Goal: Transaction & Acquisition: Purchase product/service

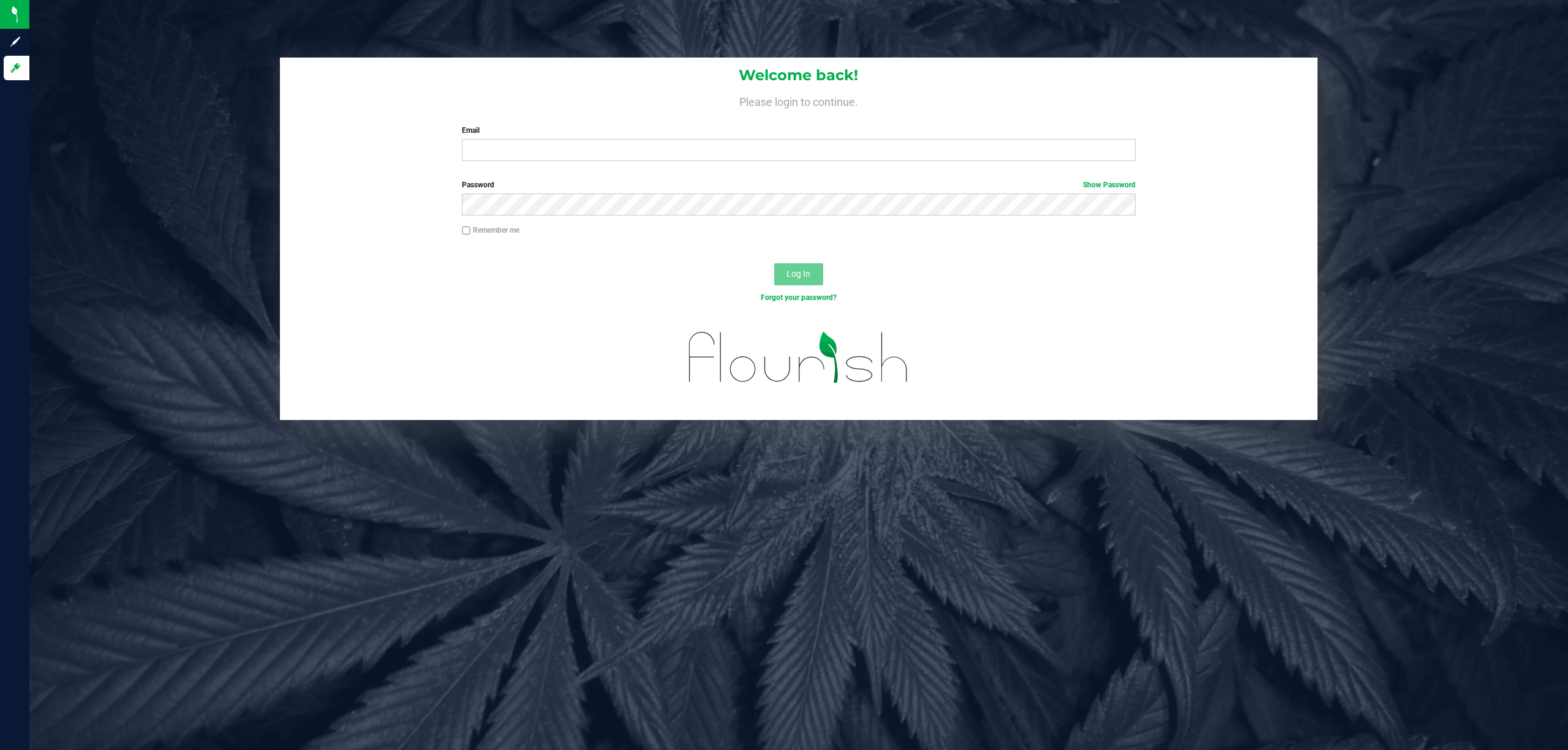
click at [611, 162] on div "Welcome back! Please login to continue. Email Required Please format your email…" at bounding box center [799, 114] width 1038 height 113
click at [615, 152] on input "Email" at bounding box center [799, 149] width 674 height 22
type input "randrews@liveparallel.com"
click at [775, 264] on button "Log In" at bounding box center [799, 275] width 49 height 22
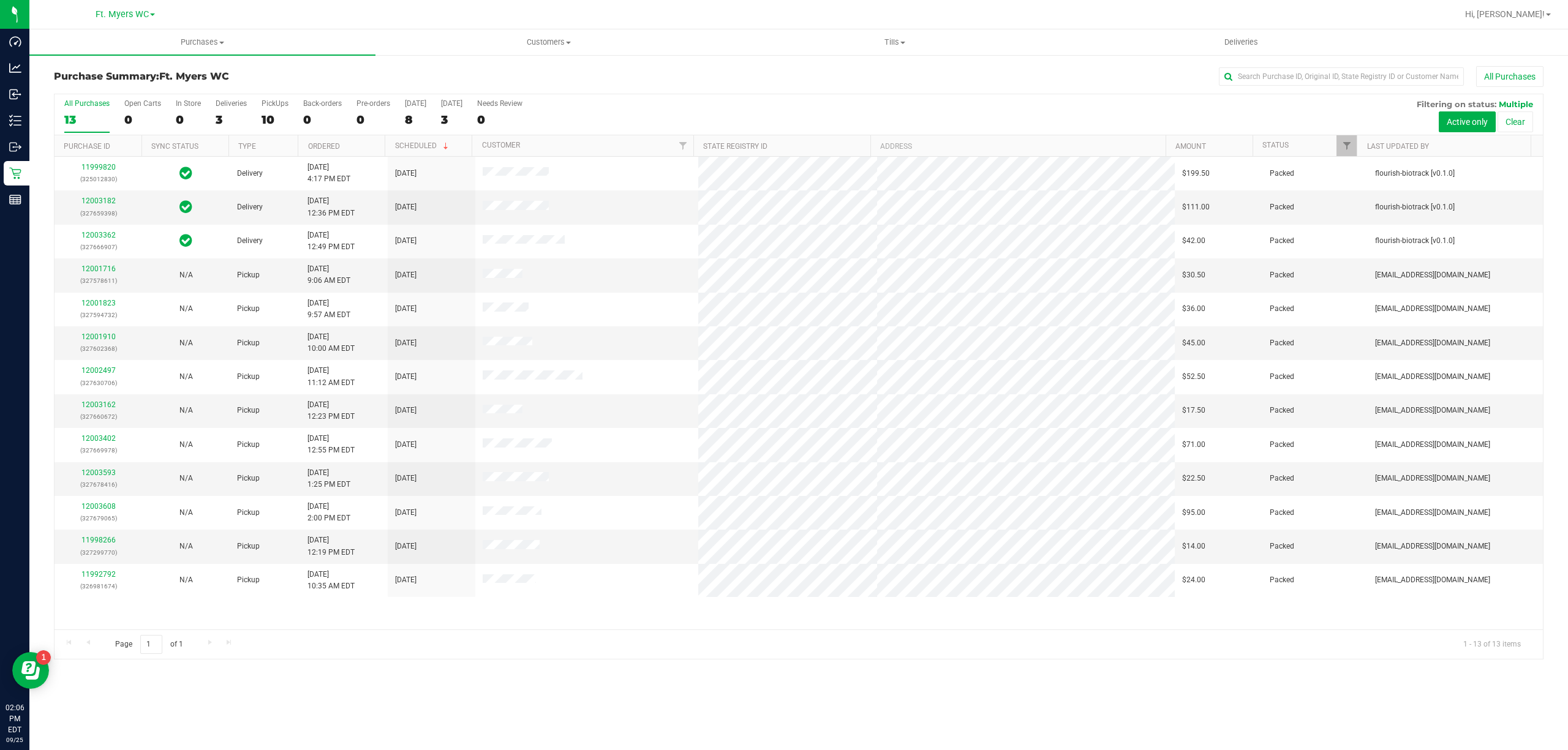
click at [937, 61] on div "Purchase Summary: Ft. Myers WC All Purchases All Purchases 13 Open Carts 0 In S…" at bounding box center [799, 363] width 1539 height 618
click at [901, 50] on uib-tab-heading "Tills Manage tills Reconcile e-payments" at bounding box center [894, 41] width 345 height 24
click at [890, 45] on span "Tills" at bounding box center [894, 42] width 346 height 11
click at [888, 32] on uib-tab-heading "Tills Manage tills Reconcile e-payments" at bounding box center [894, 42] width 346 height 26
click at [890, 32] on uib-tab-heading "Tills Manage tills Reconcile e-payments" at bounding box center [894, 42] width 346 height 26
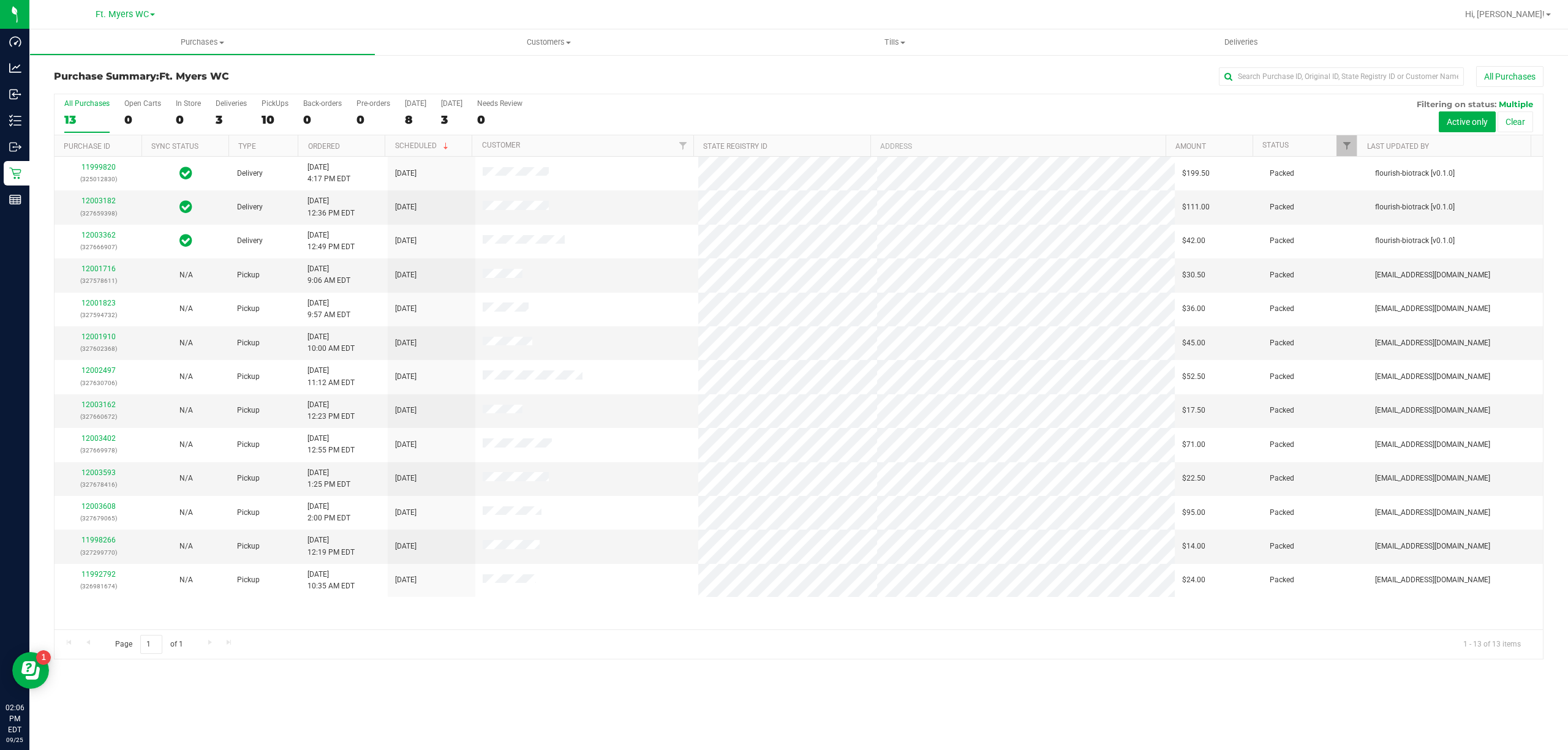
click at [625, 103] on div "All Purchases 13 Open Carts 0 In Store 0 Deliveries 3 PickUps 10 Back-orders 0 …" at bounding box center [799, 99] width 1489 height 10
click at [1255, 55] on ul "Purchases Summary of purchases Fulfillment All purchases Customers All customer…" at bounding box center [813, 42] width 1568 height 26
click at [1255, 41] on span "Deliveries" at bounding box center [1241, 42] width 67 height 11
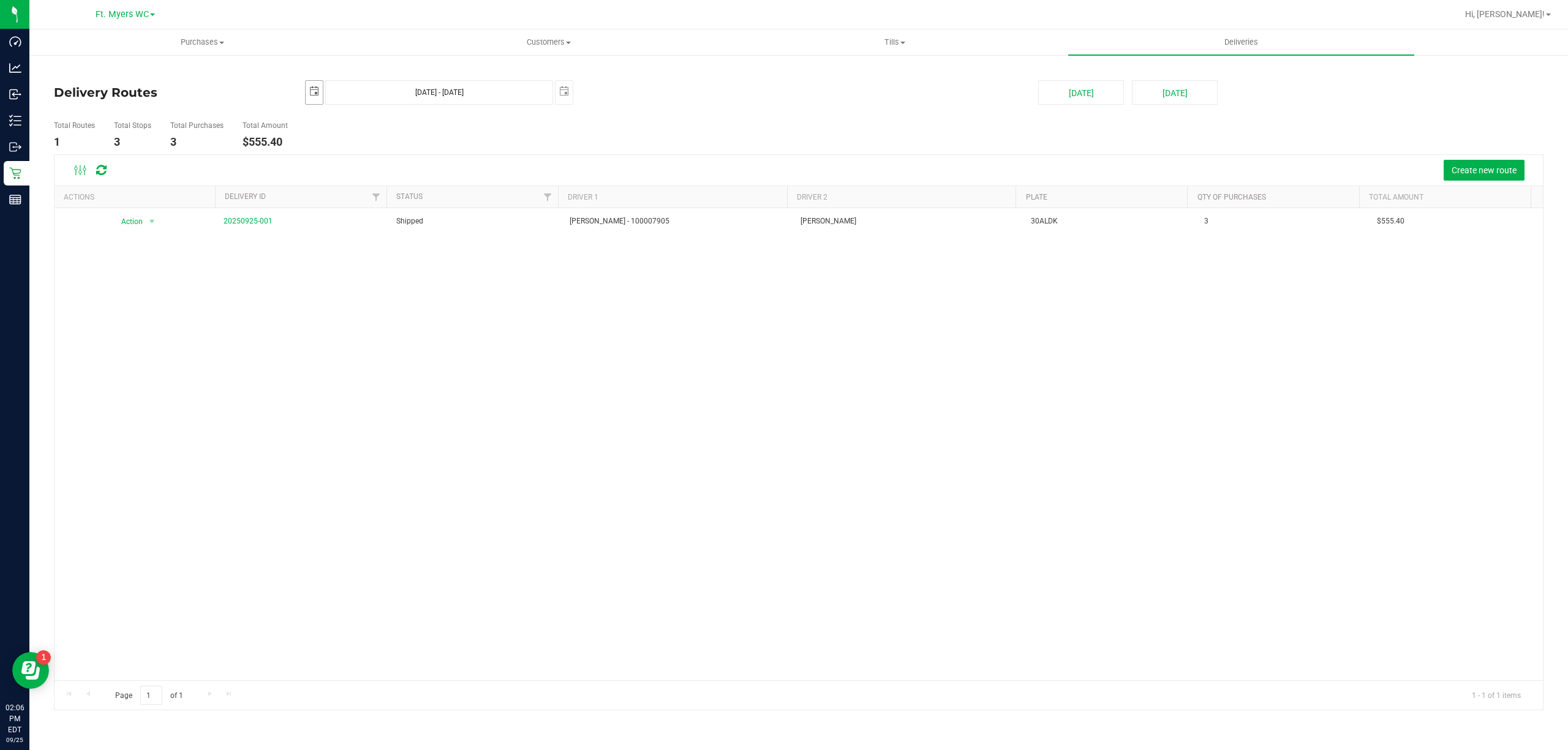
click at [307, 91] on span "select" at bounding box center [313, 92] width 17 height 22
click at [369, 221] on link "24" at bounding box center [370, 219] width 18 height 19
type input "2025-09-24"
click at [582, 99] on div "2025-09-24 Sep 24, 2025 - Sep 25, 2025 2025-09-25" at bounding box center [663, 92] width 733 height 24
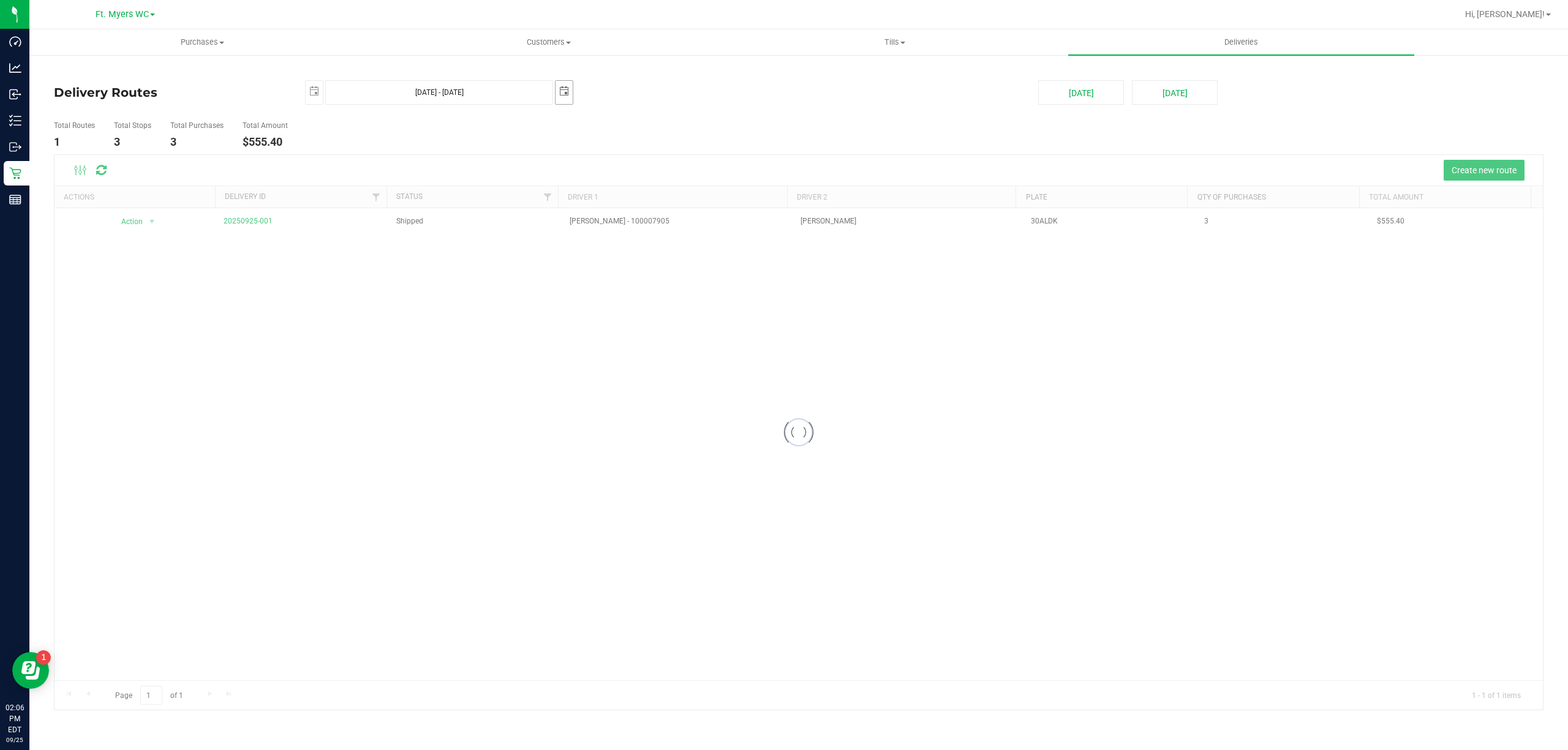
click at [564, 92] on span "select" at bounding box center [564, 91] width 10 height 10
click at [619, 217] on link "24" at bounding box center [621, 216] width 18 height 19
type input "Sep 24, 2025 - Sep 24, 2025"
type input "2025-09-24"
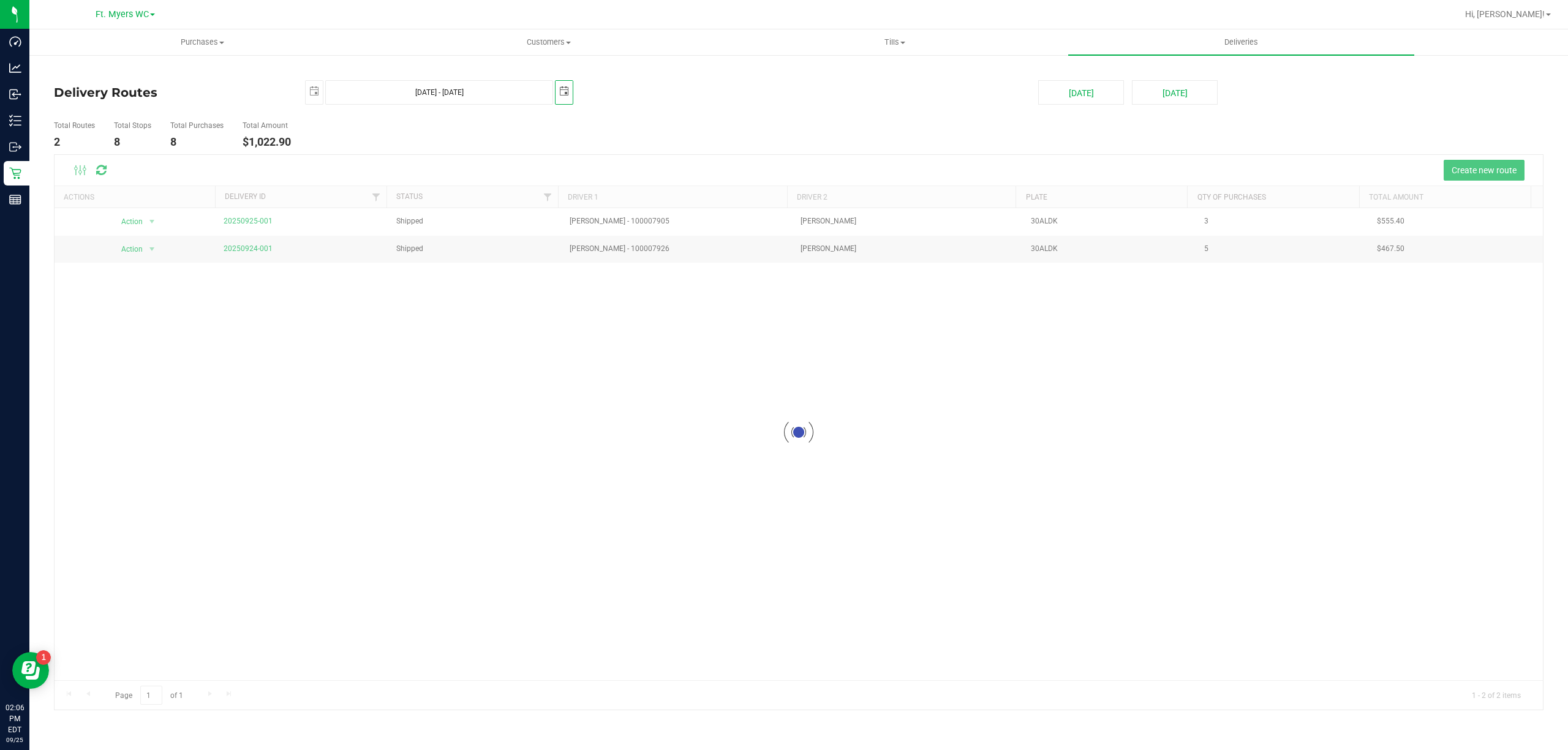
click at [669, 108] on deliveries-list "Delivery Routes 2025-09-24 Sep 24, 2025 - Sep 24, 2025 2025-09-24 Today Tomorro…" at bounding box center [799, 395] width 1490 height 631
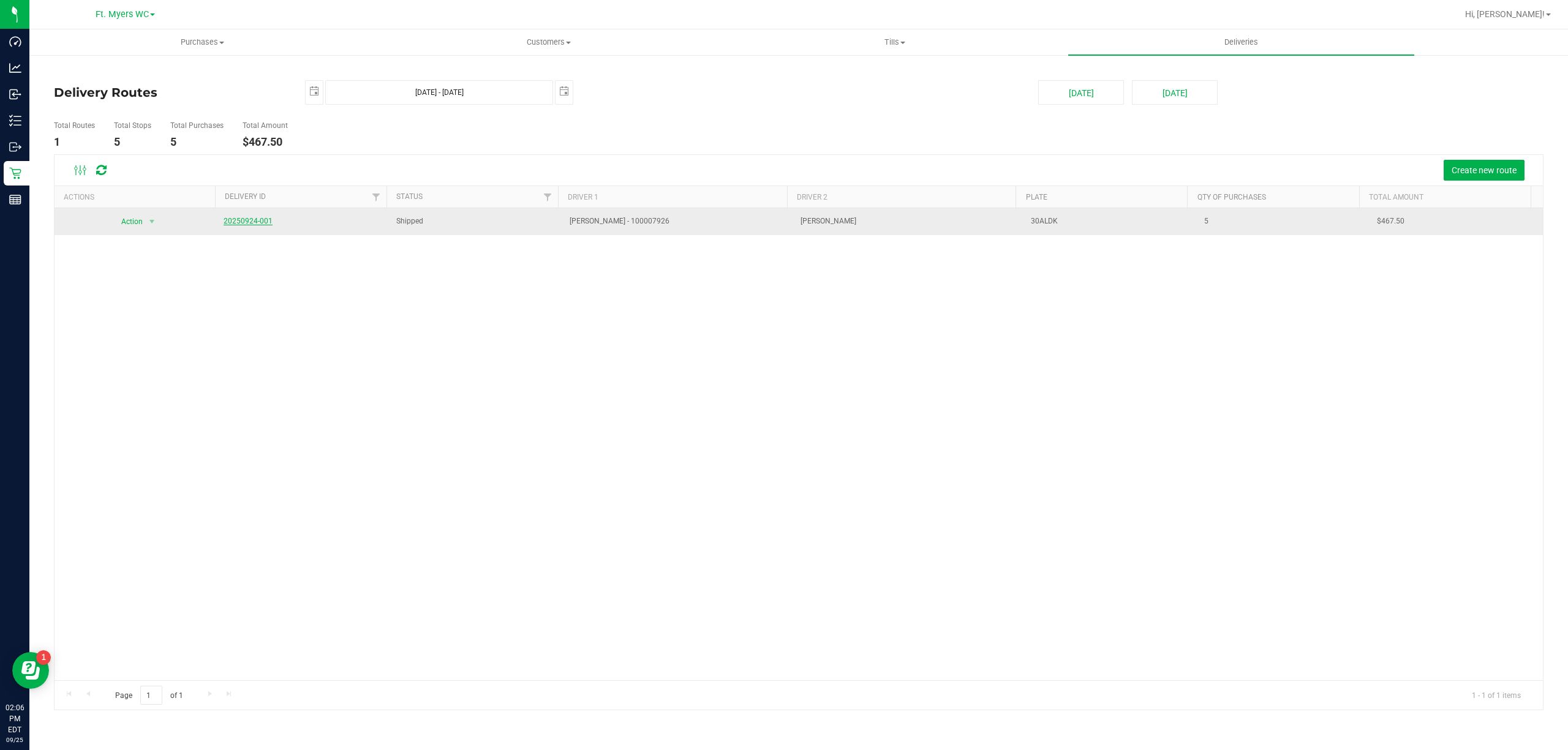
click at [250, 223] on link "20250924-001" at bounding box center [248, 221] width 49 height 9
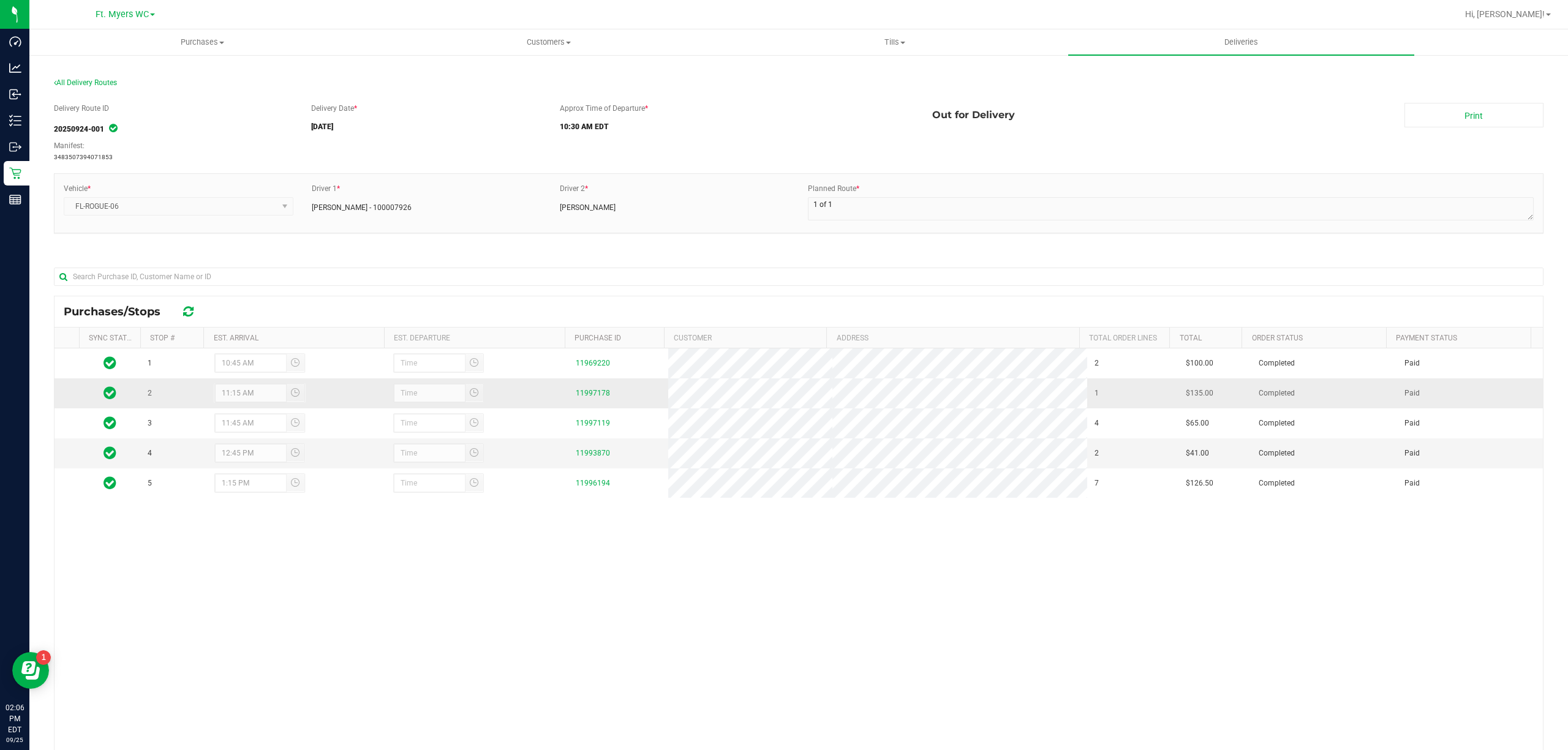
drag, startPoint x: 611, startPoint y: 400, endPoint x: 589, endPoint y: 390, distance: 24.2
drag, startPoint x: 589, startPoint y: 390, endPoint x: 579, endPoint y: 403, distance: 16.4
drag, startPoint x: 579, startPoint y: 397, endPoint x: 618, endPoint y: 404, distance: 39.6
click at [618, 404] on td "11997178" at bounding box center [619, 393] width 101 height 30
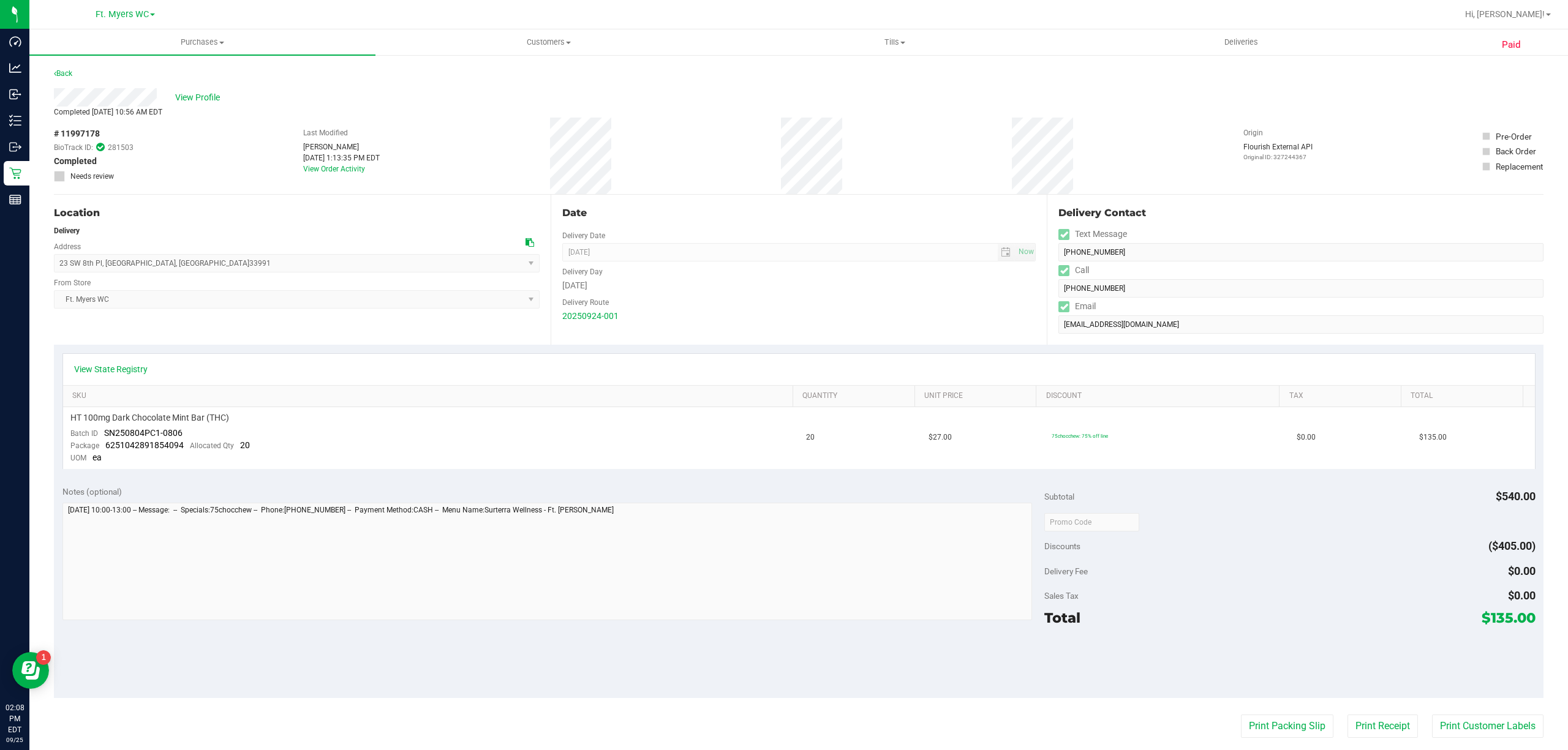
click at [639, 131] on div "# 11997178 BioTrack ID: 281503 Completed Needs review Last Modified Charles Stu…" at bounding box center [799, 156] width 1490 height 77
click at [204, 109] on div "Completed Sep 24, 2025 10:56 AM EDT" at bounding box center [799, 112] width 1490 height 11
click at [190, 105] on div "View Profile" at bounding box center [799, 97] width 1490 height 18
click at [199, 86] on div "Back" at bounding box center [799, 77] width 1490 height 22
click at [206, 99] on span "View Profile" at bounding box center [200, 97] width 49 height 13
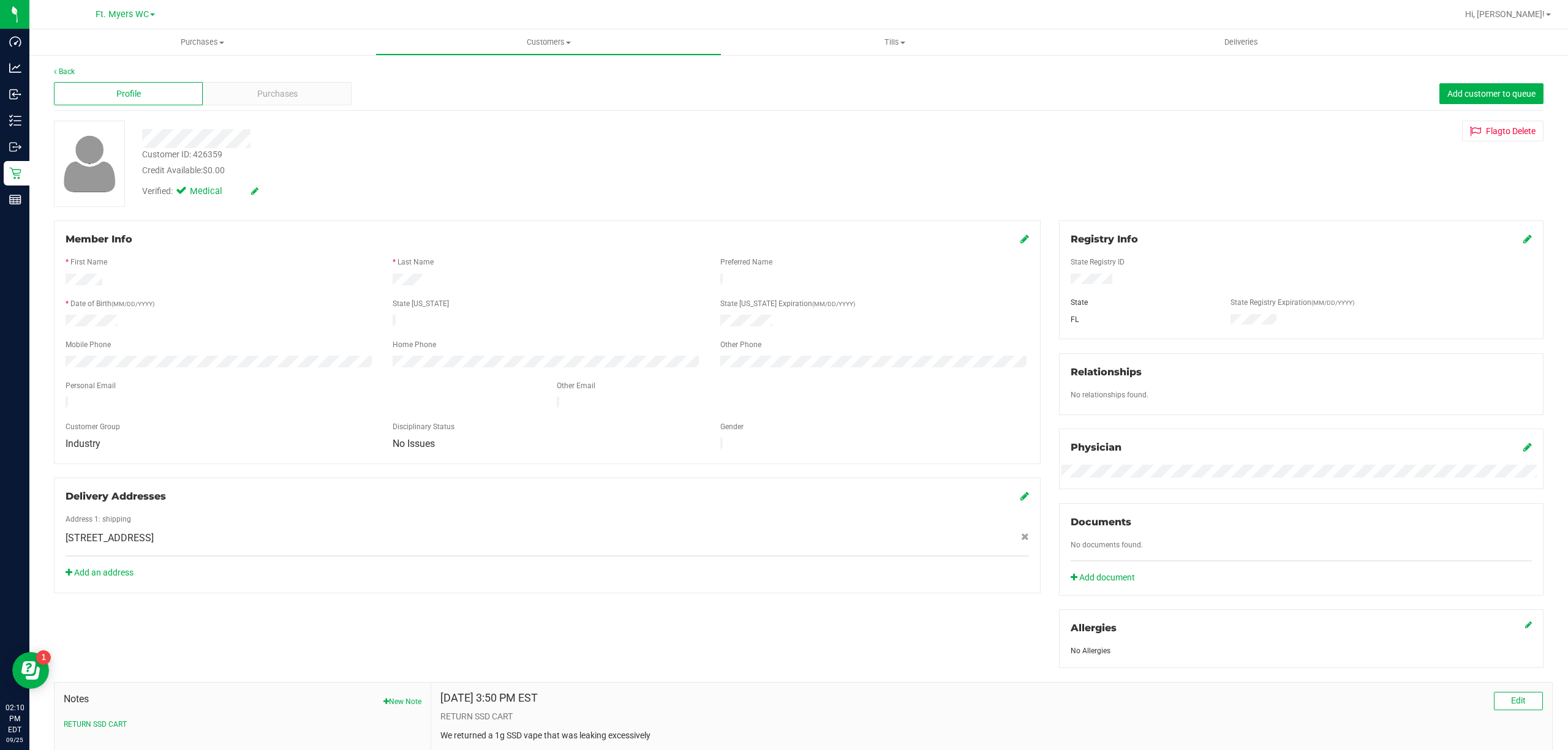
click at [1082, 270] on div "State Registry ID" at bounding box center [1301, 264] width 480 height 14
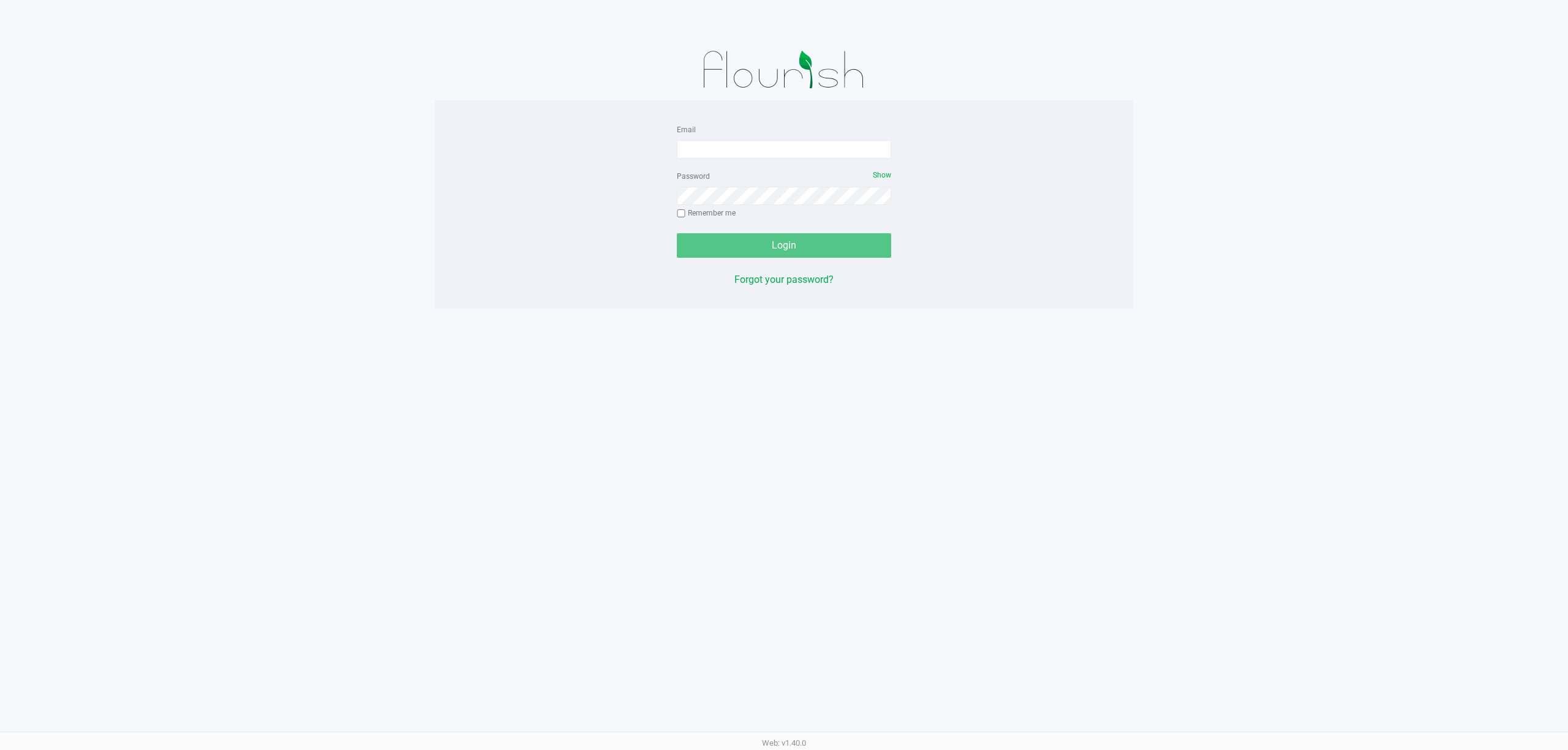
click at [748, 167] on form "Email Password Show Remember me Login" at bounding box center [784, 189] width 214 height 136
click at [743, 148] on input "Email" at bounding box center [784, 149] width 214 height 18
type input "randrews@liveparallel.com"
click at [677, 233] on button "Login" at bounding box center [784, 245] width 214 height 24
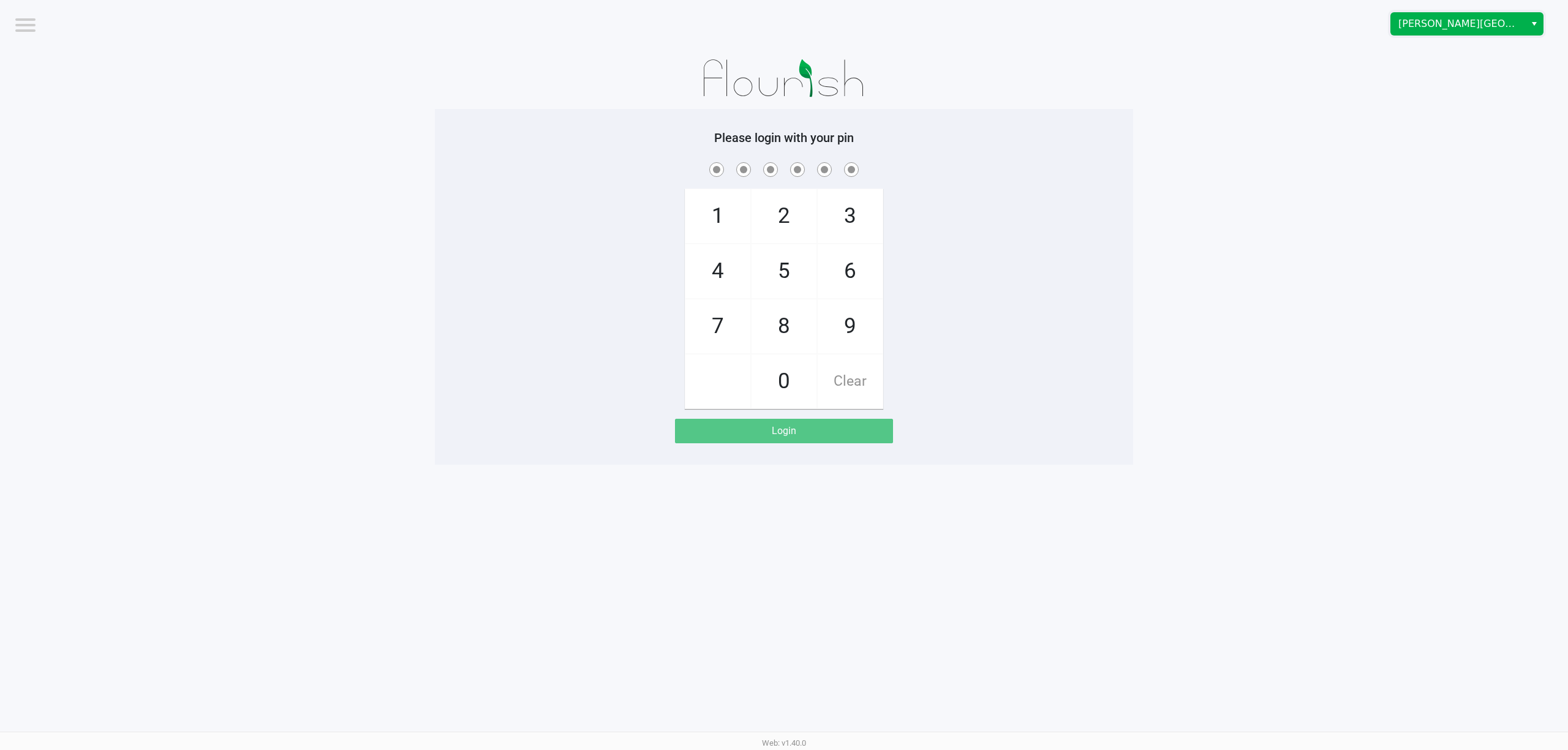
click at [1476, 34] on span "[PERSON_NAME][GEOGRAPHIC_DATA]" at bounding box center [1458, 23] width 134 height 22
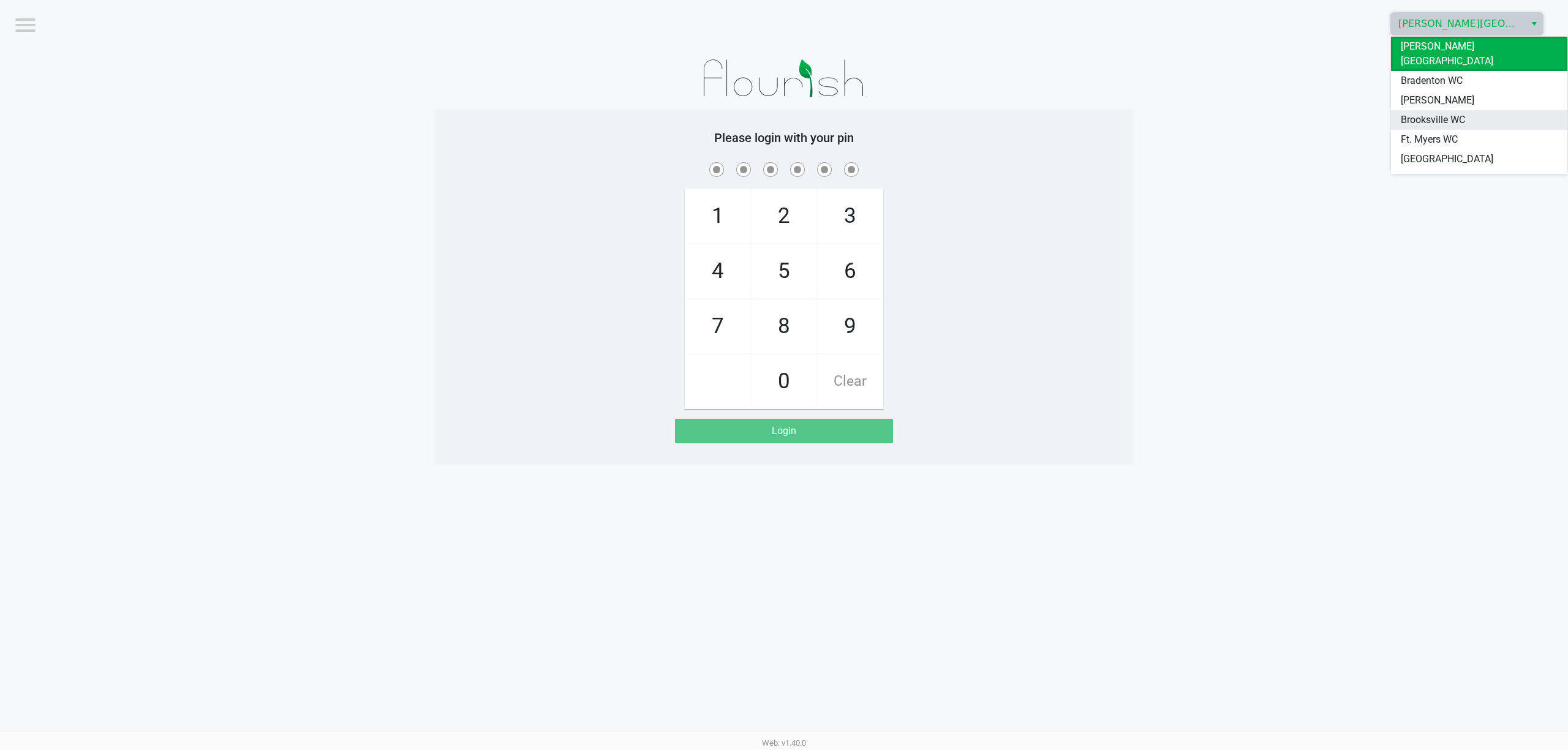
click at [1409, 114] on li "Brooksville WC" at bounding box center [1480, 120] width 177 height 20
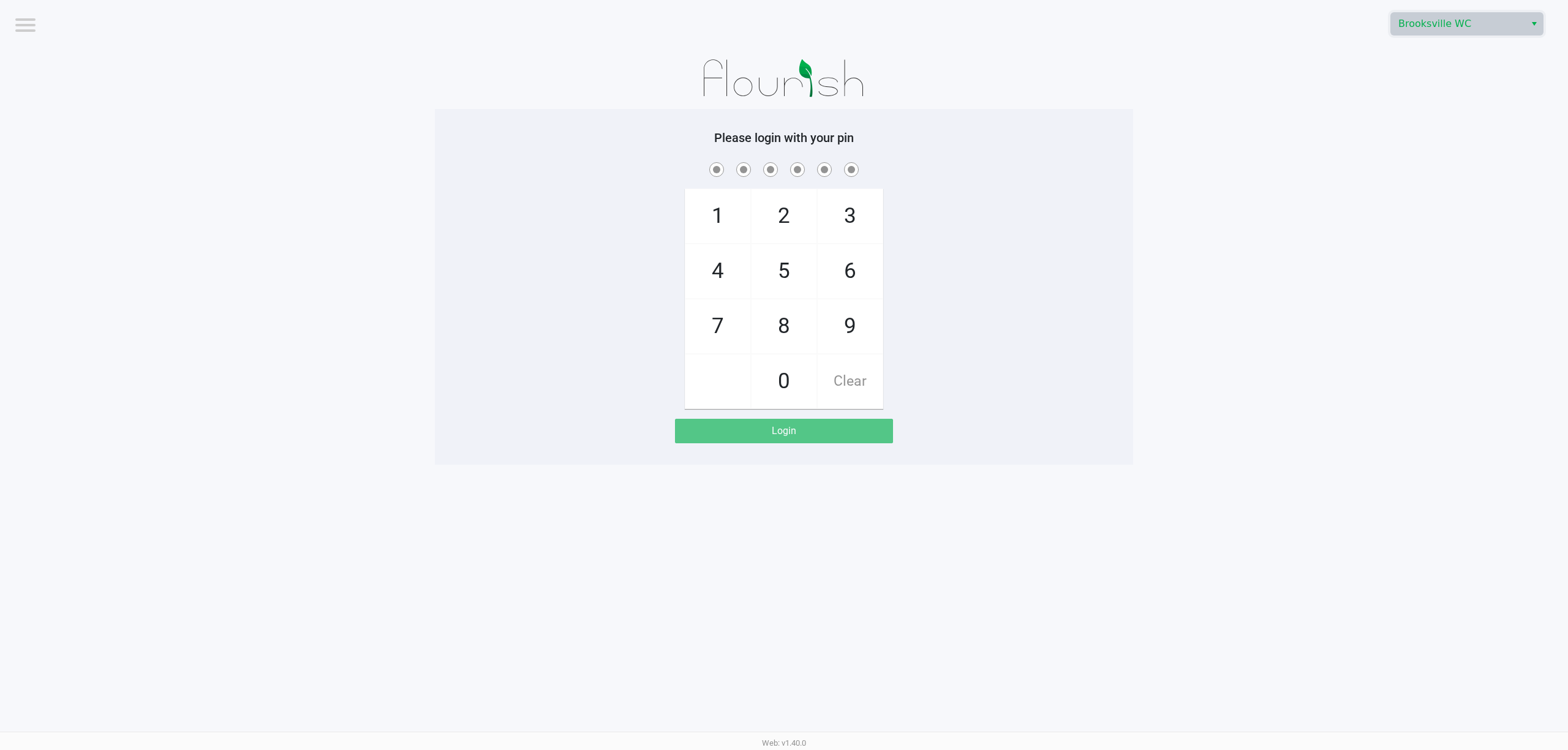
click at [1446, 38] on div "Brooksville WC" at bounding box center [1181, 23] width 775 height 48
click at [1444, 33] on span "Brooksville WC" at bounding box center [1458, 23] width 134 height 22
click at [1446, 132] on span "Ft. Myers WC" at bounding box center [1429, 140] width 57 height 14
click at [1120, 163] on span at bounding box center [784, 169] width 680 height 19
checkbox input "true"
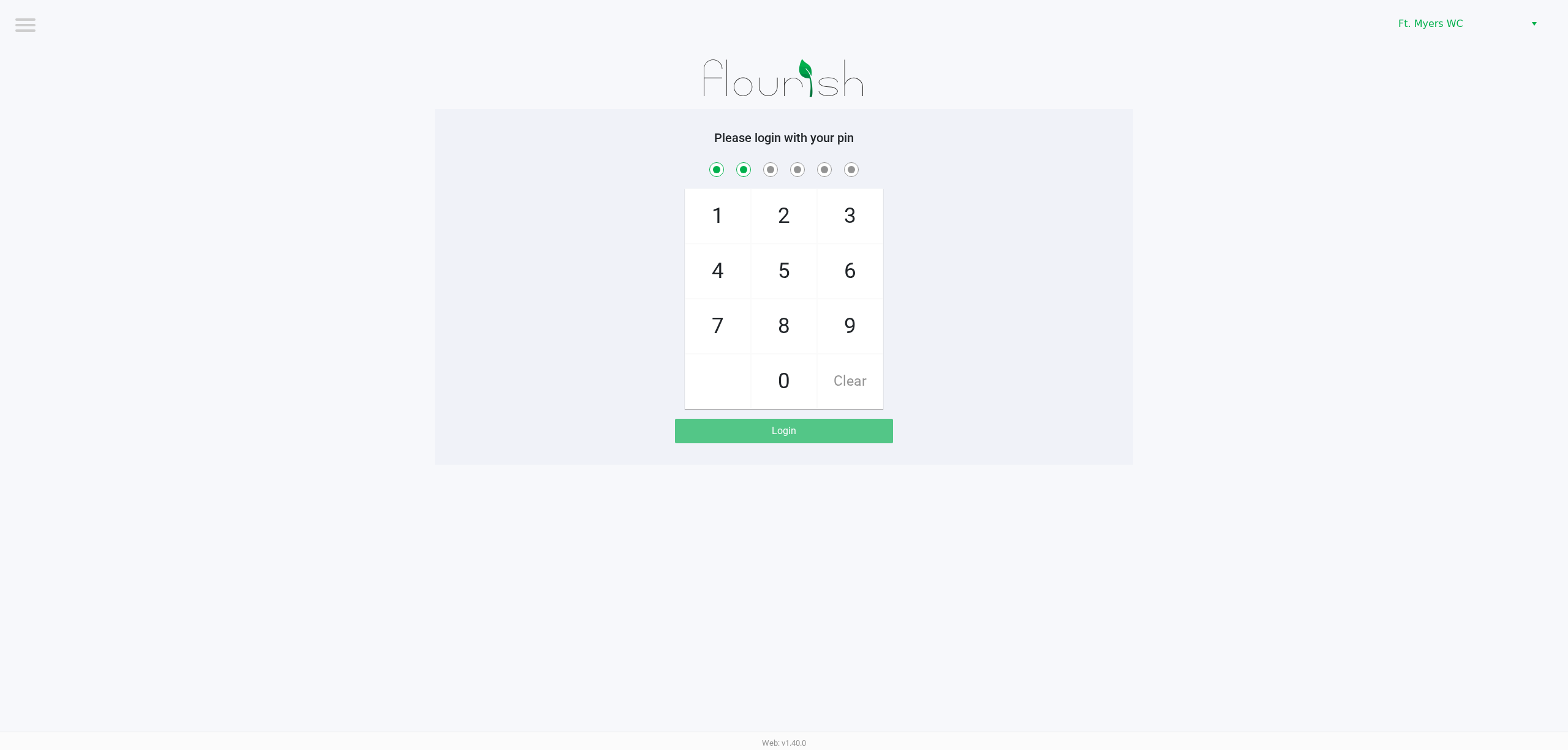
checkbox input "true"
checkbox input "false"
checkbox input "true"
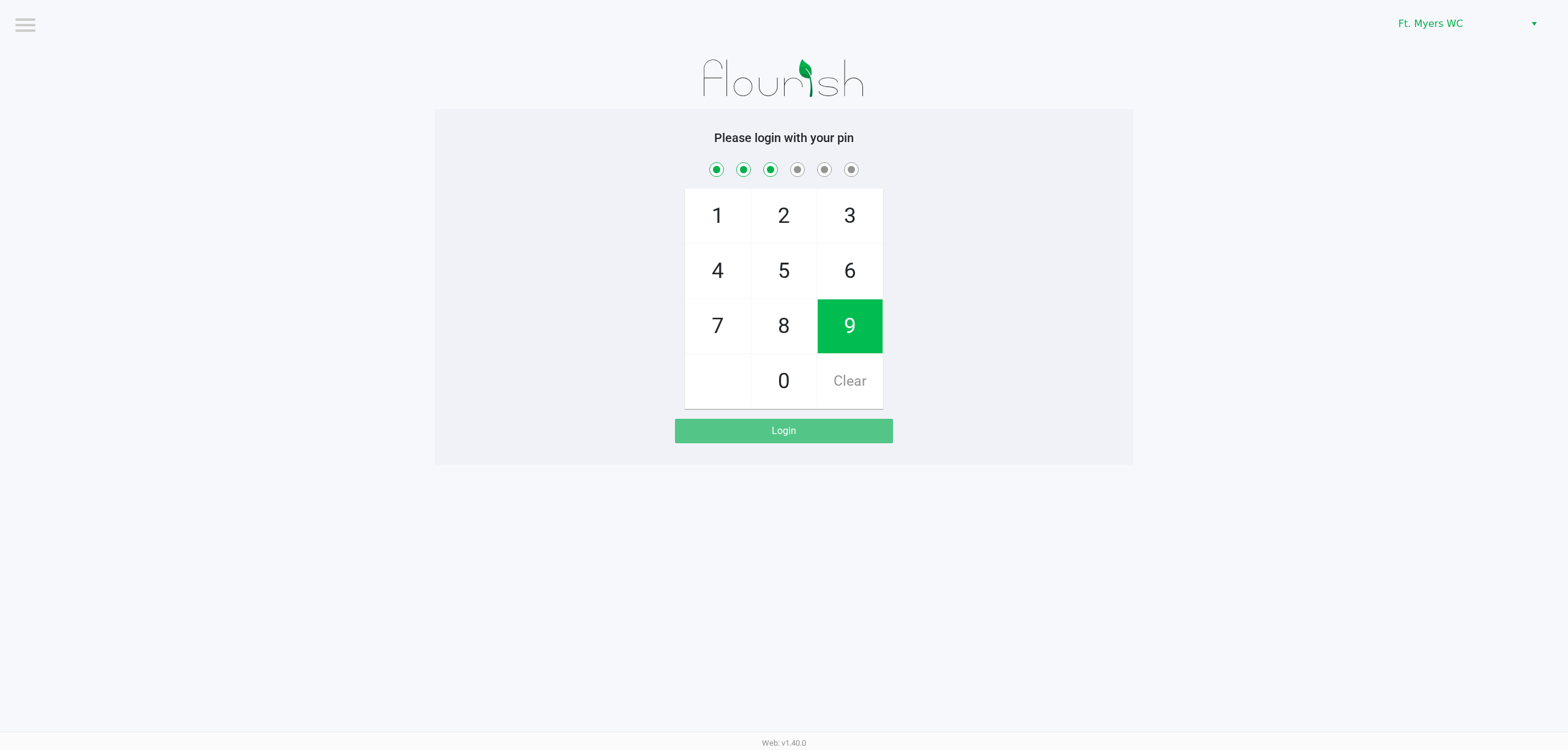
checkbox input "true"
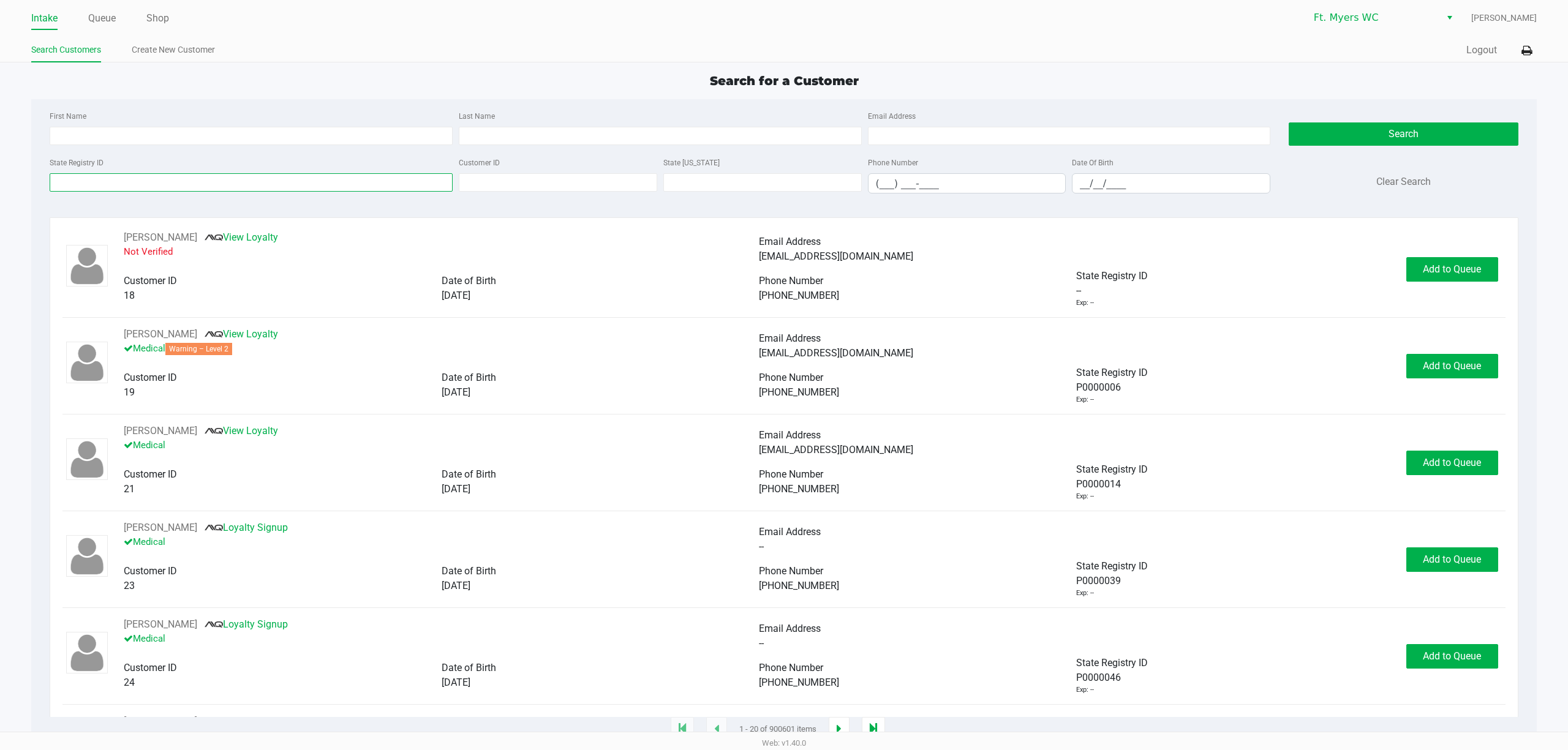
click at [120, 187] on input "State Registry ID" at bounding box center [251, 183] width 403 height 18
paste input "P1HH6866"
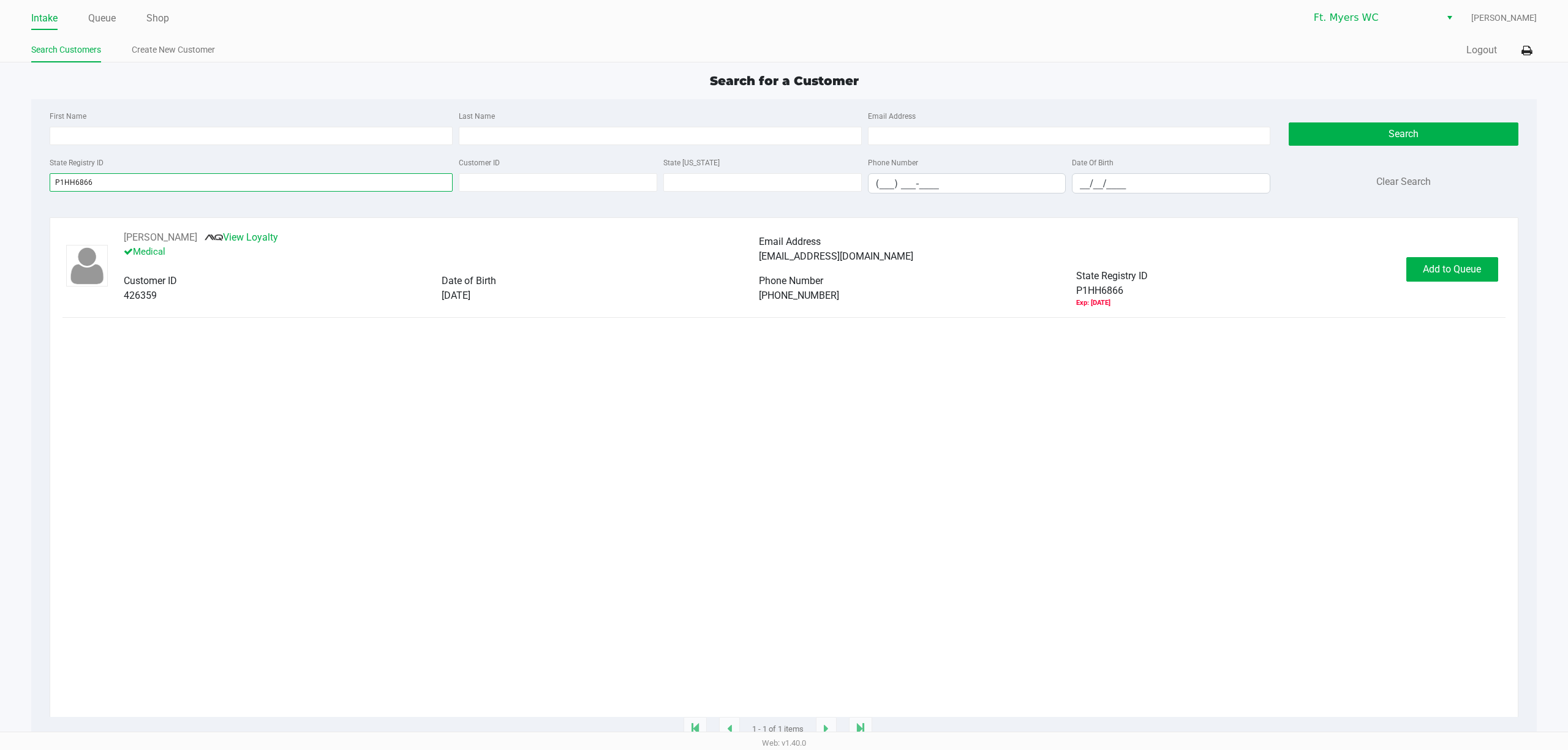
type input "P1HH6866"
click at [1503, 280] on div "Add to Queue" at bounding box center [1456, 269] width 99 height 24
click at [1479, 279] on button "Add to Queue" at bounding box center [1453, 269] width 92 height 24
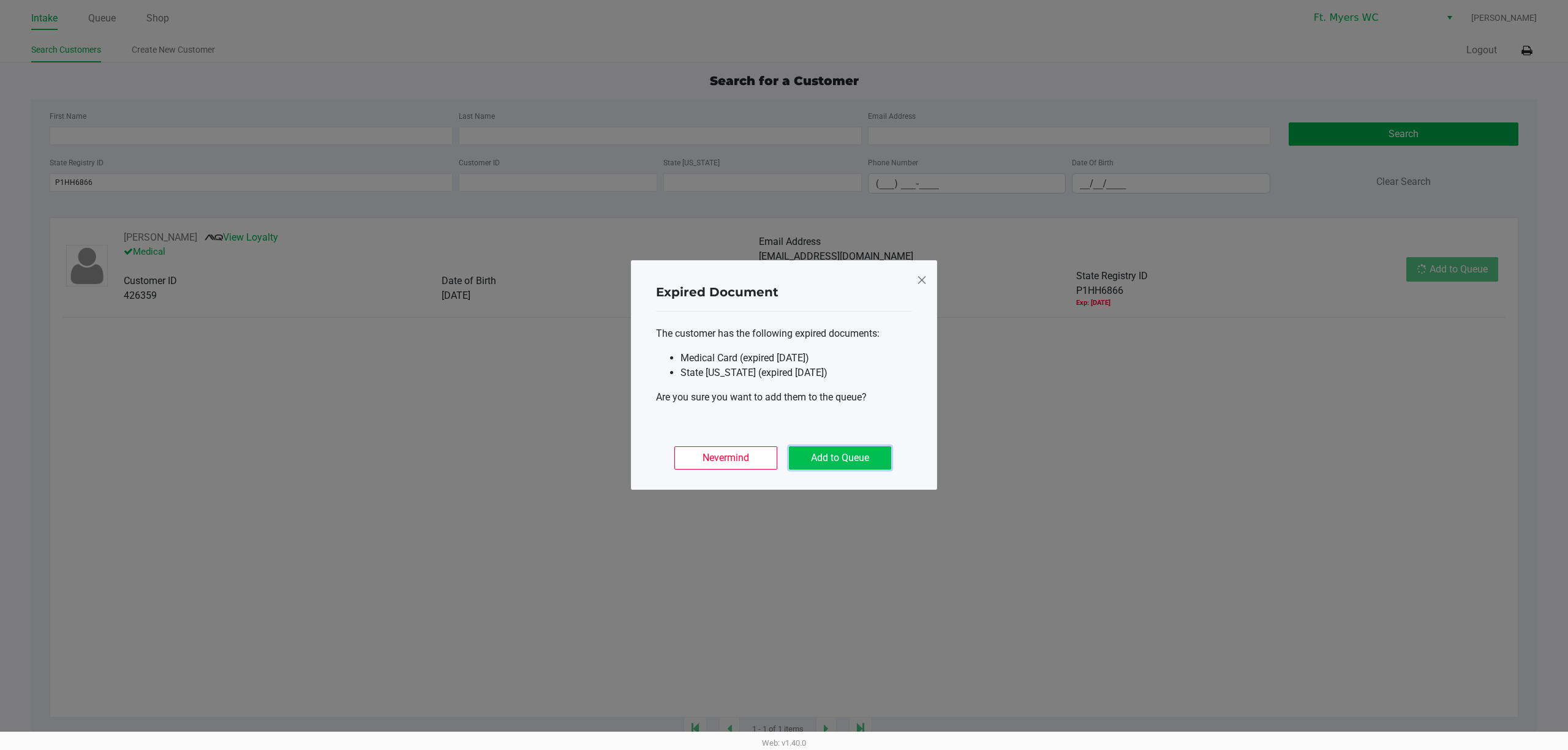
click at [843, 466] on button "Add to Queue" at bounding box center [840, 458] width 103 height 23
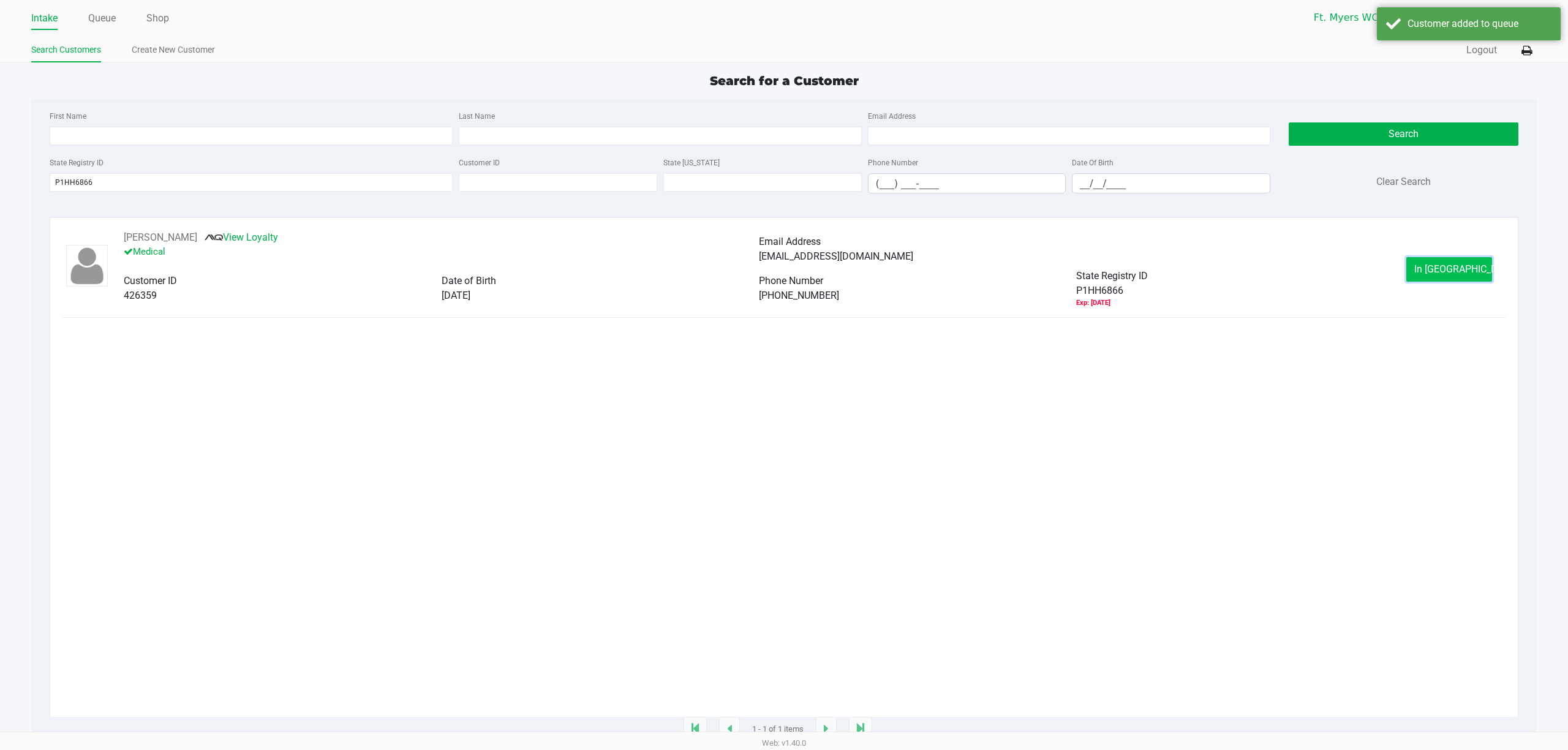
click at [1448, 270] on span "In Queue" at bounding box center [1466, 269] width 103 height 12
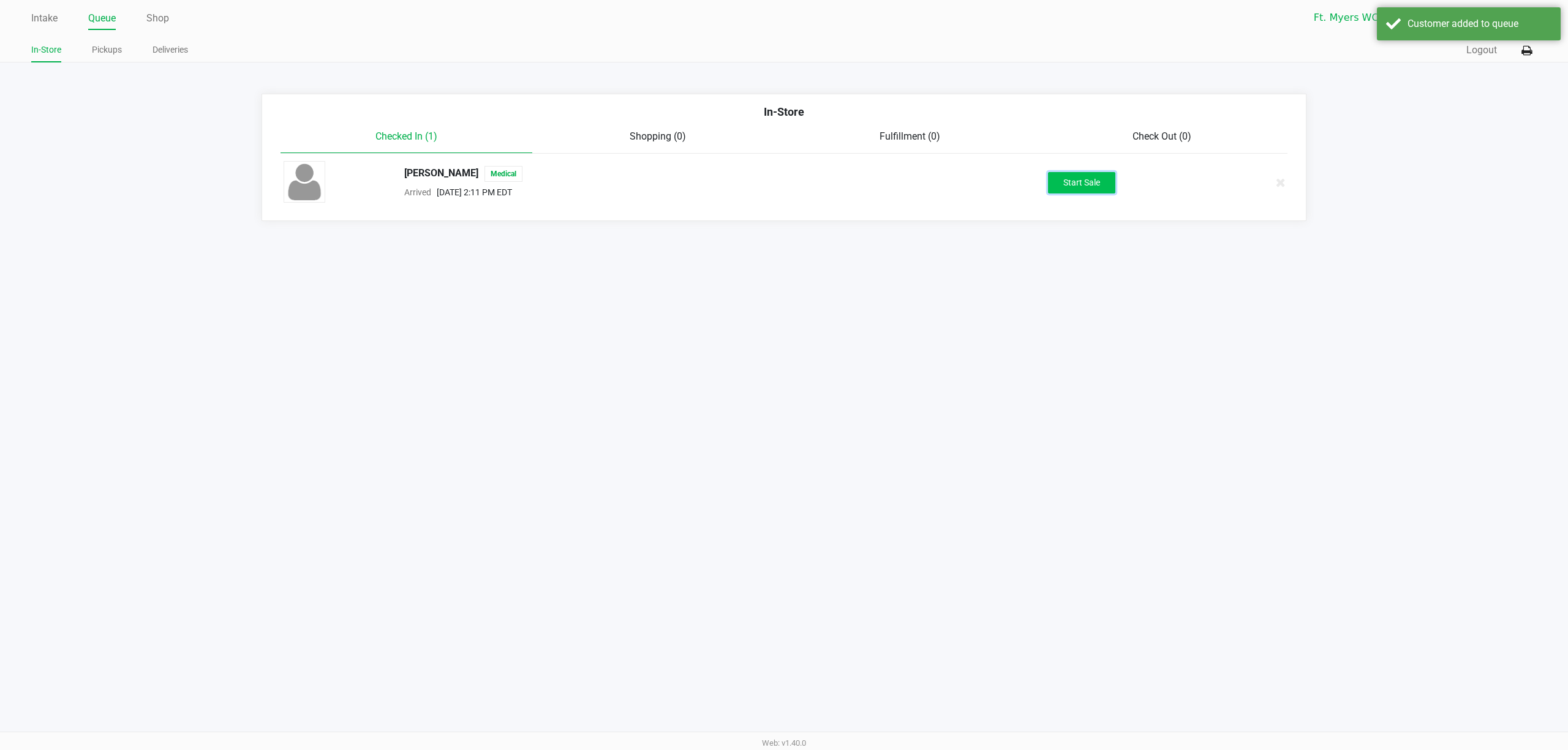
click at [1078, 193] on button "Start Sale" at bounding box center [1082, 183] width 68 height 22
click at [1076, 270] on div "Intake Queue Shop Ft. Myers WC Richard Andrews In-Store Pickups Deliveries Quic…" at bounding box center [784, 375] width 1568 height 750
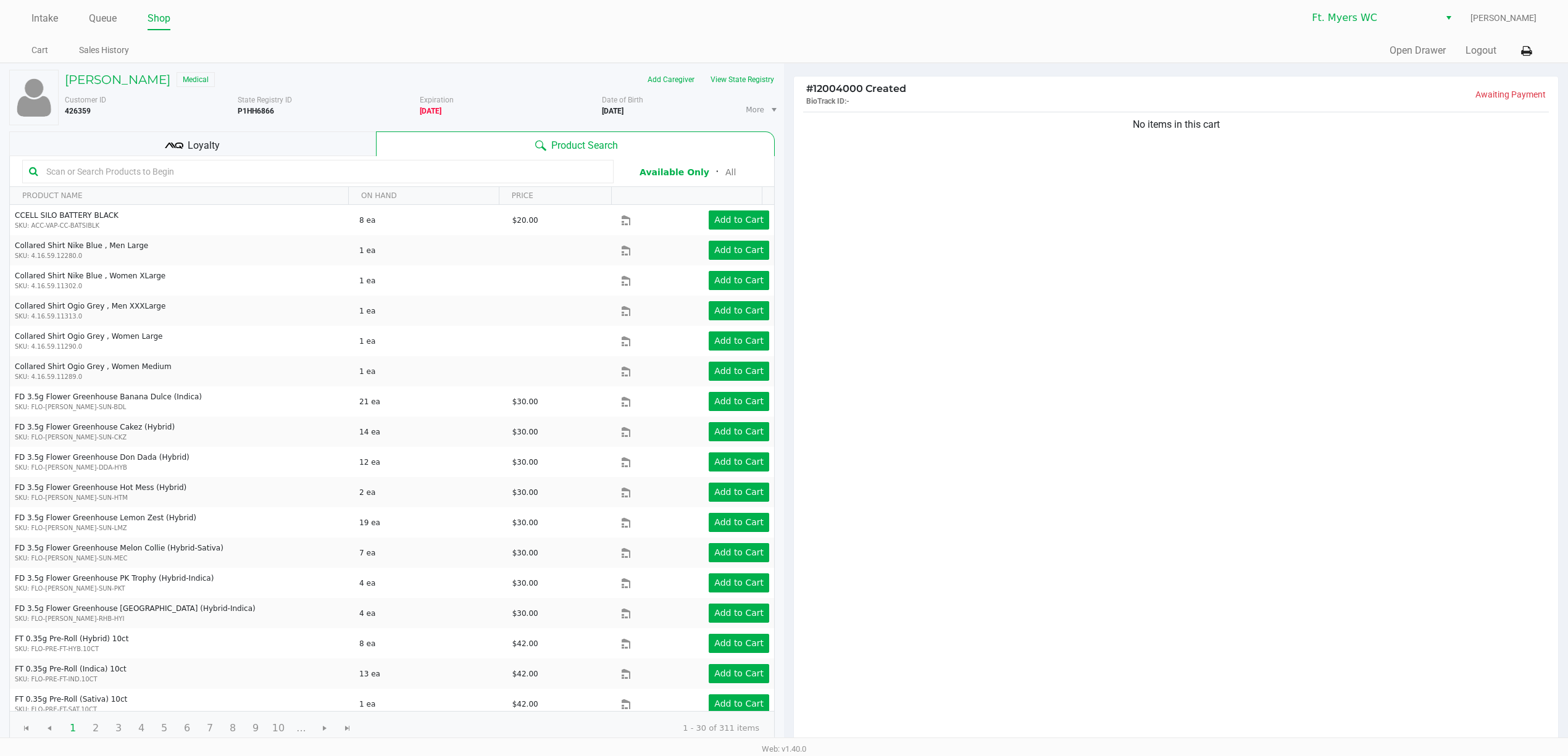
click at [289, 157] on kendo-grid-toolbar "Available Only ᛫ All" at bounding box center [392, 172] width 764 height 31
click at [455, 142] on div "Product Search" at bounding box center [574, 143] width 398 height 25
click at [326, 146] on div "Loyalty" at bounding box center [192, 143] width 367 height 25
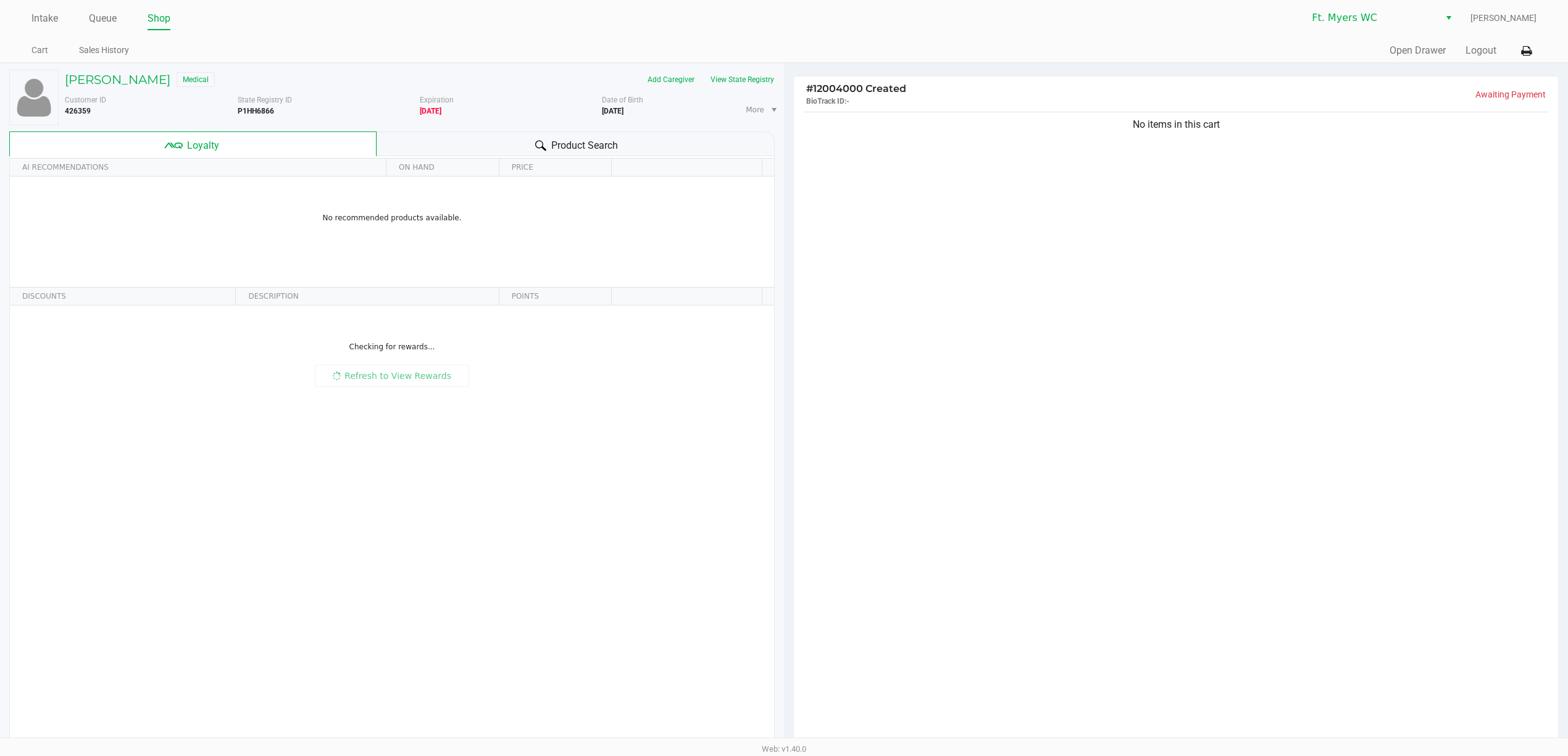
click at [439, 128] on div "Leeanne Cotten Medical Add Caregiver View State Registry Customer ID 426359 Sta…" at bounding box center [391, 407] width 765 height 688
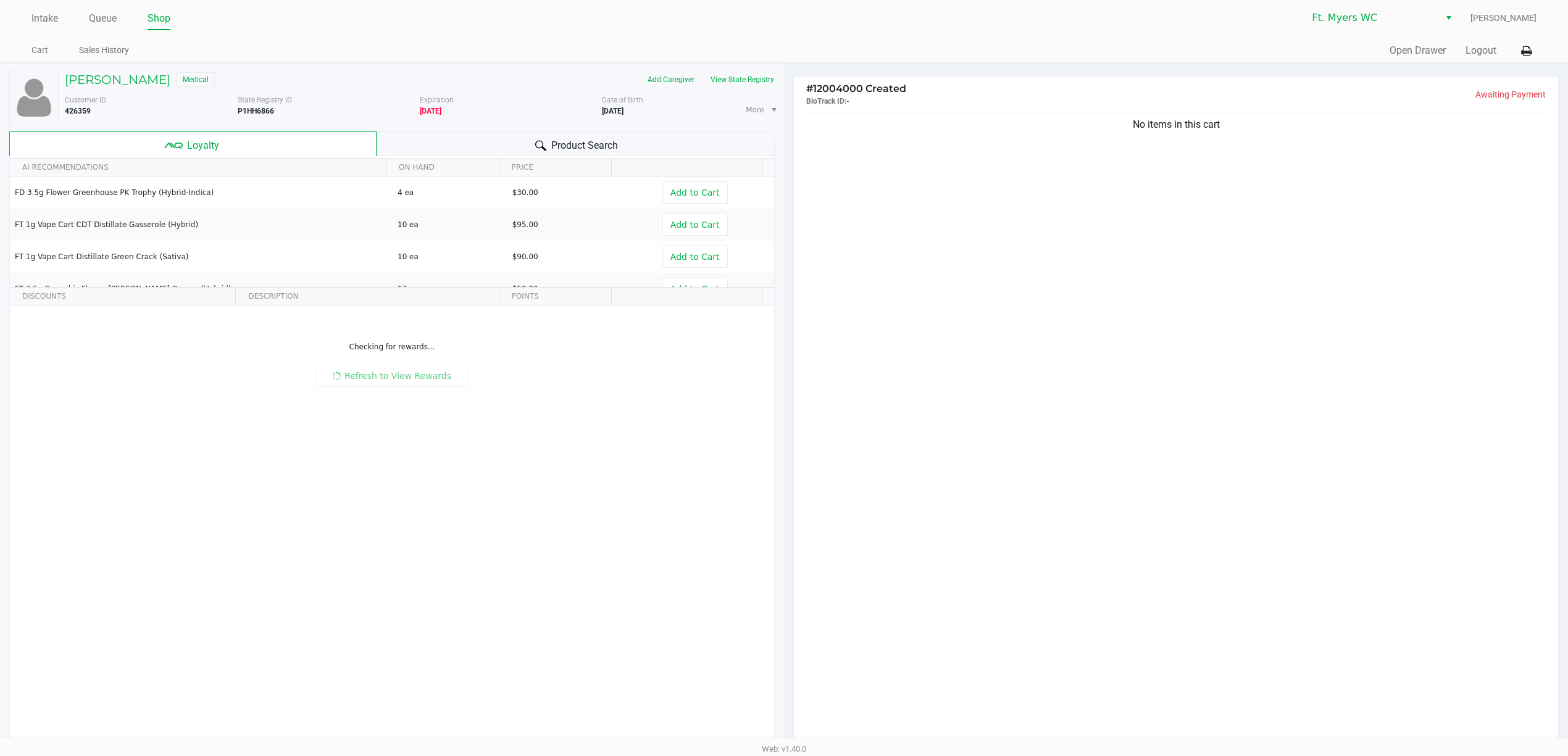
click at [434, 138] on div "Product Search" at bounding box center [575, 143] width 398 height 25
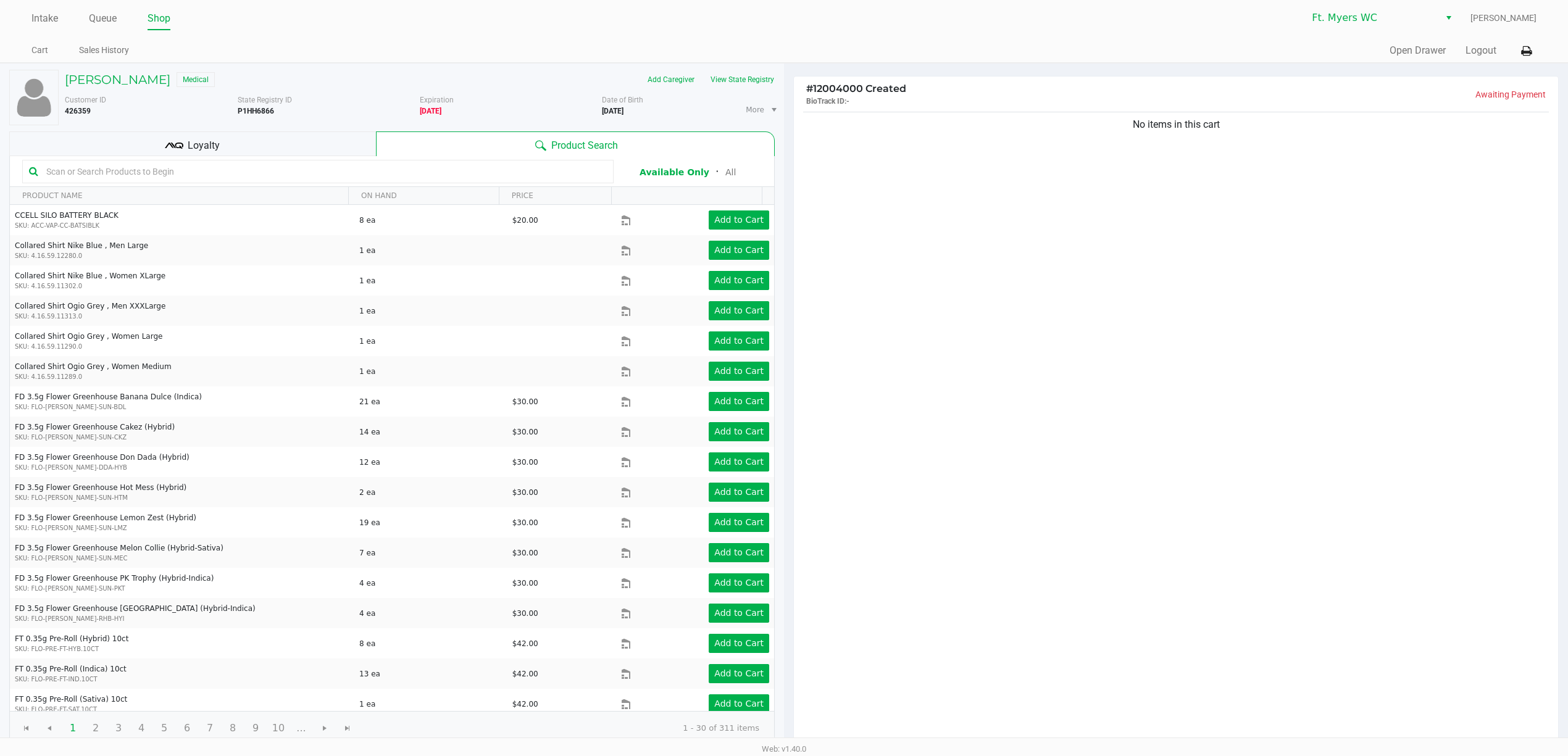
click at [364, 172] on input "text" at bounding box center [324, 172] width 565 height 18
click at [356, 172] on input "text" at bounding box center [324, 172] width 565 height 18
click at [348, 171] on input "text" at bounding box center [324, 172] width 565 height 18
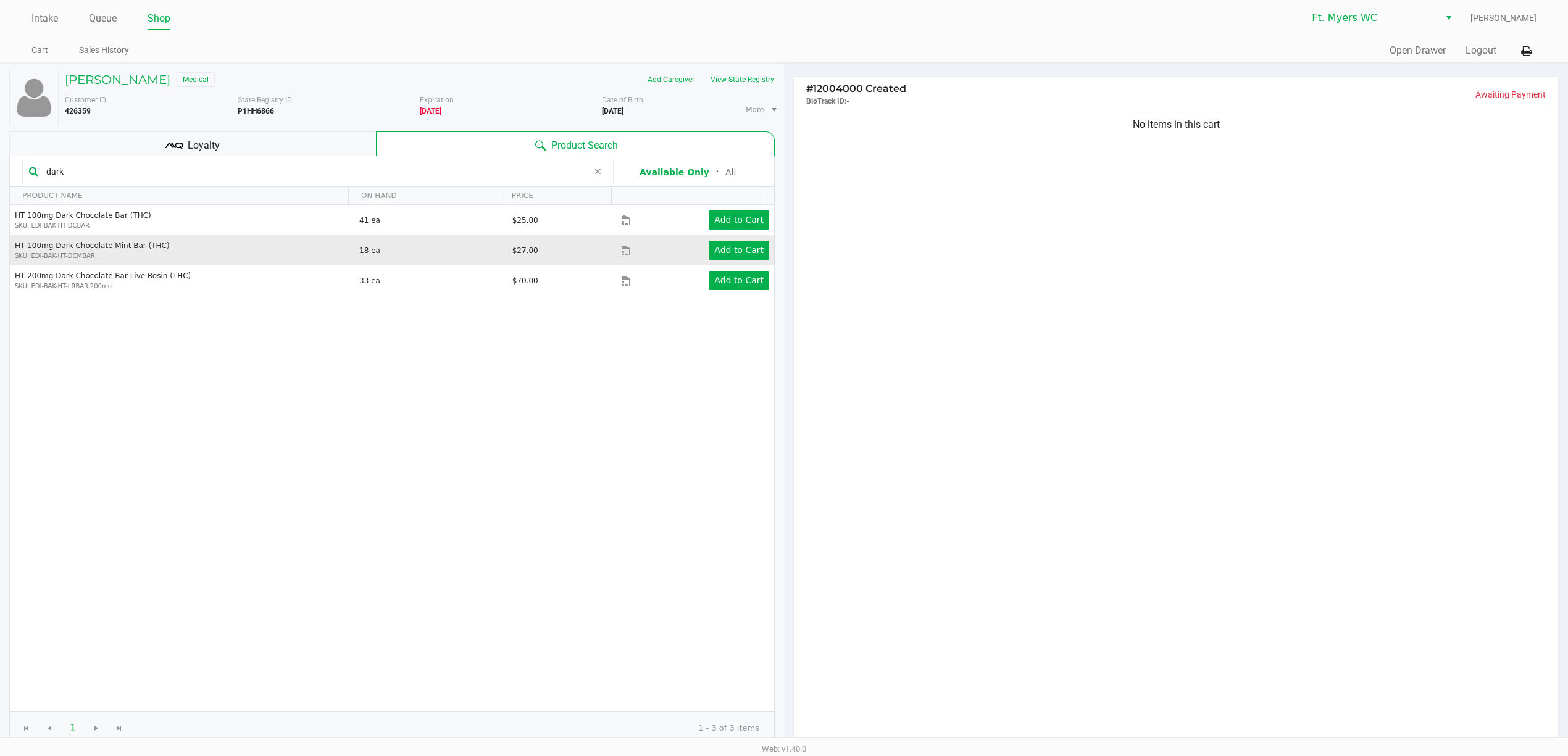
type input "dark"
click at [688, 260] on div "Add to Cart" at bounding box center [711, 250] width 134 height 19
click at [715, 250] on app-button-loader "Add to Cart" at bounding box center [739, 250] width 49 height 10
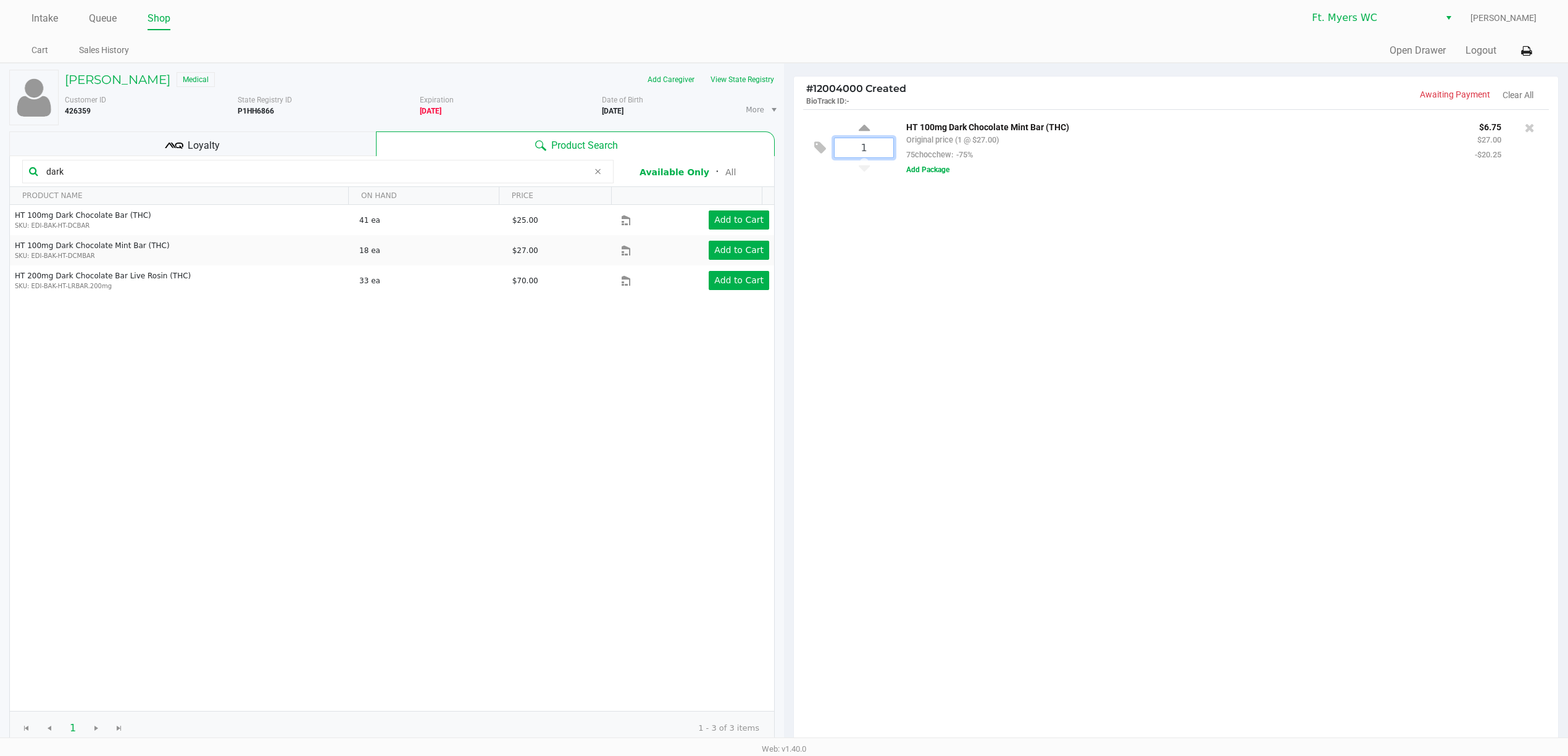
click at [867, 153] on input "1" at bounding box center [864, 147] width 59 height 19
type input "10"
click at [974, 223] on div "Leeanne Cotten Medical Add Caregiver View State Registry Customer ID 426359 Sta…" at bounding box center [784, 472] width 1568 height 820
click at [931, 171] on div at bounding box center [784, 534] width 1568 height 820
click at [941, 172] on button "Add Package" at bounding box center [928, 170] width 44 height 11
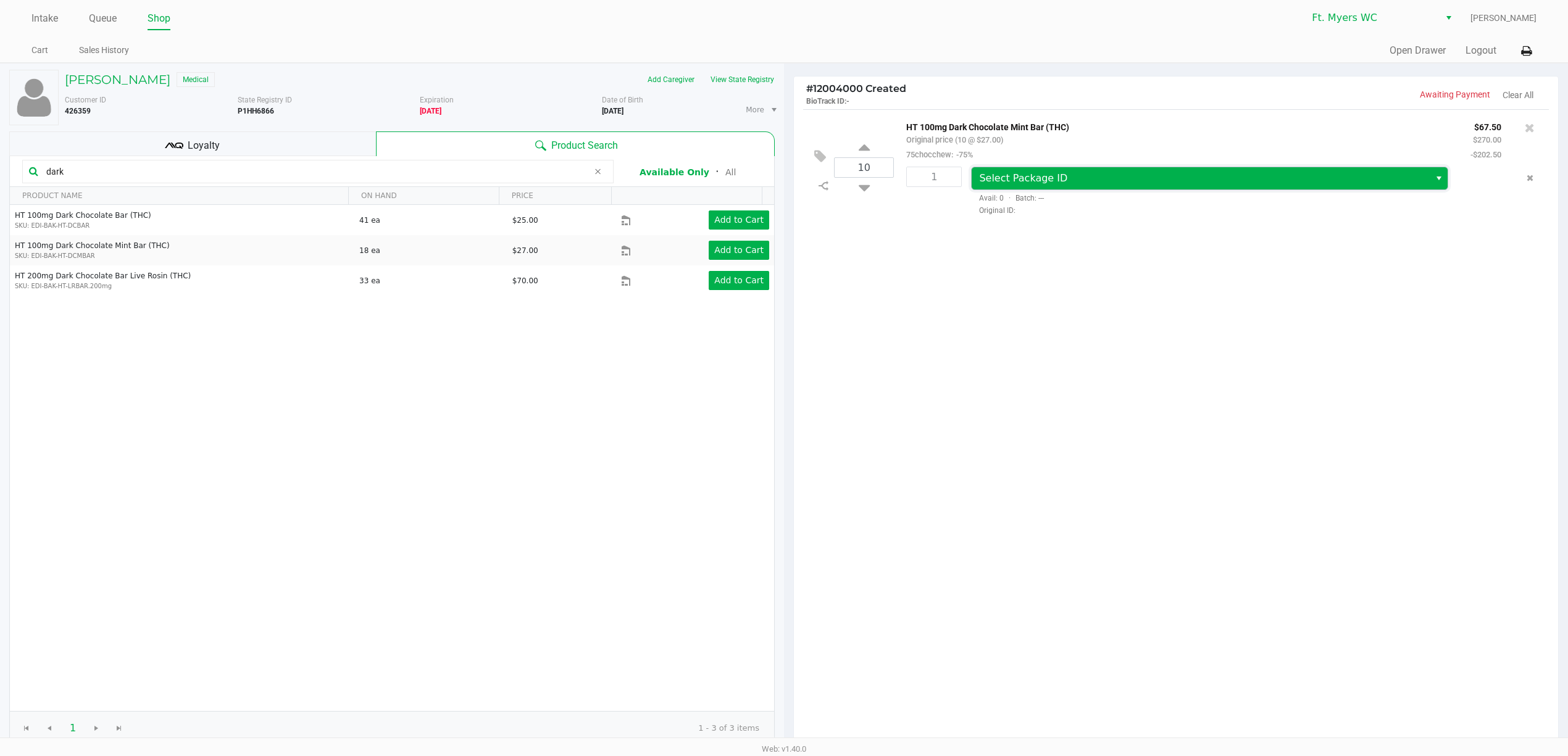
click at [1020, 172] on span "Select Package ID" at bounding box center [1200, 178] width 458 height 22
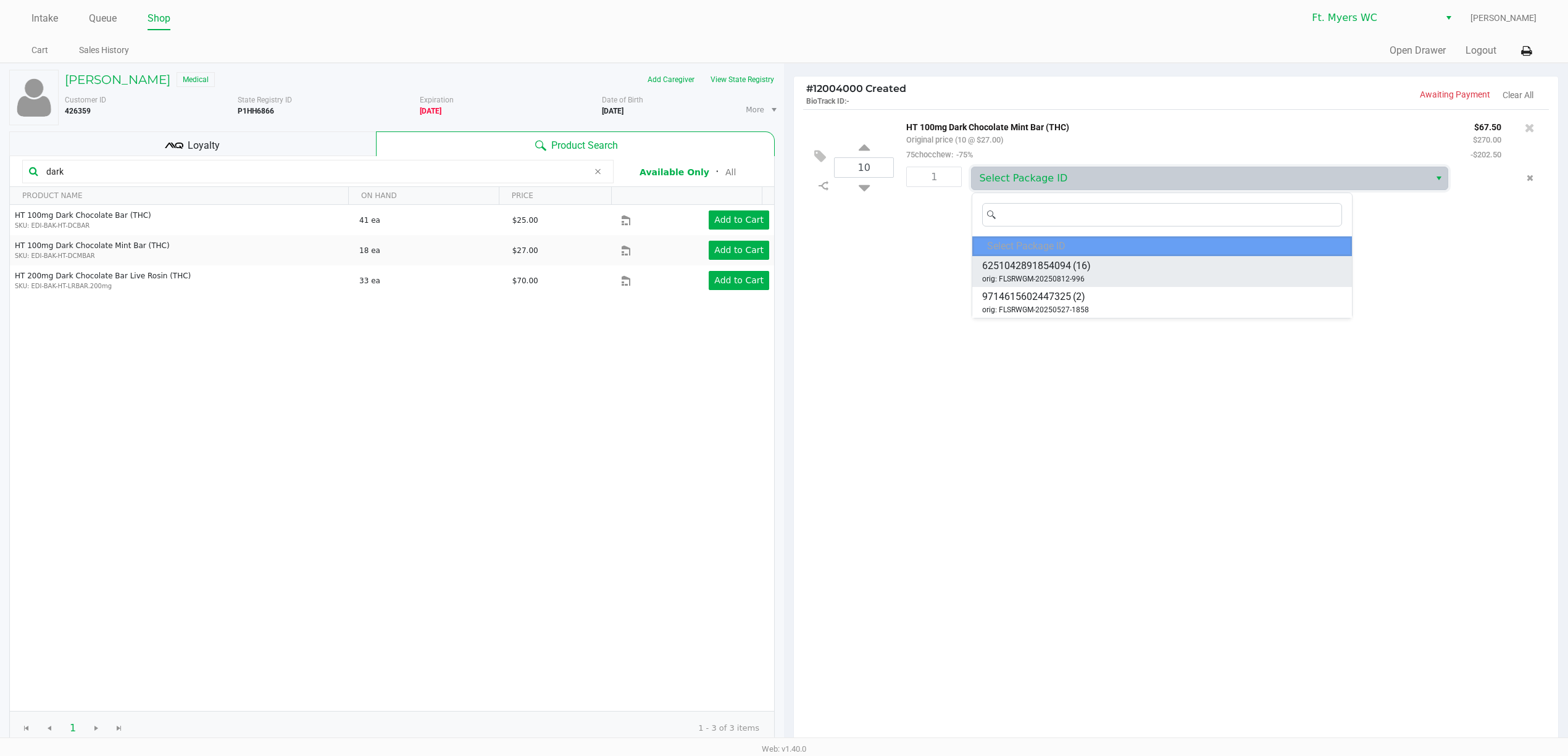
click at [1067, 275] on span "orig: FLSRWGM-20250812-996" at bounding box center [1033, 279] width 103 height 11
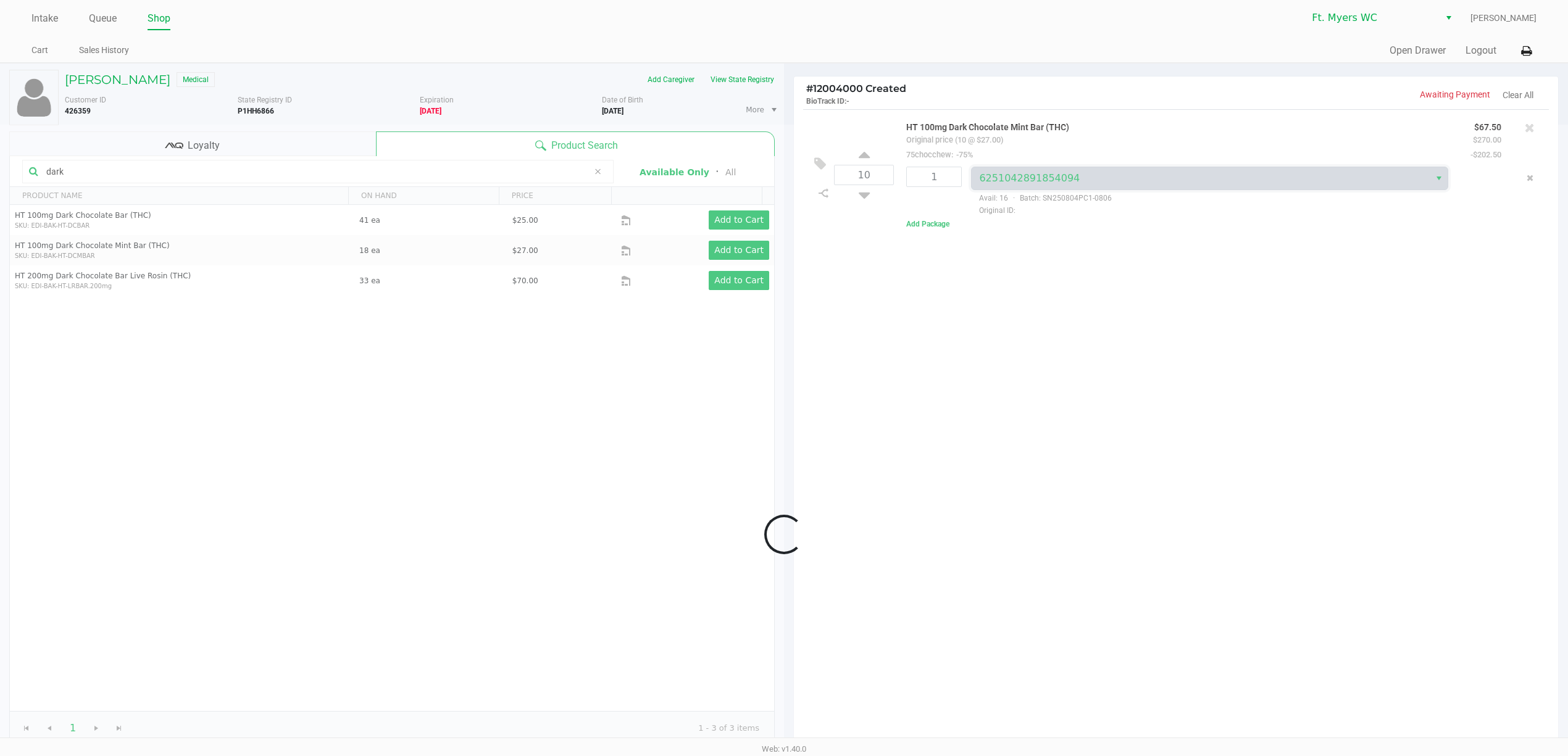
click at [1064, 272] on div at bounding box center [784, 534] width 1568 height 820
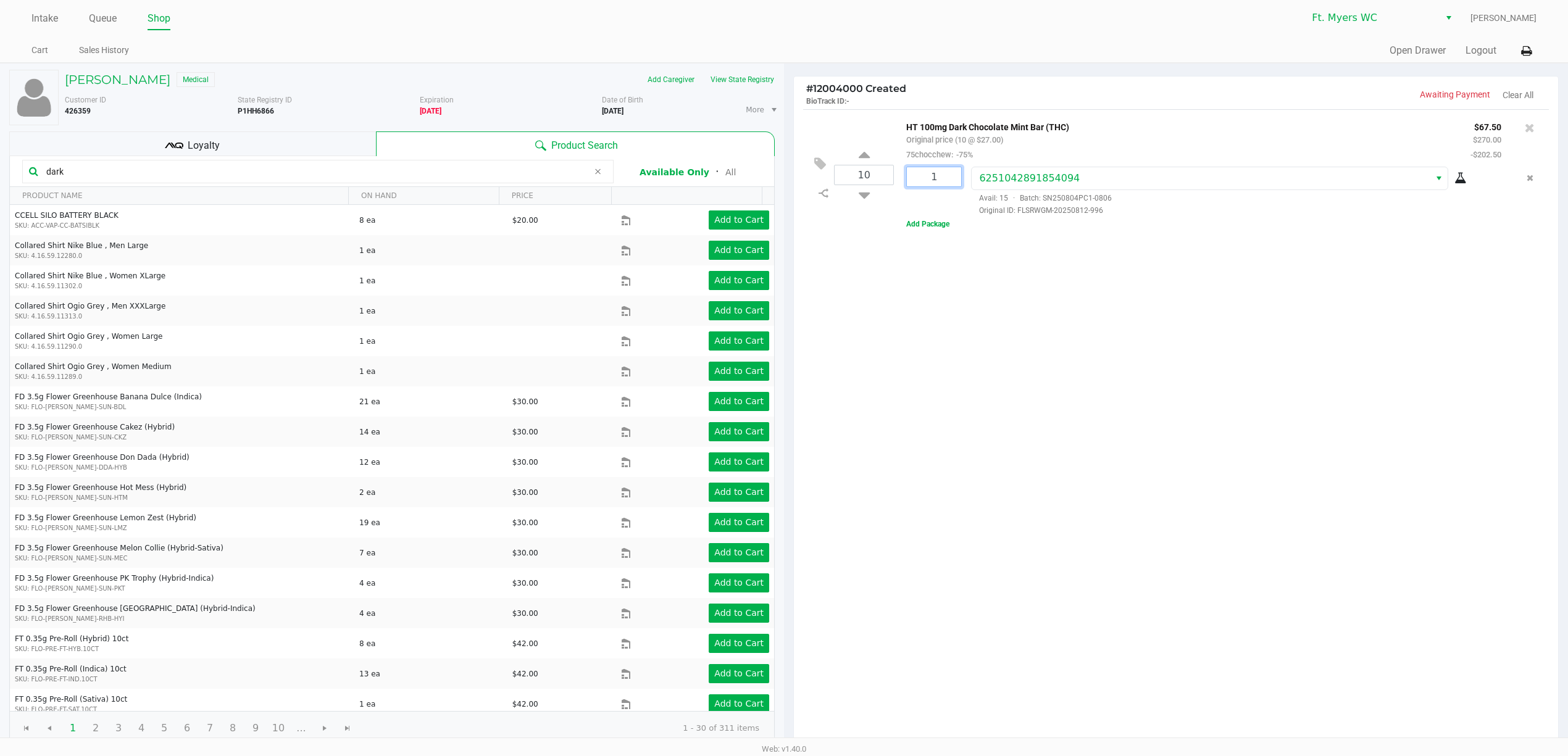
click at [945, 178] on input "1" at bounding box center [934, 176] width 54 height 19
type input "10"
click at [1120, 337] on div "Leeanne Cotten Medical Add Caregiver View State Registry Customer ID 426359 Sta…" at bounding box center [784, 472] width 1568 height 820
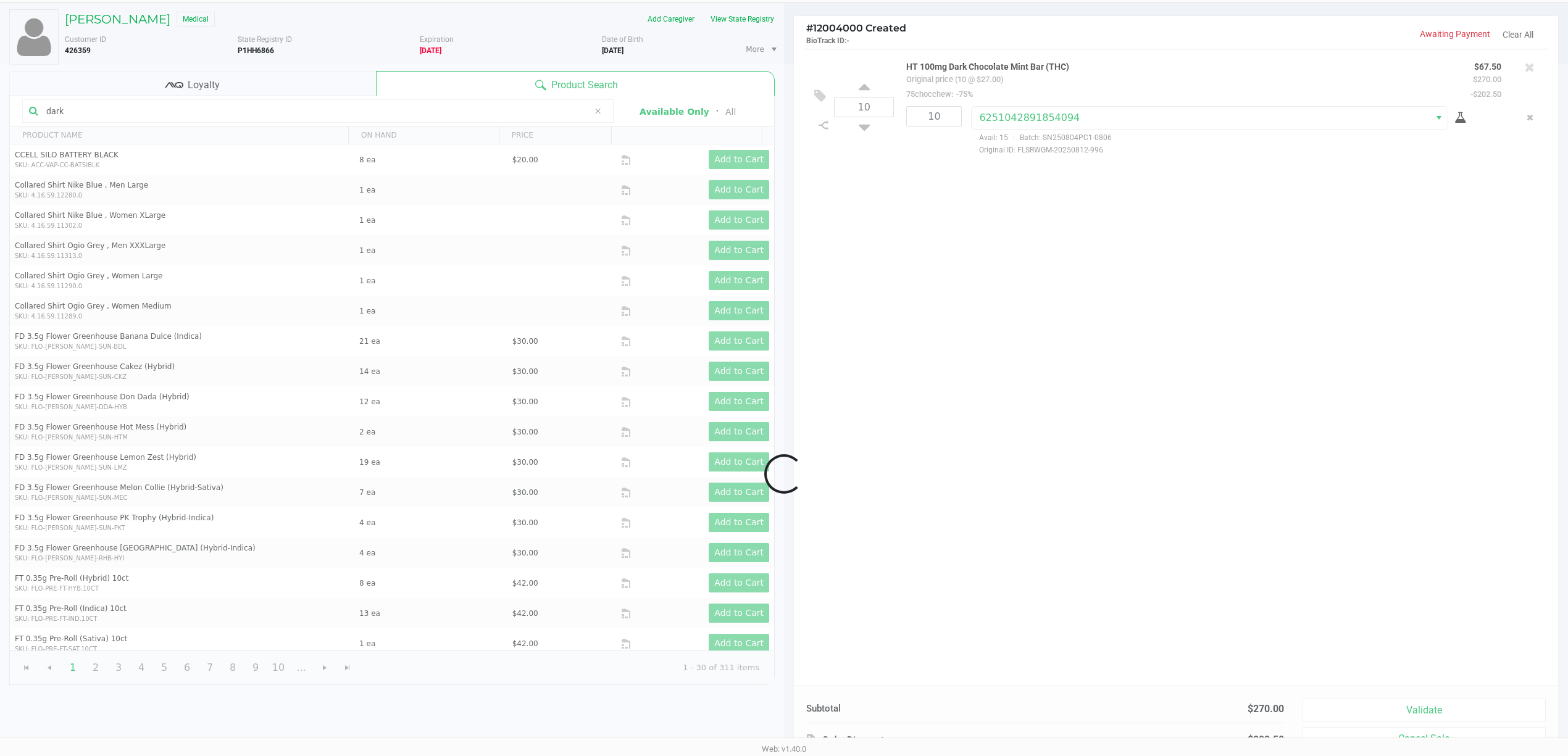
scroll to position [128, 0]
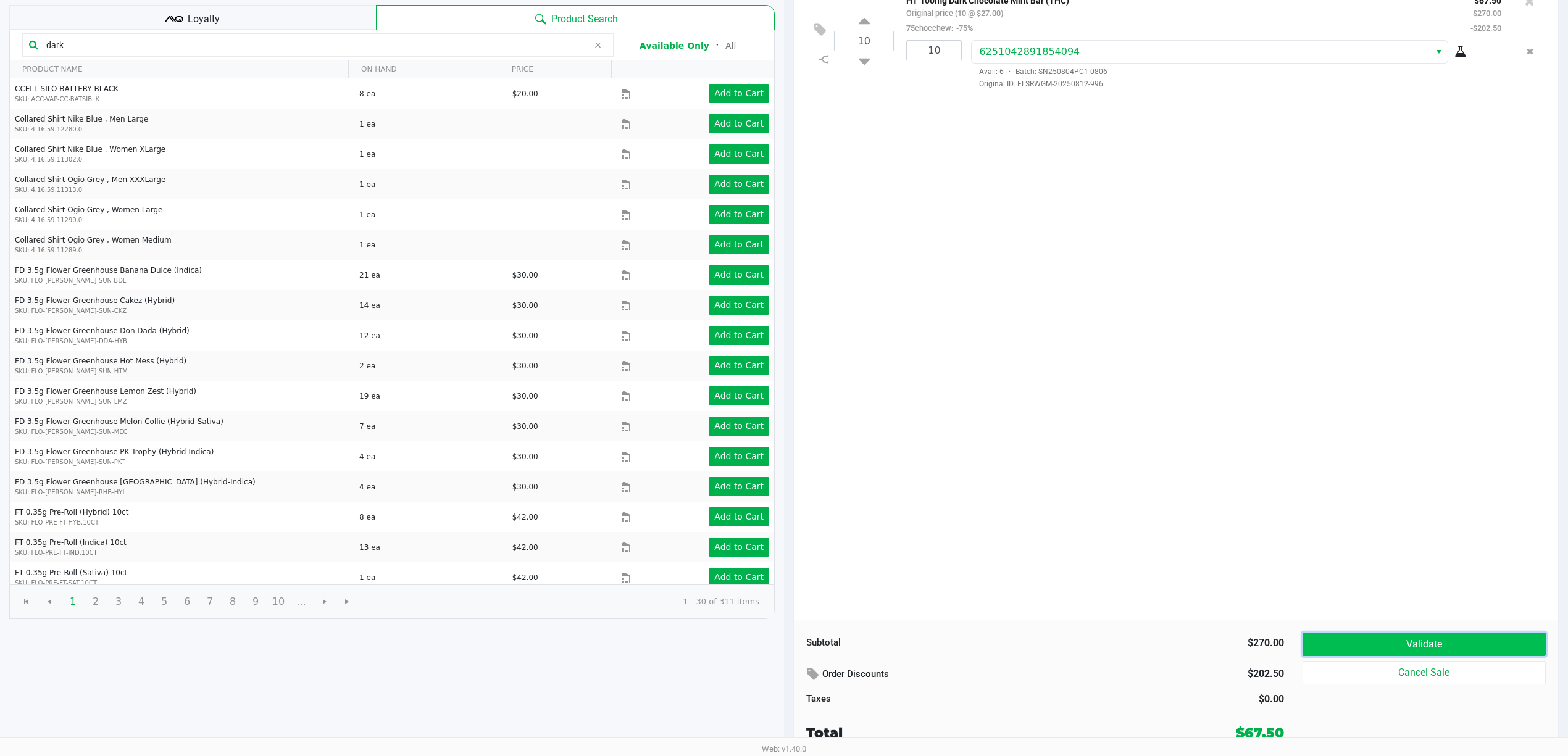
click at [1379, 645] on button "Validate" at bounding box center [1424, 644] width 243 height 24
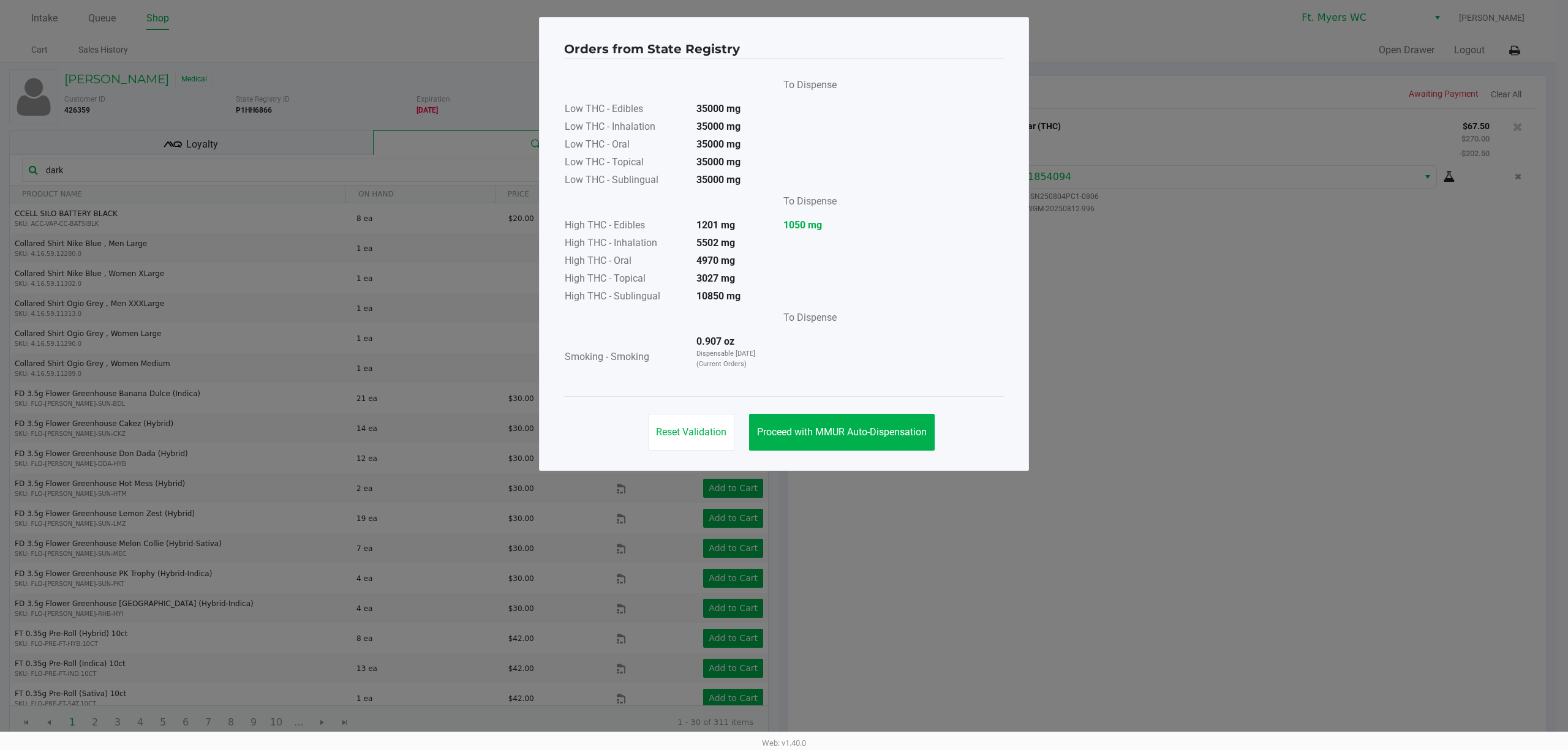
drag, startPoint x: 837, startPoint y: 232, endPoint x: 704, endPoint y: 216, distance: 134.0
click at [704, 216] on table "To Dispense High THC - Edibles 1201 mg 1050 mg High THC - Inhalation 5502 mg Hi…" at bounding box center [700, 248] width 273 height 116
click at [704, 216] on td at bounding box center [668, 203] width 210 height 28
click at [825, 429] on span "Proceed with MMUR Auto-Dispensation" at bounding box center [842, 431] width 169 height 12
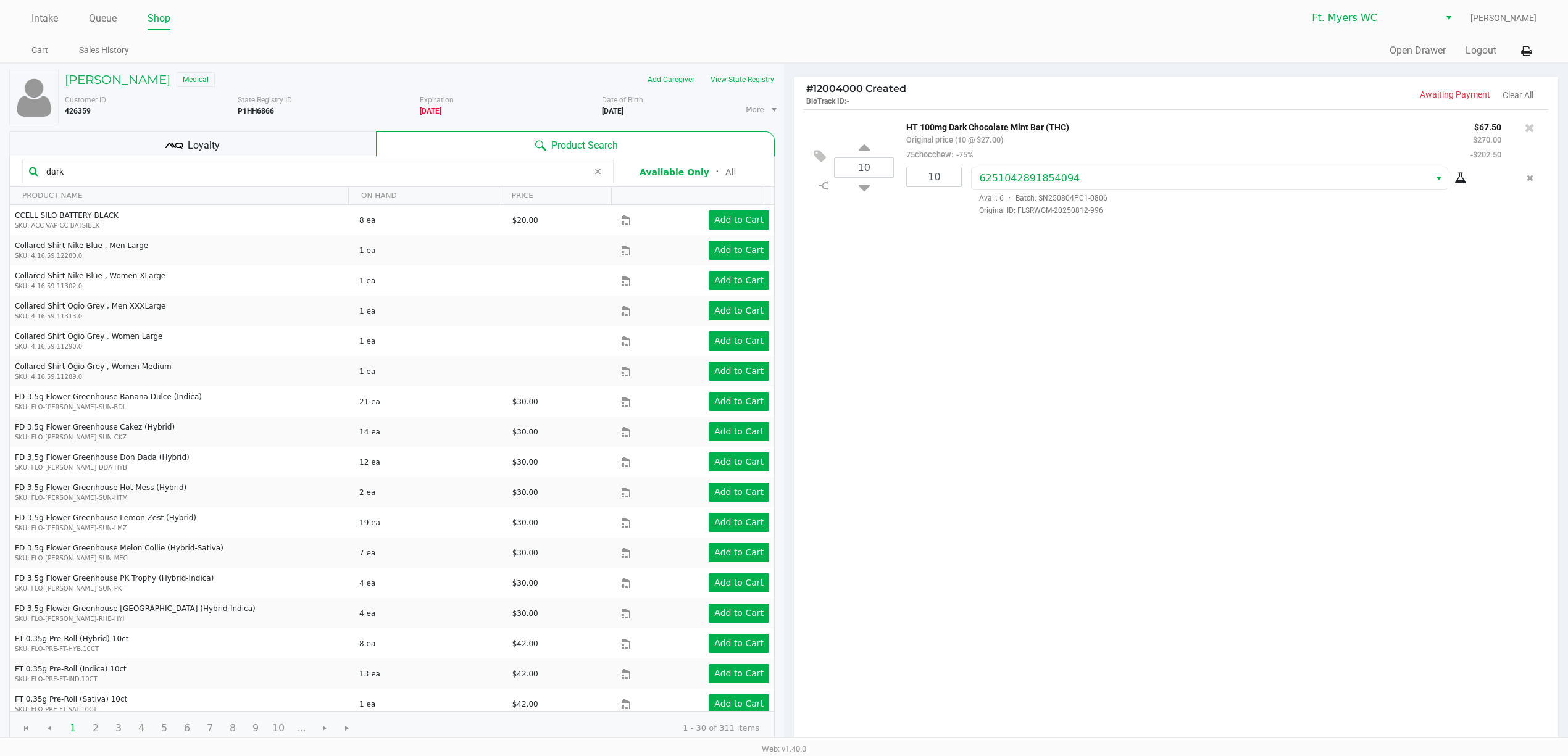
click at [1534, 124] on div at bounding box center [1530, 127] width 20 height 17
click at [1528, 127] on icon at bounding box center [1529, 128] width 10 height 13
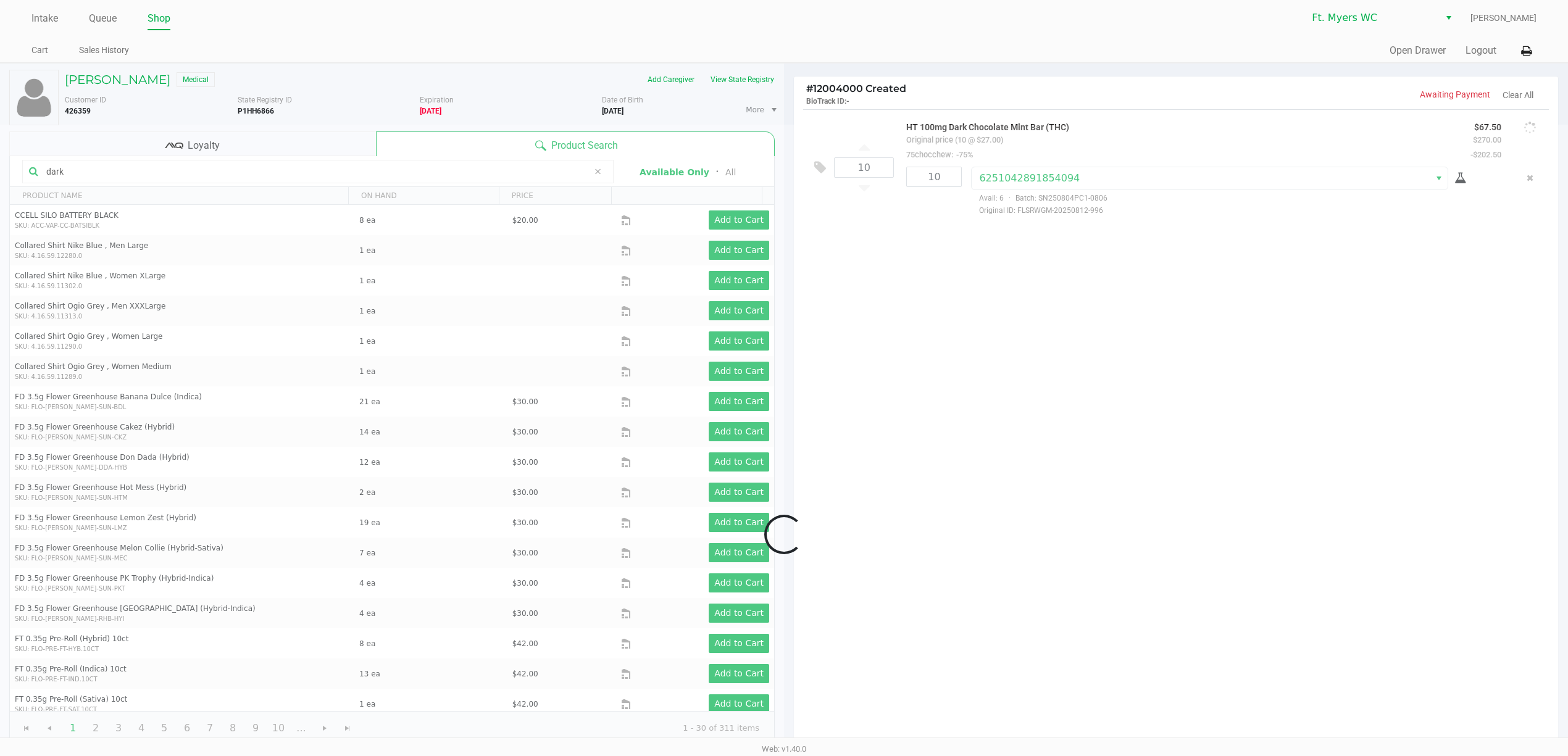
click at [936, 317] on div at bounding box center [784, 534] width 1568 height 820
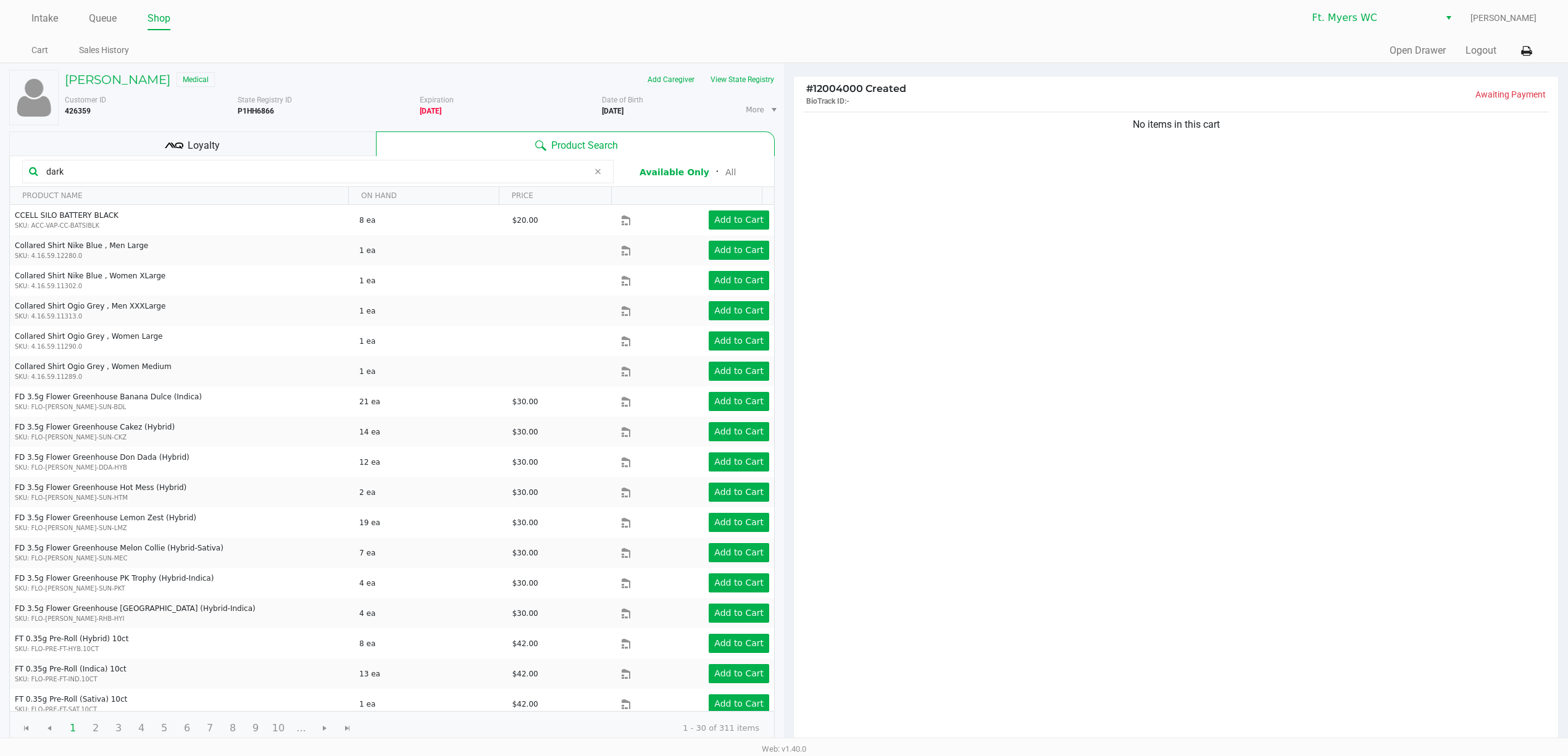
click at [968, 186] on div "No items in this cart" at bounding box center [1176, 427] width 764 height 637
click at [31, 13] on div "Intake Queue Shop Ft. Myers WC Richard Andrews Cart Sales History Quick Sale Op…" at bounding box center [784, 31] width 1568 height 63
click at [32, 13] on link "Intake" at bounding box center [44, 18] width 26 height 17
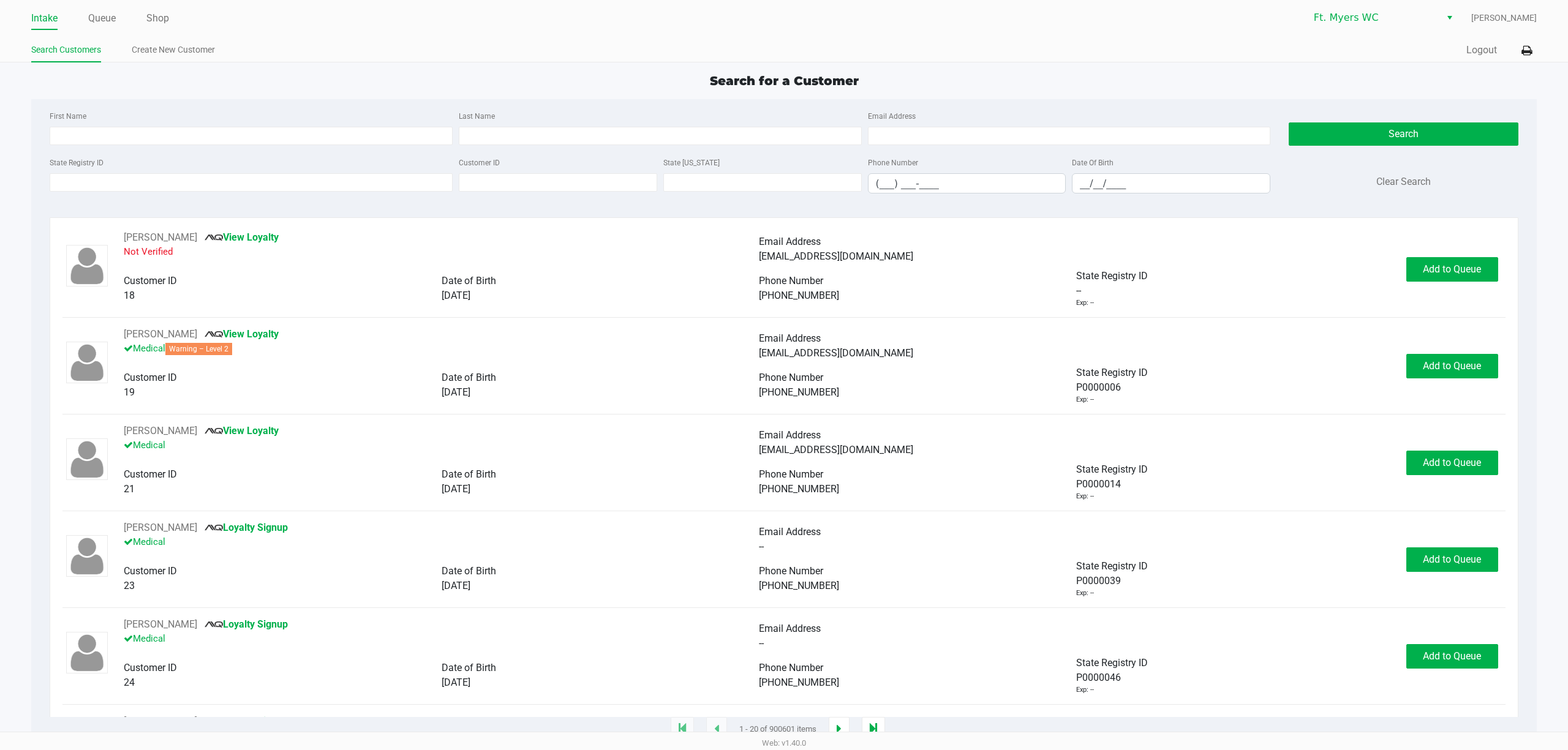
click at [1079, 169] on div "Date Of Birth __/__/____" at bounding box center [1171, 174] width 204 height 39
click at [1077, 185] on input "__/__/____" at bounding box center [1171, 183] width 197 height 19
type input "12/29/1986"
click at [114, 131] on input "First Name" at bounding box center [251, 136] width 403 height 18
type input "pat"
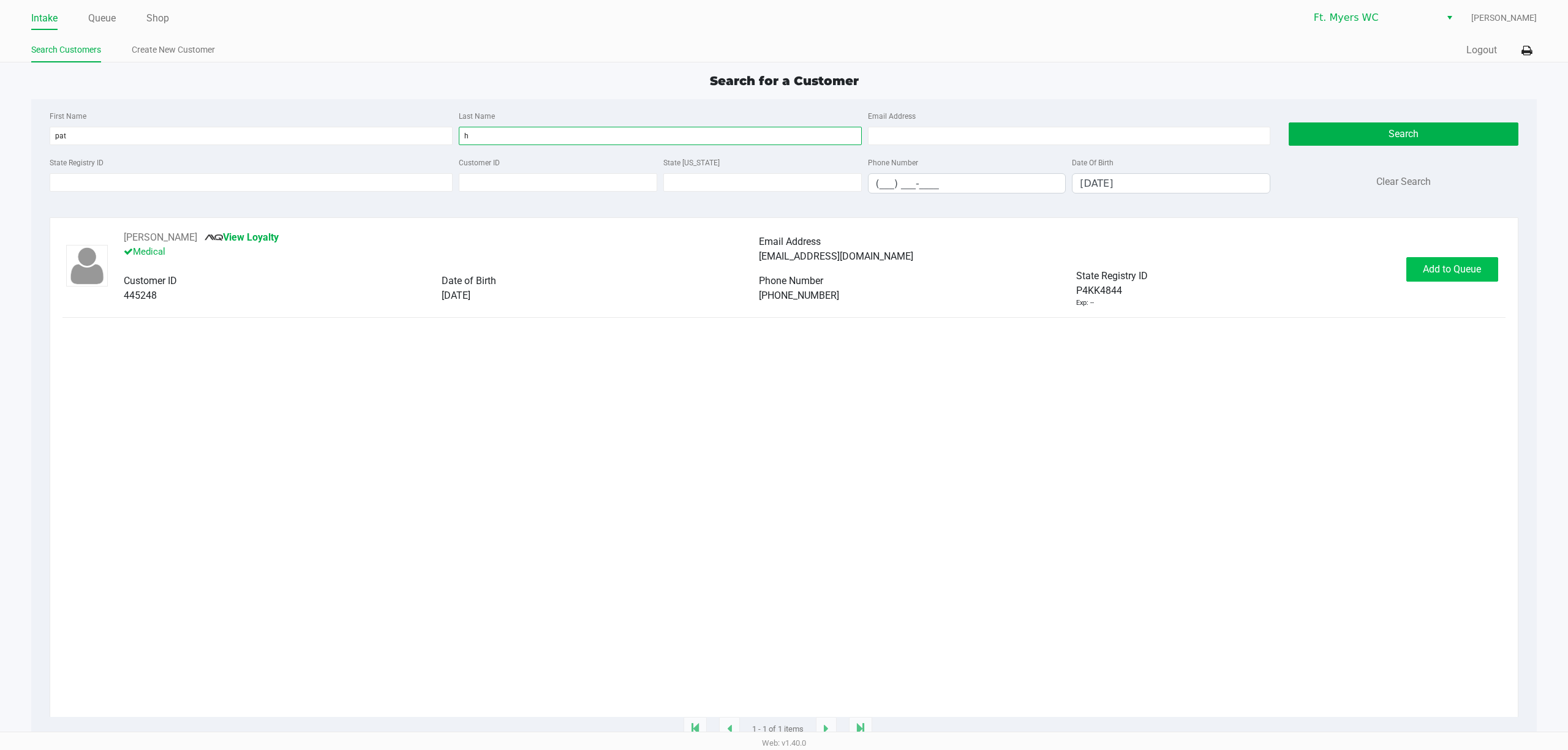
type input "h"
click at [1459, 265] on button "Add to Queue" at bounding box center [1453, 269] width 92 height 24
click at [1452, 266] on button "In Queue" at bounding box center [1449, 269] width 86 height 24
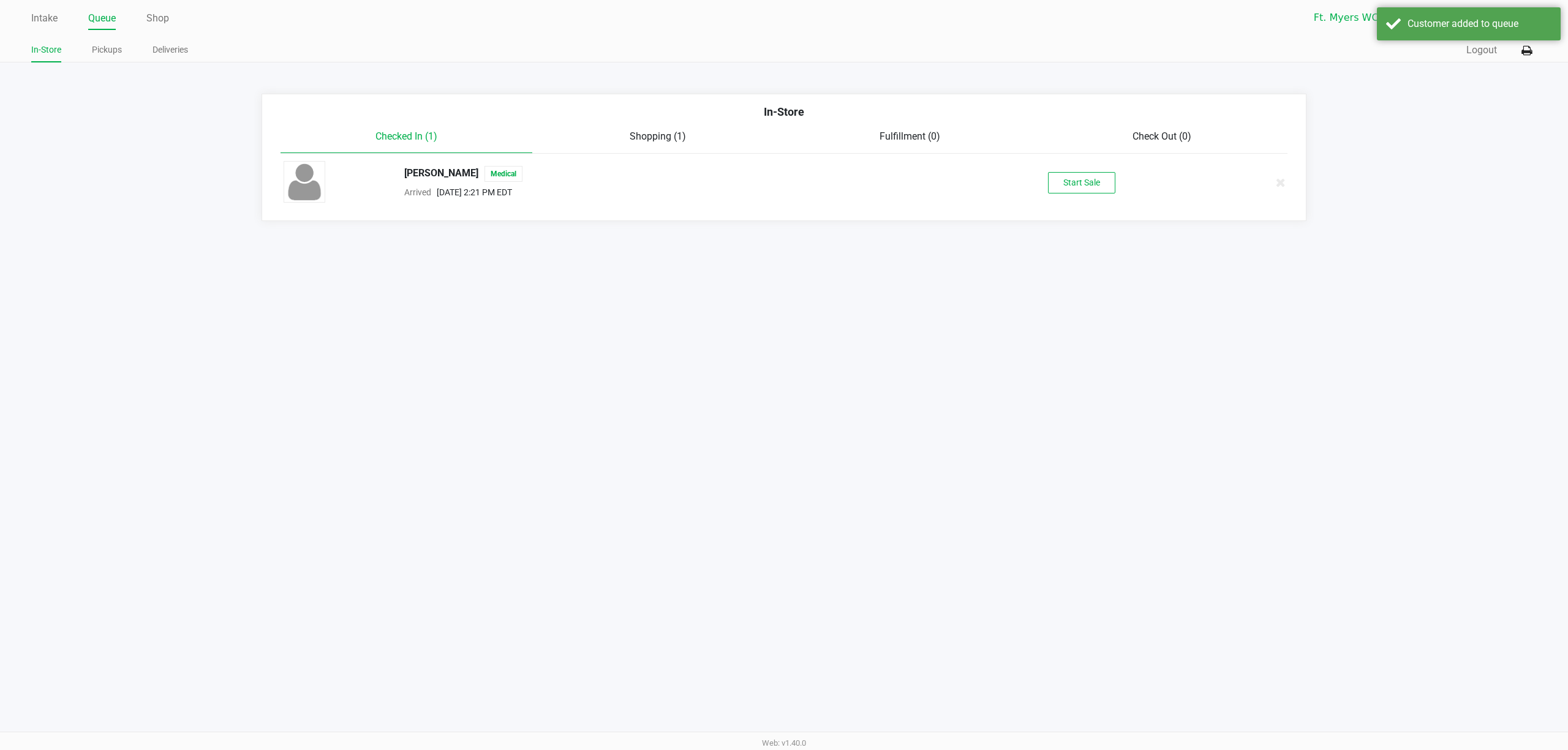
click at [1116, 181] on div "Start Sale" at bounding box center [1081, 183] width 255 height 22
click at [1075, 199] on div "Patrick Harmon Medical Arrived Sep 25, 2025 2:21 PM EDT Start Sale" at bounding box center [784, 183] width 1020 height 43
click at [1074, 192] on button "Start Sale" at bounding box center [1082, 183] width 68 height 22
click at [1112, 286] on div "Intake Queue Shop Ft. Myers WC Richard Andrews In-Store Pickups Deliveries Quic…" at bounding box center [784, 375] width 1568 height 750
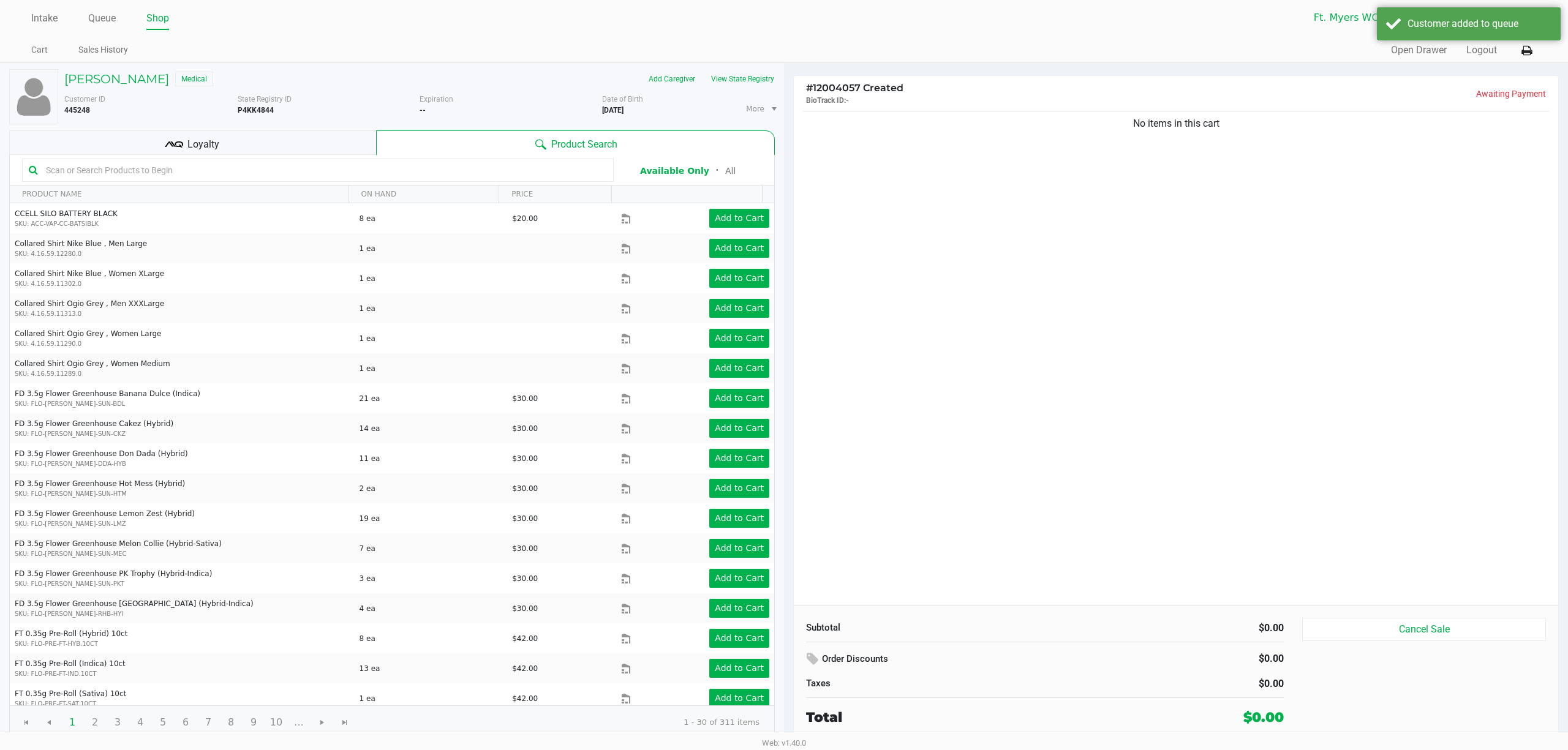
click at [1113, 287] on div "No items in this cart" at bounding box center [1176, 357] width 765 height 497
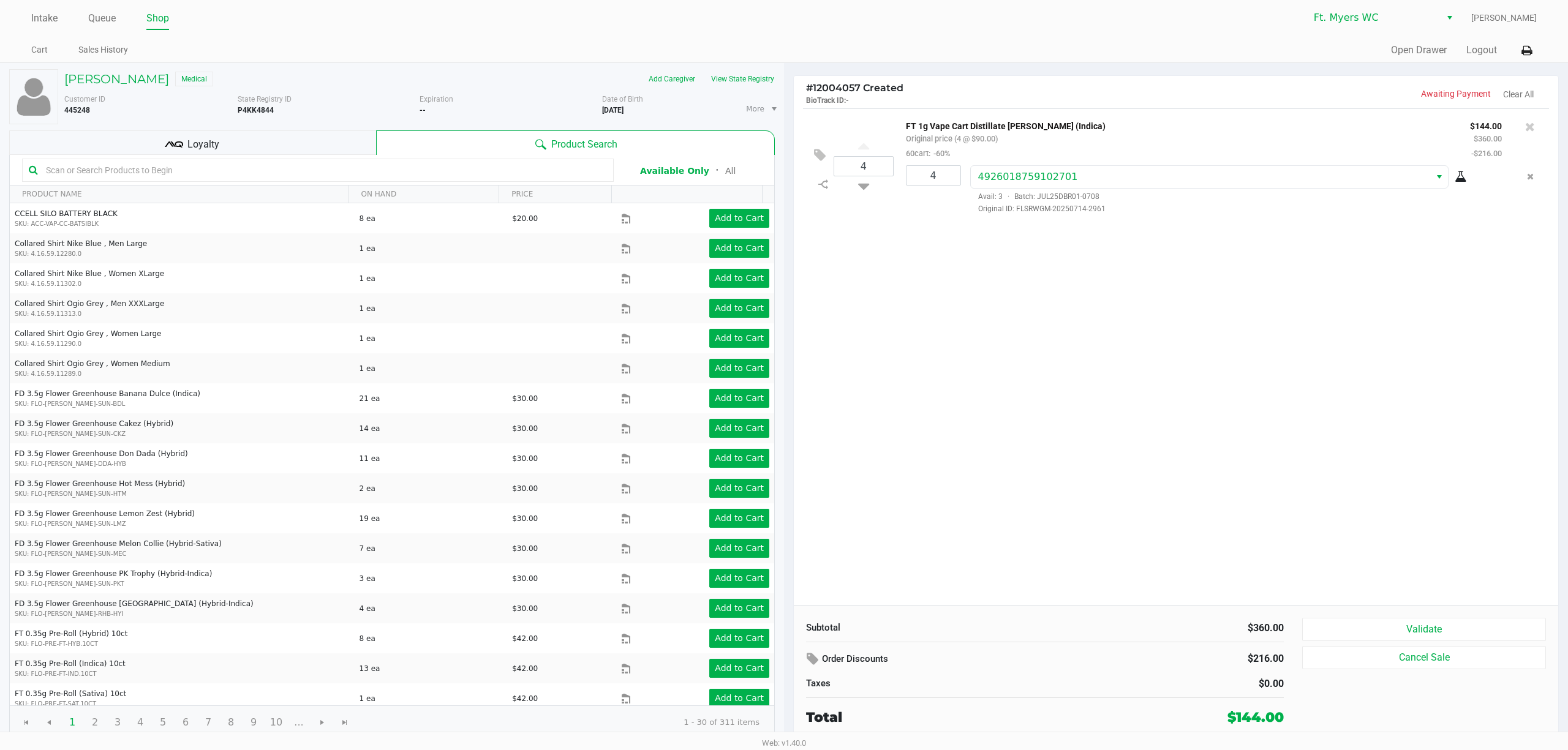
click at [313, 145] on div "Loyalty" at bounding box center [192, 142] width 367 height 24
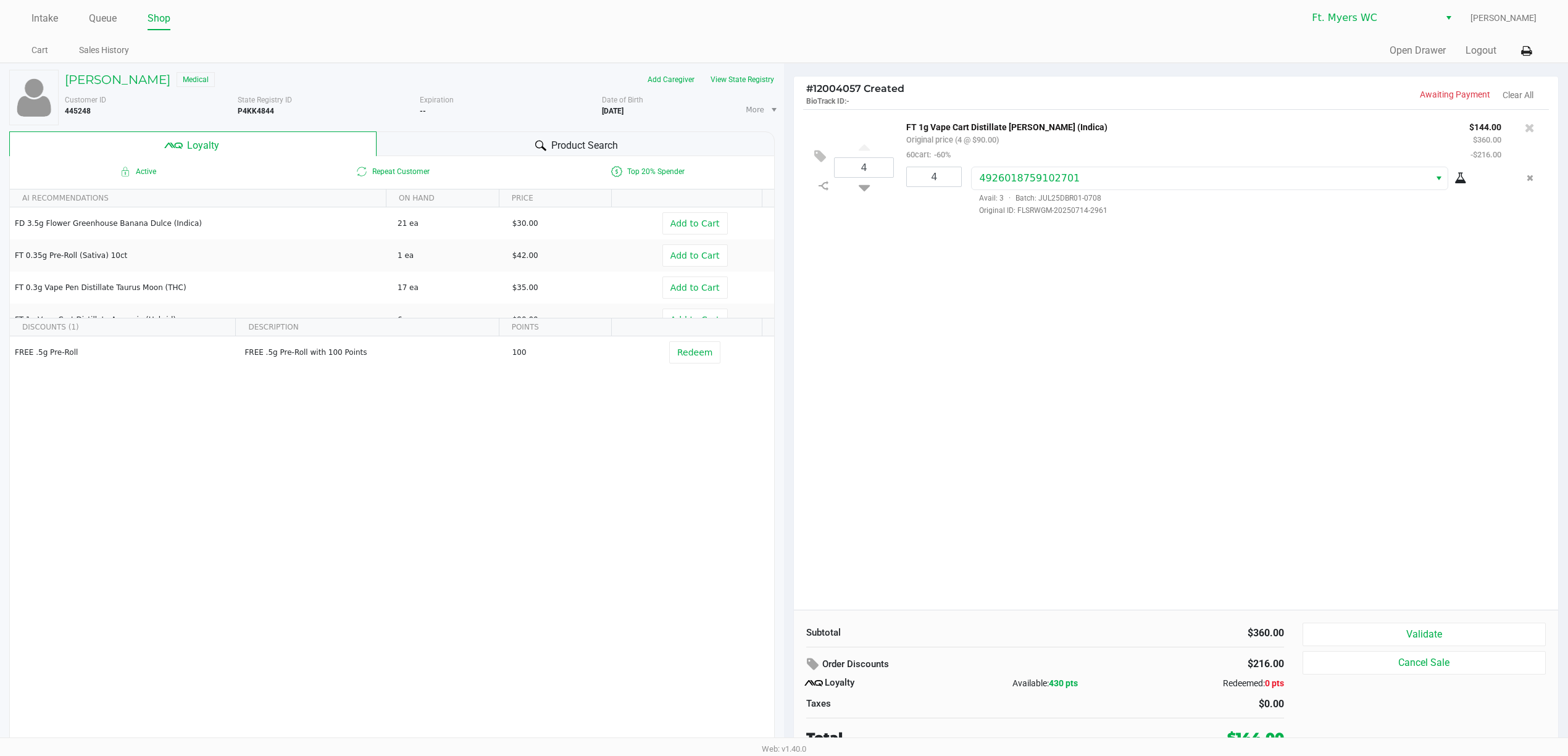
scroll to position [7, 0]
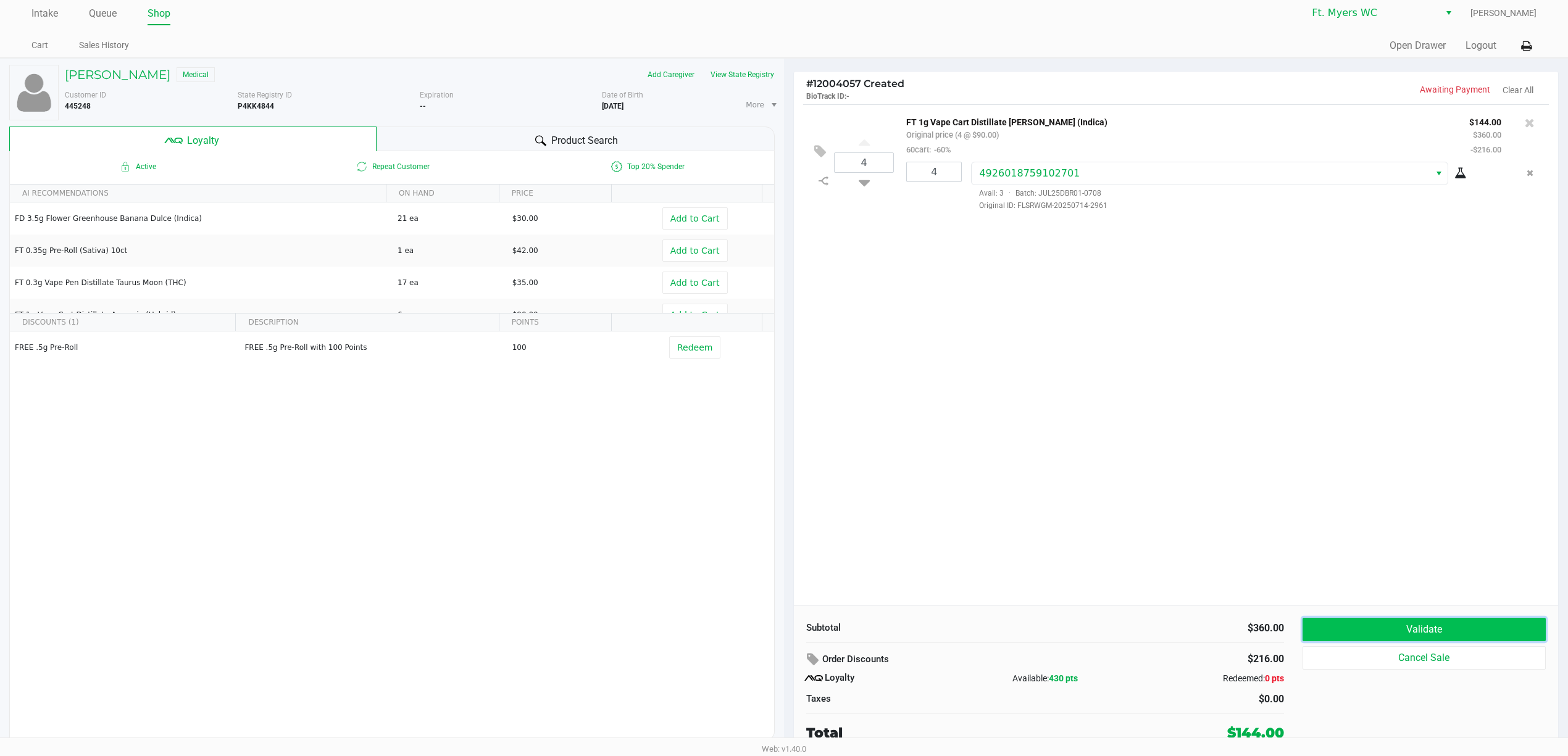
click at [1354, 636] on button "Validate" at bounding box center [1424, 630] width 243 height 24
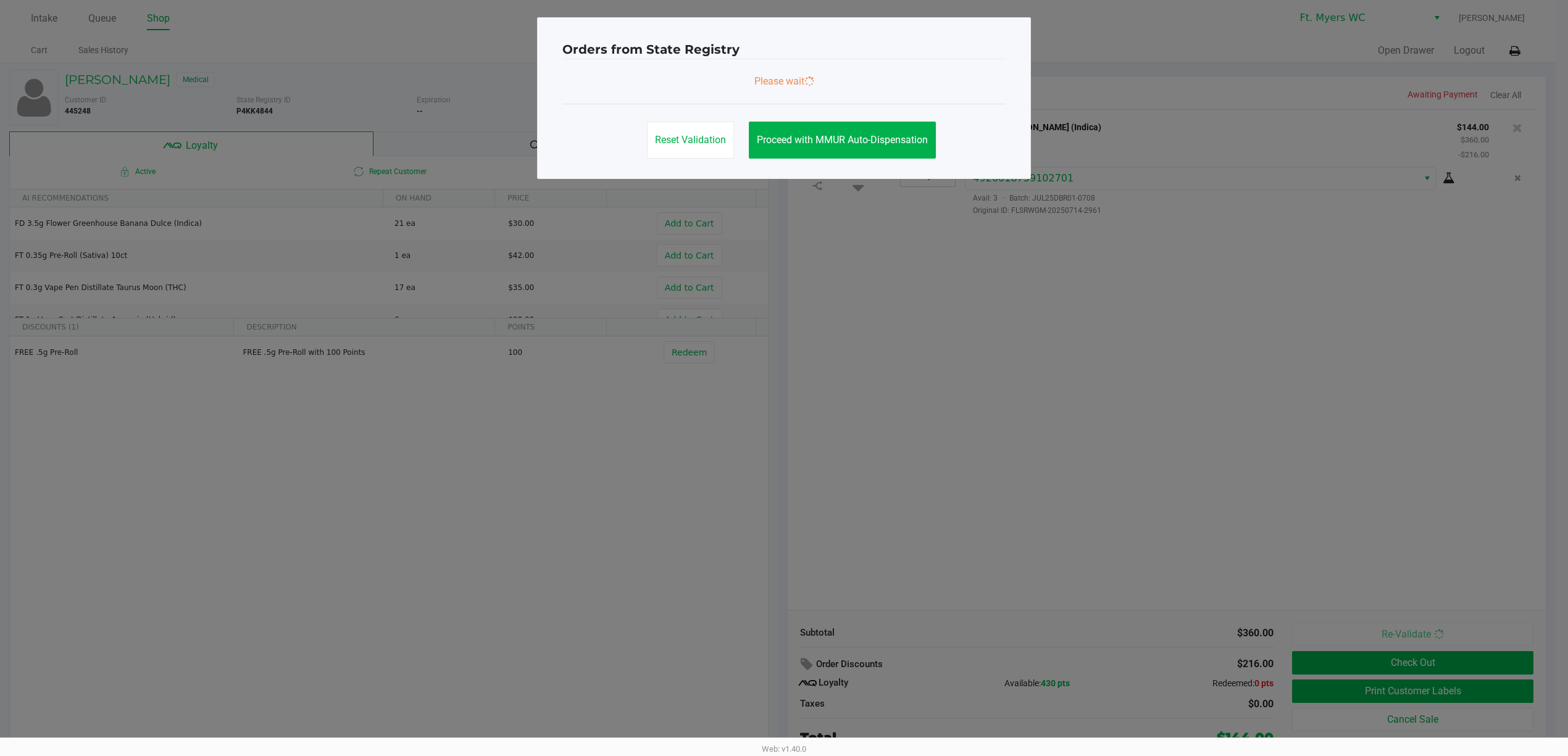
scroll to position [0, 0]
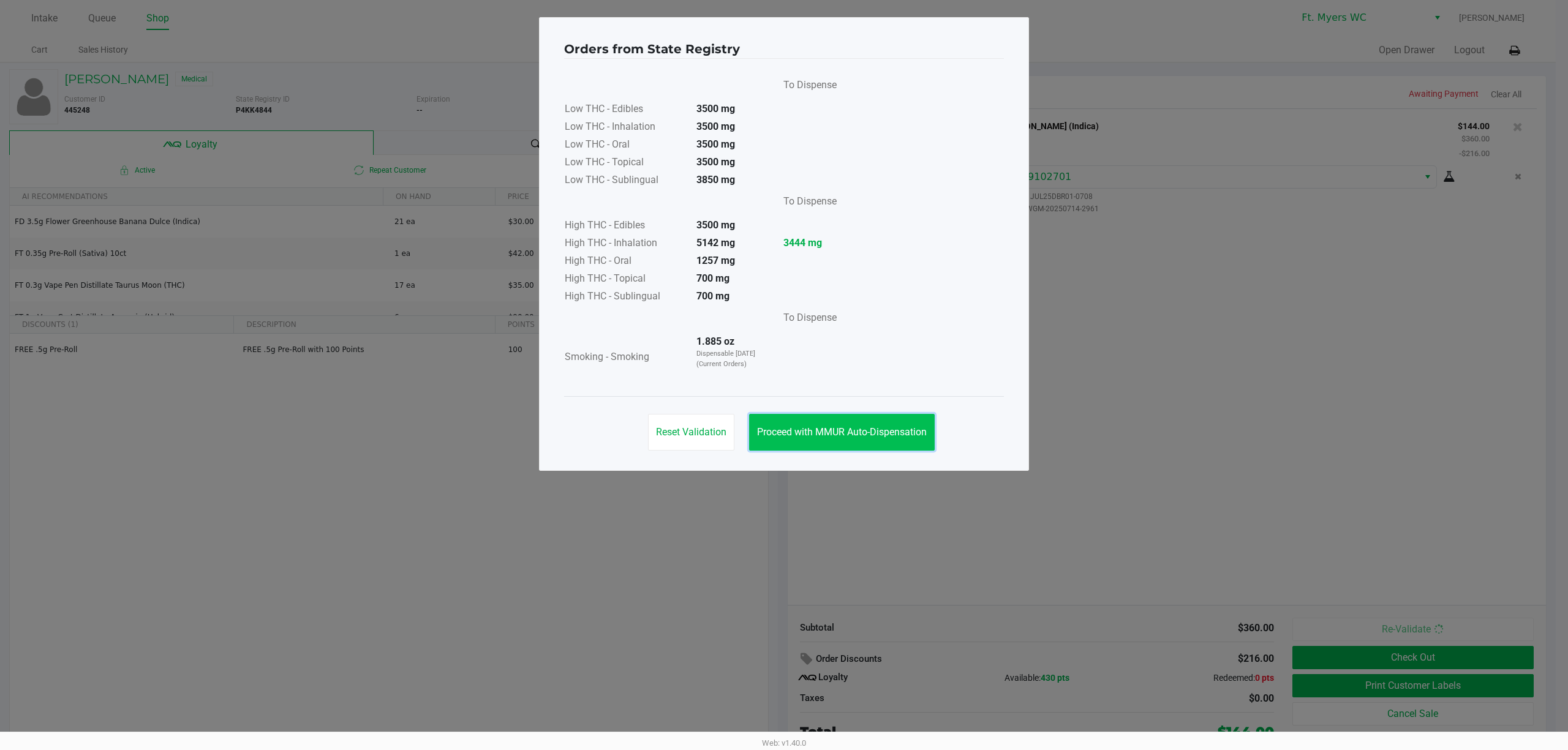
click at [857, 418] on button "Proceed with MMUR Auto-Dispensation" at bounding box center [842, 432] width 186 height 37
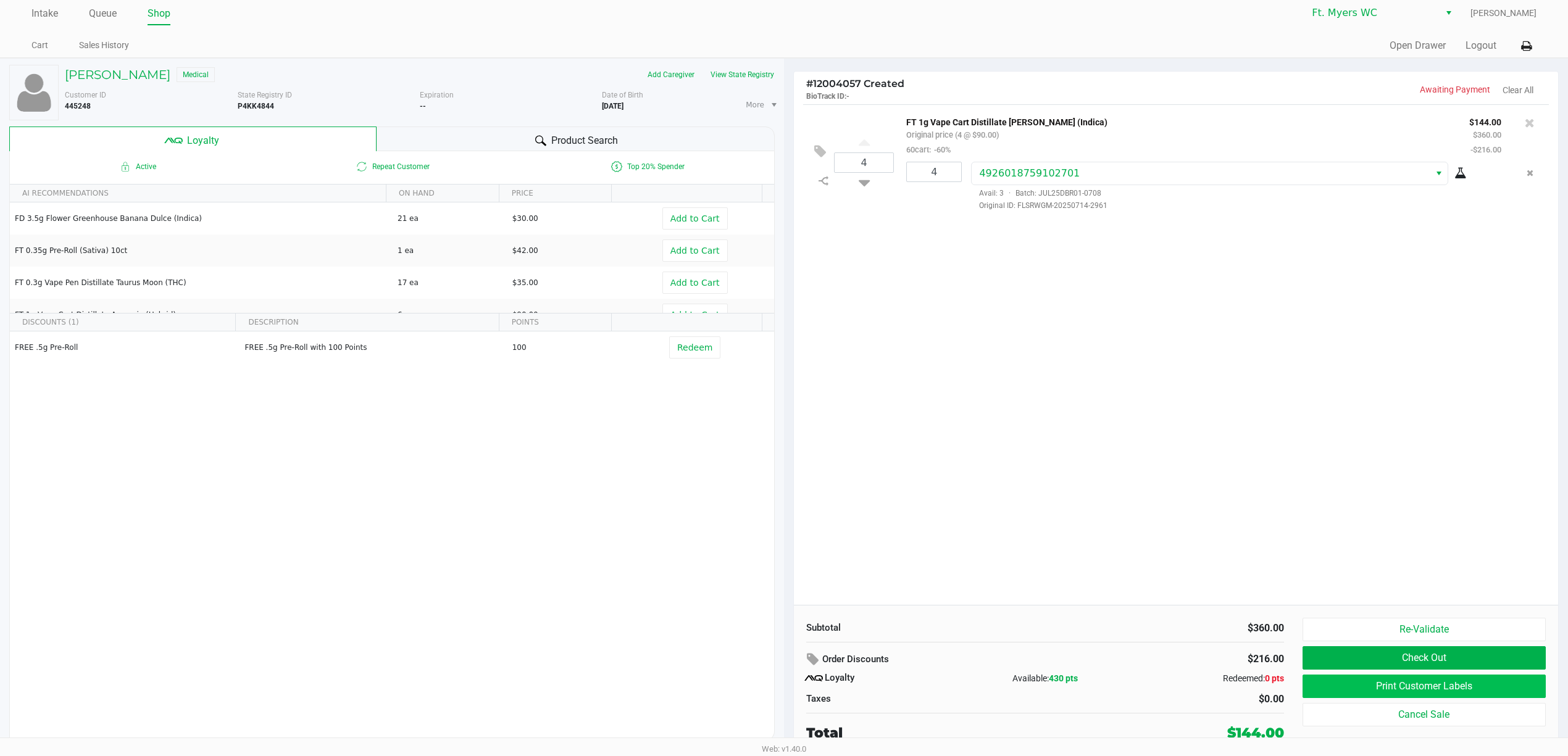
scroll to position [7, 0]
click at [1371, 684] on button "Print Customer Labels" at bounding box center [1424, 686] width 243 height 24
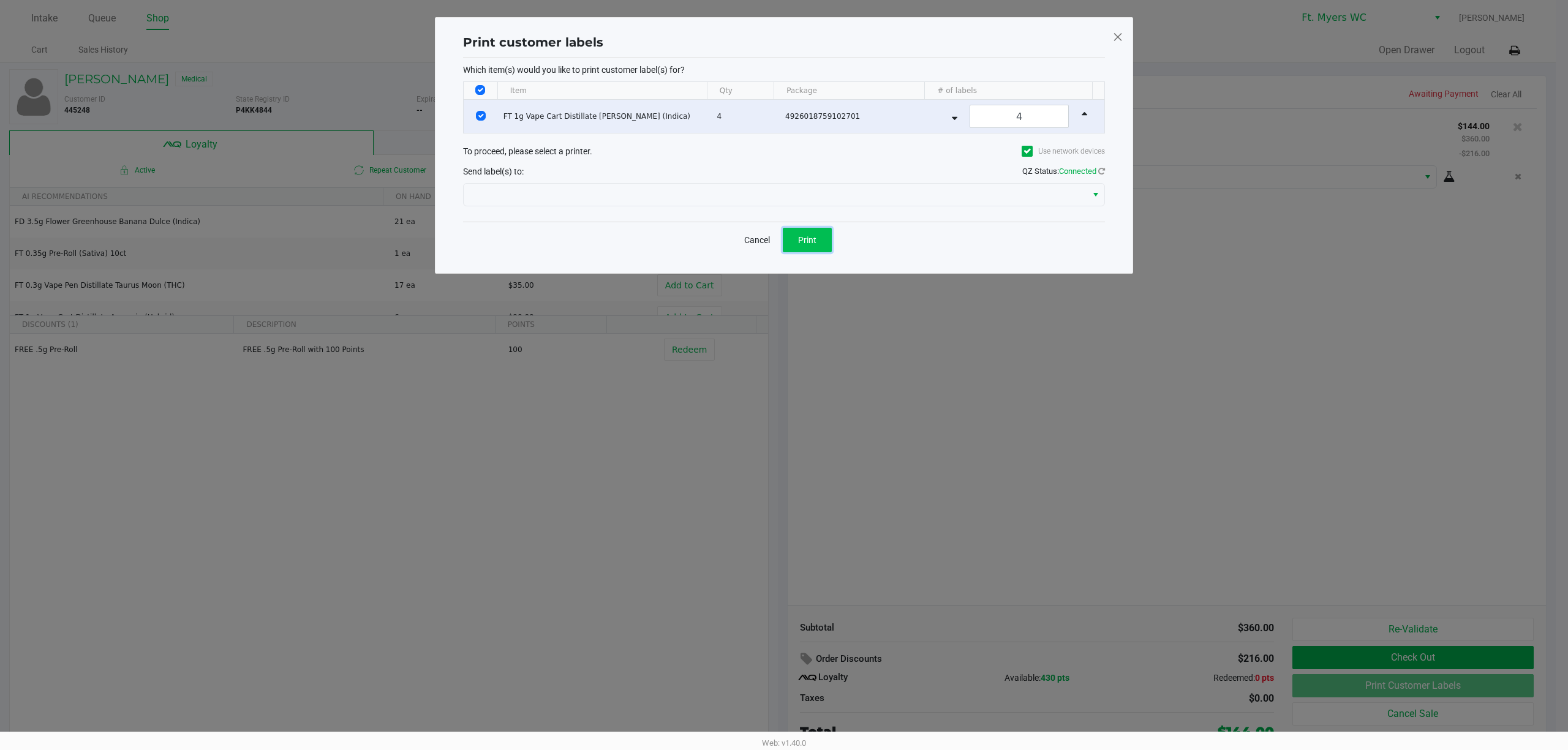
click at [810, 248] on button "Print" at bounding box center [807, 239] width 49 height 24
click at [1183, 417] on ngb-modal-window "Print customer labels Which item(s) would you like to print customer label(s) f…" at bounding box center [784, 375] width 1568 height 750
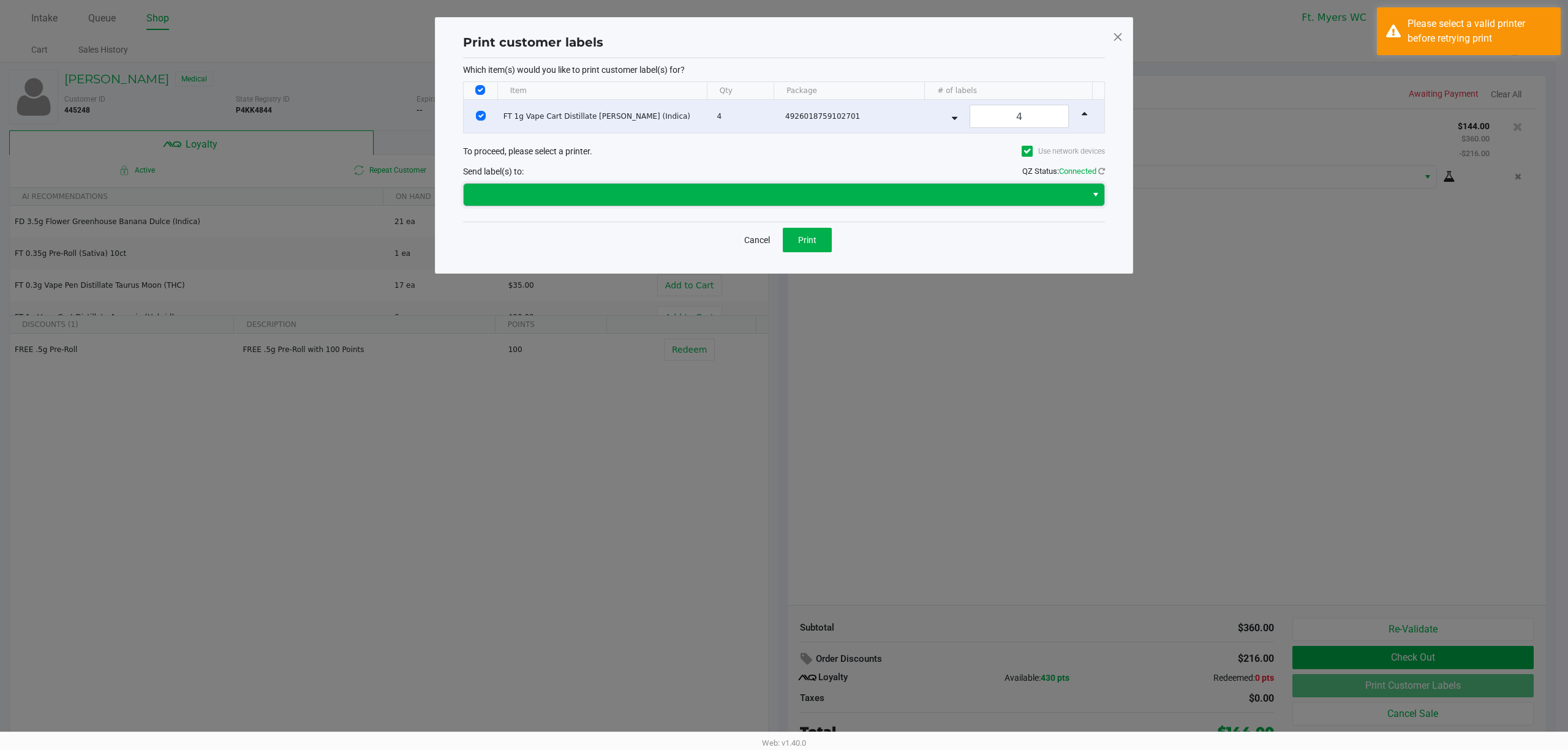
click at [645, 197] on span at bounding box center [775, 194] width 608 height 14
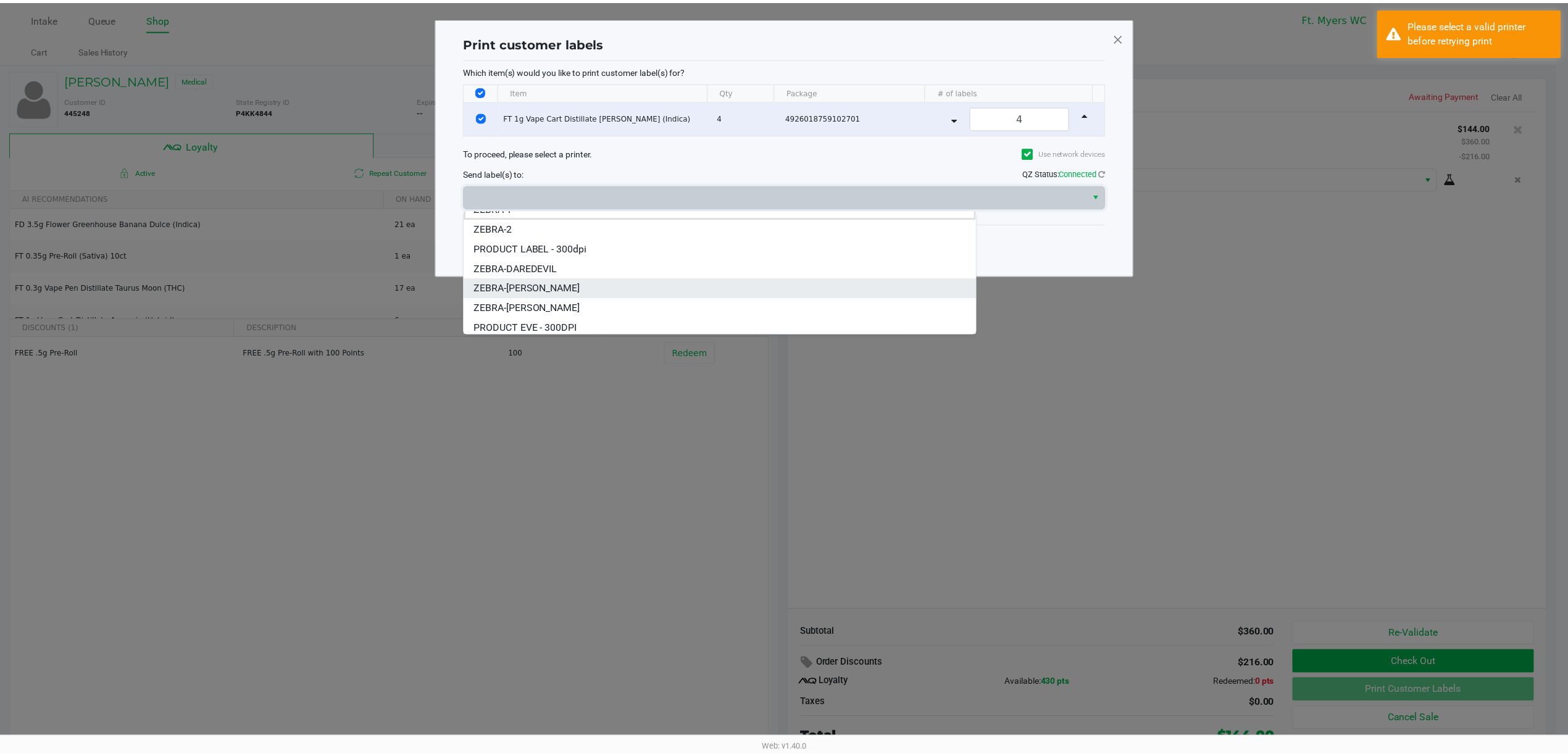
scroll to position [15, 0]
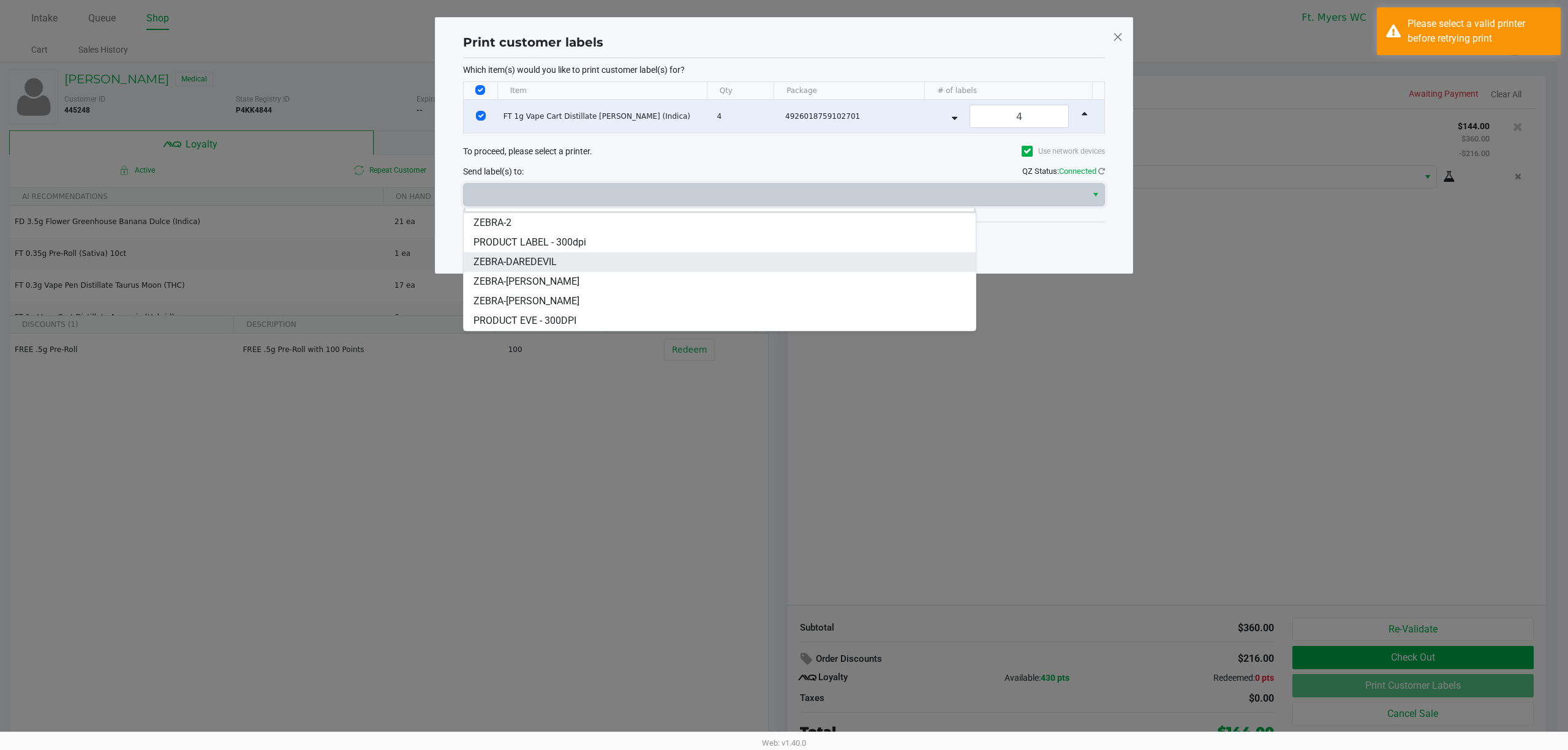
click at [528, 258] on span "ZEBRA-DAREDEVIL" at bounding box center [515, 262] width 84 height 14
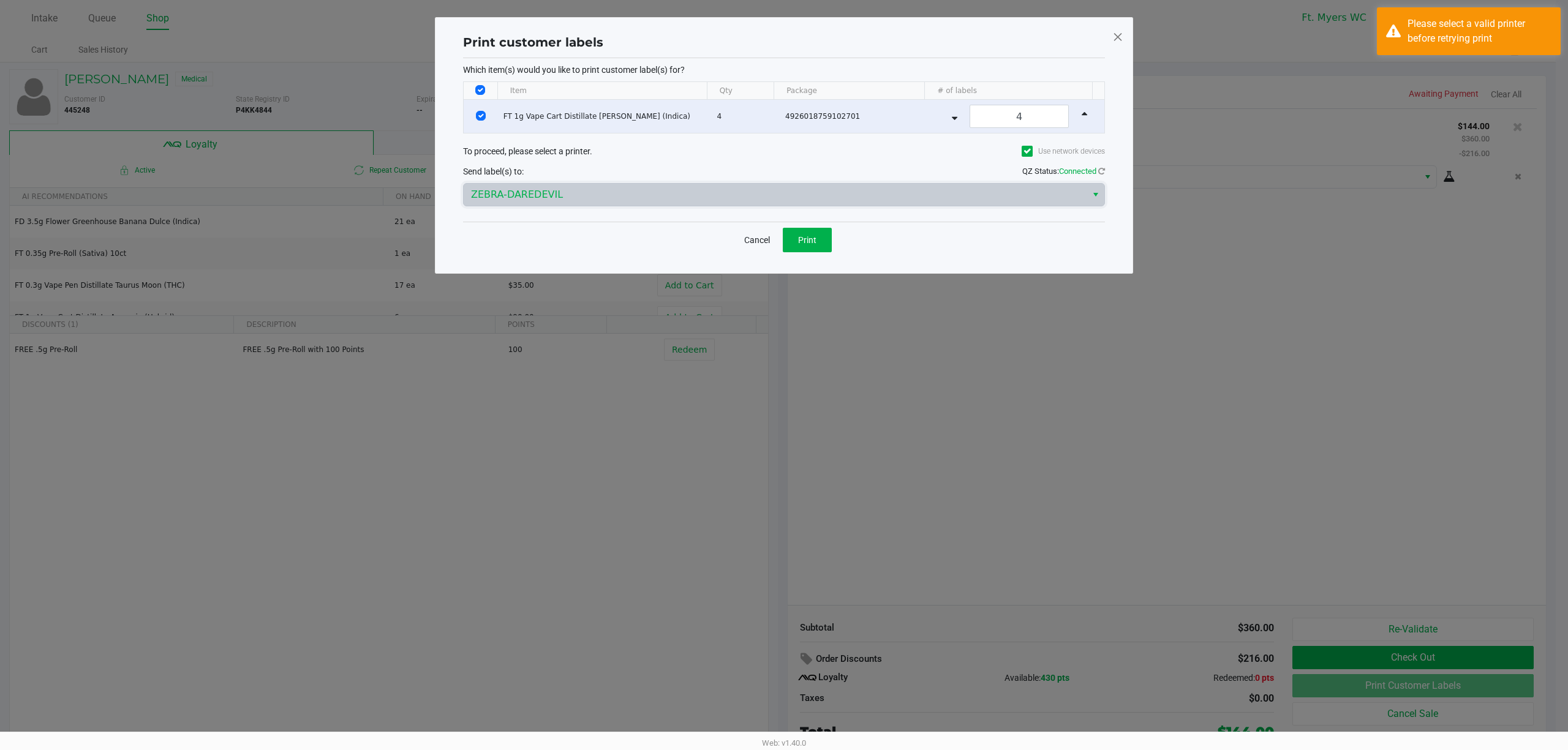
click at [847, 237] on div "Cancel Print" at bounding box center [784, 239] width 642 height 36
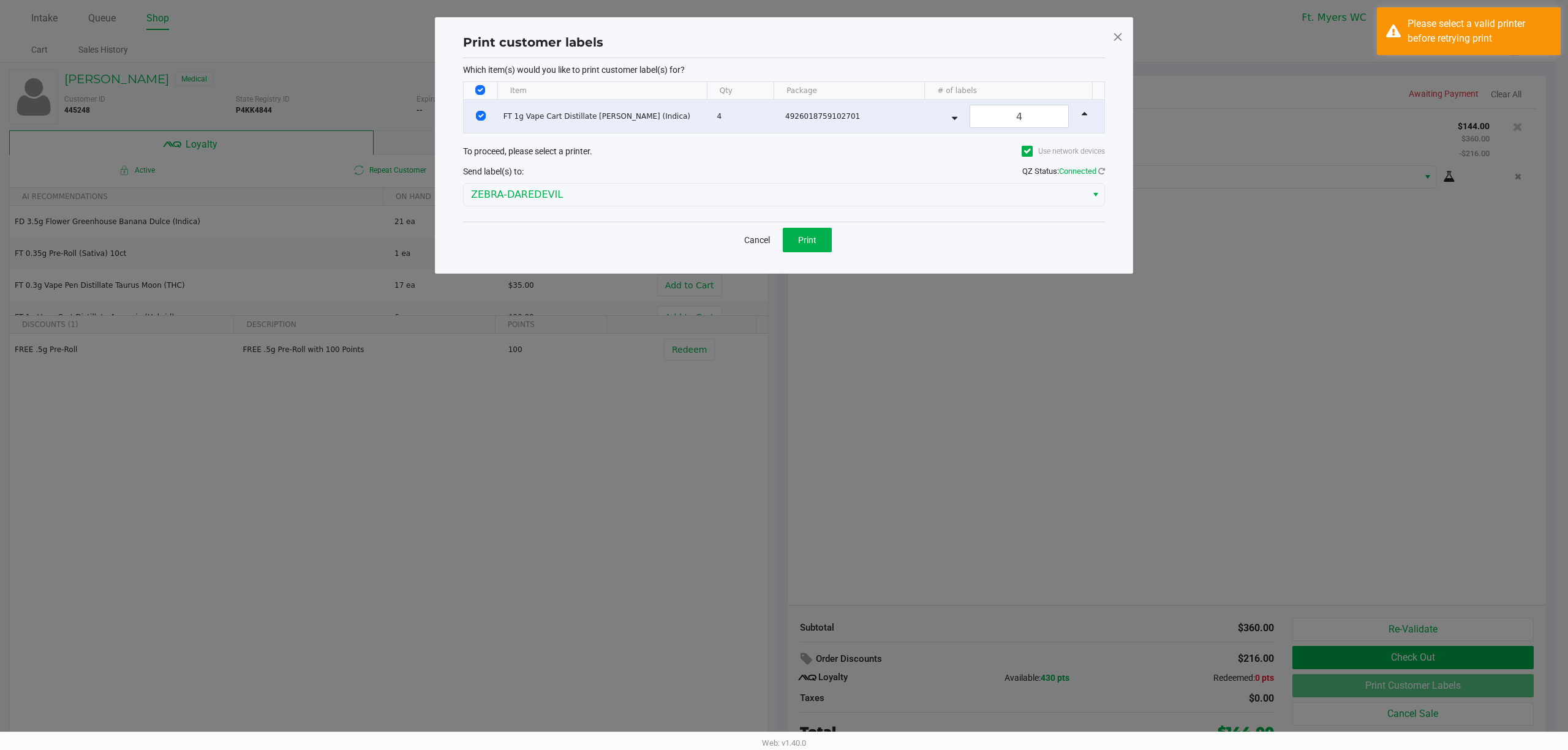
click at [832, 239] on div "Cancel Print" at bounding box center [784, 239] width 642 height 36
click at [812, 238] on span "Print" at bounding box center [807, 239] width 18 height 10
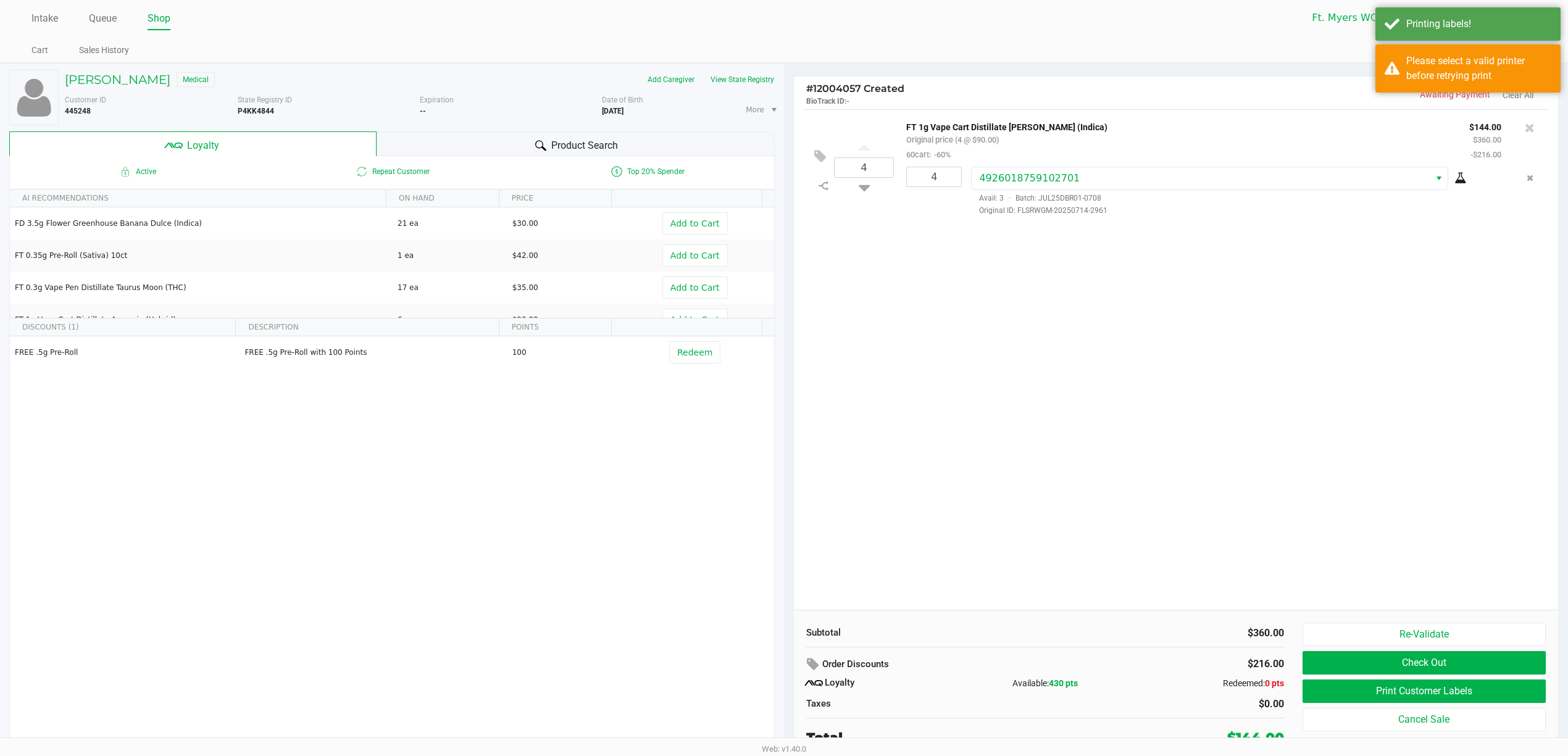
click at [976, 345] on ngb-modal-window "Print customer labels Which item(s) would you like to print customer label(s) f…" at bounding box center [784, 378] width 1568 height 756
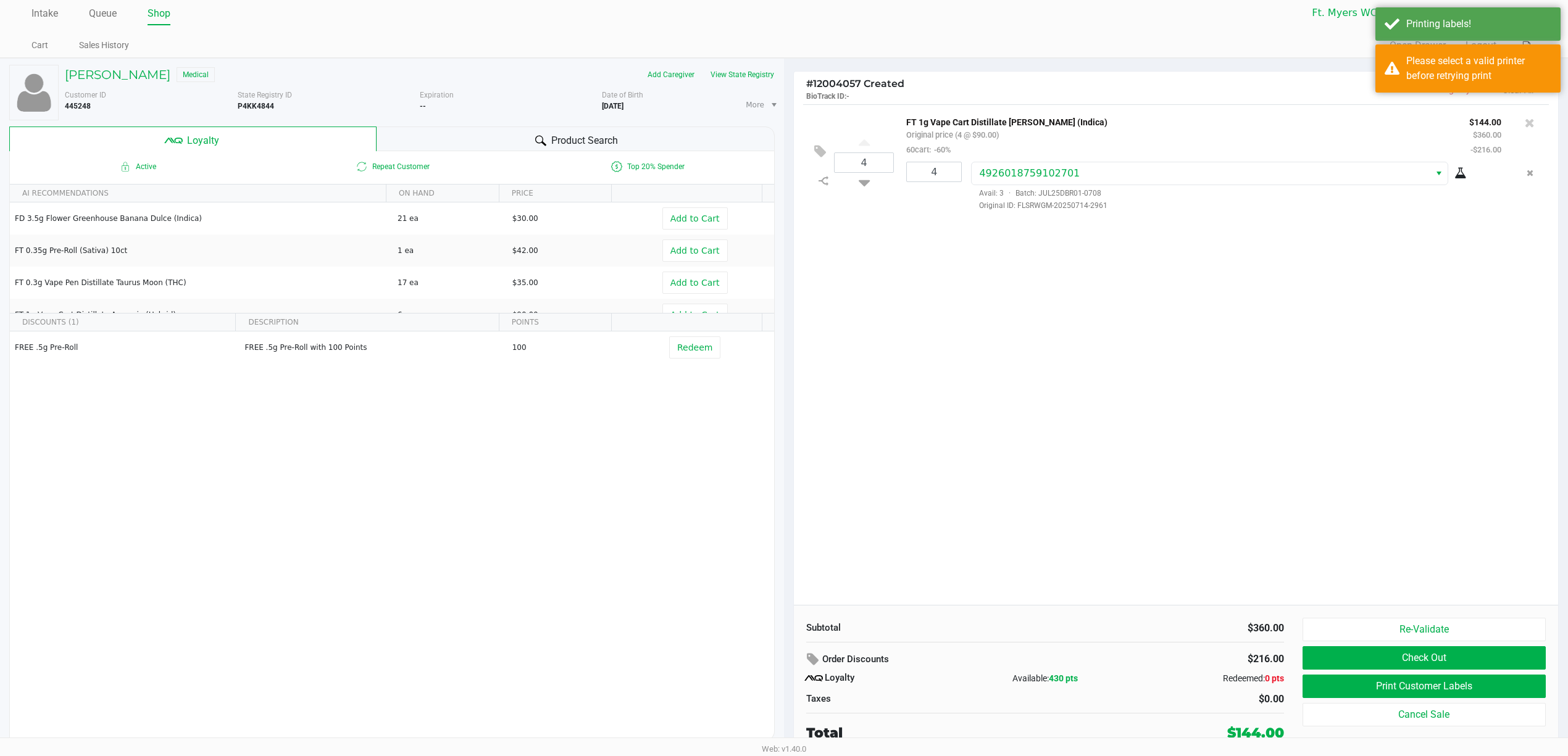
scroll to position [7, 0]
click at [976, 345] on div "4 FT 1g Vape Cart Distillate Donny Burger (Indica) Original price (4 @ $90.00) …" at bounding box center [1176, 355] width 764 height 501
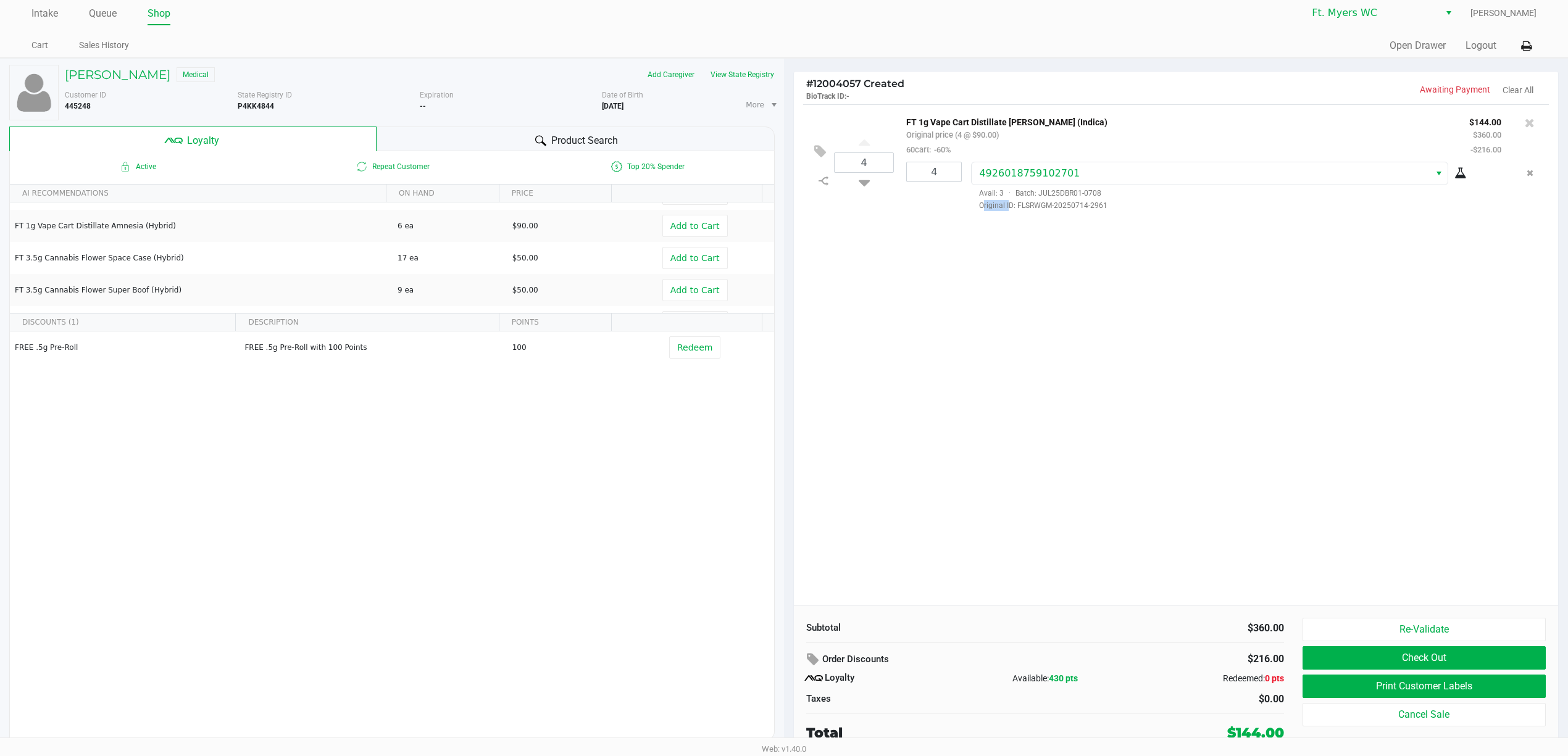
scroll to position [164, 0]
click at [1351, 646] on button "Check Out" at bounding box center [1424, 658] width 243 height 24
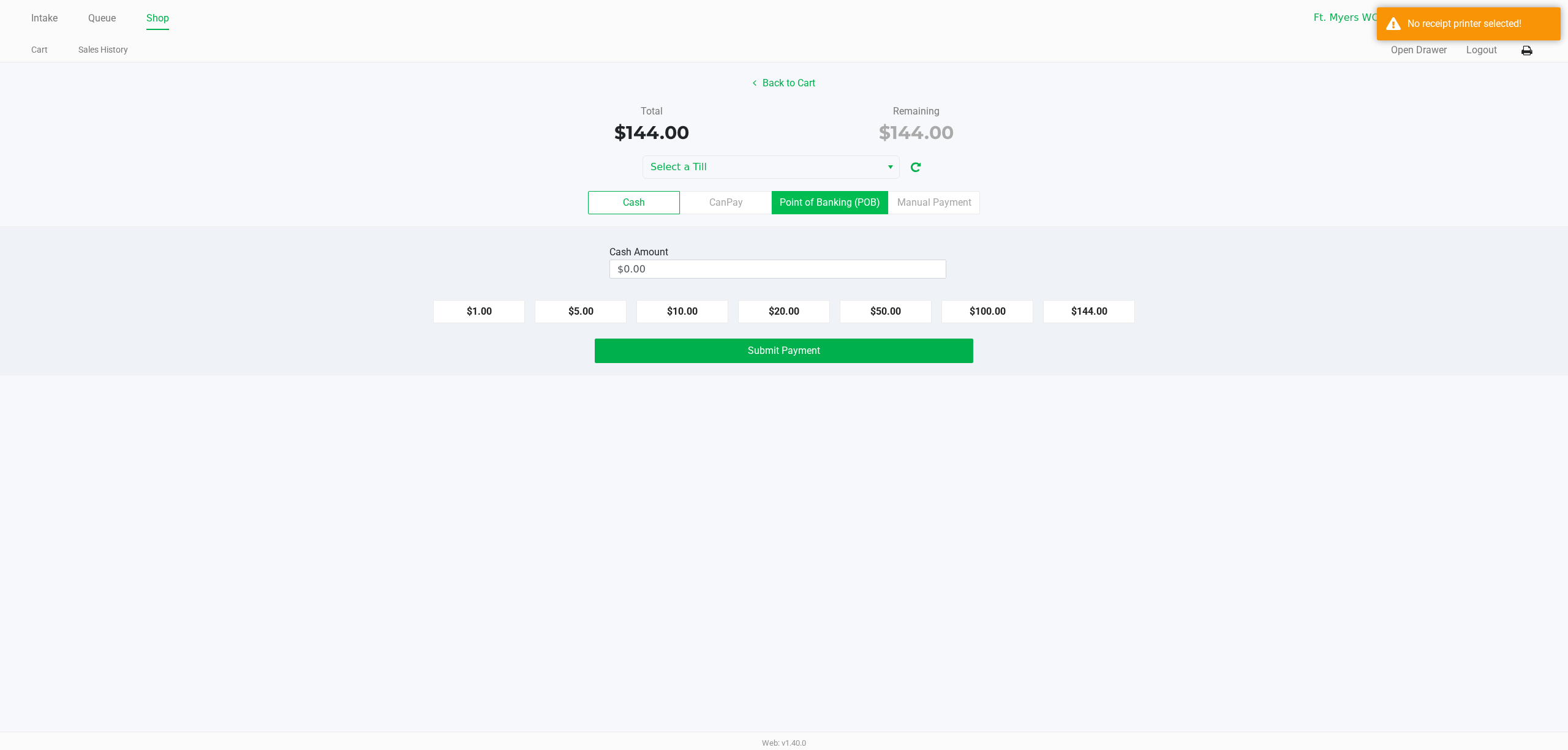
click at [838, 206] on label "Point of Banking (POB)" at bounding box center [829, 203] width 116 height 23
click at [0, 0] on 7 "Point of Banking (POB)" at bounding box center [0, 0] width 0 height 0
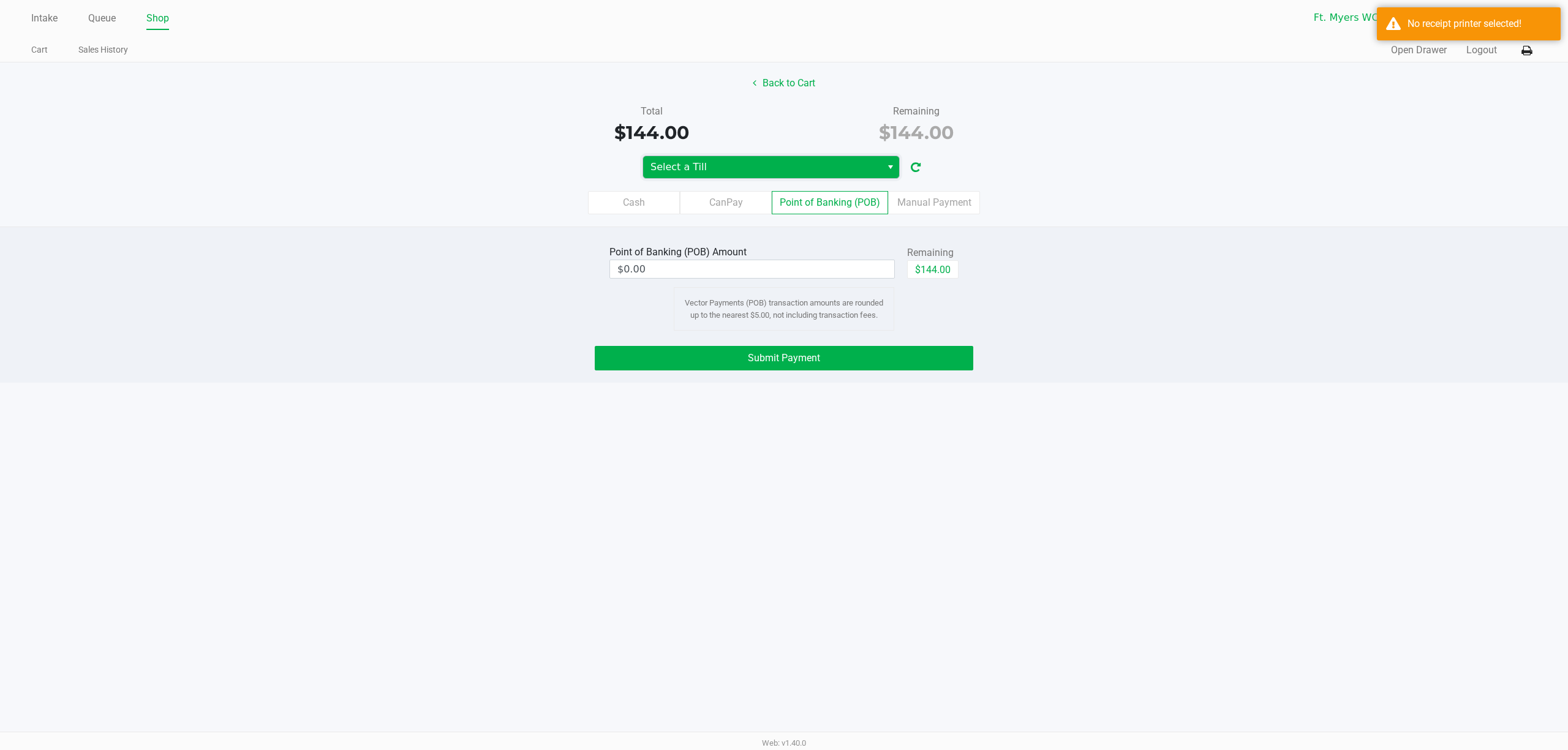
click at [806, 158] on span "Select a Till" at bounding box center [762, 167] width 239 height 22
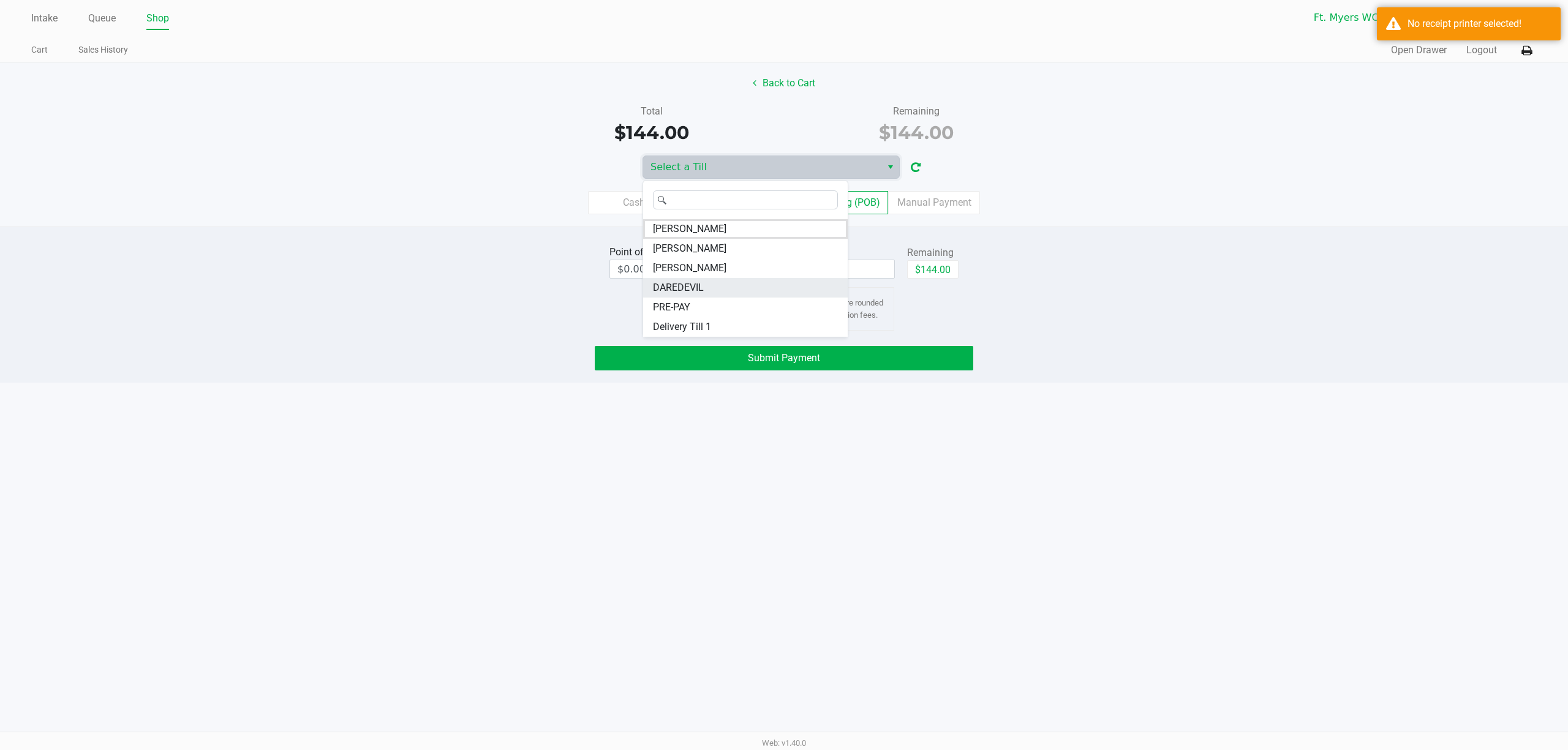
click at [687, 288] on span "DAREDEVIL" at bounding box center [678, 288] width 50 height 14
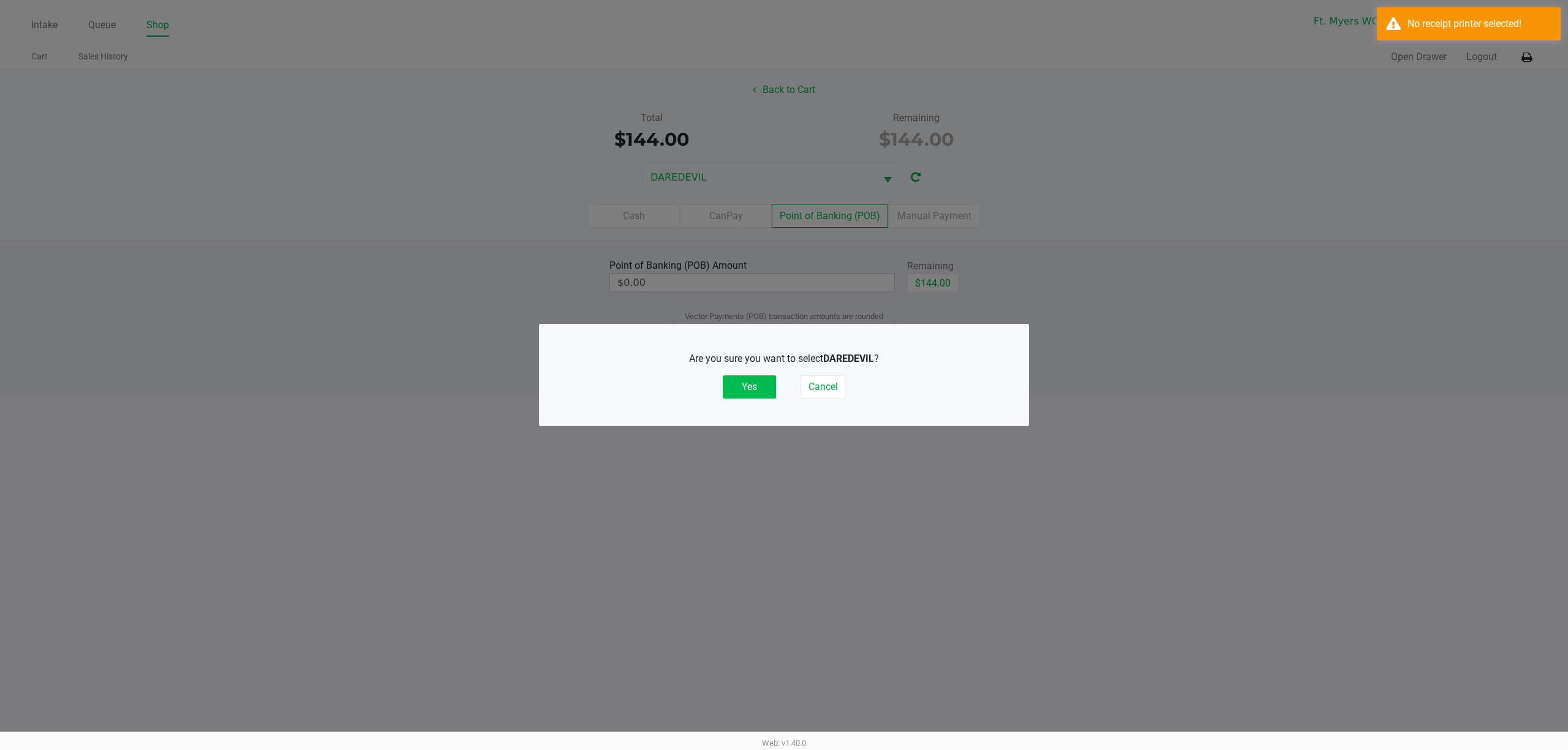
click at [767, 384] on button "Yes" at bounding box center [749, 387] width 53 height 23
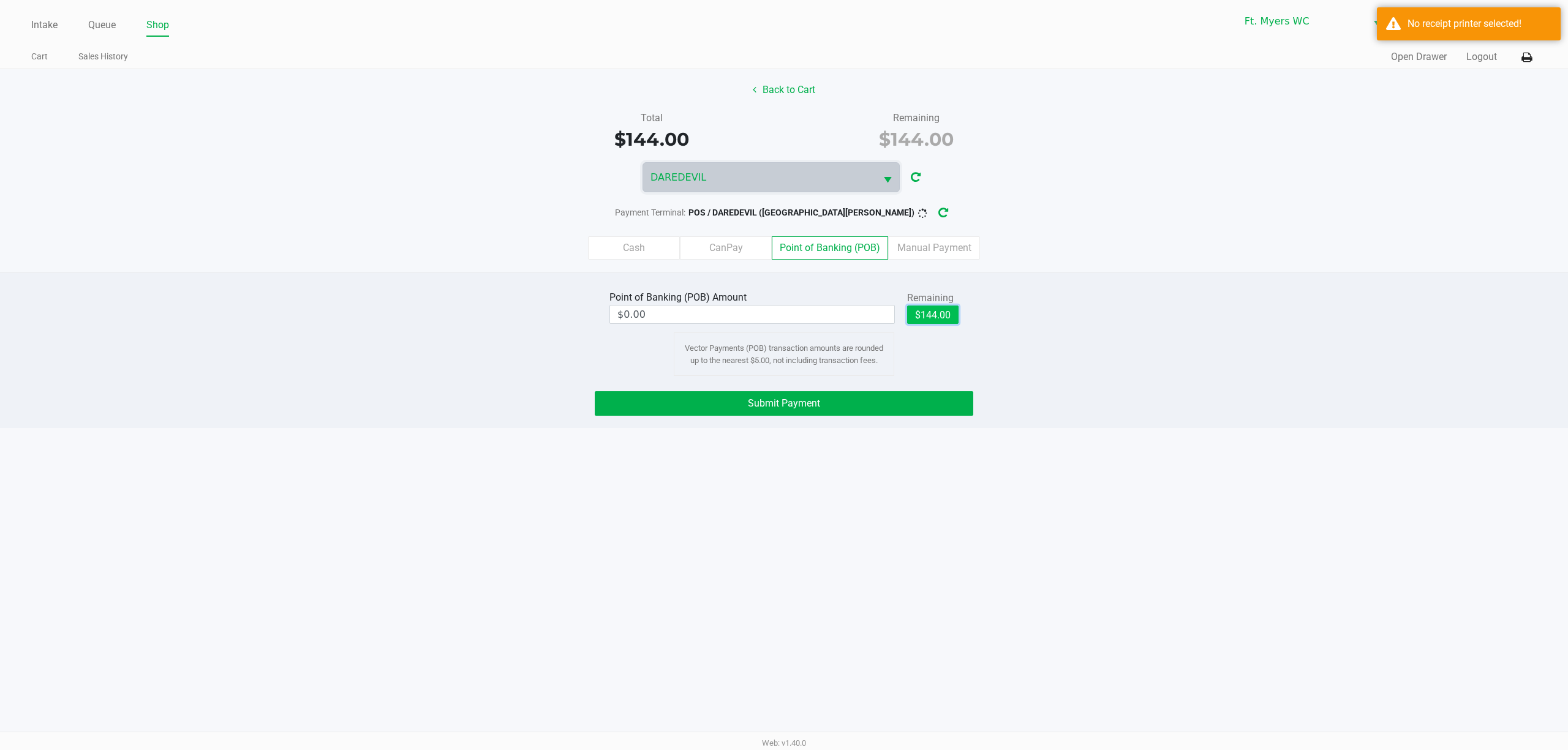
click at [915, 324] on button "$144.00" at bounding box center [932, 314] width 51 height 18
type input "$144.00"
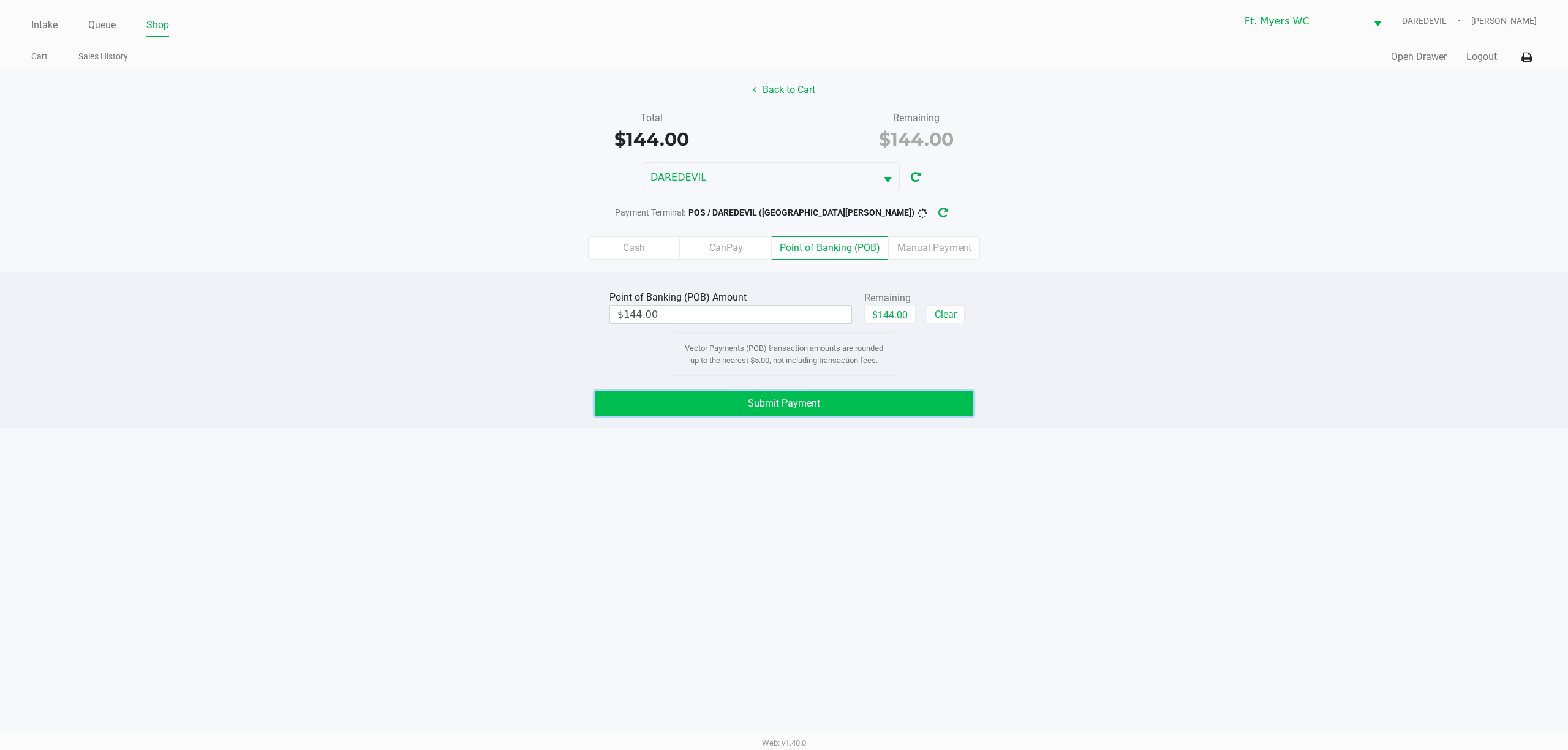
click at [905, 405] on button "Submit Payment" at bounding box center [784, 403] width 378 height 24
click at [888, 215] on div "POS / DAREDEVIL (Fort Myers) offline" at bounding box center [819, 212] width 287 height 23
click at [947, 215] on icon "button" at bounding box center [953, 212] width 11 height 10
click at [794, 400] on button "Submit Payment" at bounding box center [784, 403] width 378 height 24
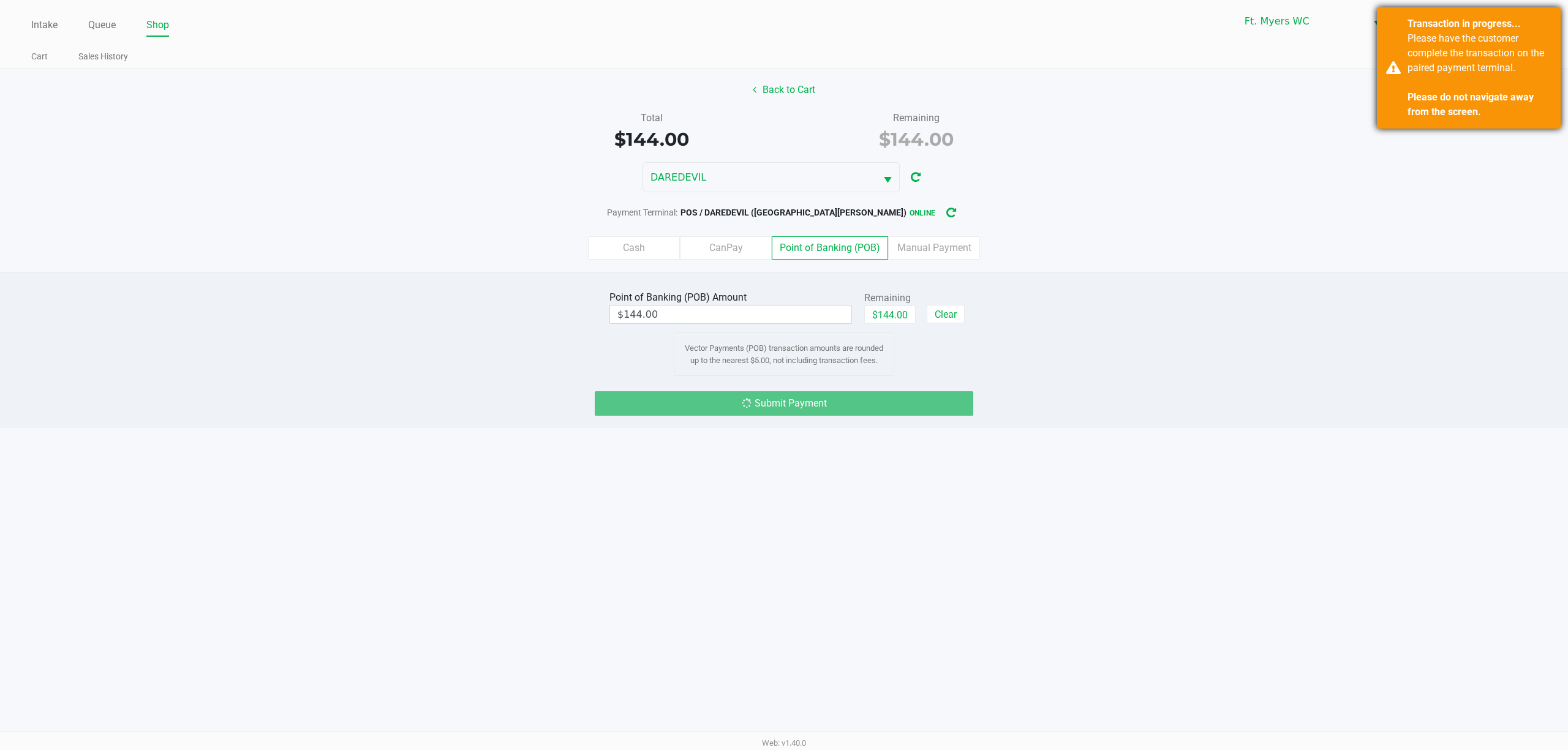
click at [1421, 60] on div "Please have the customer complete the transaction on the paired payment termina…" at bounding box center [1480, 76] width 144 height 88
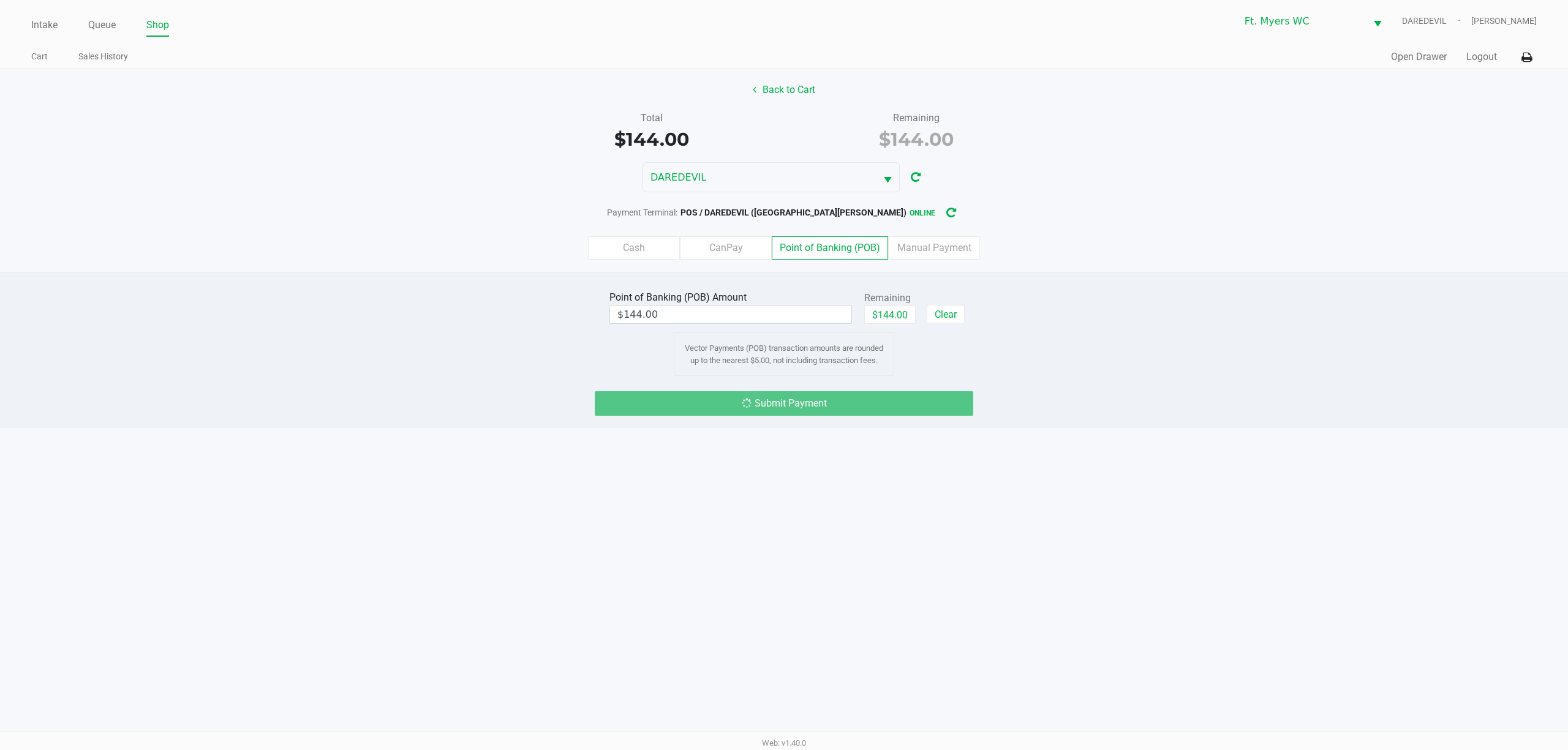
click at [1328, 223] on div "Payment Terminal: POS / DAREDEVIL (Fort Myers) online" at bounding box center [784, 212] width 1568 height 23
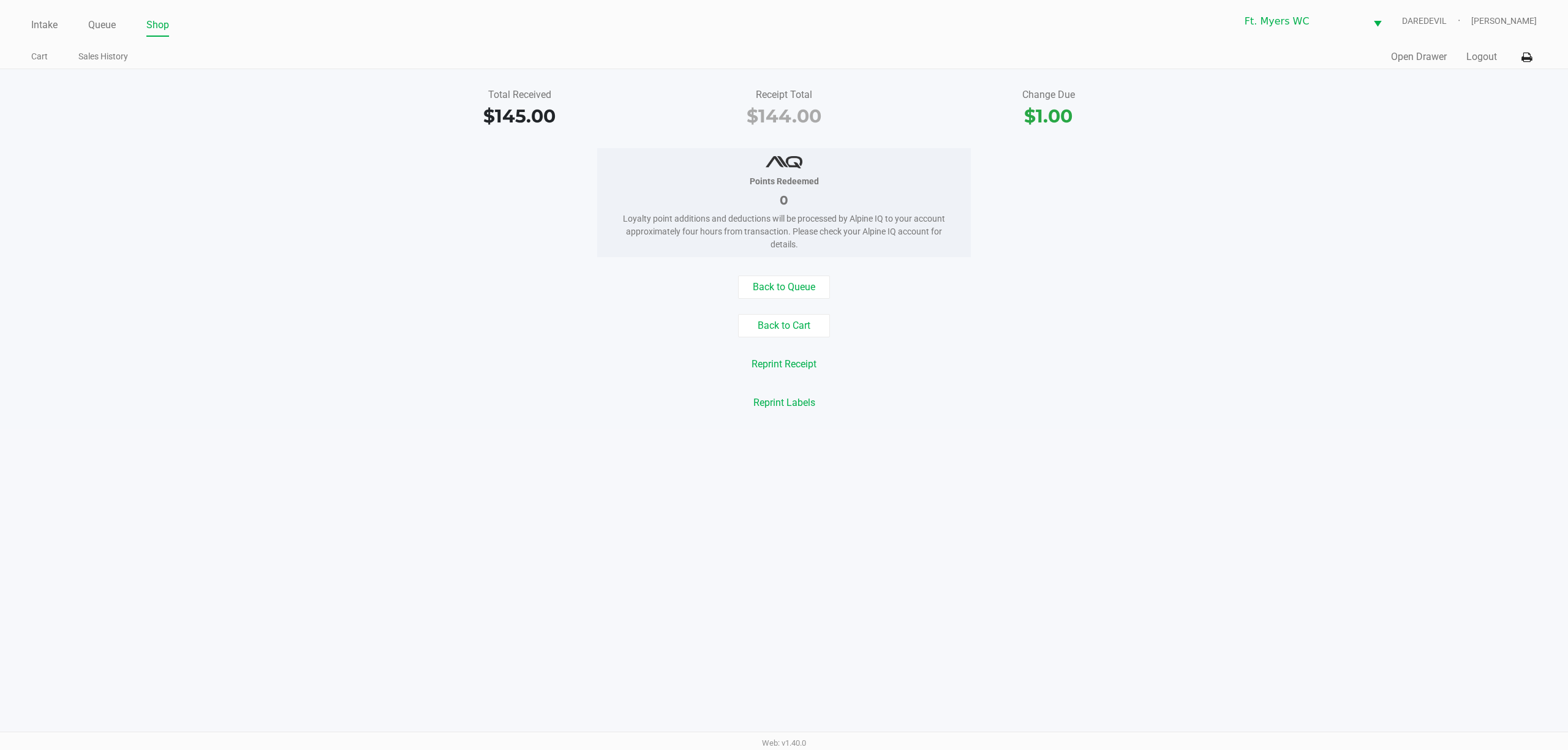
click at [1425, 66] on div "Quick Sale Open Drawer Logout" at bounding box center [1161, 57] width 753 height 23
click at [1425, 53] on button "Open Drawer" at bounding box center [1419, 57] width 56 height 14
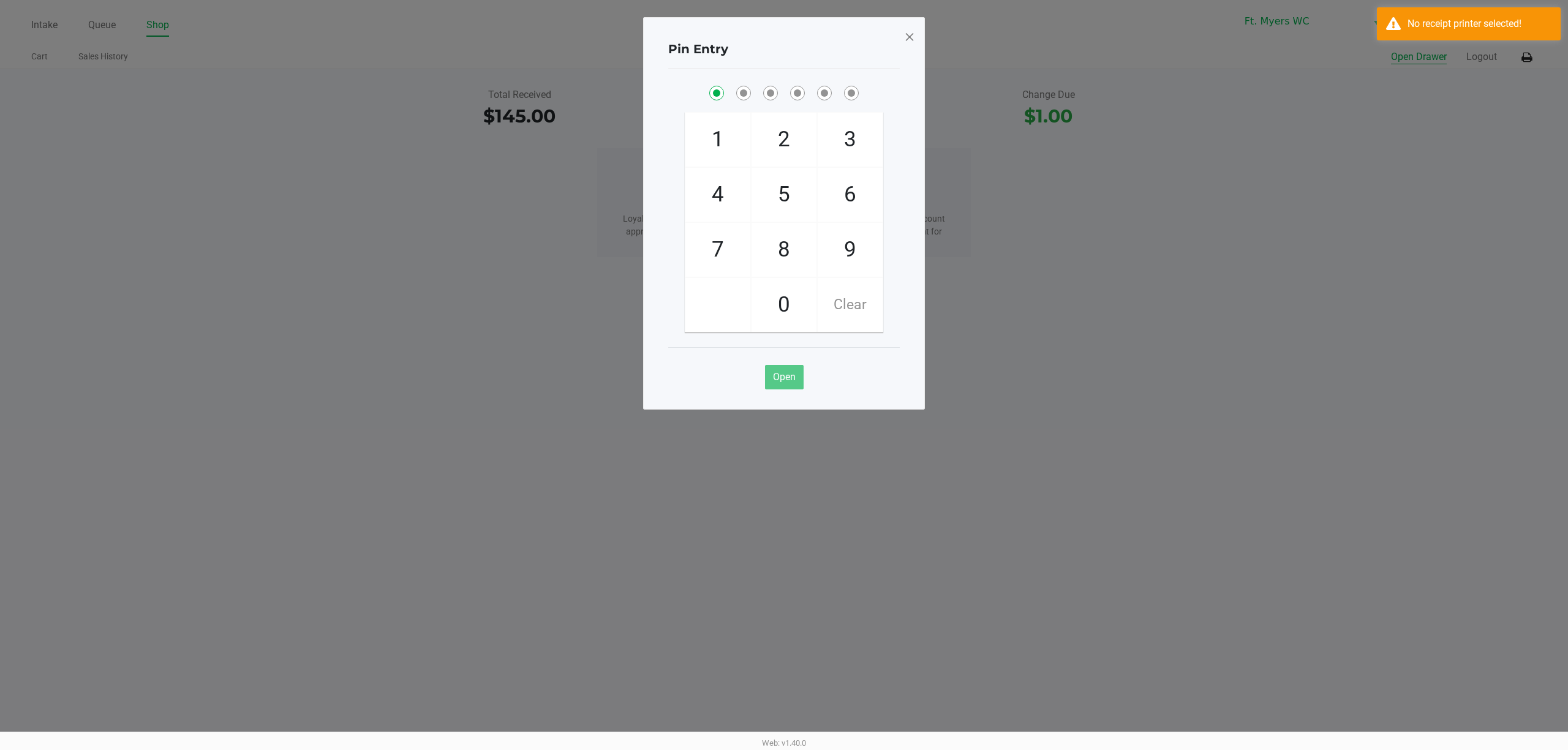
checkbox input "true"
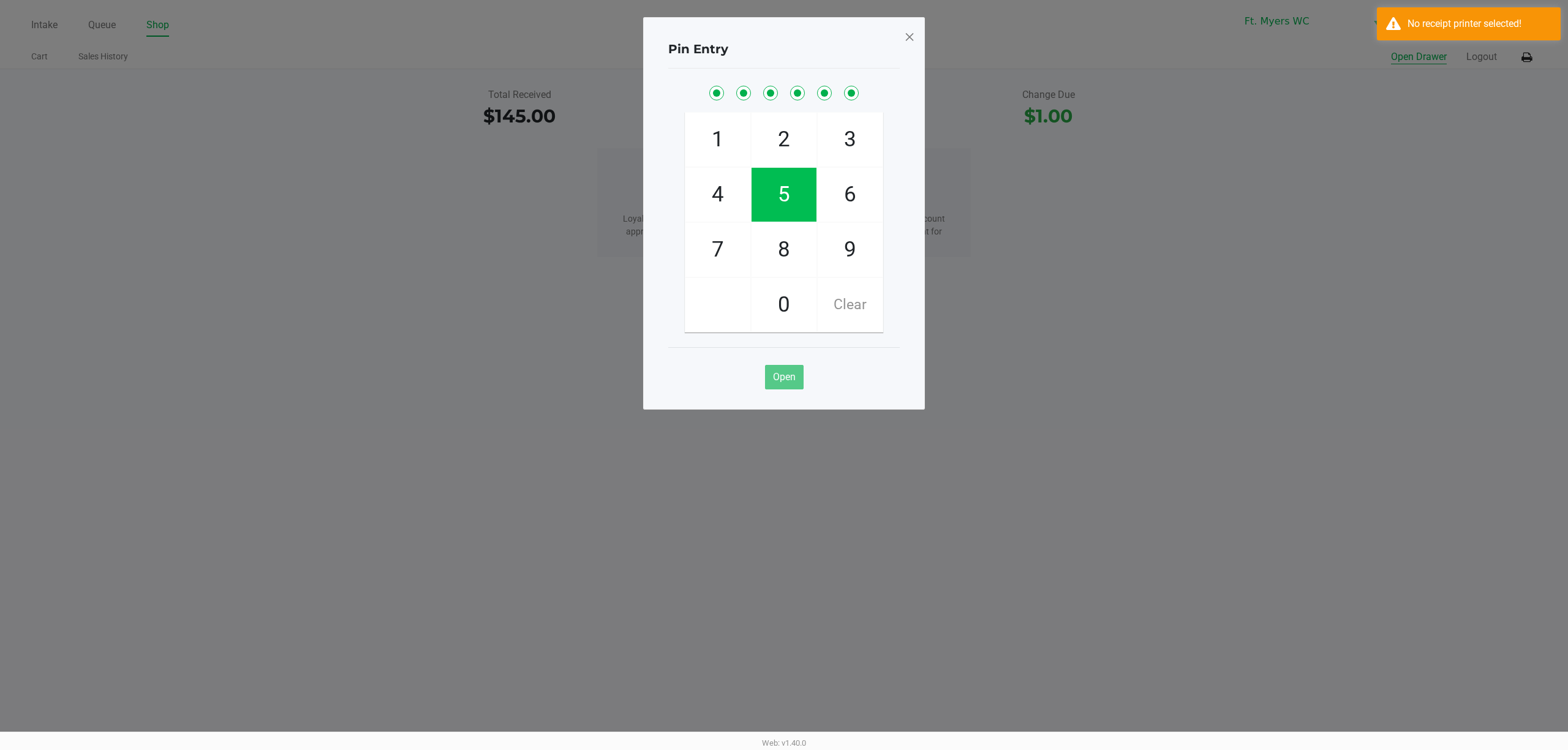
checkbox input "true"
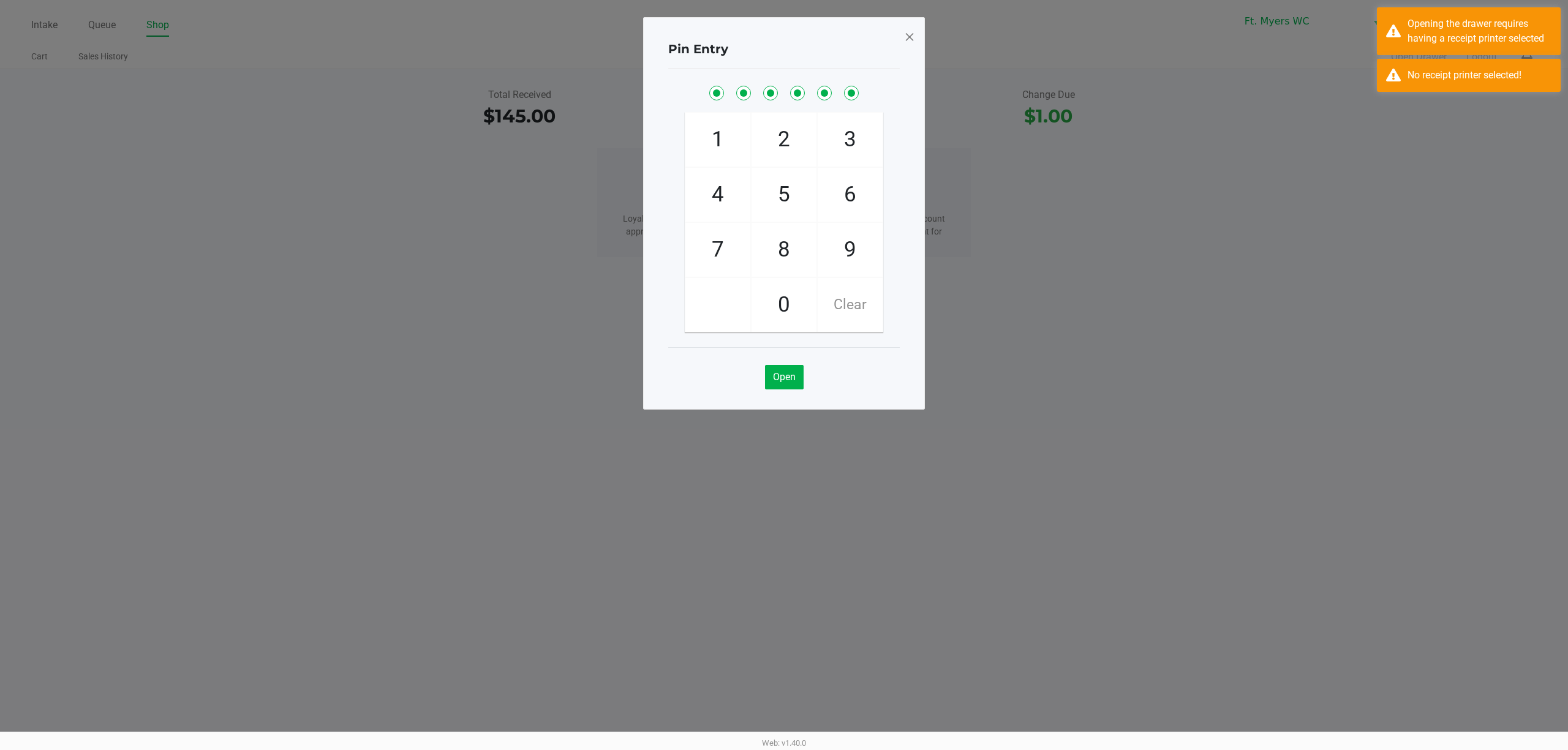
click at [912, 41] on span at bounding box center [910, 37] width 11 height 20
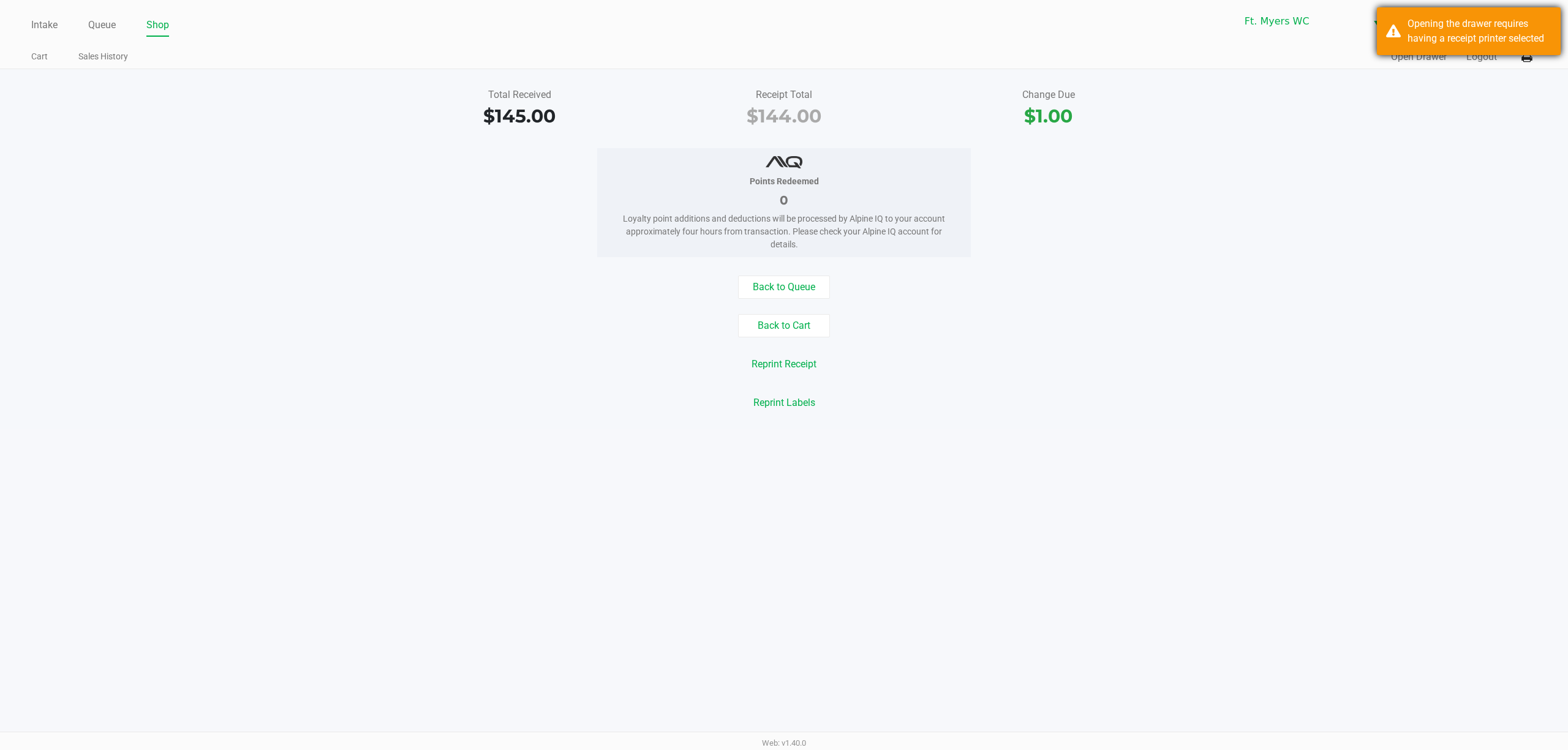
click at [1454, 44] on div "Opening the drawer requires having a receipt printer selected" at bounding box center [1480, 31] width 144 height 30
click at [1527, 62] on icon at bounding box center [1527, 58] width 11 height 9
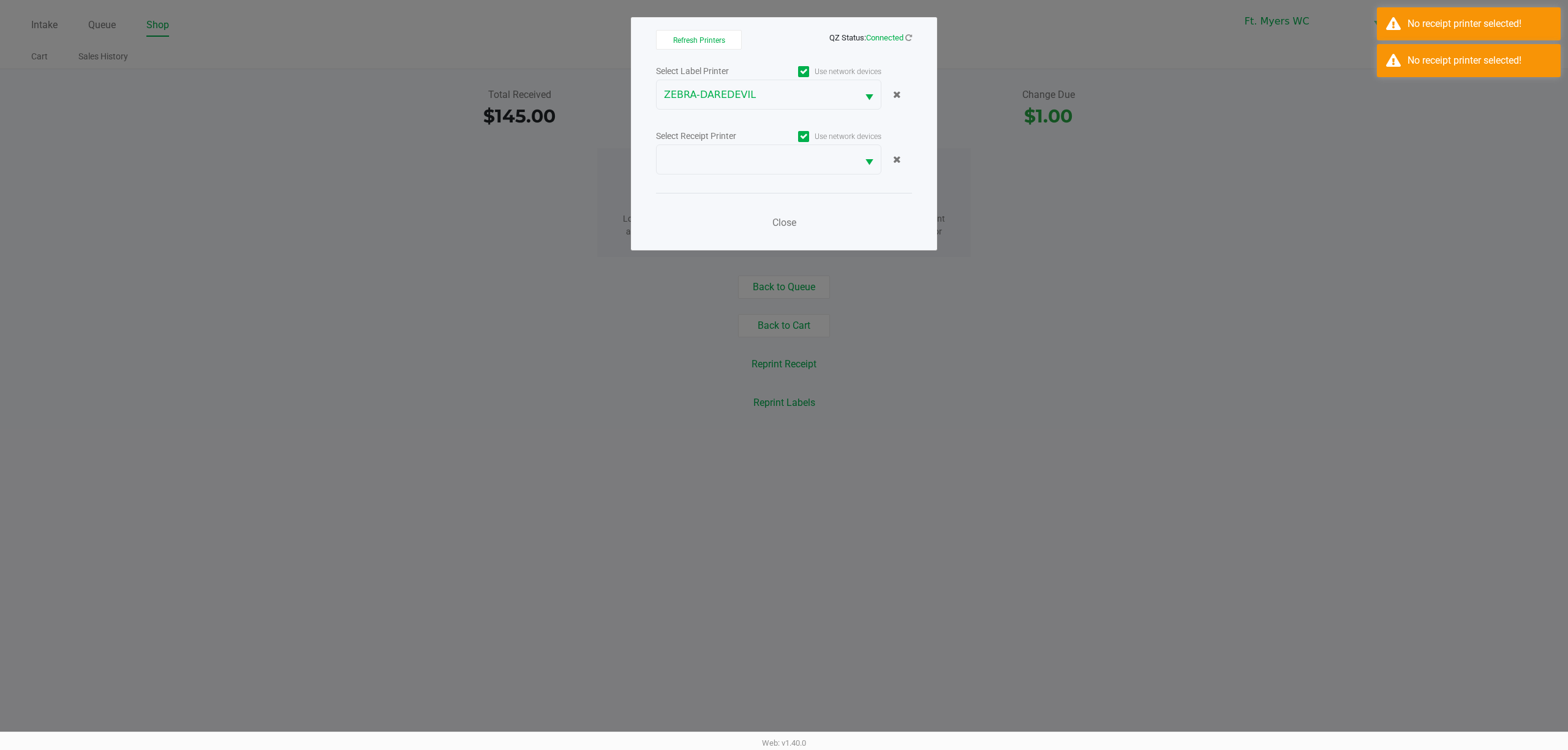
click at [731, 135] on div "Select Receipt Printer" at bounding box center [712, 136] width 113 height 13
click at [731, 155] on span at bounding box center [757, 159] width 186 height 14
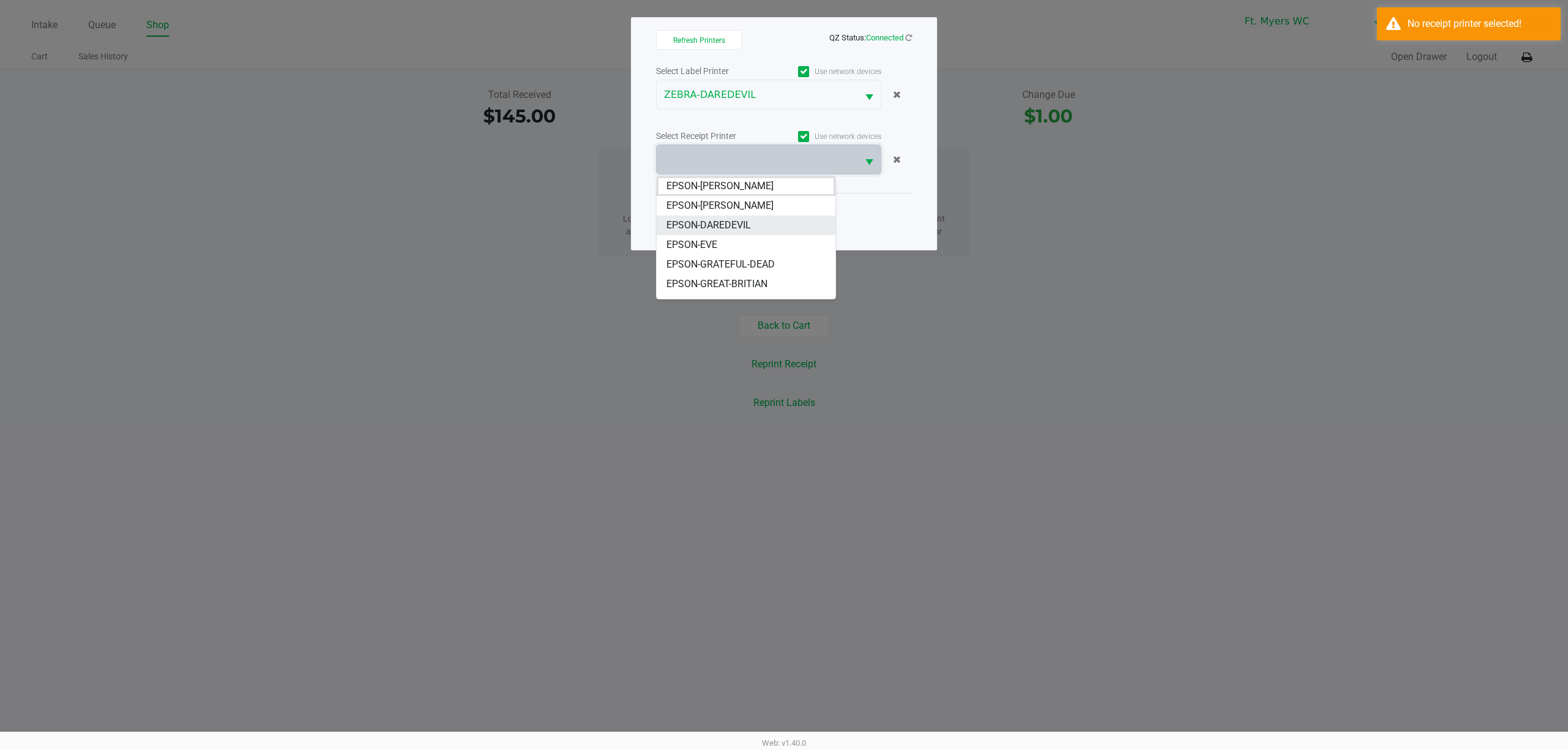
click at [752, 223] on li "EPSON-DAREDEVIL" at bounding box center [746, 225] width 179 height 20
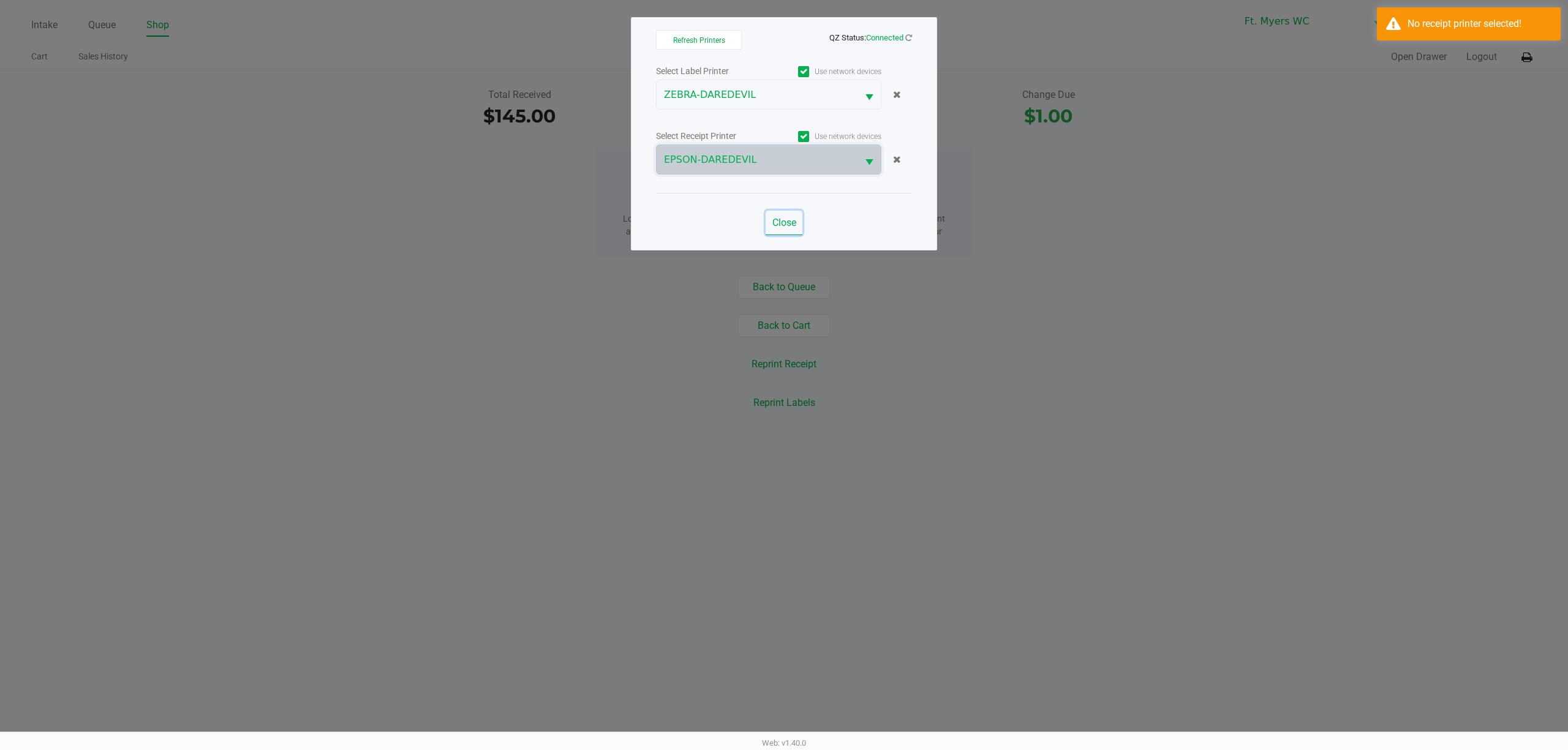
click at [783, 230] on button "Close" at bounding box center [784, 222] width 37 height 24
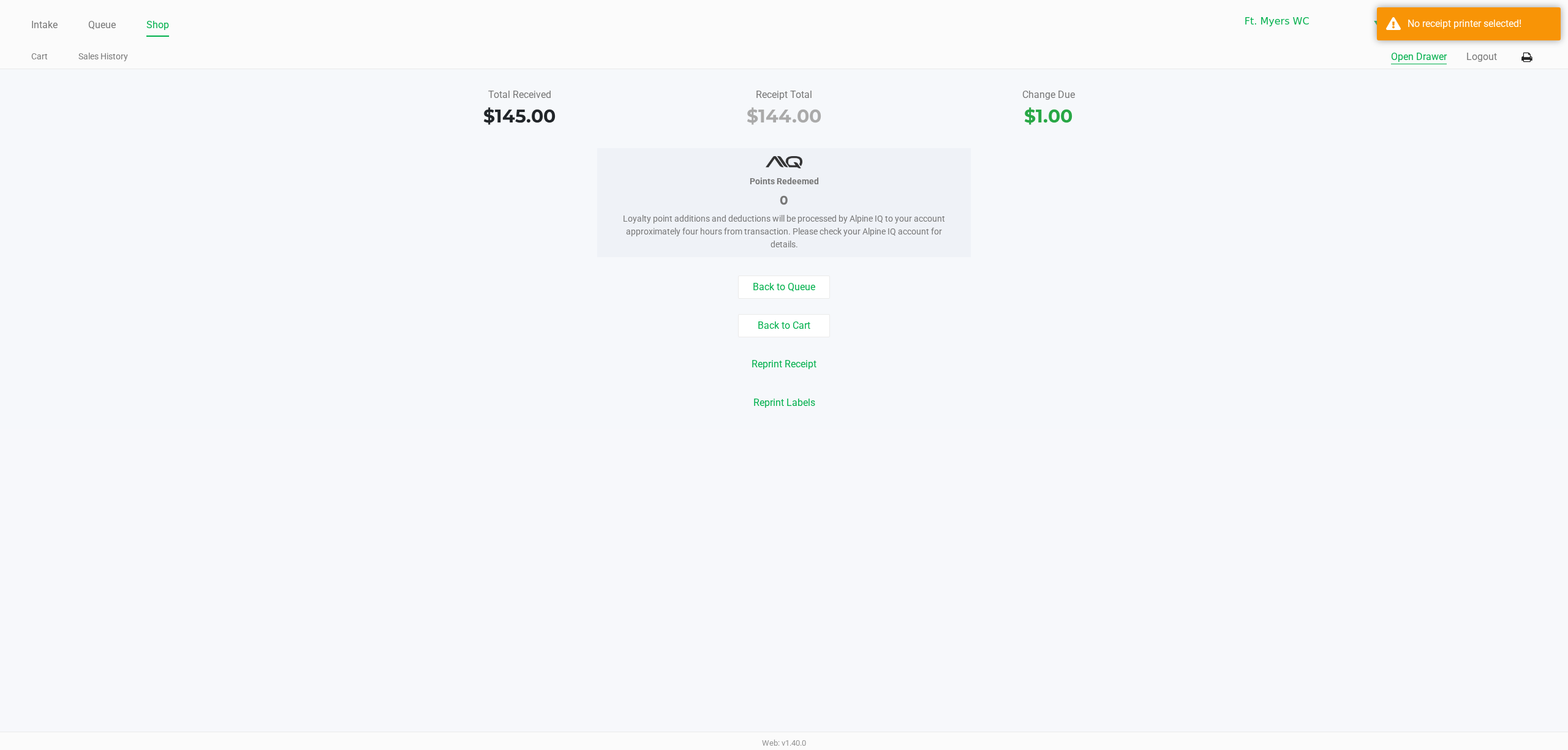
click at [1423, 59] on button "Open Drawer" at bounding box center [1419, 57] width 56 height 14
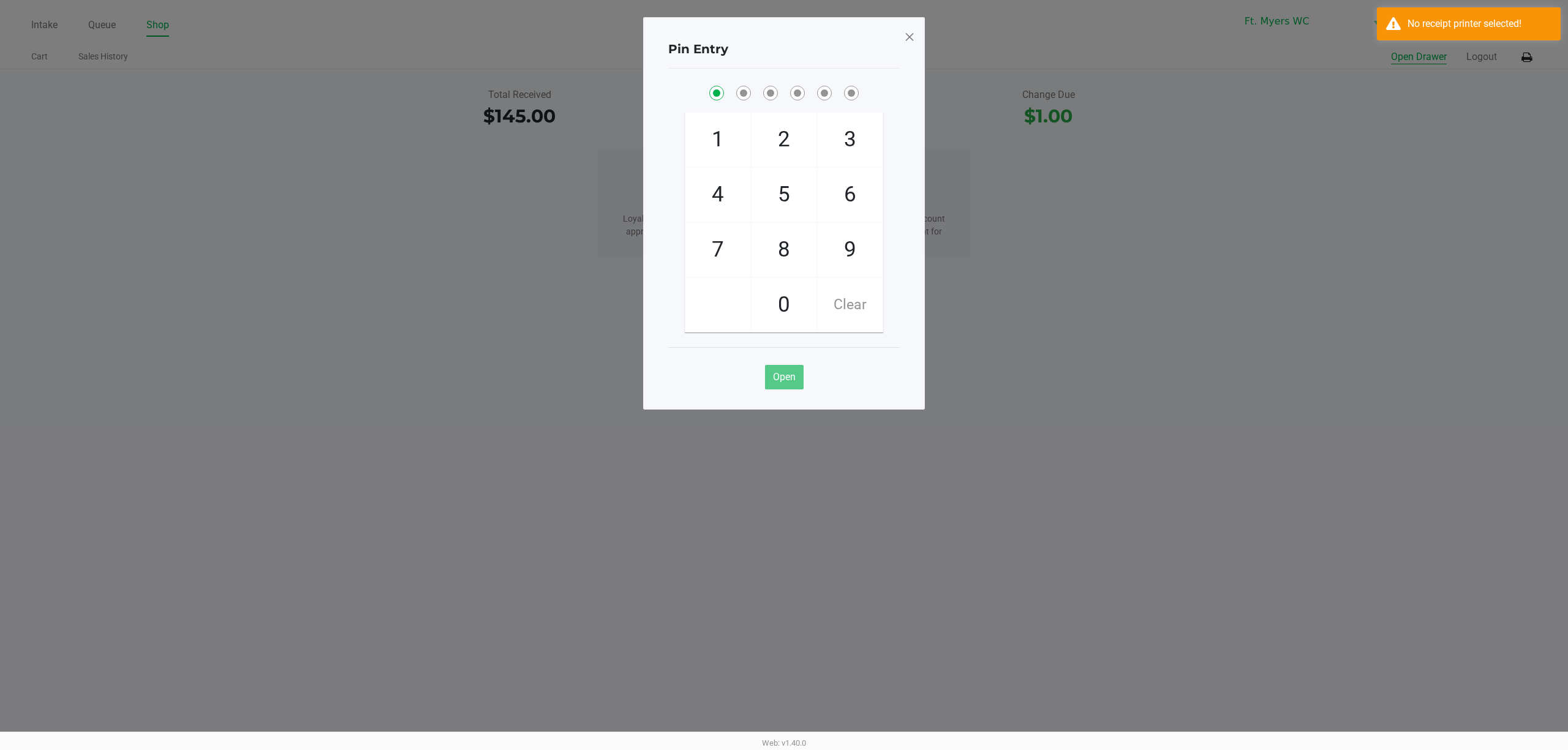
checkbox input "true"
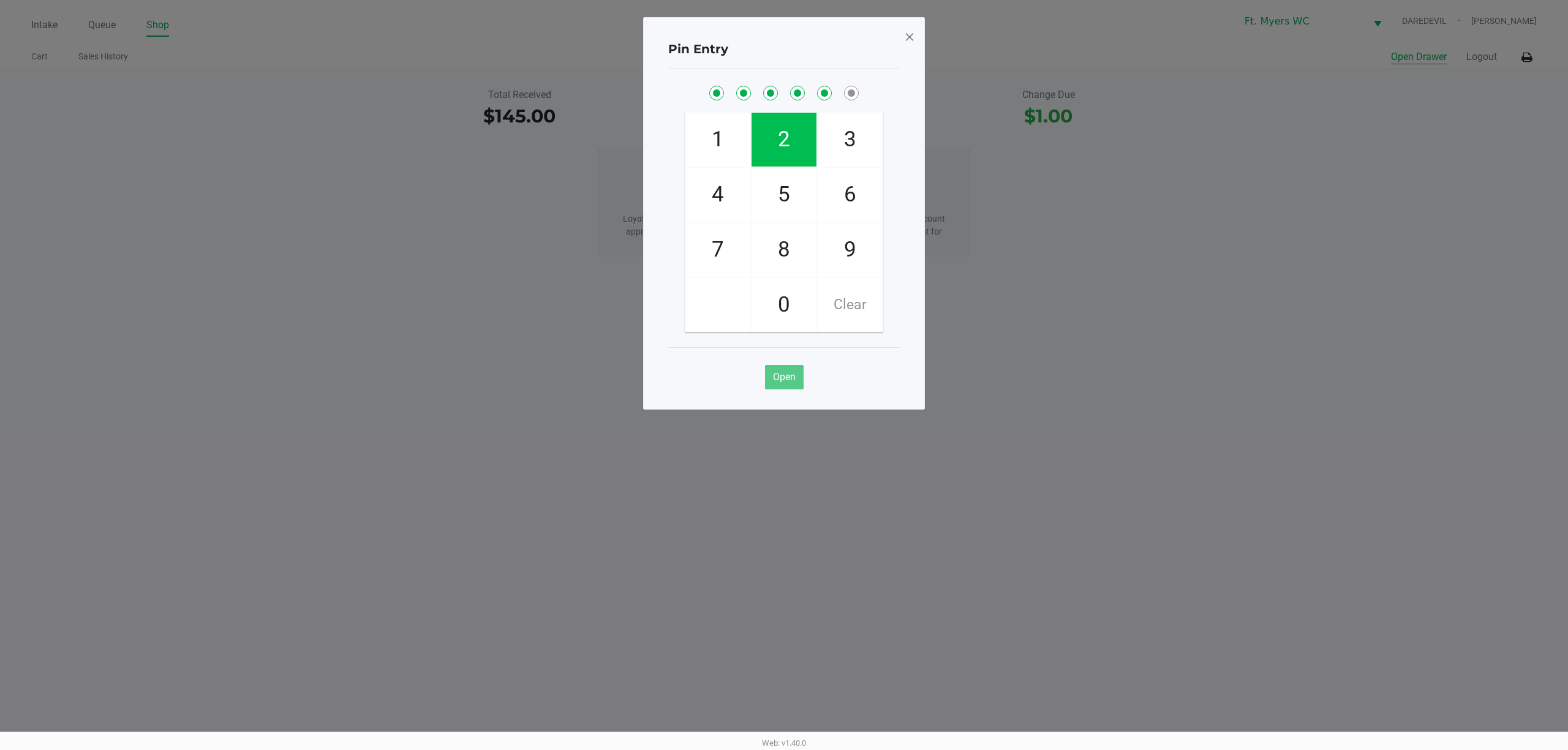
checkbox input "true"
click at [911, 45] on span at bounding box center [910, 37] width 11 height 20
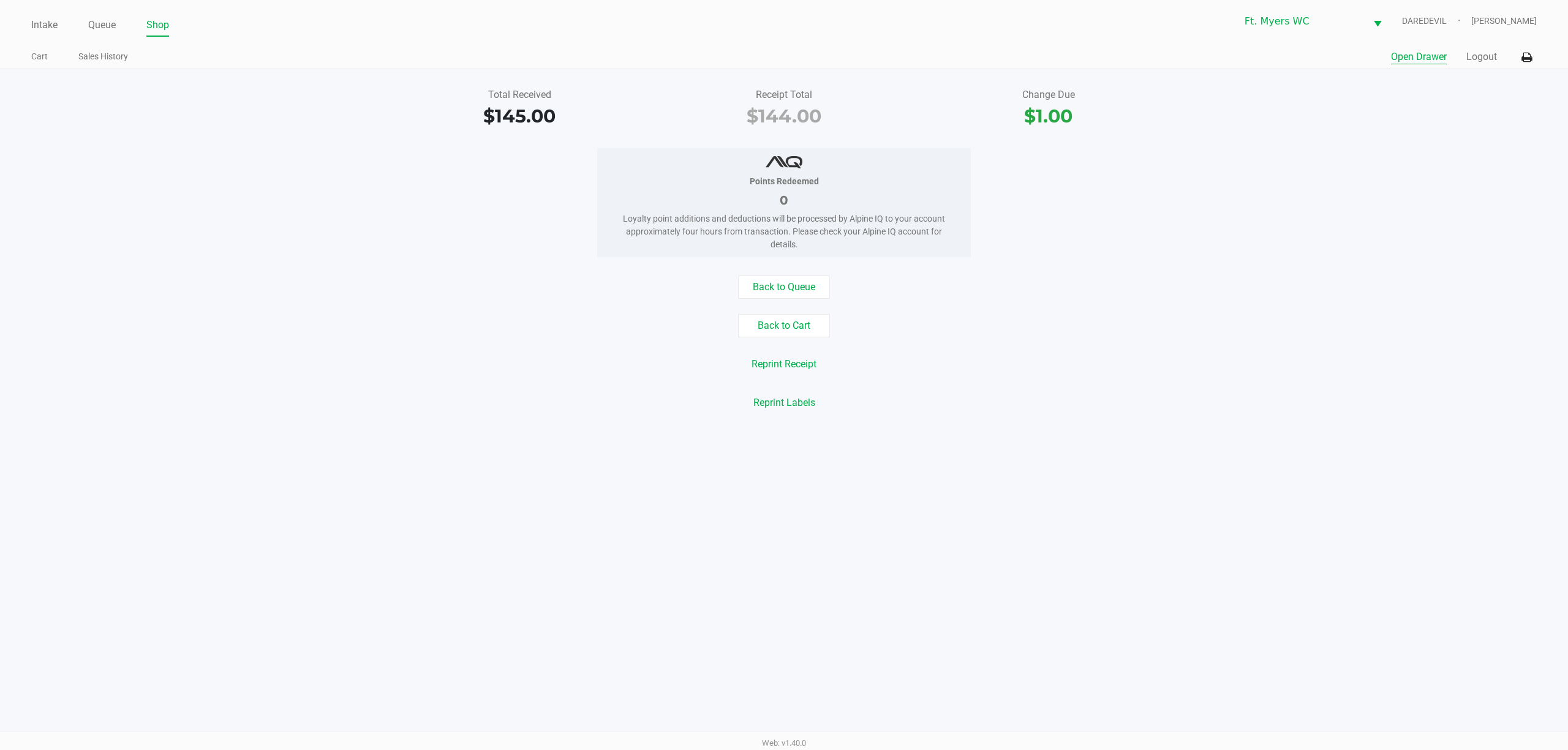
click at [783, 371] on button "Reprint Receipt" at bounding box center [784, 365] width 81 height 23
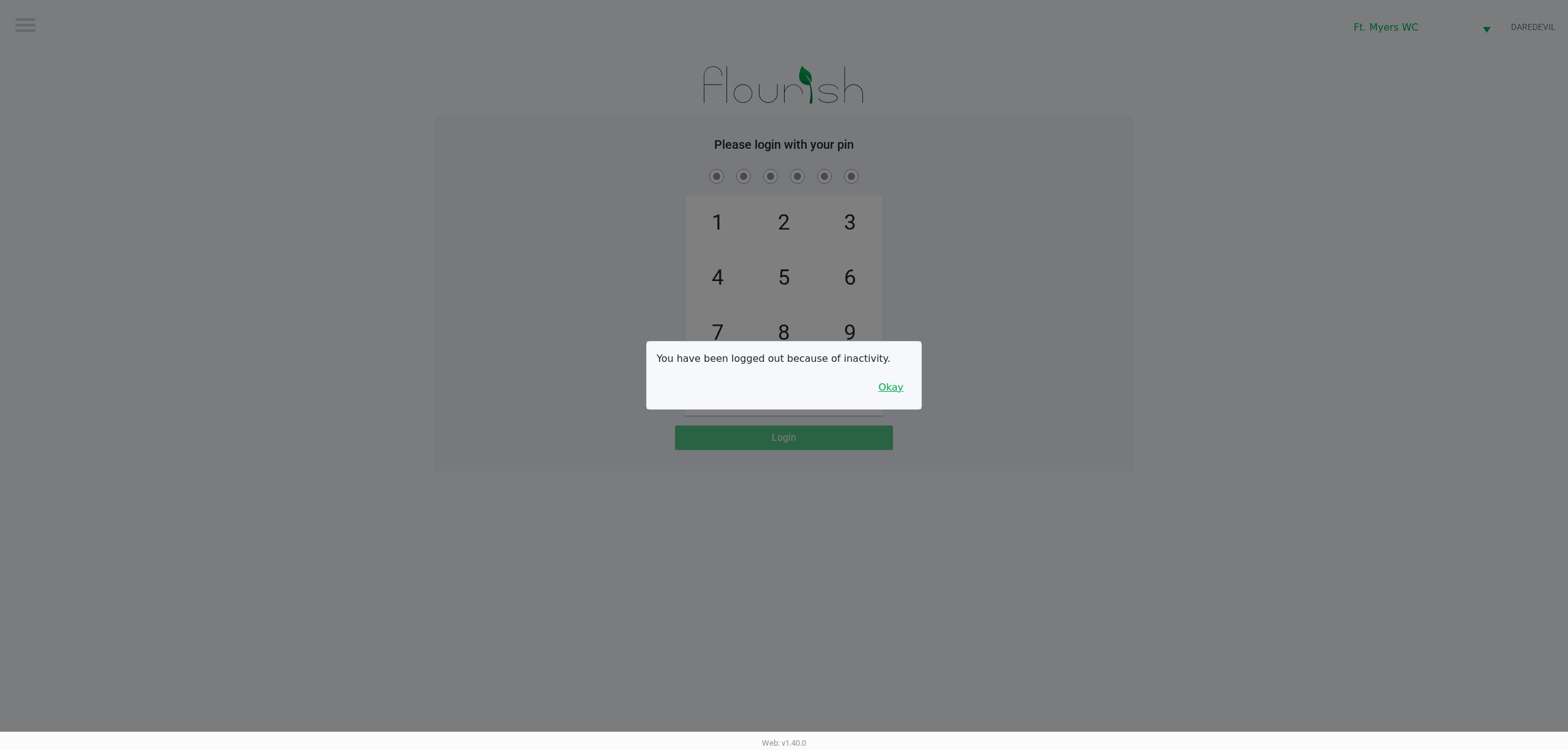
drag, startPoint x: 880, startPoint y: 388, endPoint x: 901, endPoint y: 378, distance: 23.3
click at [880, 388] on button "Okay" at bounding box center [892, 388] width 41 height 23
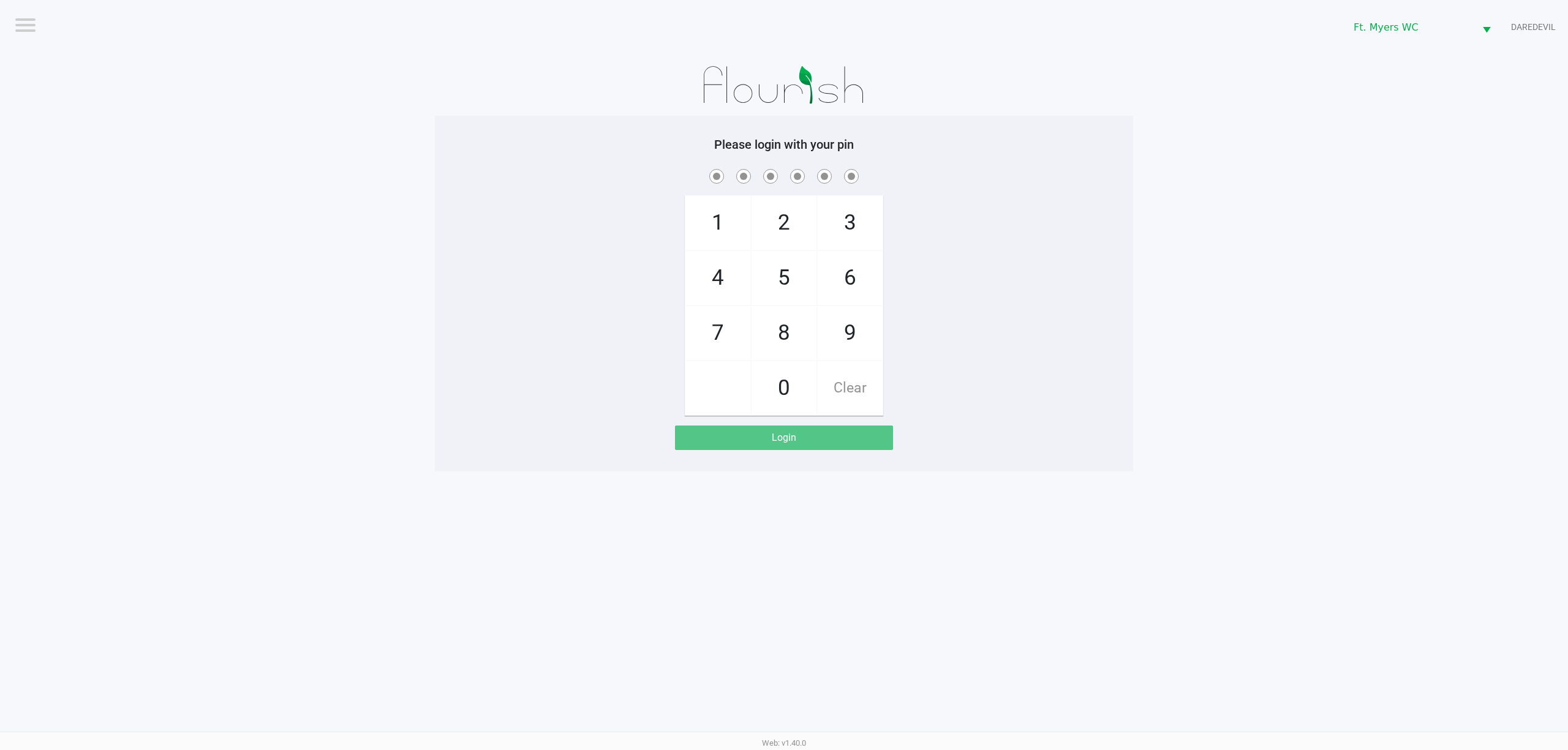
click at [901, 378] on div "1 4 7 2 5 8 0 3 6 9 Clear" at bounding box center [784, 291] width 698 height 249
checkbox input "true"
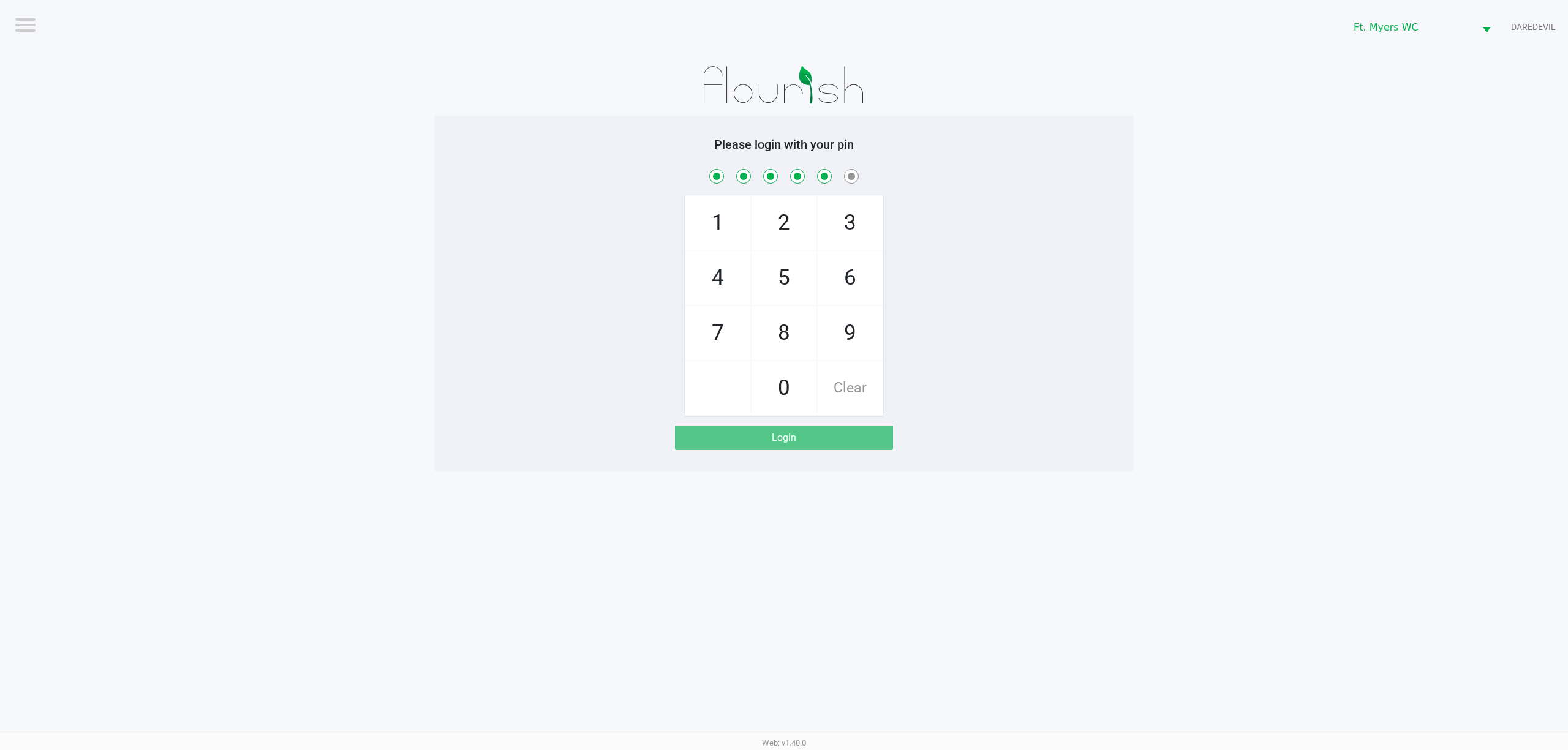
checkbox input "true"
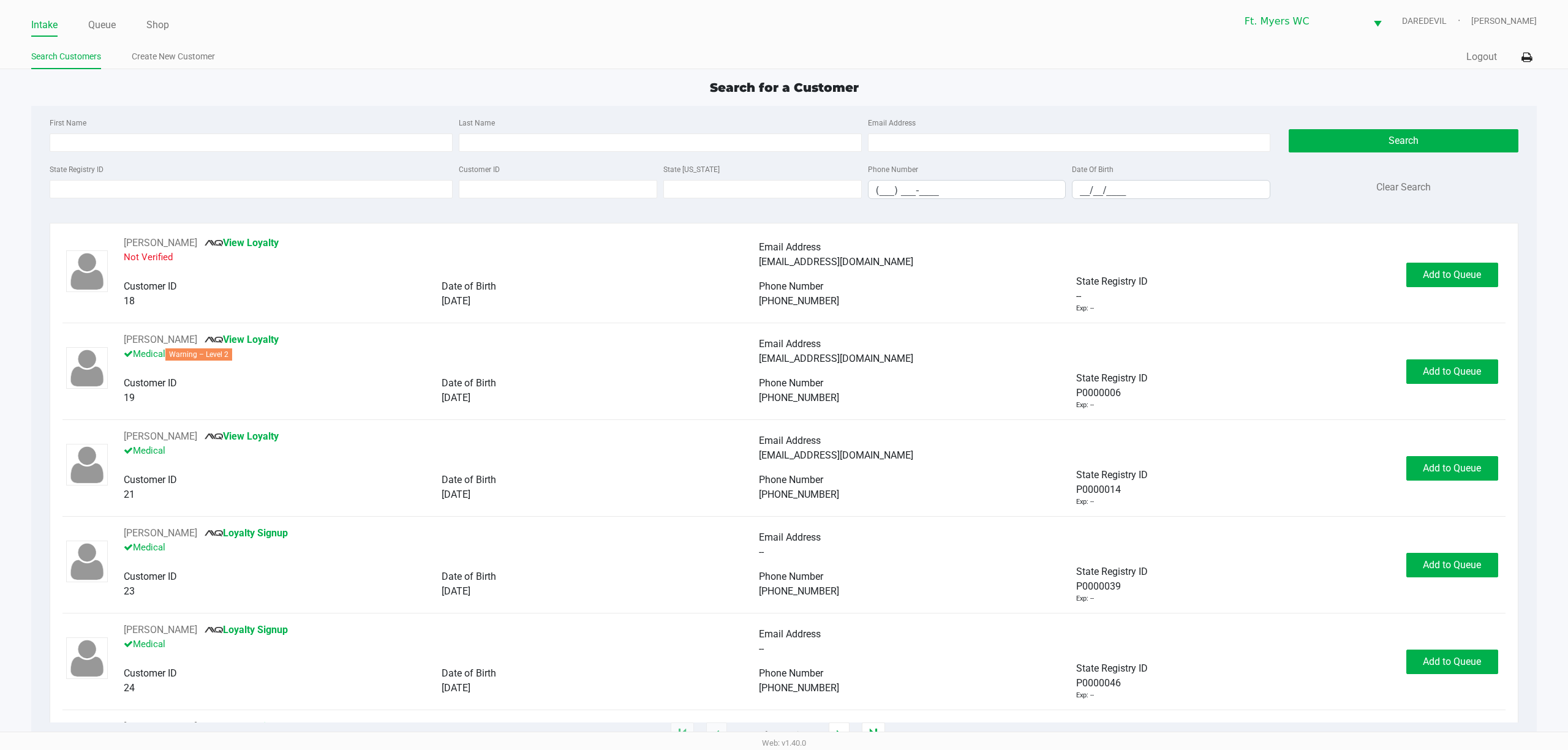
click at [59, 20] on ul "Intake Queue Shop" at bounding box center [408, 25] width 753 height 21
click at [55, 18] on link "Intake" at bounding box center [44, 24] width 26 height 17
click at [113, 189] on input "State Registry ID" at bounding box center [251, 189] width 403 height 18
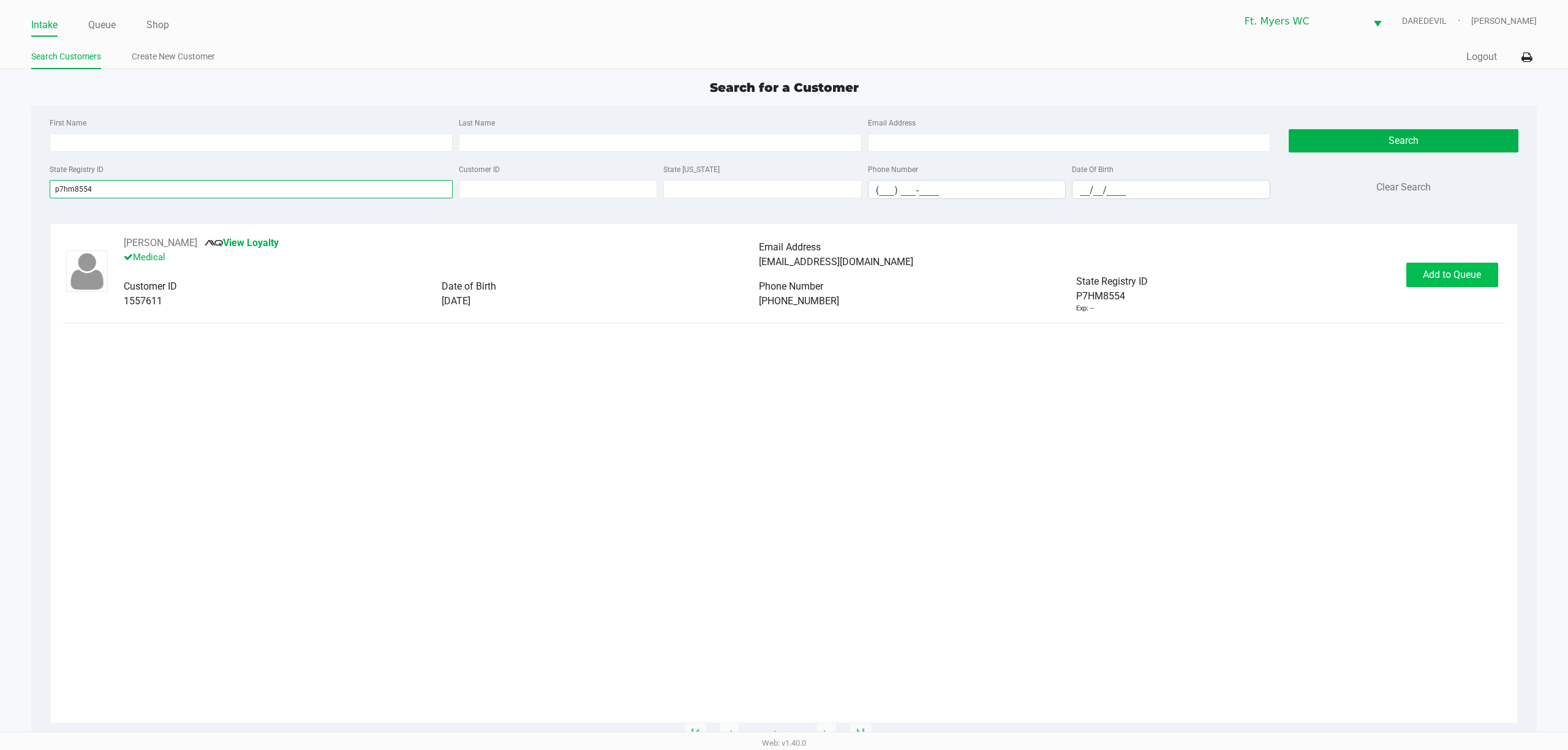
type input "p7hm8554"
click at [1428, 275] on span "Add to Queue" at bounding box center [1452, 275] width 59 height 12
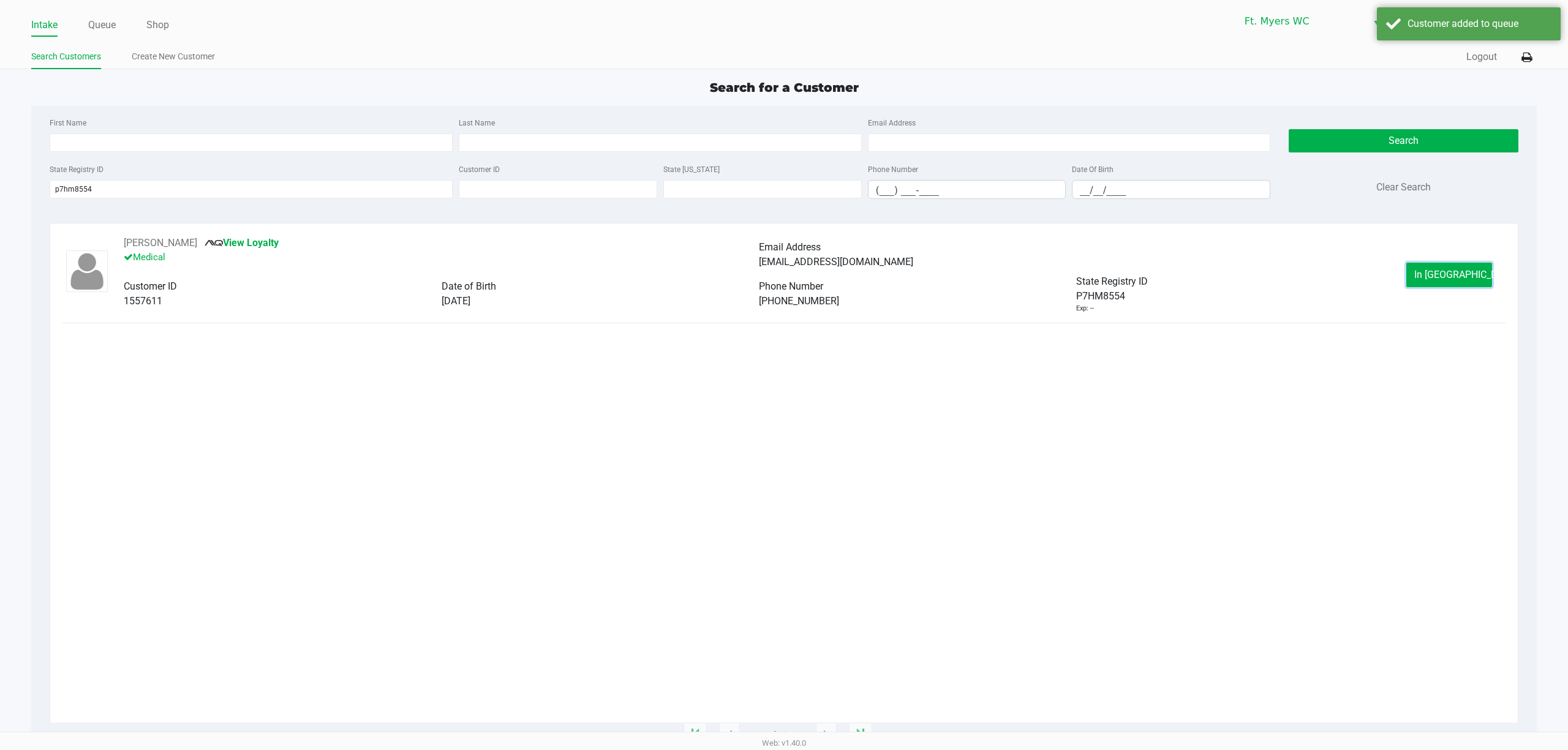
click at [1428, 275] on button "In Queue" at bounding box center [1449, 275] width 86 height 24
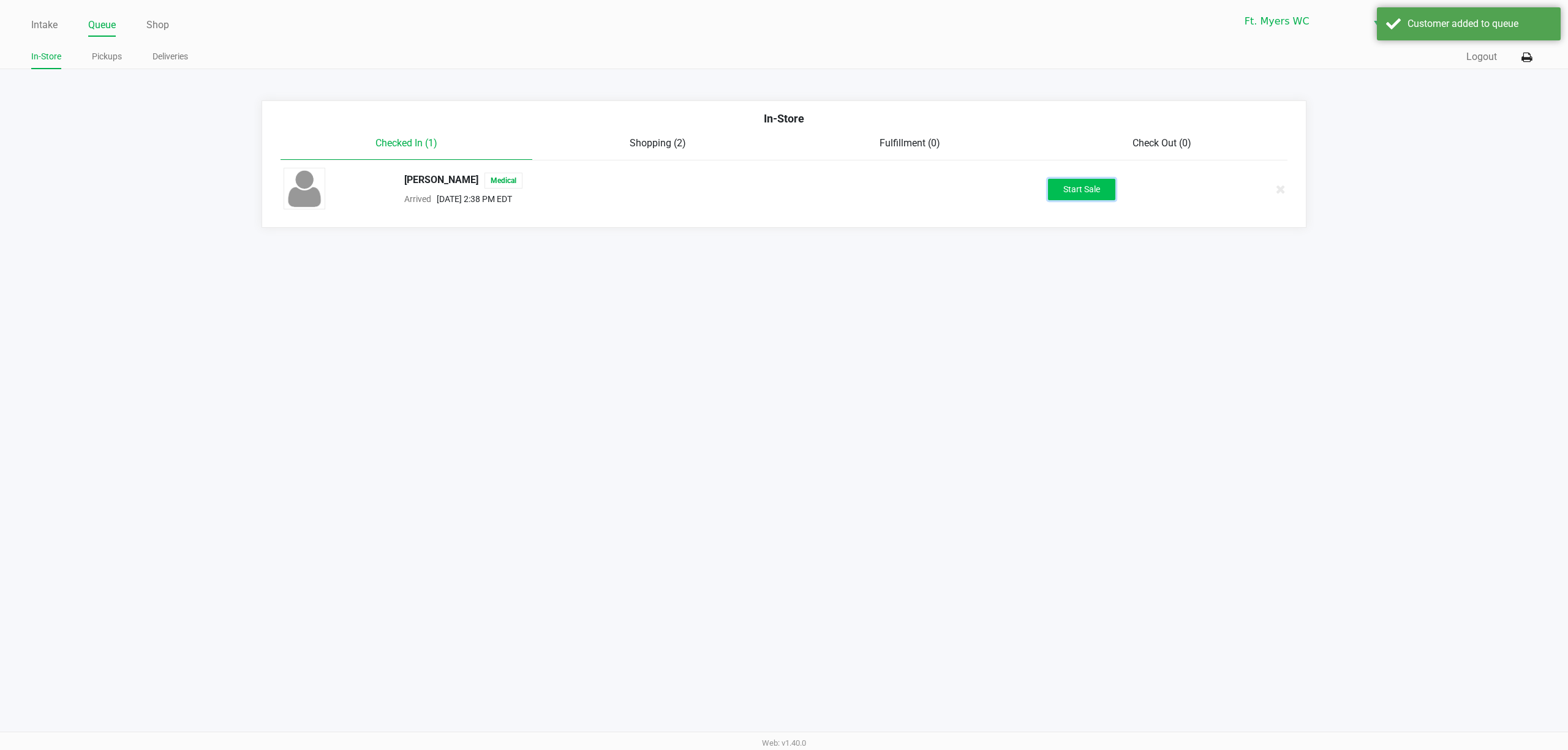
click at [1051, 179] on button "Start Sale" at bounding box center [1082, 190] width 68 height 22
click at [1052, 260] on div "Intake Queue Shop Ft. Myers WC DAREDEVIL Richard Andrews In-Store Pickups Deliv…" at bounding box center [784, 375] width 1568 height 750
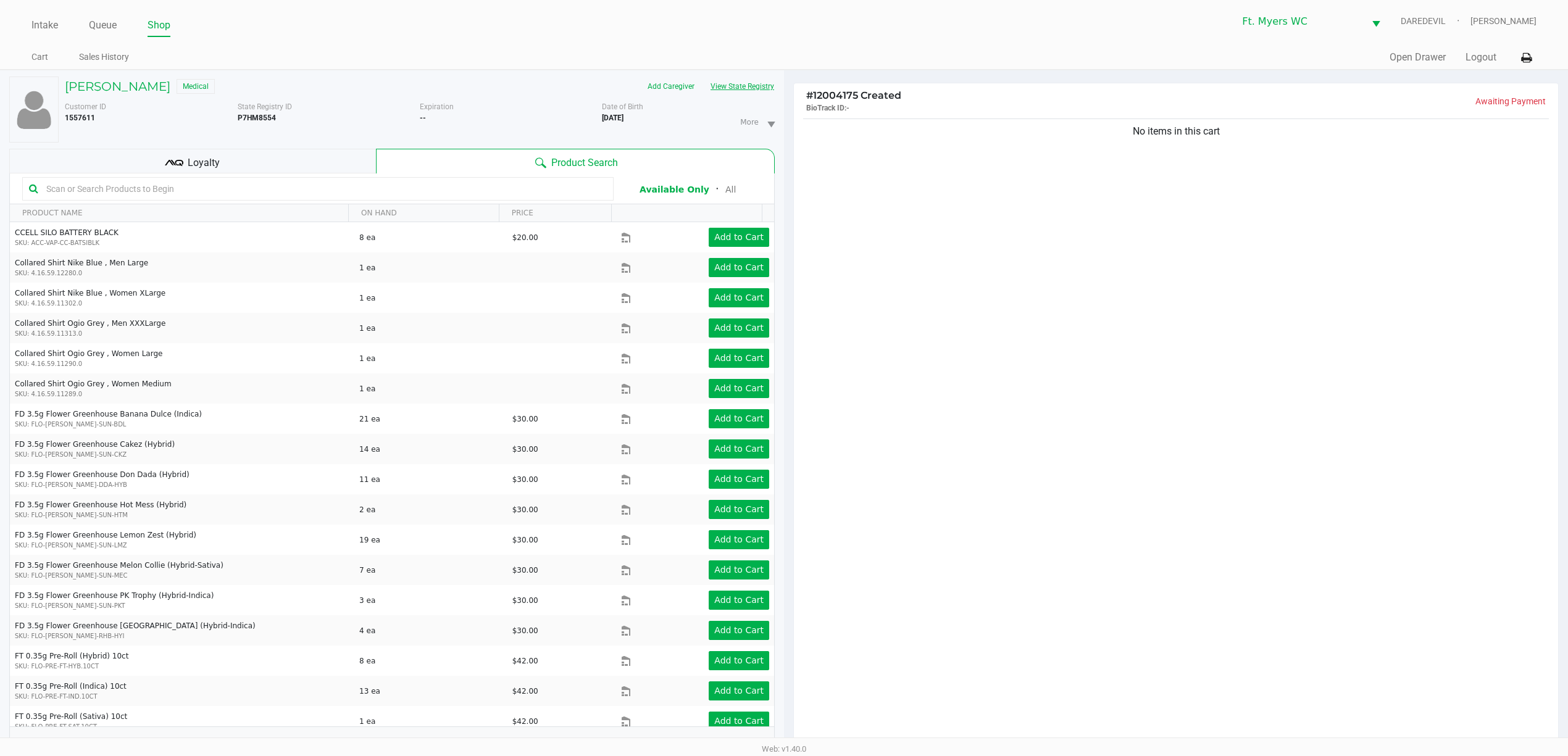
click at [730, 80] on button "View State Registry" at bounding box center [739, 86] width 73 height 20
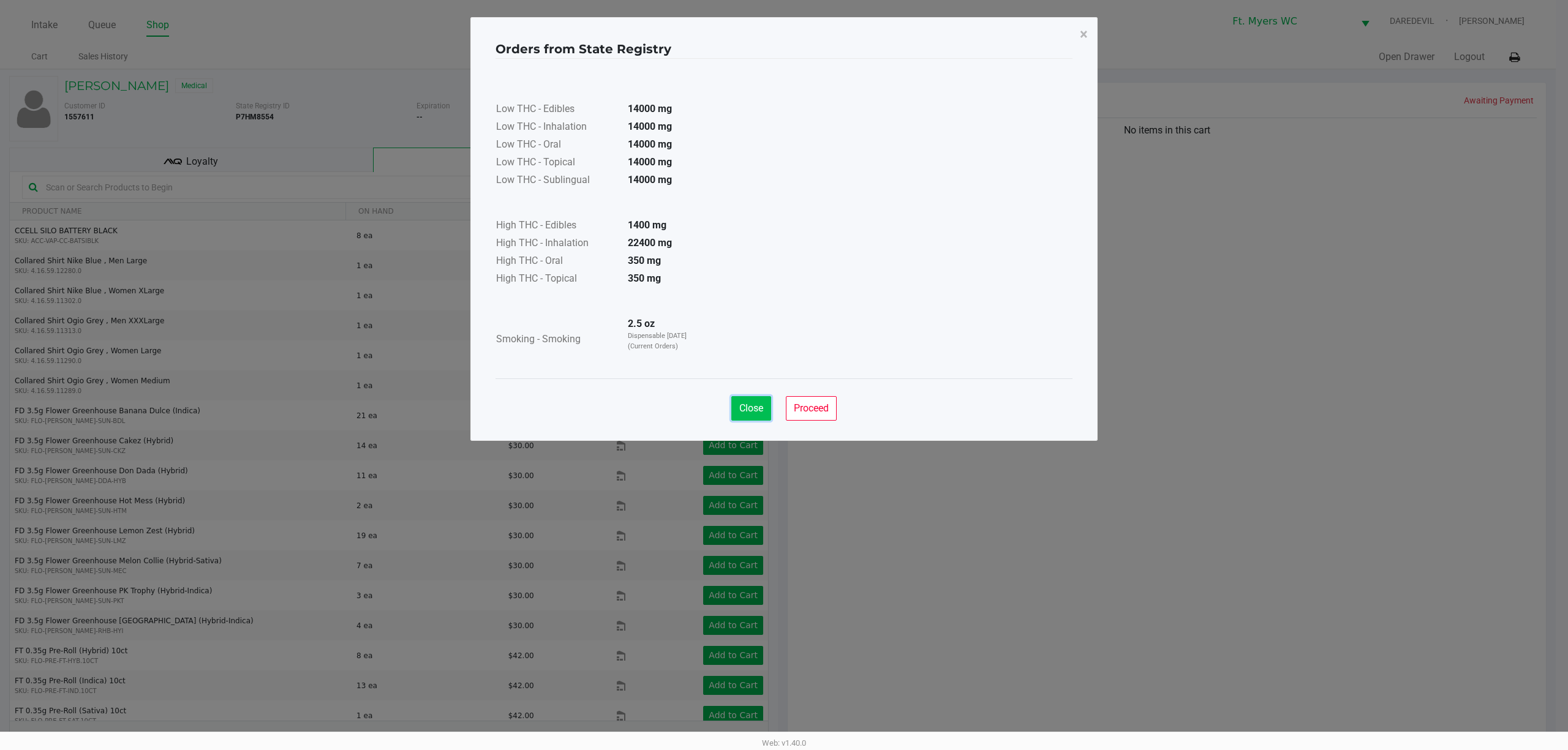
click at [766, 405] on button "Close" at bounding box center [751, 408] width 40 height 24
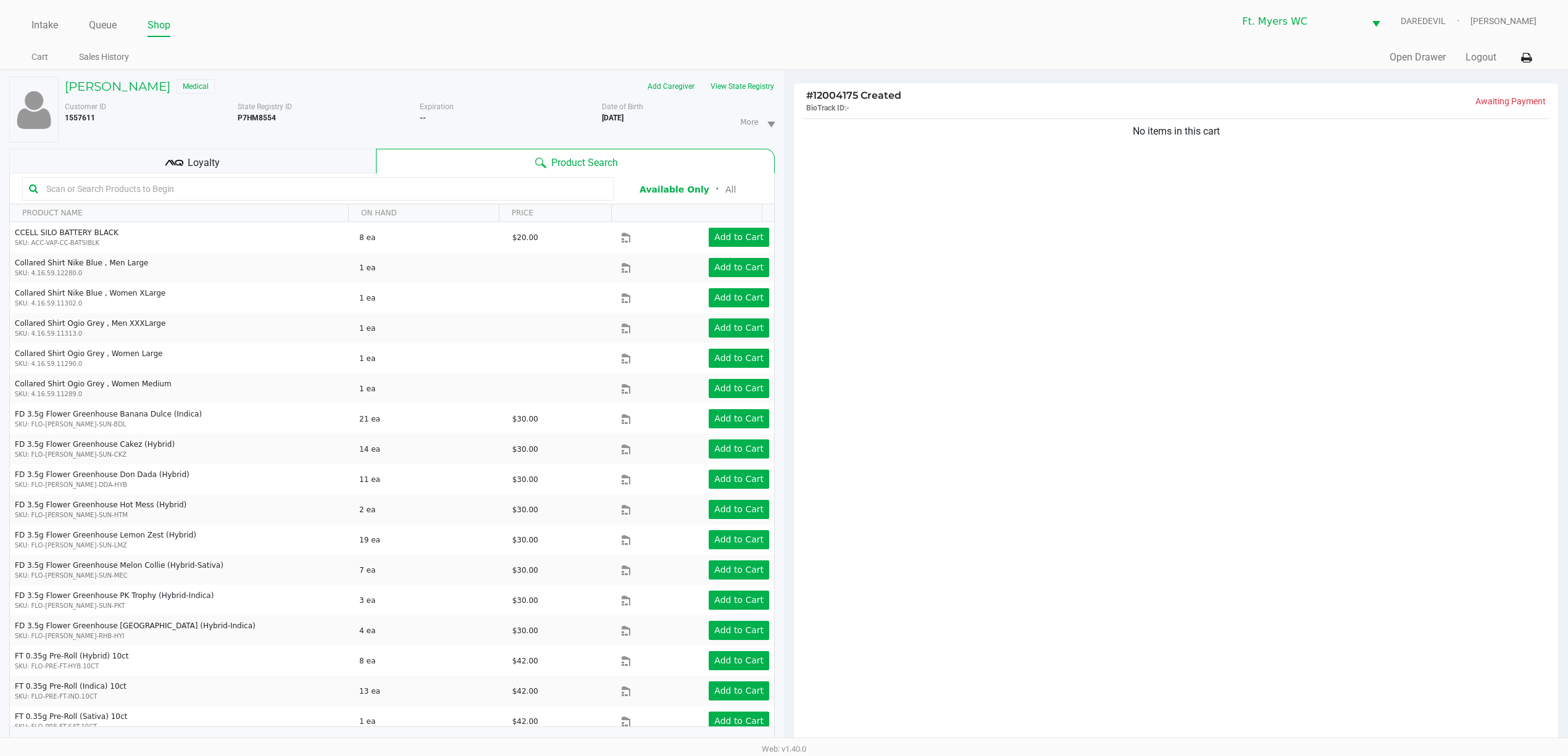
click at [991, 317] on div "No items in this cart" at bounding box center [1176, 435] width 764 height 637
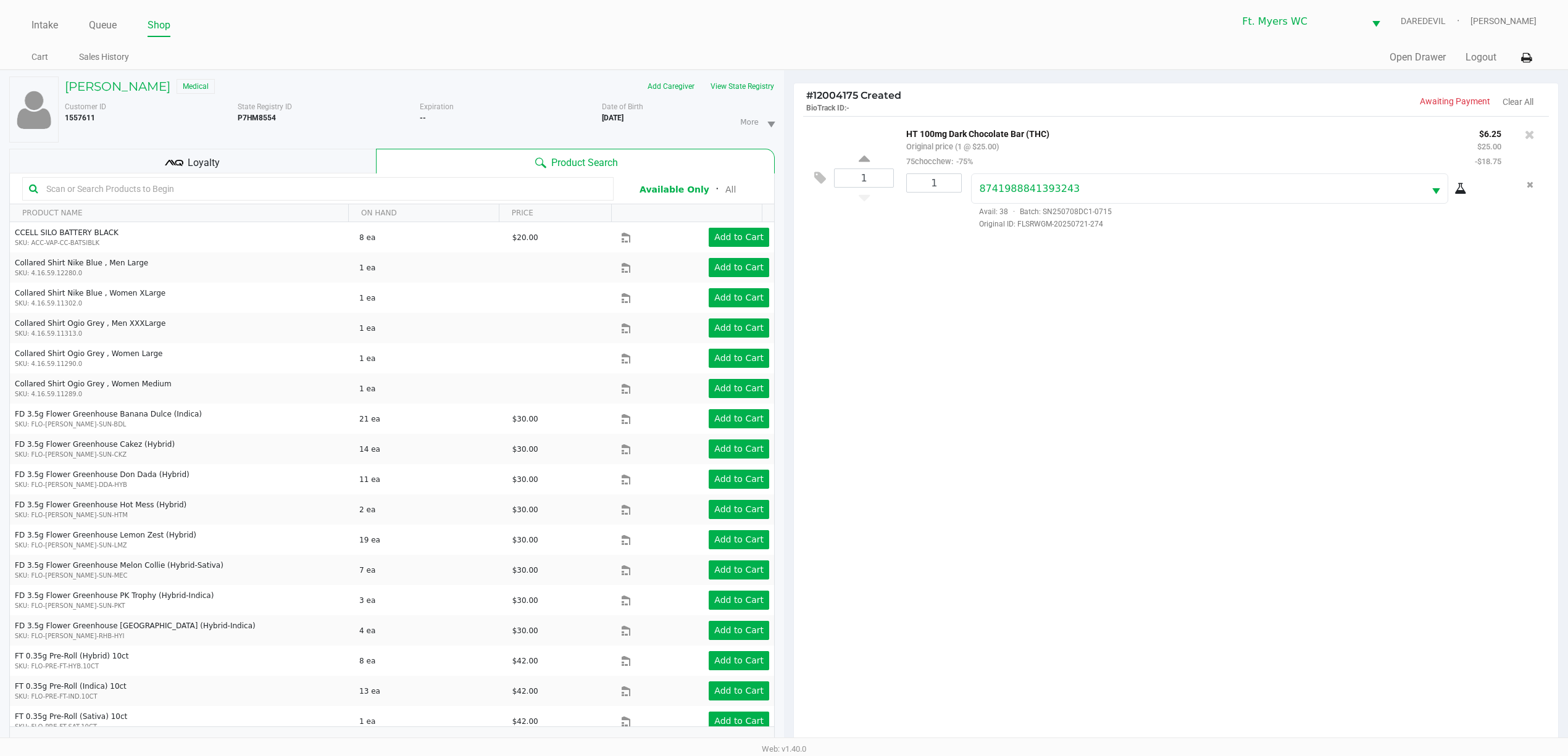
click at [1143, 437] on div "1 HT 100mg Dark Chocolate Bar (THC) Original price (1 @ $25.00) 75chocchew: -75…" at bounding box center [1176, 435] width 764 height 637
click at [1213, 564] on div "1 HT 100mg Dark Chocolate Bar (THC) Original price (1 @ $25.00) 75chocchew: -75…" at bounding box center [1176, 435] width 764 height 637
click at [250, 152] on div "Loyalty" at bounding box center [192, 161] width 367 height 25
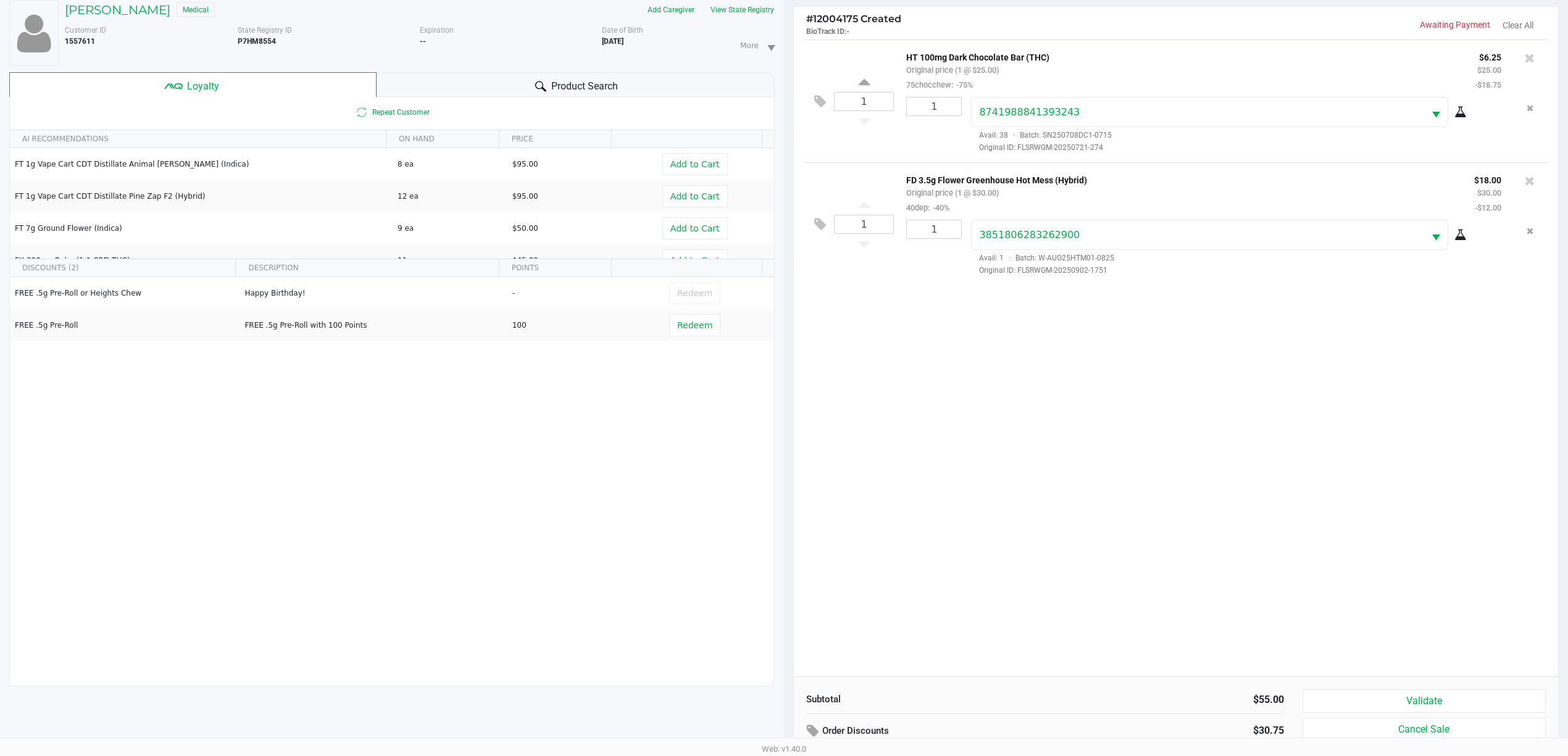
scroll to position [151, 0]
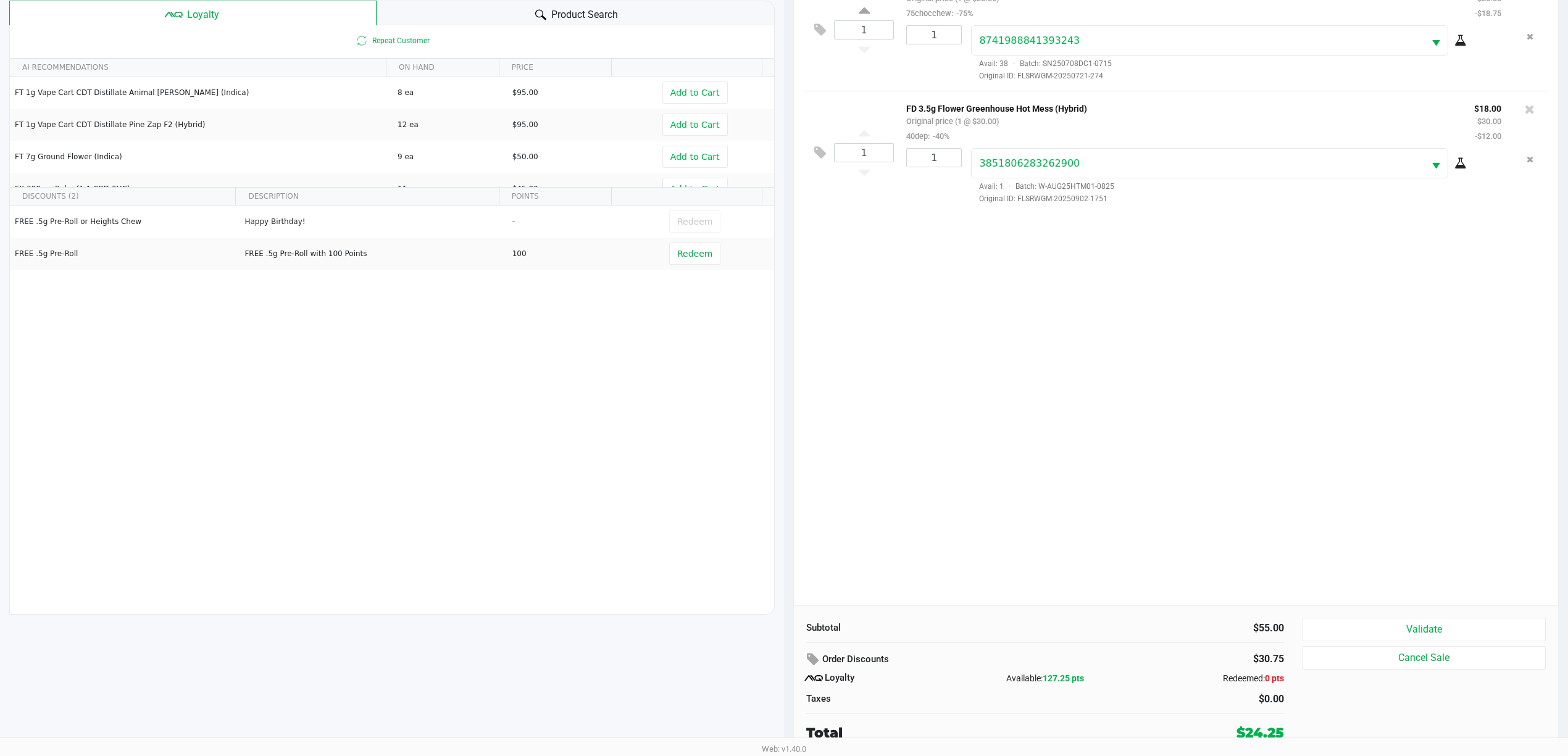
click at [946, 432] on div "1 HT 100mg Dark Chocolate Bar (THC) Original price (1 @ $25.00) 75chocchew: -75…" at bounding box center [1176, 287] width 764 height 637
click at [946, 431] on div "1 HT 100mg Dark Chocolate Bar (THC) Original price (1 @ $25.00) 75chocchew: -75…" at bounding box center [1176, 287] width 764 height 637
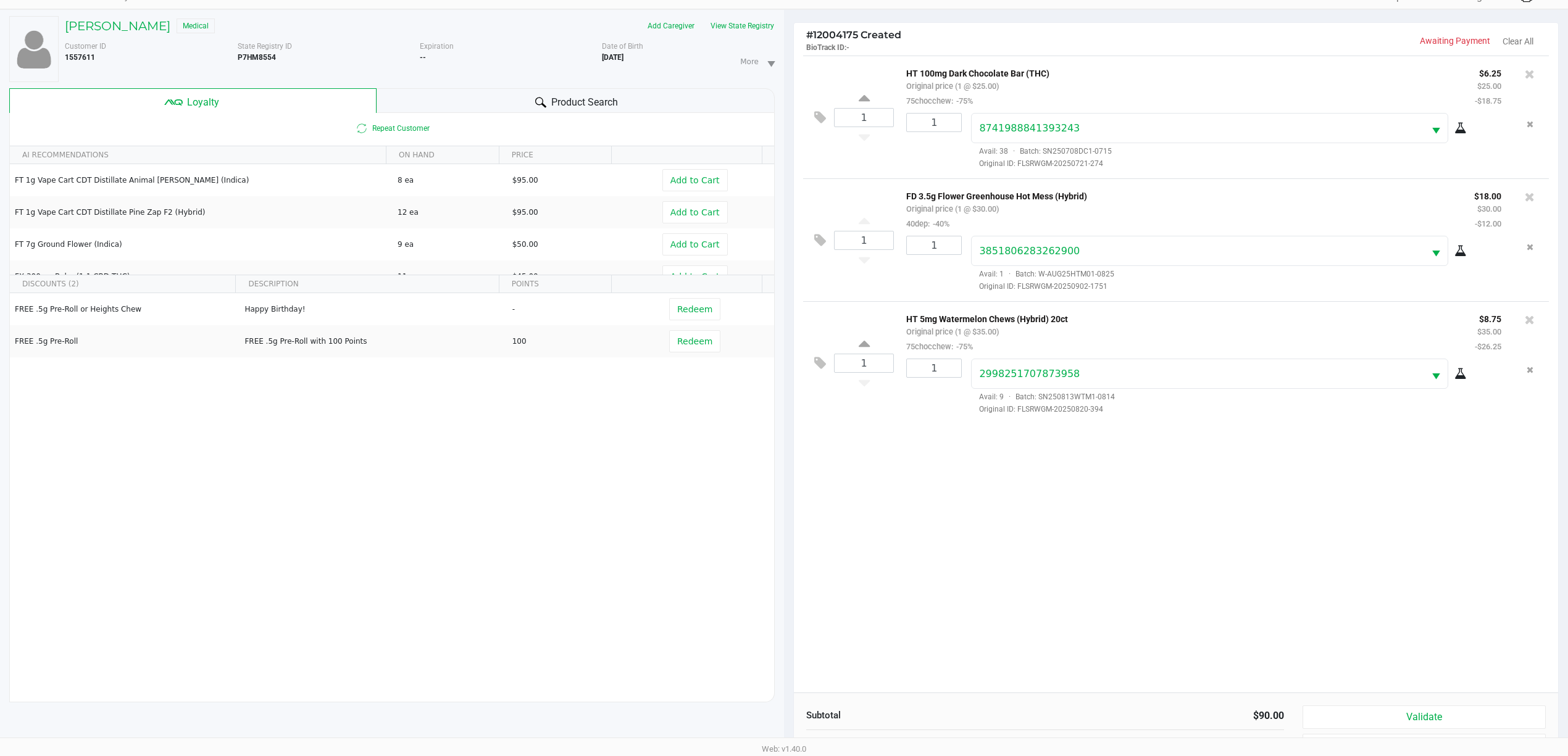
scroll to position [0, 0]
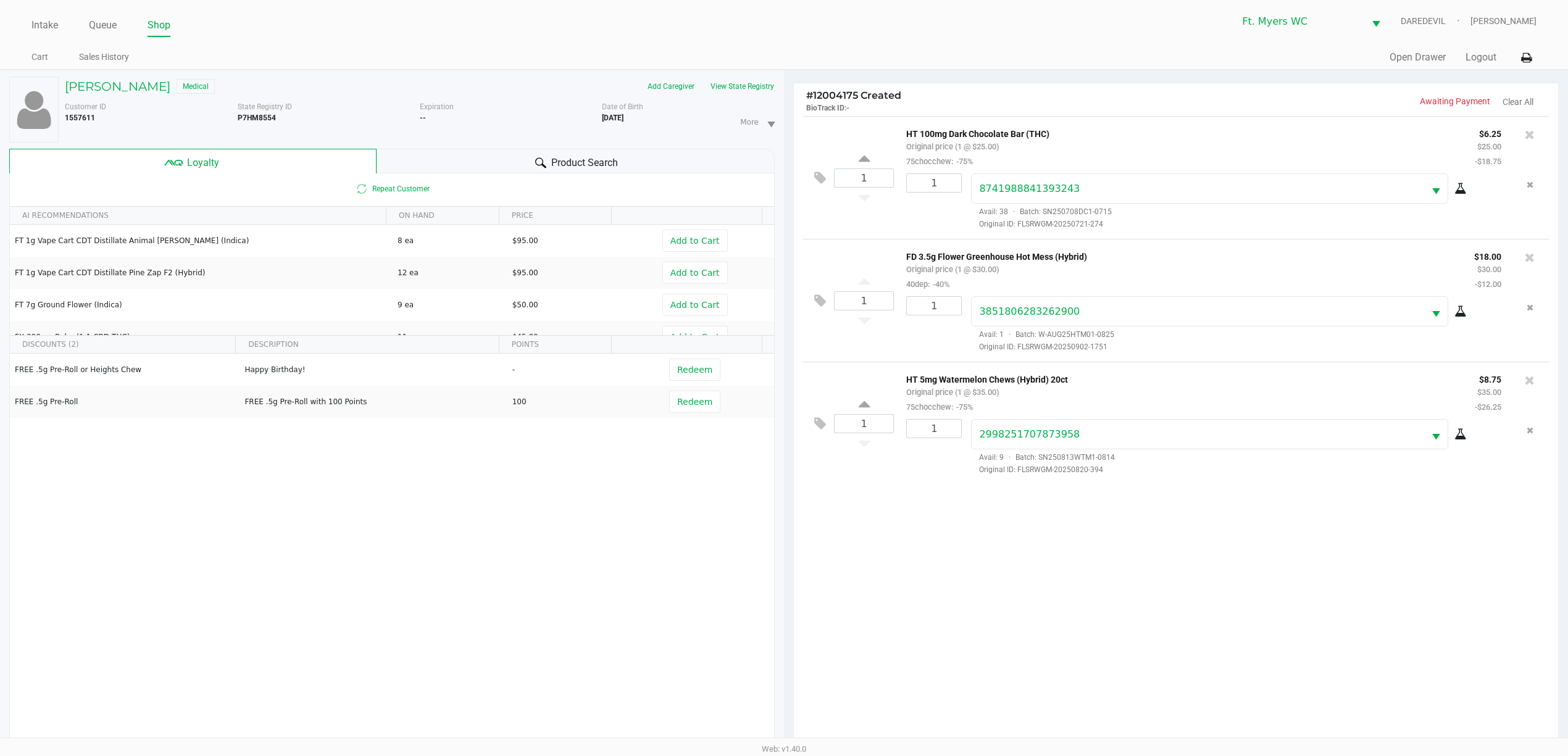
click at [939, 582] on div "1 HT 100mg Dark Chocolate Bar (THC) Original price (1 @ $25.00) 75chocchew: -75…" at bounding box center [1176, 435] width 764 height 637
click at [911, 575] on div "1 HT 100mg Dark Chocolate Bar (THC) Original price (1 @ $25.00) 75chocchew: -75…" at bounding box center [1176, 435] width 764 height 637
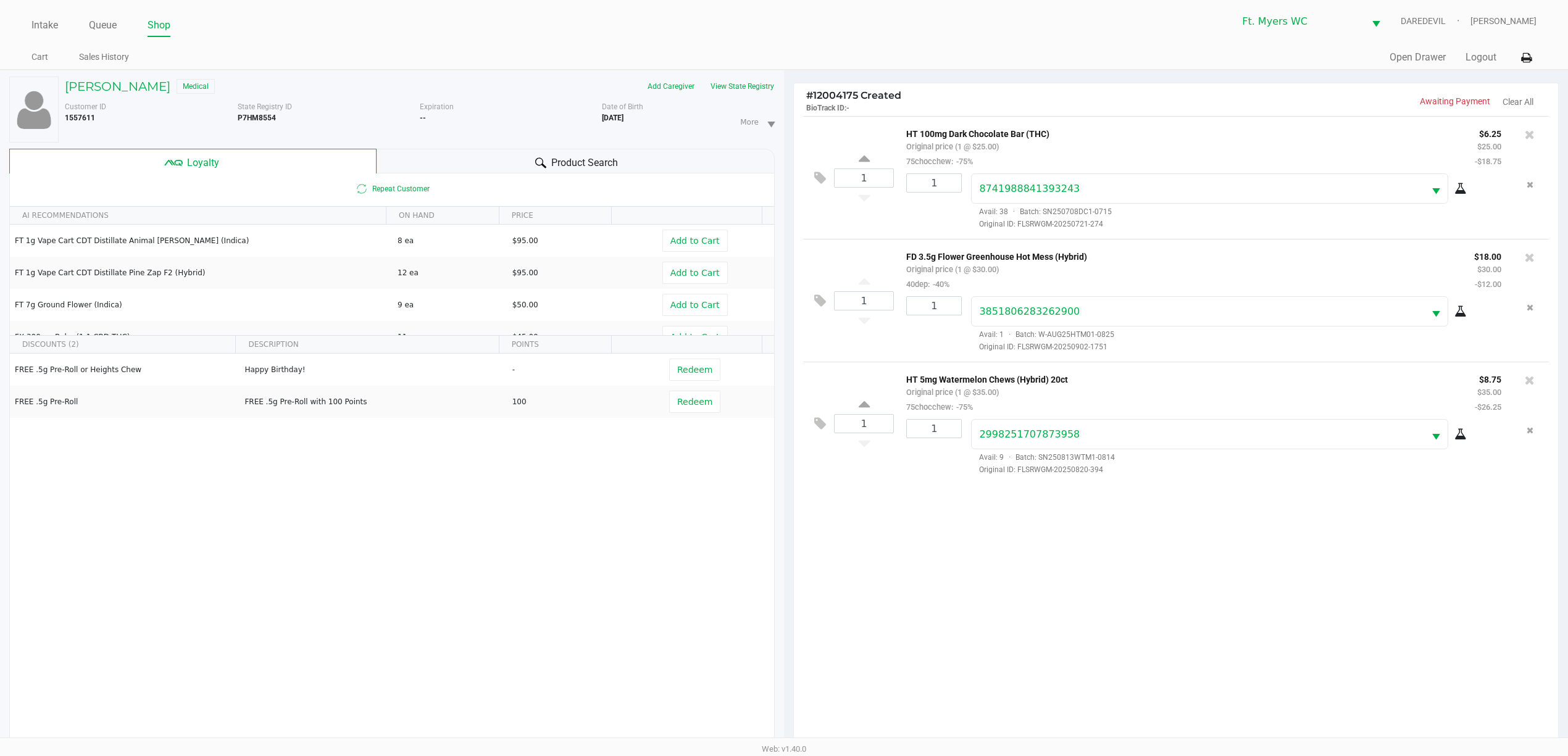
click at [929, 581] on div "1 HT 100mg Dark Chocolate Bar (THC) Original price (1 @ $25.00) 75chocchew: -75…" at bounding box center [1176, 435] width 764 height 637
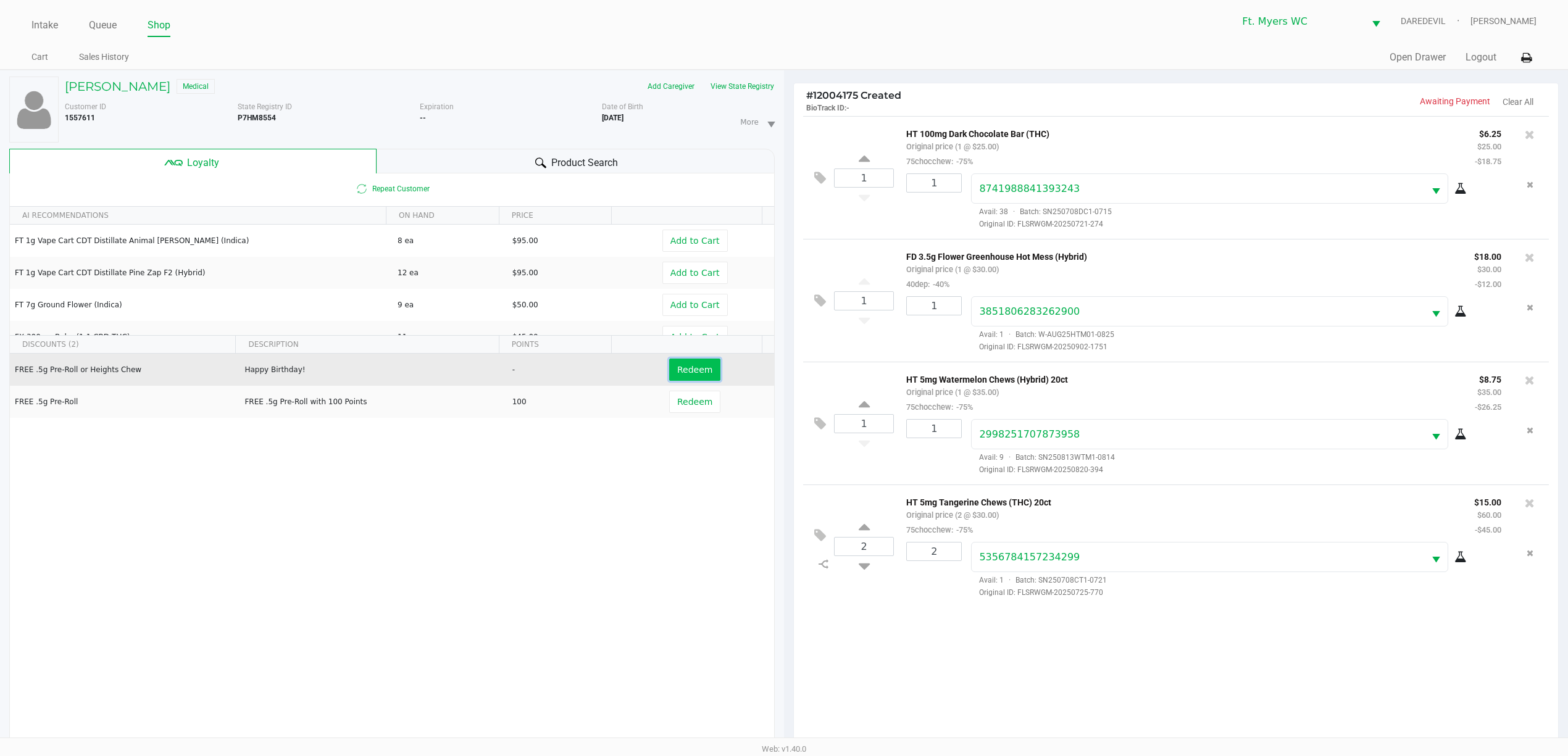
click at [682, 363] on button "Redeem" at bounding box center [694, 369] width 51 height 22
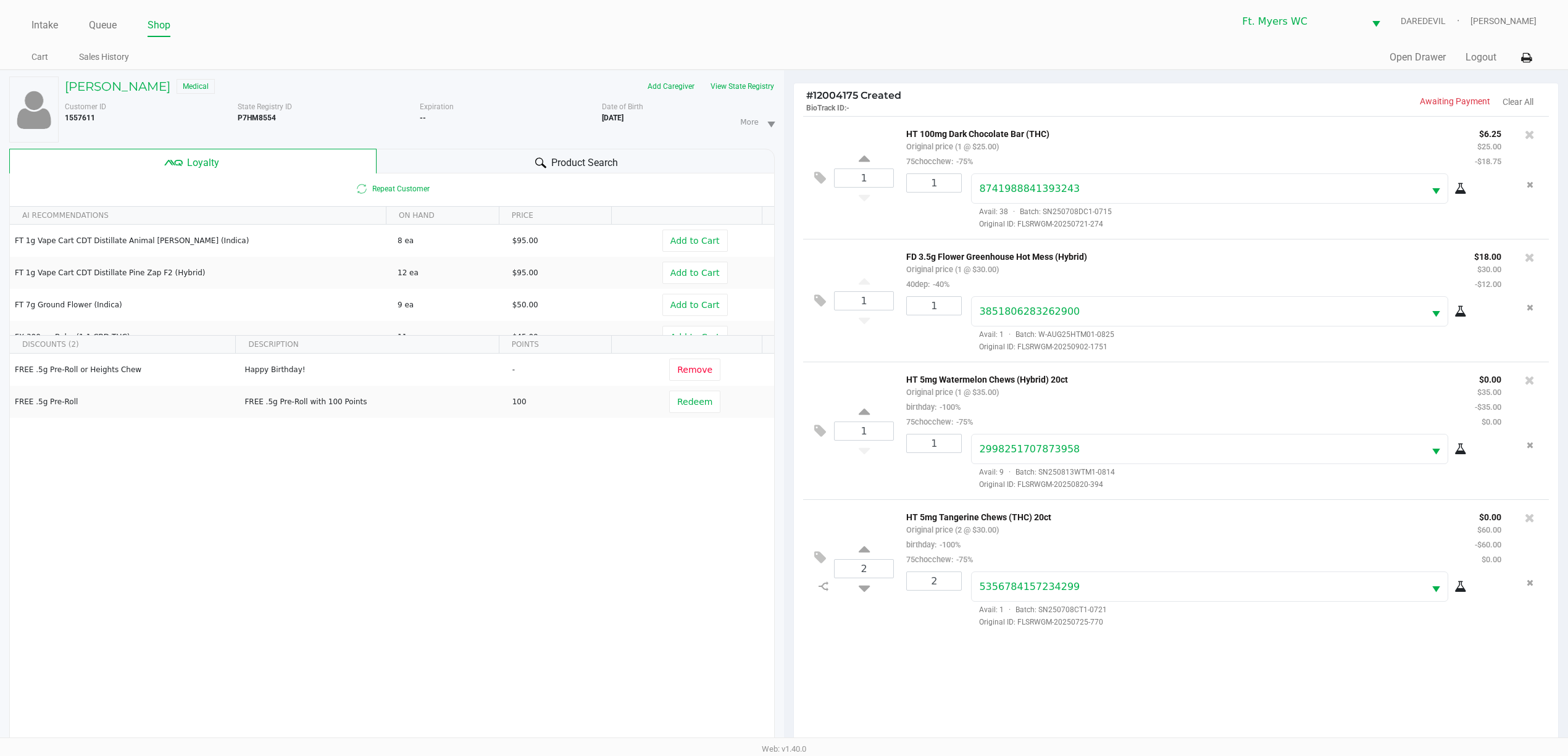
scroll to position [151, 0]
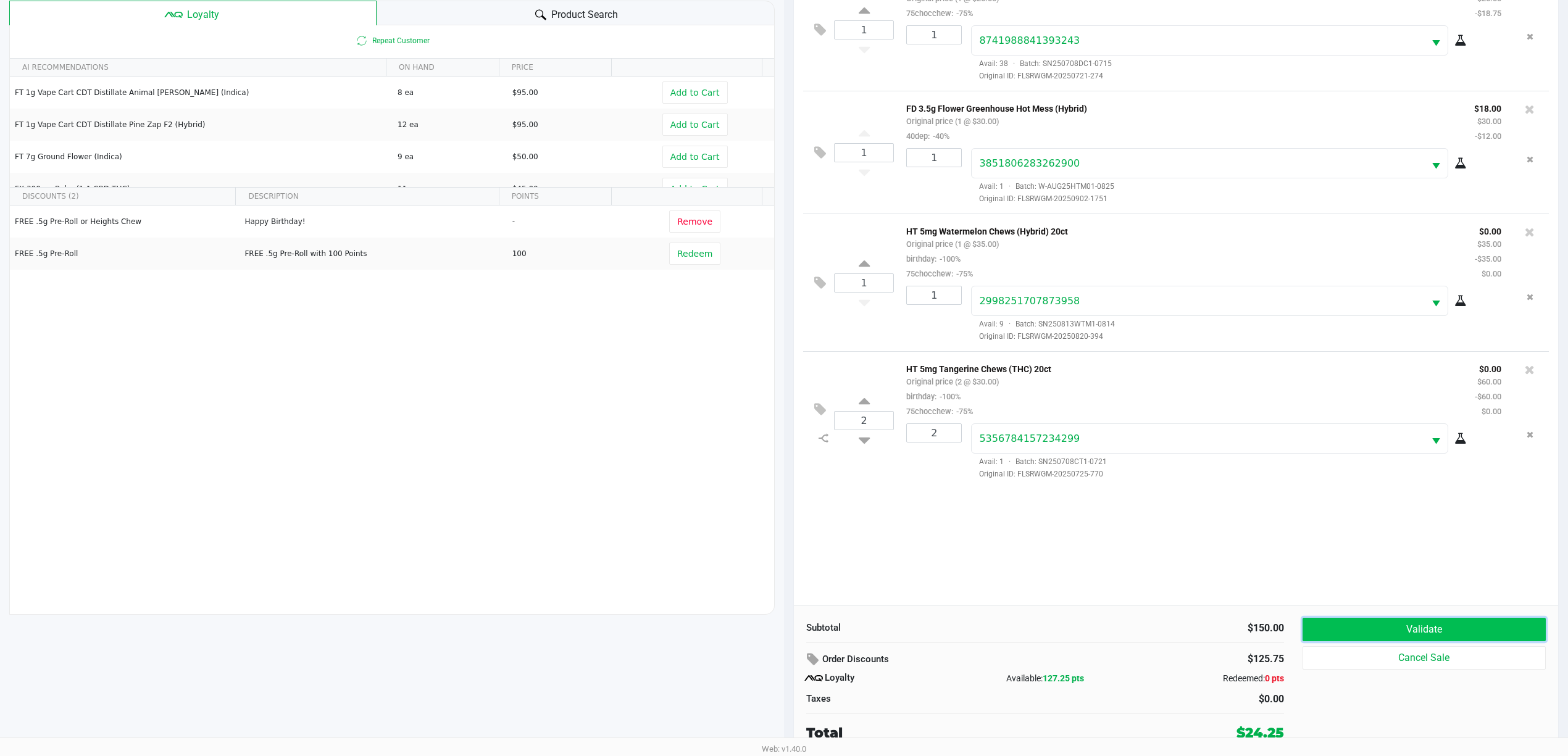
click at [1367, 638] on button "Validate" at bounding box center [1424, 630] width 243 height 24
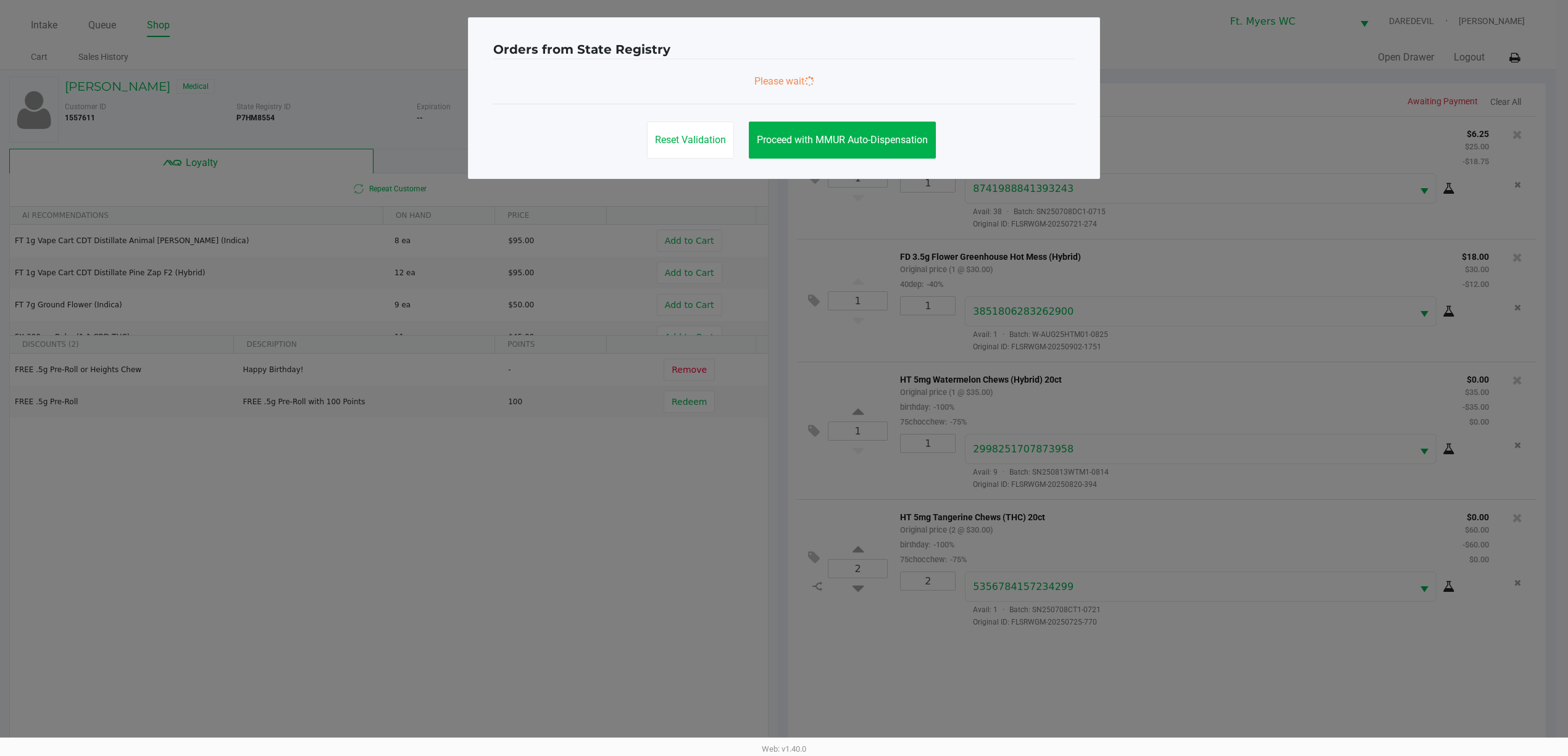
scroll to position [0, 0]
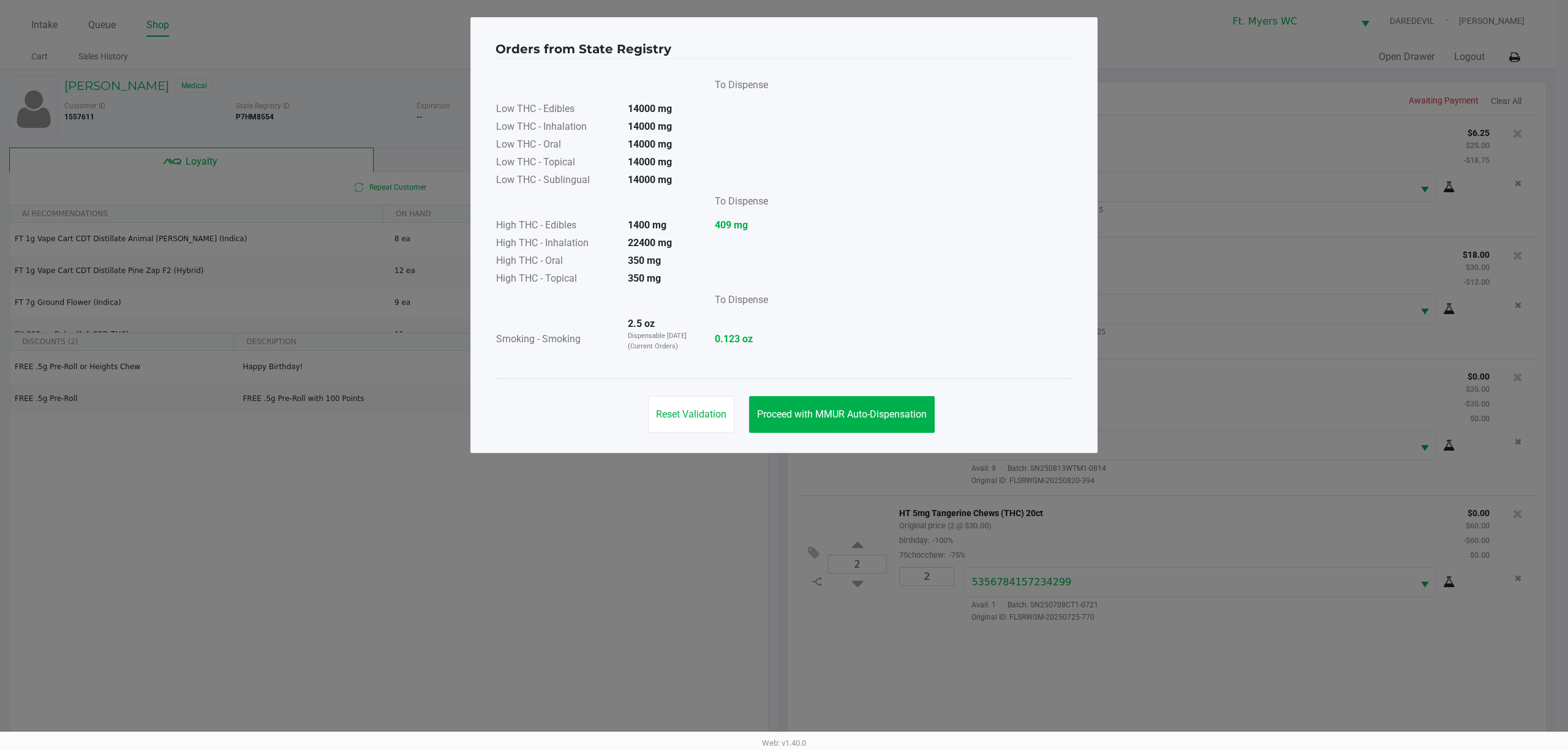
click at [876, 373] on div "To Dispense Low THC - Edibles 14000 mg Low THC - Inhalation 14000 mg Low THC - …" at bounding box center [784, 218] width 577 height 320
click at [901, 398] on button "Proceed with MMUR Auto-Dispensation" at bounding box center [842, 414] width 186 height 37
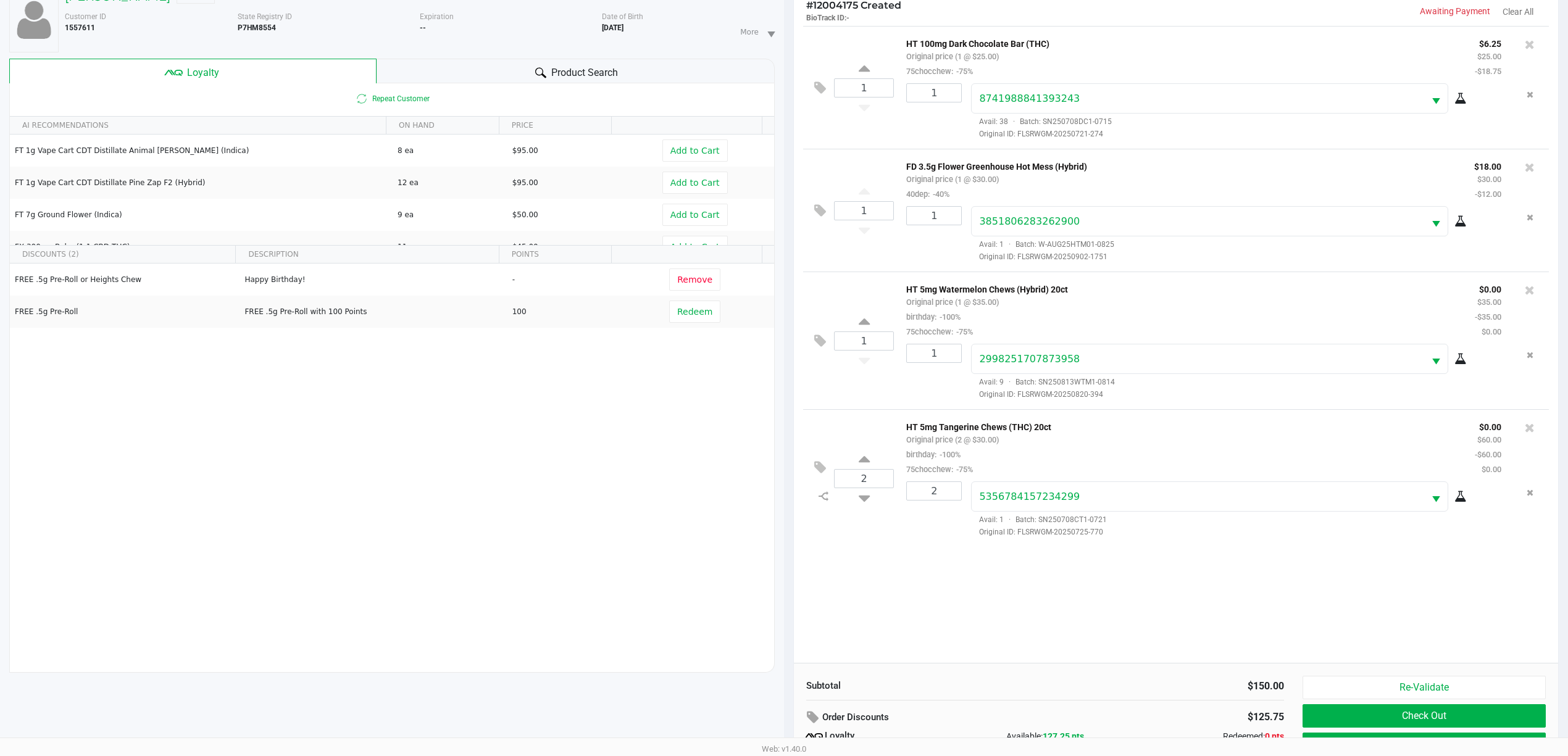
scroll to position [151, 0]
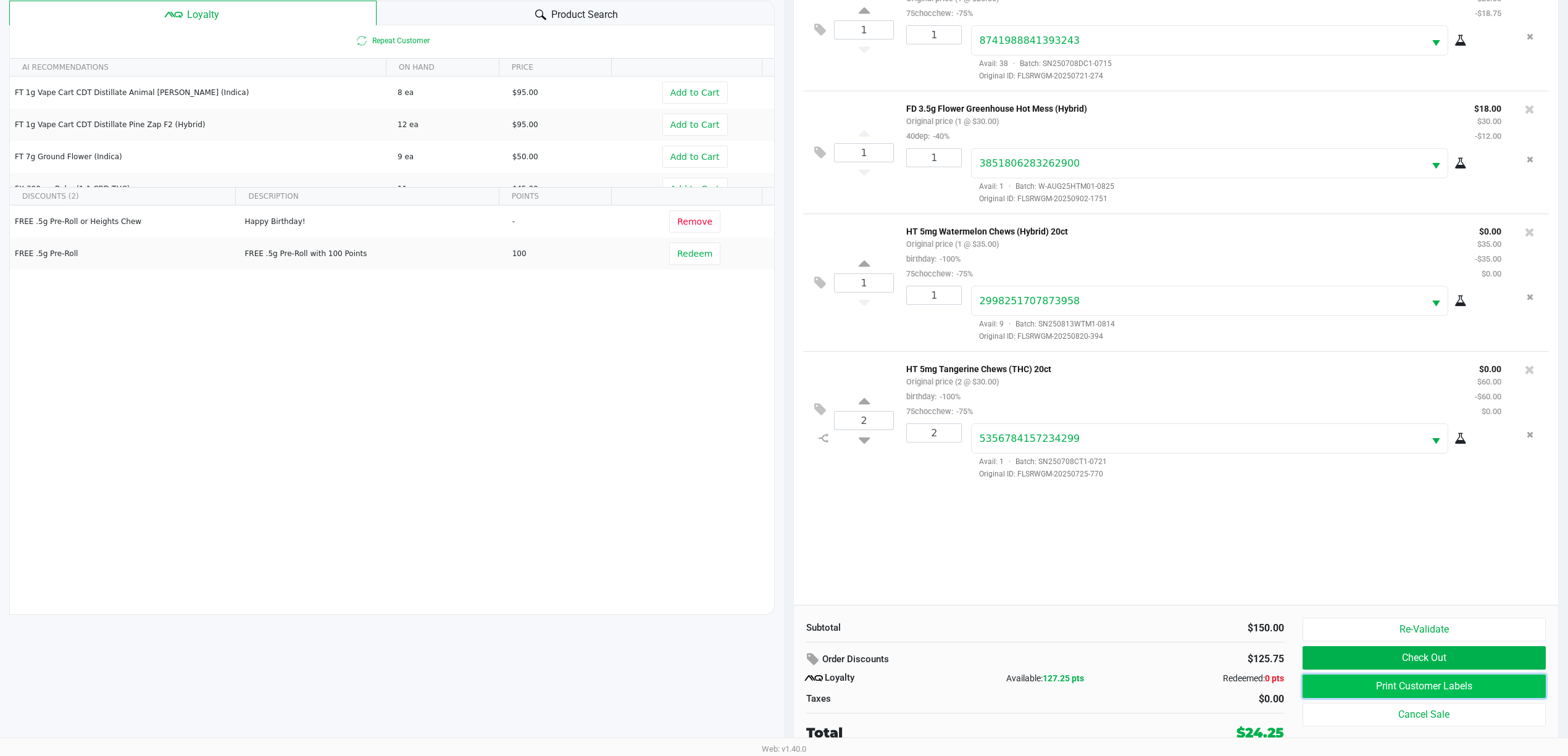
click at [1350, 679] on button "Print Customer Labels" at bounding box center [1424, 686] width 243 height 24
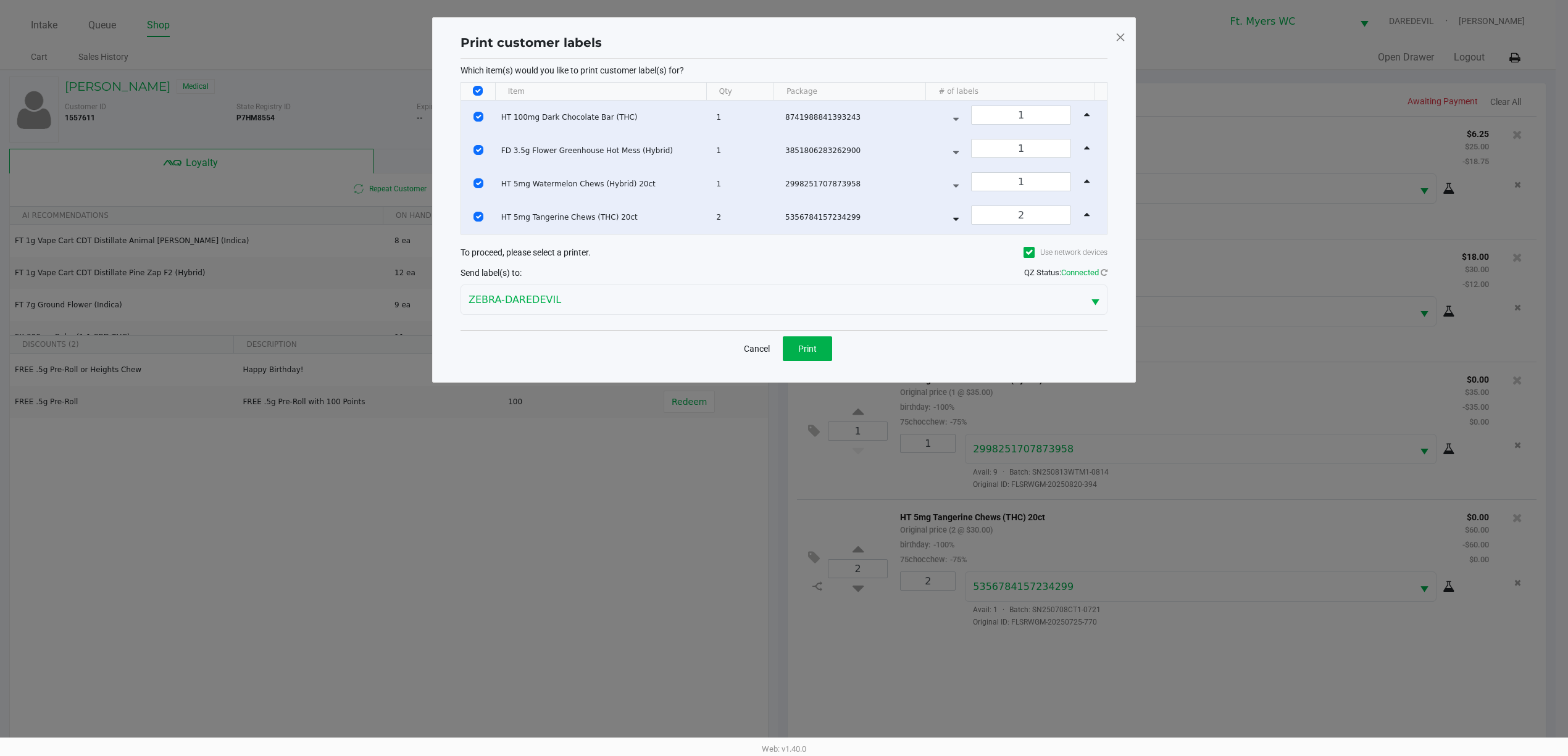
scroll to position [0, 0]
click at [828, 353] on button "Print" at bounding box center [813, 349] width 49 height 25
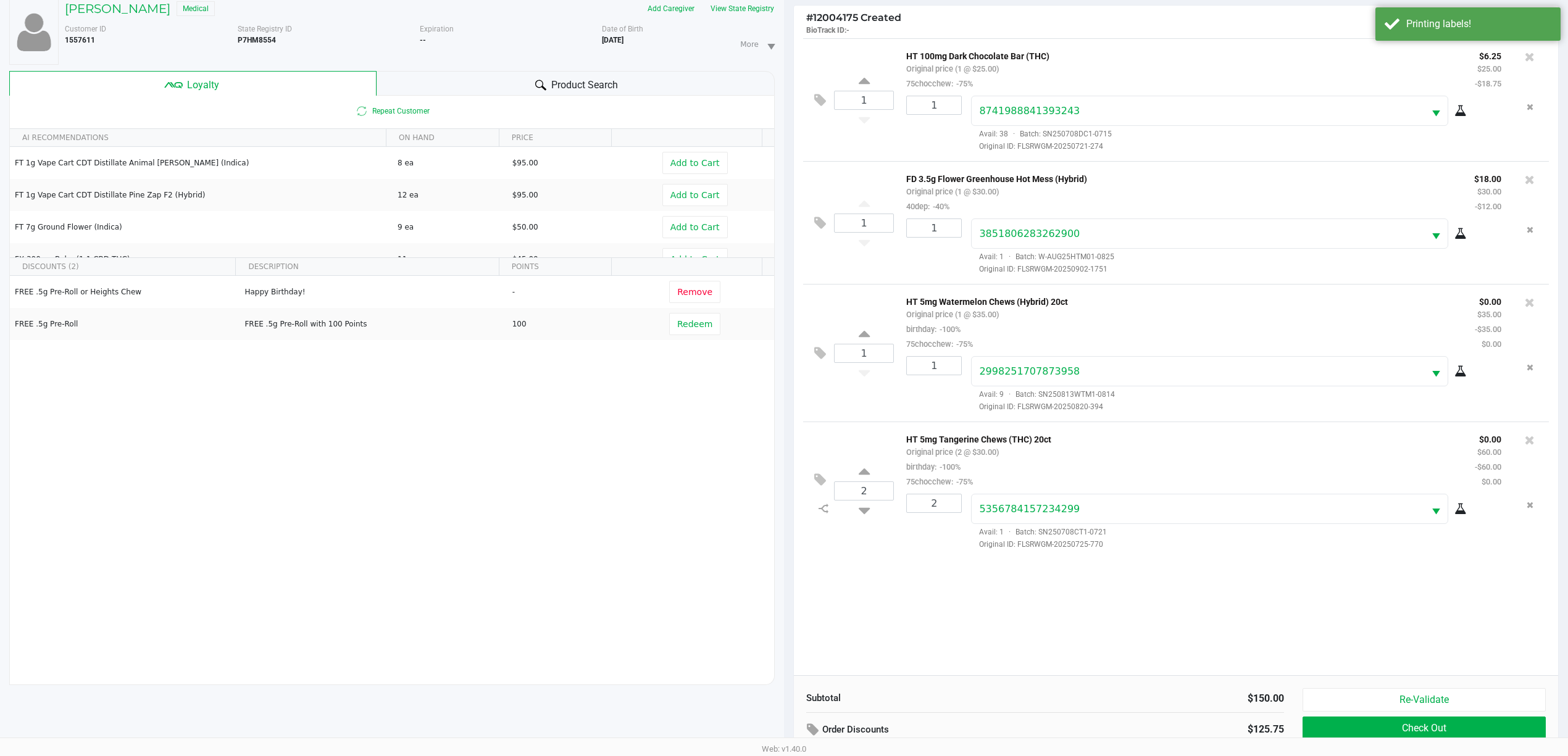
scroll to position [151, 0]
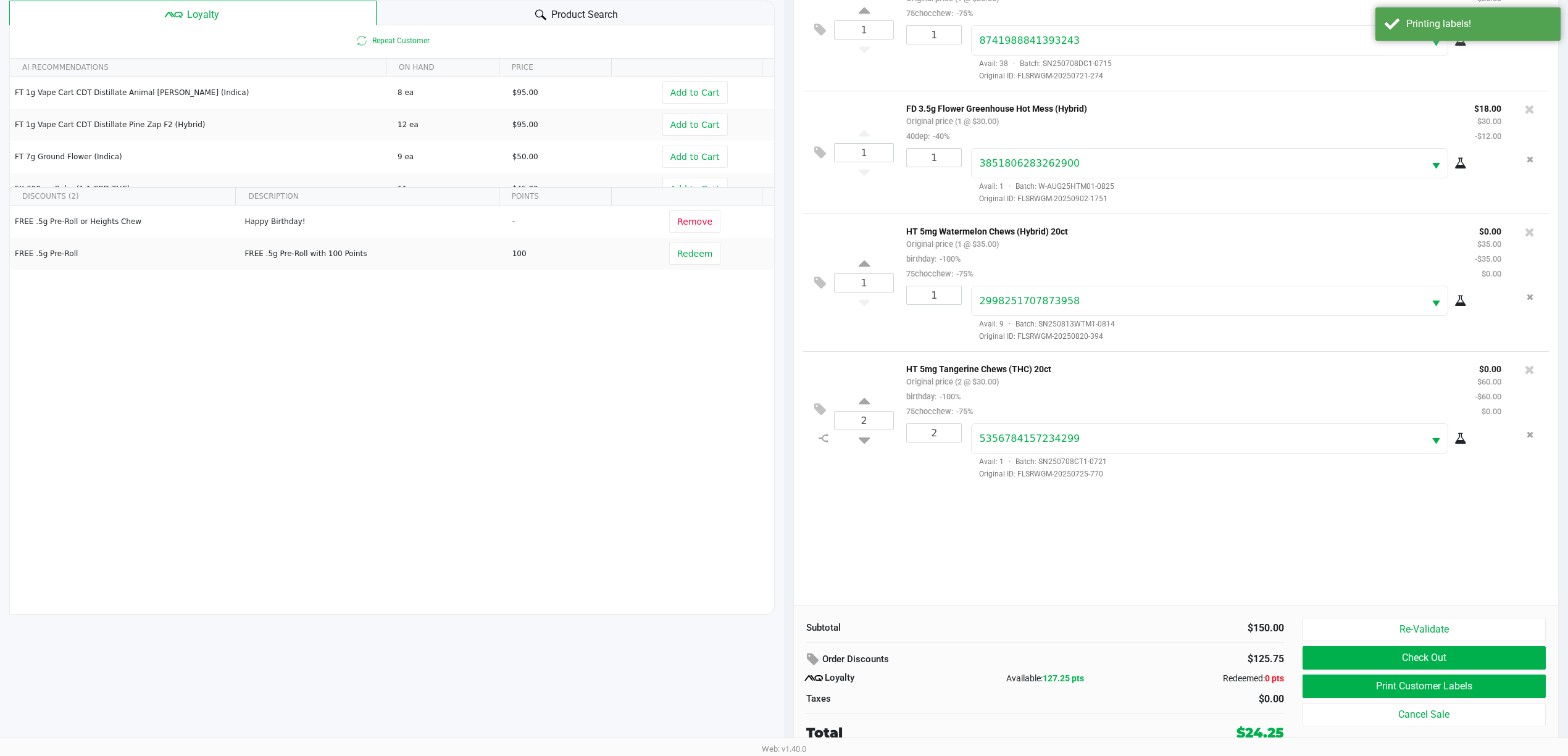
click at [936, 555] on div "1 HT 100mg Dark Chocolate Bar (THC) Original price (1 @ $25.00) 75chocchew: -75…" at bounding box center [1176, 287] width 764 height 637
click at [993, 504] on div "1 HT 100mg Dark Chocolate Bar (THC) Original price (1 @ $25.00) 75chocchew: -75…" at bounding box center [1176, 287] width 764 height 637
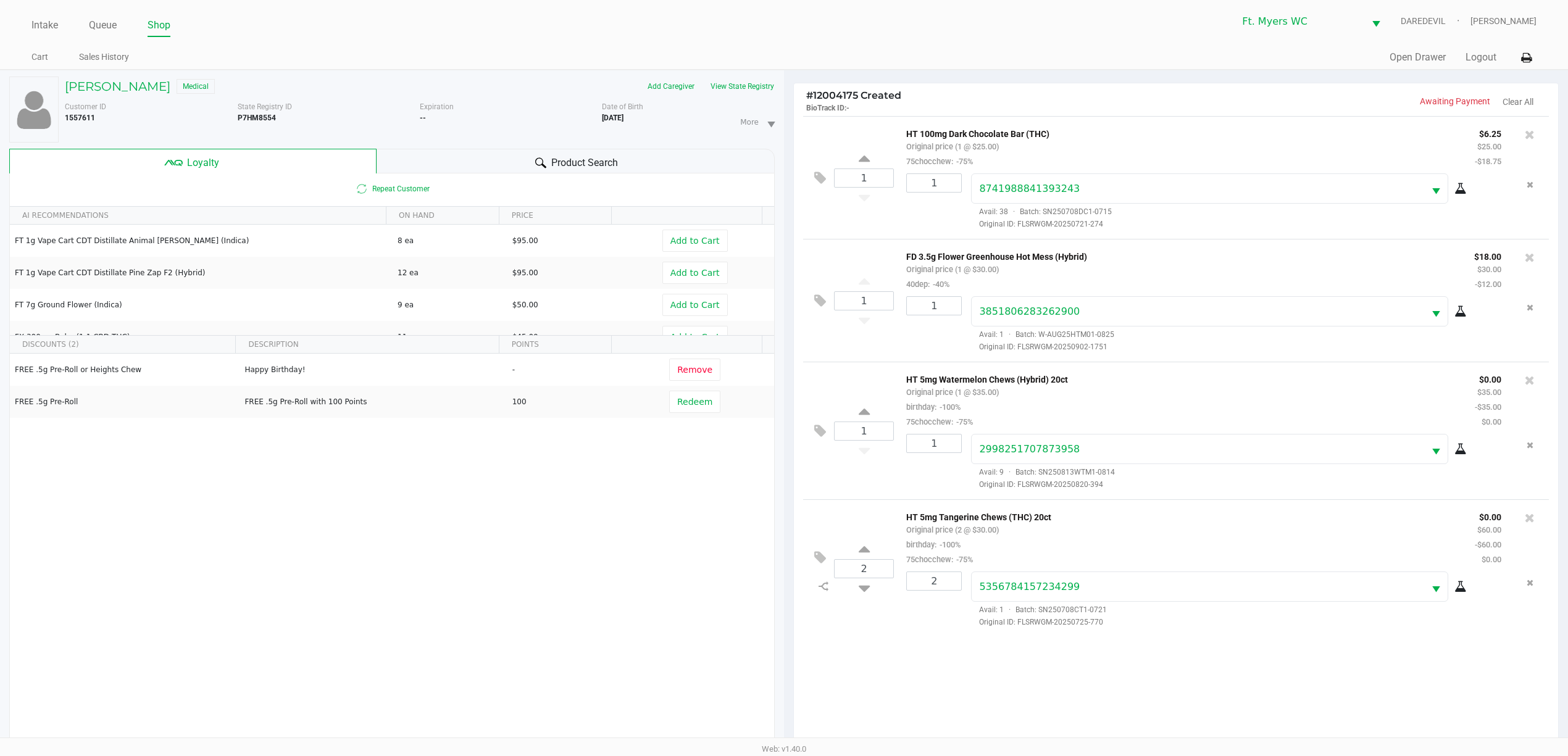
click at [740, 100] on div "Customer ID 1557611 State Registry ID P7HM8554 Expiration -- More Date of Birth…" at bounding box center [419, 119] width 729 height 46
click at [741, 94] on button "View State Registry" at bounding box center [739, 86] width 73 height 20
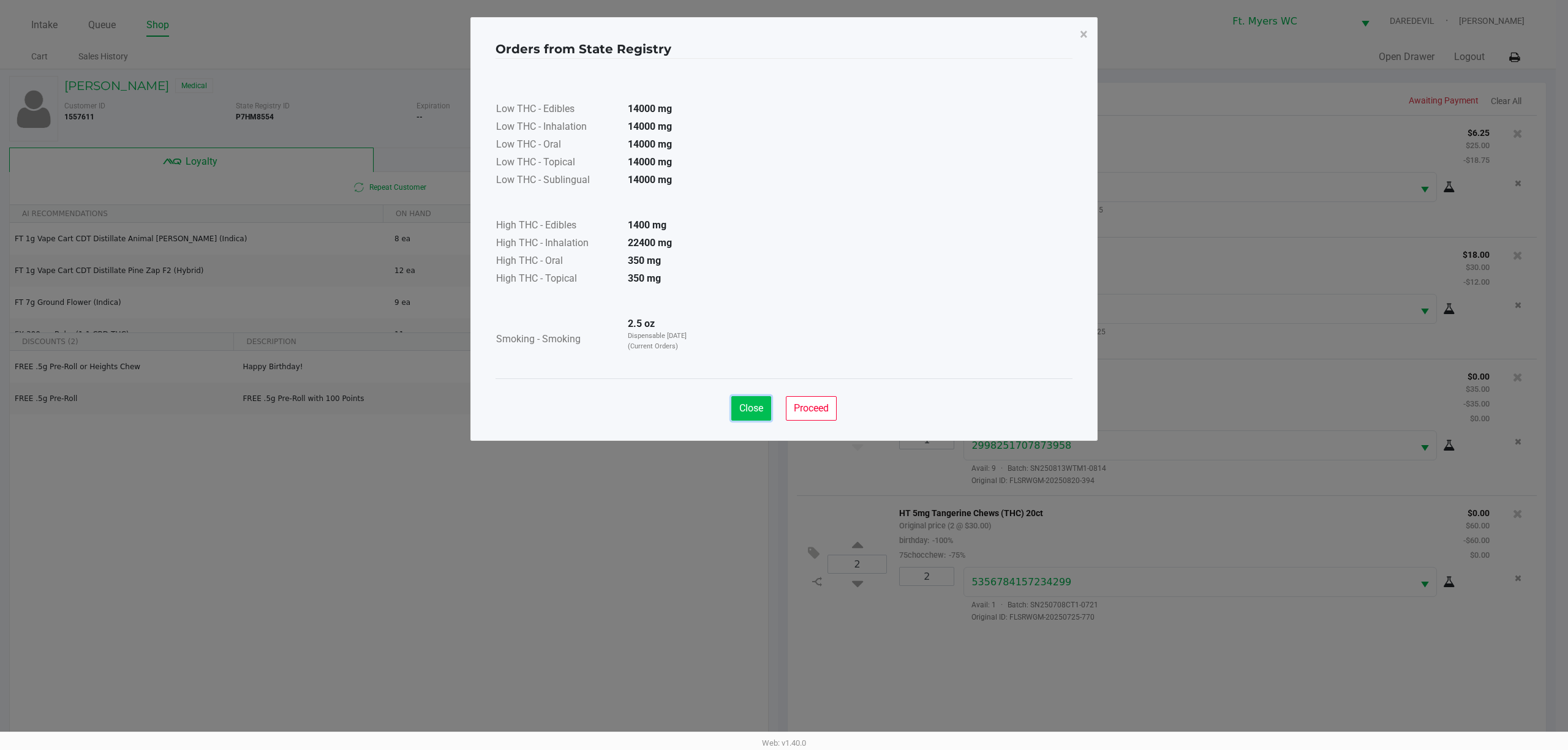
click at [747, 402] on button "Close" at bounding box center [751, 408] width 40 height 24
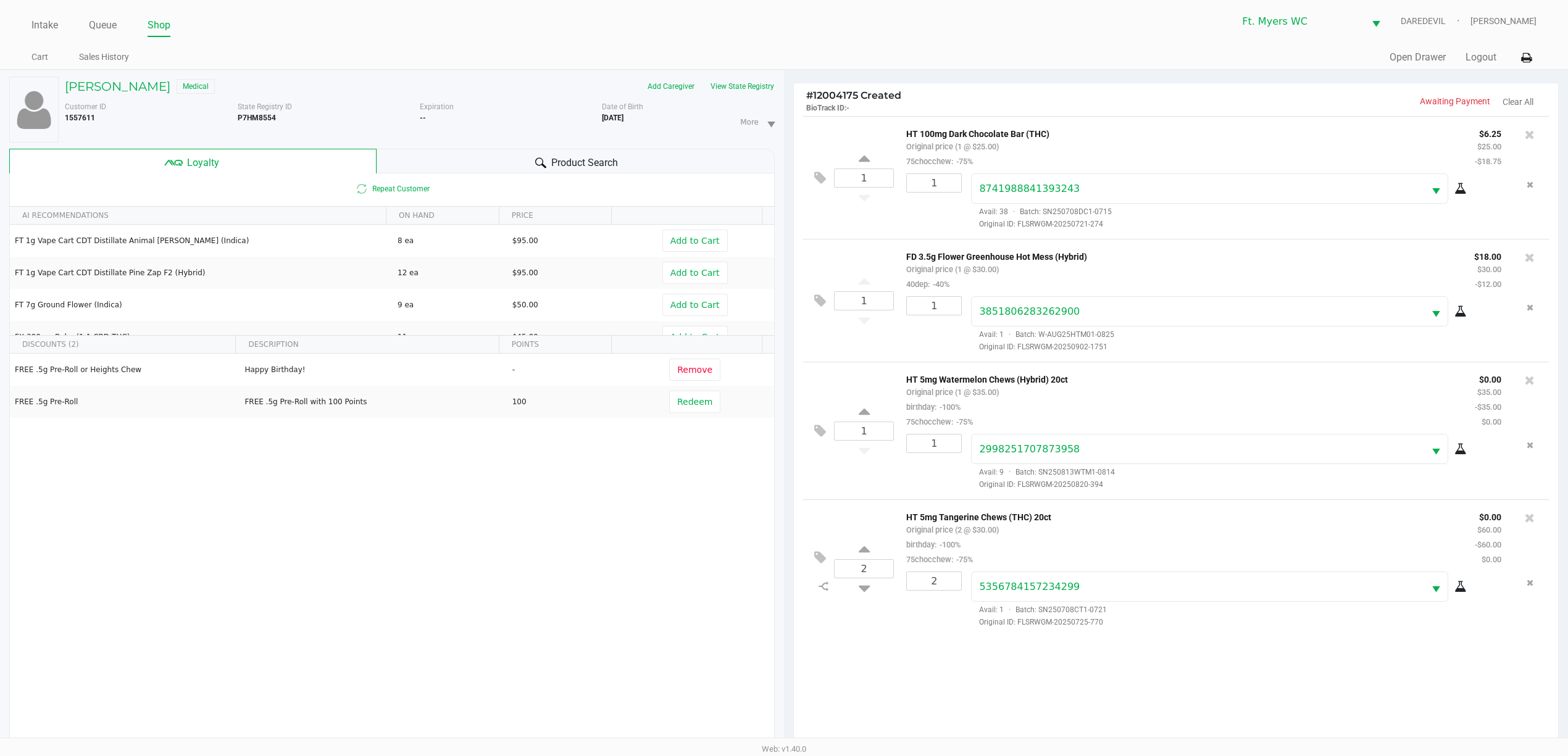
click at [867, 509] on div "2 HT 5mg Tangerine Chews (THC) 20ct Original price (2 @ $30.00) birthday: -100%…" at bounding box center [1176, 568] width 746 height 138
click at [1023, 137] on p "HT 100mg Dark Chocolate Bar (THC)" at bounding box center [1181, 133] width 550 height 13
click at [984, 132] on p "HT 100mg Dark Chocolate Bar (THC)" at bounding box center [1181, 133] width 550 height 13
click at [1034, 134] on p "HT 100mg Dark Chocolate Bar (THC)" at bounding box center [1181, 133] width 550 height 13
click at [1080, 143] on div "HT 100mg Dark Chocolate Bar (THC) Original price (1 @ $25.00) 75chocchew: -75%" at bounding box center [1181, 147] width 568 height 43
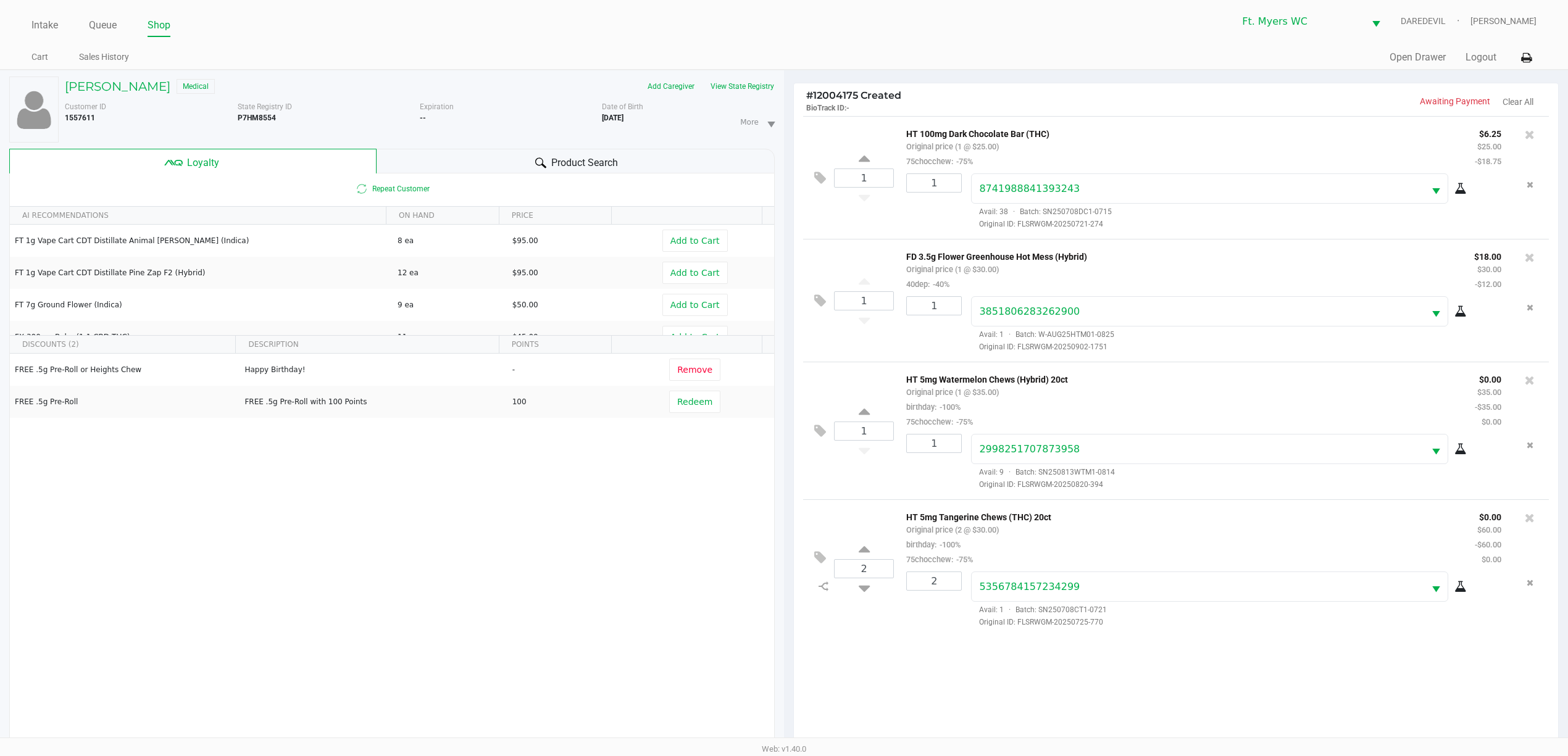
click at [1038, 532] on div "HT 5mg Tangerine Chews (THC) 20ct Original price (2 @ $30.00) birthday: -100% 7…" at bounding box center [1181, 537] width 568 height 57
click at [820, 561] on icon at bounding box center [819, 558] width 12 height 15
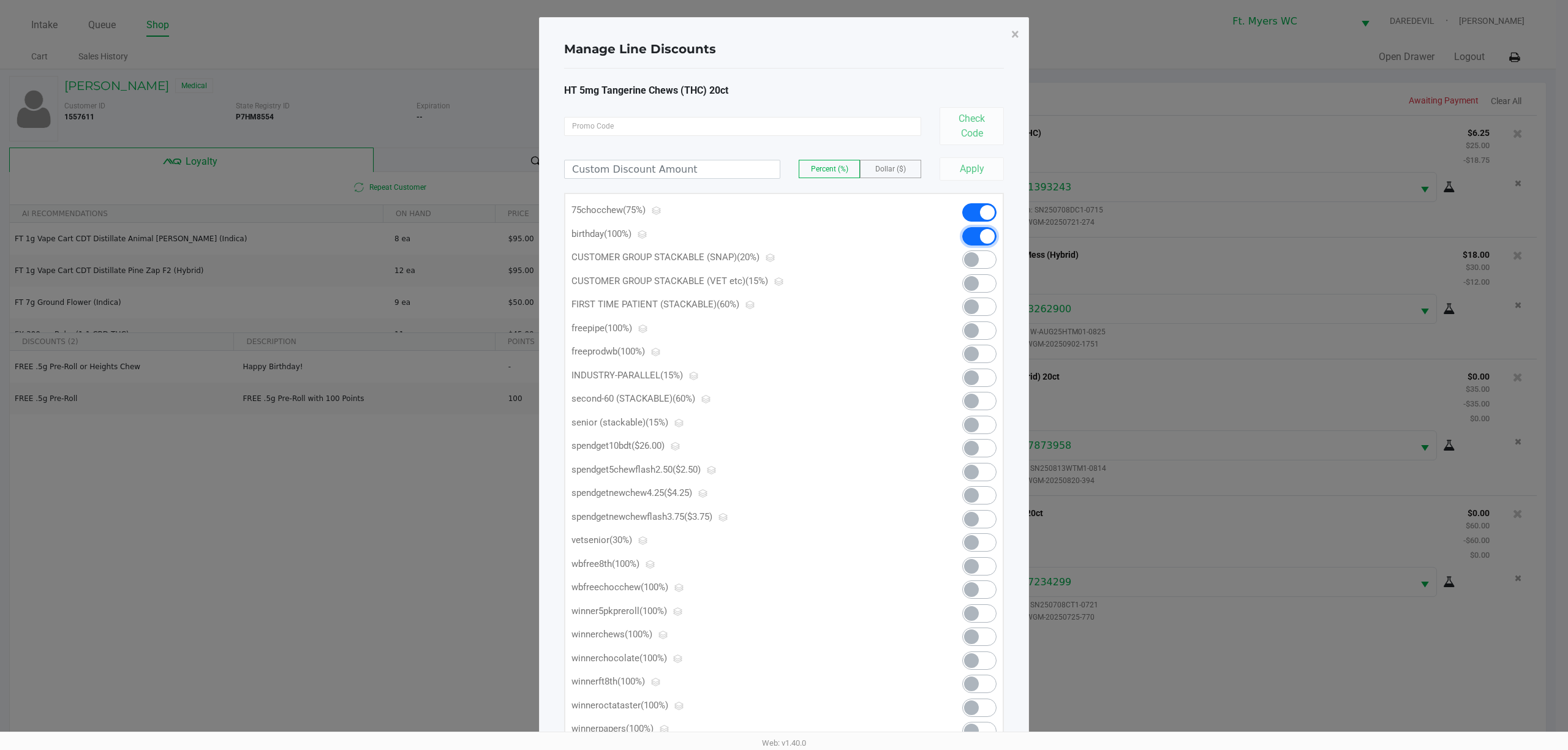
click at [964, 240] on span at bounding box center [980, 236] width 34 height 18
click at [1013, 30] on span "×" at bounding box center [1015, 34] width 8 height 17
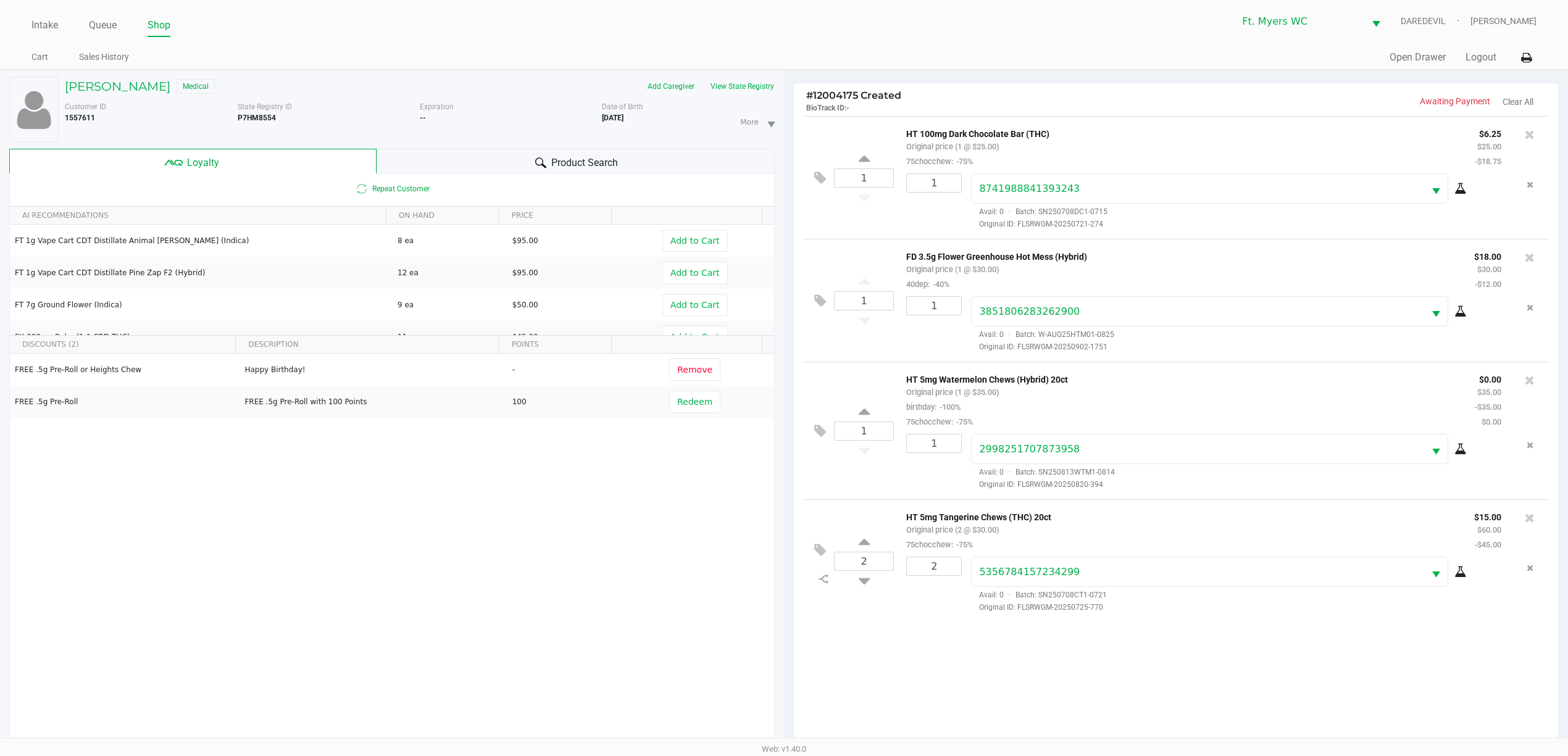
click at [858, 505] on div "2 HT 5mg Tangerine Chews (THC) 20ct Original price (2 @ $30.00) 75chocchew: -75…" at bounding box center [1176, 560] width 746 height 123
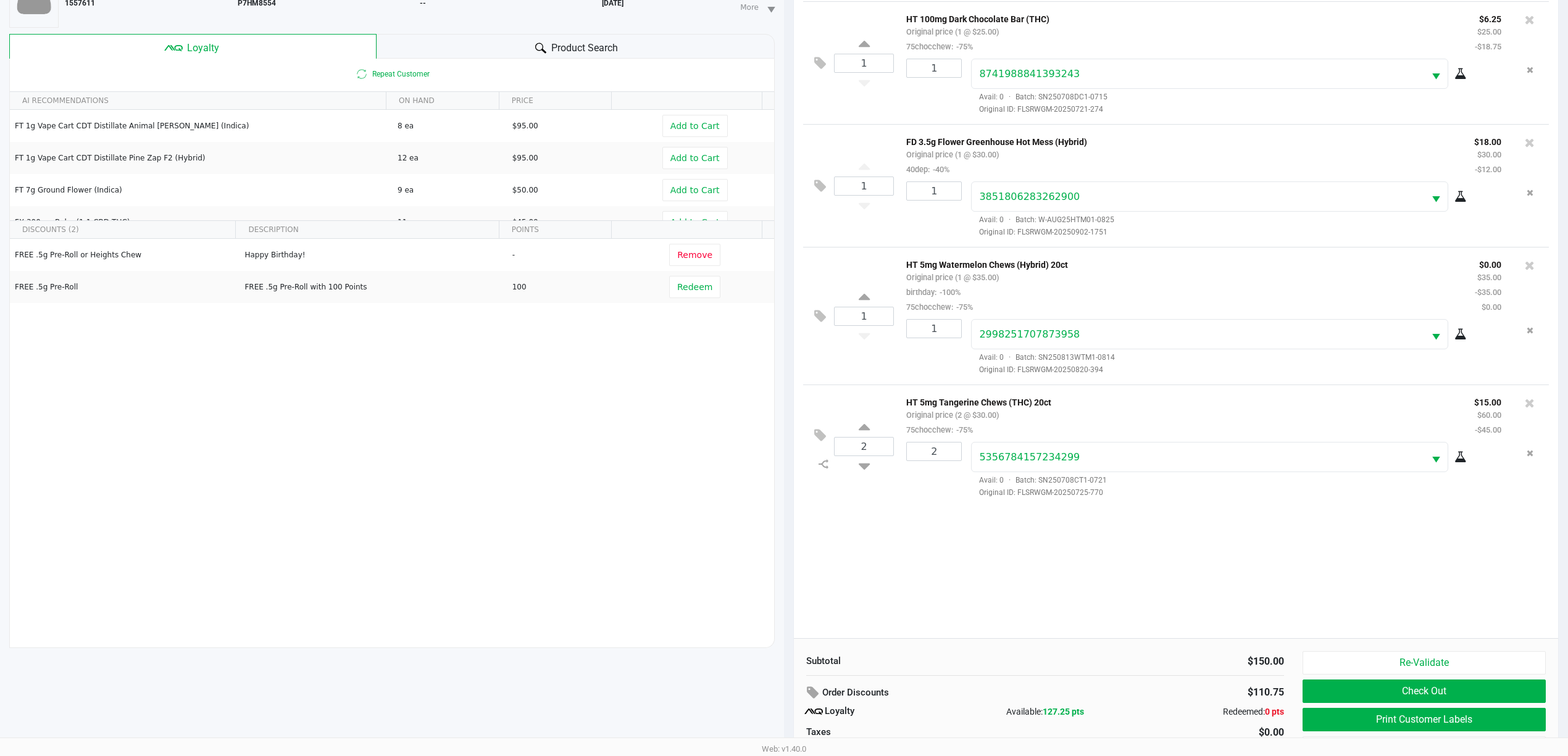
scroll to position [151, 0]
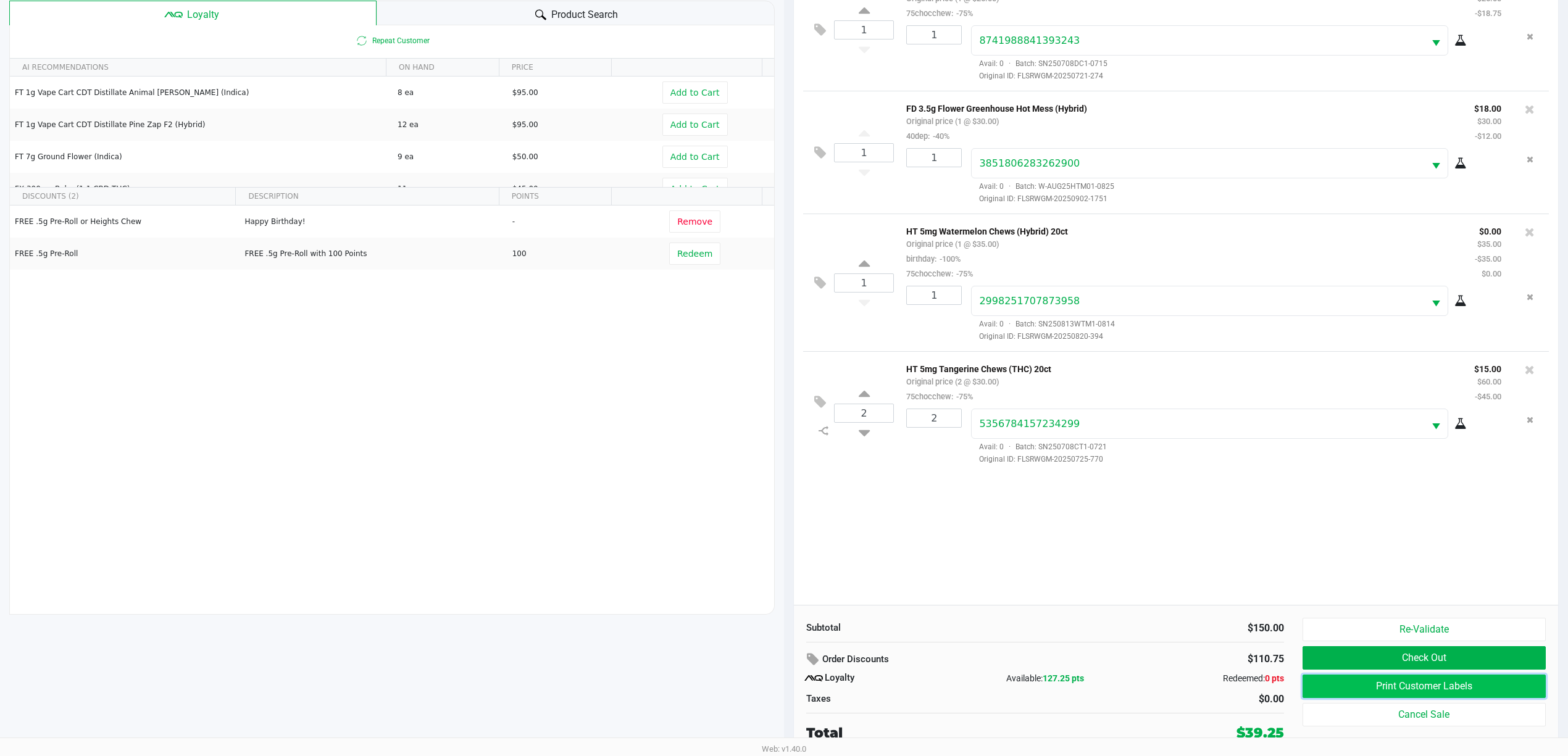
click at [1356, 688] on button "Print Customer Labels" at bounding box center [1424, 686] width 243 height 24
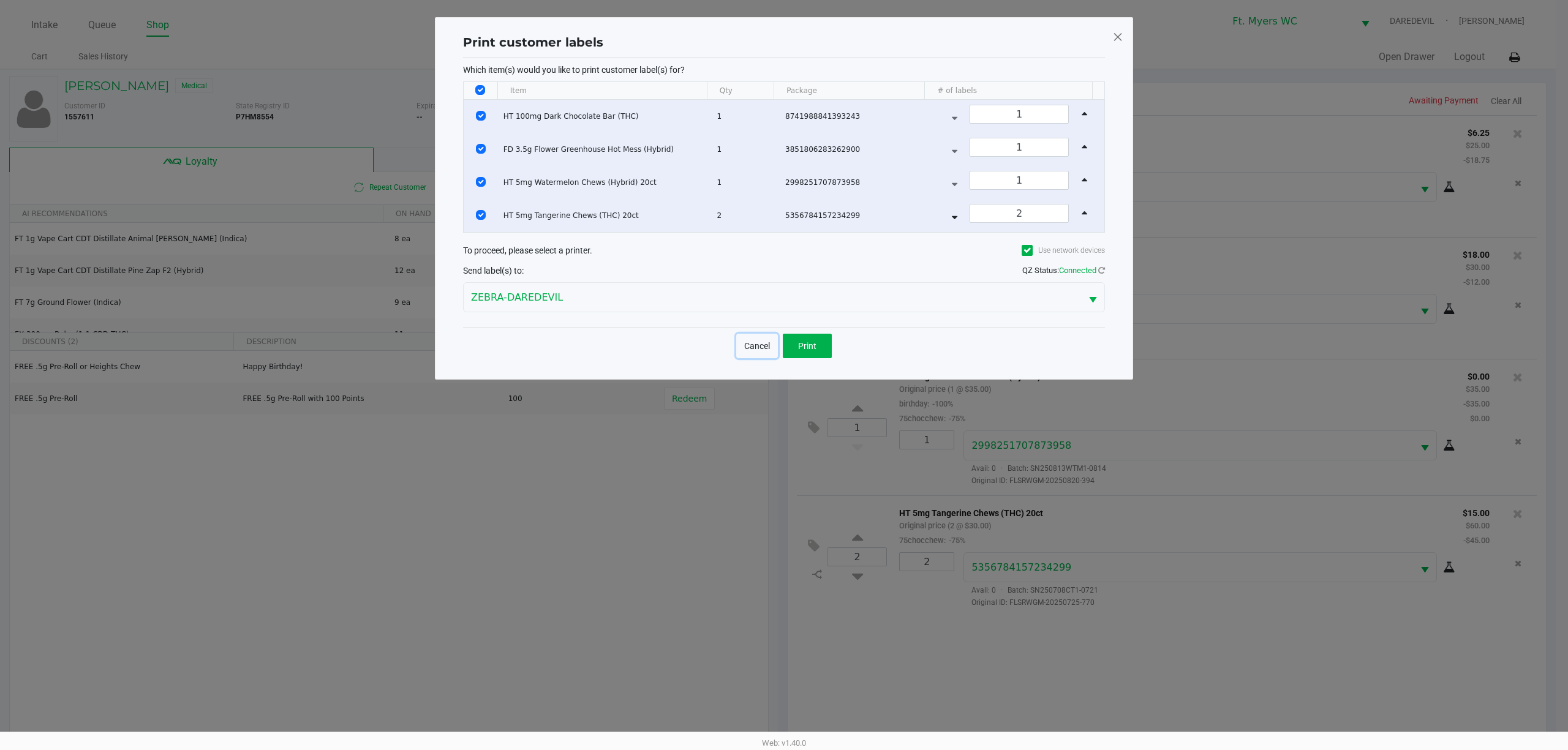
click at [751, 340] on button "Cancel" at bounding box center [757, 346] width 41 height 24
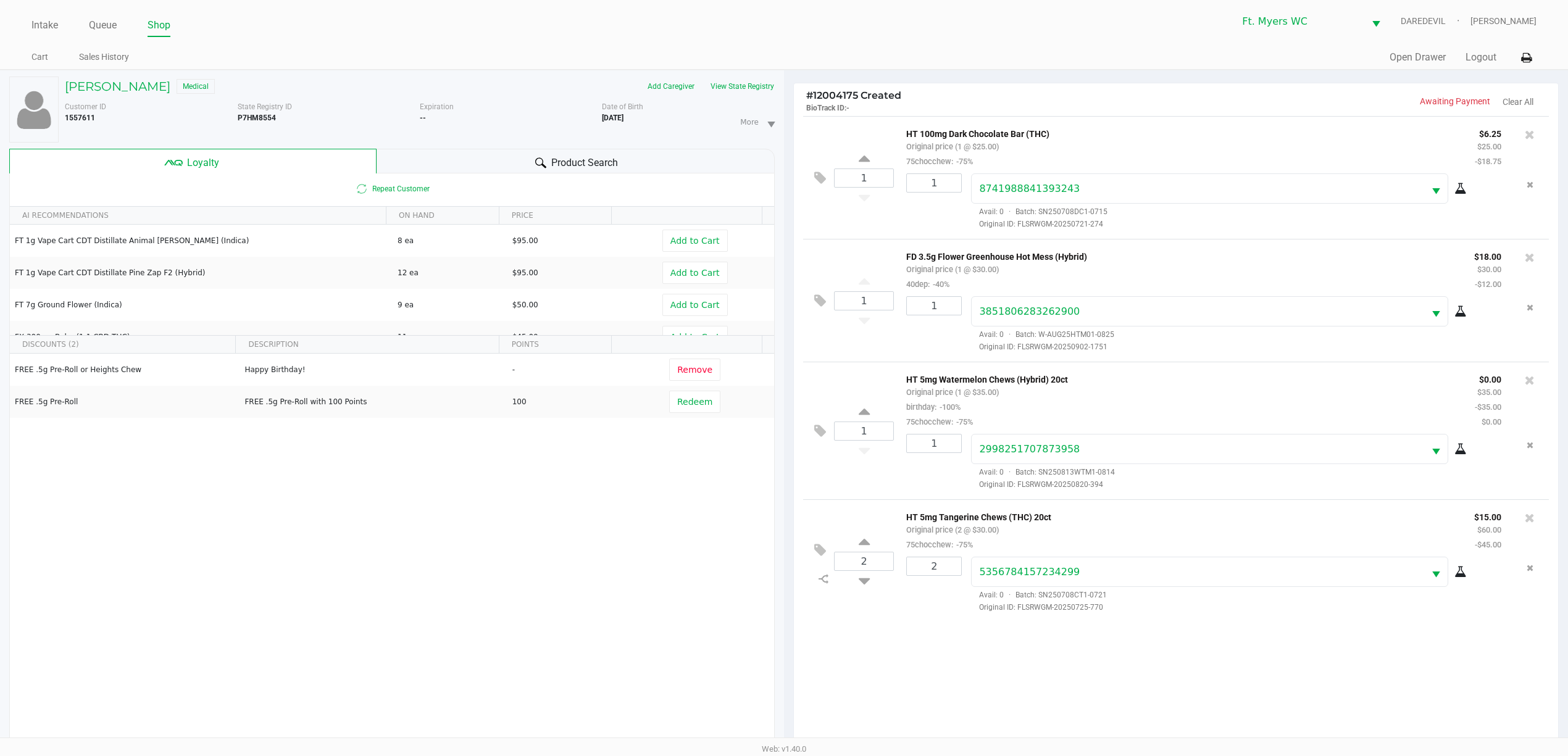
click at [627, 171] on div "Product Search" at bounding box center [575, 161] width 398 height 25
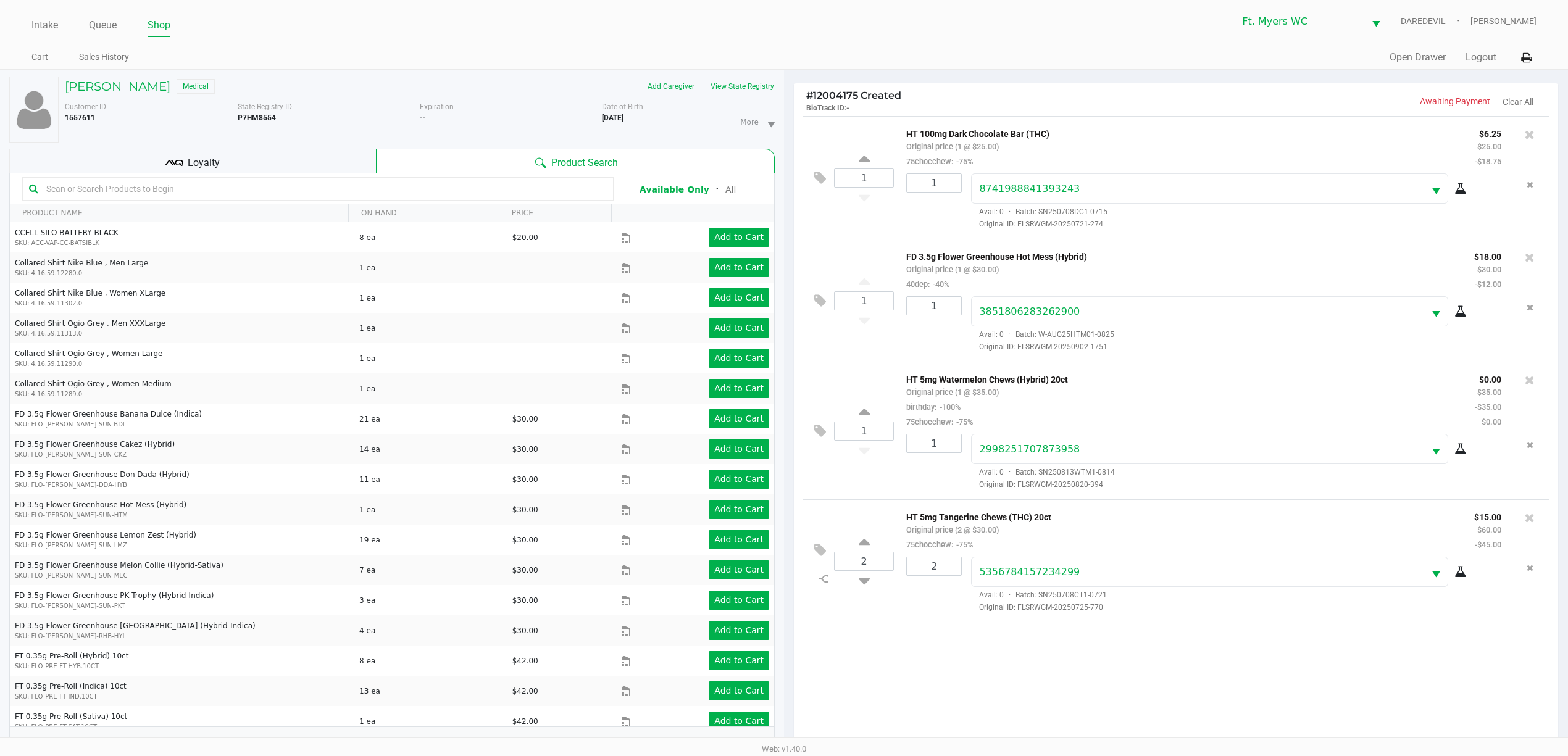
click at [331, 162] on div "Loyalty" at bounding box center [192, 161] width 367 height 25
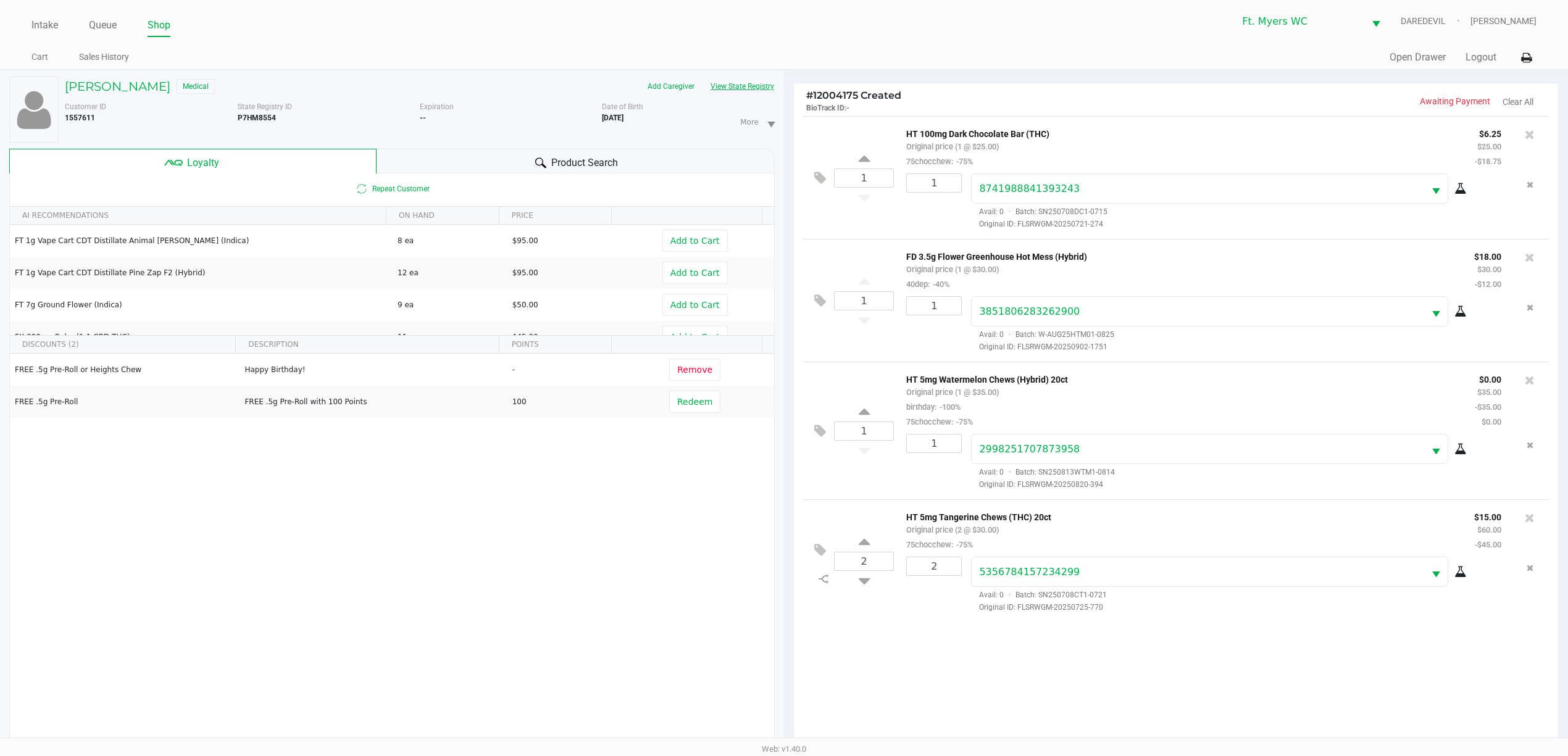
click at [711, 84] on button "View State Registry" at bounding box center [739, 86] width 73 height 20
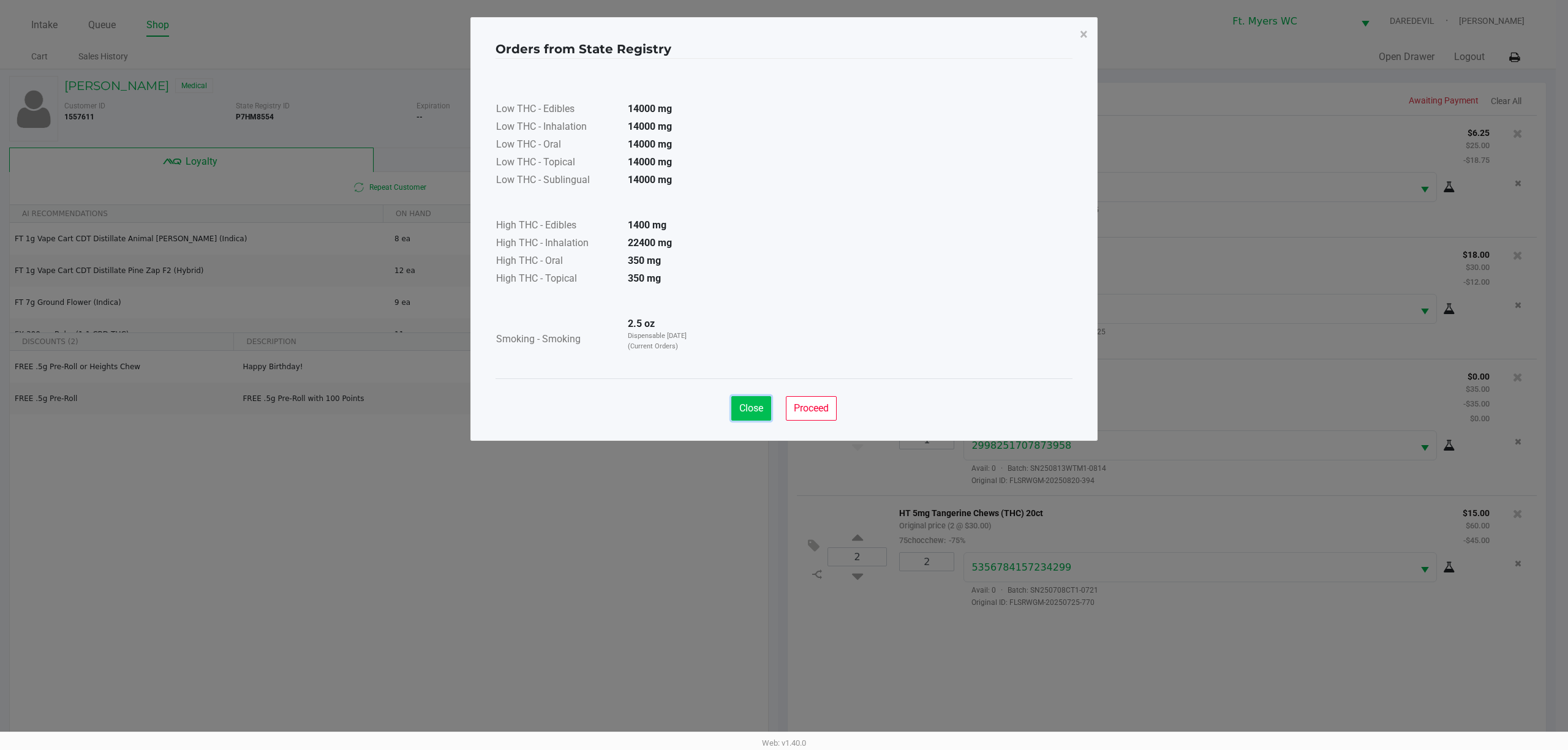
click at [760, 402] on button "Close" at bounding box center [751, 408] width 40 height 24
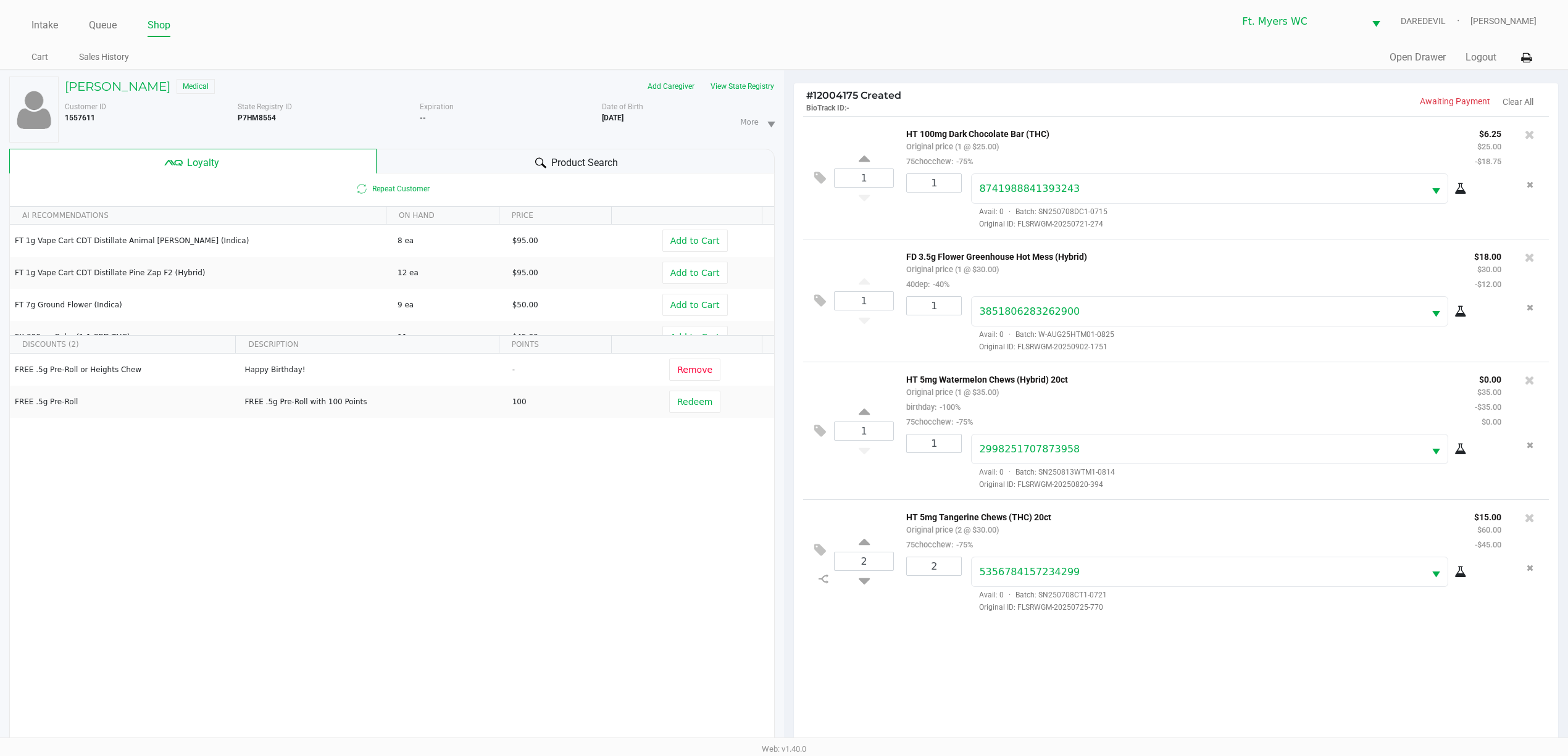
click at [553, 161] on span "Product Search" at bounding box center [583, 162] width 66 height 15
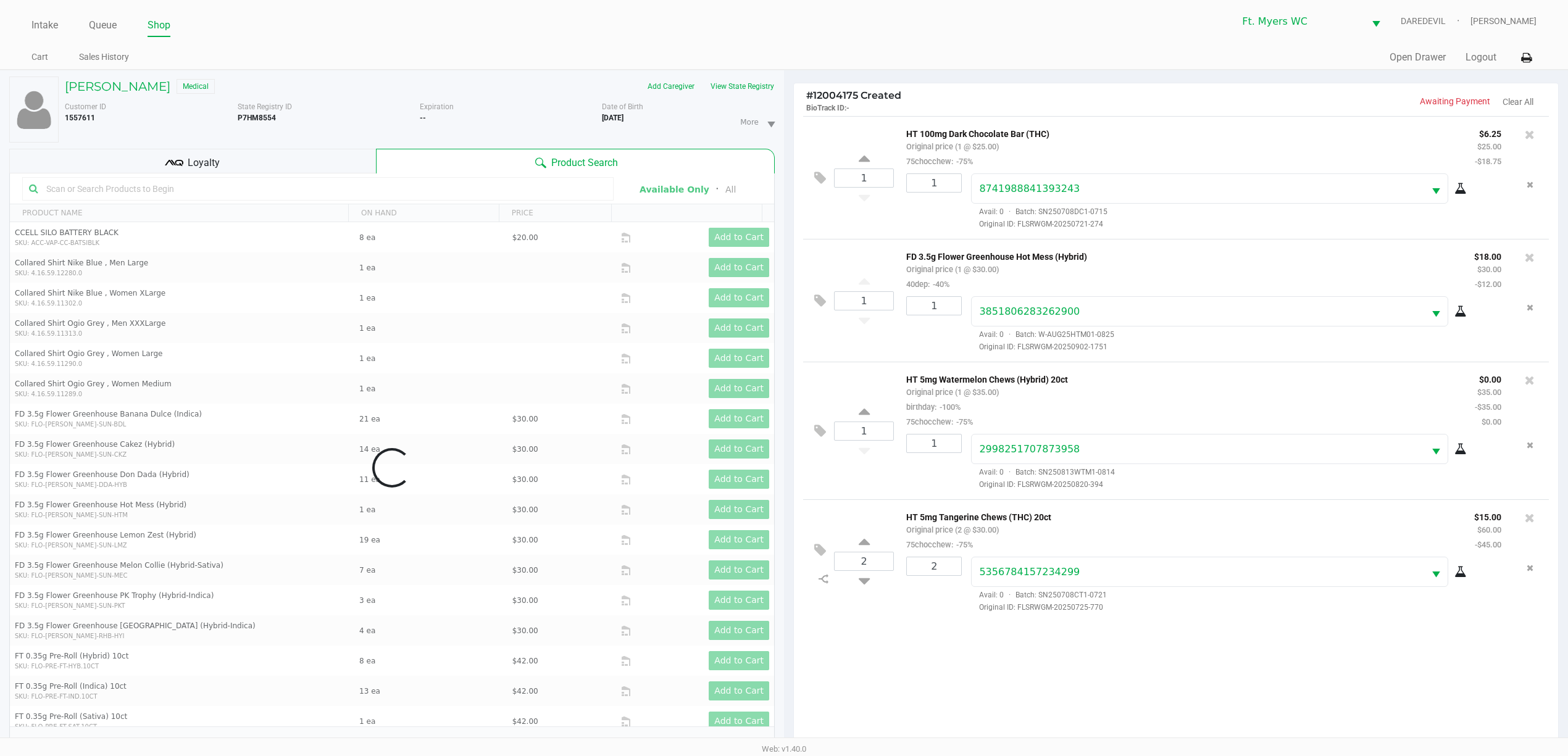
click at [347, 158] on div "Loyalty" at bounding box center [192, 161] width 367 height 25
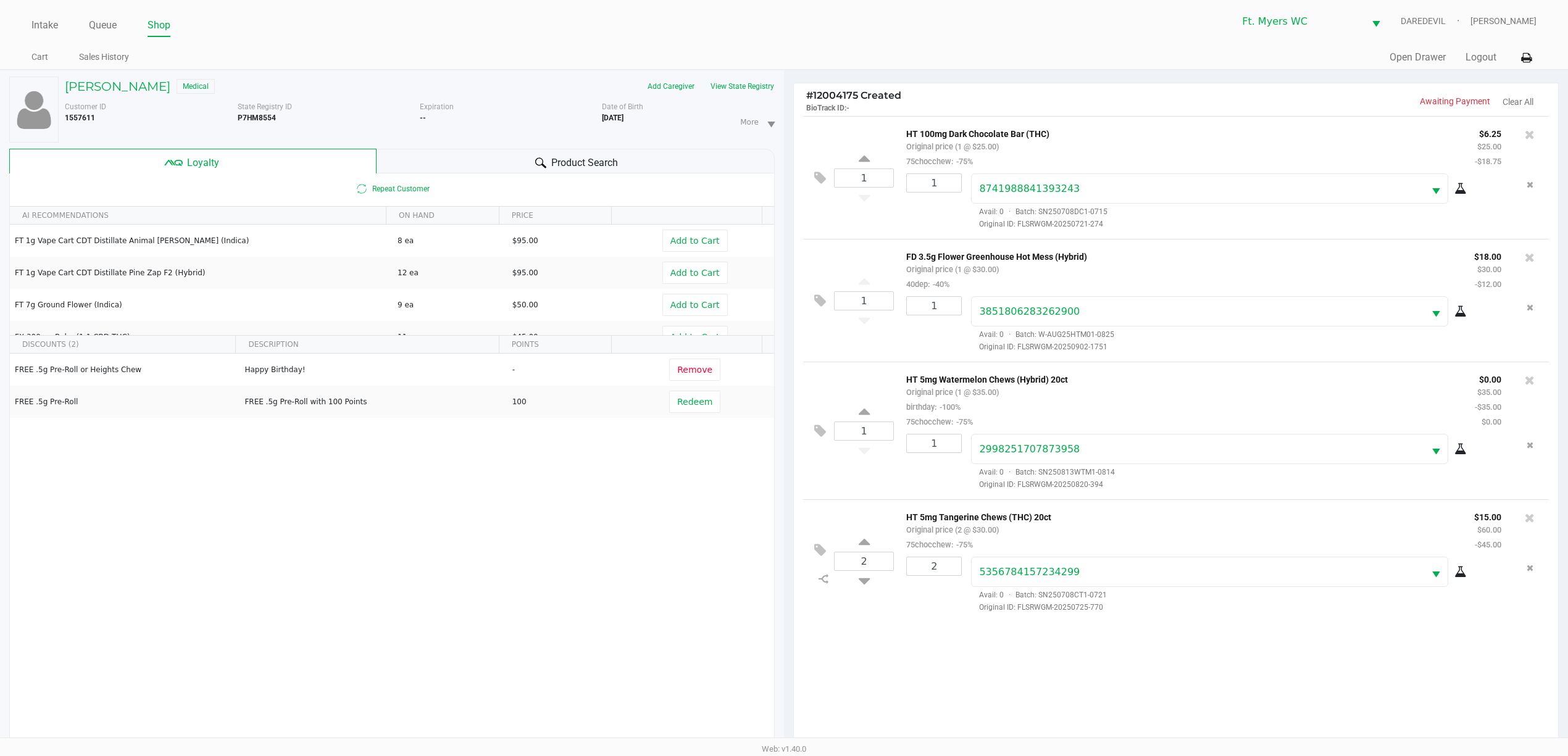
click at [472, 147] on div "PAMELA YATES Medical Add Caregiver View State Registry Customer ID 1557611 Stat…" at bounding box center [391, 420] width 765 height 699
click at [468, 154] on div "Product Search" at bounding box center [575, 161] width 398 height 25
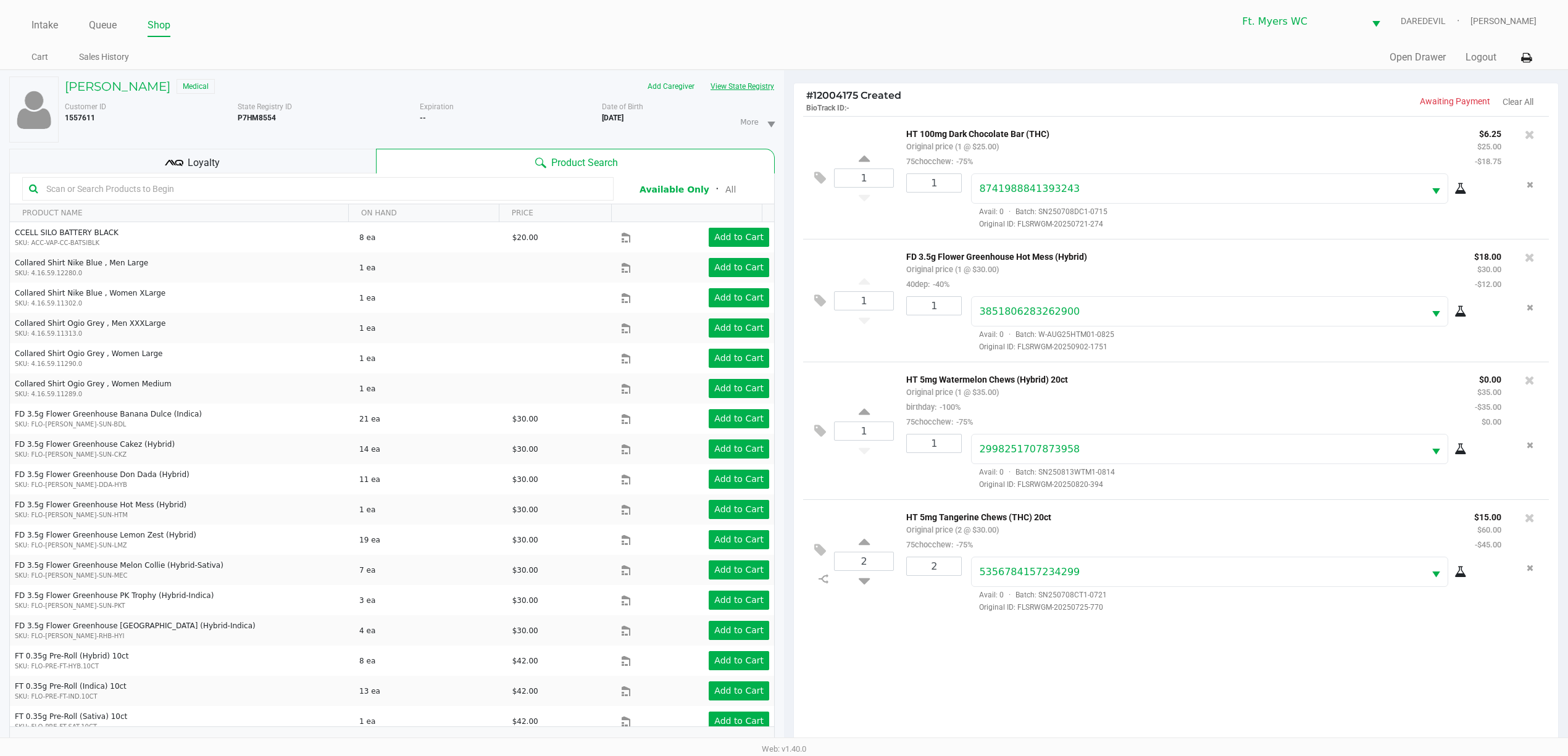
click at [739, 88] on button "View State Registry" at bounding box center [739, 86] width 73 height 20
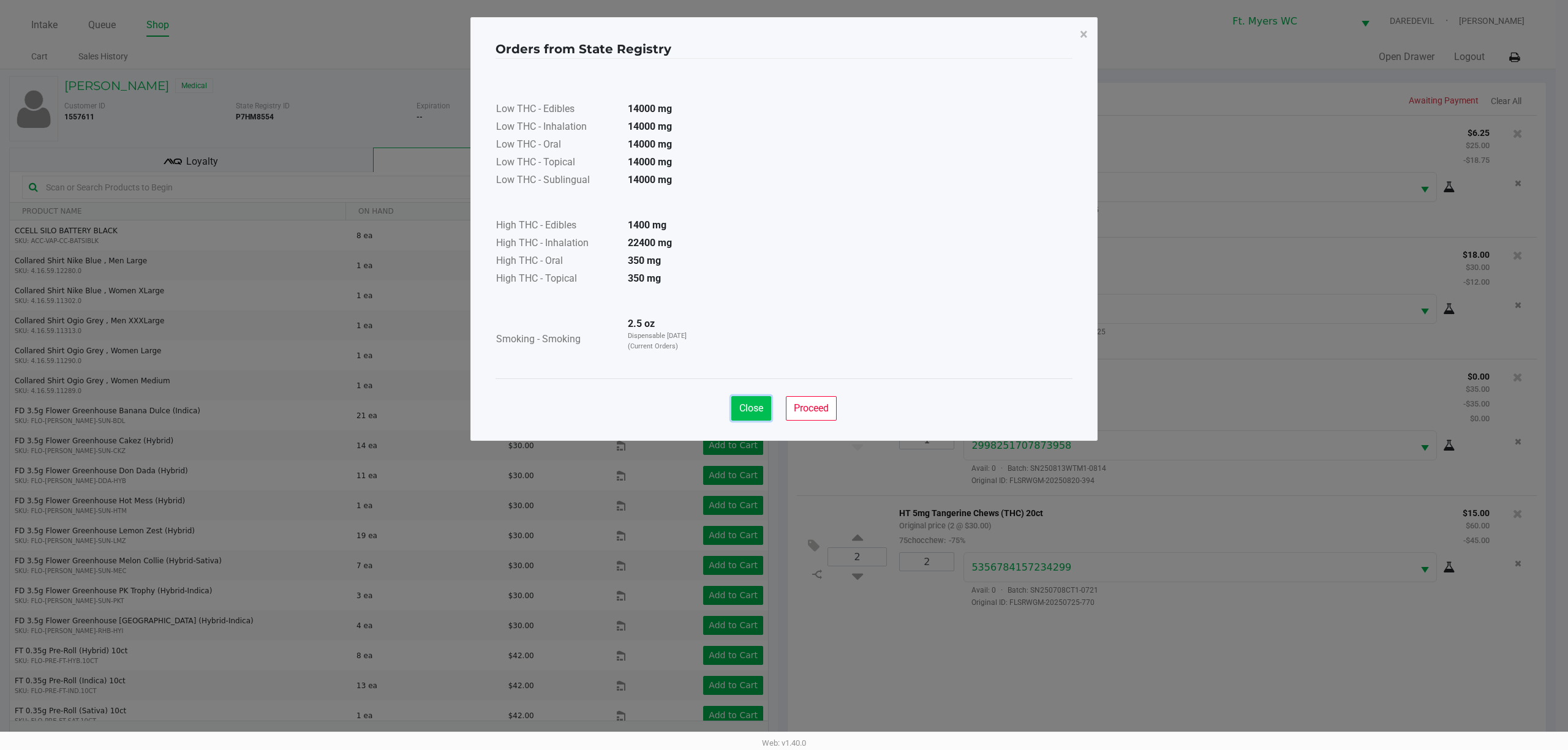
click at [758, 407] on span "Close" at bounding box center [751, 408] width 24 height 12
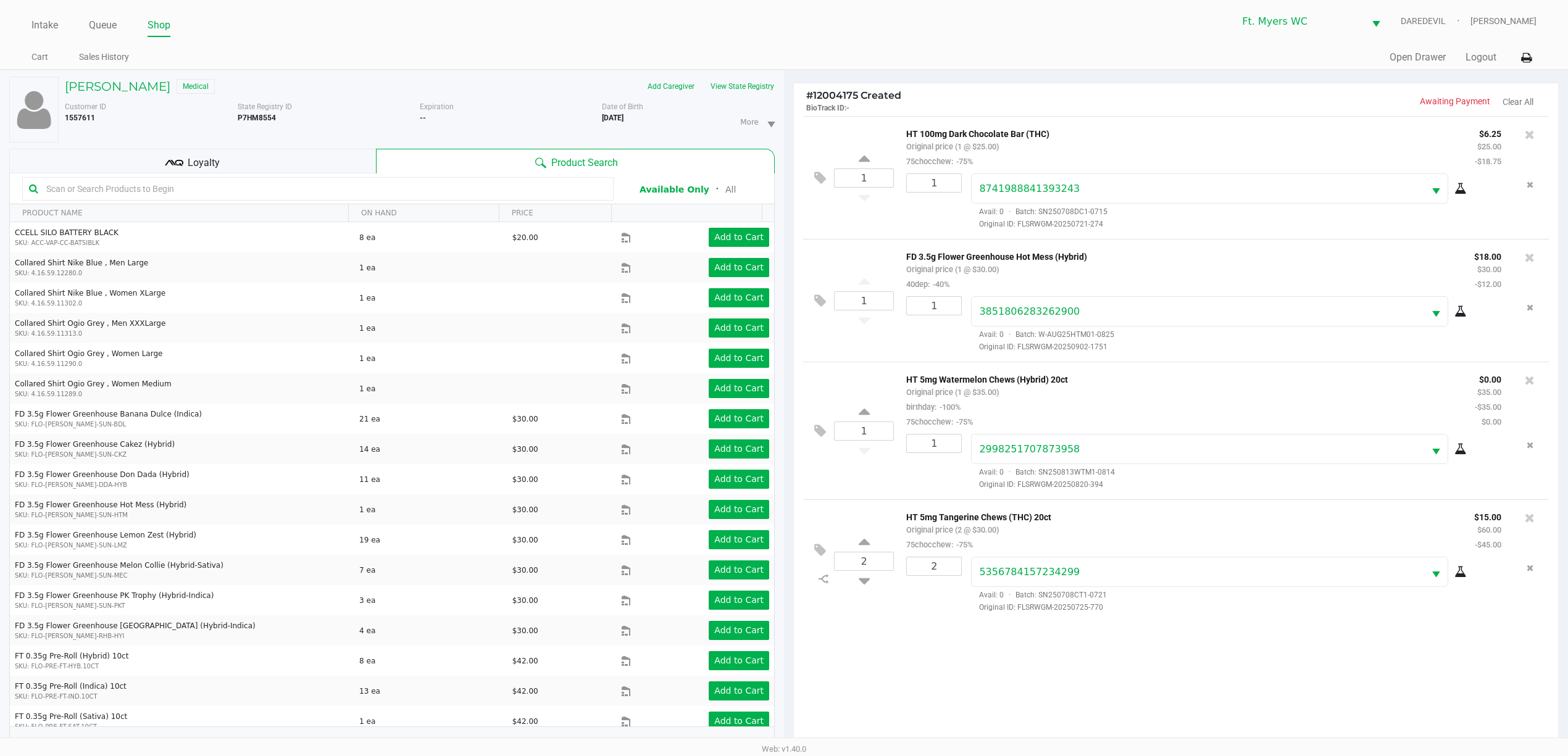
click at [294, 159] on div "Loyalty" at bounding box center [192, 161] width 367 height 25
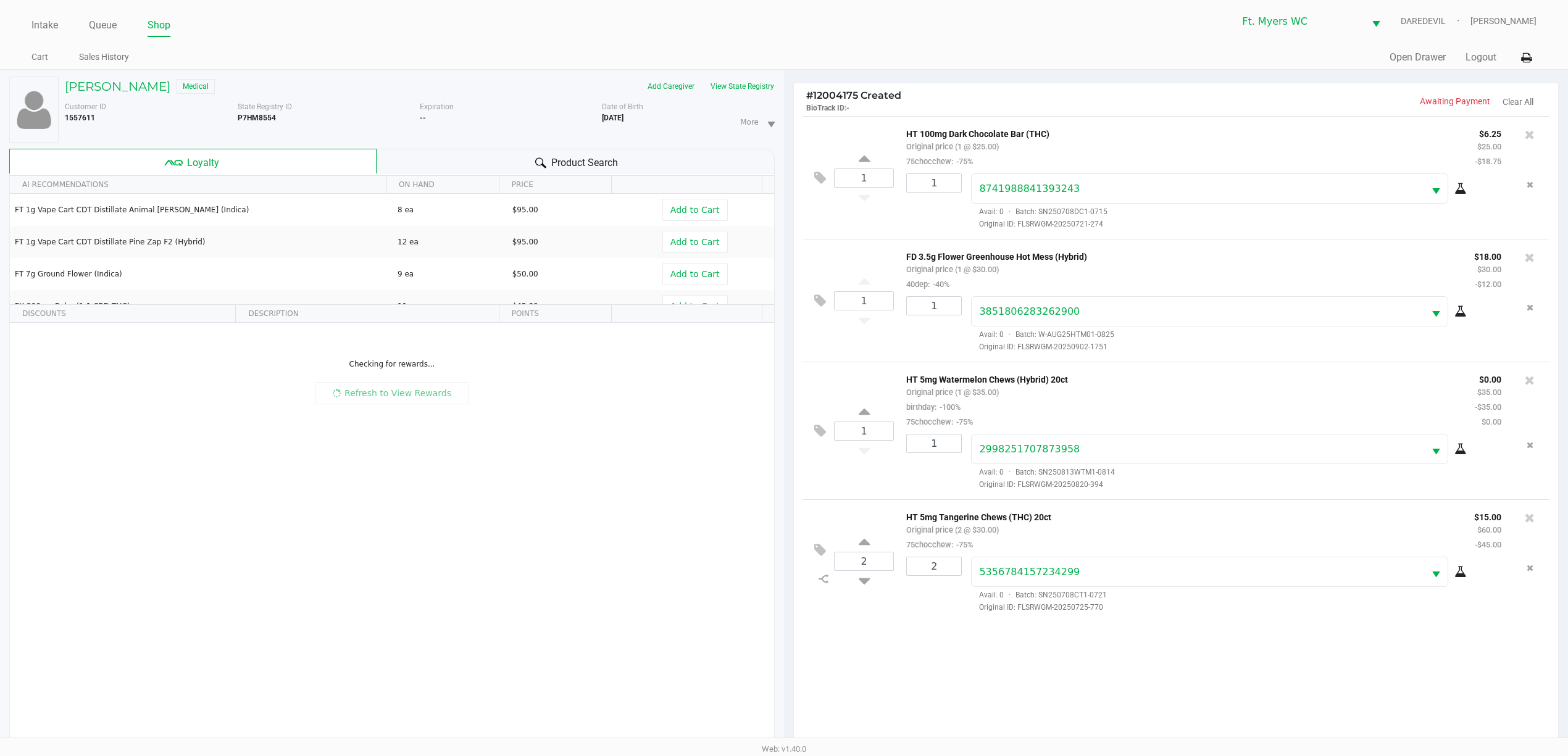
click at [467, 161] on div "Product Search" at bounding box center [575, 161] width 398 height 25
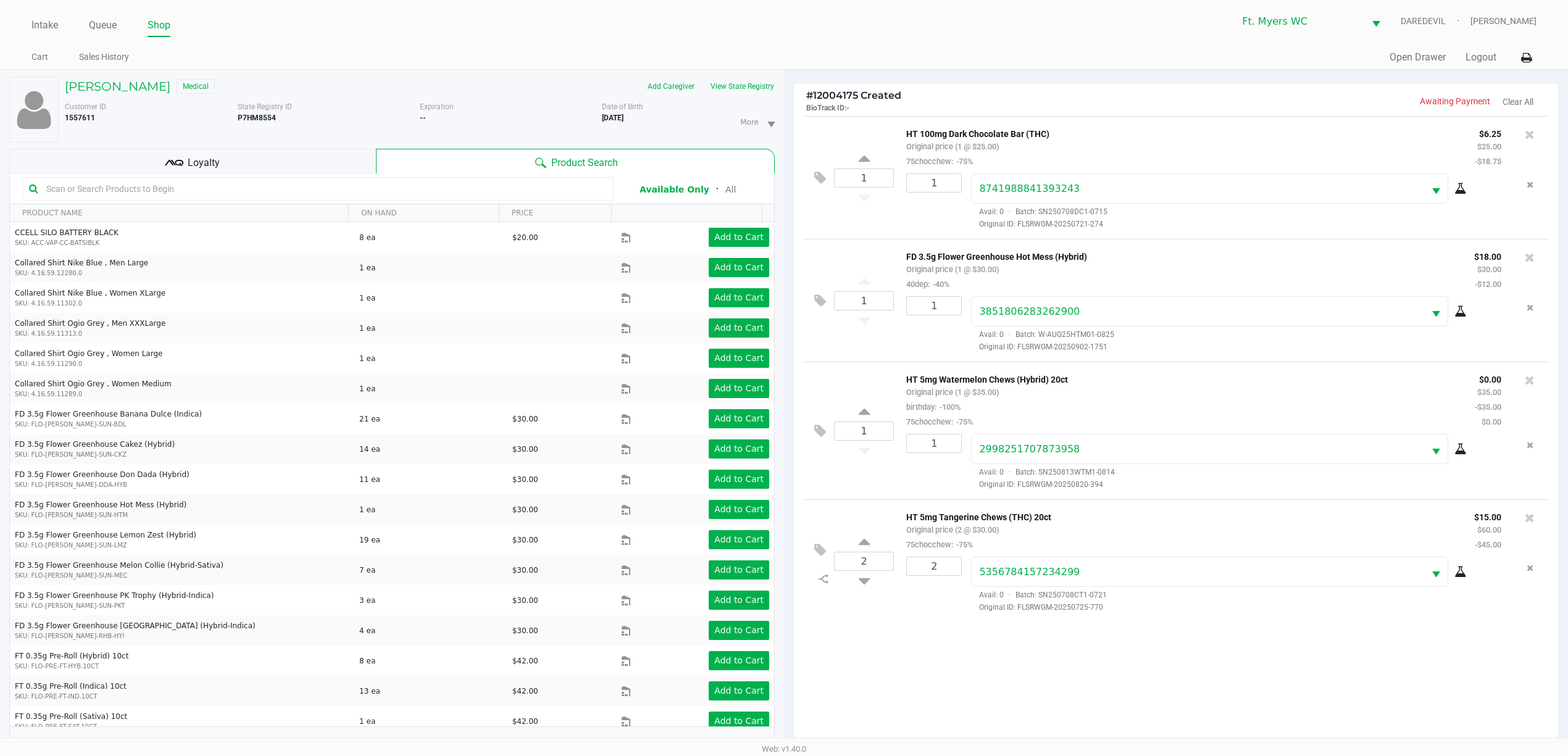
scroll to position [151, 0]
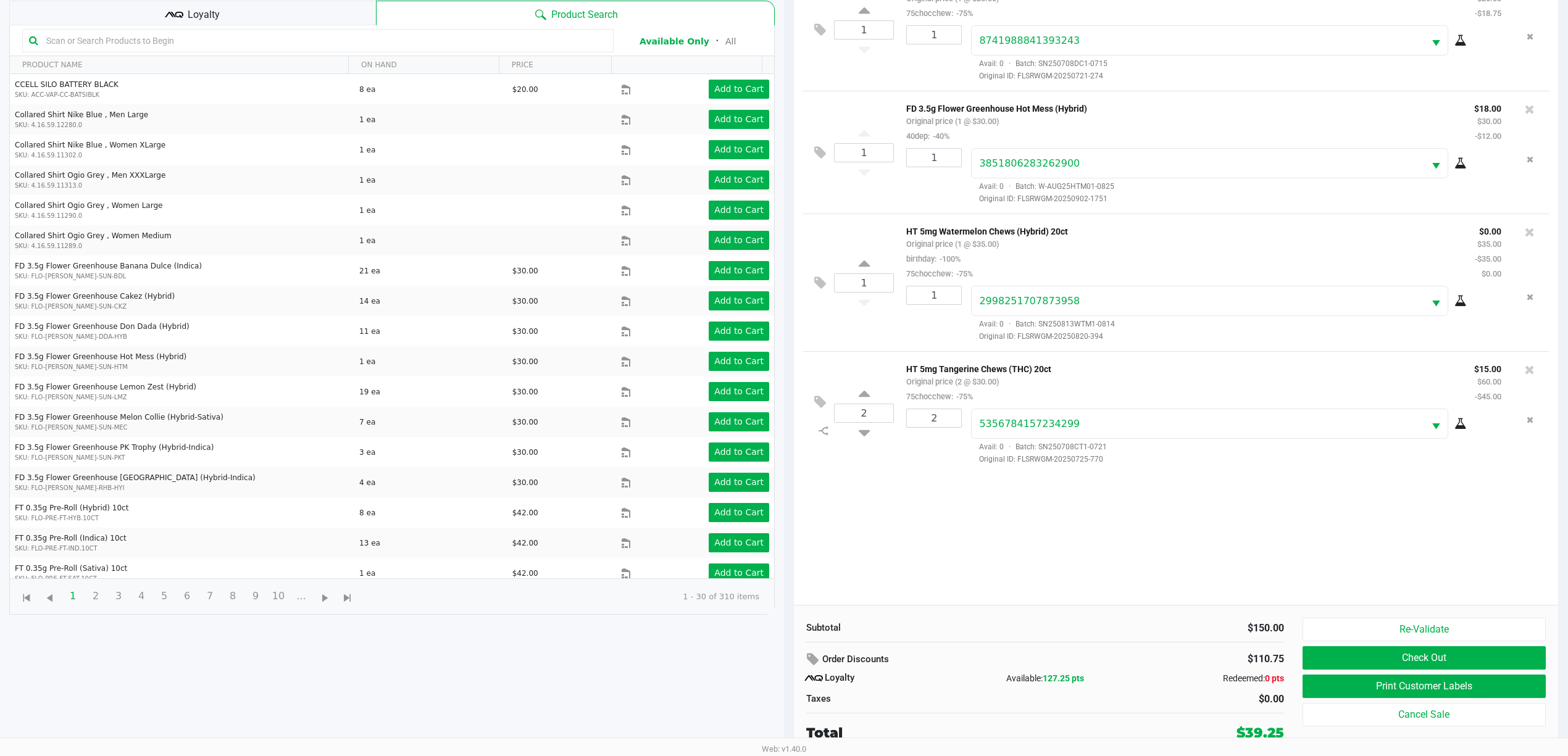
click at [995, 529] on div "1 HT 100mg Dark Chocolate Bar (THC) Original price (1 @ $25.00) 75chocchew: -75…" at bounding box center [1176, 287] width 764 height 637
click at [1319, 663] on button "Check Out" at bounding box center [1424, 658] width 243 height 24
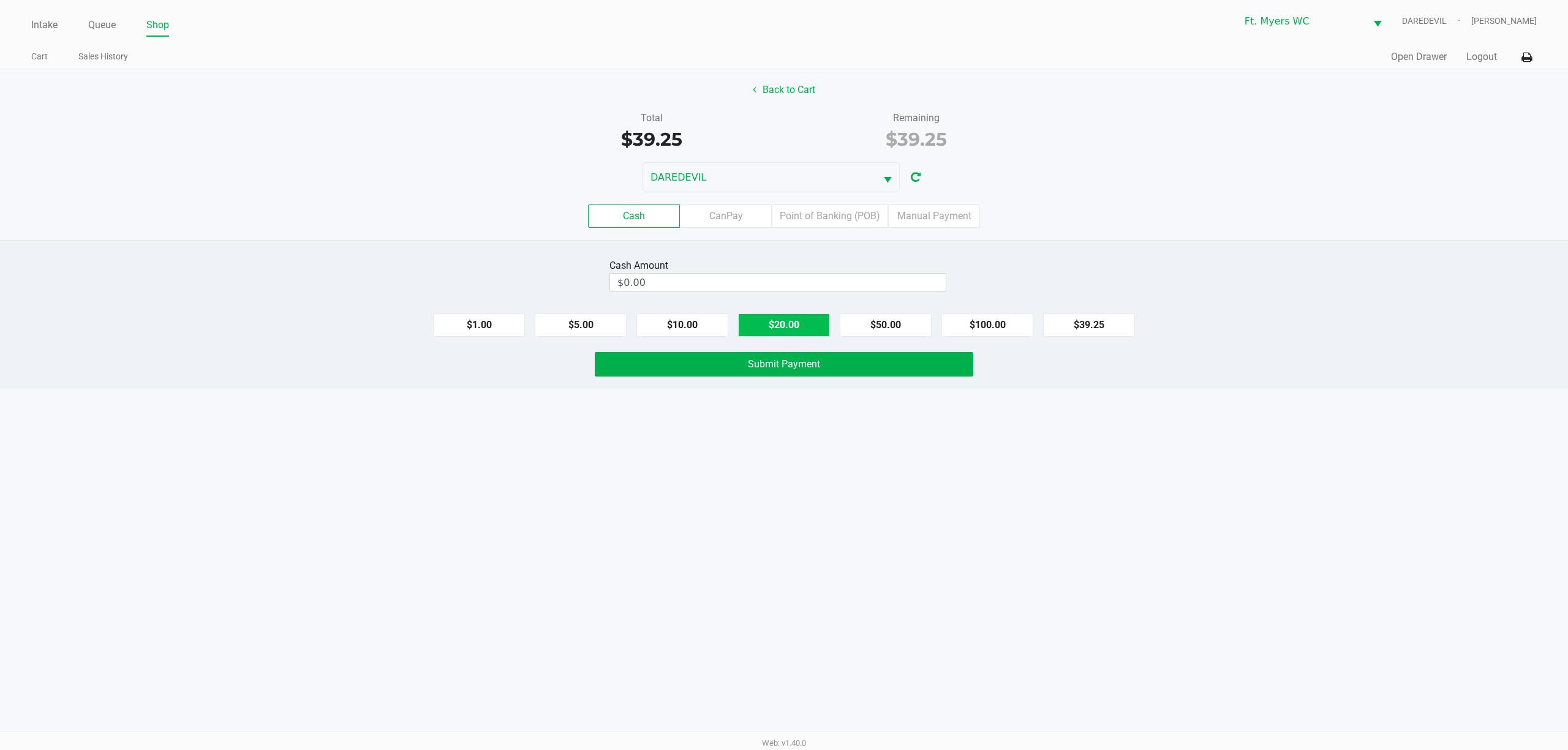
click at [810, 330] on button "$20.00" at bounding box center [784, 325] width 92 height 23
type input "$40.00"
click at [810, 370] on span "Submit Payment" at bounding box center [784, 364] width 72 height 12
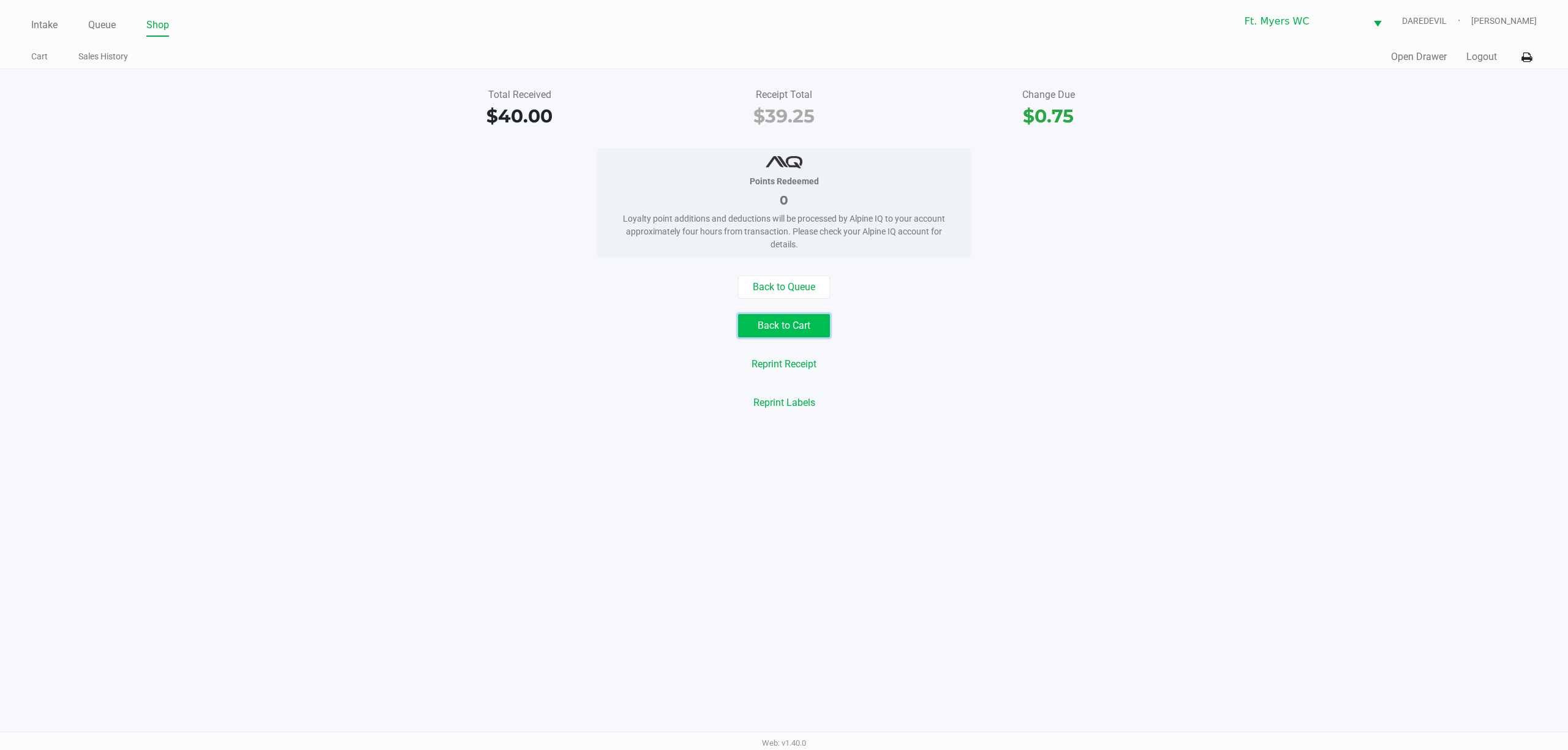
click at [819, 322] on button "Back to Cart" at bounding box center [784, 326] width 92 height 23
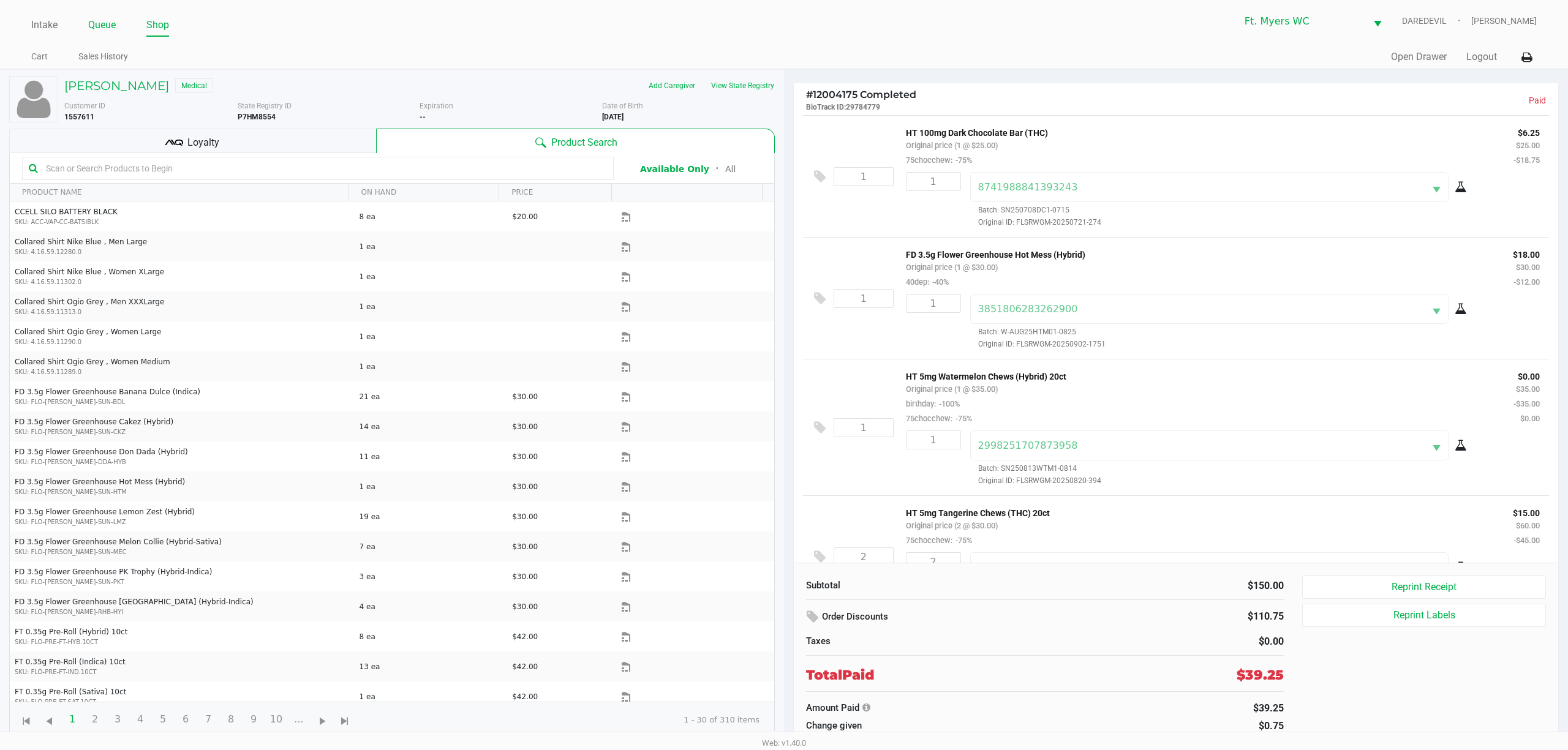
click at [98, 26] on link "Queue" at bounding box center [102, 24] width 28 height 17
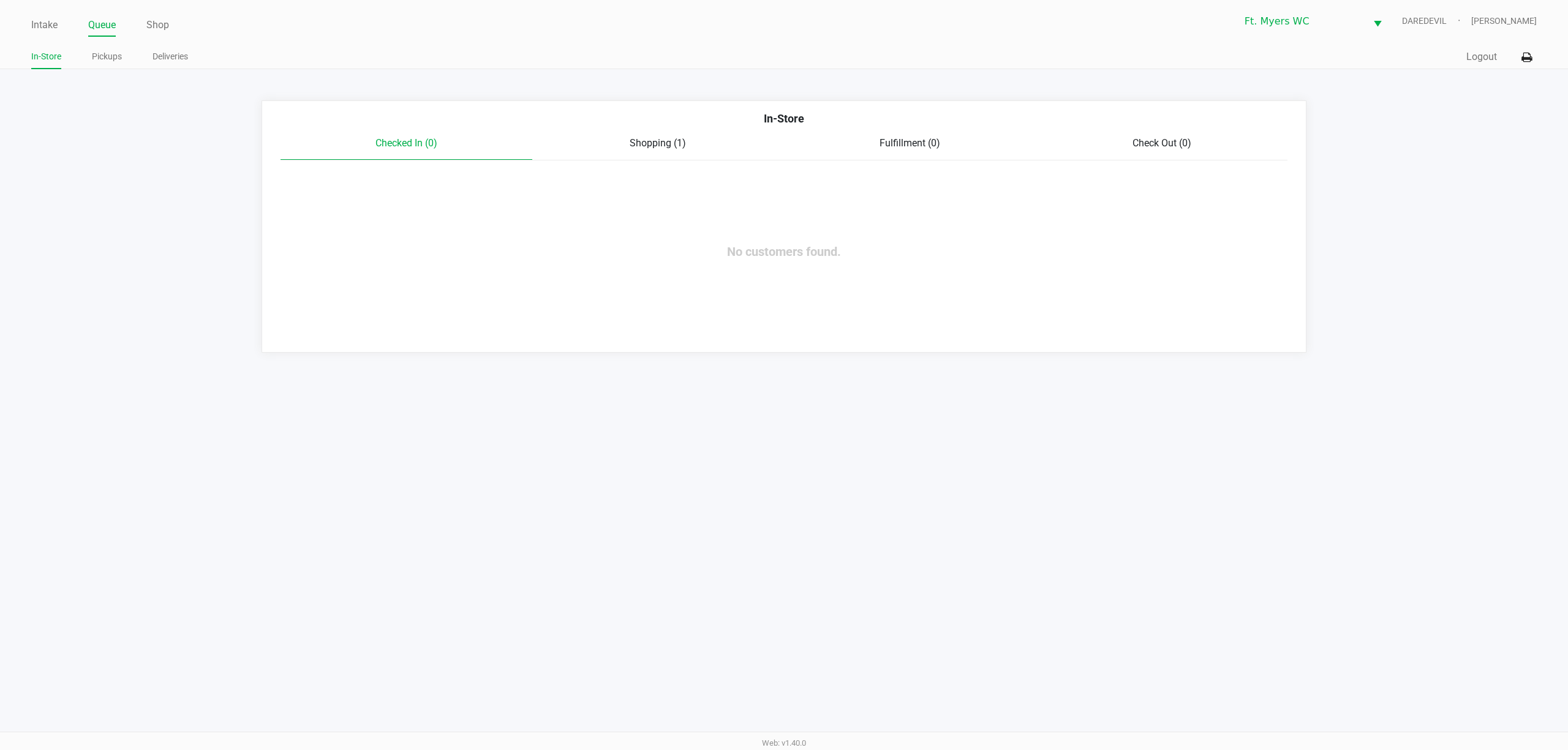
click at [821, 290] on div "In-Store Checked In (0) Shopping (1) Fulfillment (0) Check Out (0) No customers…" at bounding box center [784, 227] width 1046 height 252
click at [35, 27] on link "Intake" at bounding box center [44, 24] width 26 height 17
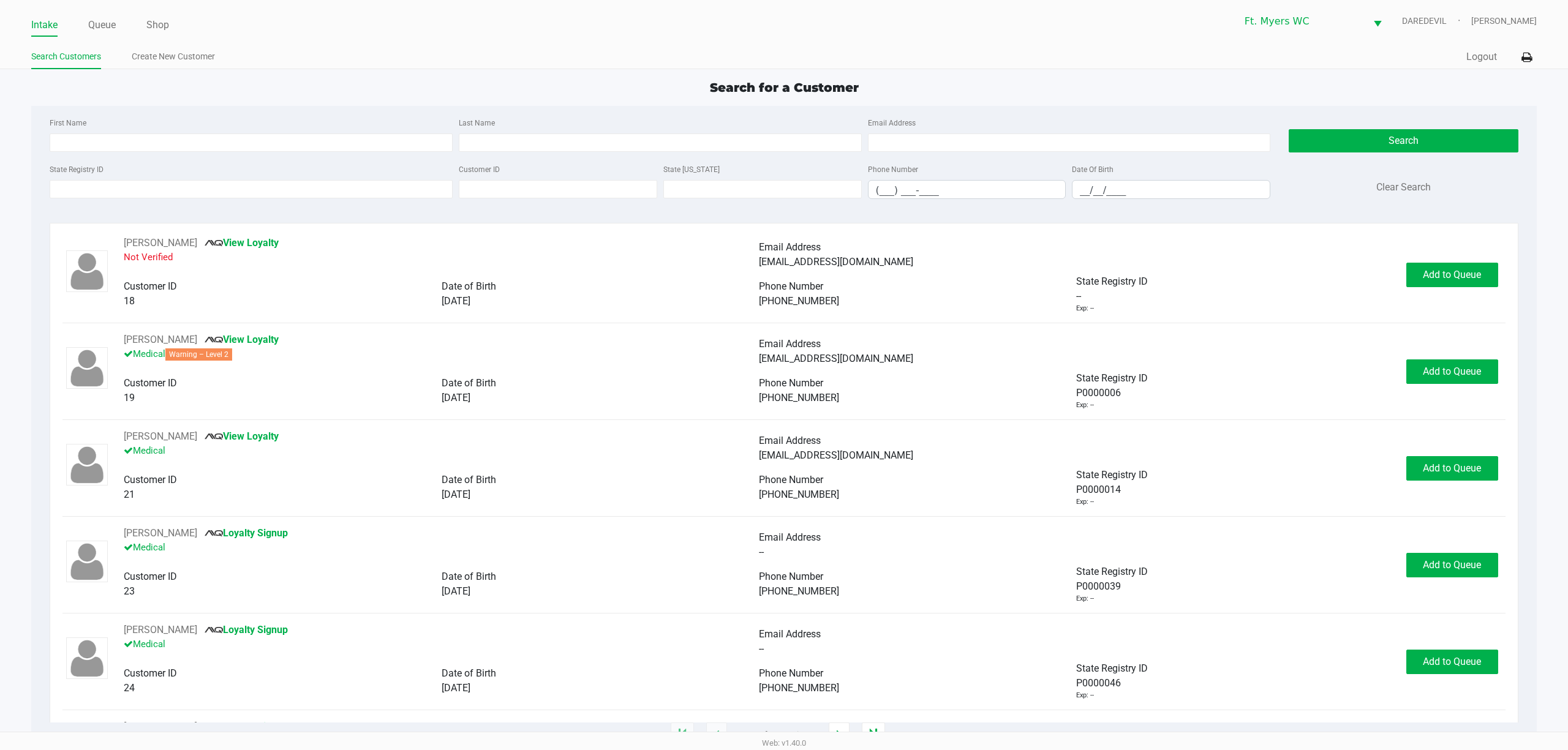
click at [319, 167] on div "State Registry ID" at bounding box center [251, 180] width 409 height 37
click at [340, 177] on div "State Registry ID" at bounding box center [251, 180] width 409 height 37
click at [346, 177] on div "State Registry ID" at bounding box center [251, 180] width 409 height 37
click at [351, 189] on input "State Registry ID" at bounding box center [251, 189] width 403 height 18
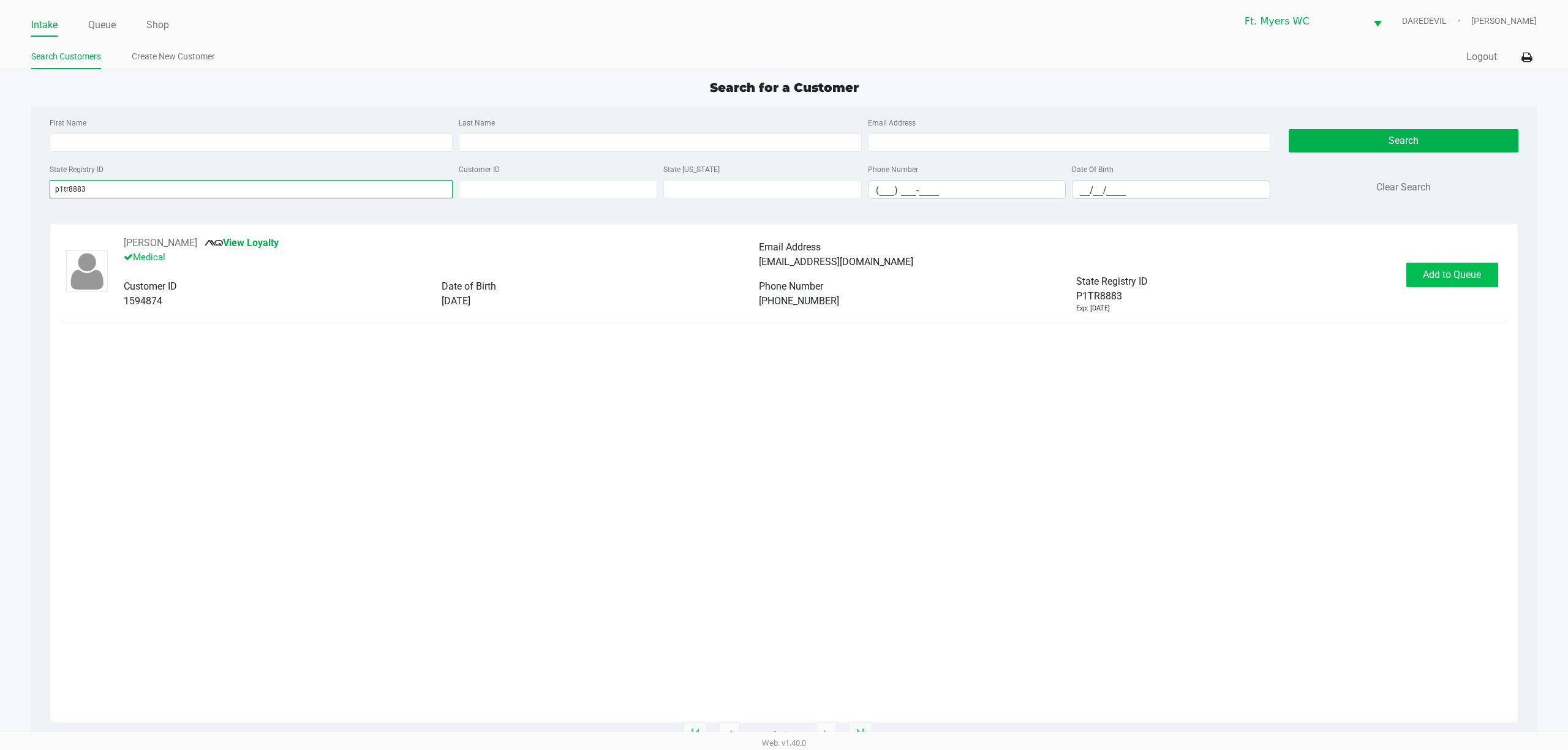
type input "p1tr8883"
click at [1463, 276] on span "Add to Queue" at bounding box center [1452, 275] width 59 height 12
click at [1442, 272] on span "In Queue" at bounding box center [1466, 275] width 103 height 12
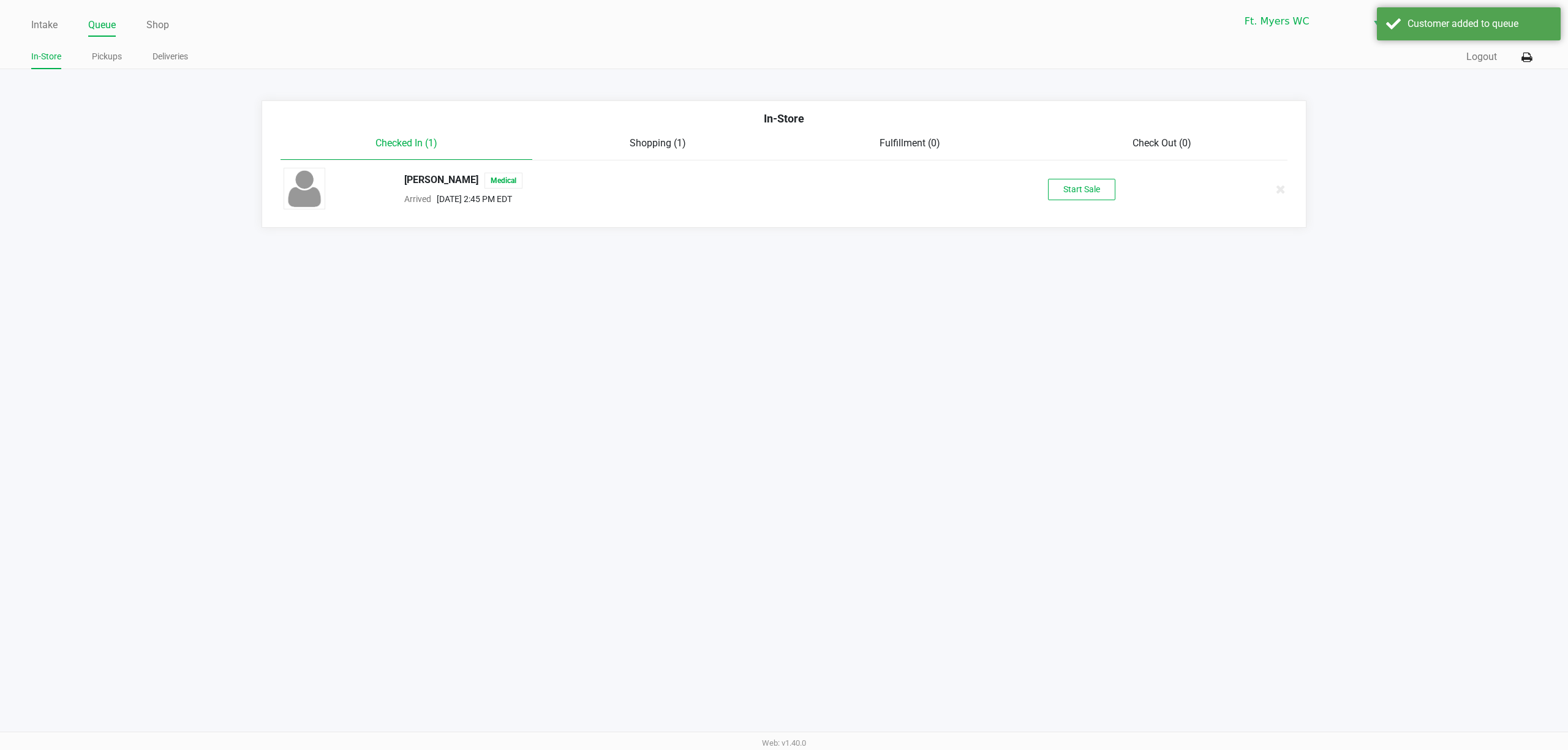
click at [1101, 202] on div "NICOLE MAXWELL Medical Arrived Sep 25, 2025 2:45 PM EDT Start Sale" at bounding box center [784, 189] width 1020 height 43
click at [1084, 196] on button "Start Sale" at bounding box center [1082, 190] width 68 height 22
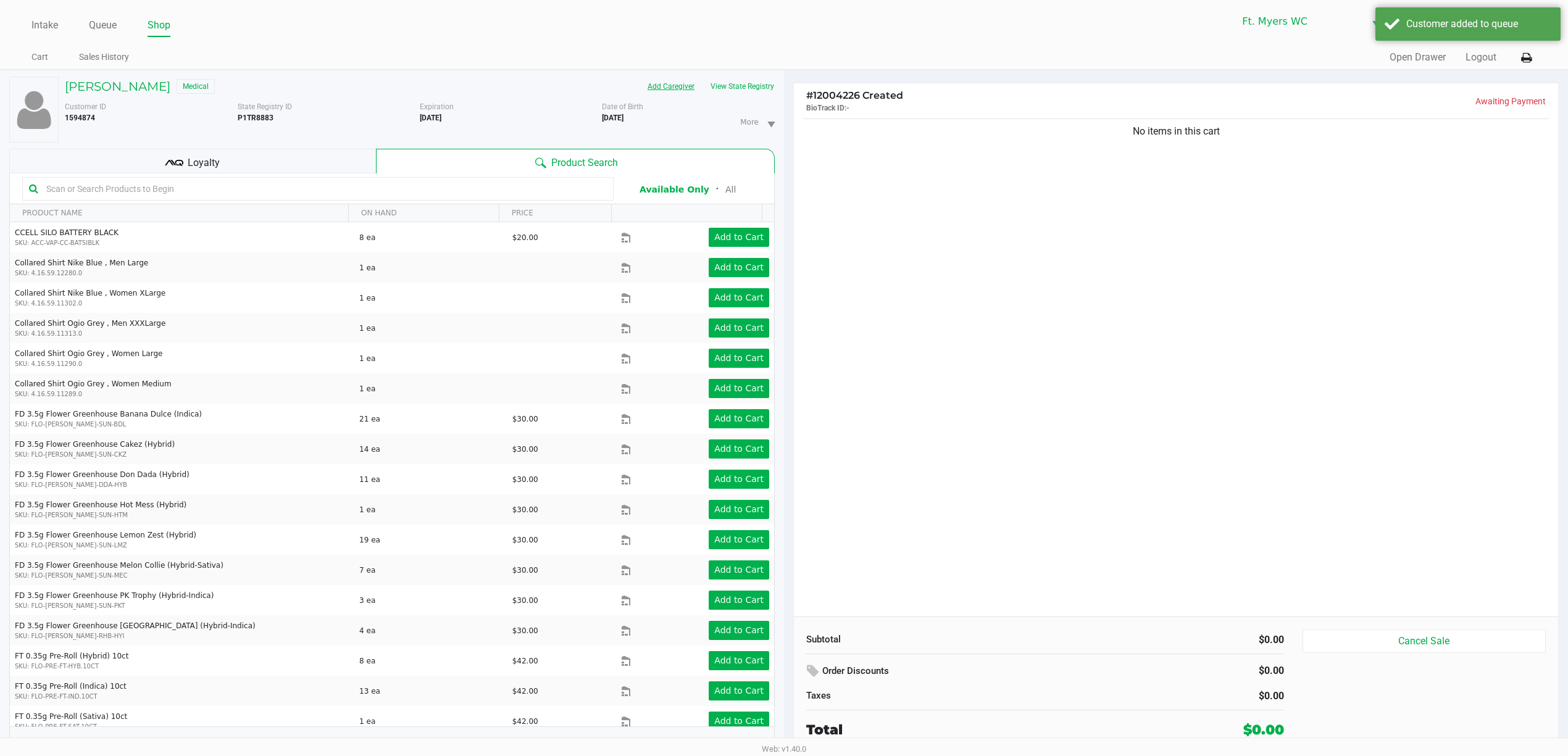
click at [692, 95] on button "Add Caregiver" at bounding box center [671, 86] width 63 height 20
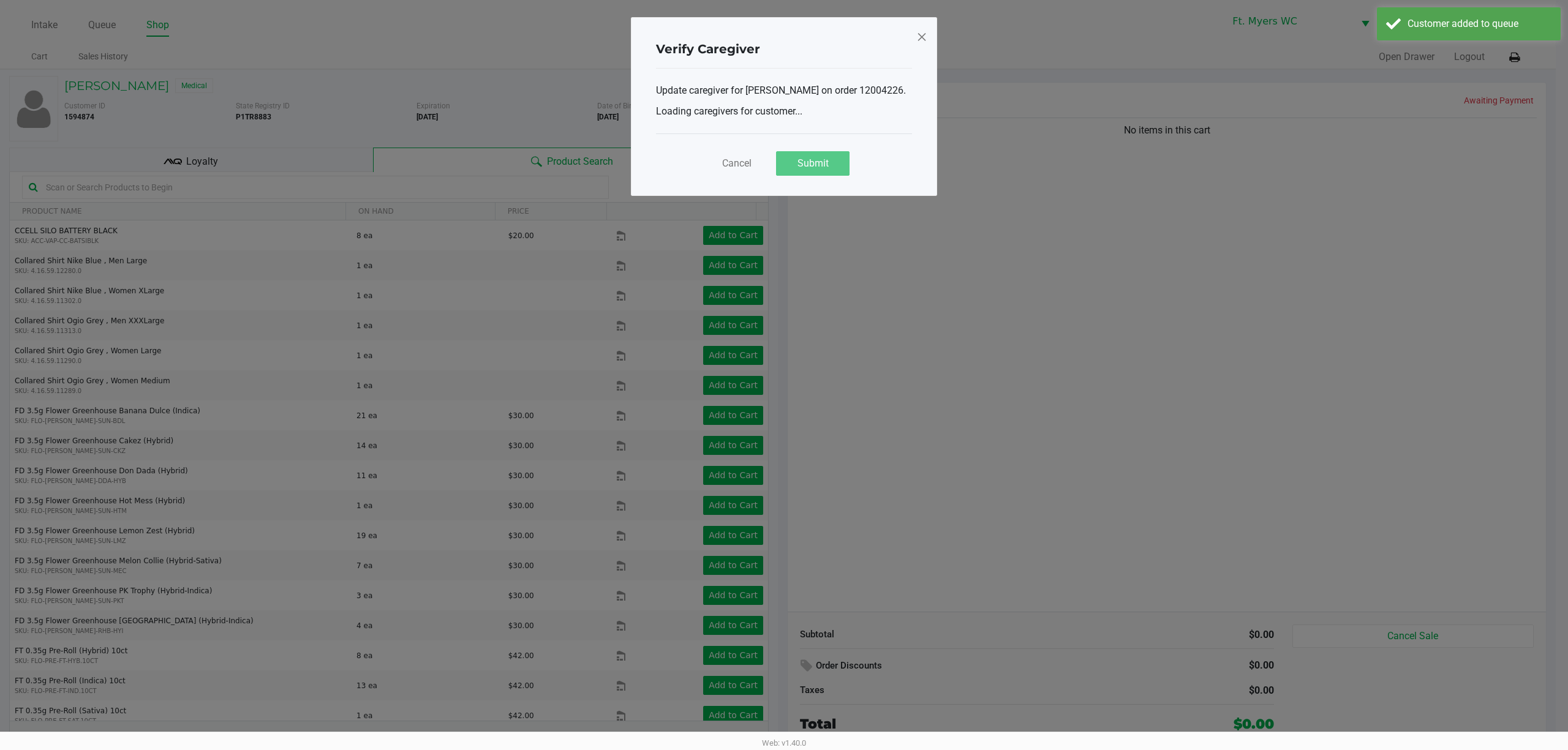
click at [707, 92] on span "Update caregiver for NICOLE MAXWELL on order 12004226." at bounding box center [784, 91] width 256 height 14
drag, startPoint x: 922, startPoint y: 35, endPoint x: 878, endPoint y: 59, distance: 50.1
click at [921, 35] on icon "Dismiss" at bounding box center [922, 37] width 11 height 20
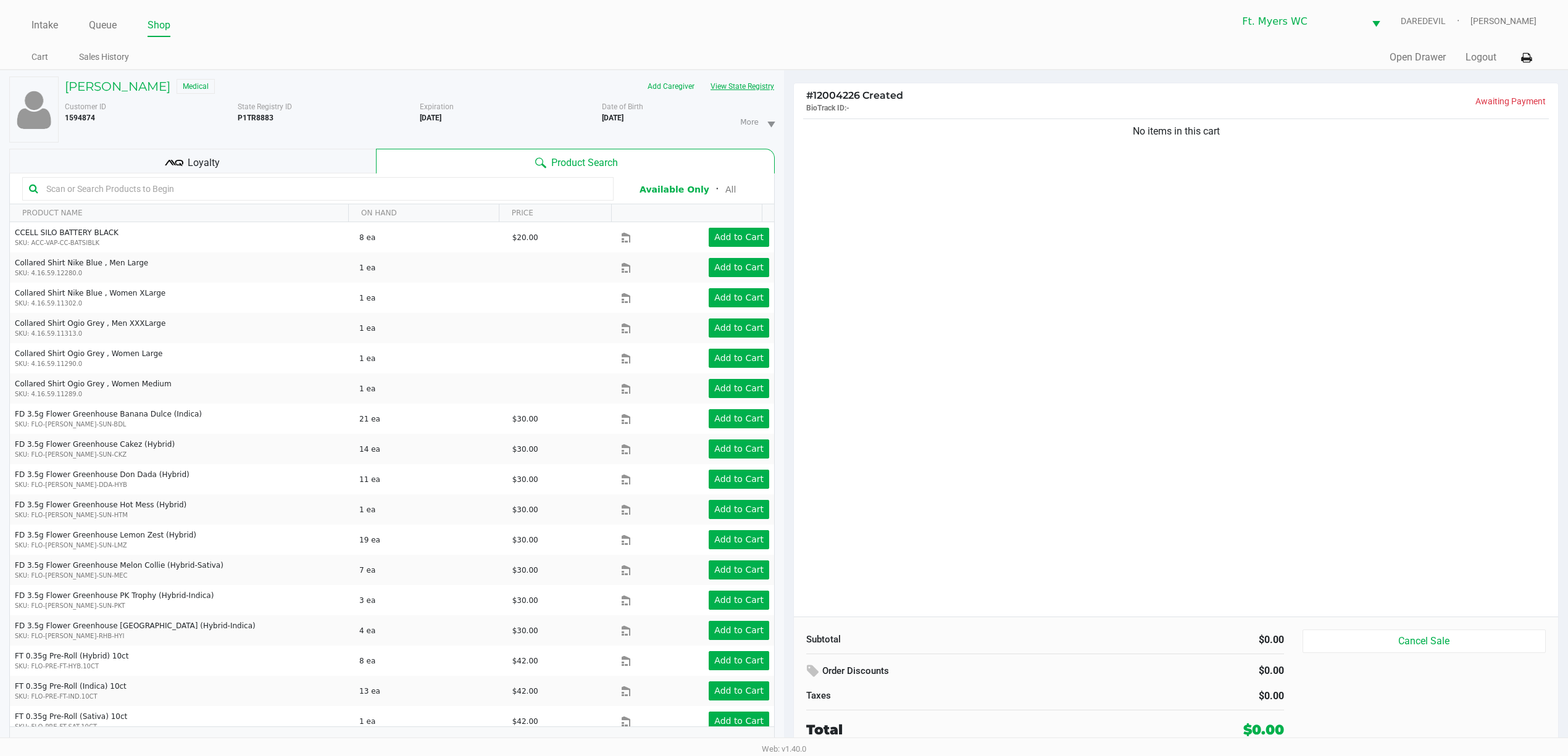
click at [752, 94] on button "View State Registry" at bounding box center [739, 86] width 73 height 20
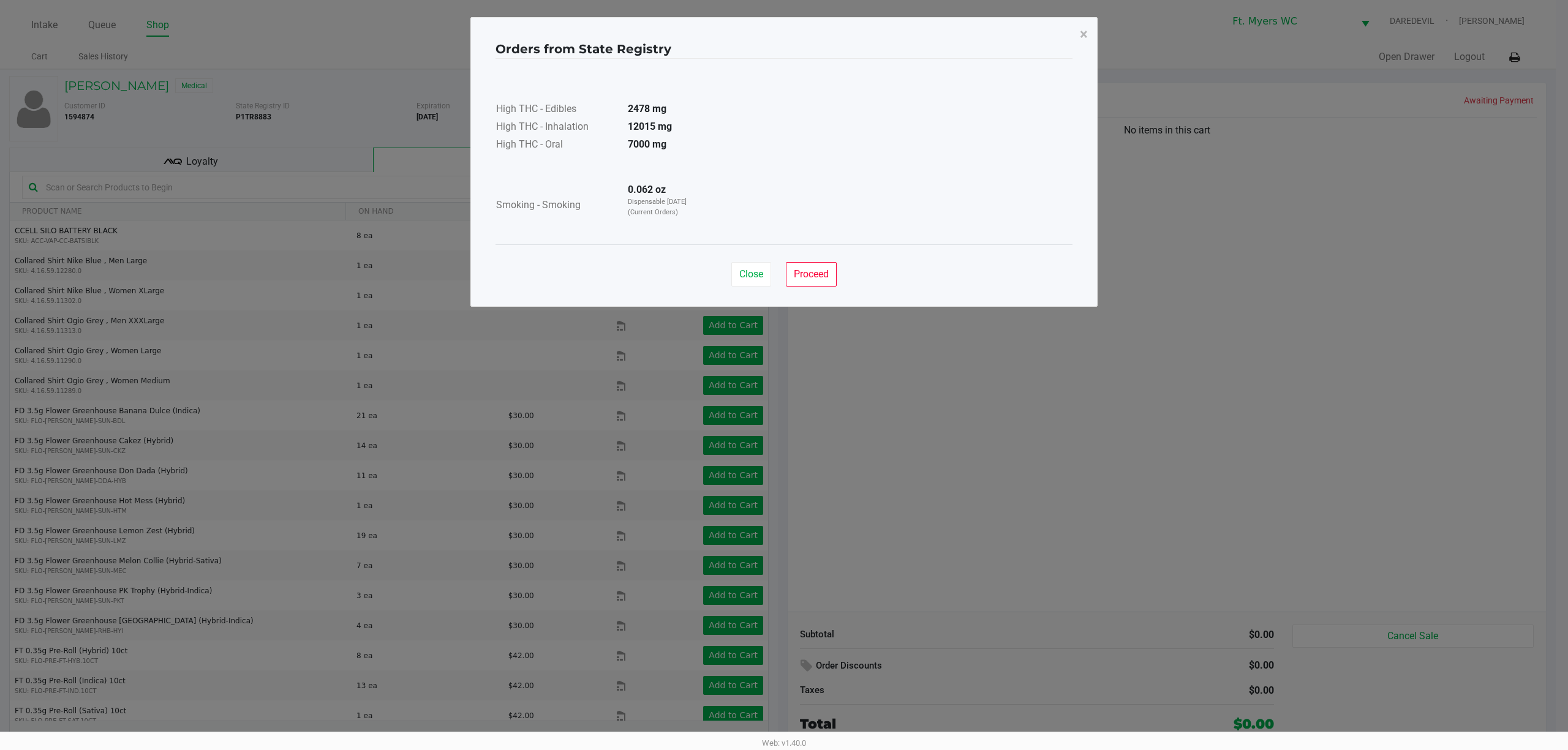
drag, startPoint x: 677, startPoint y: 202, endPoint x: 611, endPoint y: 182, distance: 69.0
click at [611, 182] on tr "Smoking - Smoking 0.062 oz Dispensable Today (Current Orders)" at bounding box center [600, 205] width 210 height 48
click at [611, 182] on td "Smoking - Smoking" at bounding box center [557, 205] width 122 height 48
drag, startPoint x: 674, startPoint y: 133, endPoint x: 635, endPoint y: 123, distance: 40.3
click at [635, 123] on td "12015 mg" at bounding box center [660, 128] width 86 height 18
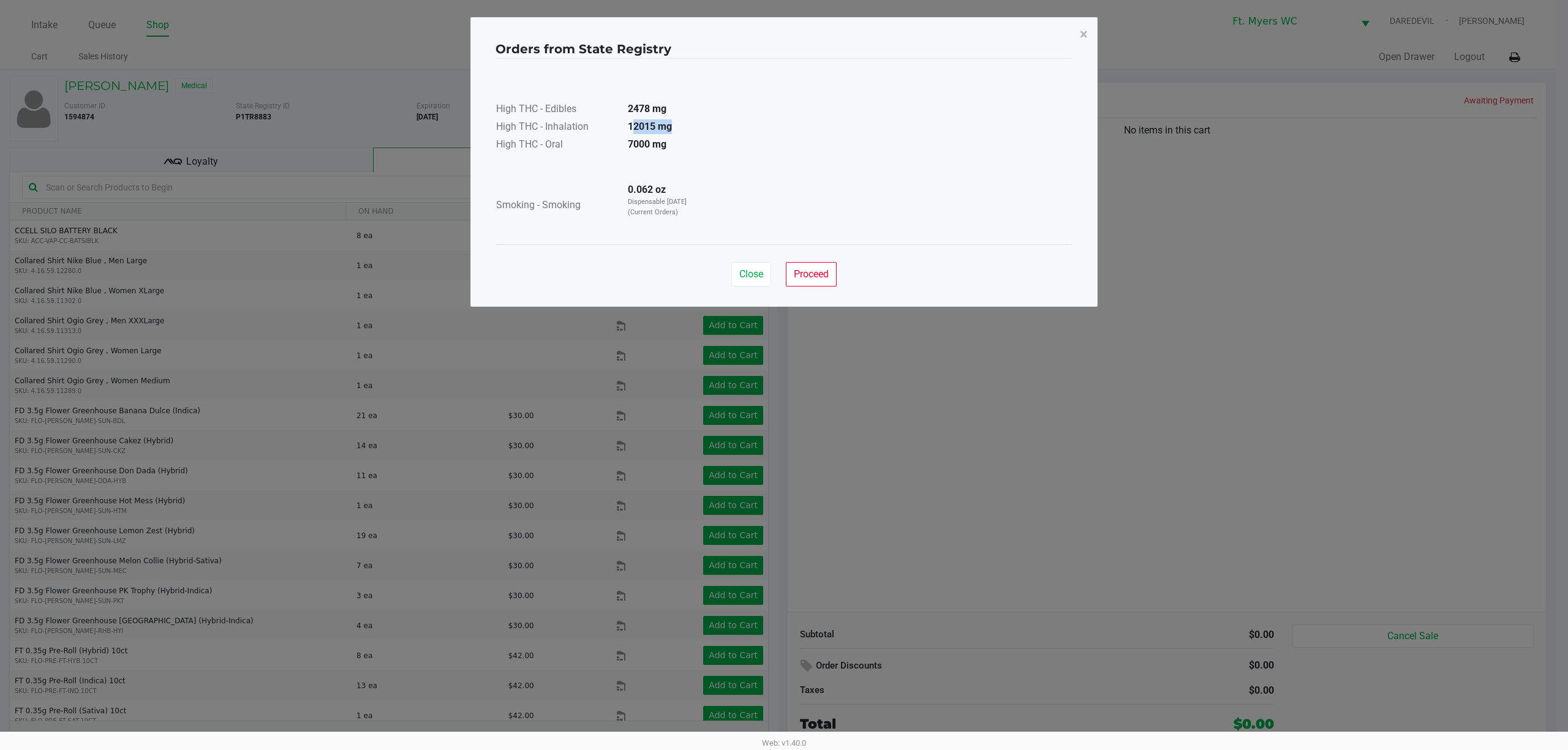
click at [635, 123] on strong "12015 mg" at bounding box center [649, 126] width 44 height 12
drag, startPoint x: 626, startPoint y: 108, endPoint x: 667, endPoint y: 110, distance: 41.0
click at [667, 110] on tr "High THC - Edibles 2478 mg" at bounding box center [600, 110] width 210 height 18
click at [667, 110] on td "2478 mg" at bounding box center [660, 110] width 86 height 18
drag, startPoint x: 689, startPoint y: 149, endPoint x: 585, endPoint y: 123, distance: 107.2
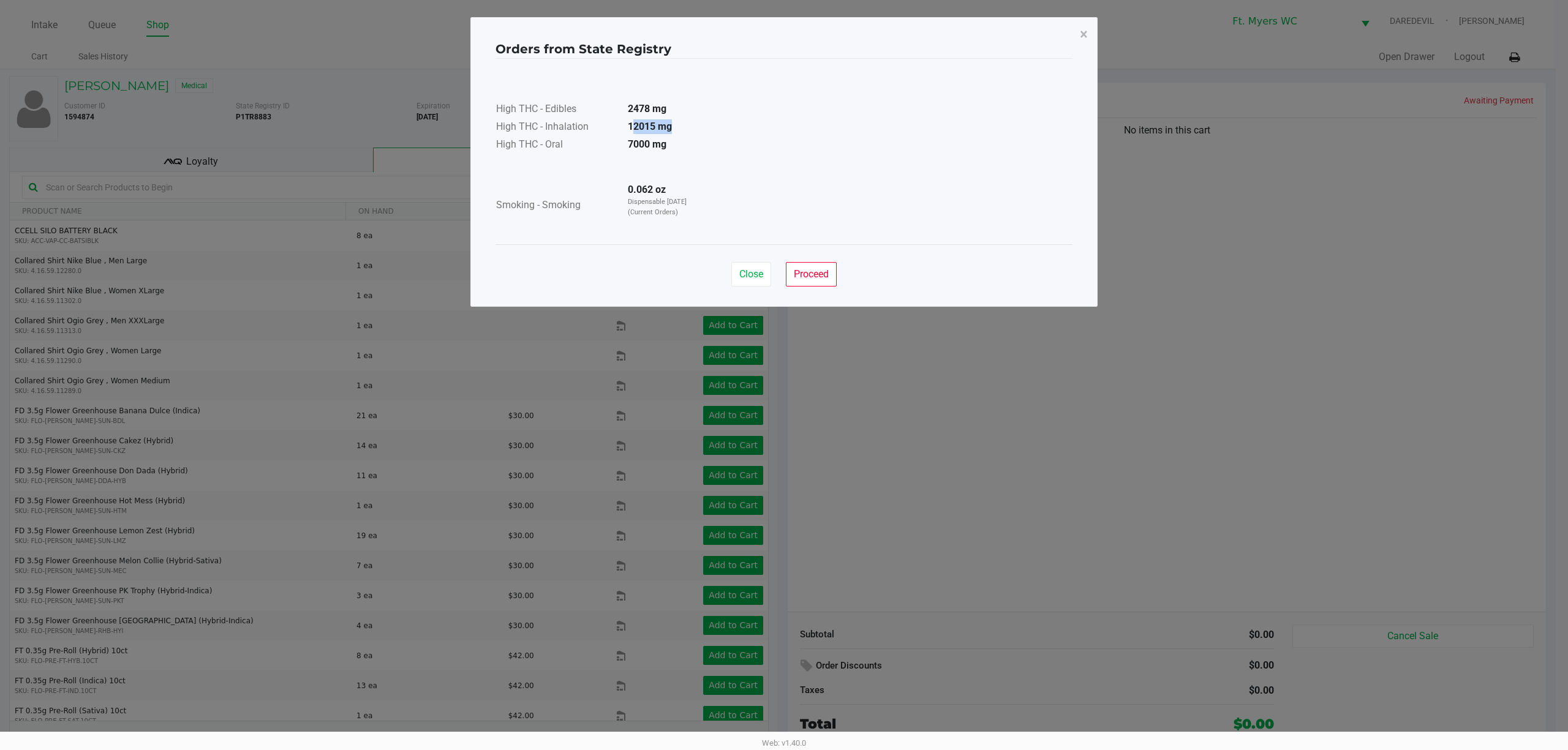
click at [585, 123] on table "High THC - Edibles 2478 mg High THC - Inhalation 12015 mg High THC - Oral 7000 …" at bounding box center [600, 114] width 210 height 81
click at [585, 123] on td "High THC - Inhalation" at bounding box center [557, 128] width 122 height 18
click at [742, 266] on button "Close" at bounding box center [751, 274] width 40 height 24
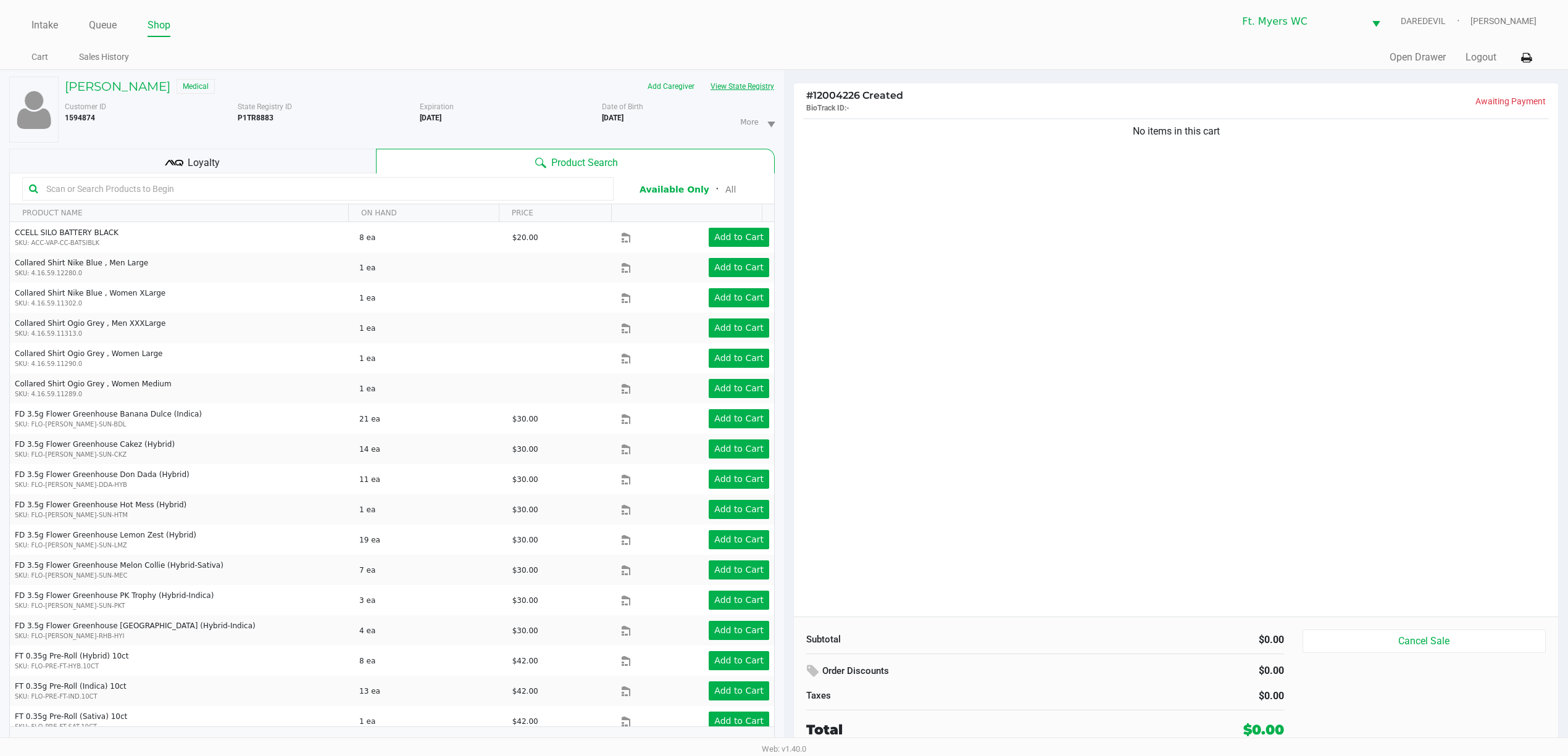
click at [754, 88] on button "View State Registry" at bounding box center [739, 86] width 73 height 20
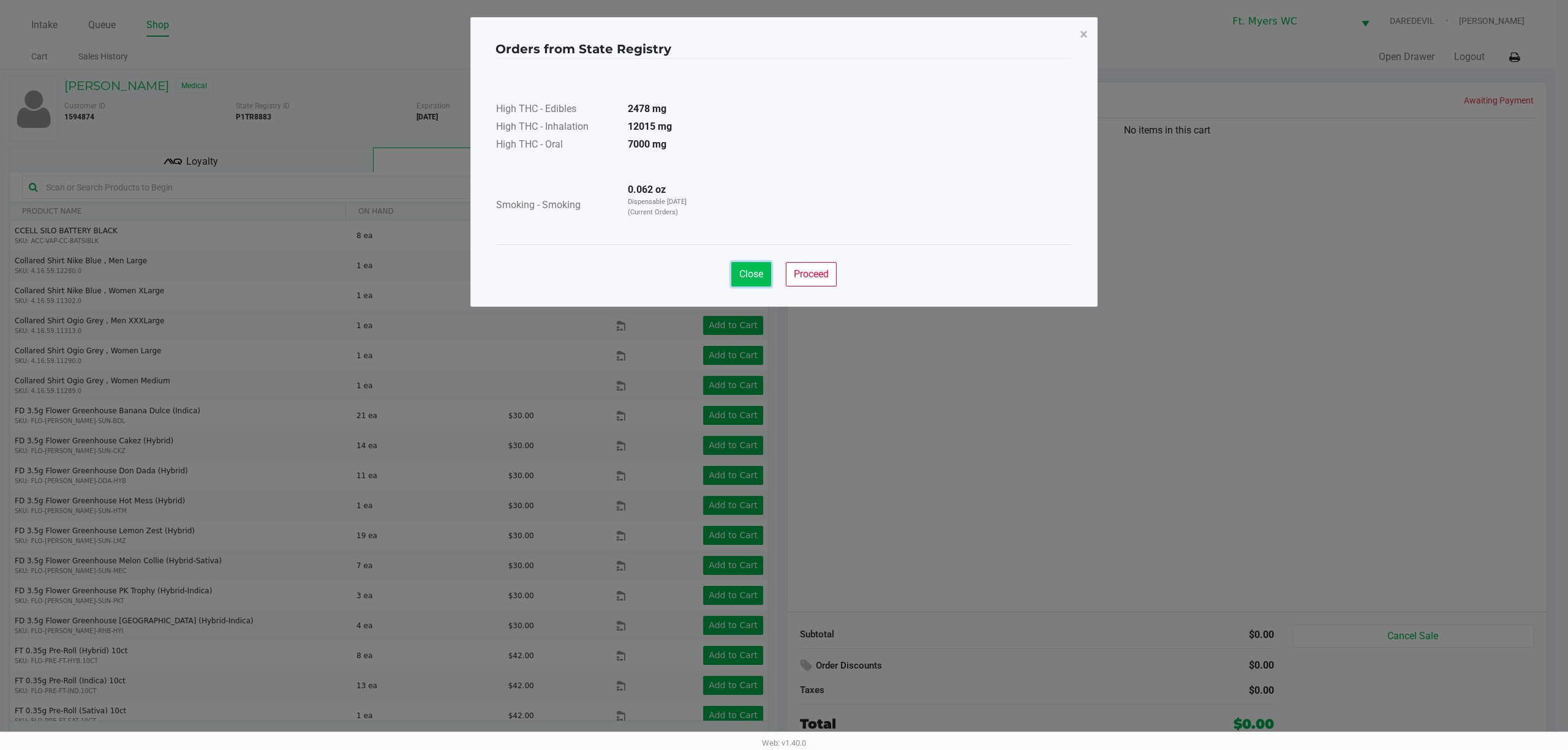
click at [742, 265] on button "Close" at bounding box center [751, 274] width 40 height 24
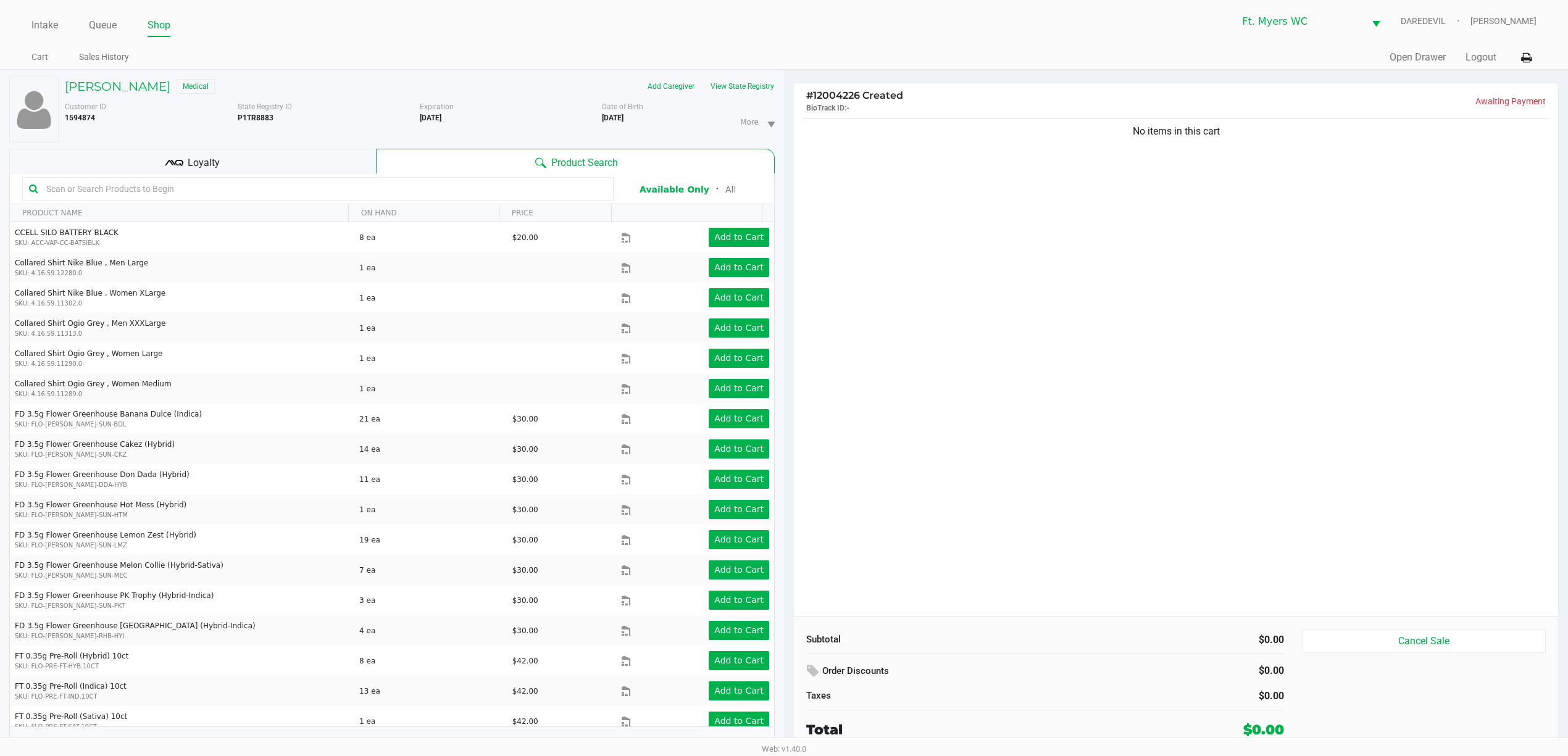
click at [363, 152] on div "Loyalty" at bounding box center [192, 161] width 367 height 25
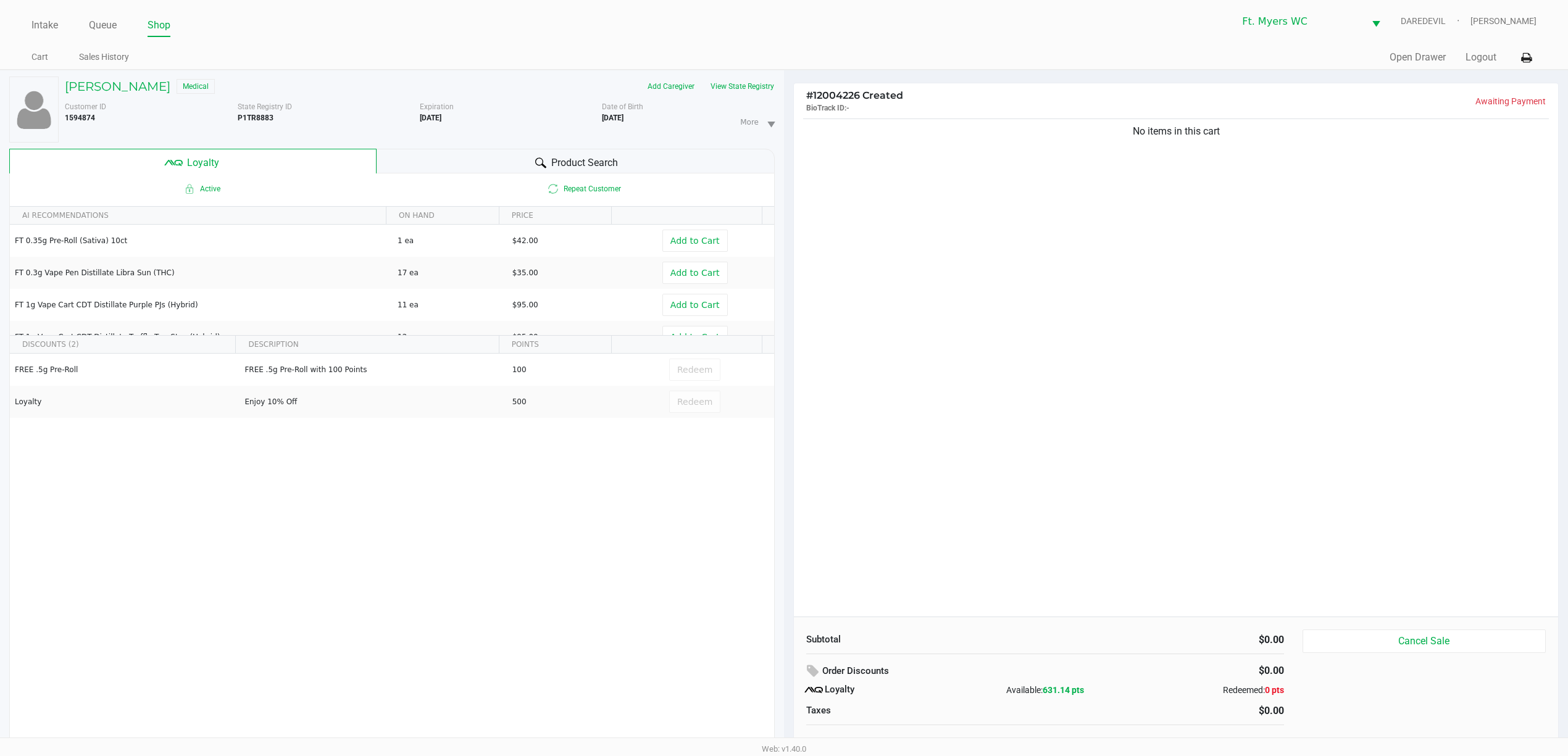
click at [902, 255] on div "No items in this cart" at bounding box center [1176, 367] width 764 height 501
click at [162, 88] on h5 "NICOLE MAXWELL" at bounding box center [117, 86] width 105 height 15
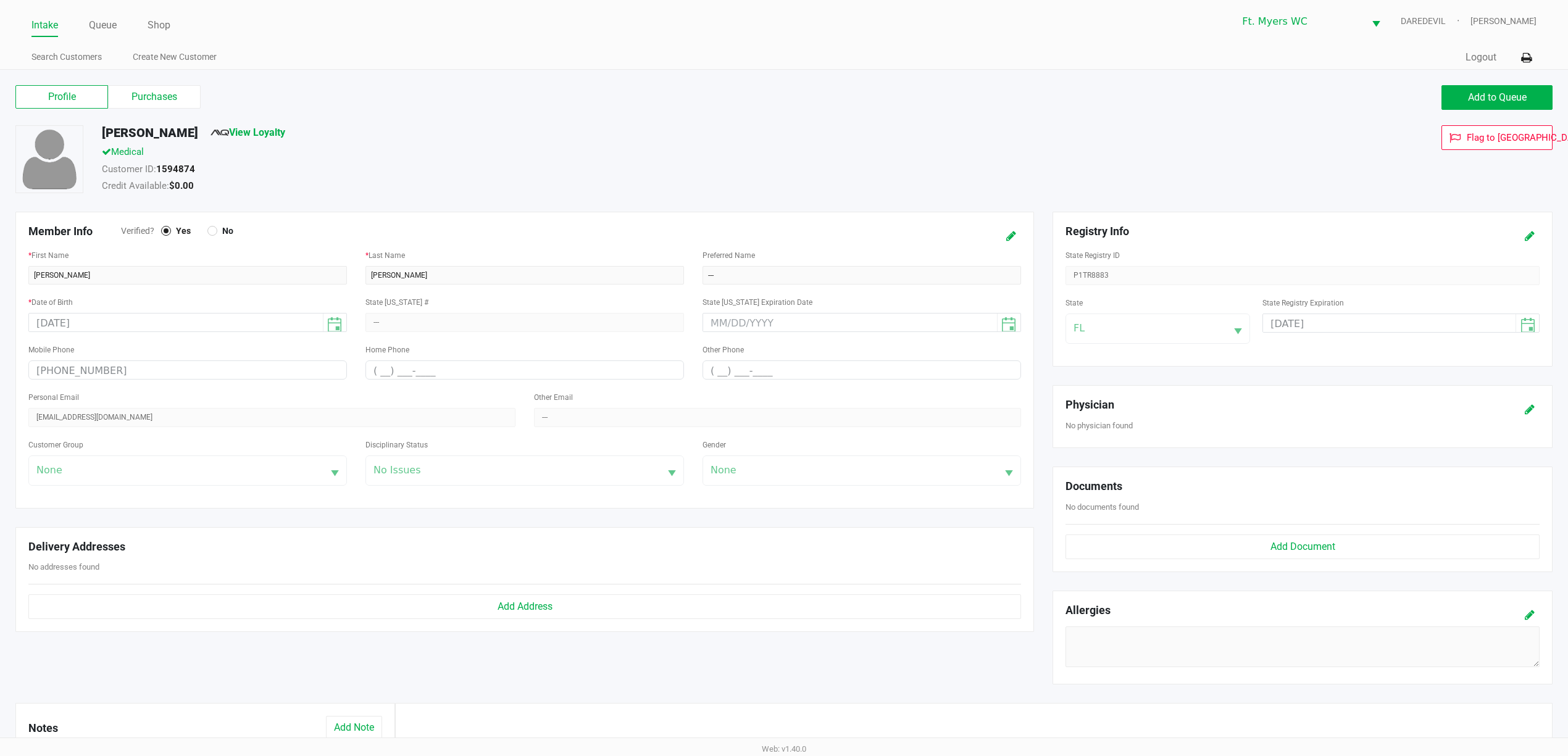
click at [181, 97] on label "Purchases" at bounding box center [154, 97] width 93 height 24
click at [0, 0] on 1 "Purchases" at bounding box center [0, 0] width 0 height 0
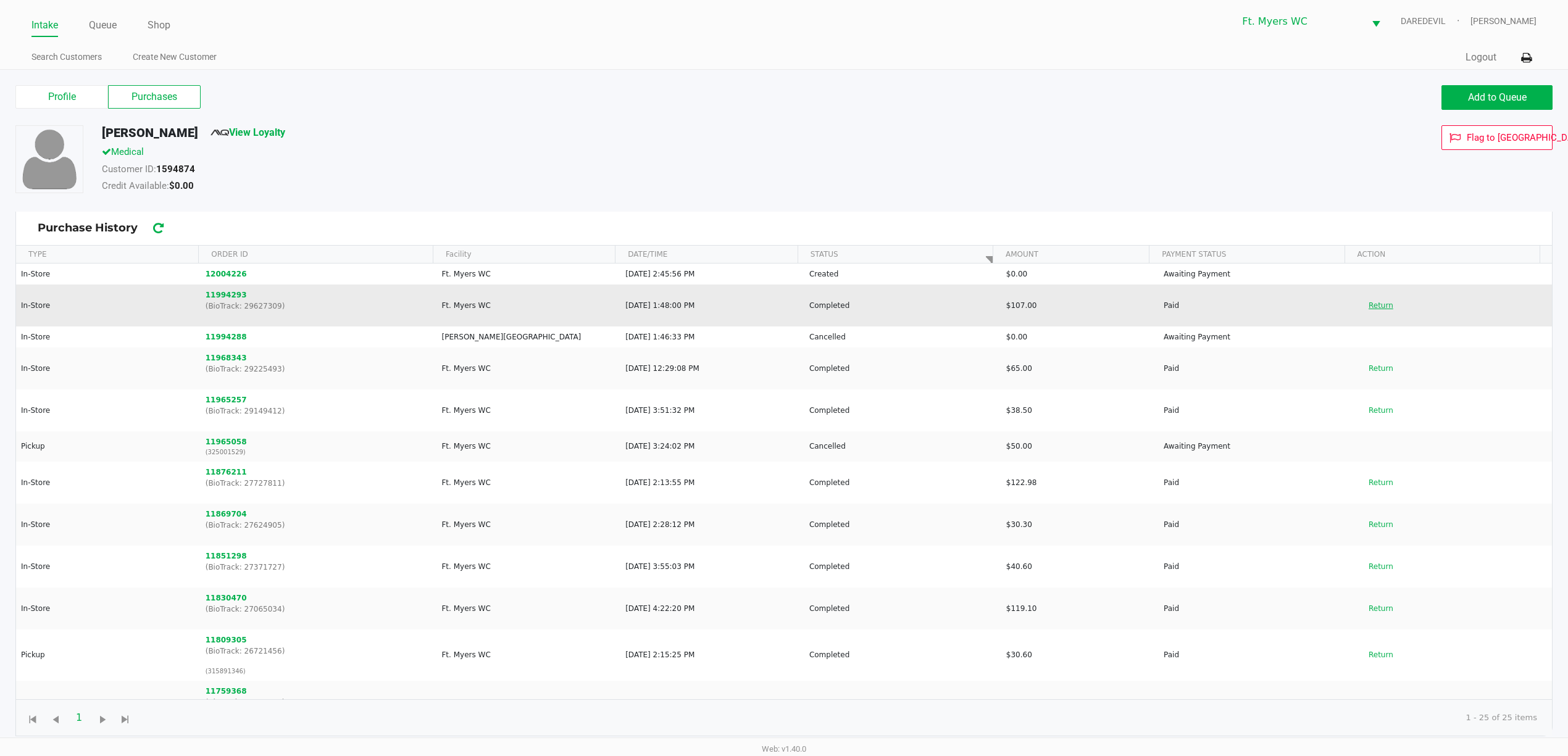
click at [1363, 296] on button "Return" at bounding box center [1380, 306] width 41 height 20
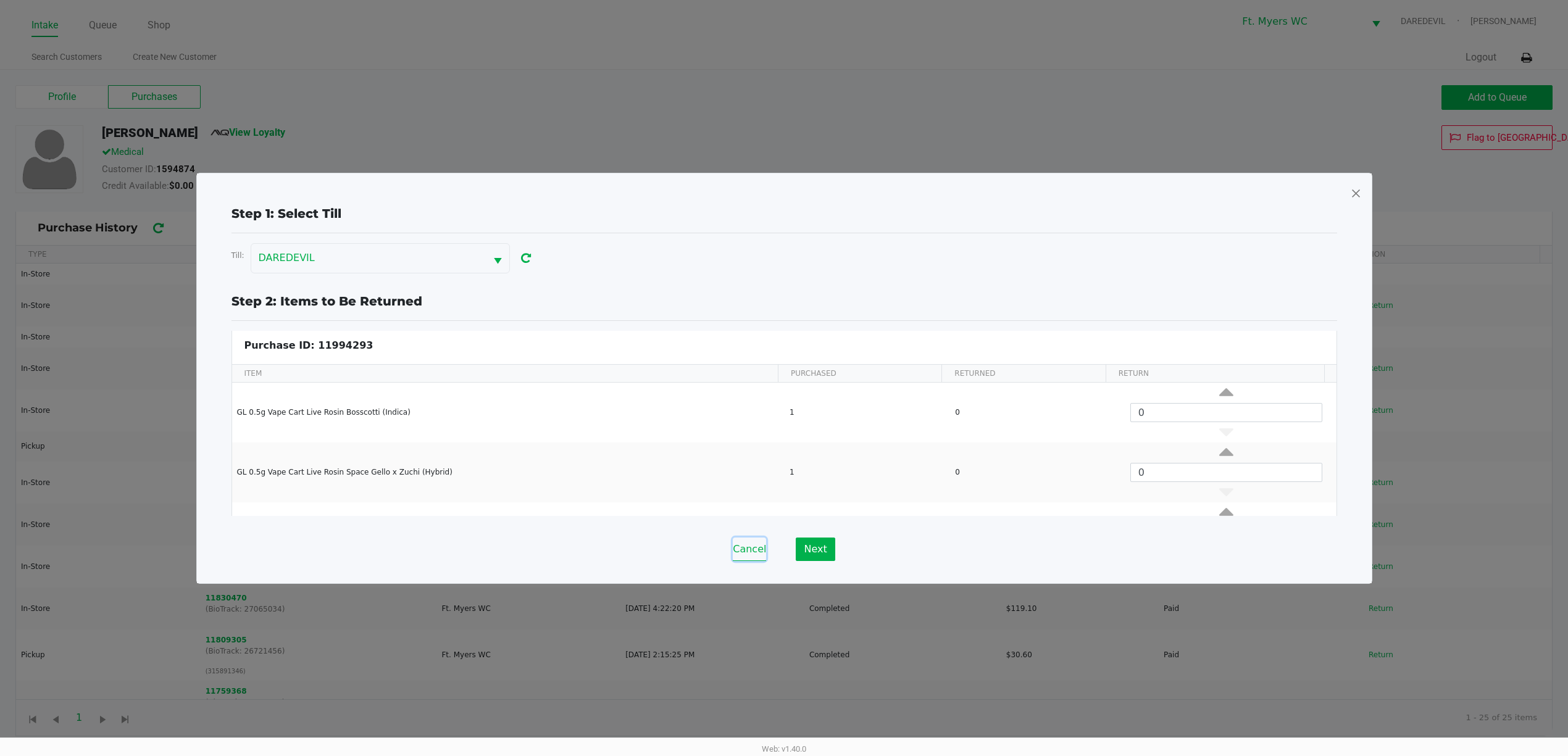
click at [744, 545] on button "Cancel" at bounding box center [749, 549] width 34 height 24
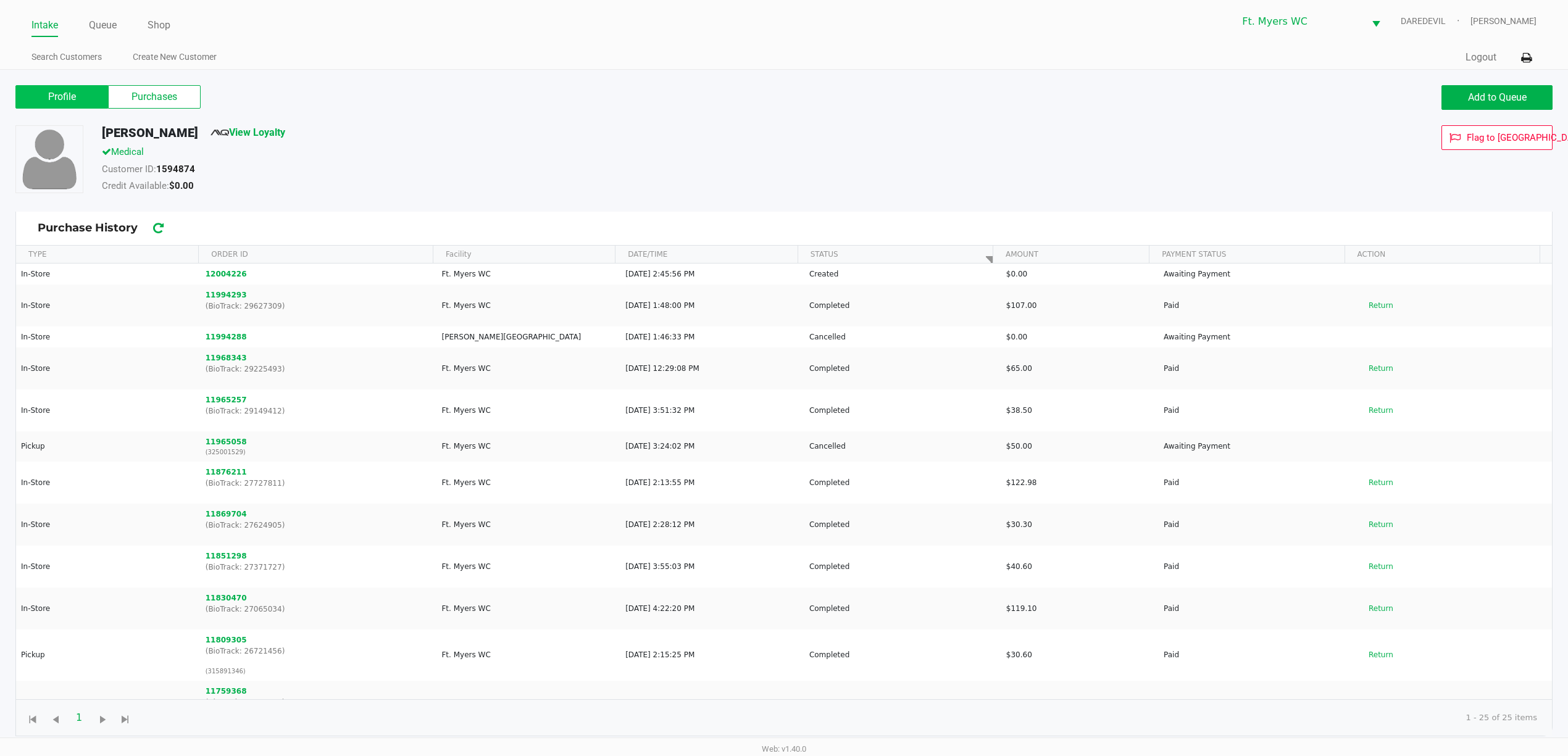
click at [93, 103] on label "Profile" at bounding box center [62, 97] width 93 height 24
click at [0, 0] on 0 "Profile" at bounding box center [0, 0] width 0 height 0
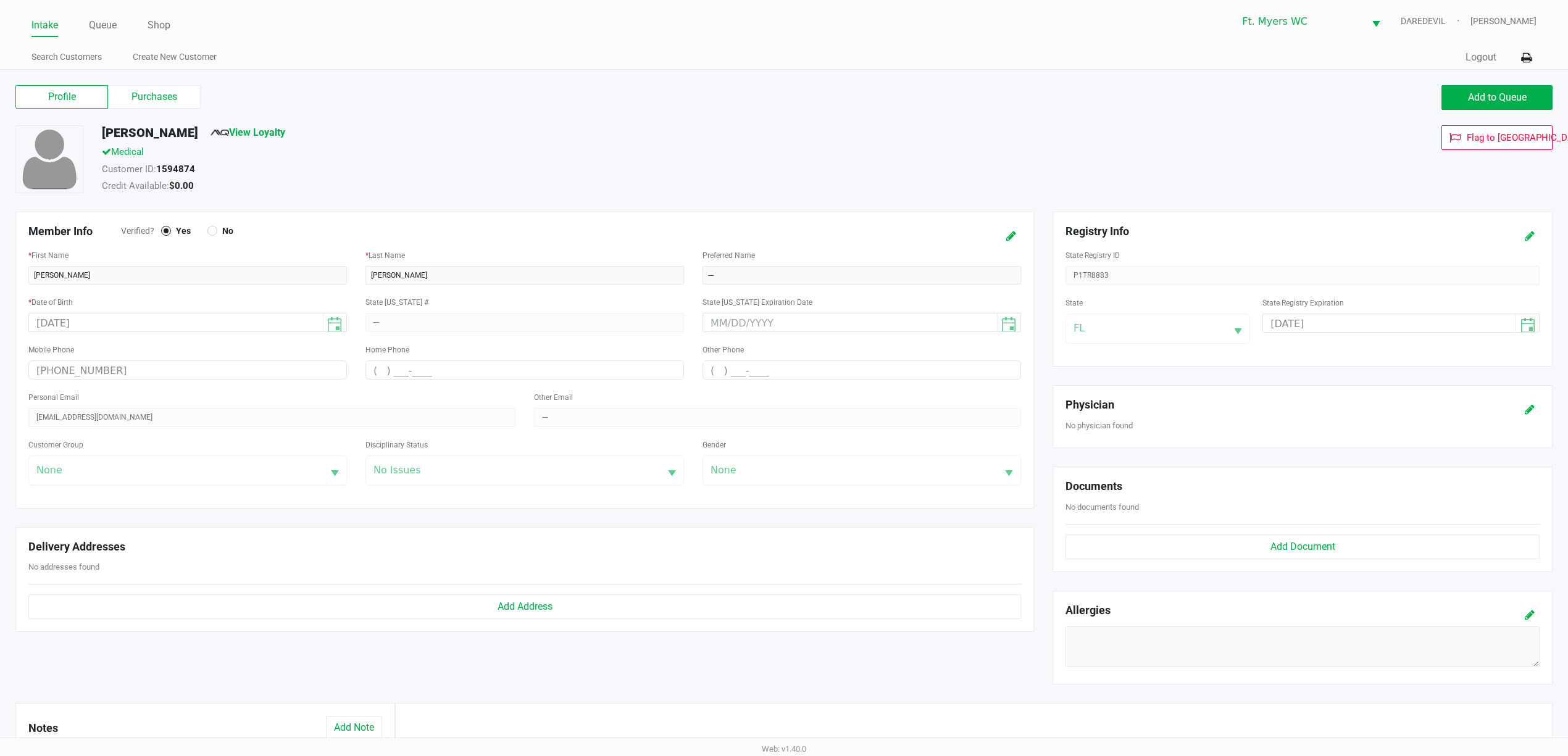
click at [1534, 247] on button at bounding box center [1530, 236] width 20 height 23
drag, startPoint x: 1383, startPoint y: 275, endPoint x: 747, endPoint y: 248, distance: 636.6
click at [747, 248] on div "Member Info Verified? Yes No * First Name NICOLE * Last Name MAXWELL Preferred …" at bounding box center [784, 457] width 1555 height 491
click at [1544, 235] on div at bounding box center [1507, 236] width 82 height 23
click at [1530, 232] on icon at bounding box center [1529, 237] width 10 height 9
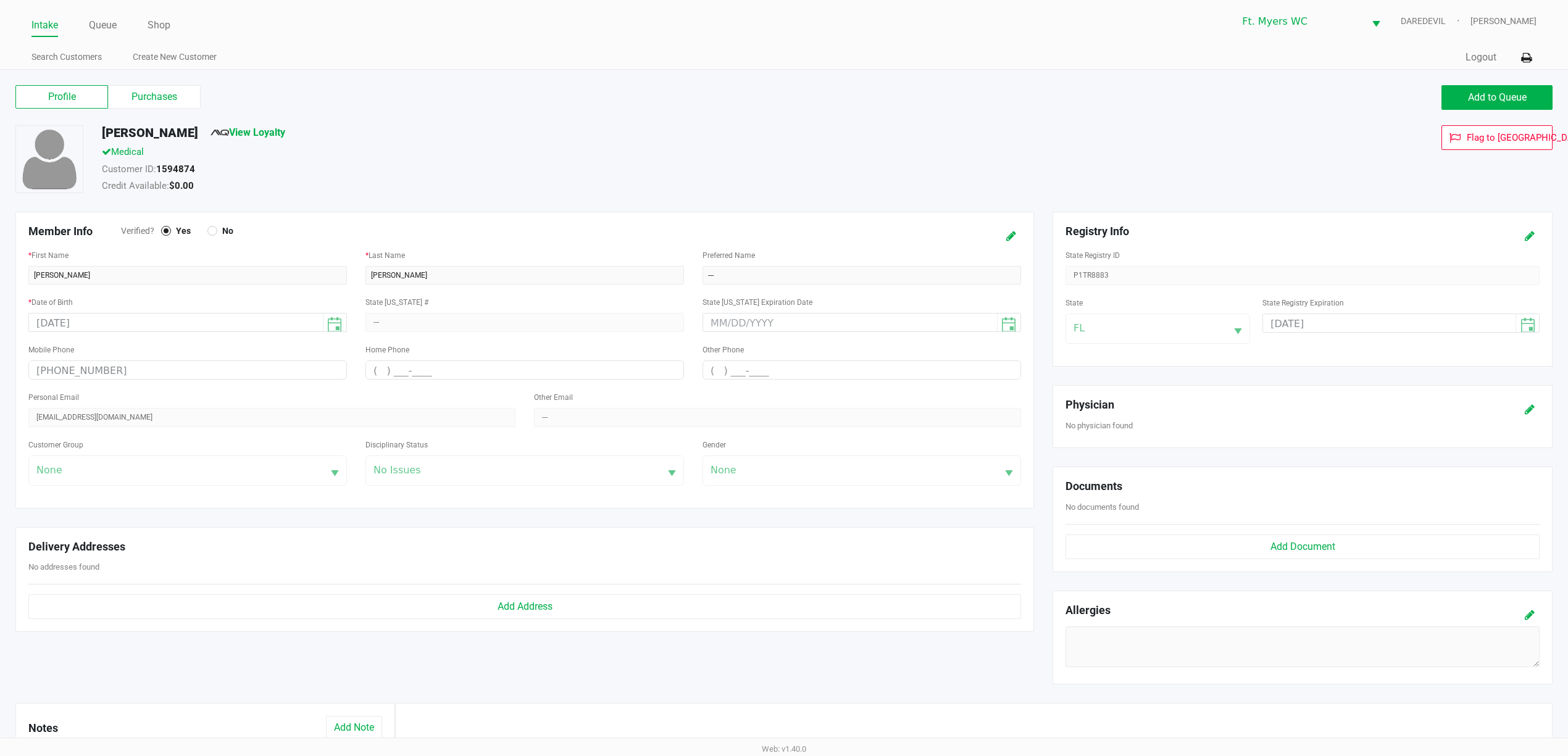
click at [195, 77] on div "Profile Purchases Add to Queue NICOLE MAXWELL View Loyalty Medical Customer ID:…" at bounding box center [784, 501] width 1568 height 863
click at [171, 90] on div "Profile Purchases Add to Queue NICOLE MAXWELL View Loyalty Medical Customer ID:…" at bounding box center [784, 501] width 1568 height 863
click at [171, 90] on label "Purchases" at bounding box center [154, 97] width 93 height 24
click at [0, 0] on 1 "Purchases" at bounding box center [0, 0] width 0 height 0
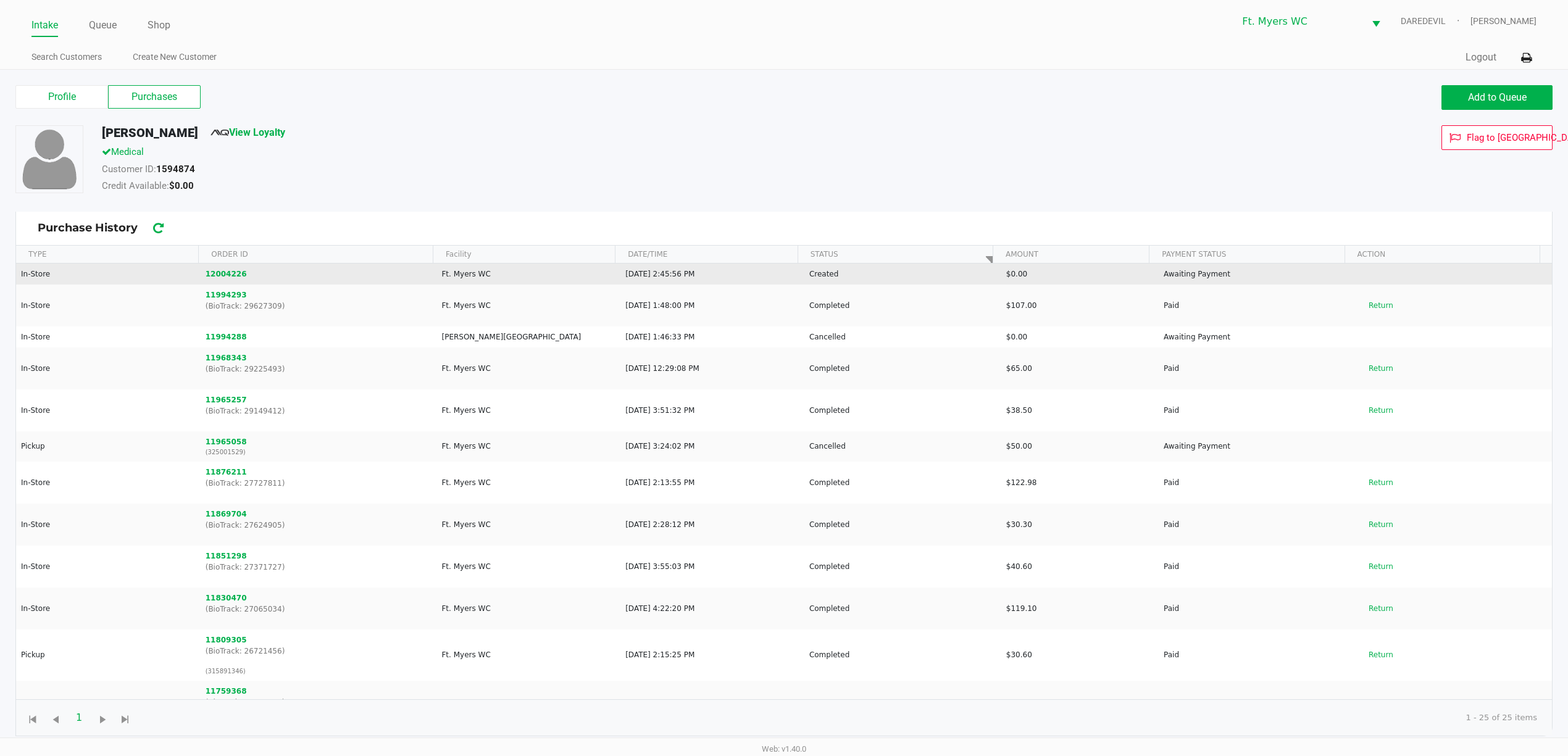
click at [209, 280] on td "12004226" at bounding box center [318, 273] width 237 height 21
click at [219, 278] on button "12004226" at bounding box center [227, 274] width 42 height 11
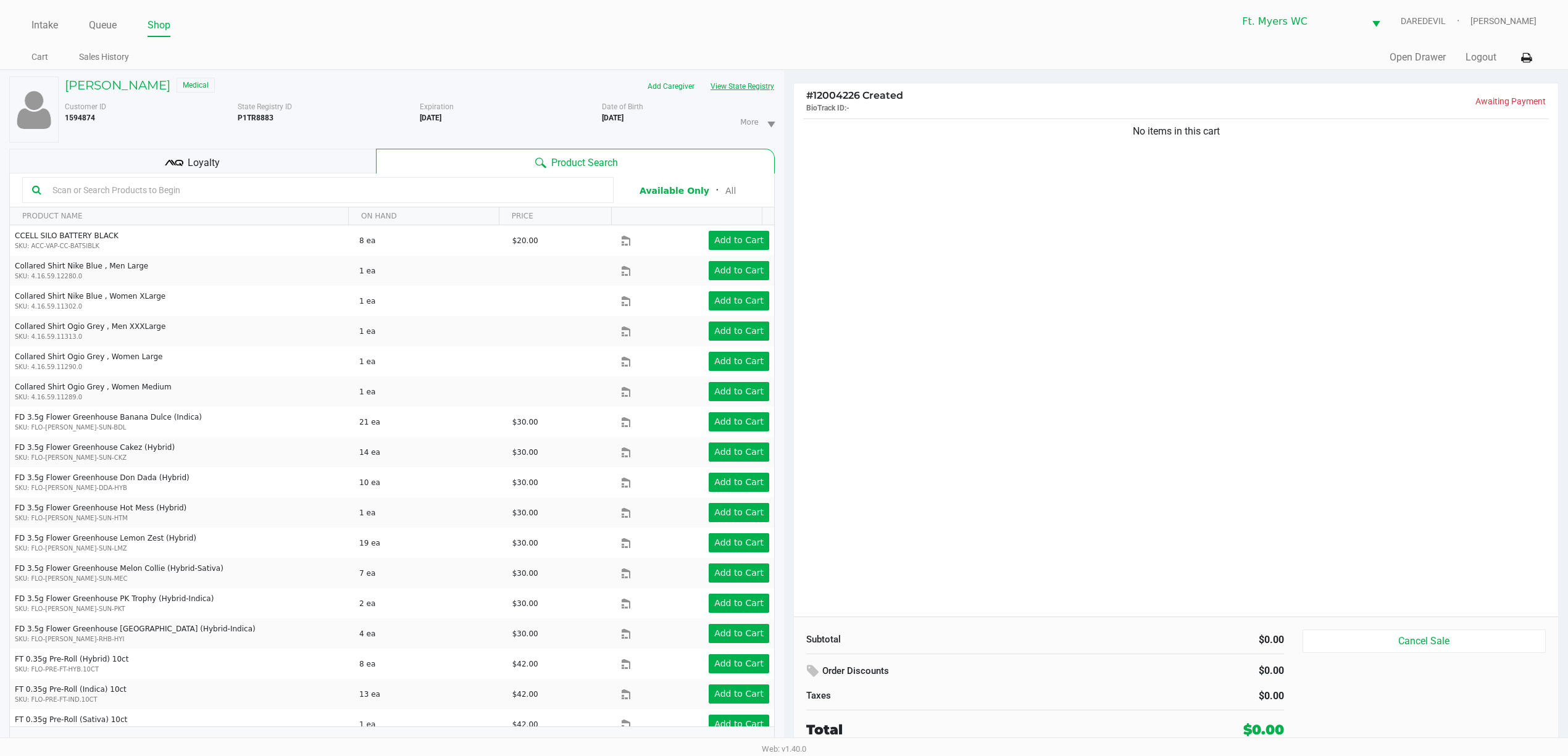
click at [759, 88] on button "View State Registry" at bounding box center [739, 86] width 73 height 20
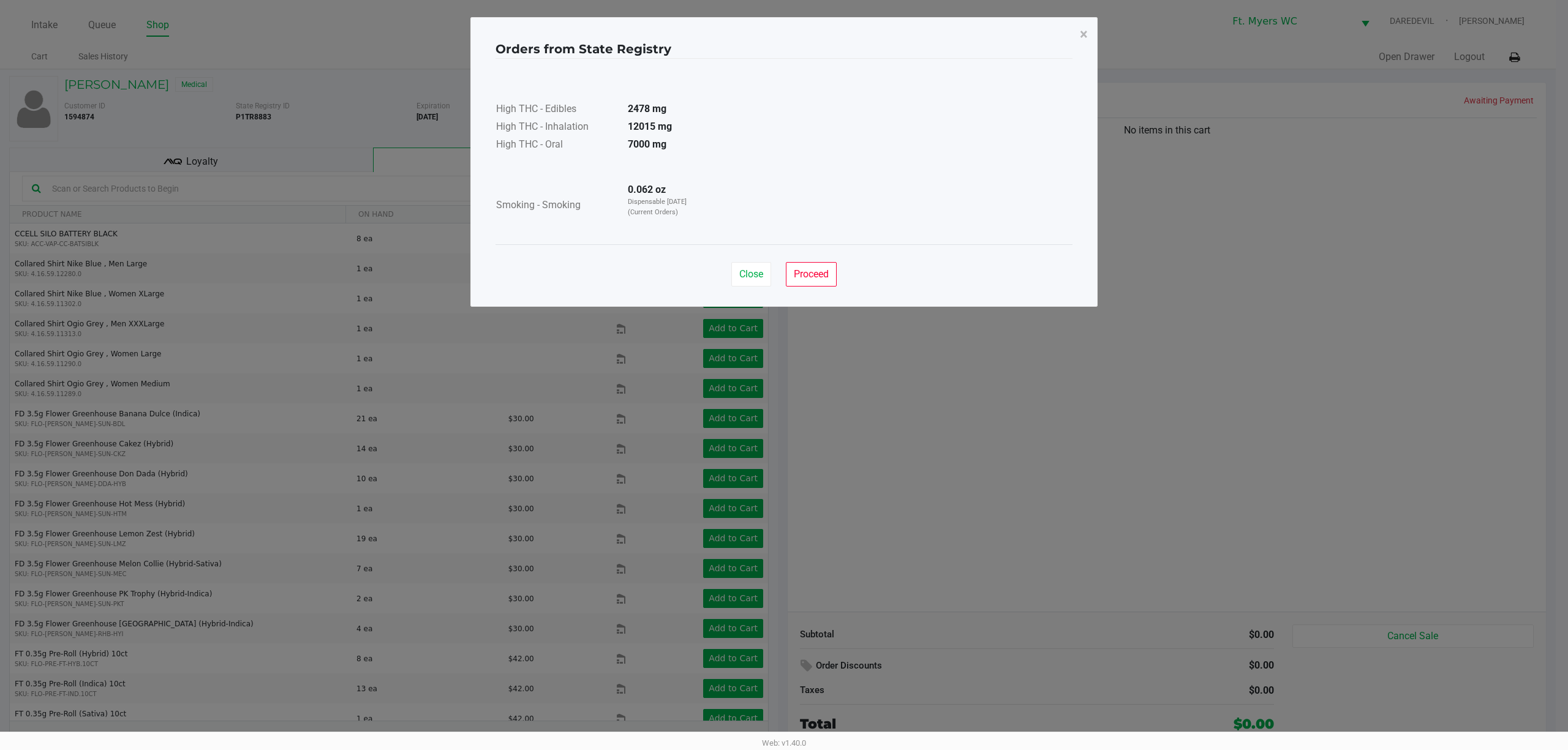
click at [817, 186] on div "High THC - Edibles 2478 mg High THC - Inhalation 12015 mg High THC - Oral 7000 …" at bounding box center [784, 151] width 577 height 156
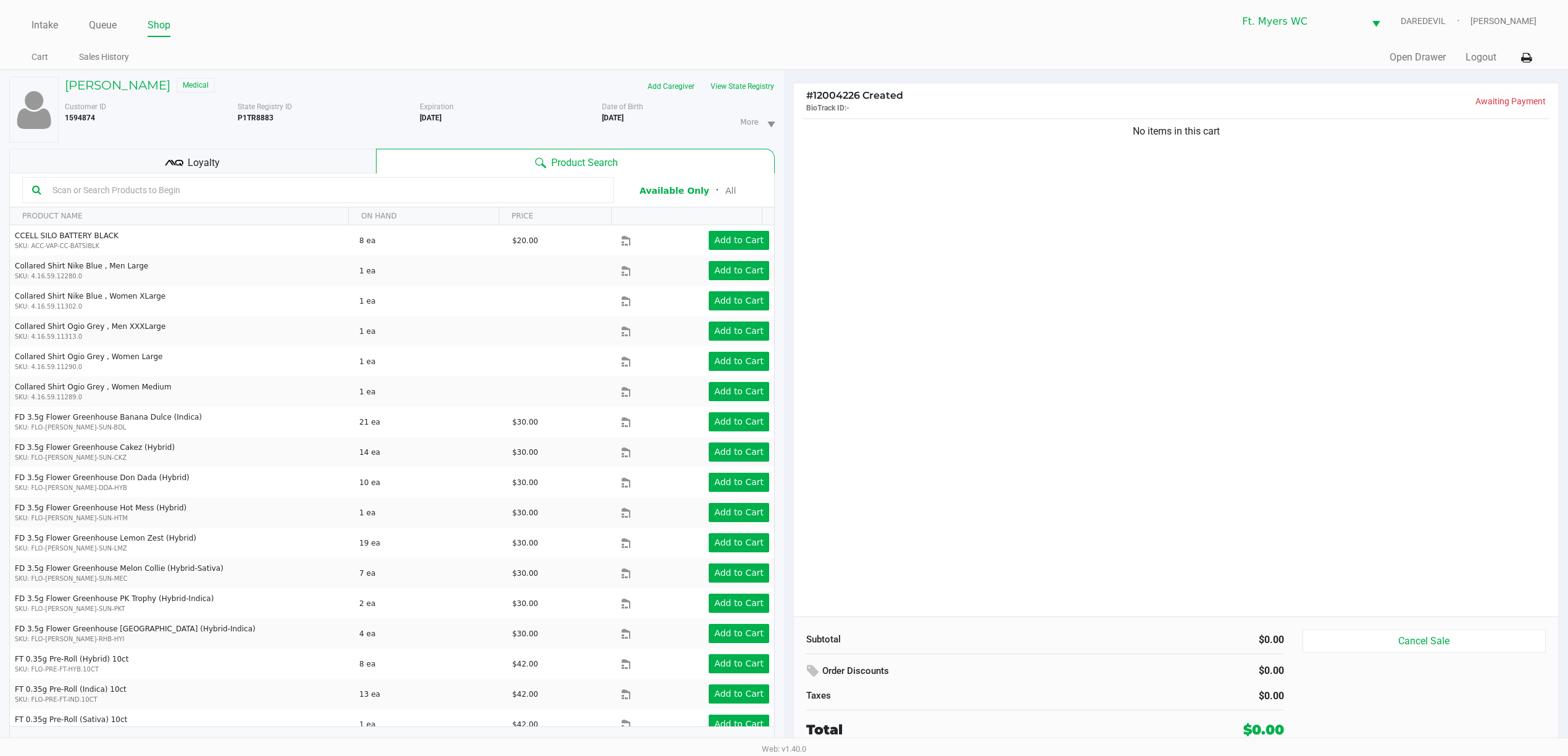
click at [976, 254] on div "No items in this cart" at bounding box center [1176, 367] width 764 height 501
click at [977, 254] on div "No items in this cart" at bounding box center [1176, 367] width 764 height 501
click at [132, 88] on h5 "NICOLE MAXWELL" at bounding box center [117, 85] width 105 height 15
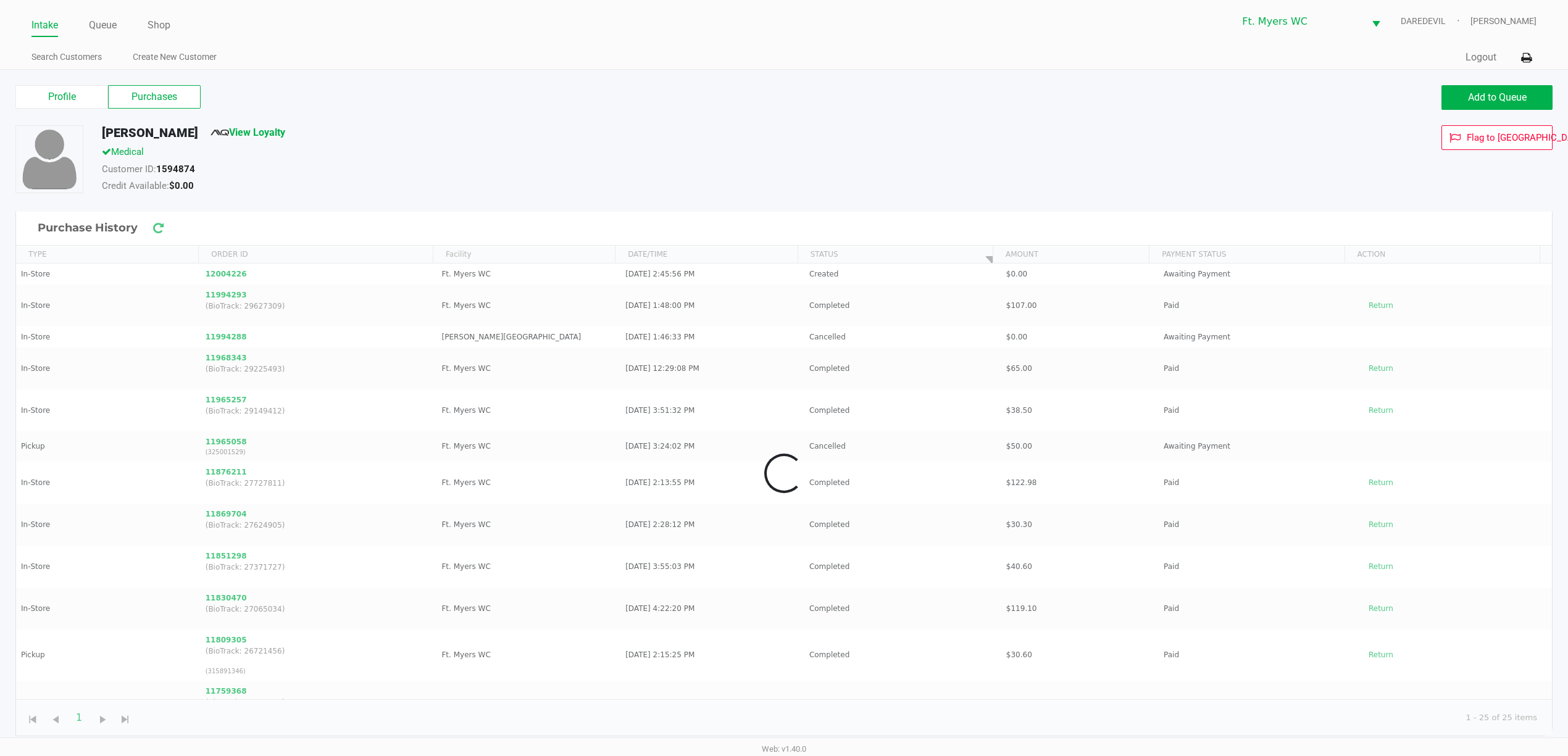
click at [163, 100] on label "Purchases" at bounding box center [154, 97] width 93 height 24
click at [0, 0] on 1 "Purchases" at bounding box center [0, 0] width 0 height 0
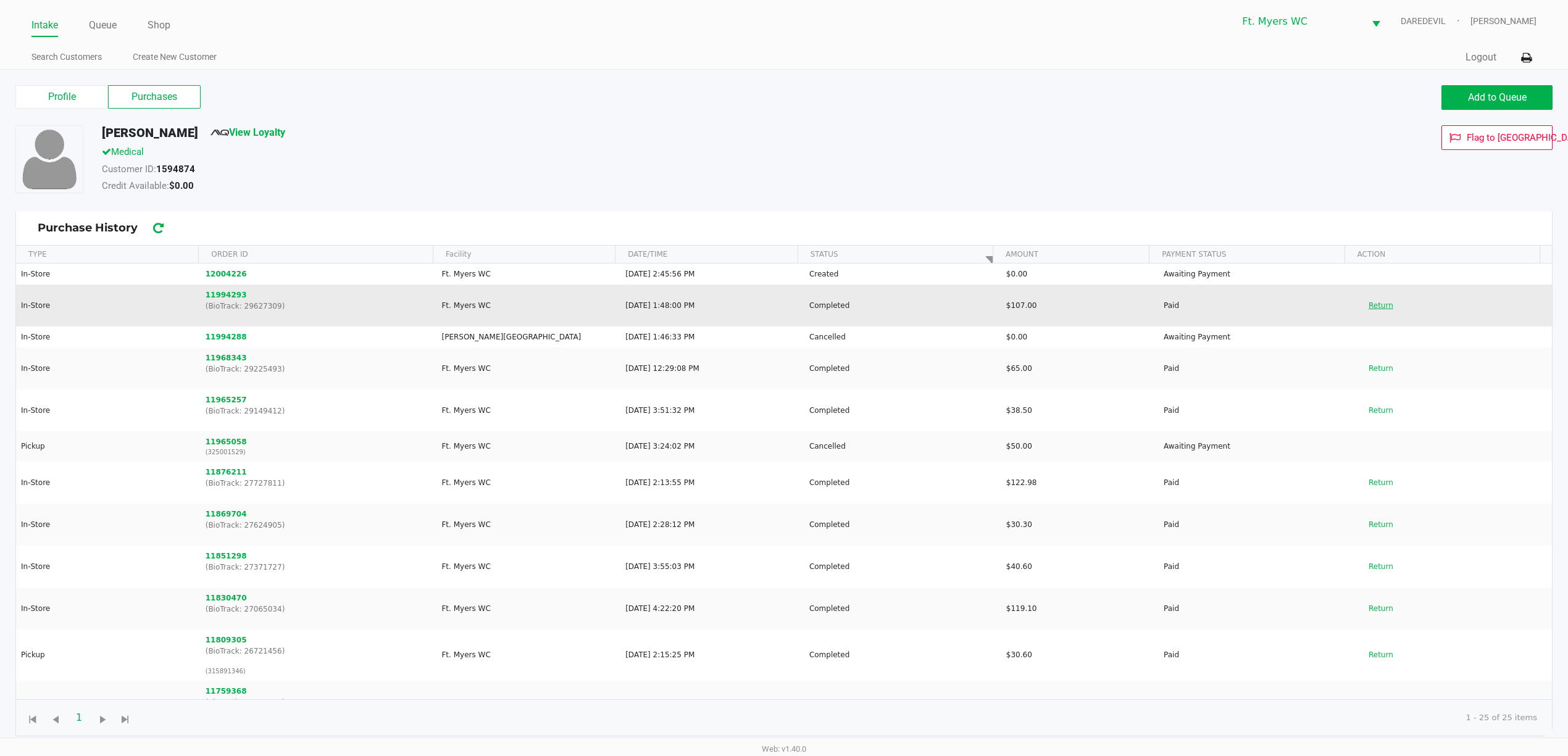
click at [1369, 304] on button "Return" at bounding box center [1380, 306] width 41 height 20
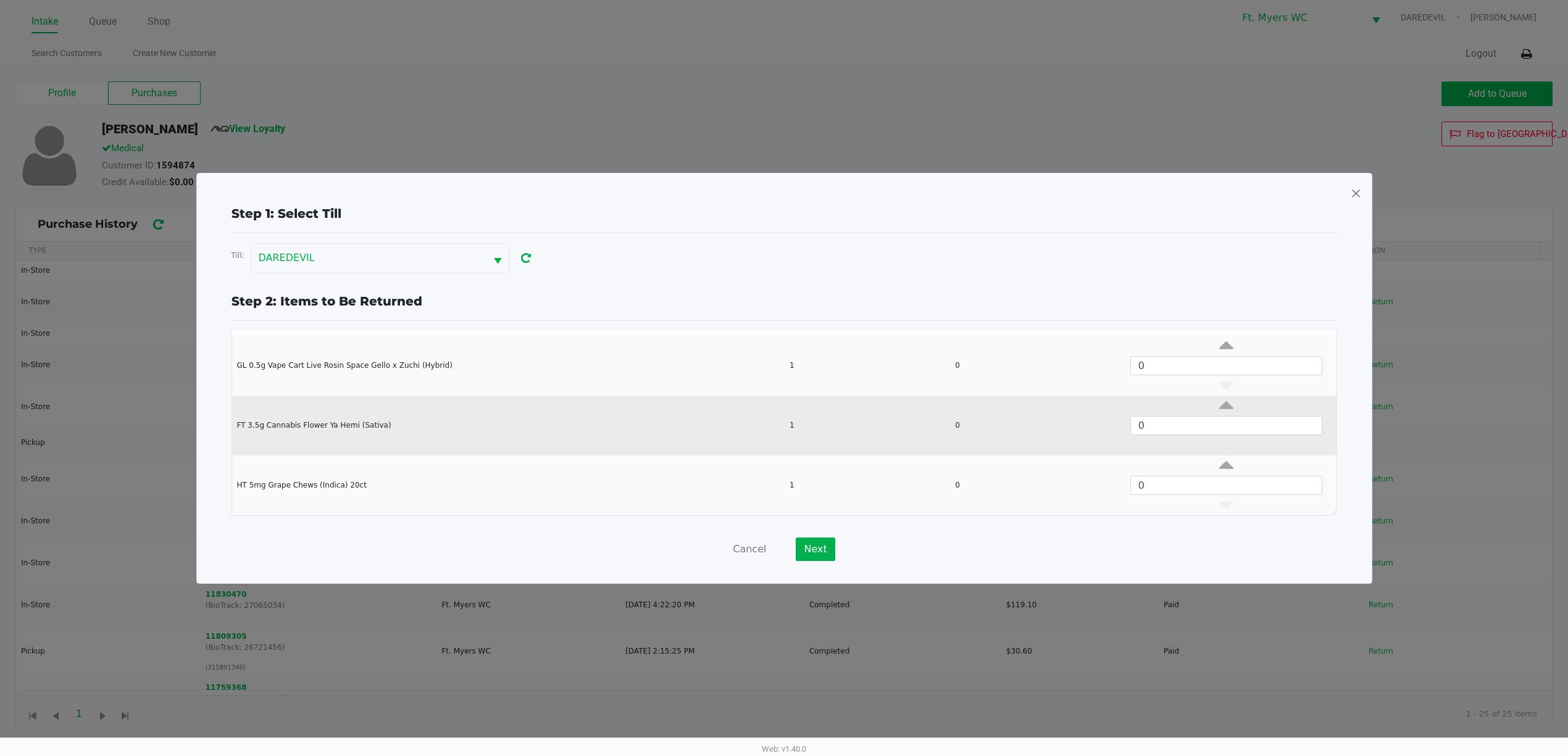
scroll to position [5, 0]
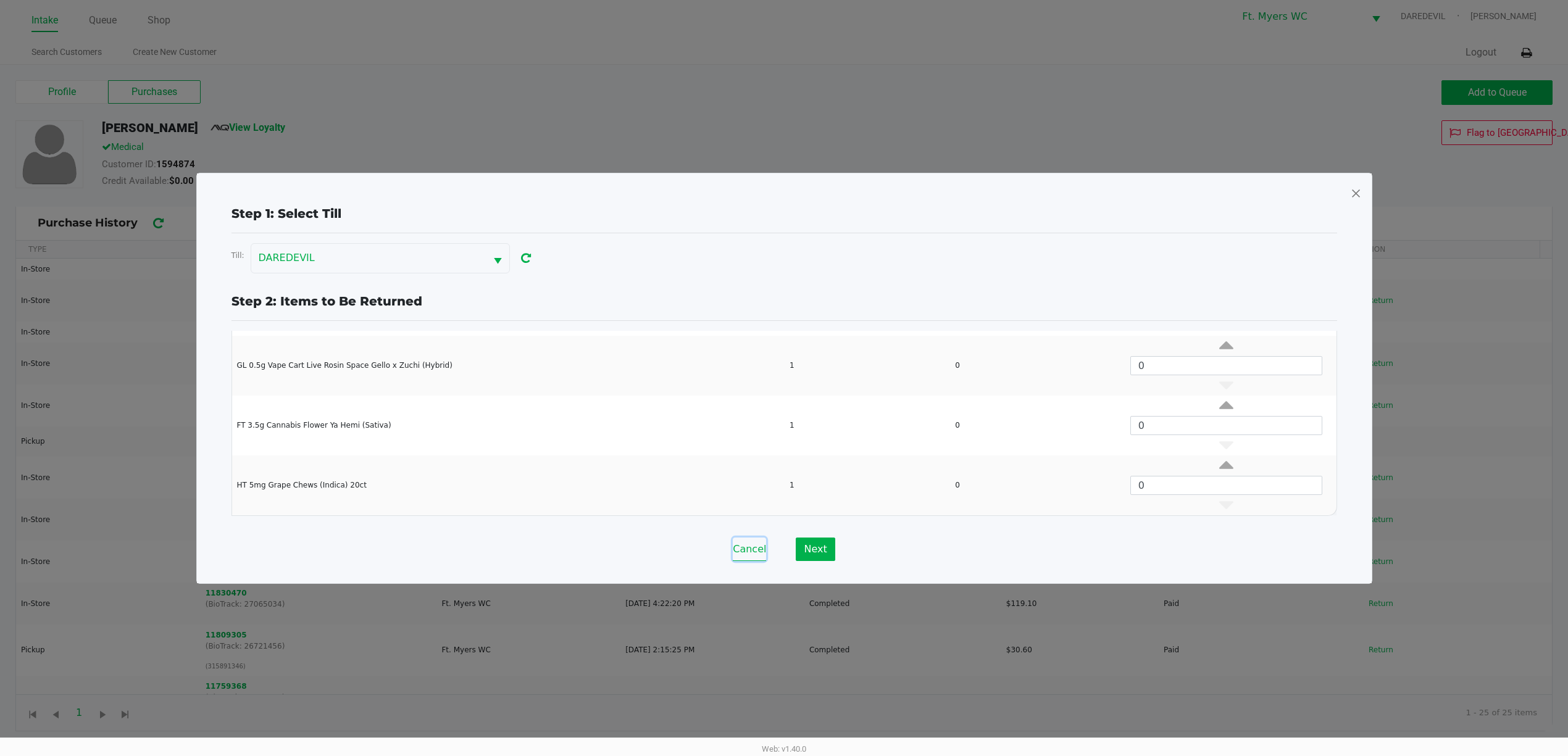
click at [754, 549] on button "Cancel" at bounding box center [749, 549] width 34 height 24
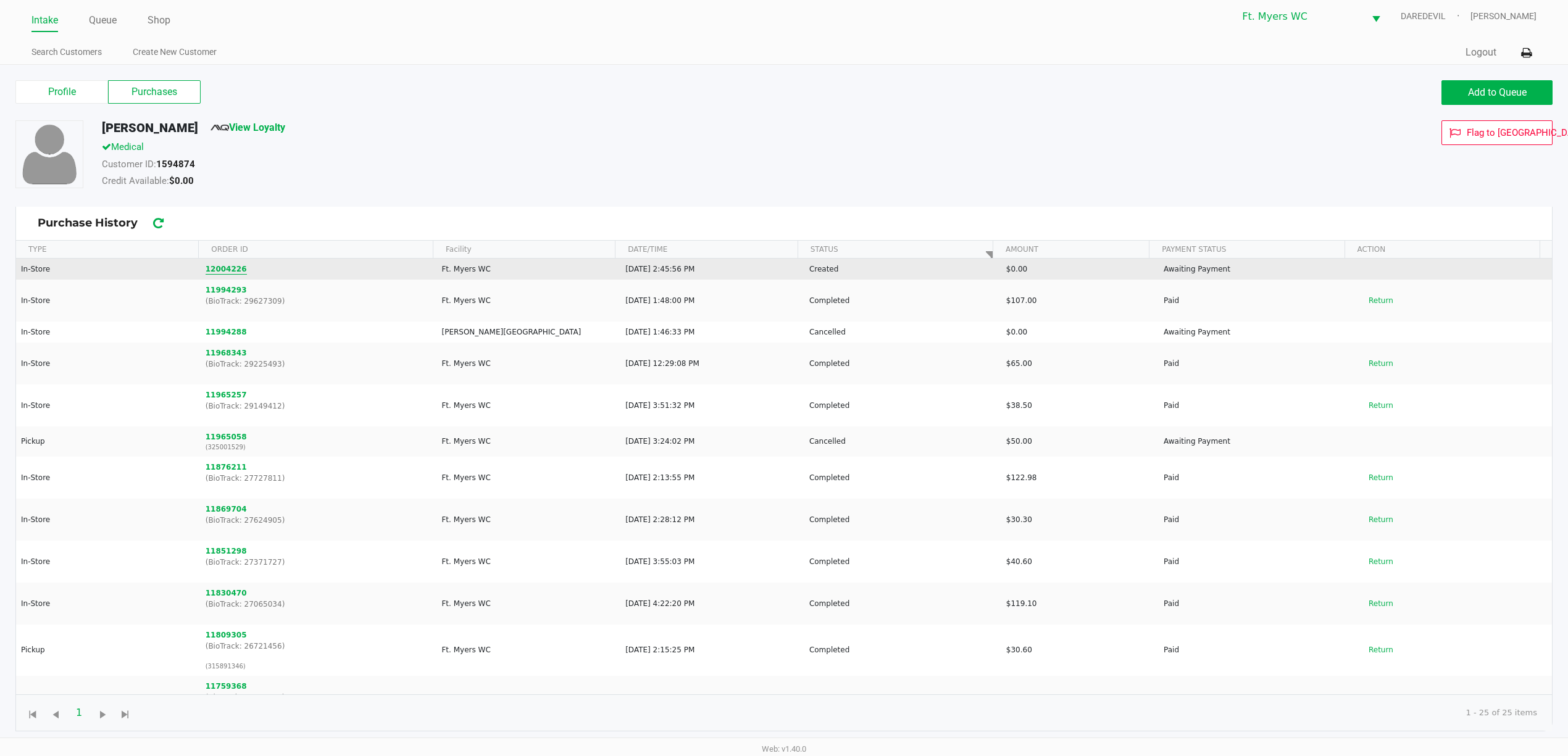
click at [225, 270] on button "12004226" at bounding box center [227, 269] width 42 height 11
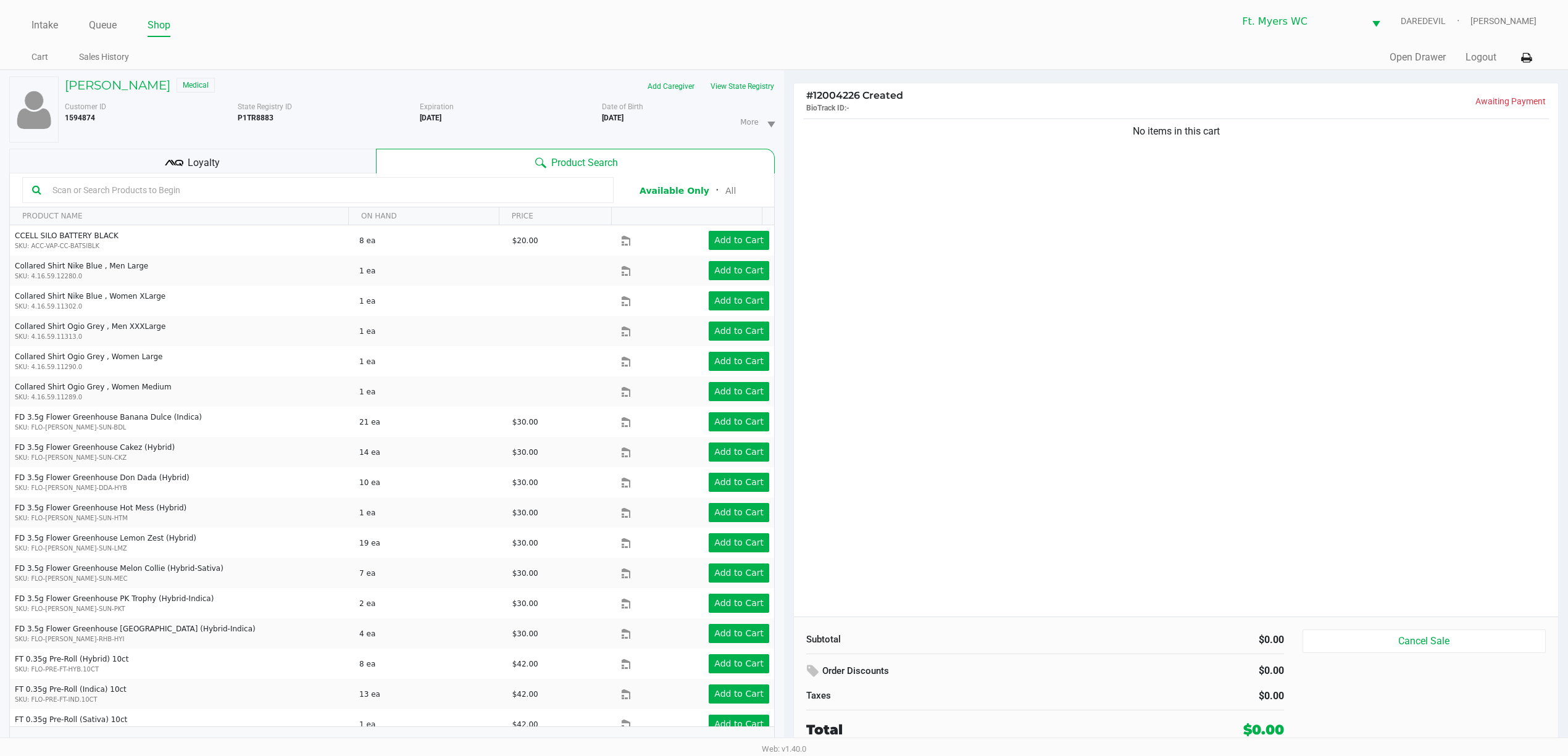
click at [1052, 291] on div "No items in this cart" at bounding box center [1176, 367] width 764 height 501
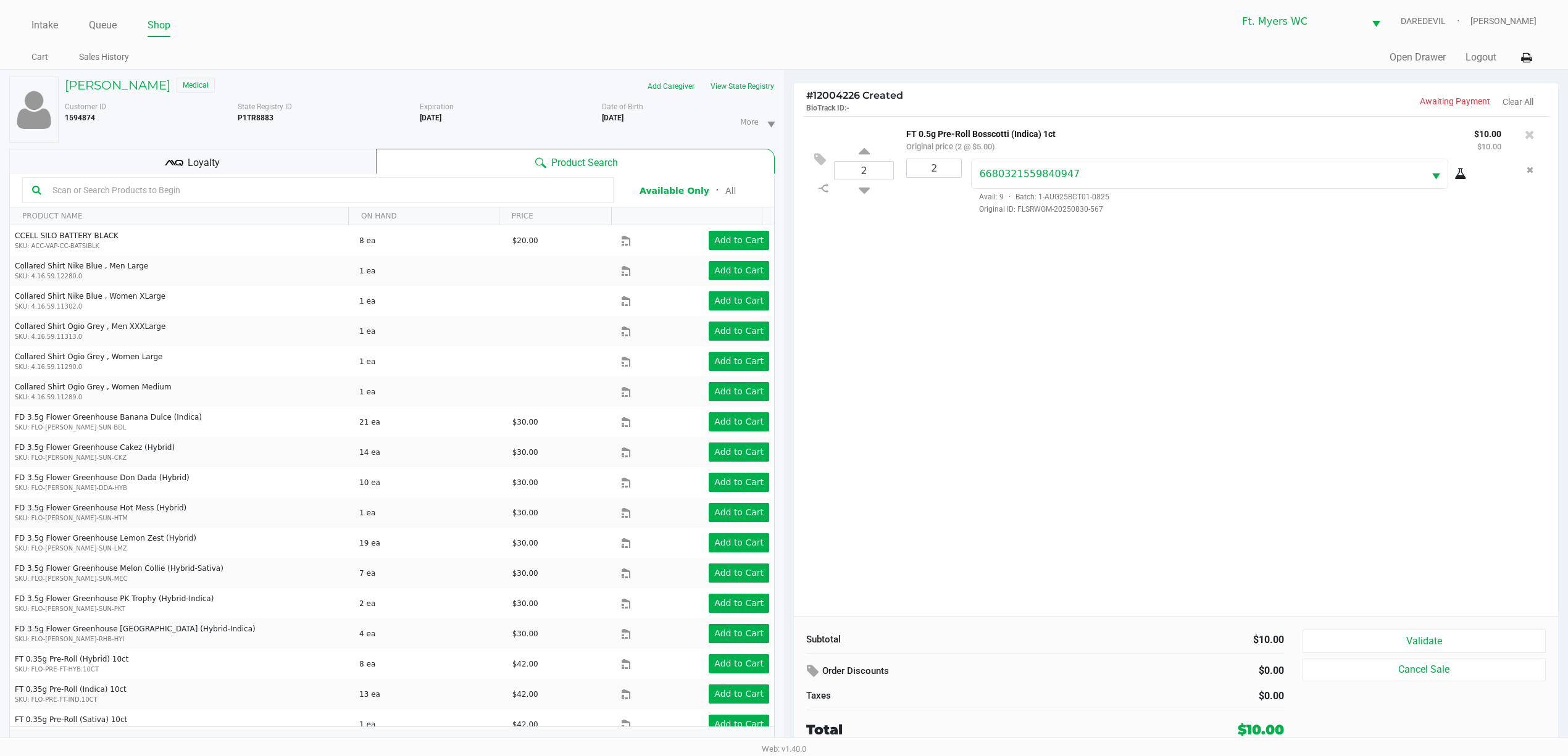
click at [897, 542] on div "2 FT 0.5g Pre-Roll Bosscotti (Indica) 1ct Original price (2 @ $5.00) $10.00 $10…" at bounding box center [1176, 367] width 764 height 501
click at [1359, 445] on div "2 FT 0.5g Pre-Roll Bosscotti (Indica) 1ct Original price (2 @ $5.00) $10.00 $10…" at bounding box center [1176, 367] width 764 height 501
click at [1258, 460] on div "2 FT 0.5g Pre-Roll Bosscotti (Indica) 1ct Original price (2 @ $5.00) $10.00 $10…" at bounding box center [1176, 367] width 764 height 501
click at [337, 172] on div "Loyalty" at bounding box center [192, 161] width 367 height 25
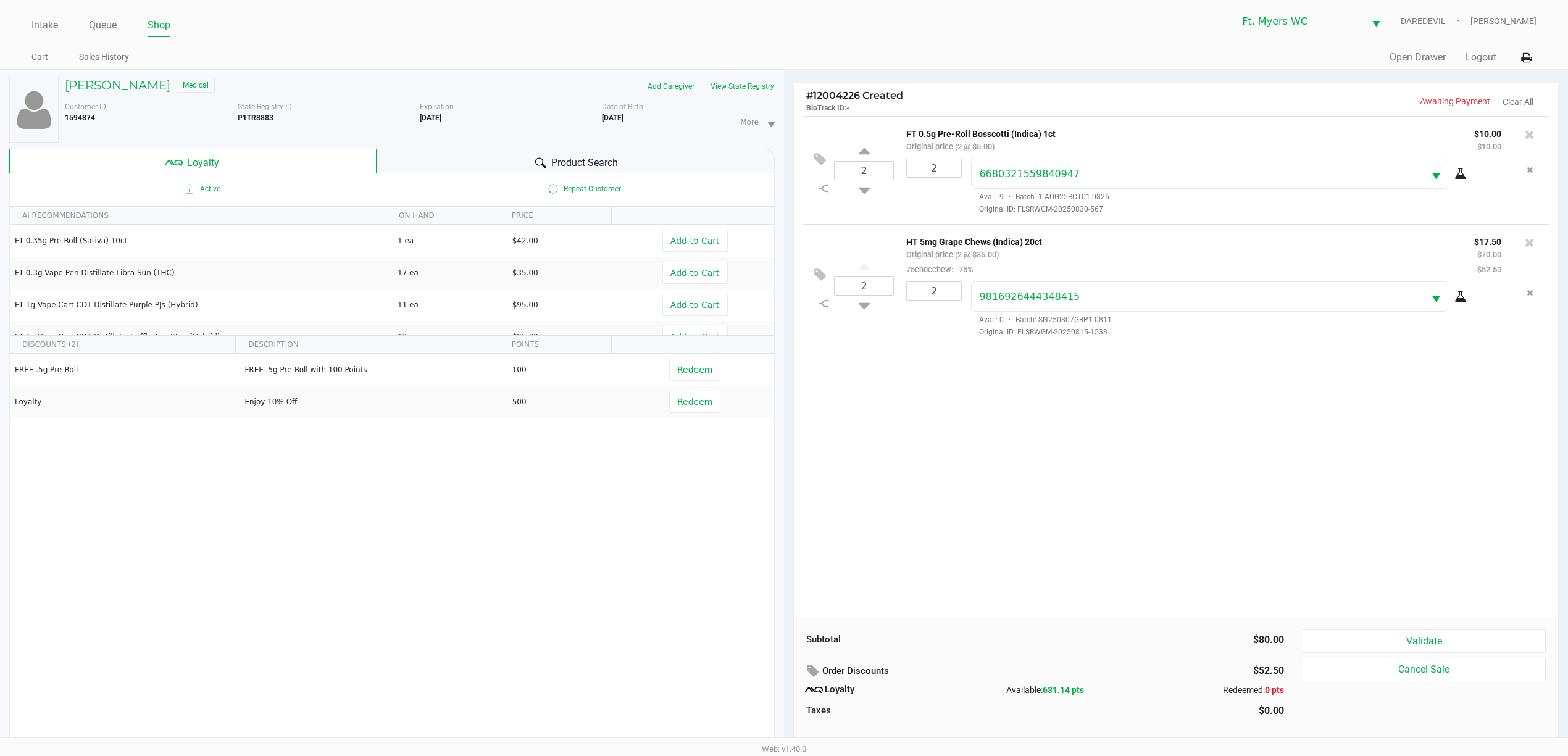
click at [512, 163] on div "Product Search" at bounding box center [575, 161] width 398 height 25
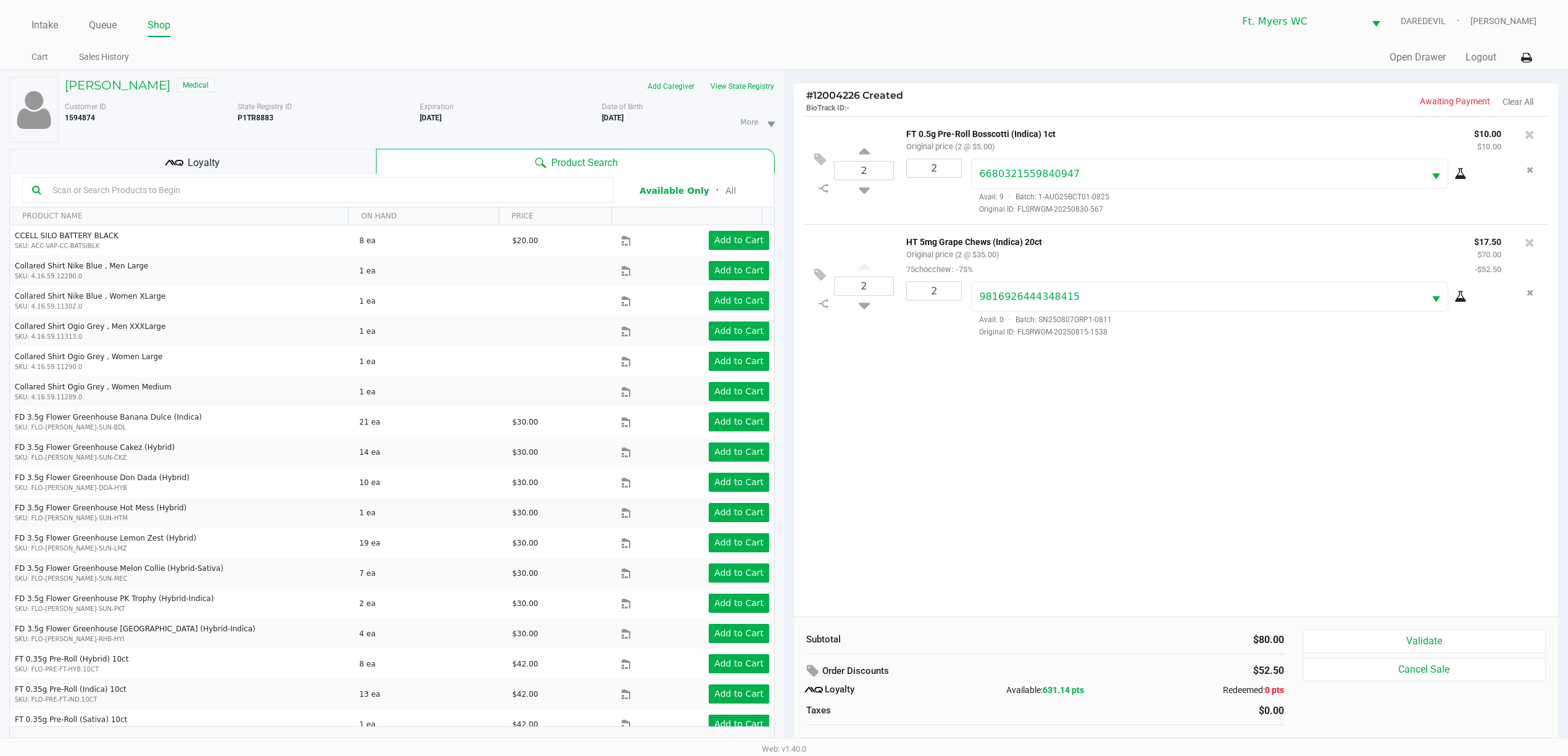
click at [766, 76] on div "NICOLE MAXWELL Medical Add Caregiver View State Registry Customer ID 1594874 St…" at bounding box center [391, 420] width 765 height 699
click at [761, 97] on div "Customer ID 1594874 State Registry ID P1TR8883 Expiration 04/11/2026 More Date …" at bounding box center [419, 119] width 729 height 46
click at [758, 82] on button "View State Registry" at bounding box center [739, 86] width 73 height 20
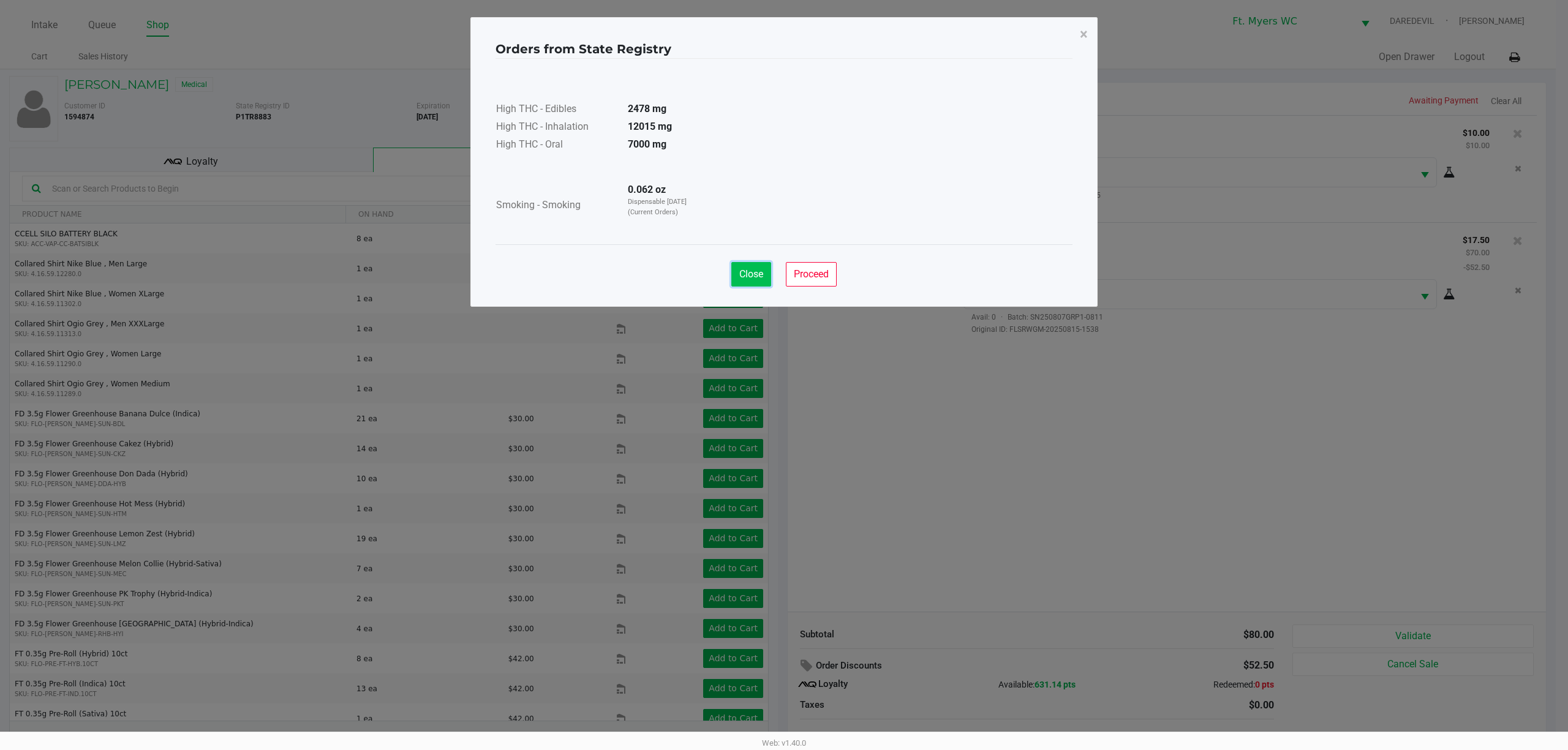
click at [751, 267] on button "Close" at bounding box center [751, 274] width 40 height 24
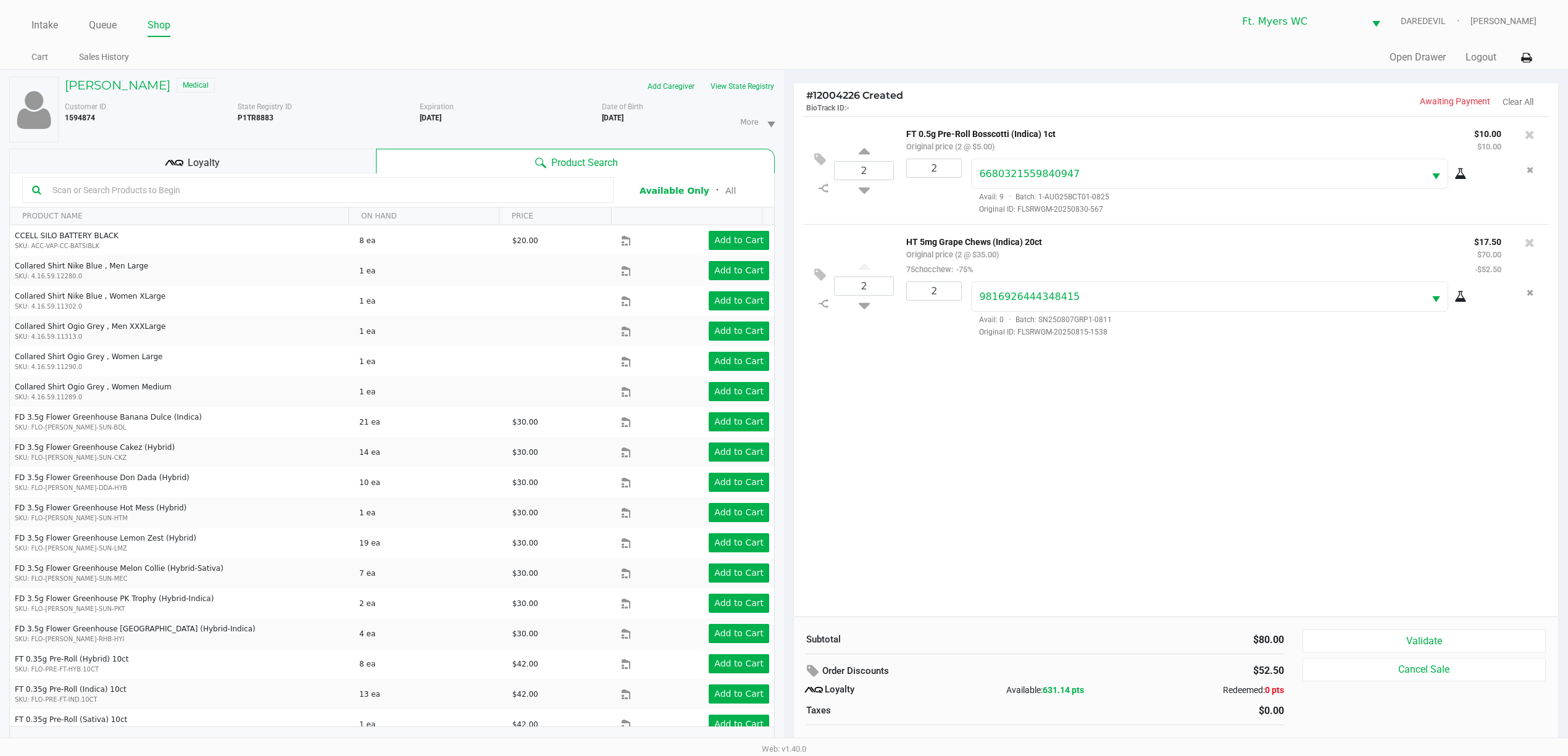
click at [256, 172] on div "Loyalty" at bounding box center [192, 161] width 367 height 25
click at [257, 167] on div "Loyalty" at bounding box center [192, 161] width 367 height 25
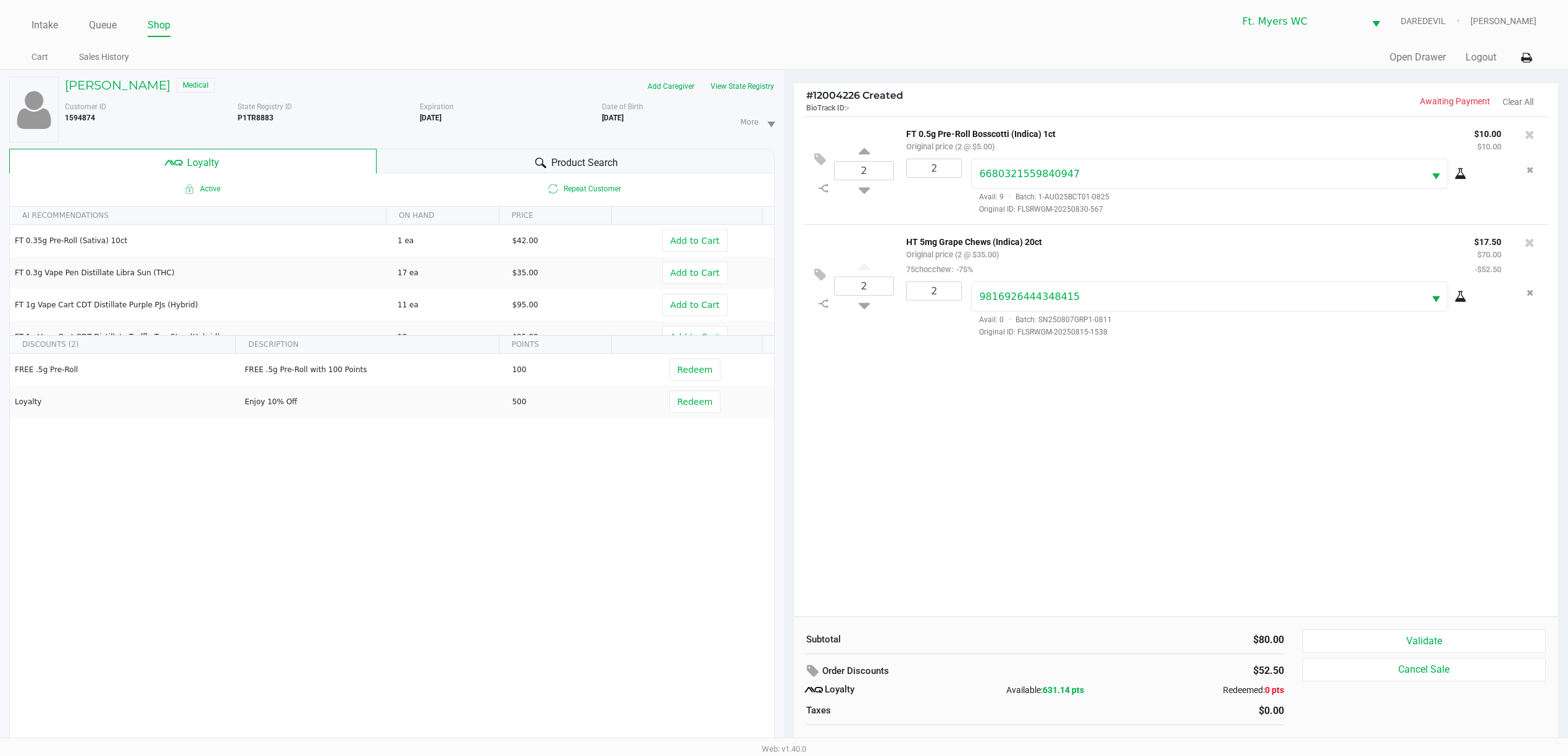
click at [457, 179] on div "Active Repeat Customer" at bounding box center [392, 189] width 764 height 31
click at [424, 163] on div "Product Search" at bounding box center [575, 161] width 398 height 25
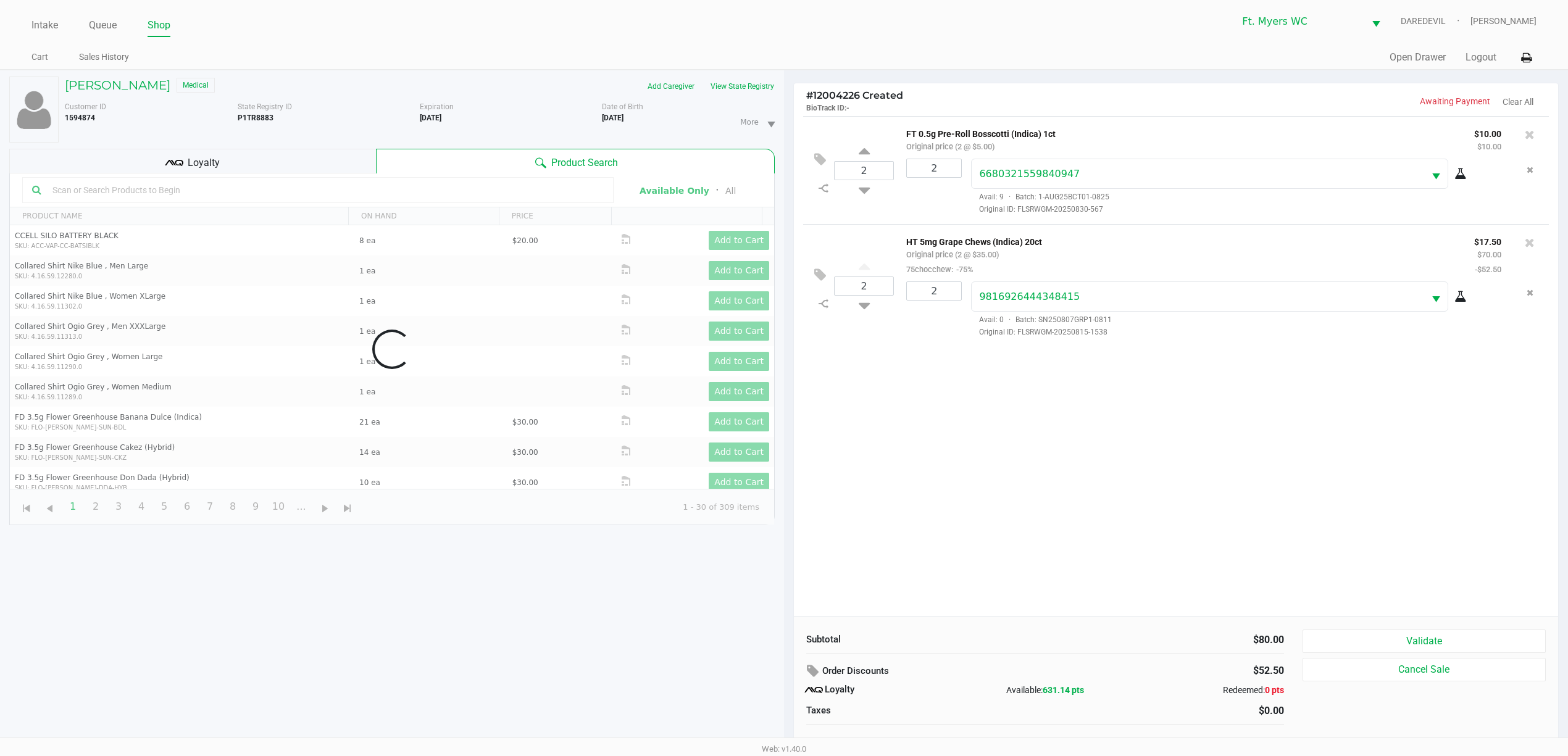
click at [338, 165] on div "Loyalty" at bounding box center [192, 161] width 367 height 25
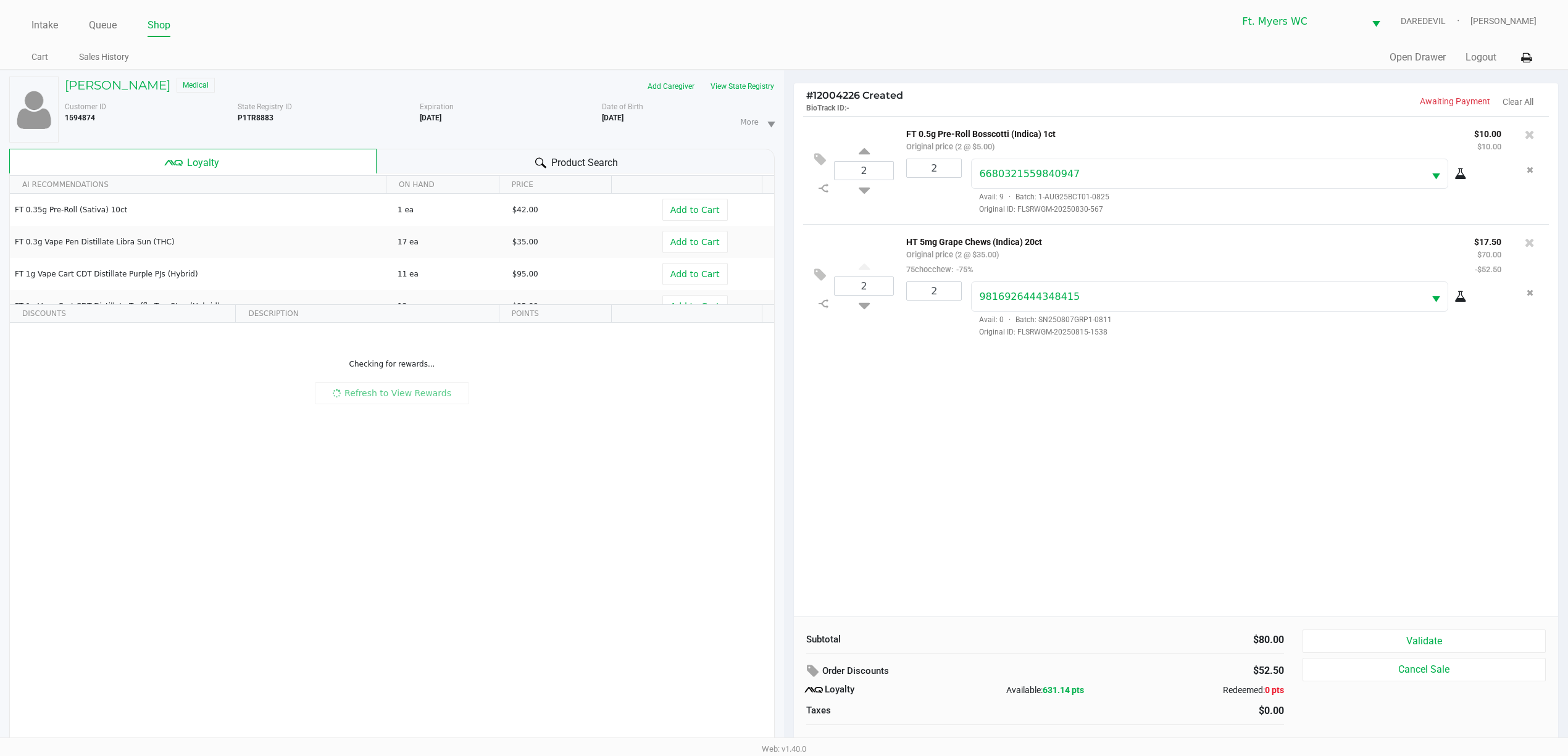
click at [472, 157] on div "Product Search" at bounding box center [575, 161] width 398 height 25
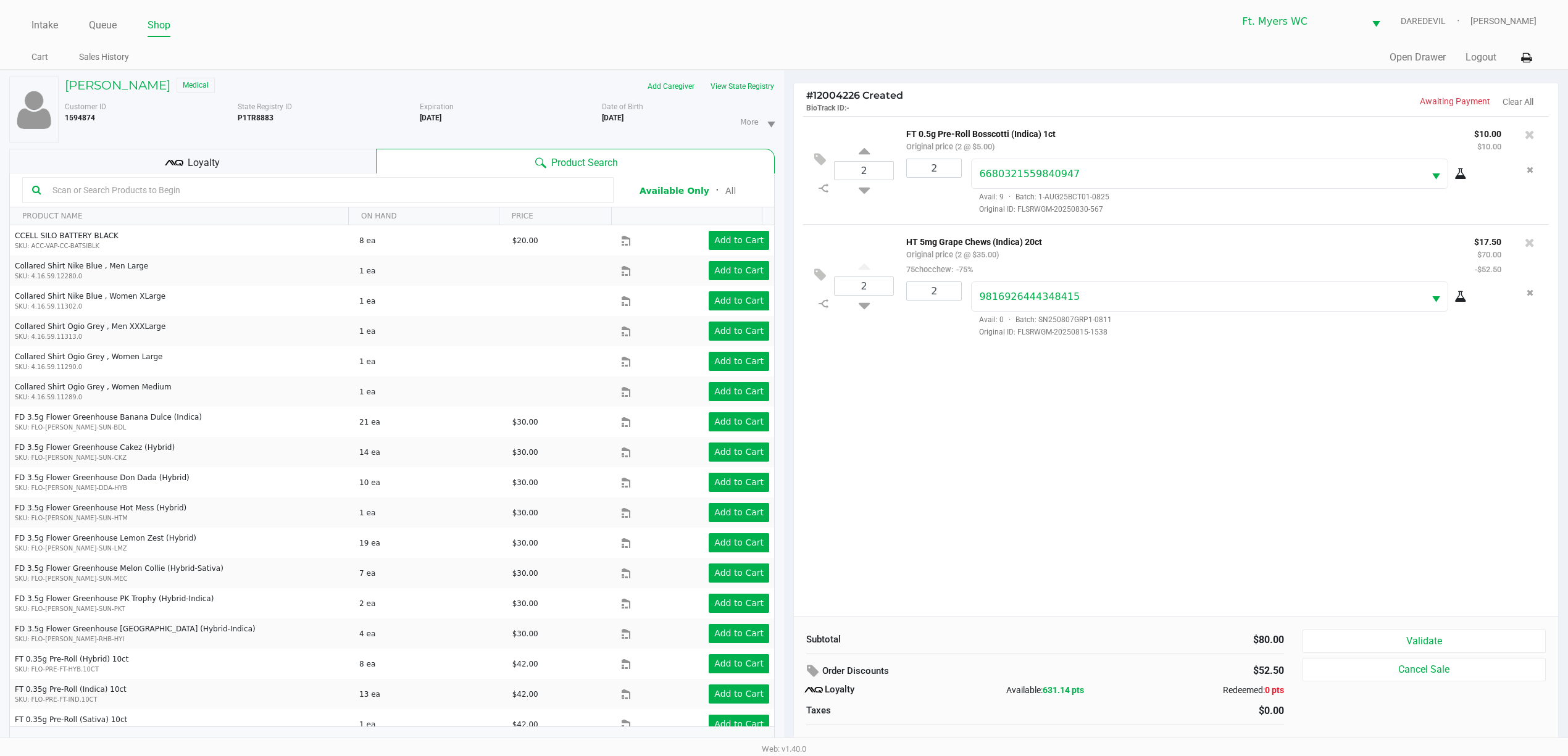
click at [751, 100] on div "Customer ID 1594874 State Registry ID P1TR8883 Expiration 04/11/2026 More Date …" at bounding box center [419, 119] width 729 height 46
click at [756, 84] on button "View State Registry" at bounding box center [739, 86] width 73 height 20
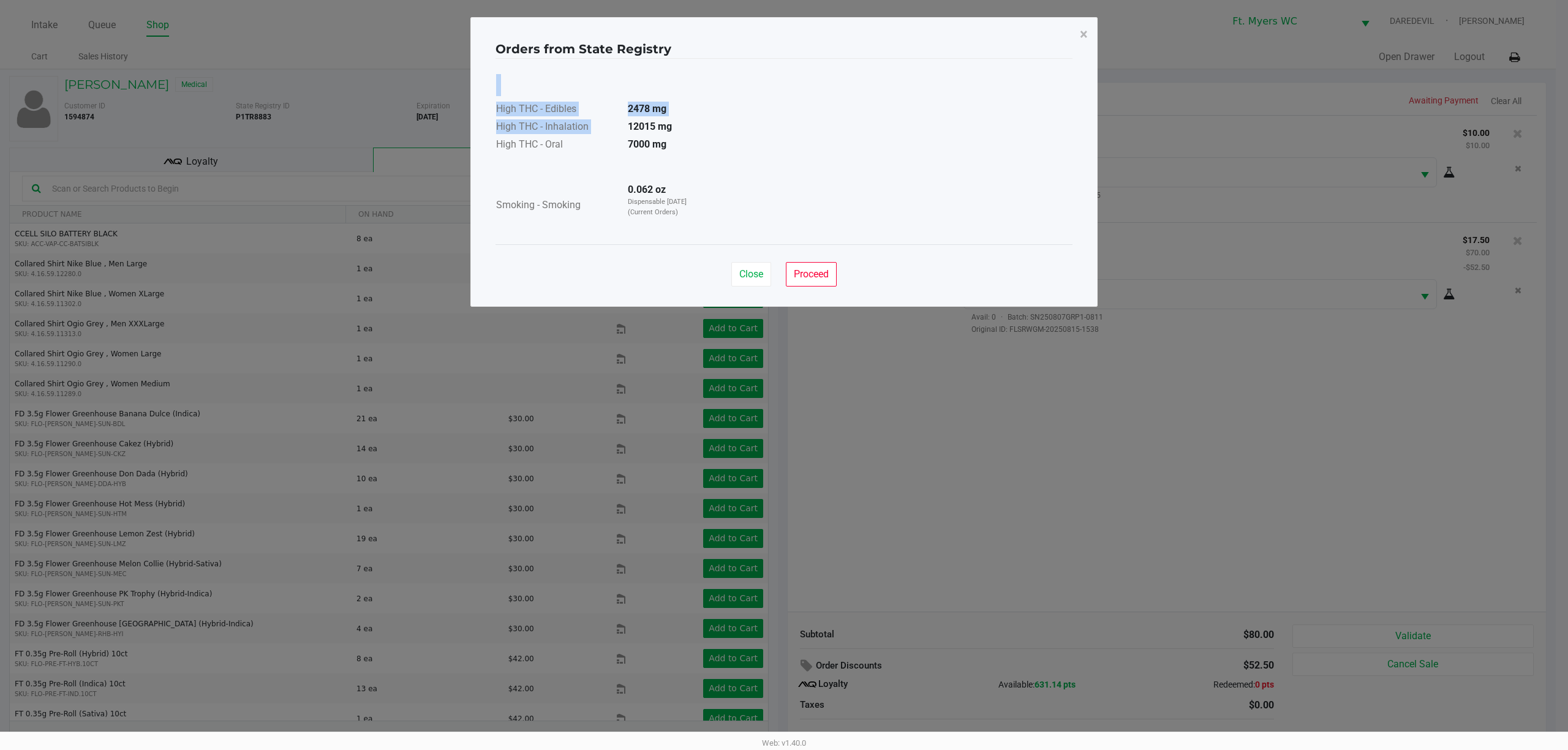
drag, startPoint x: 622, startPoint y: 126, endPoint x: 729, endPoint y: 125, distance: 107.0
click at [729, 125] on div "High THC - Edibles 2478 mg High THC - Inhalation 12015 mg High THC - Oral 7000 …" at bounding box center [784, 151] width 577 height 156
click at [758, 273] on span "Close" at bounding box center [751, 274] width 24 height 12
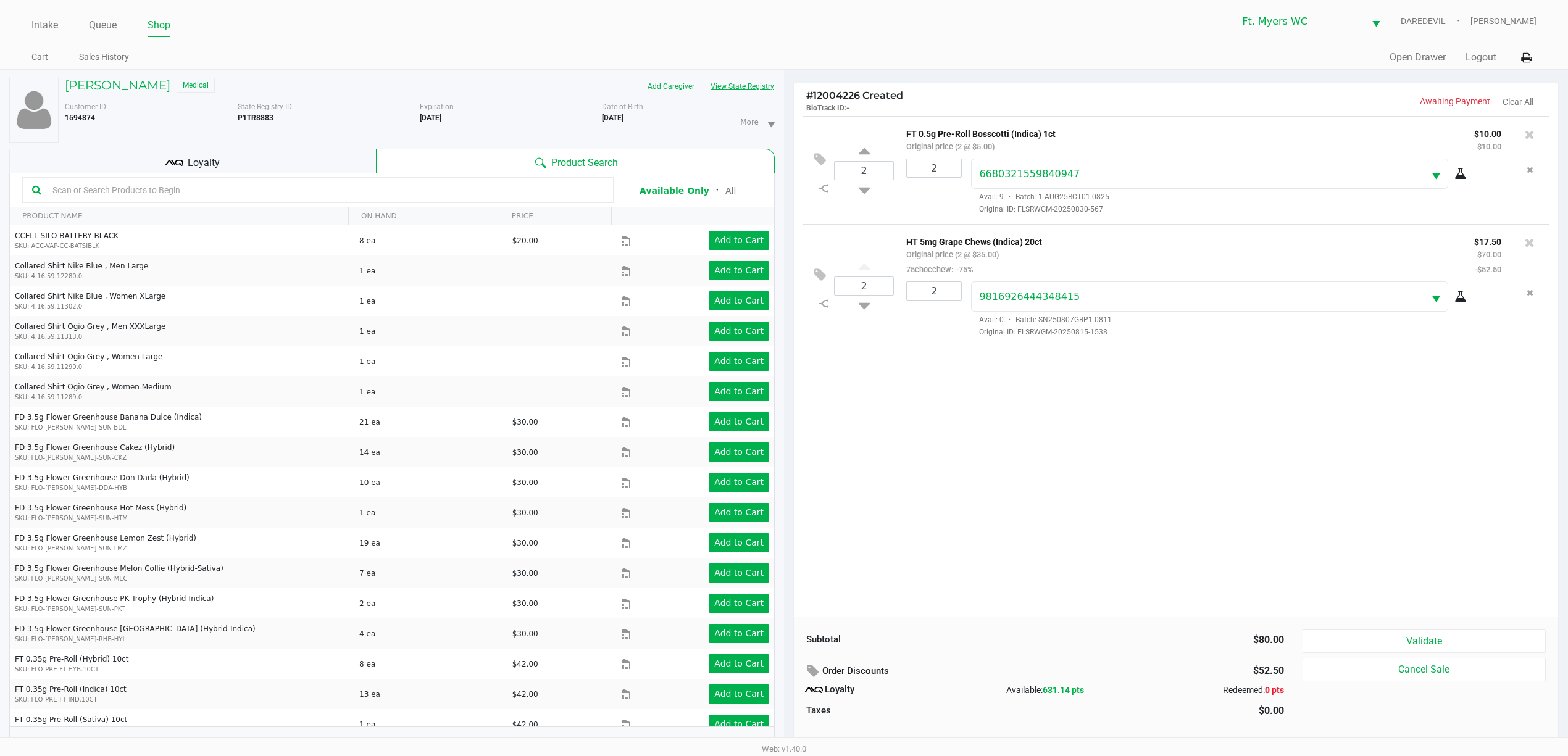
click at [773, 78] on button "View State Registry" at bounding box center [739, 86] width 73 height 20
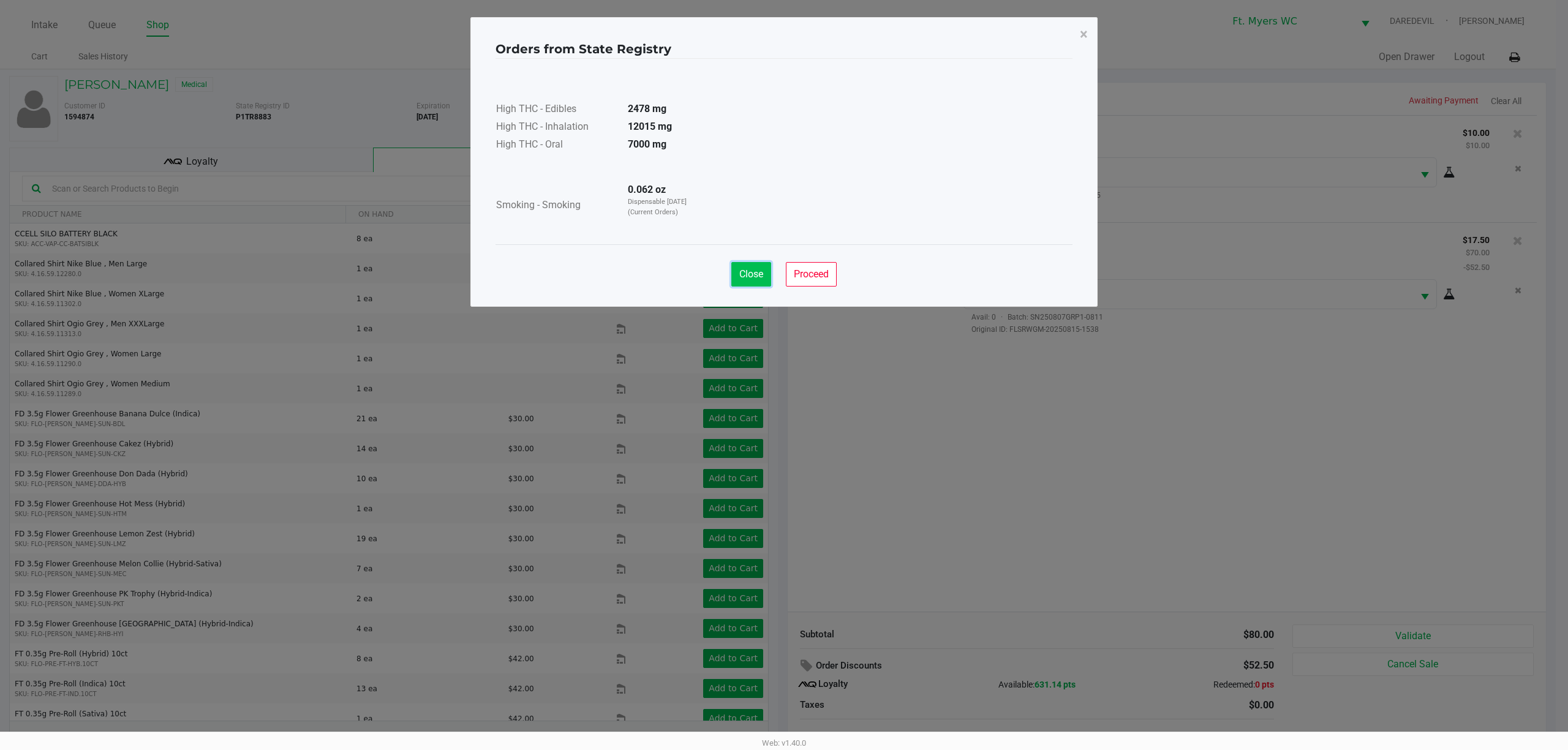
click at [738, 281] on button "Close" at bounding box center [751, 274] width 40 height 24
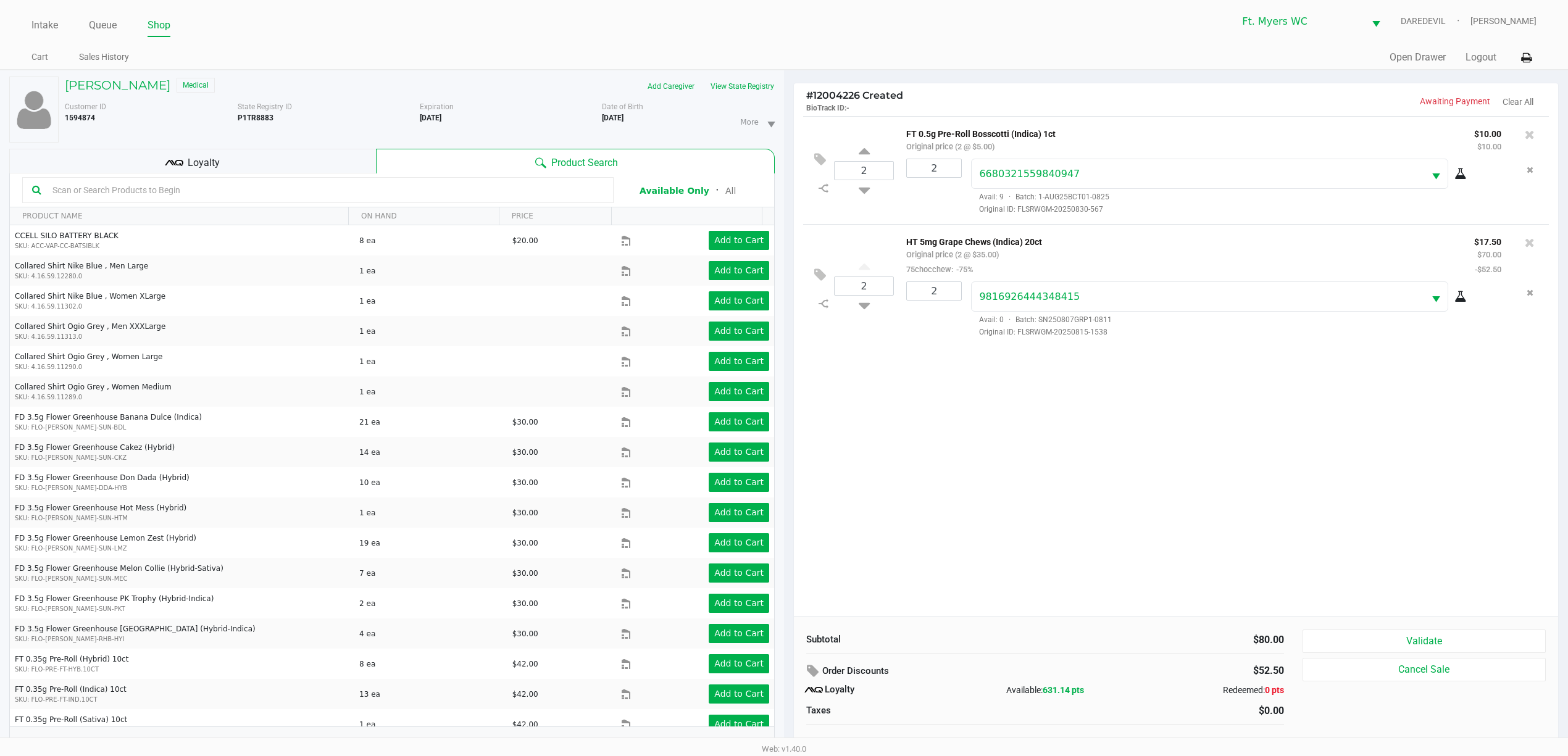
click at [325, 146] on div "NICOLE MAXWELL Medical Add Caregiver View State Registry Customer ID 1594874 St…" at bounding box center [391, 420] width 765 height 699
click at [356, 158] on div "Loyalty" at bounding box center [192, 161] width 367 height 25
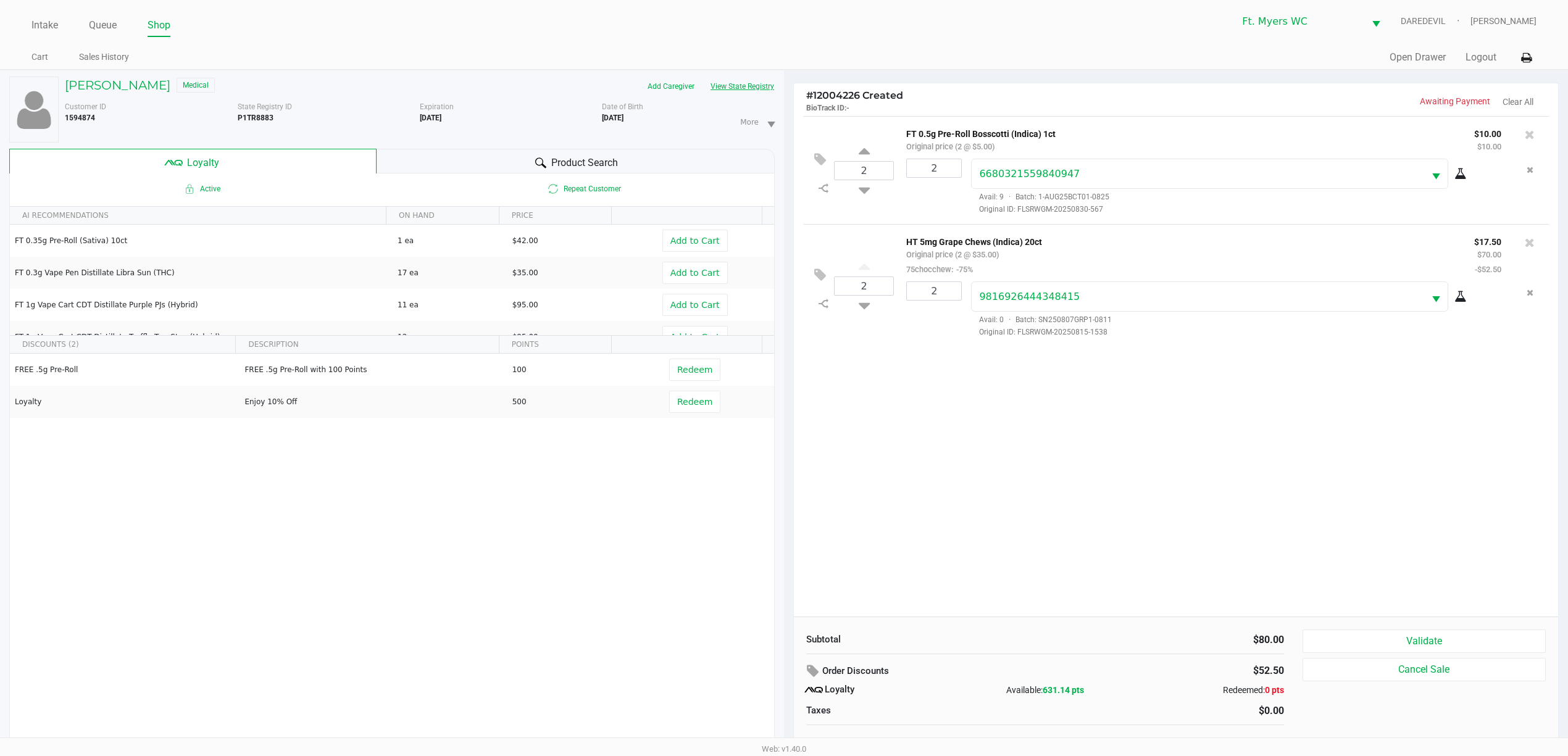
click at [757, 87] on button "View State Registry" at bounding box center [739, 86] width 73 height 20
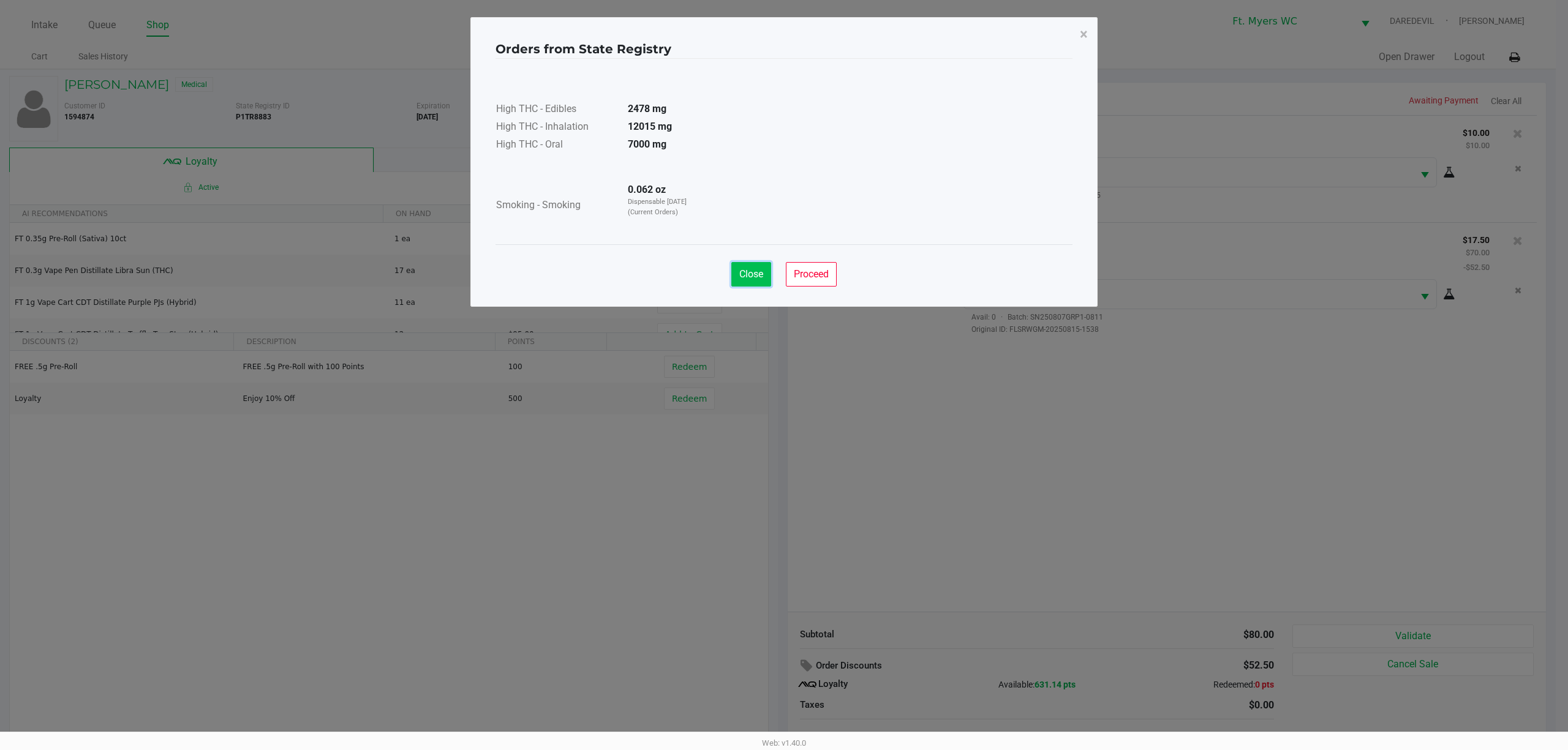
click at [764, 275] on button "Close" at bounding box center [751, 274] width 40 height 24
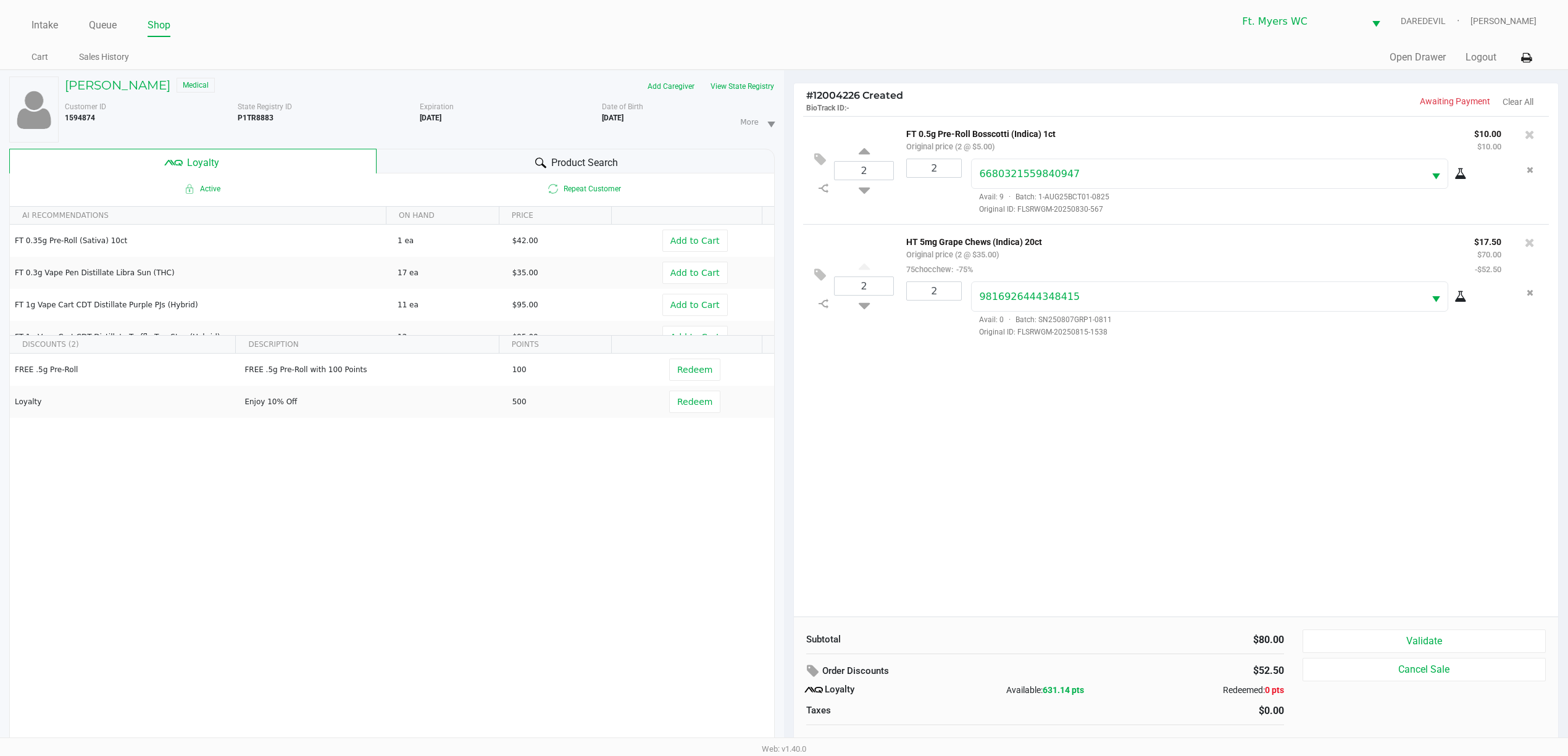
click at [645, 181] on div "Active Repeat Customer" at bounding box center [392, 189] width 764 height 31
click at [645, 173] on div "Product Search" at bounding box center [575, 161] width 398 height 25
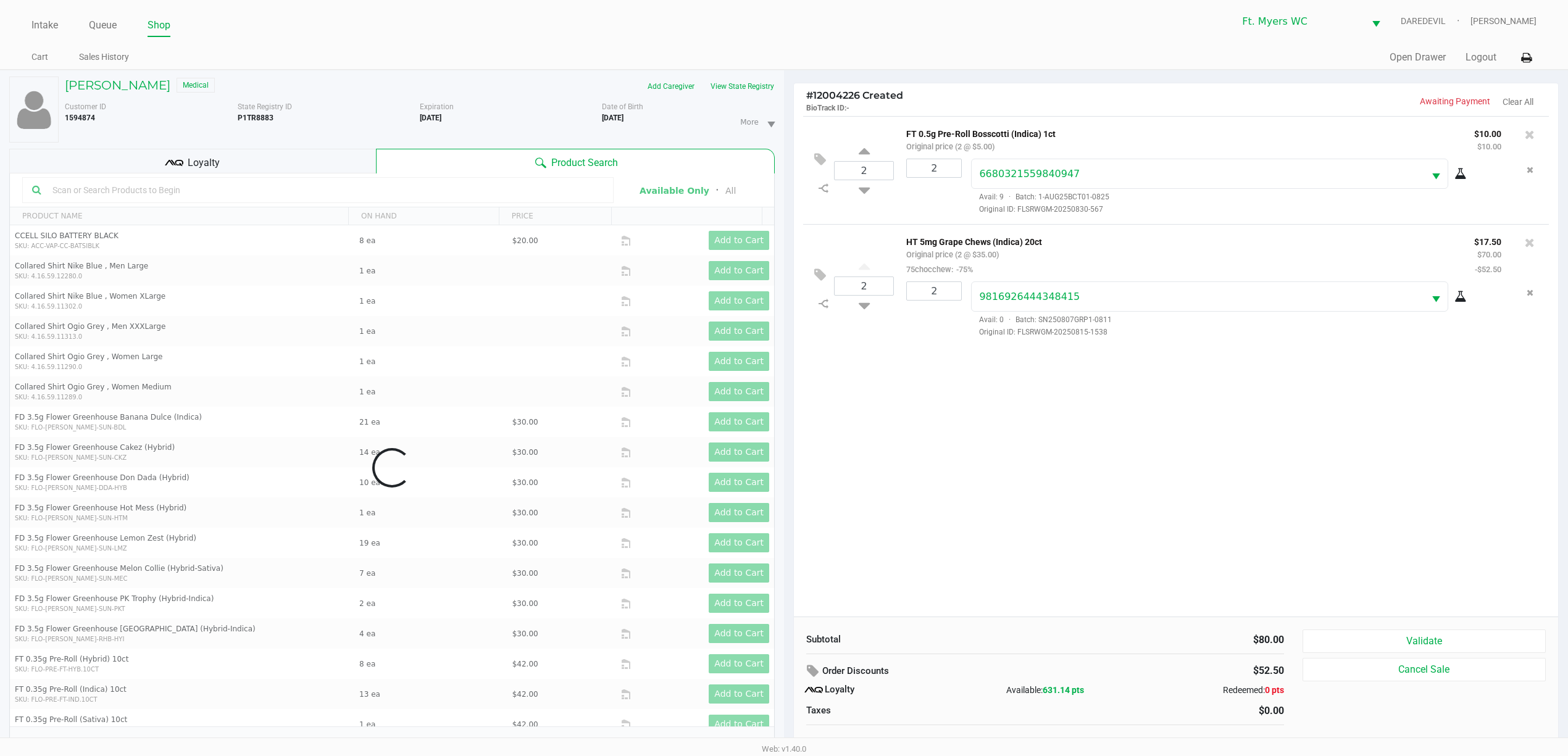
click at [403, 167] on div "Product Search" at bounding box center [574, 161] width 398 height 25
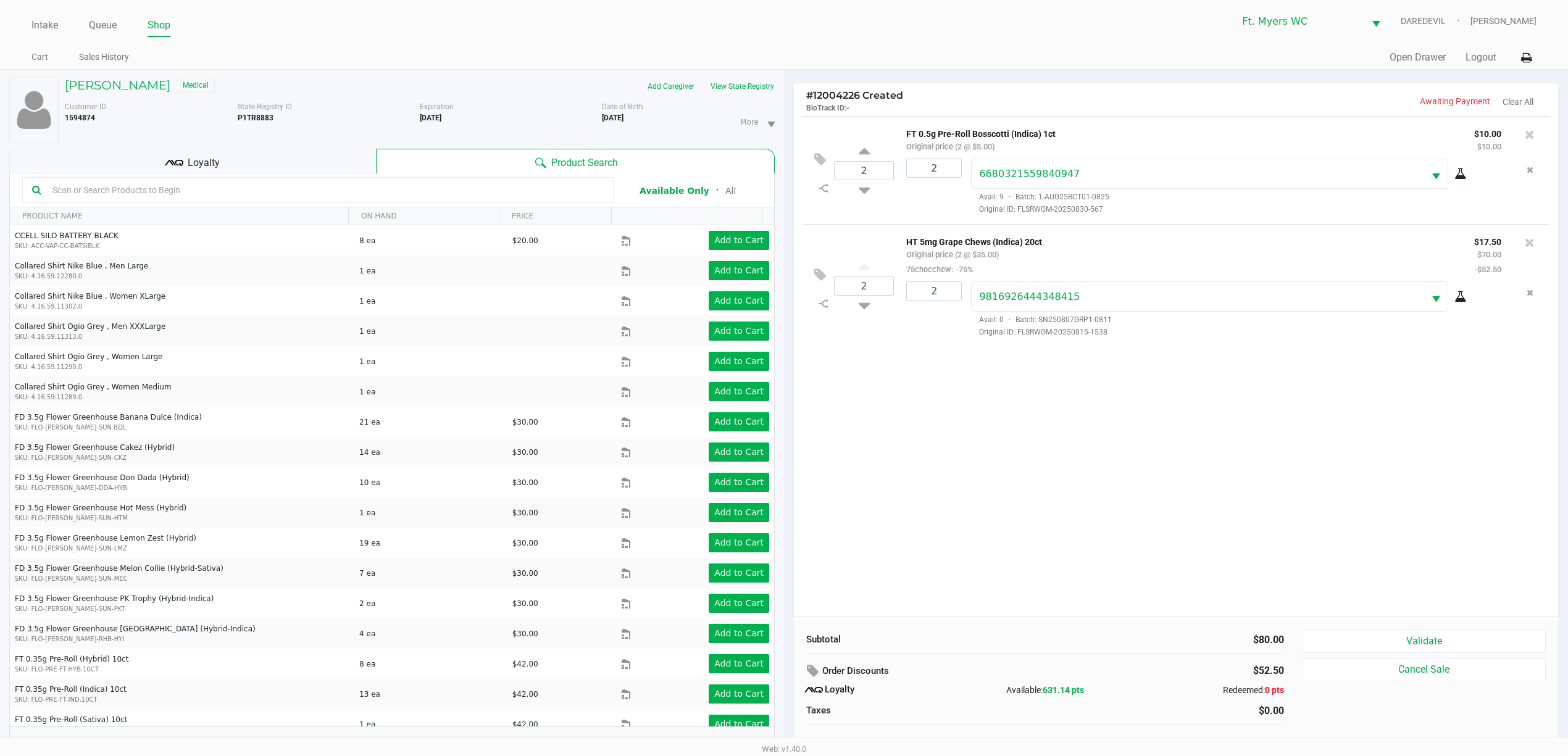
click at [376, 163] on div "Product Search" at bounding box center [574, 161] width 398 height 25
click at [1028, 455] on div "2 FT 0.5g Pre-Roll Bosscotti (Indica) 1ct Original price (2 @ $5.00) $10.00 $10…" at bounding box center [1176, 367] width 764 height 501
click at [1035, 406] on div "2 FT 0.5g Pre-Roll Bosscotti (Indica) 1ct Original price (2 @ $5.00) $10.00 $10…" at bounding box center [1176, 367] width 764 height 501
click at [1041, 458] on div "2 FT 0.5g Pre-Roll Bosscotti (Indica) 1ct Original price (2 @ $5.00) $10.00 $10…" at bounding box center [1176, 367] width 764 height 501
click at [1070, 449] on div "2 FT 0.5g Pre-Roll Bosscotti (Indica) 1ct Original price (2 @ $5.00) $10.00 $10…" at bounding box center [1176, 367] width 764 height 501
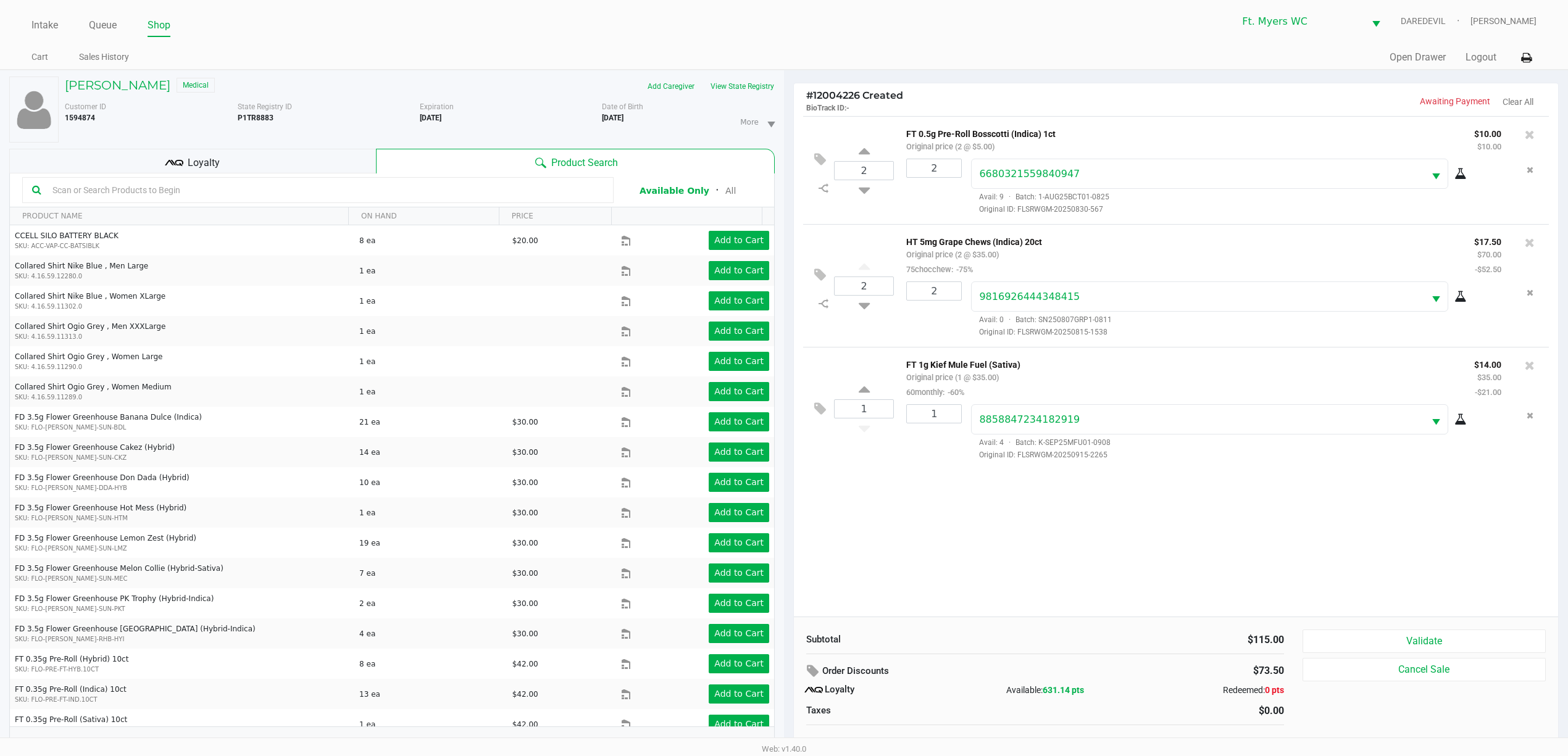
drag, startPoint x: 1076, startPoint y: 234, endPoint x: 898, endPoint y: 229, distance: 178.1
click at [898, 229] on div "2 HT 5mg Grape Chews (Indica) 20ct Original price (2 @ $35.00) 75chocchew: -75%…" at bounding box center [1176, 285] width 746 height 123
copy p "HT 5mg Grape Chews (Indica) 20ct"
click at [939, 541] on div "2 FT 0.5g Pre-Roll Bosscotti (Indica) 1ct Original price (2 @ $5.00) $10.00 $10…" at bounding box center [1176, 367] width 764 height 501
click at [968, 479] on div "2 FT 0.5g Pre-Roll Bosscotti (Indica) 1ct Original price (2 @ $5.00) $10.00 $10…" at bounding box center [1176, 367] width 764 height 501
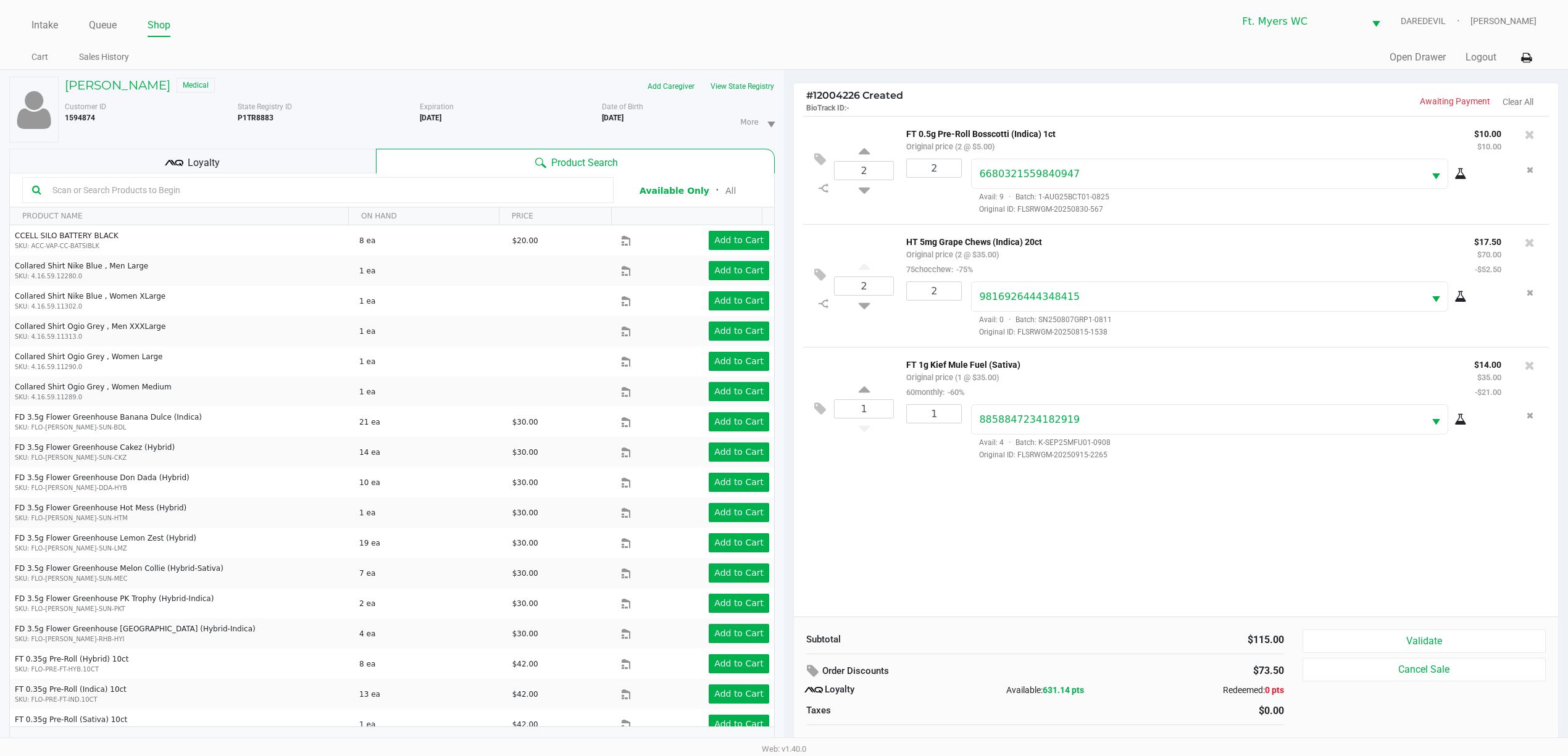
click at [924, 491] on div "2 FT 0.5g Pre-Roll Bosscotti (Indica) 1ct Original price (2 @ $5.00) $10.00 $10…" at bounding box center [1176, 367] width 764 height 501
click at [1438, 643] on button "Validate" at bounding box center [1424, 642] width 243 height 24
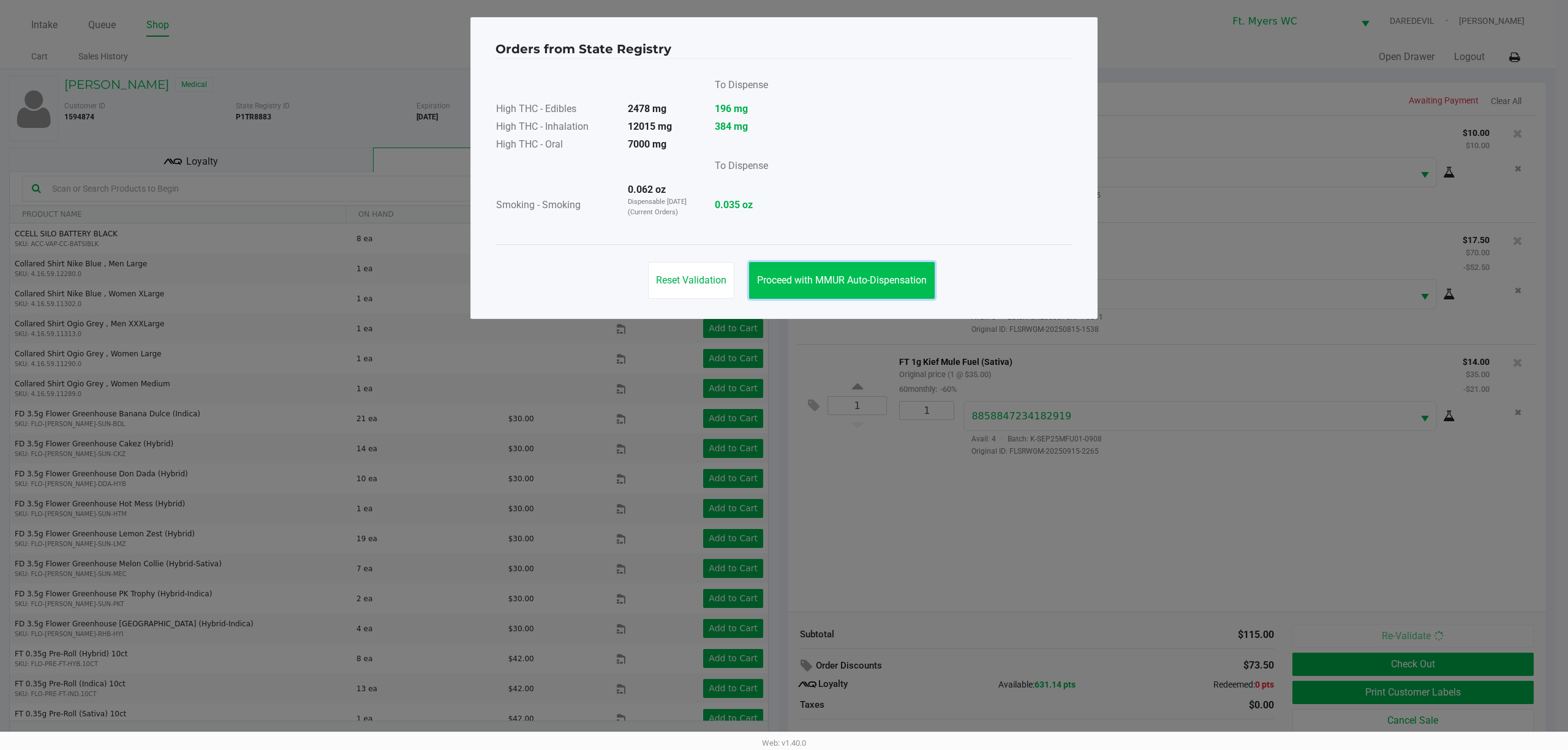
click at [871, 277] on span "Proceed with MMUR Auto-Dispensation" at bounding box center [842, 280] width 169 height 12
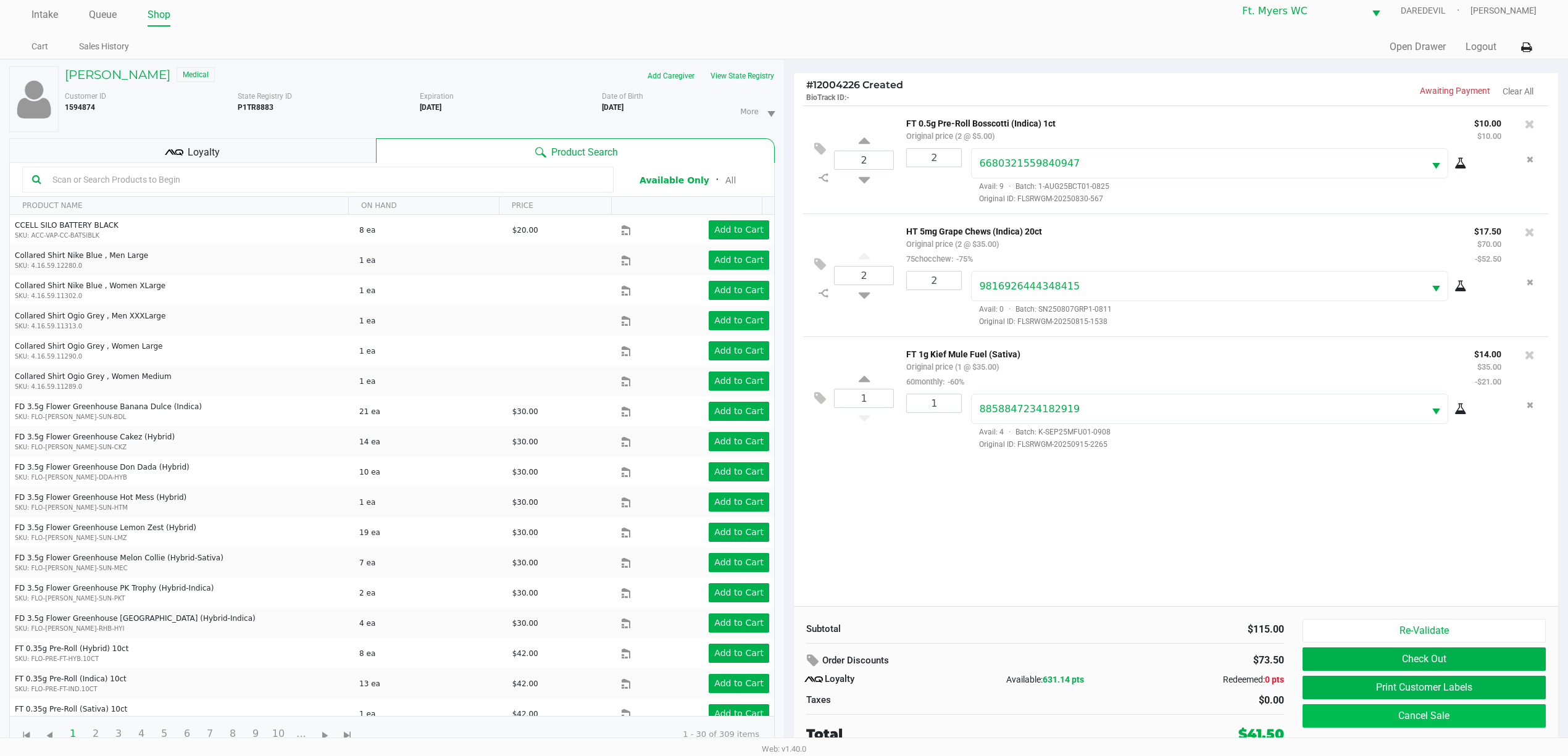
scroll to position [14, 0]
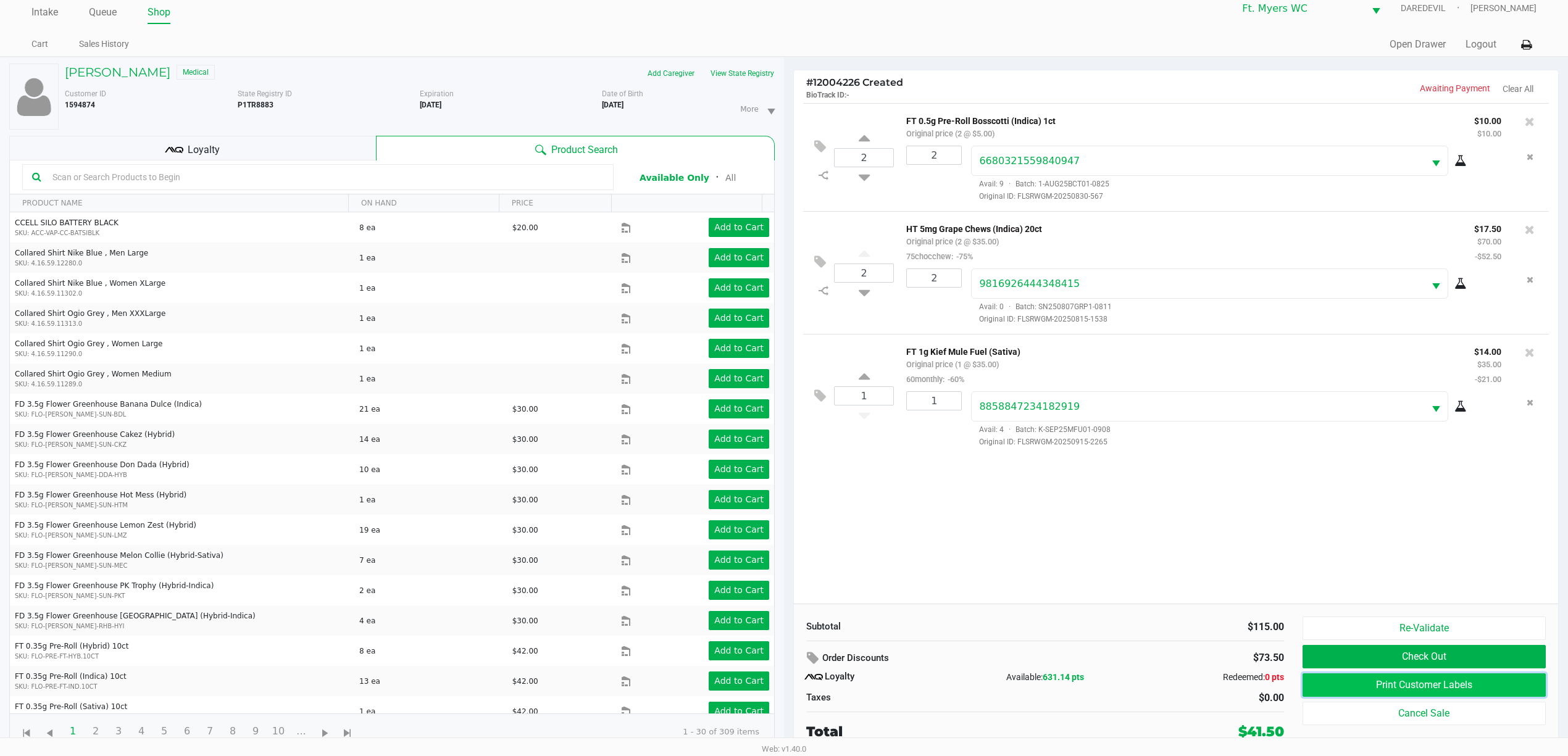
click at [1357, 687] on button "Print Customer Labels" at bounding box center [1424, 685] width 243 height 24
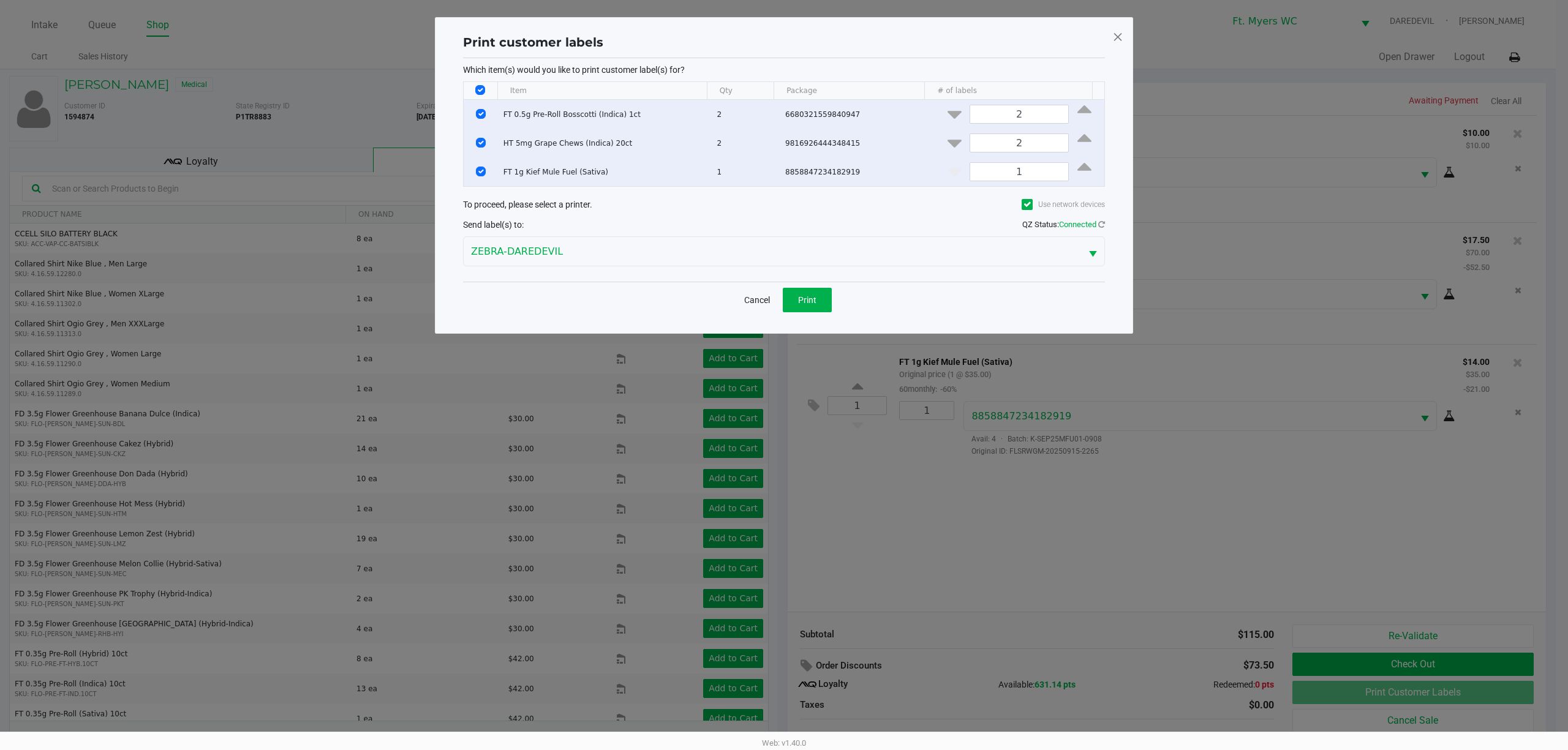
click at [824, 315] on div "Cancel Print" at bounding box center [784, 300] width 642 height 36
click at [799, 298] on span "Print" at bounding box center [807, 300] width 18 height 10
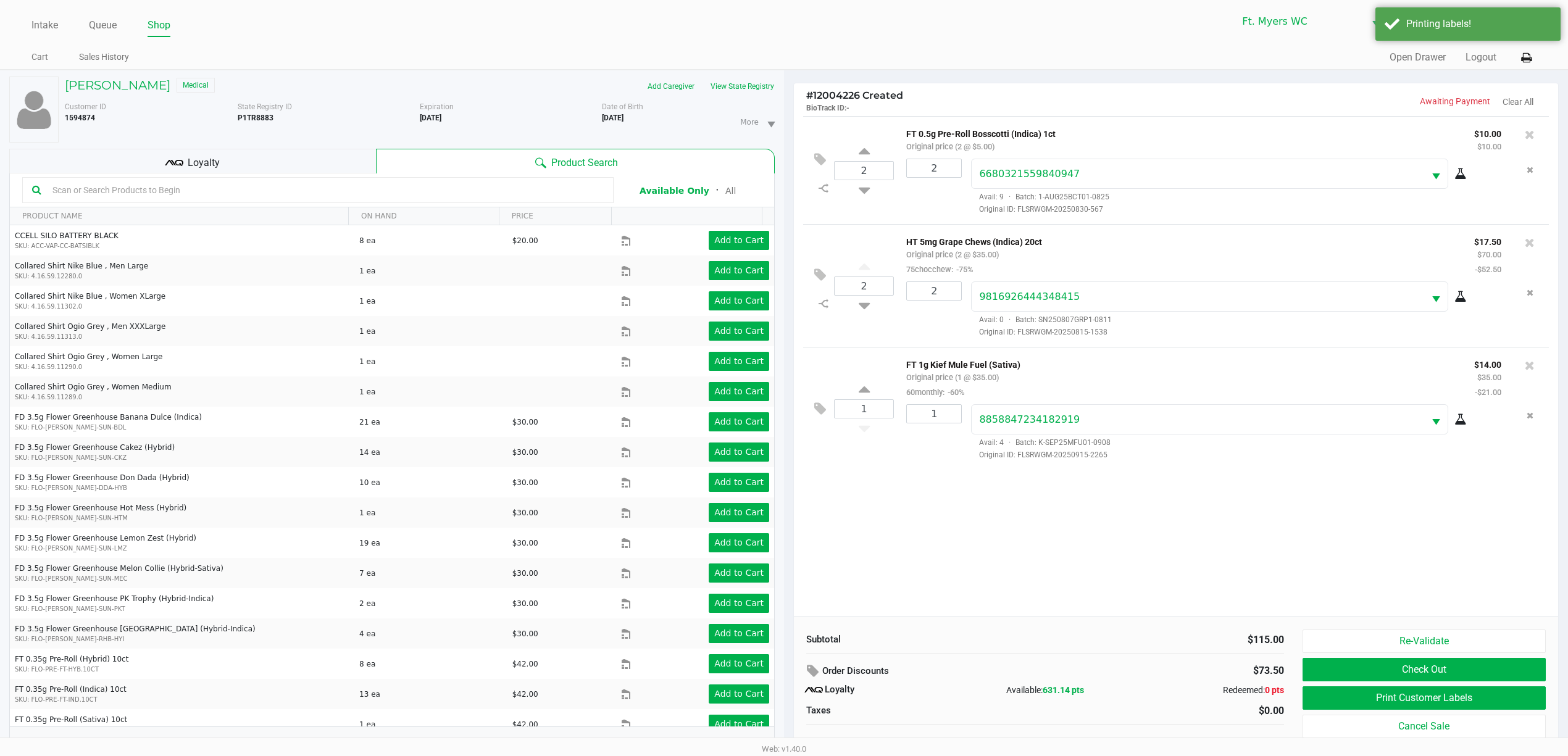
click at [885, 557] on ngb-modal-window "Print customer labels Which item(s) would you like to print customer label(s) f…" at bounding box center [784, 378] width 1568 height 756
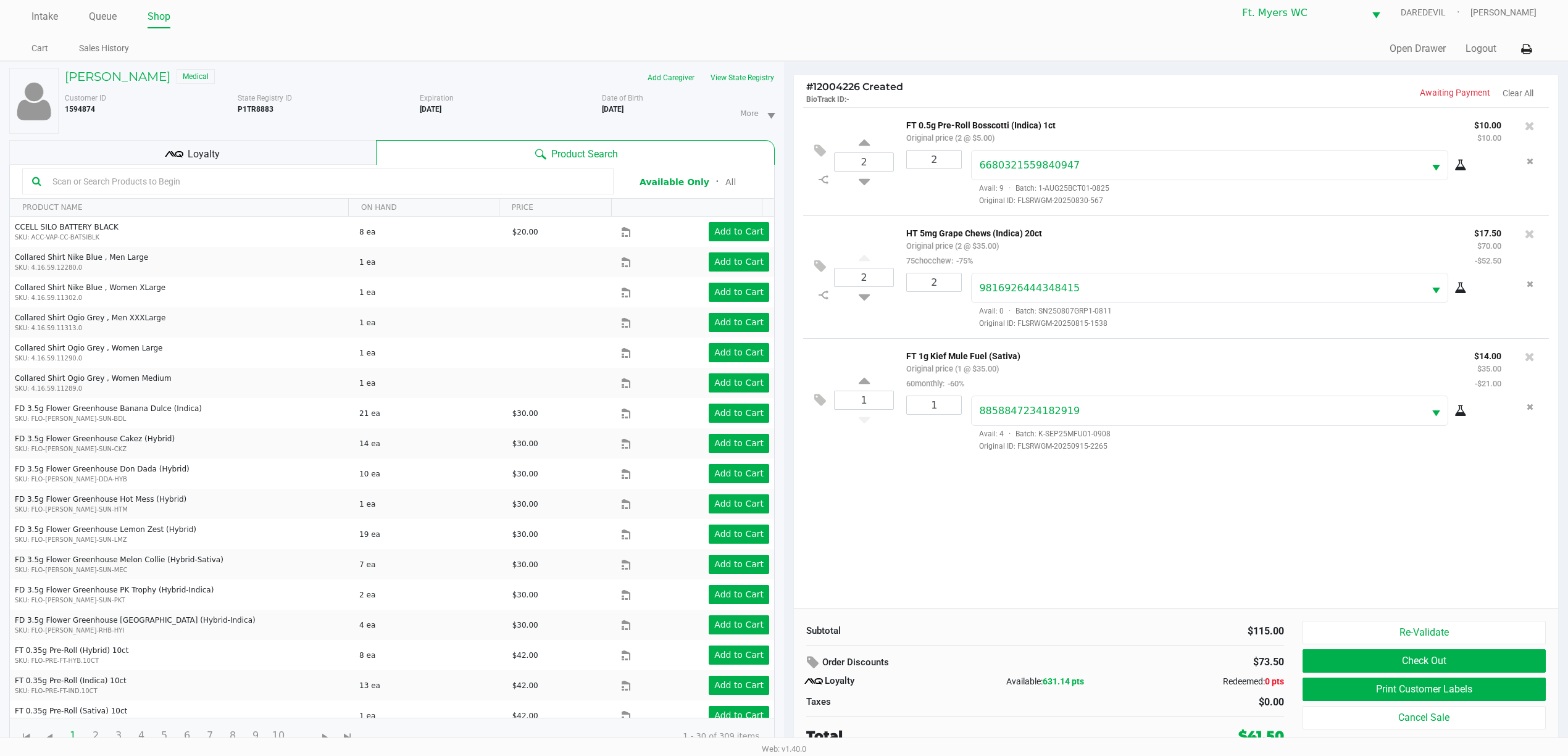
scroll to position [14, 0]
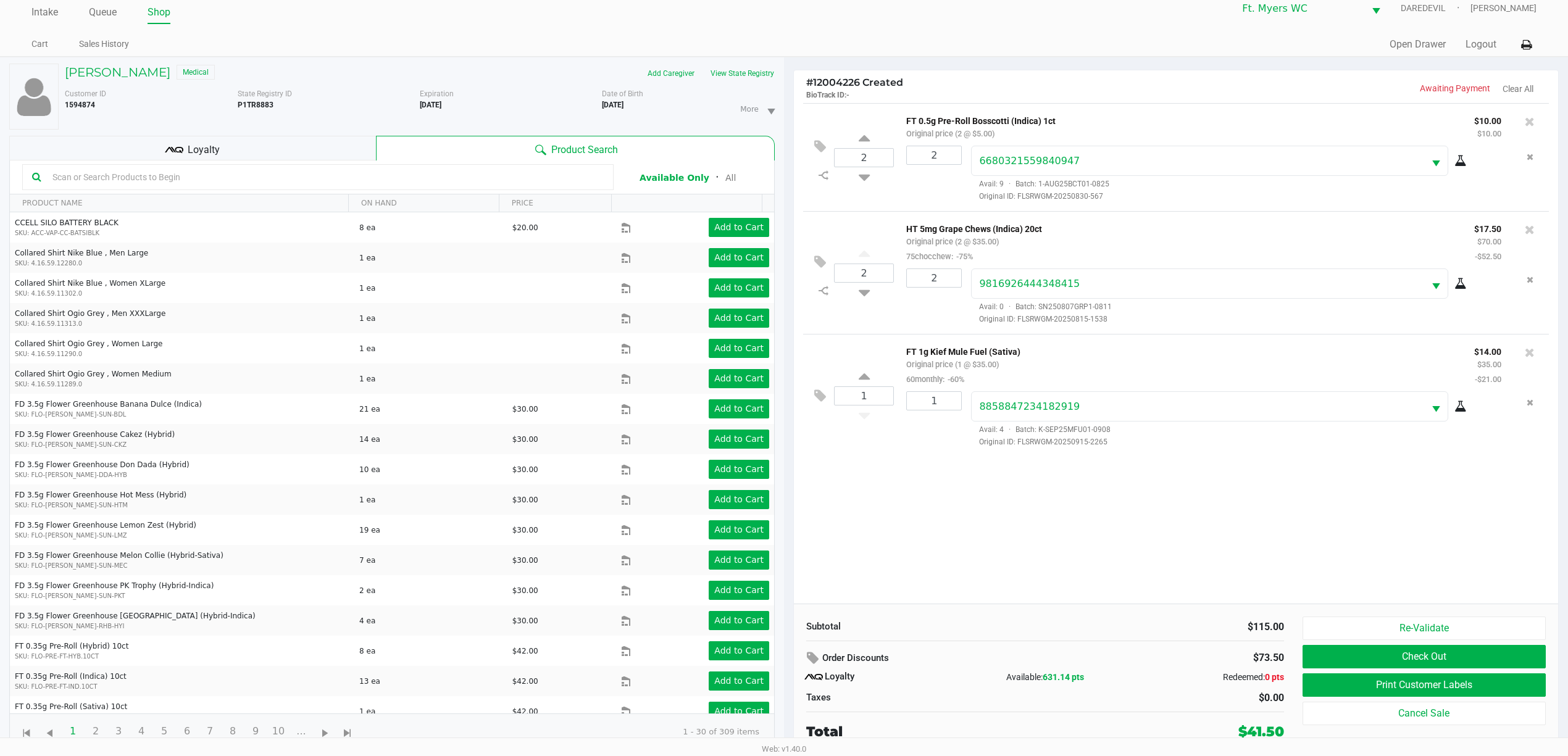
click at [1152, 544] on div "2 FT 0.5g Pre-Roll Bosscotti (Indica) 1ct Original price (2 @ $5.00) $10.00 $10…" at bounding box center [1176, 354] width 764 height 501
click at [319, 162] on kendo-grid-toolbar "Available Only ᛫ All" at bounding box center [392, 177] width 764 height 34
click at [323, 148] on div "Loyalty" at bounding box center [192, 148] width 367 height 25
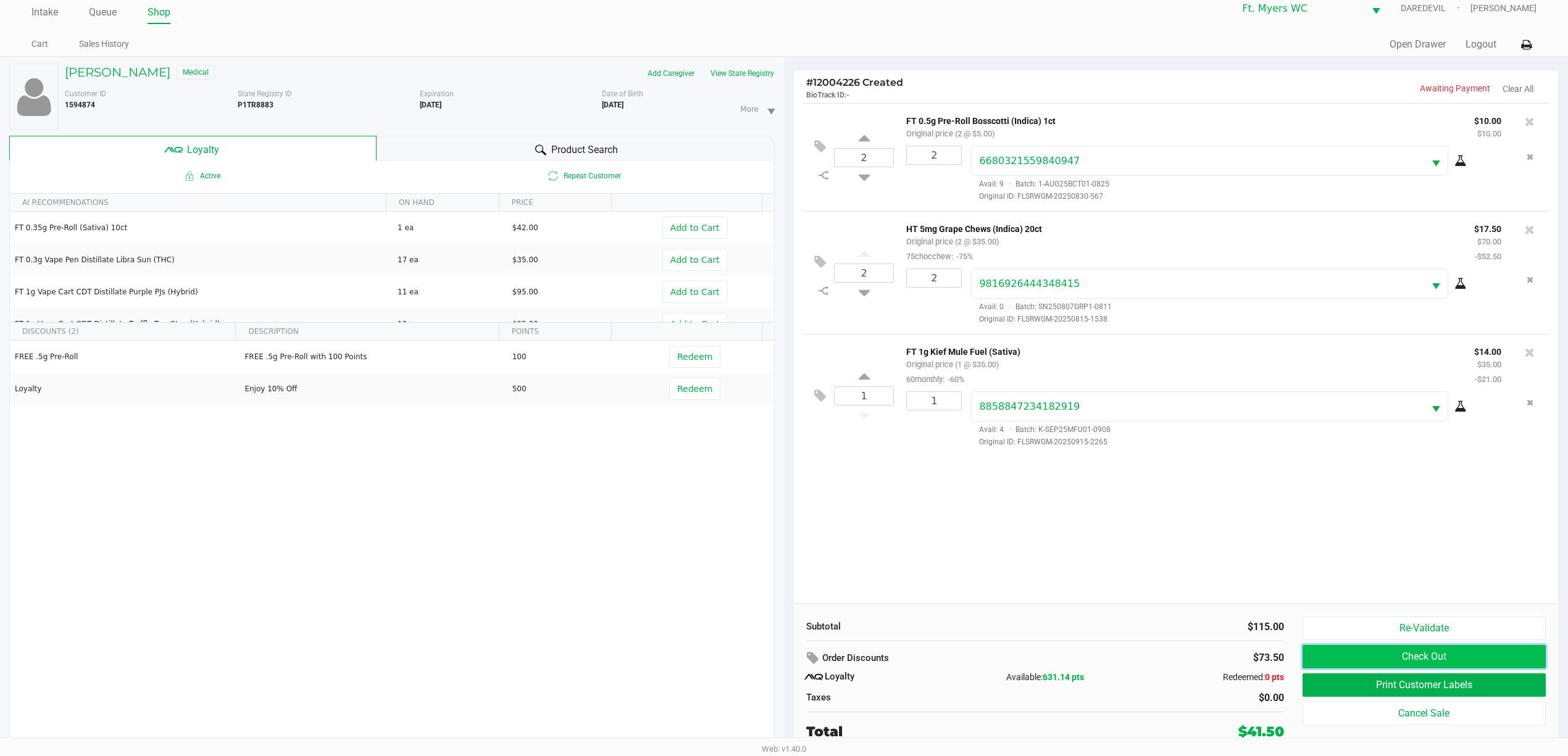
click at [1342, 664] on button "Check Out" at bounding box center [1424, 657] width 243 height 24
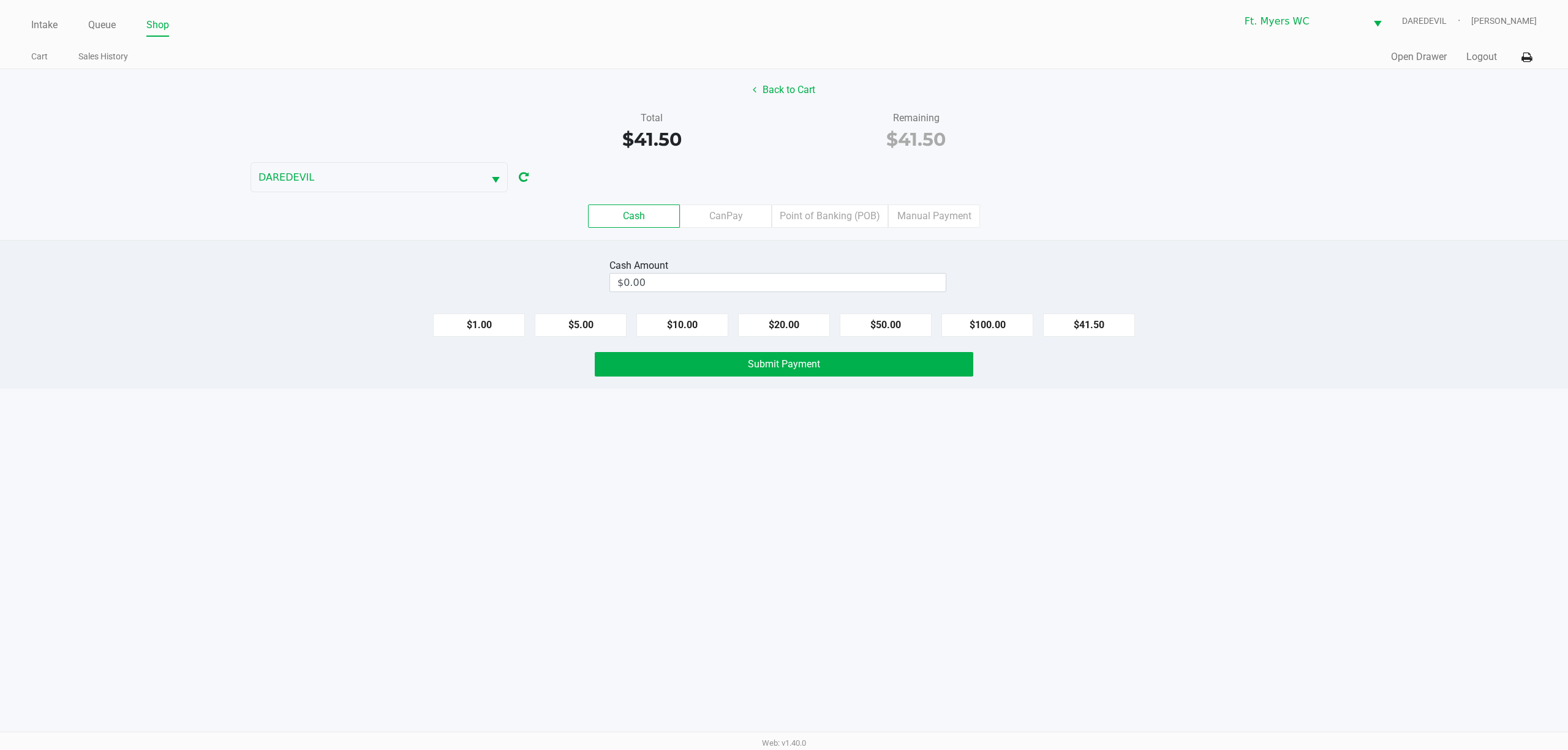
click at [701, 272] on div "Cash Amount" at bounding box center [778, 266] width 337 height 14
click at [707, 290] on input "0" at bounding box center [778, 283] width 336 height 18
click at [1089, 329] on button "$41.50" at bounding box center [1089, 325] width 92 height 23
type input "$41.50"
click at [866, 361] on button "Submit Payment" at bounding box center [784, 364] width 378 height 24
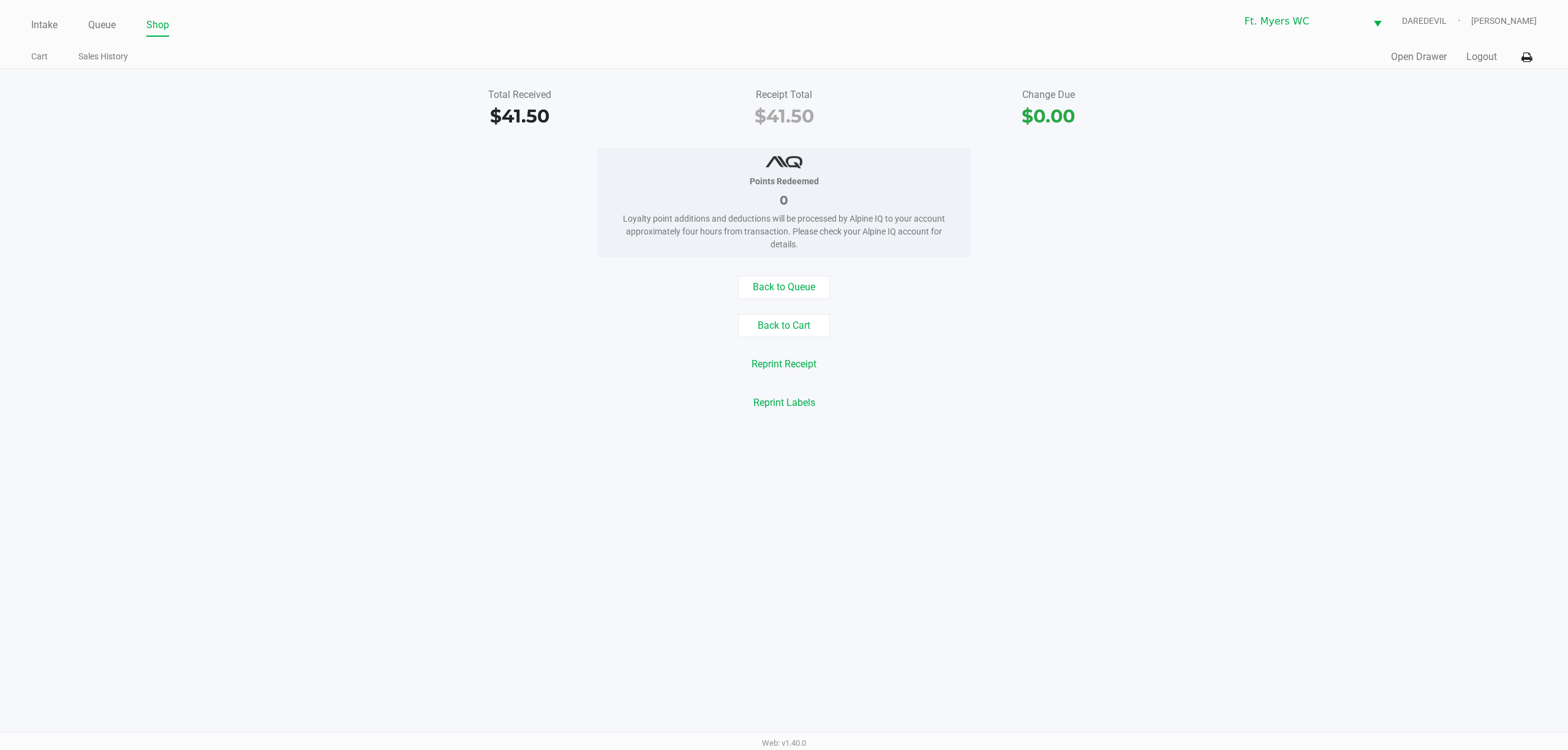
click at [99, 4] on div "Intake Queue Shop Ft. Myers WC DAREDEVIL Richard Andrews Cart Sales History Qui…" at bounding box center [784, 34] width 1568 height 69
click at [108, 20] on link "Queue" at bounding box center [102, 24] width 28 height 17
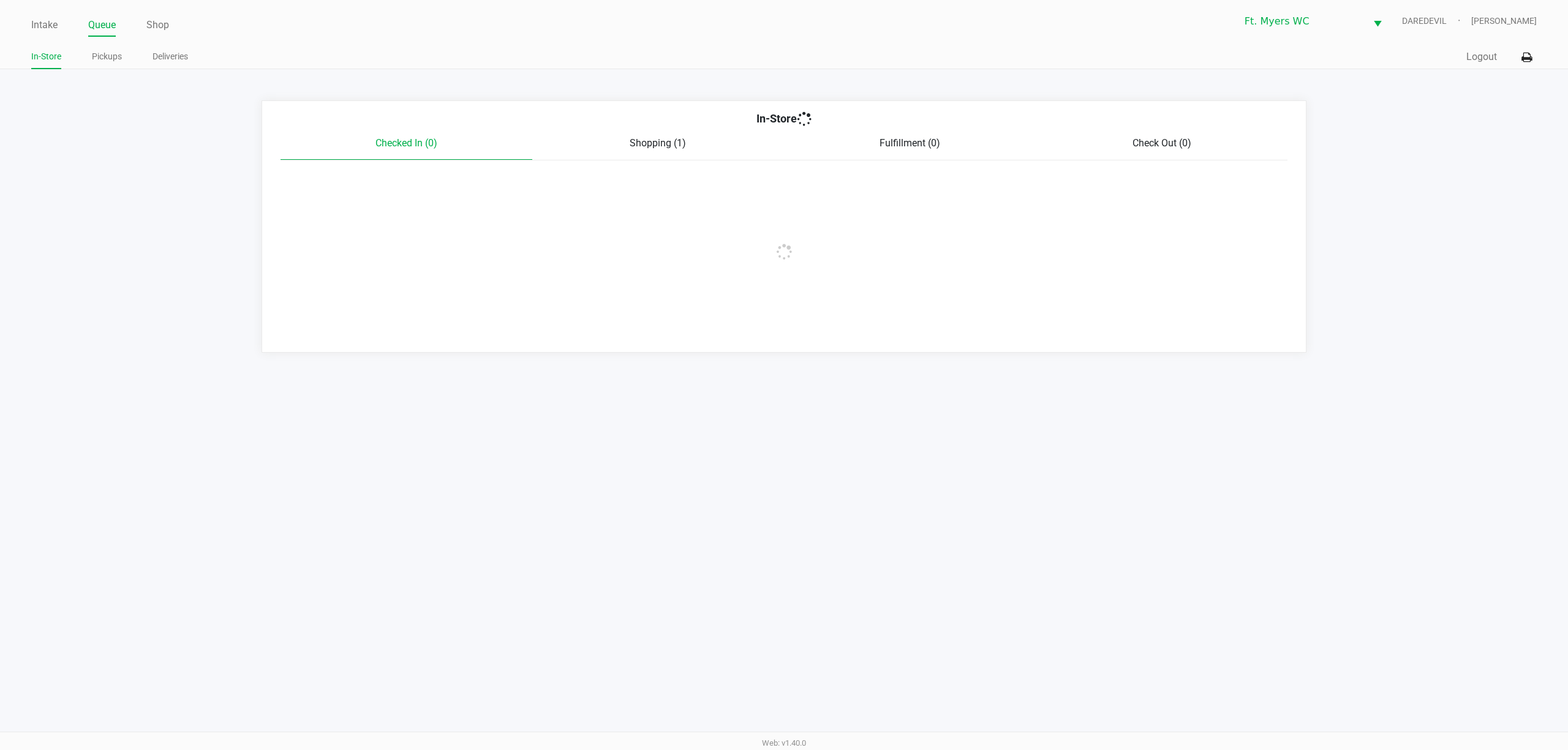
click at [96, 84] on app-point-of-sale "Intake Queue Shop Ft. Myers WC DAREDEVIL Richard Andrews In-Store Pickups Deliv…" at bounding box center [784, 176] width 1568 height 353
click at [101, 66] on li "Pickups" at bounding box center [106, 59] width 30 height 22
click at [101, 48] on li "Pickups" at bounding box center [106, 59] width 30 height 22
click at [109, 50] on link "Pickups" at bounding box center [106, 56] width 30 height 15
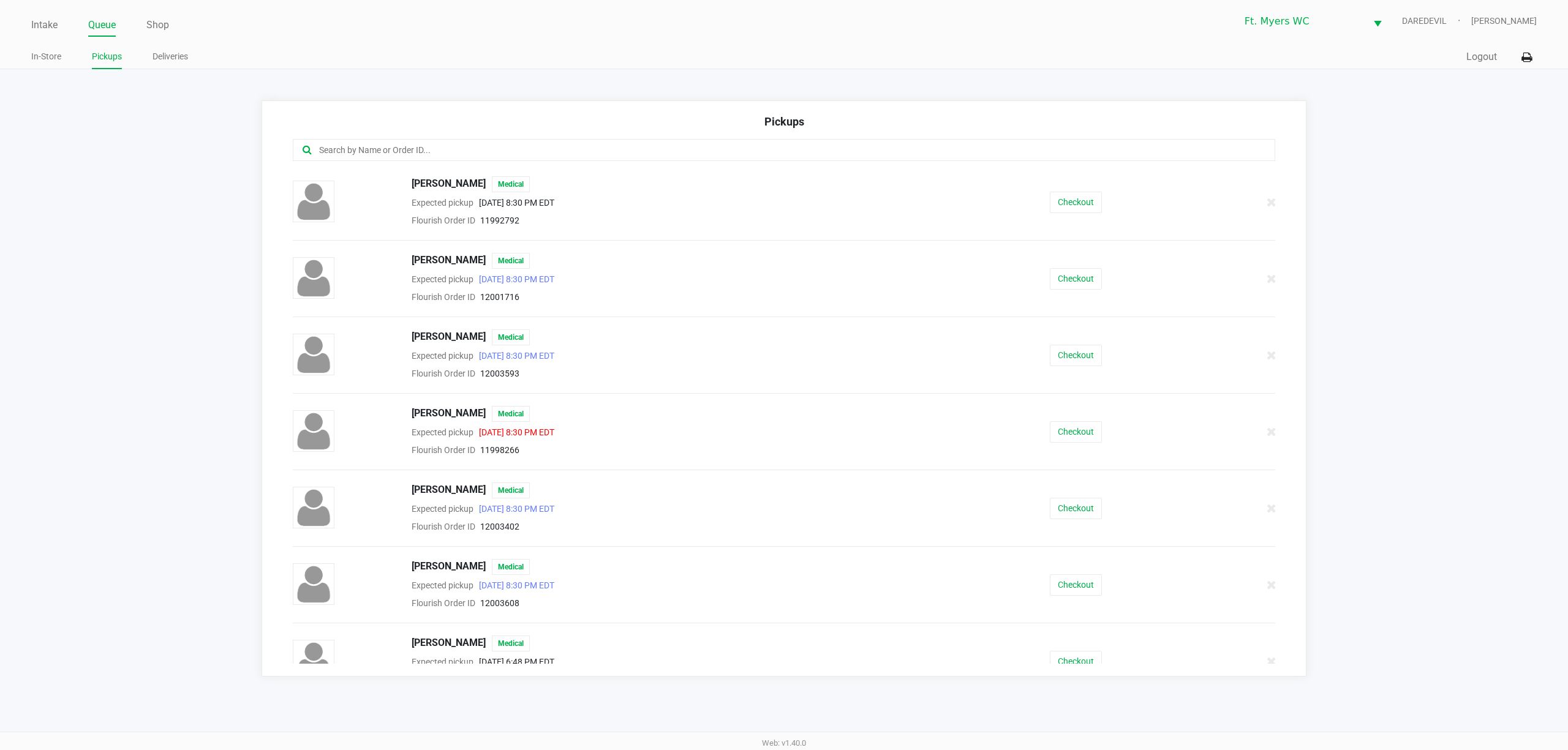
click at [378, 135] on div "Pickups" at bounding box center [784, 126] width 983 height 26
click at [53, 18] on link "Intake" at bounding box center [44, 24] width 26 height 17
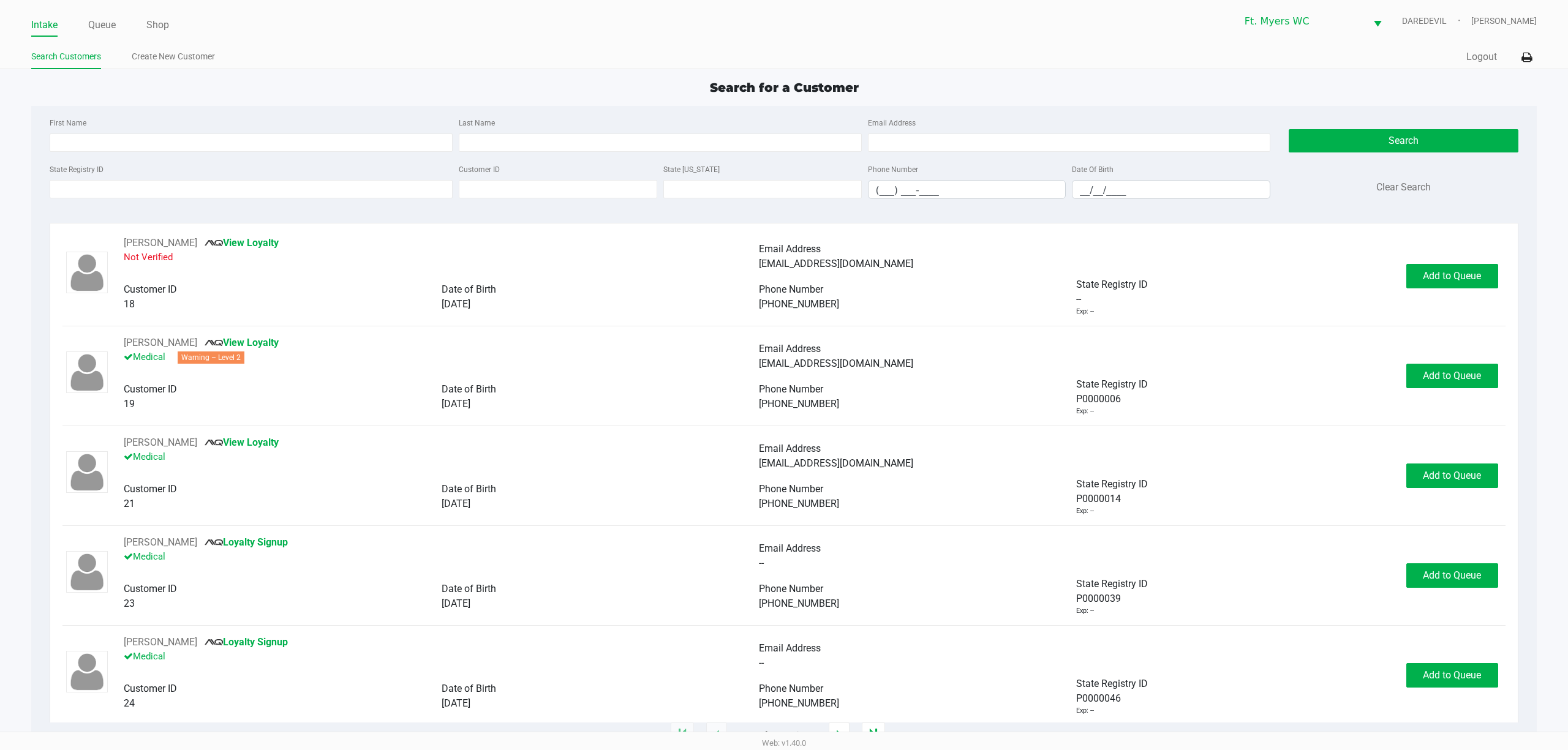
click at [152, 131] on div "First Name" at bounding box center [251, 133] width 409 height 37
click at [163, 186] on input "State Registry ID" at bounding box center [251, 189] width 403 height 18
click at [68, 176] on label "State Registry ID" at bounding box center [77, 169] width 54 height 11
click at [68, 180] on input "State Registry ID" at bounding box center [251, 189] width 403 height 18
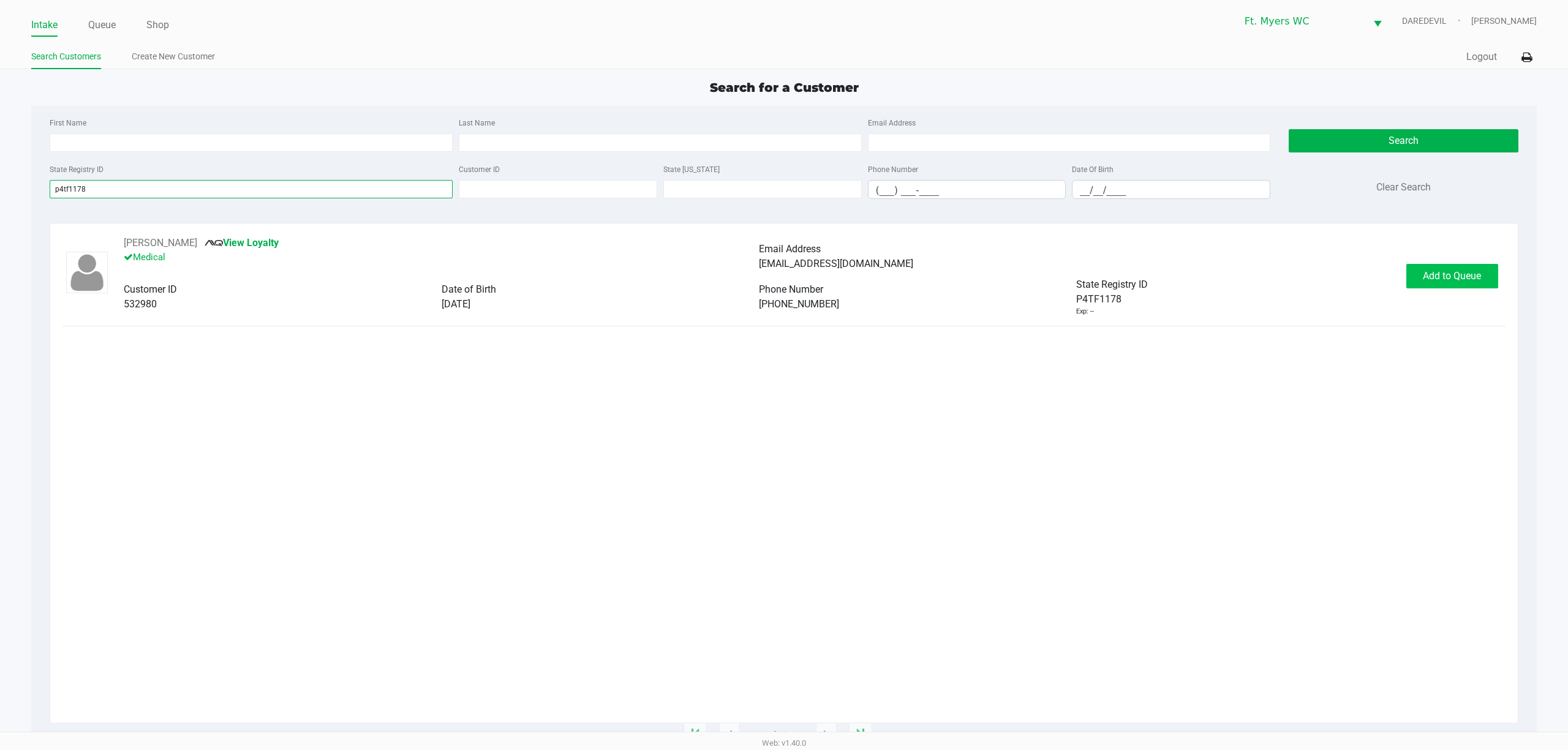
type input "p4tf1178"
click at [1447, 279] on span "Add to Queue" at bounding box center [1452, 276] width 59 height 12
click at [1447, 279] on span "In Queue" at bounding box center [1466, 276] width 103 height 12
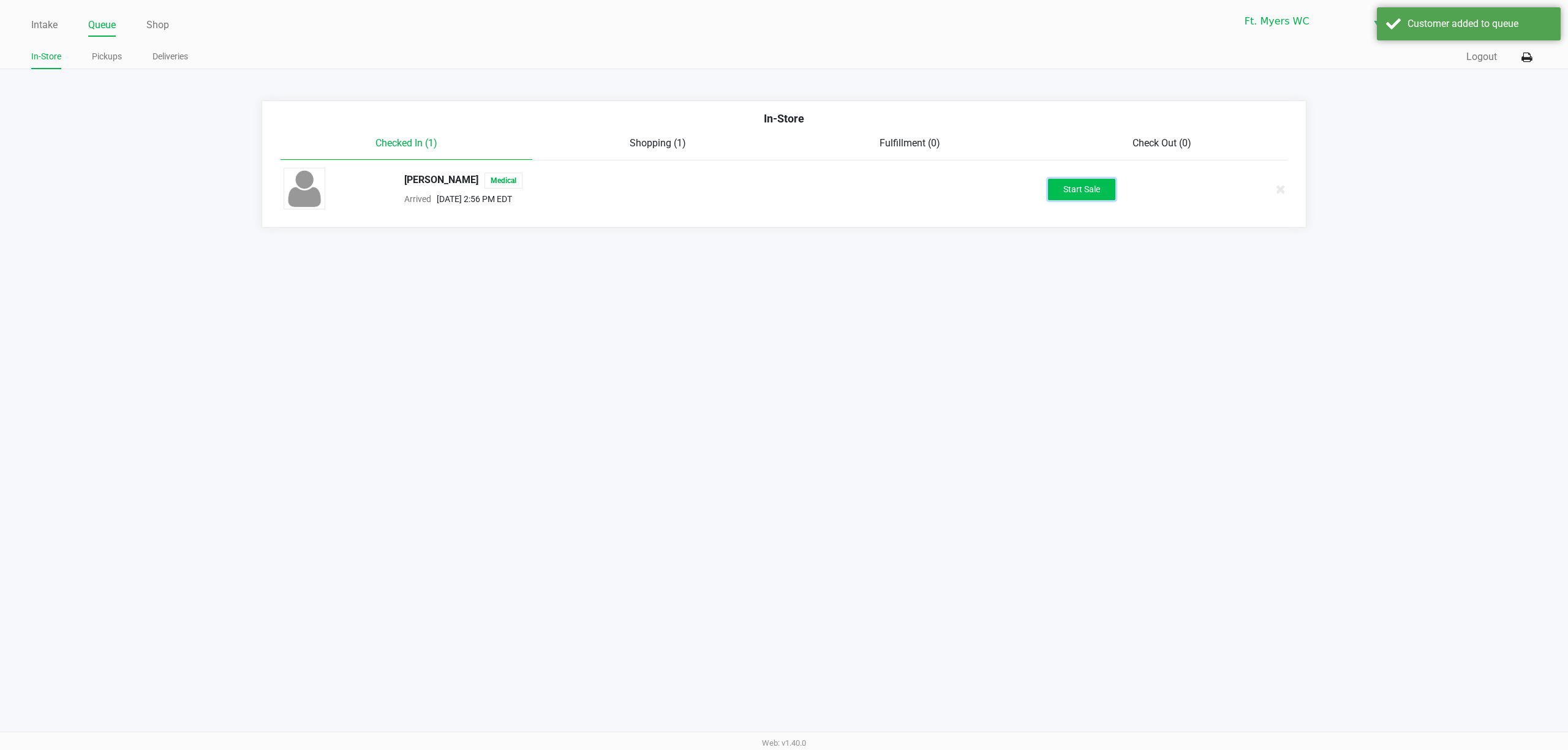
click at [1072, 185] on button "Start Sale" at bounding box center [1082, 190] width 68 height 22
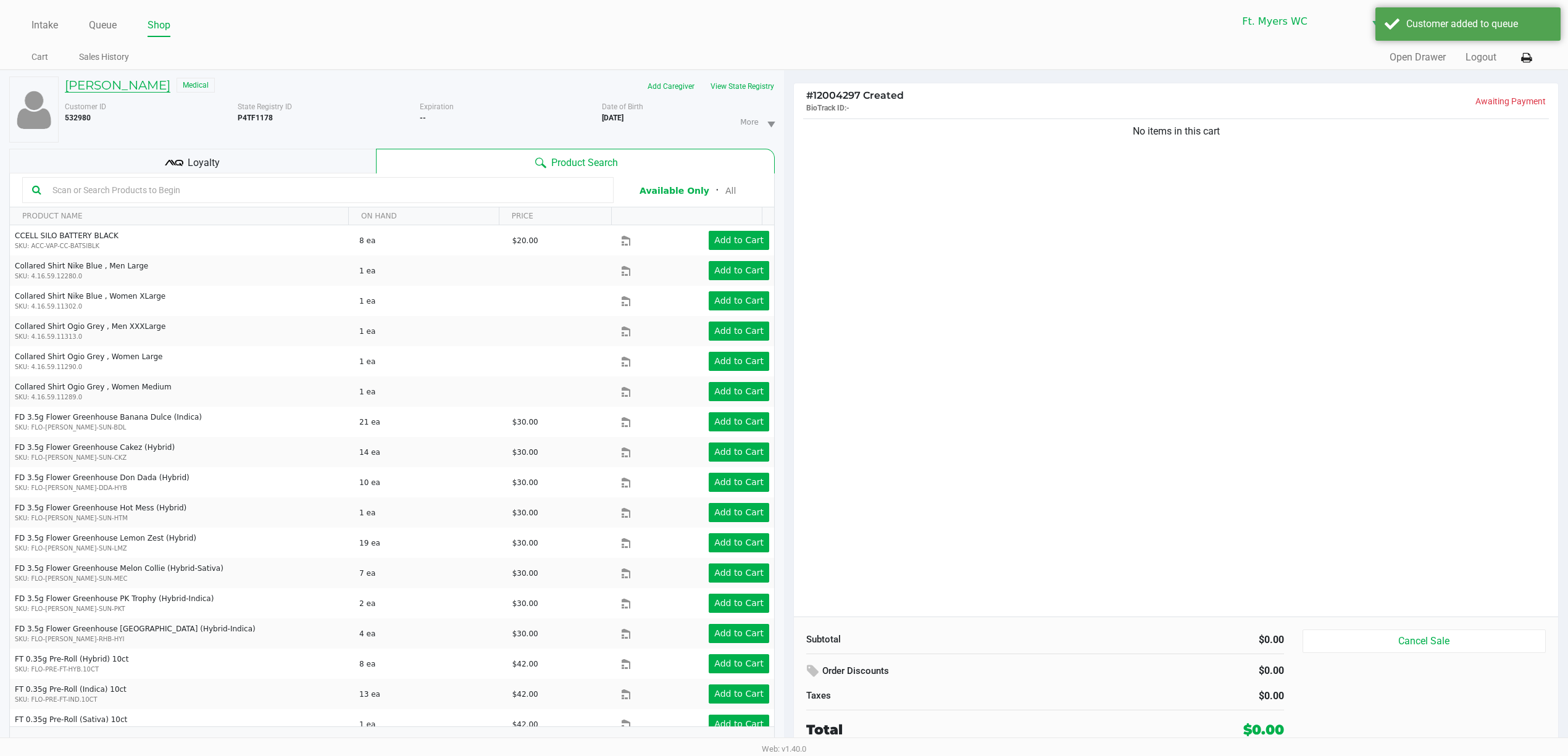
click at [113, 87] on h5 "Stacey Crews" at bounding box center [117, 85] width 105 height 15
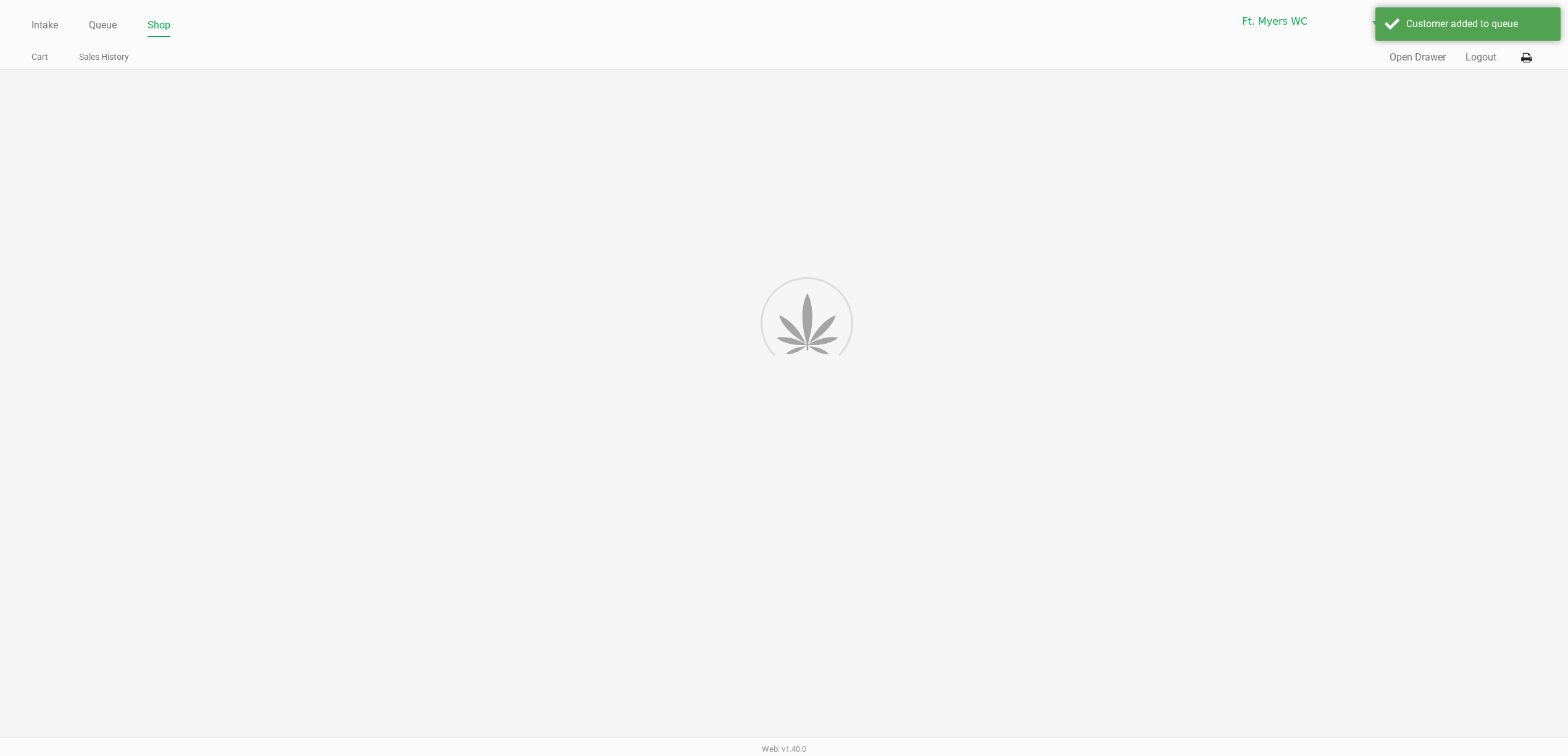
click at [165, 107] on div at bounding box center [784, 419] width 1568 height 700
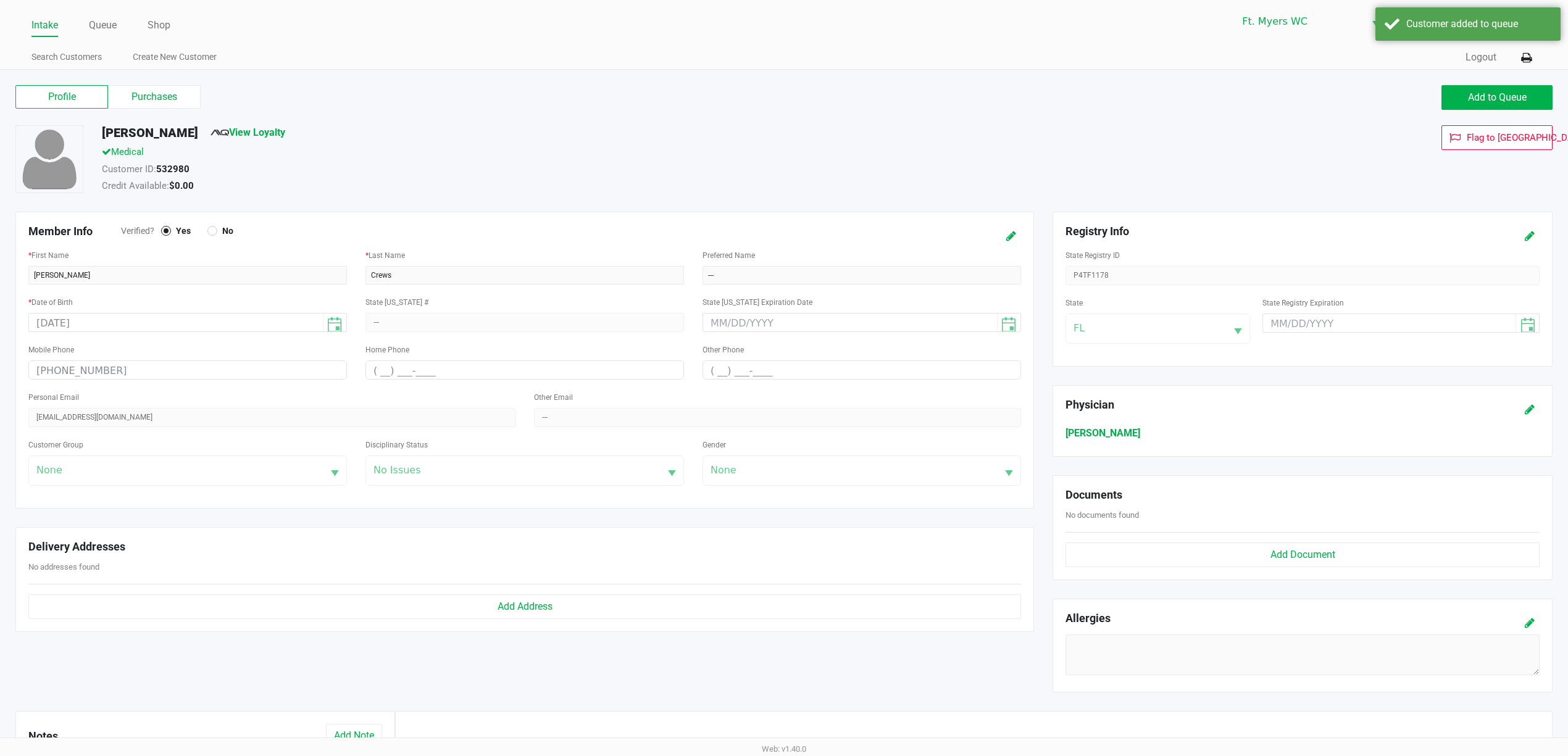
click at [165, 107] on label "Purchases" at bounding box center [154, 97] width 93 height 24
click at [0, 0] on 1 "Purchases" at bounding box center [0, 0] width 0 height 0
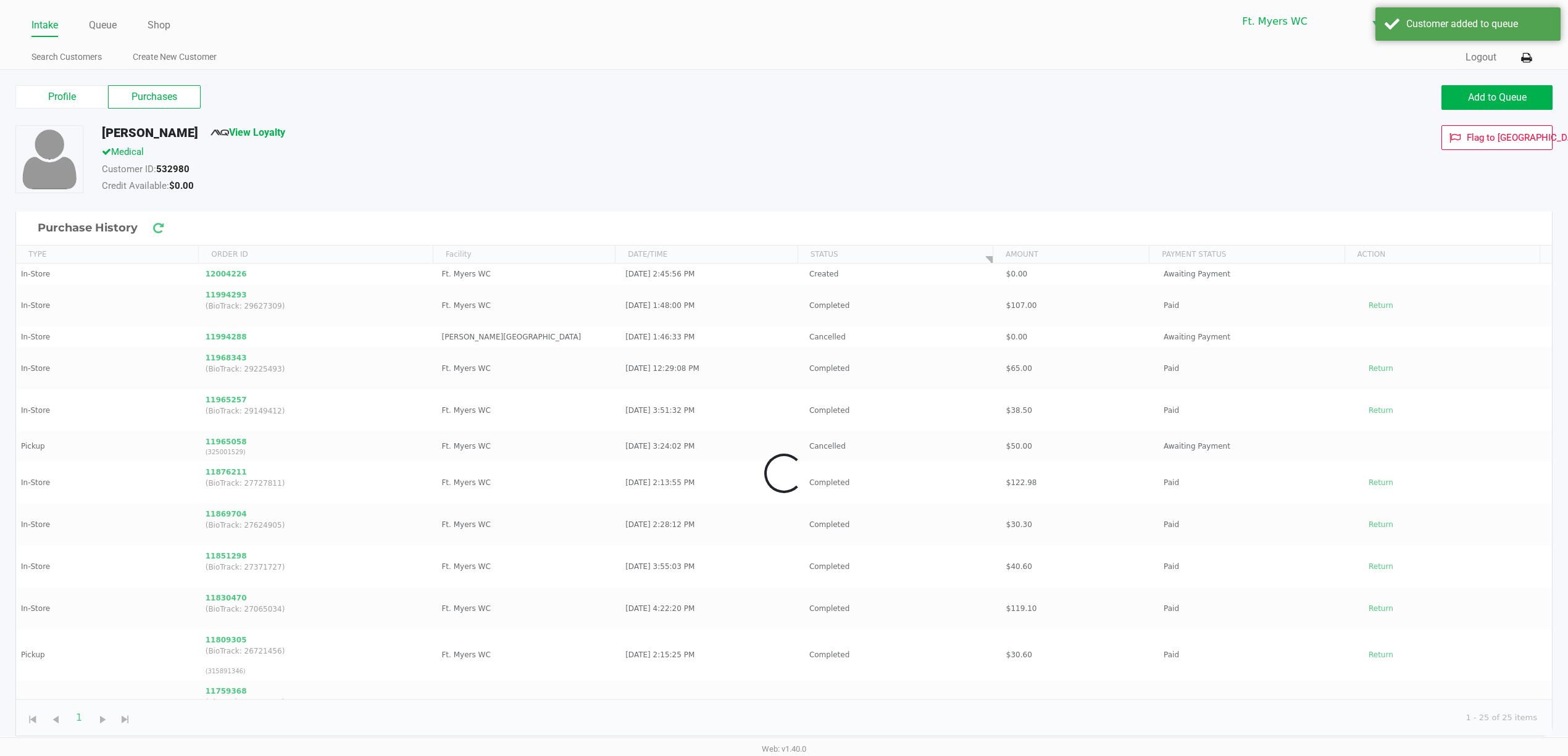
click at [169, 99] on label "Purchases" at bounding box center [154, 97] width 93 height 24
click at [0, 0] on 1 "Purchases" at bounding box center [0, 0] width 0 height 0
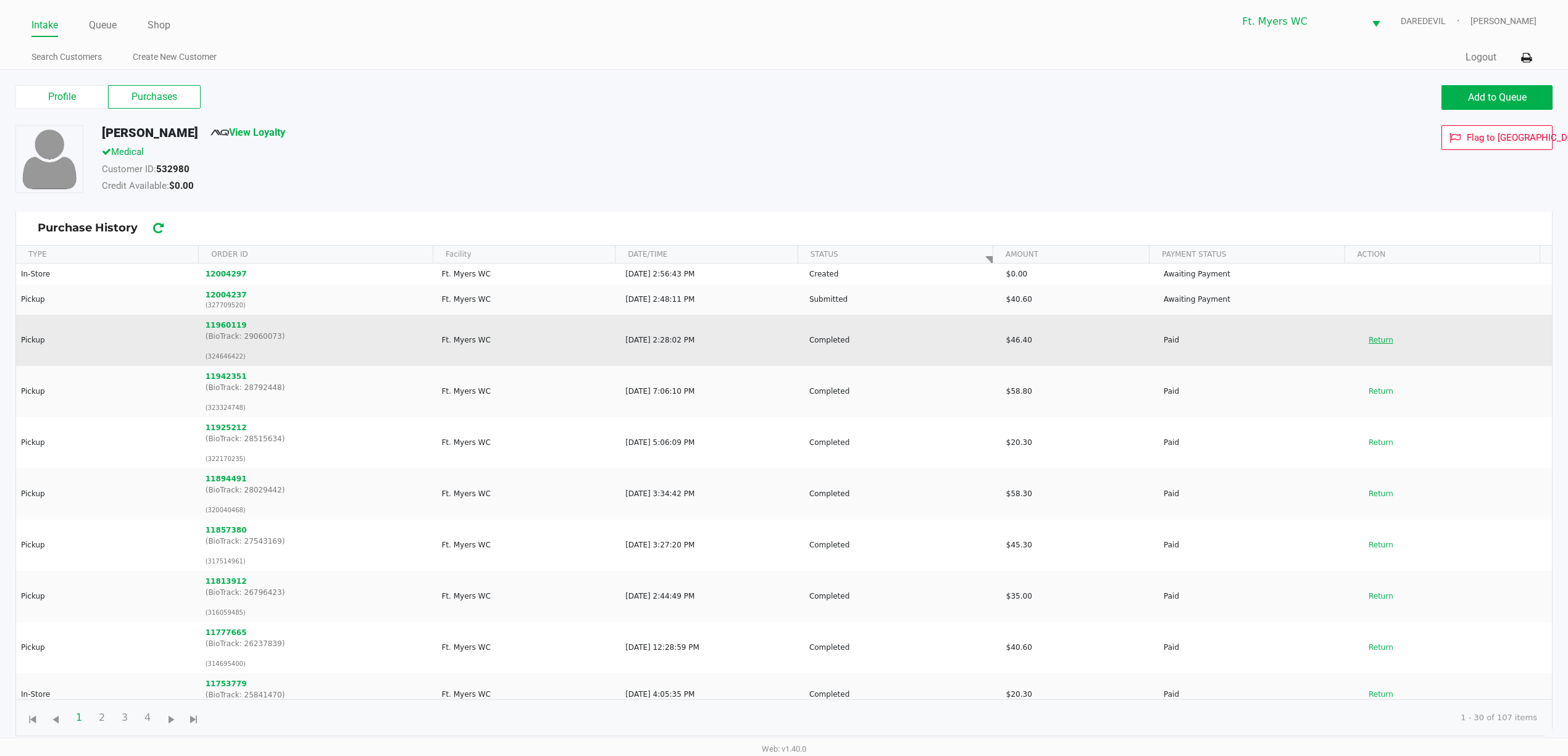
click at [1367, 341] on button "Return" at bounding box center [1380, 340] width 41 height 20
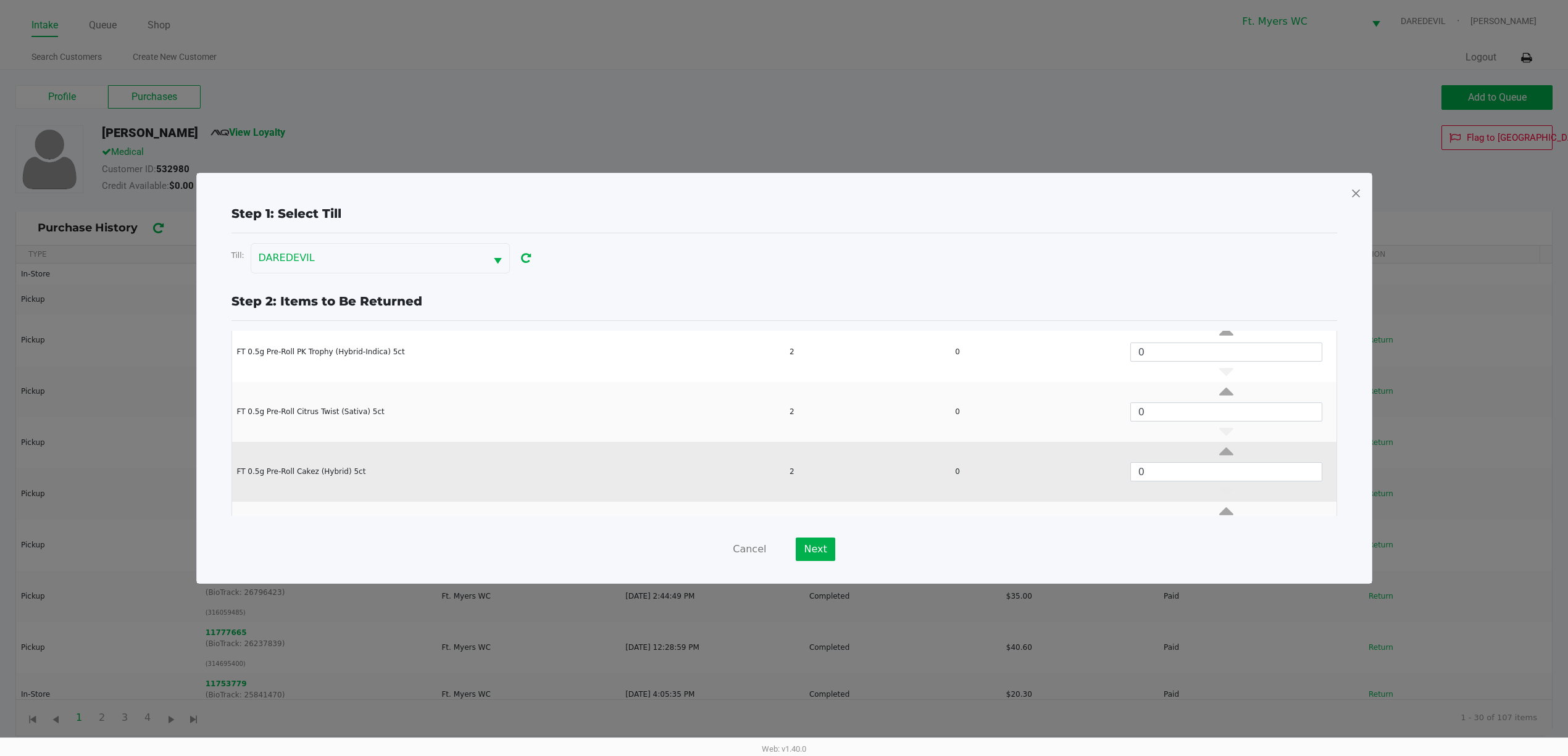
scroll to position [107, 0]
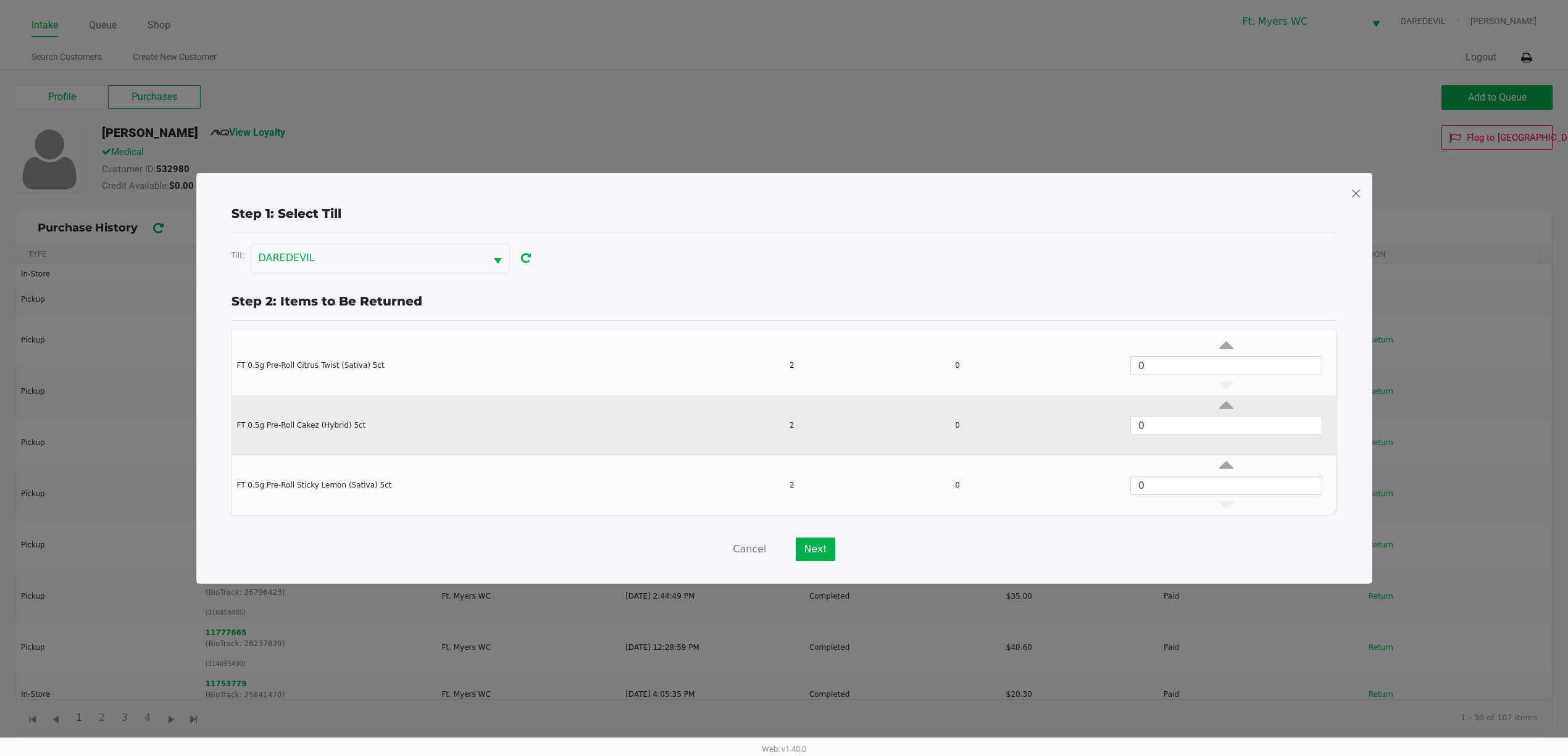
drag, startPoint x: 308, startPoint y: 426, endPoint x: 381, endPoint y: 421, distance: 73.2
click at [381, 421] on td "FT 0.5g Pre-Roll Cakez (Hybrid) 5ct" at bounding box center [508, 426] width 553 height 60
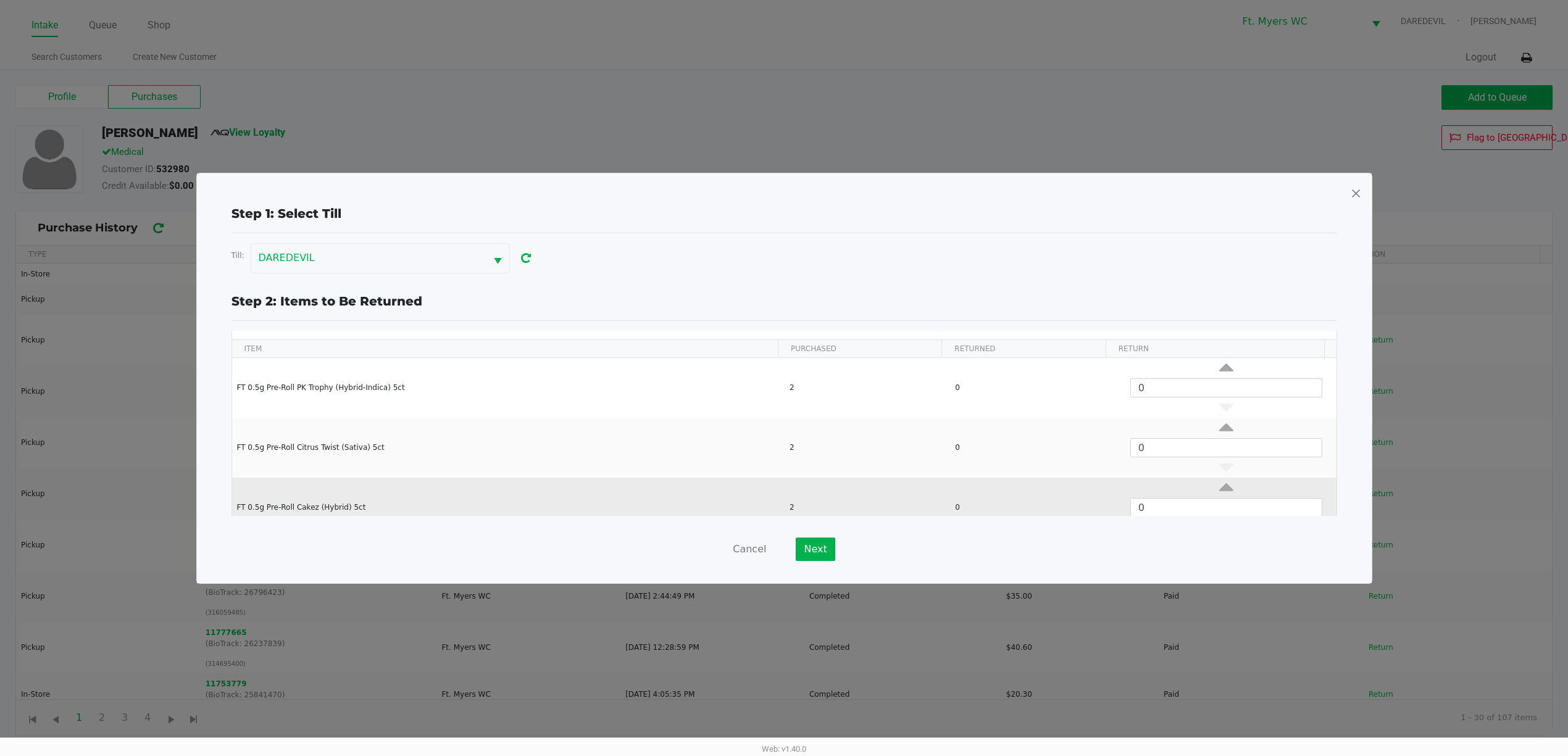
scroll to position [0, 0]
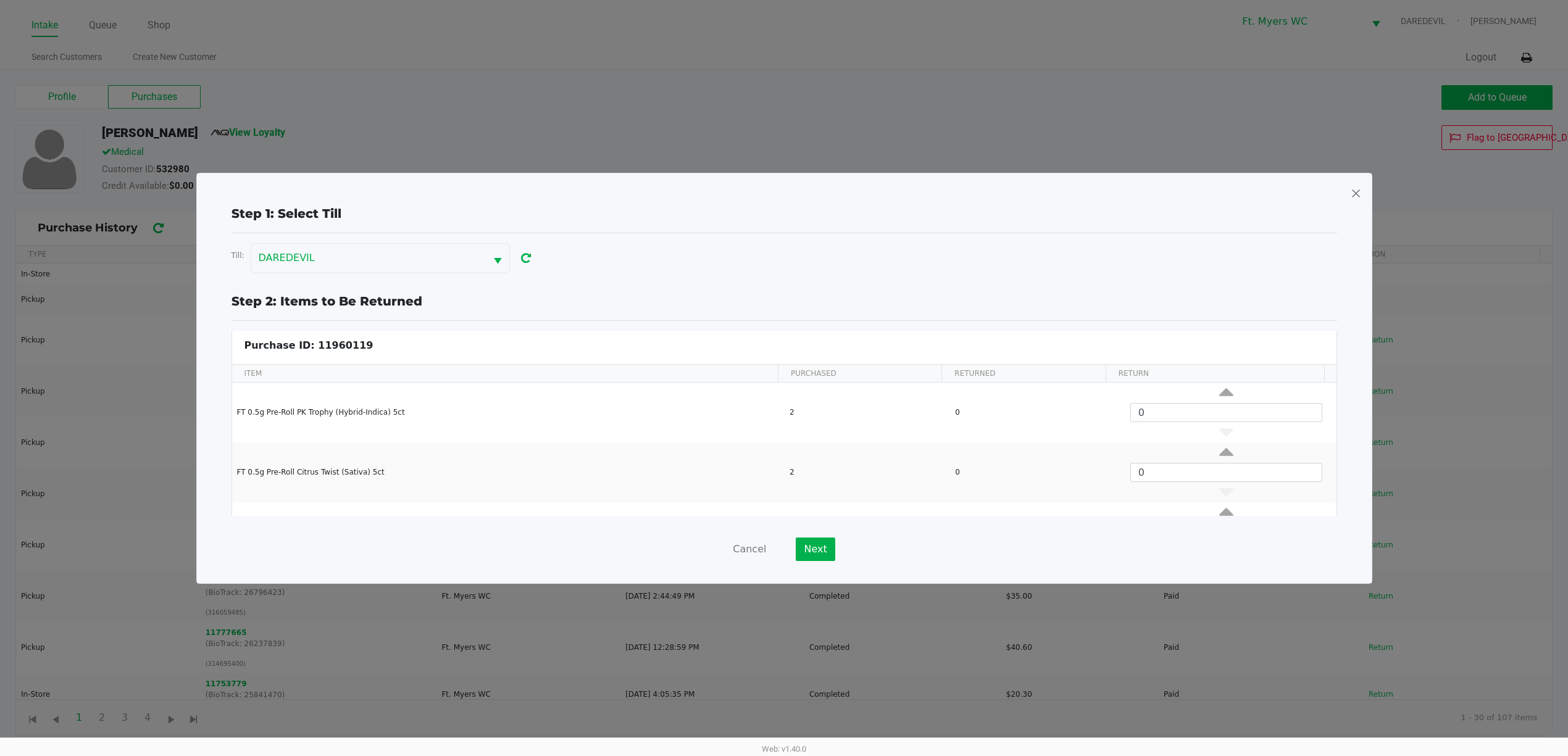
drag, startPoint x: 393, startPoint y: 414, endPoint x: 220, endPoint y: 418, distance: 173.0
click at [220, 418] on div "Step 1: Select Till Till: DAREDEVIL Step 2: Items to Be Returned Purchase ID: 1…" at bounding box center [784, 382] width 1155 height 357
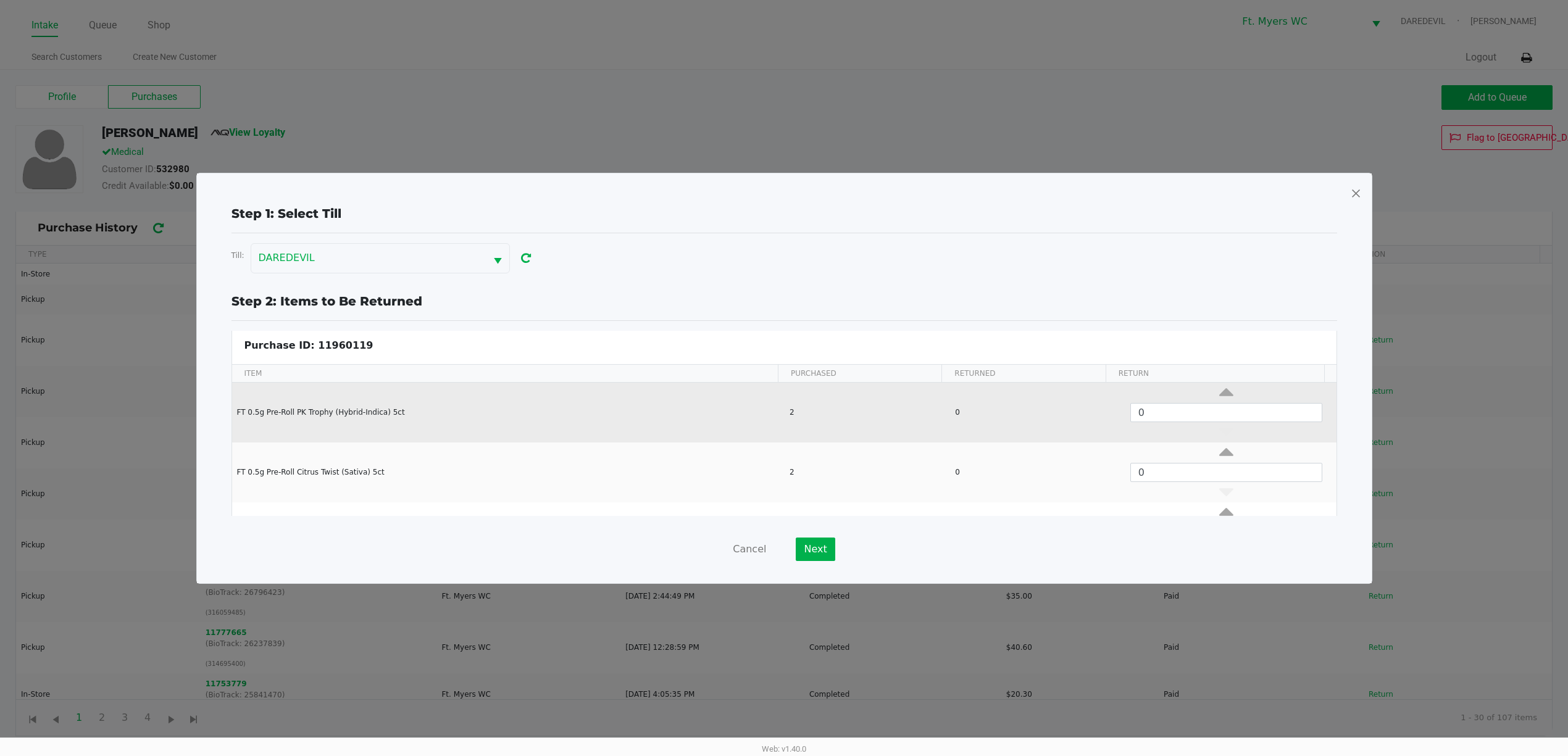
click at [236, 415] on td "FT 0.5g Pre-Roll PK Trophy (Hybrid-Indica) 5ct" at bounding box center [508, 413] width 553 height 60
drag, startPoint x: 236, startPoint y: 415, endPoint x: 369, endPoint y: 410, distance: 133.1
click at [369, 410] on td "FT 0.5g Pre-Roll PK Trophy (Hybrid-Indica) 5ct" at bounding box center [508, 413] width 553 height 60
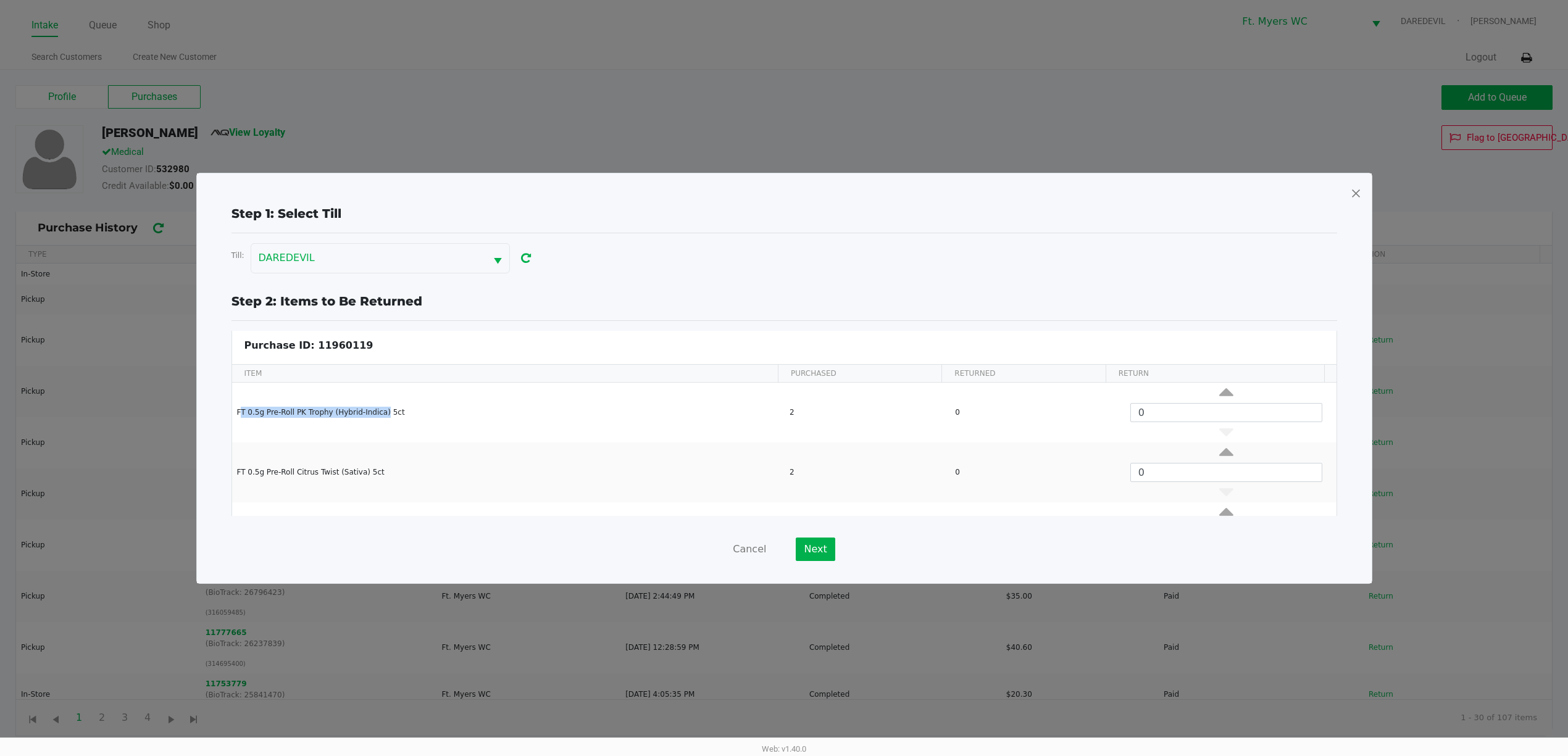
drag, startPoint x: 427, startPoint y: 417, endPoint x: 225, endPoint y: 337, distance: 217.3
click at [225, 337] on div "Purchase ID: 11960119 ITEM PURCHASED RETURNED RETURN FT 0.5g Pre-Roll PK Trophy…" at bounding box center [784, 477] width 1124 height 292
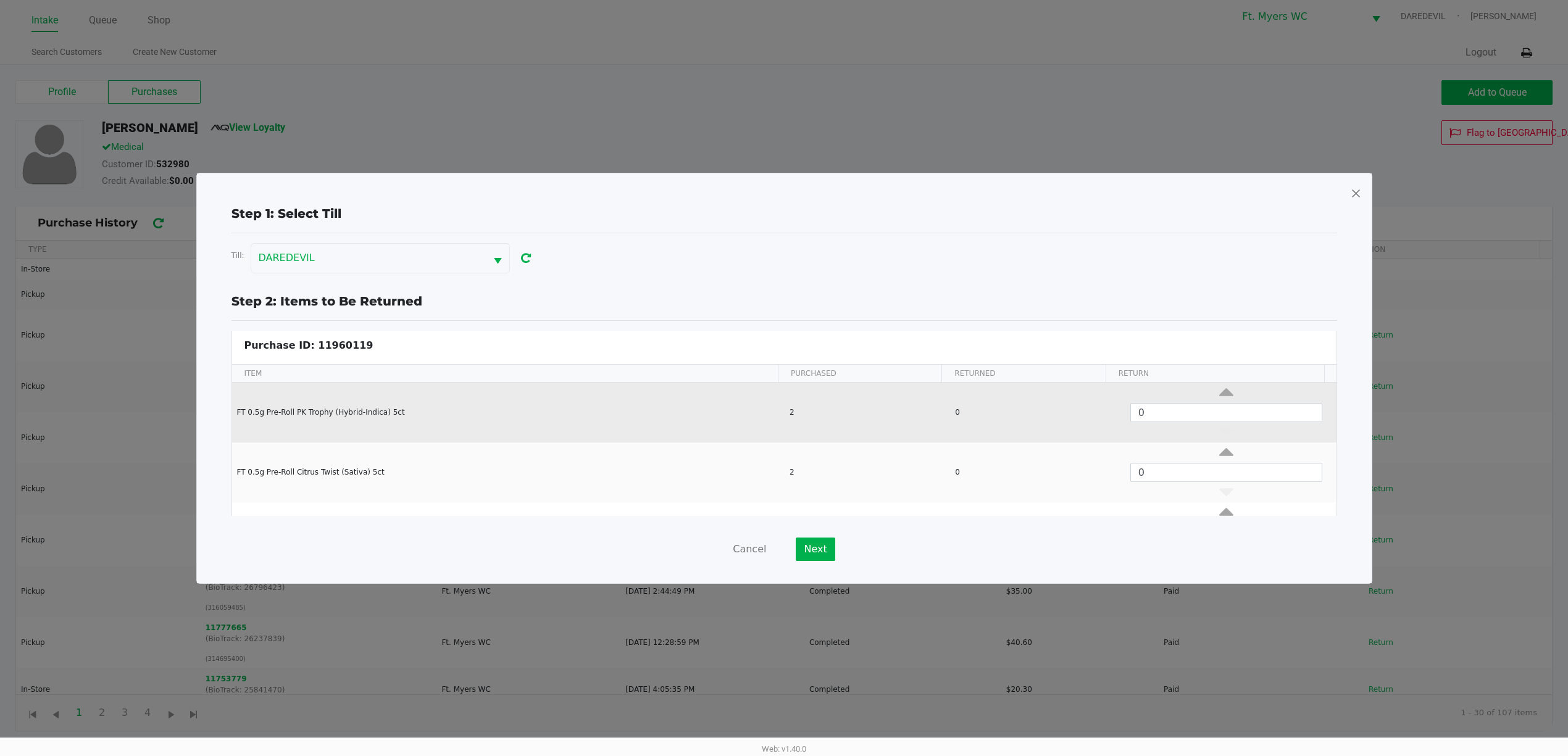
click at [617, 406] on td "FT 0.5g Pre-Roll PK Trophy (Hybrid-Indica) 5ct" at bounding box center [508, 413] width 553 height 60
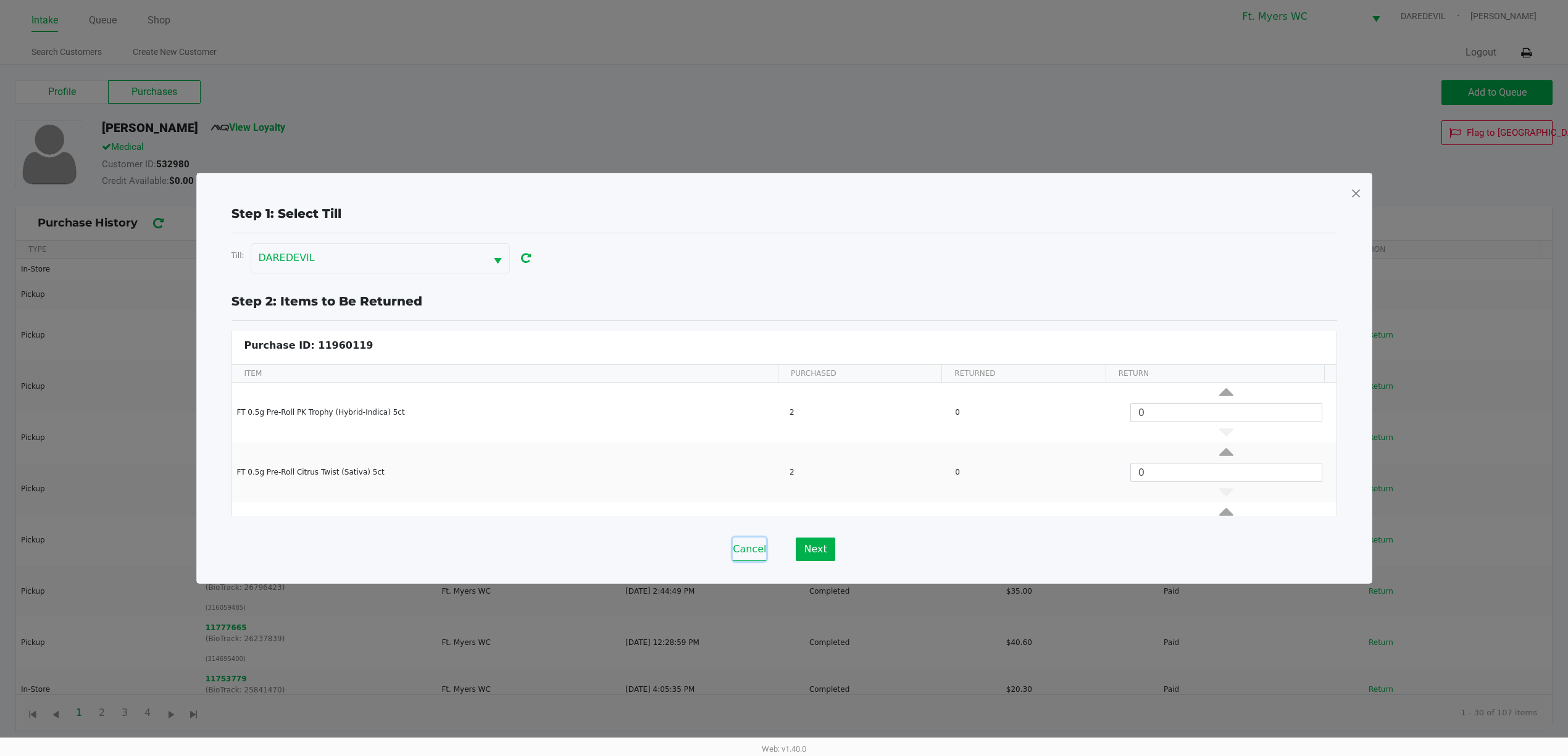
click at [746, 545] on button "Cancel" at bounding box center [749, 549] width 34 height 24
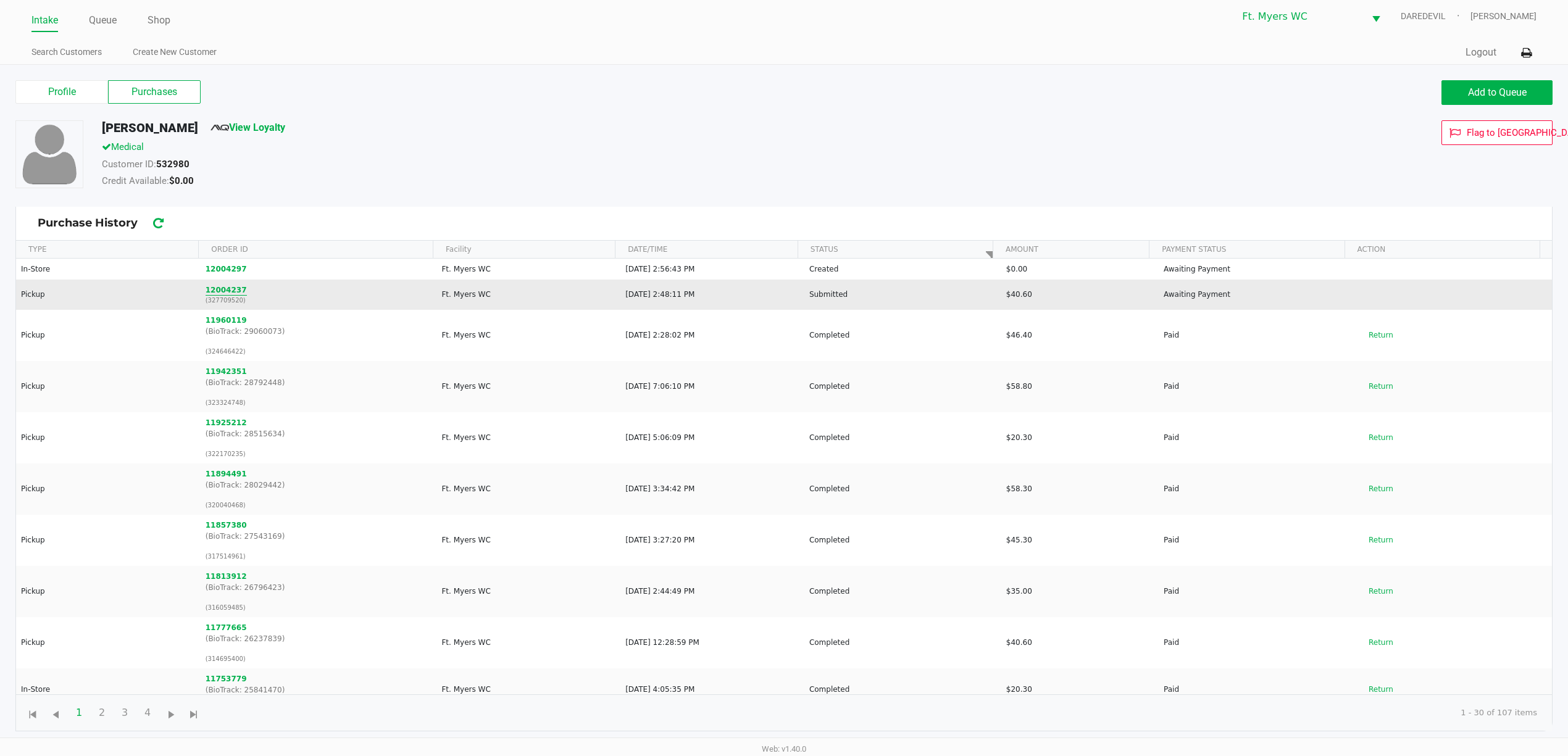
click at [223, 291] on button "12004237" at bounding box center [227, 290] width 42 height 11
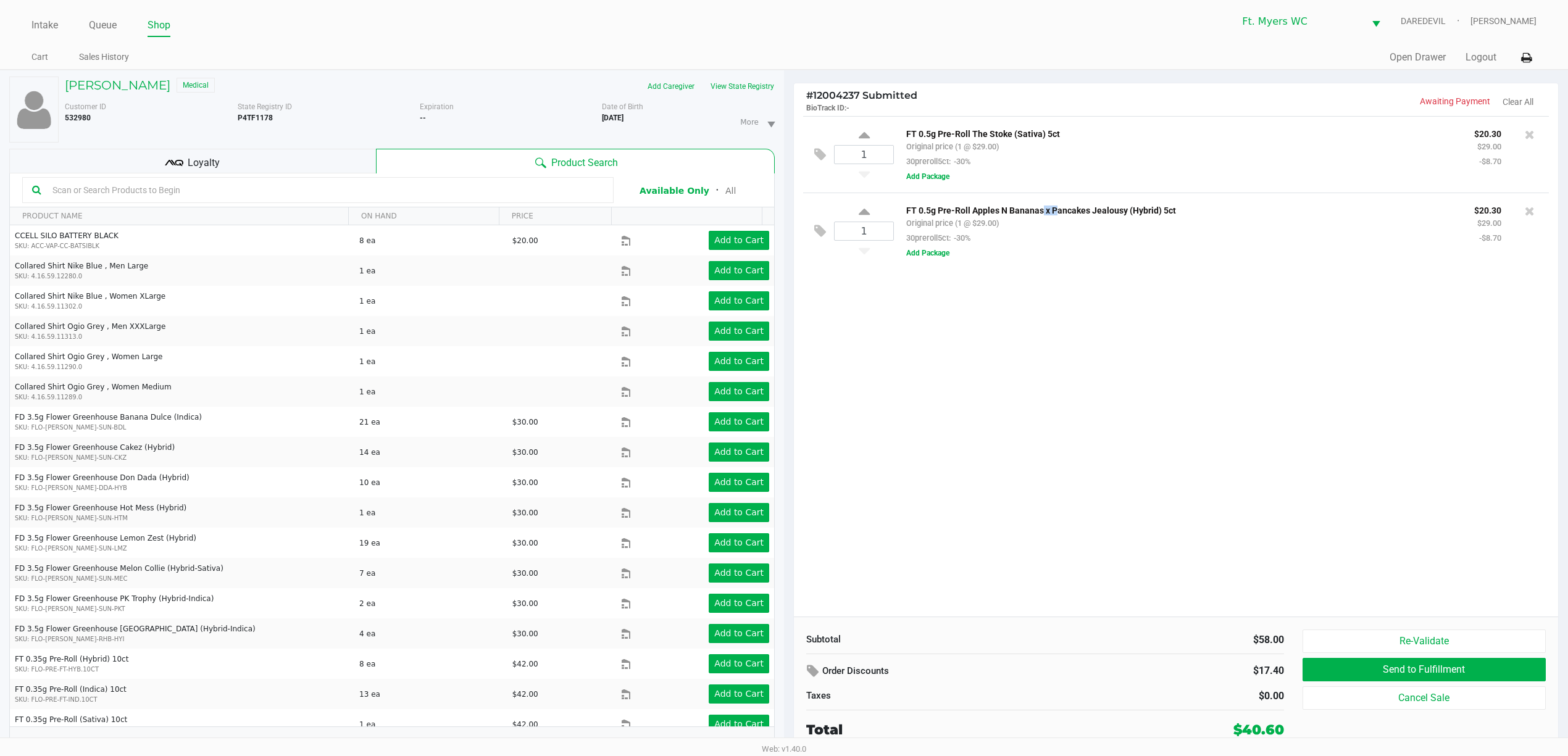
drag, startPoint x: 1037, startPoint y: 210, endPoint x: 1053, endPoint y: 213, distance: 16.3
click at [1053, 213] on p "FT 0.5g Pre-Roll Apples N Bananas x Pancakes Jealousy (Hybrid) 5ct" at bounding box center [1181, 209] width 549 height 13
click at [1093, 255] on div "FT 0.5g Pre-Roll Apples N Bananas x Pancakes Jealousy (Hybrid) 5ct Original pri…" at bounding box center [1217, 231] width 646 height 57
click at [321, 147] on div "Stacey Crews Medical Add Caregiver View State Registry Customer ID 532980 State…" at bounding box center [391, 420] width 765 height 699
click at [377, 158] on div "Product Search" at bounding box center [574, 161] width 398 height 25
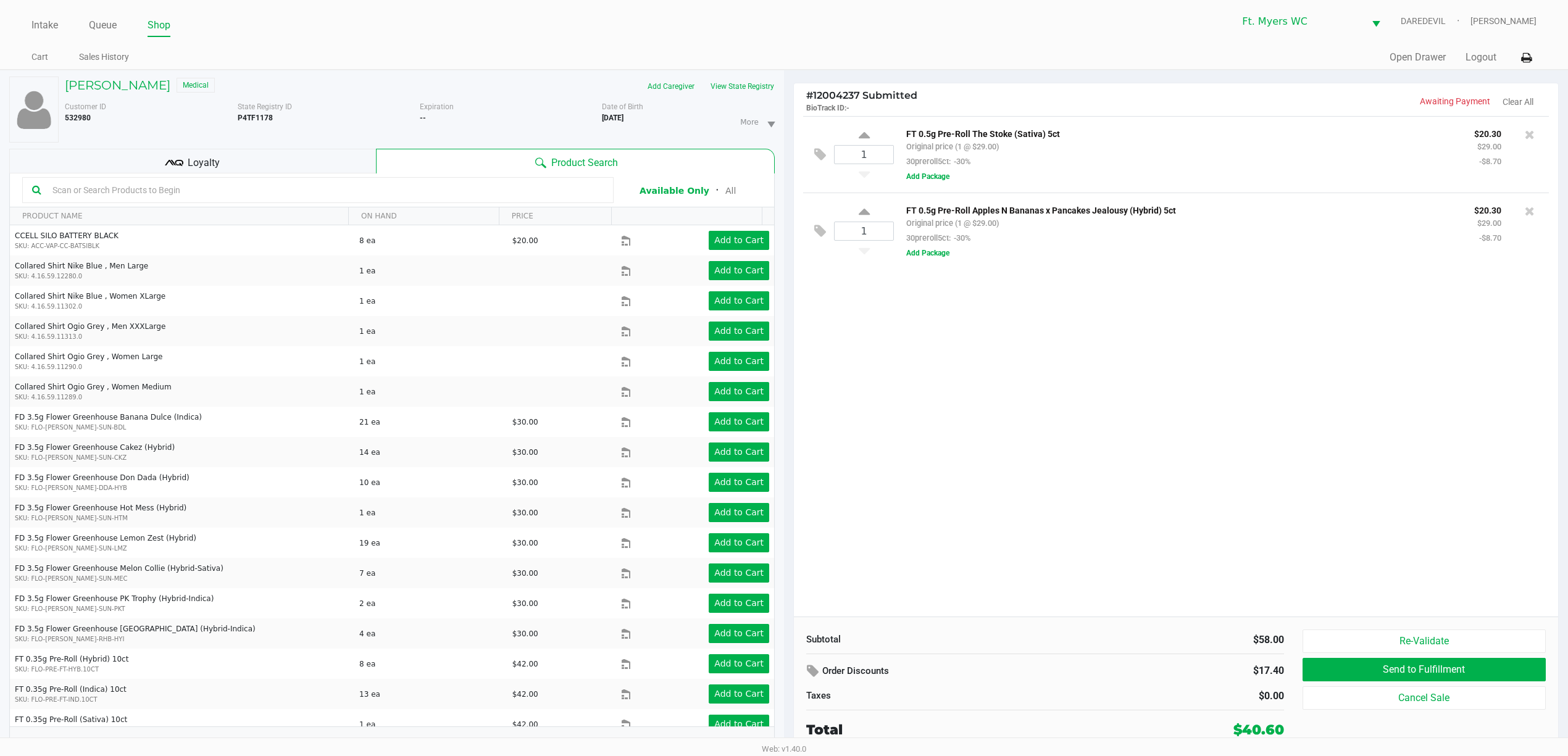
click at [344, 159] on div "Loyalty" at bounding box center [192, 161] width 367 height 25
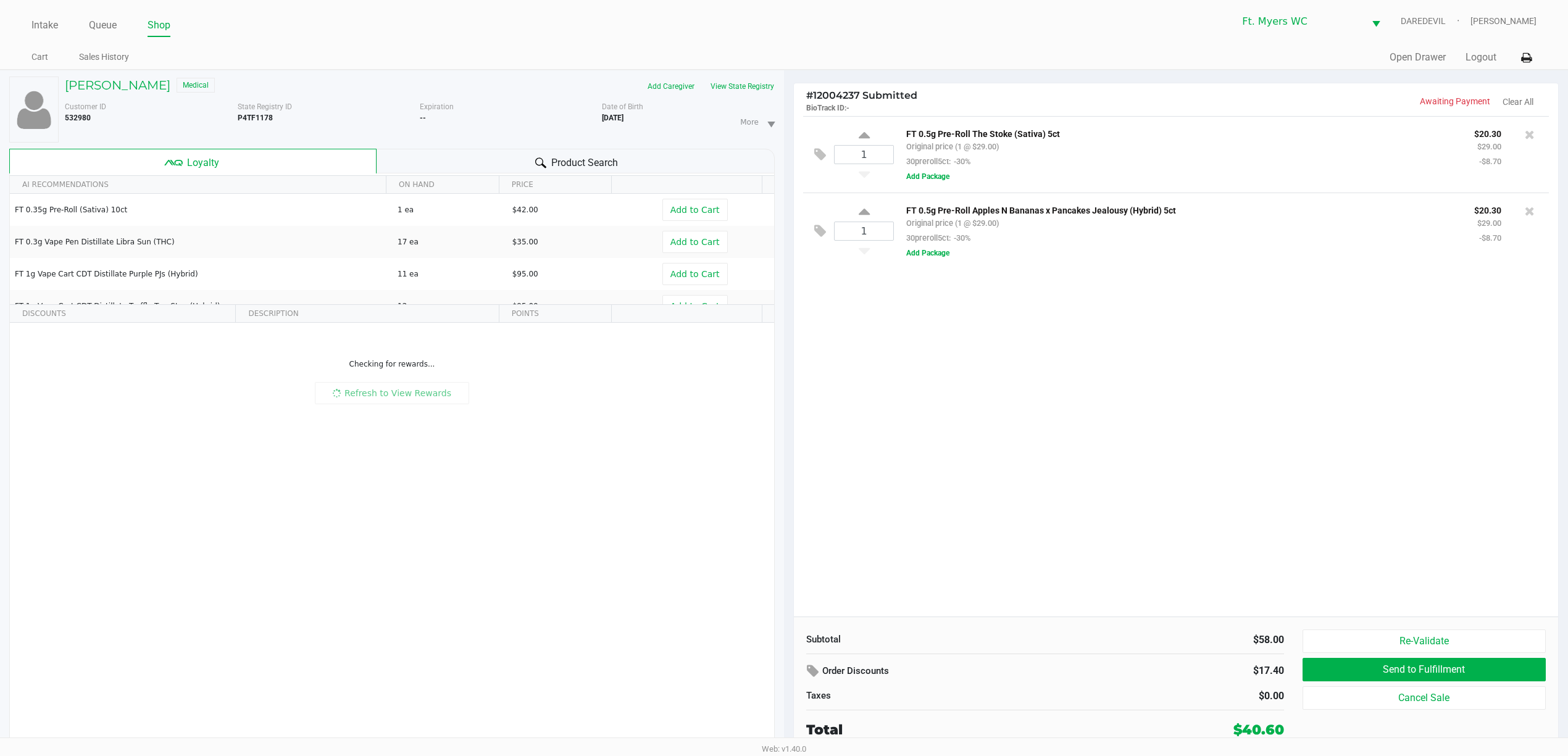
click at [427, 159] on div "Product Search" at bounding box center [575, 161] width 398 height 25
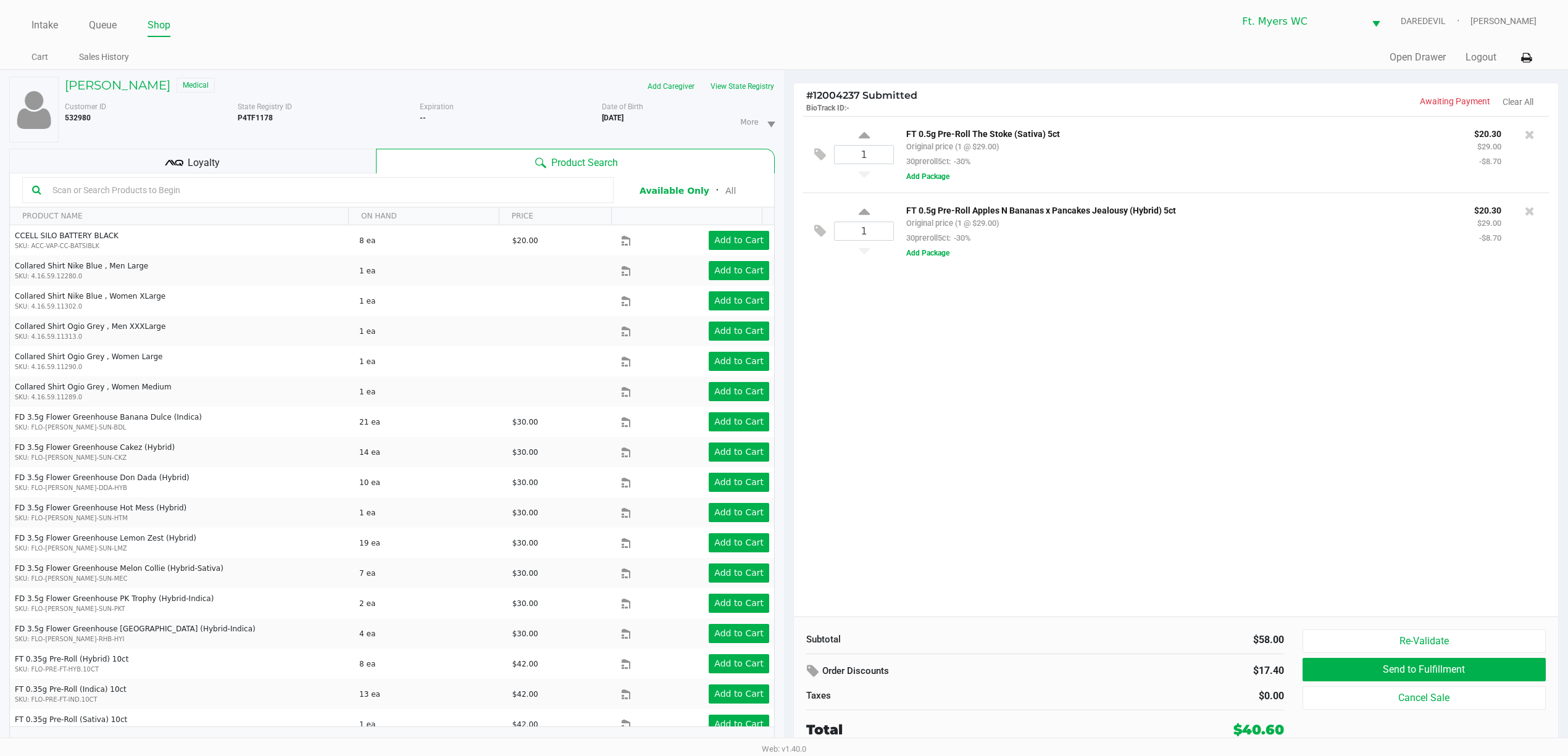
click at [1018, 354] on div "1 FT 0.5g Pre-Roll The Stoke (Sativa) 5ct Original price (1 @ $29.00) 30preroll…" at bounding box center [1176, 367] width 764 height 501
click at [1058, 358] on div "1 FT 0.5g Pre-Roll The Stoke (Sativa) 5ct Original price (1 @ $29.00) 30preroll…" at bounding box center [1176, 367] width 764 height 501
click at [1011, 349] on div "1 FT 0.5g Pre-Roll The Stoke (Sativa) 5ct Original price (1 @ $29.00) 30preroll…" at bounding box center [1176, 367] width 764 height 501
click at [1530, 140] on icon at bounding box center [1529, 134] width 10 height 13
click at [1240, 395] on div "1 FT 0.5g Pre-Roll Apples N Bananas x Pancakes Jealousy (Hybrid) 5ct Original p…" at bounding box center [1176, 367] width 764 height 501
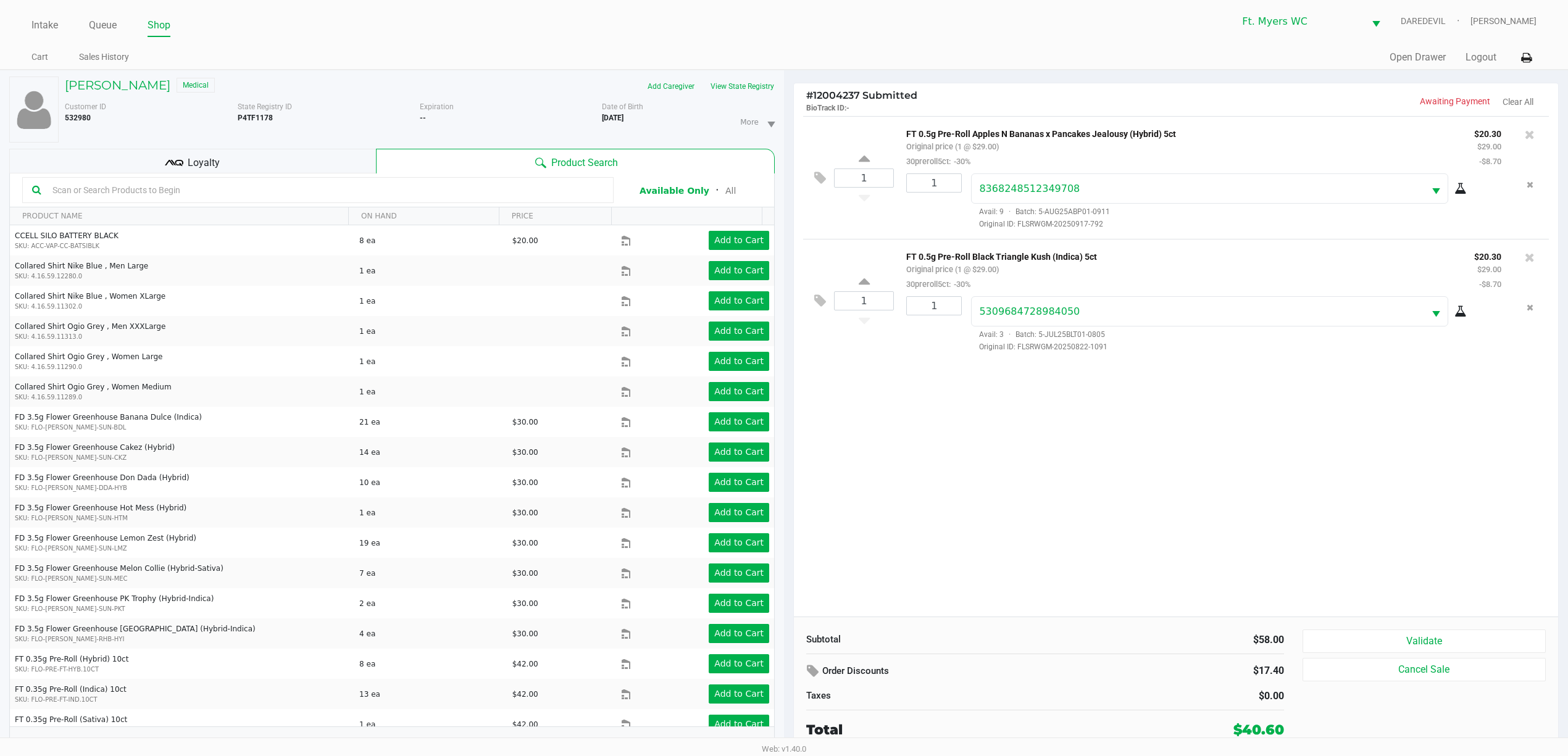
click at [308, 149] on div "Stacey Crews Medical Add Caregiver View State Registry Customer ID 532980 State…" at bounding box center [391, 420] width 765 height 699
click at [124, 82] on h5 "Stacey Crews" at bounding box center [117, 85] width 105 height 15
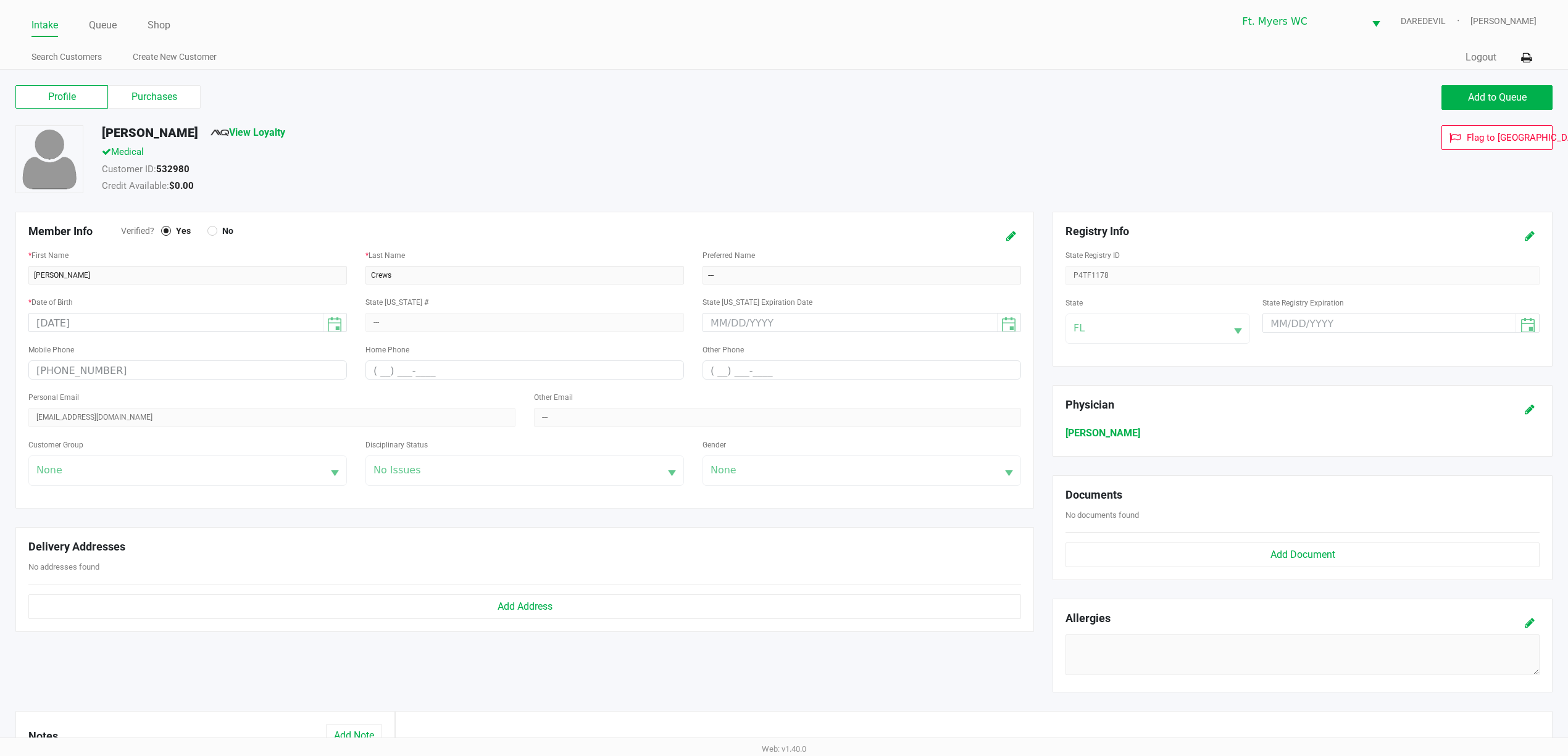
click at [182, 100] on label "Purchases" at bounding box center [154, 97] width 93 height 24
click at [0, 0] on 1 "Purchases" at bounding box center [0, 0] width 0 height 0
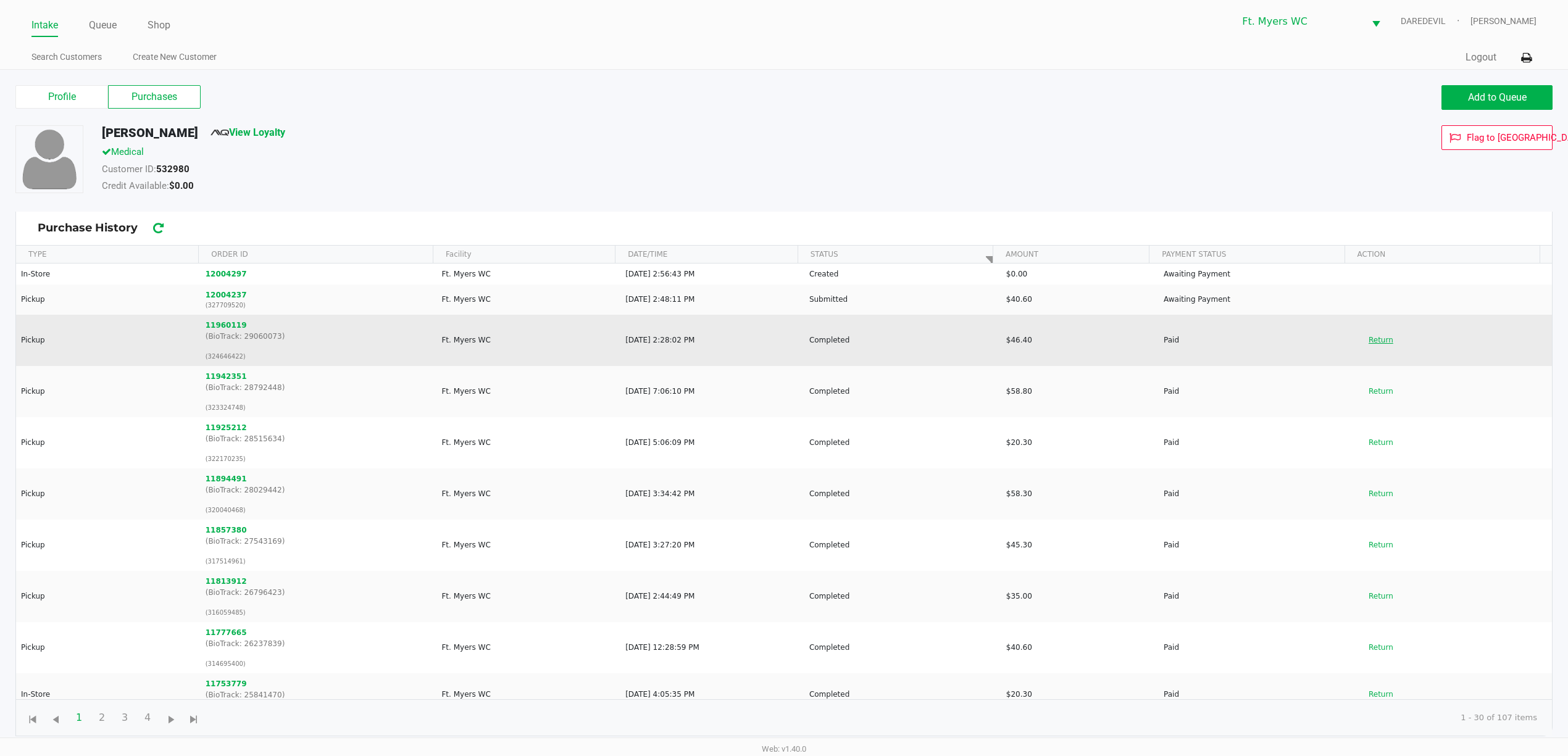
click at [1377, 339] on button "Return" at bounding box center [1380, 340] width 41 height 20
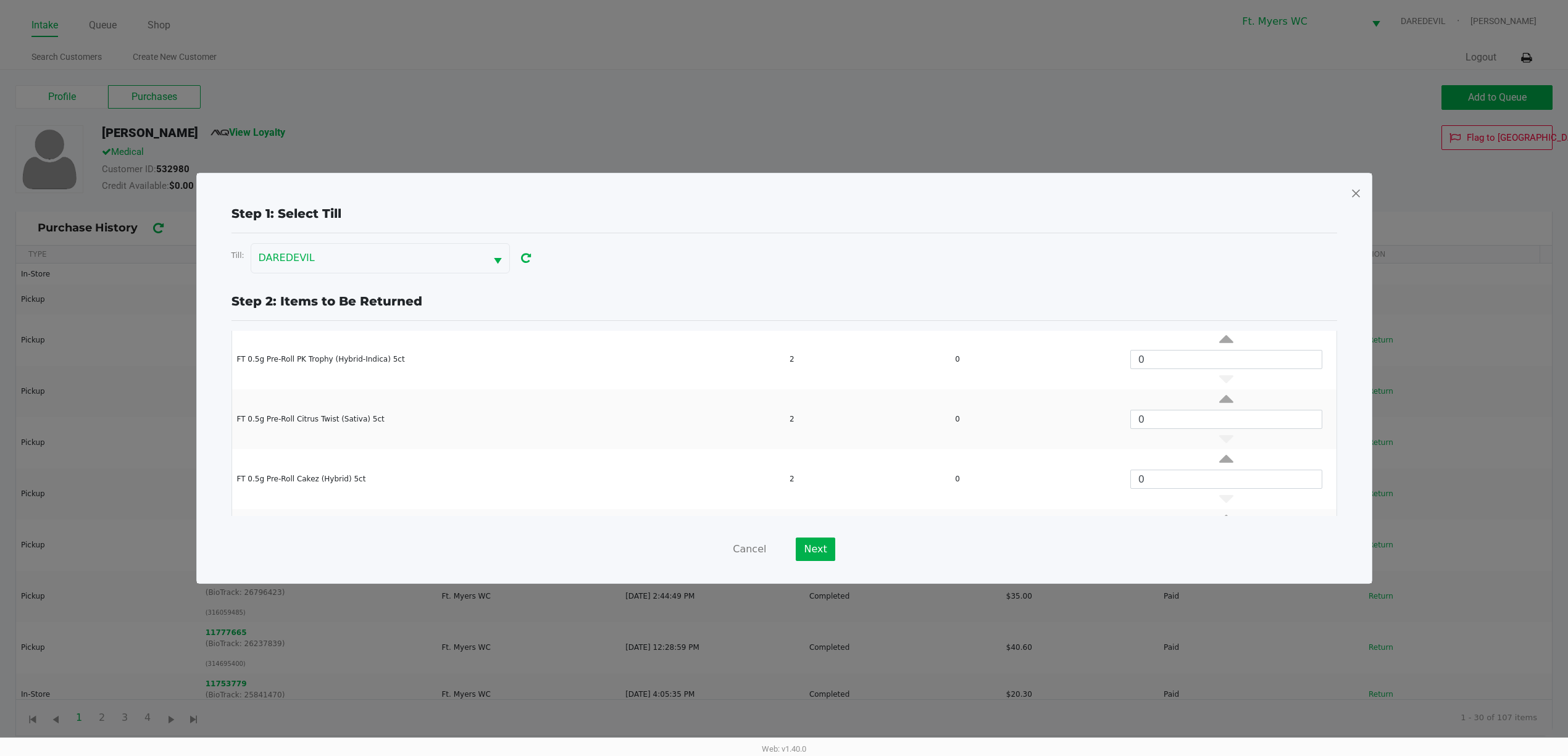
scroll to position [107, 0]
click at [737, 542] on button "Cancel" at bounding box center [749, 549] width 34 height 24
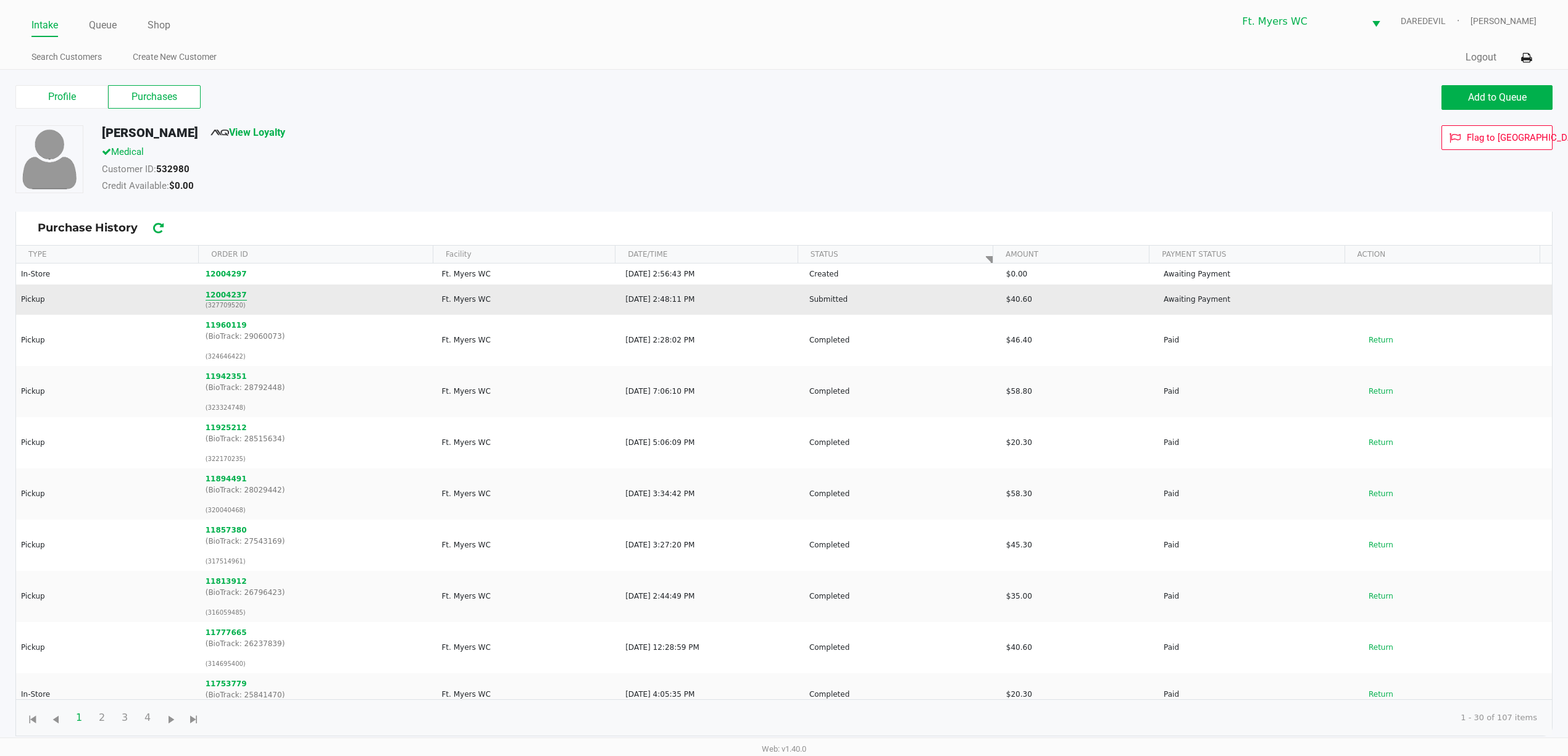
click at [210, 290] on button "12004237" at bounding box center [227, 295] width 42 height 11
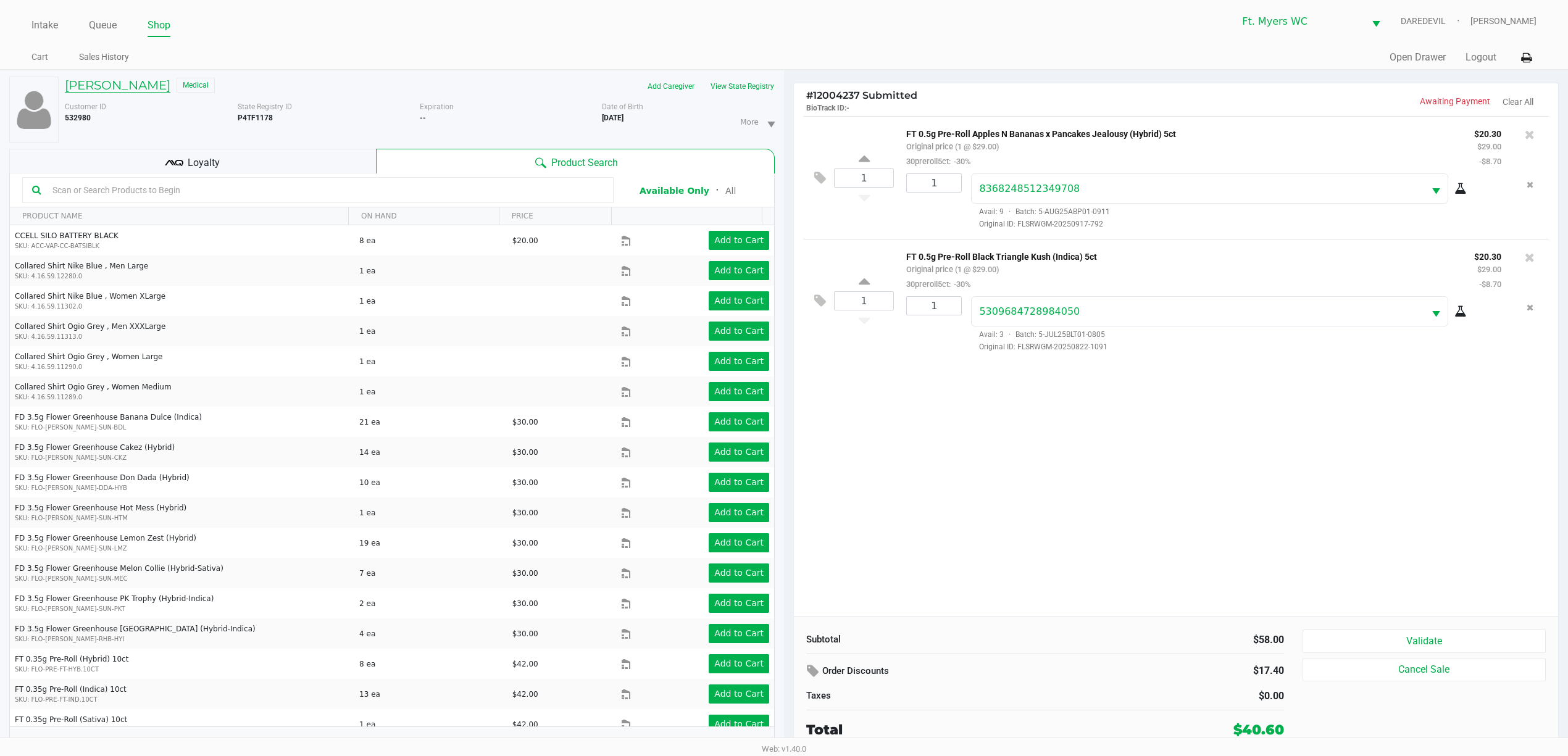
click at [128, 87] on h5 "Stacey Crews" at bounding box center [117, 85] width 105 height 15
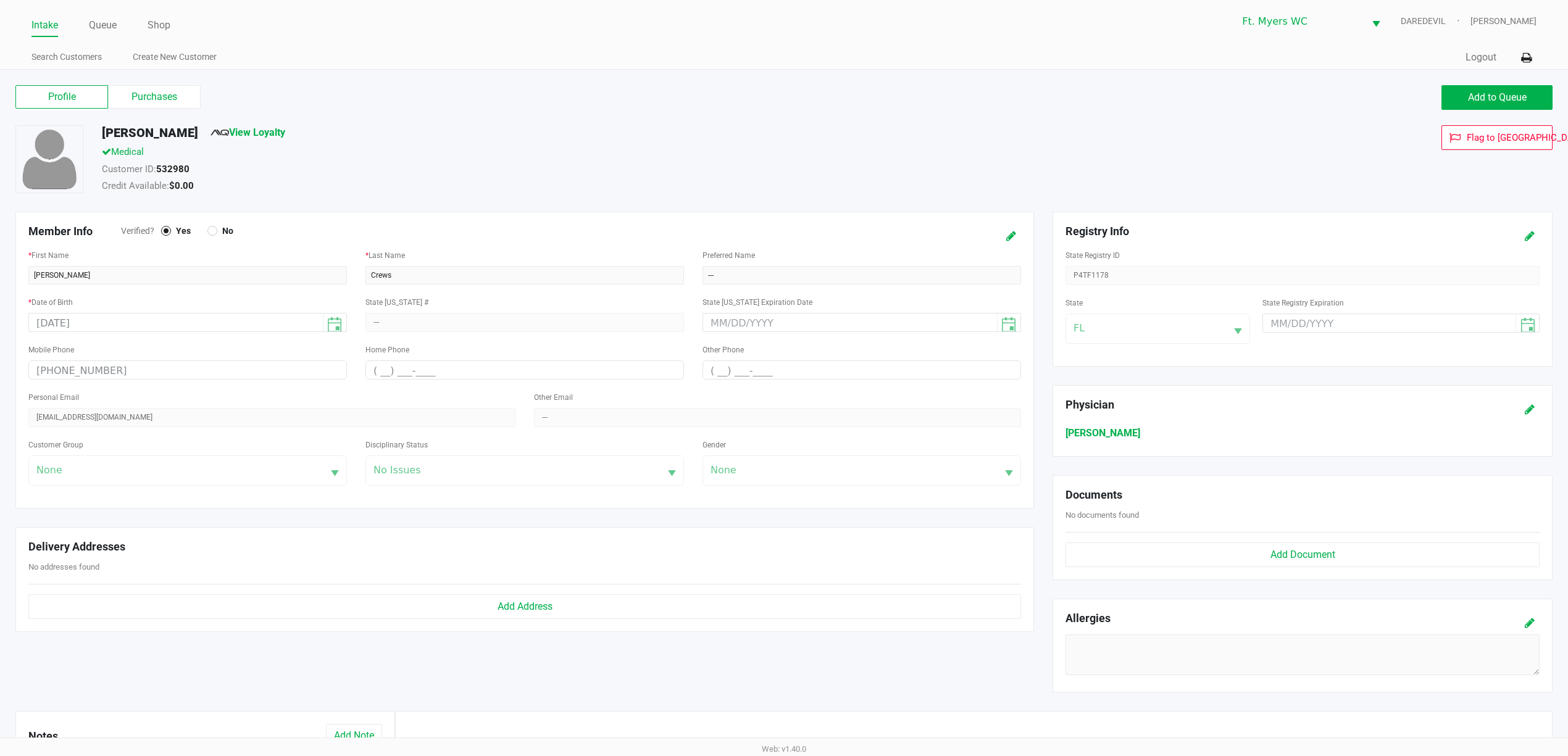
click at [167, 97] on label "Purchases" at bounding box center [154, 97] width 93 height 24
click at [0, 0] on 1 "Purchases" at bounding box center [0, 0] width 0 height 0
click at [167, 97] on label "Purchases" at bounding box center [154, 97] width 93 height 24
click at [0, 0] on 1 "Purchases" at bounding box center [0, 0] width 0 height 0
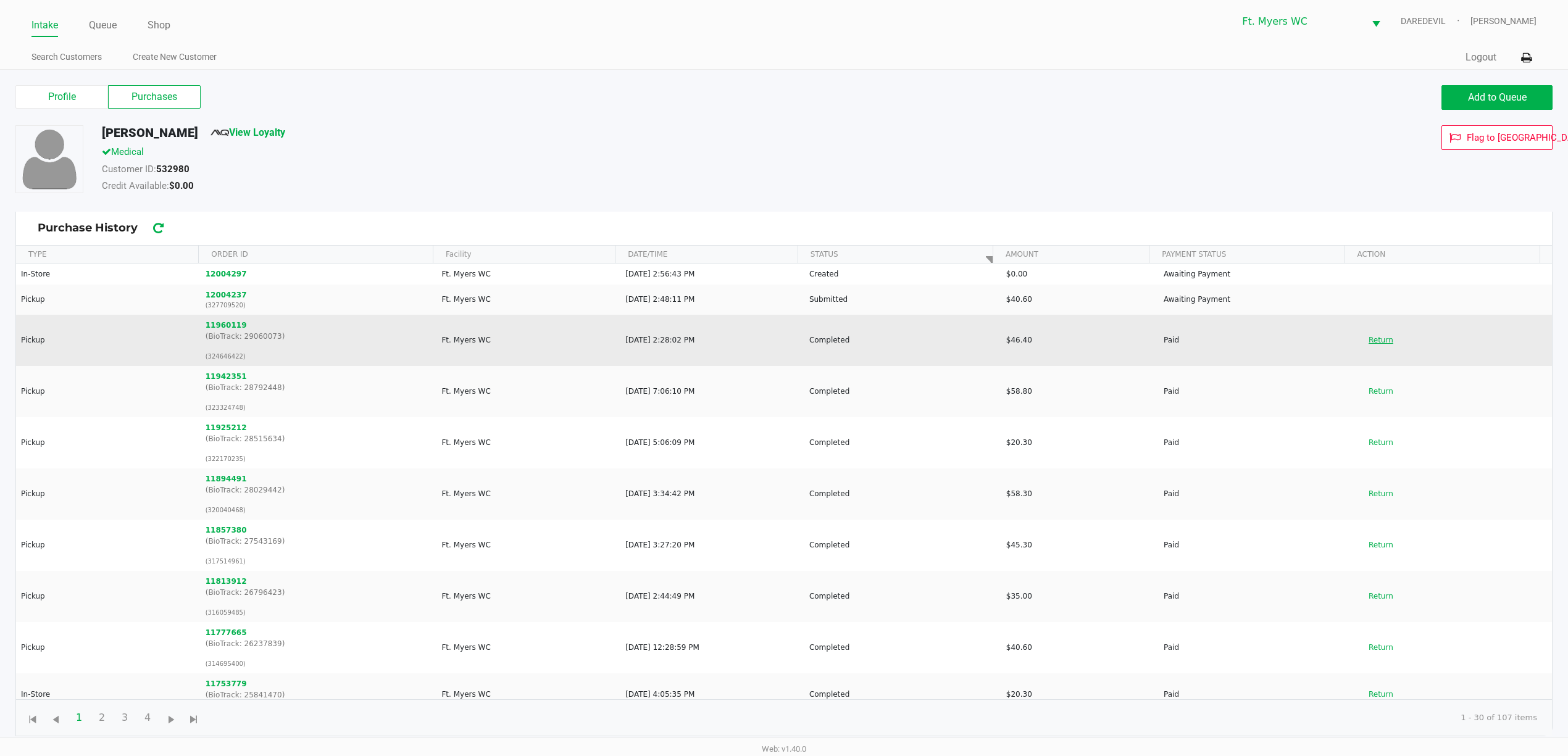
click at [1368, 333] on button "Return" at bounding box center [1380, 340] width 41 height 20
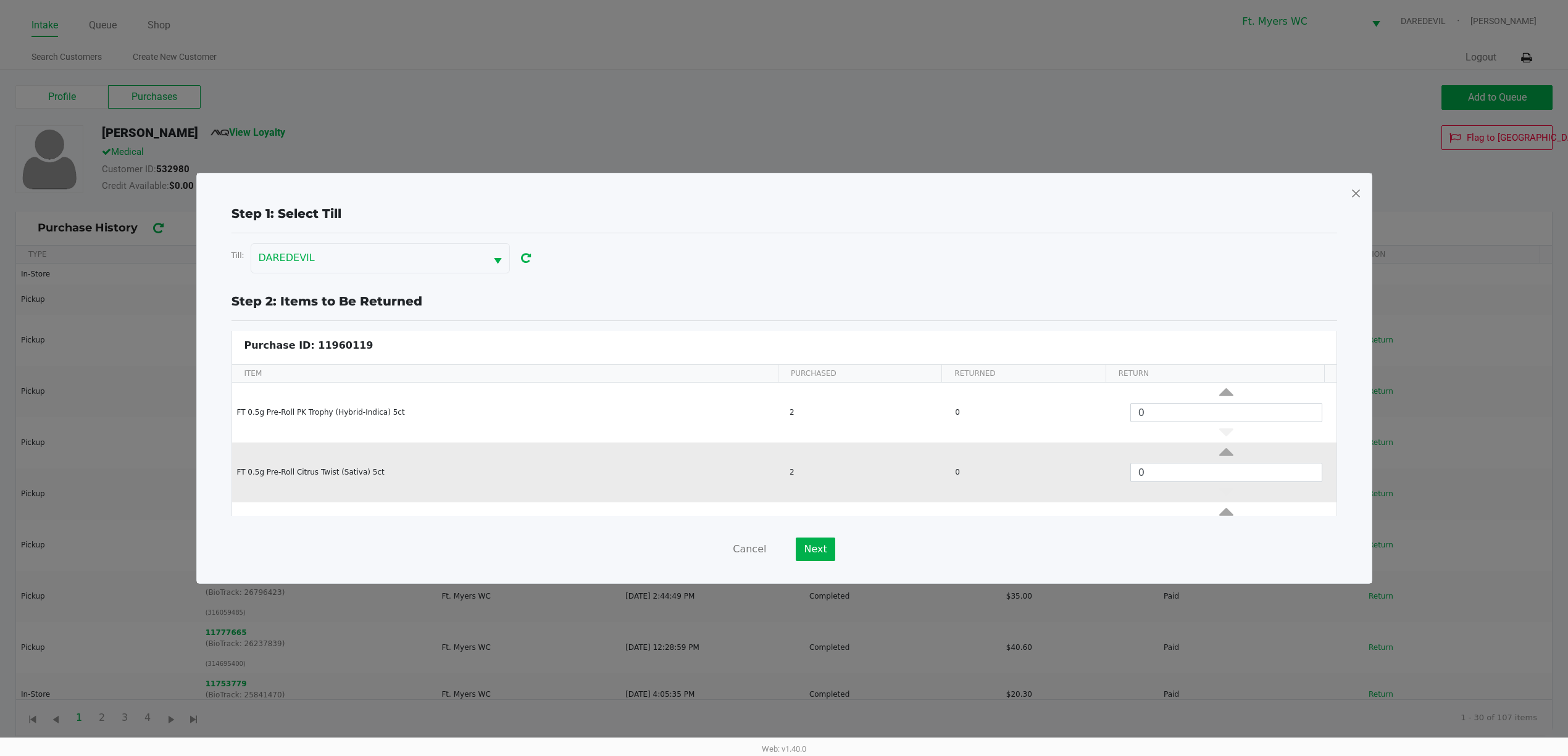
scroll to position [82, 0]
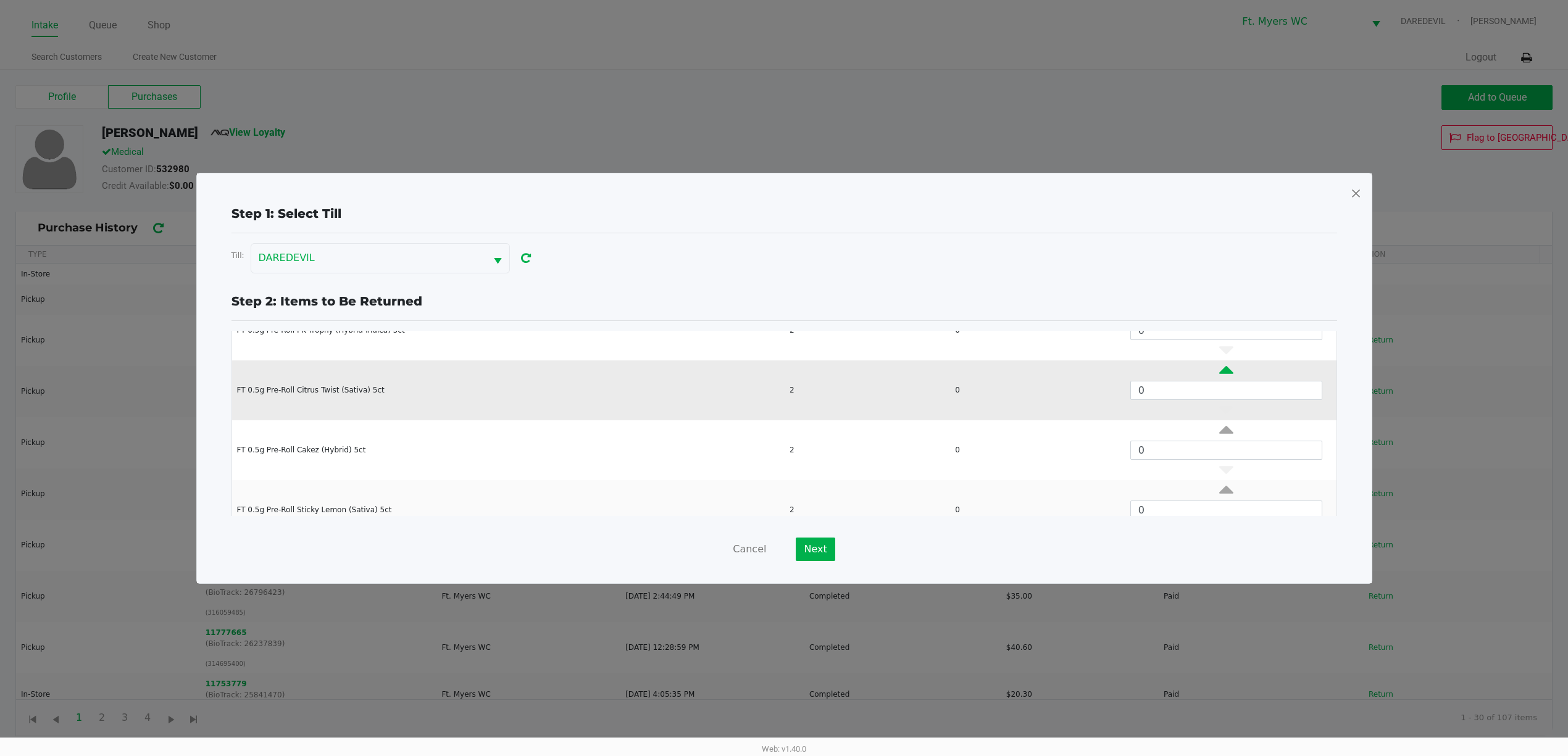
click at [1219, 371] on icon "Data table" at bounding box center [1226, 373] width 15 height 15
type input "2"
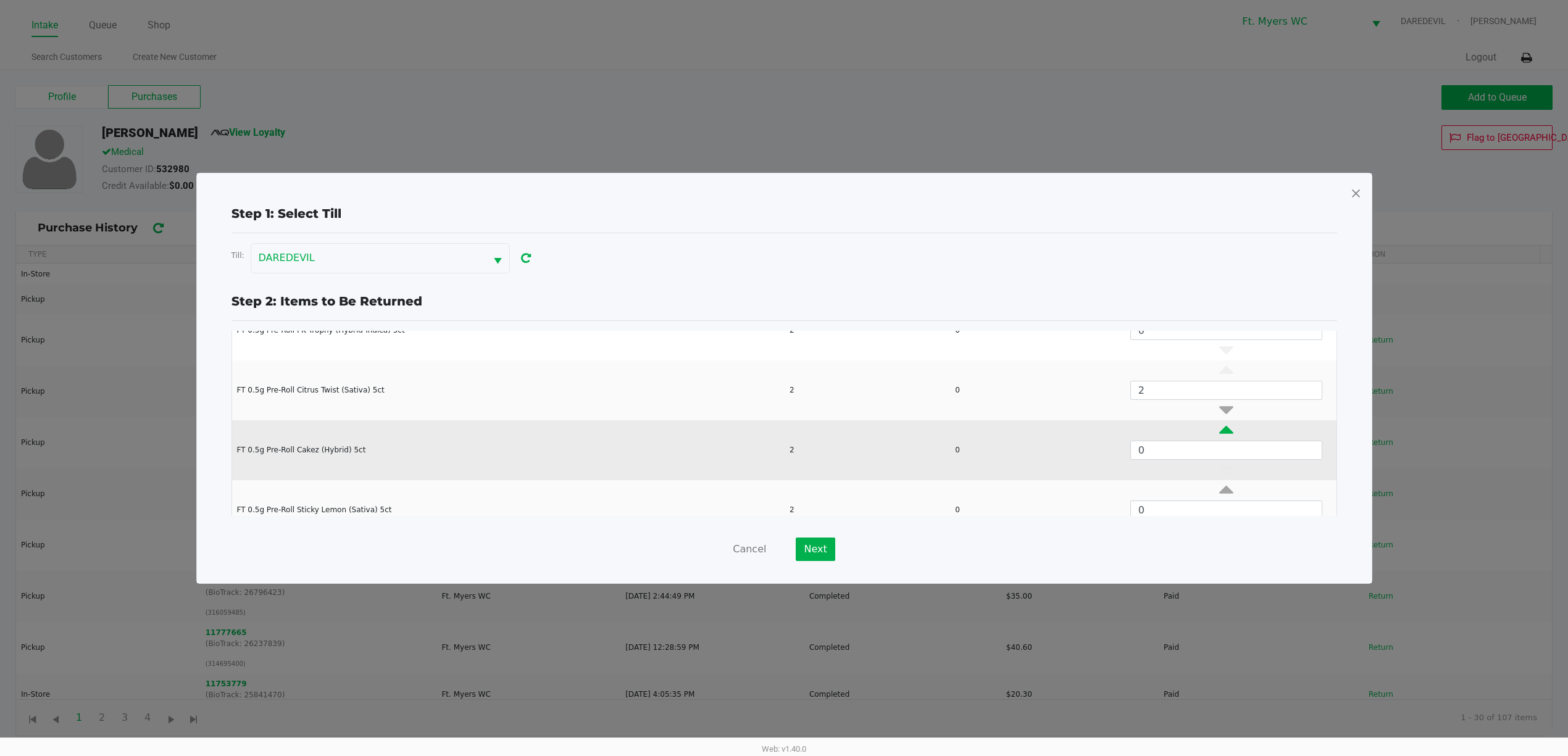
click at [1219, 427] on icon "Data table" at bounding box center [1226, 433] width 15 height 15
type input "2"
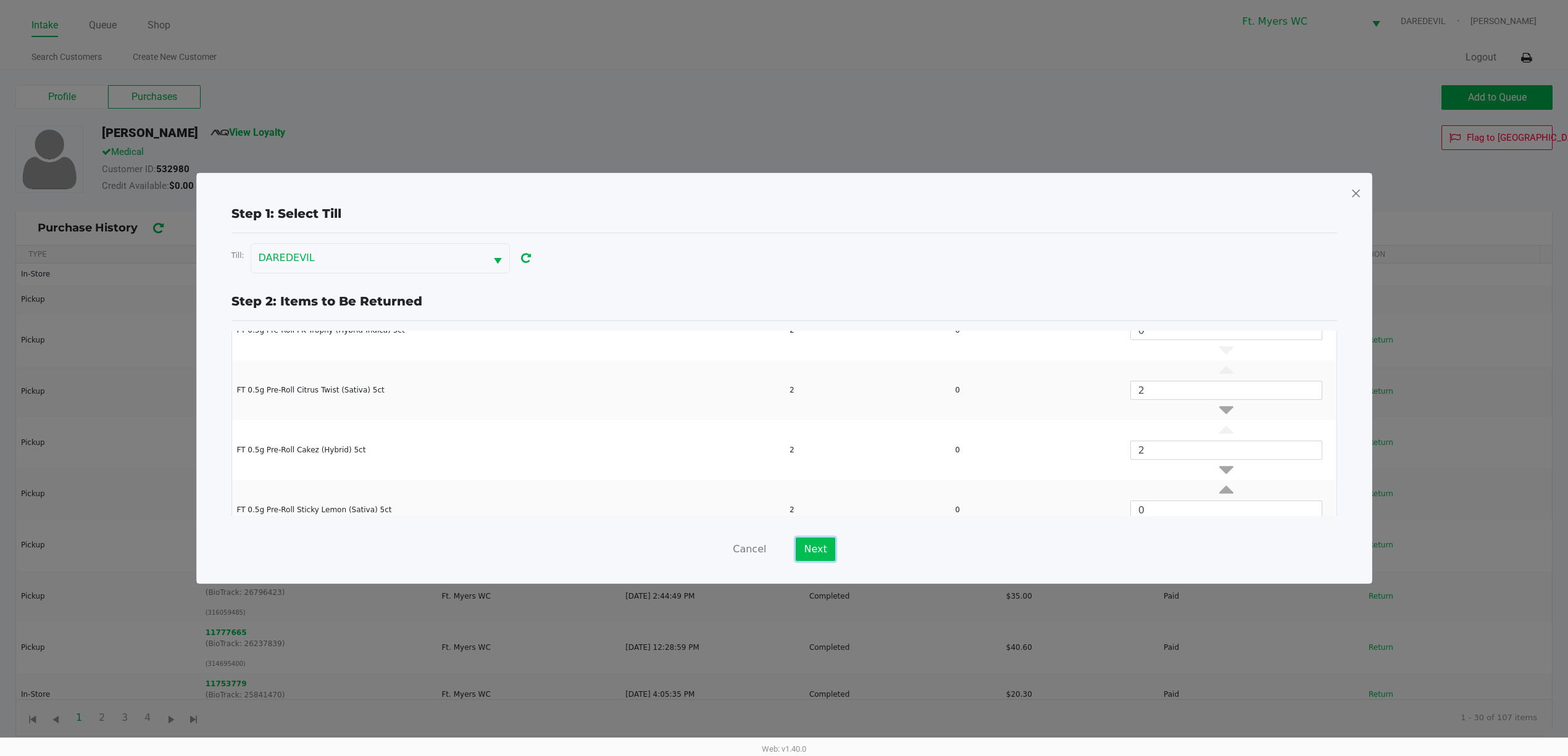
click at [826, 545] on button "Next" at bounding box center [815, 549] width 39 height 24
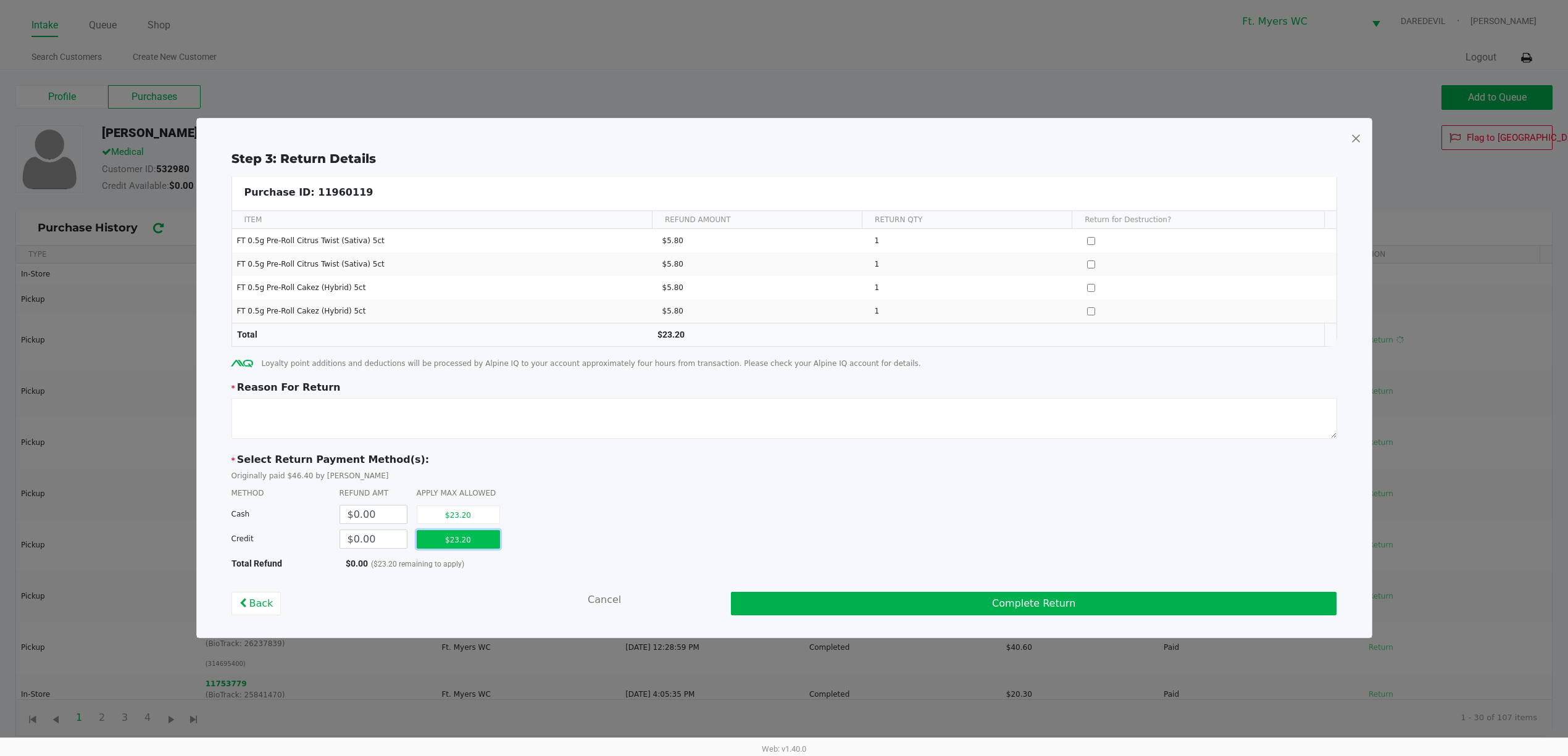
click at [439, 544] on button "$23.20" at bounding box center [458, 539] width 83 height 18
type input "$23.20"
click at [483, 436] on textarea at bounding box center [784, 418] width 1105 height 41
click at [231, 609] on button "Back" at bounding box center [256, 604] width 50 height 24
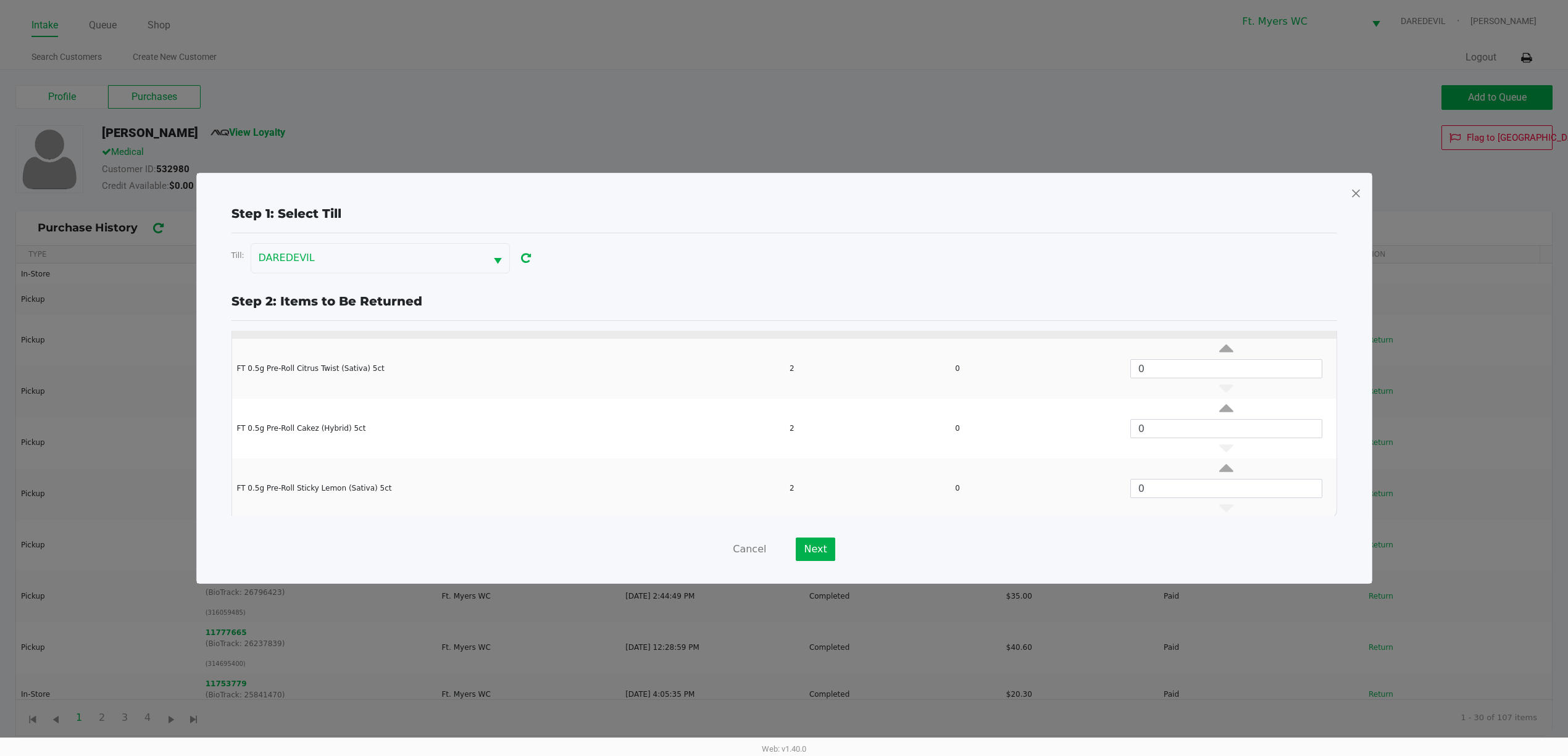
scroll to position [107, 0]
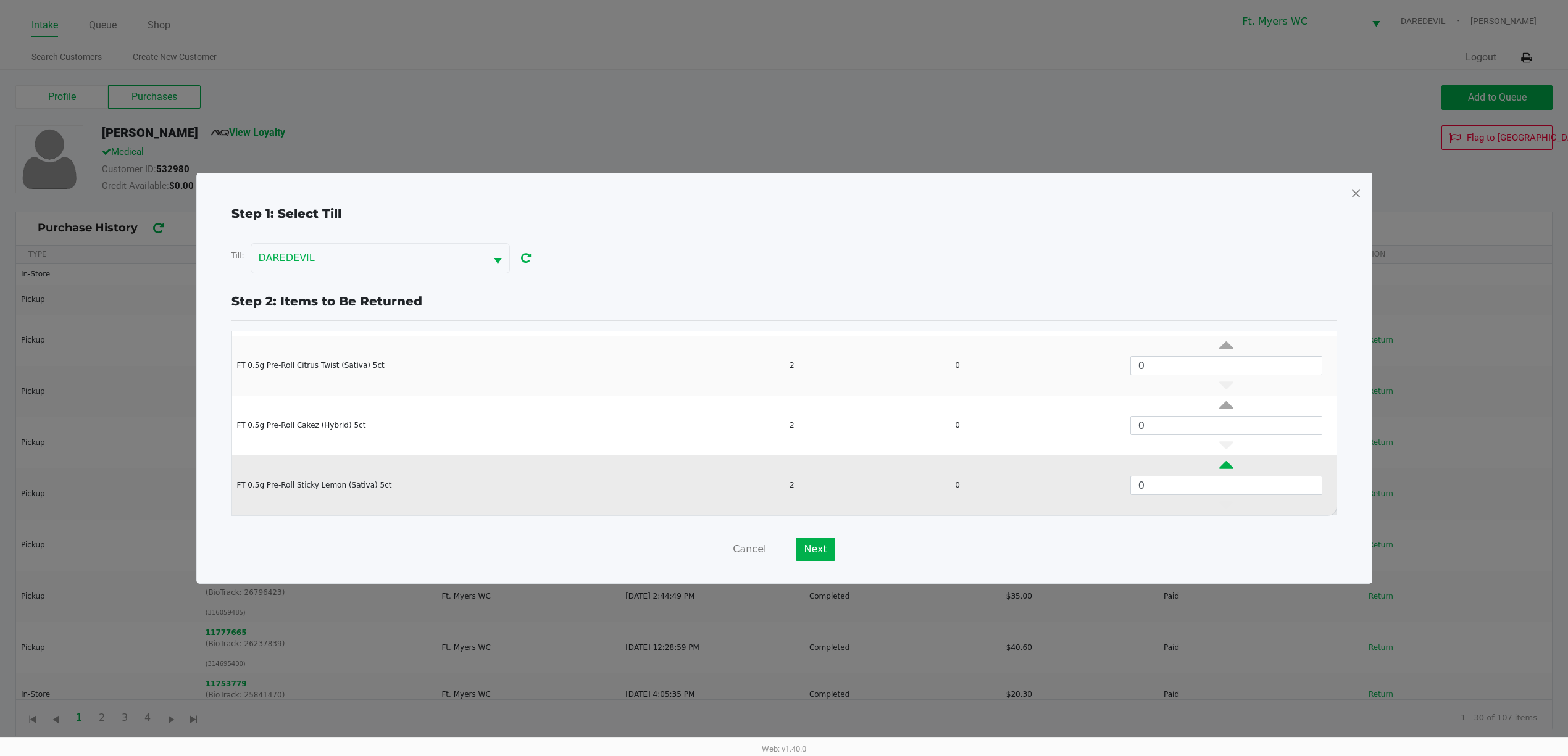
click at [1219, 466] on icon "Data table" at bounding box center [1226, 467] width 15 height 15
type input "2"
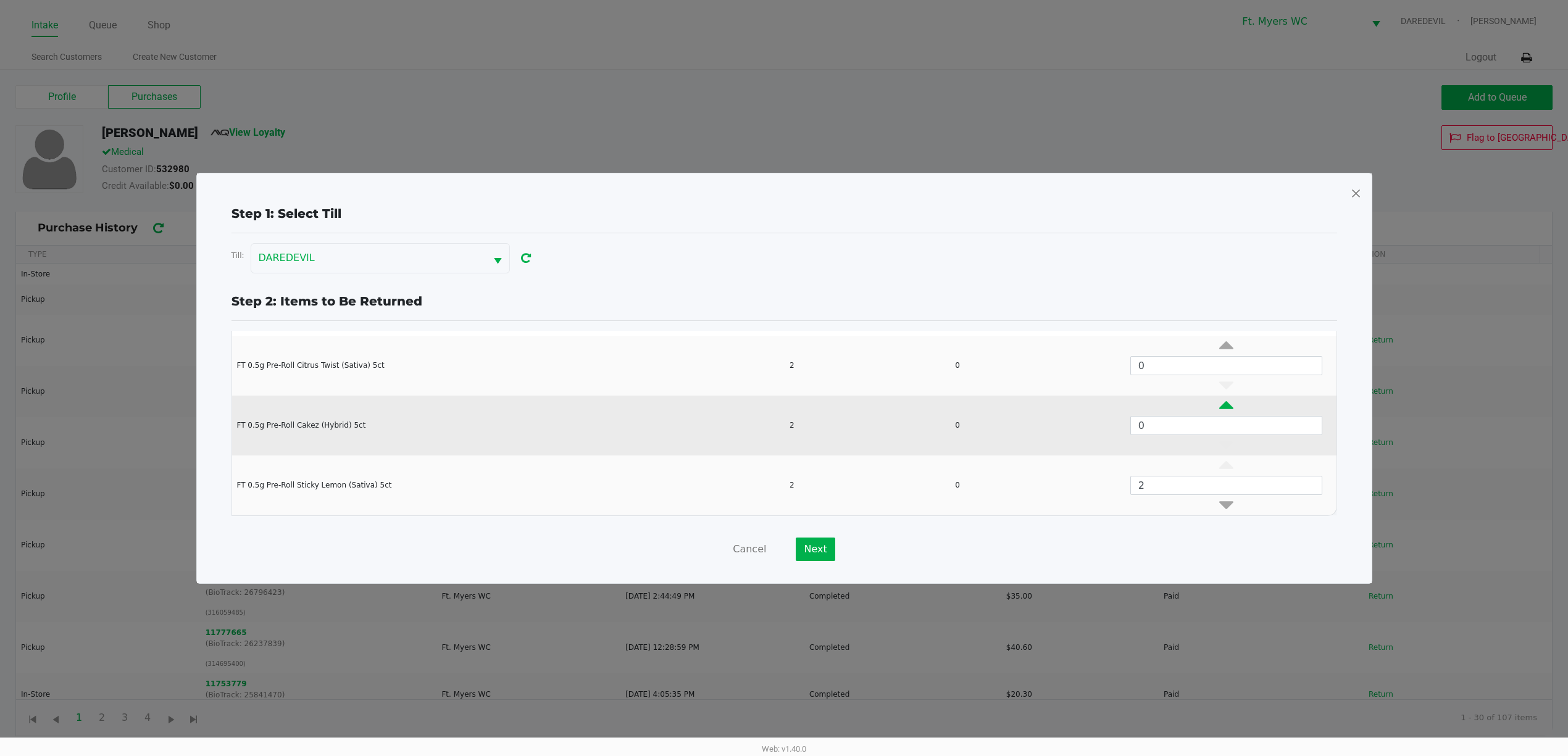
click at [1219, 404] on icon "Data table" at bounding box center [1226, 407] width 15 height 15
type input "2"
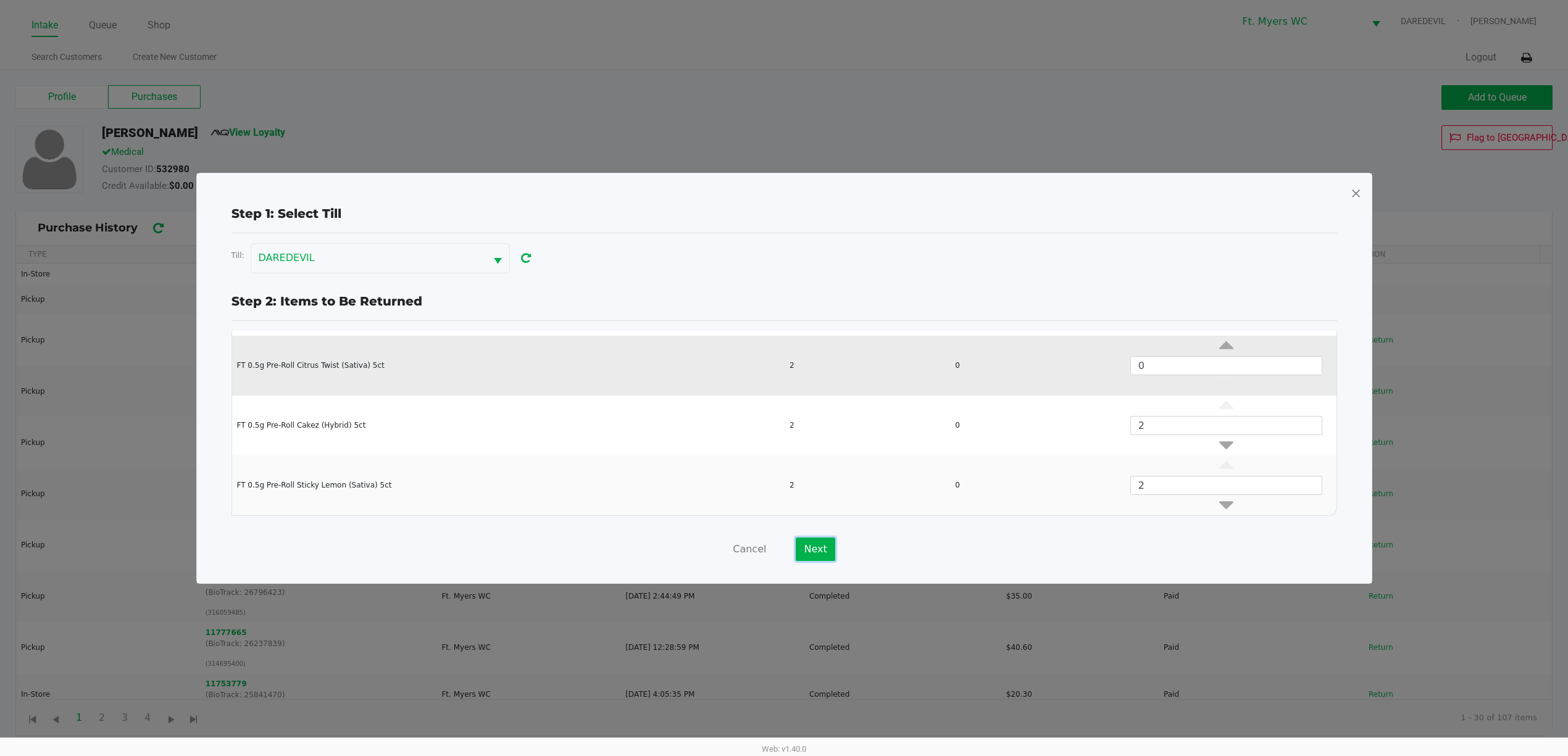
drag, startPoint x: 821, startPoint y: 546, endPoint x: 949, endPoint y: 357, distance: 228.3
click at [949, 357] on div "Step 1: Select Till Till: DAREDEVIL Step 2: Items to Be Returned Purchase ID: 1…" at bounding box center [784, 382] width 1155 height 357
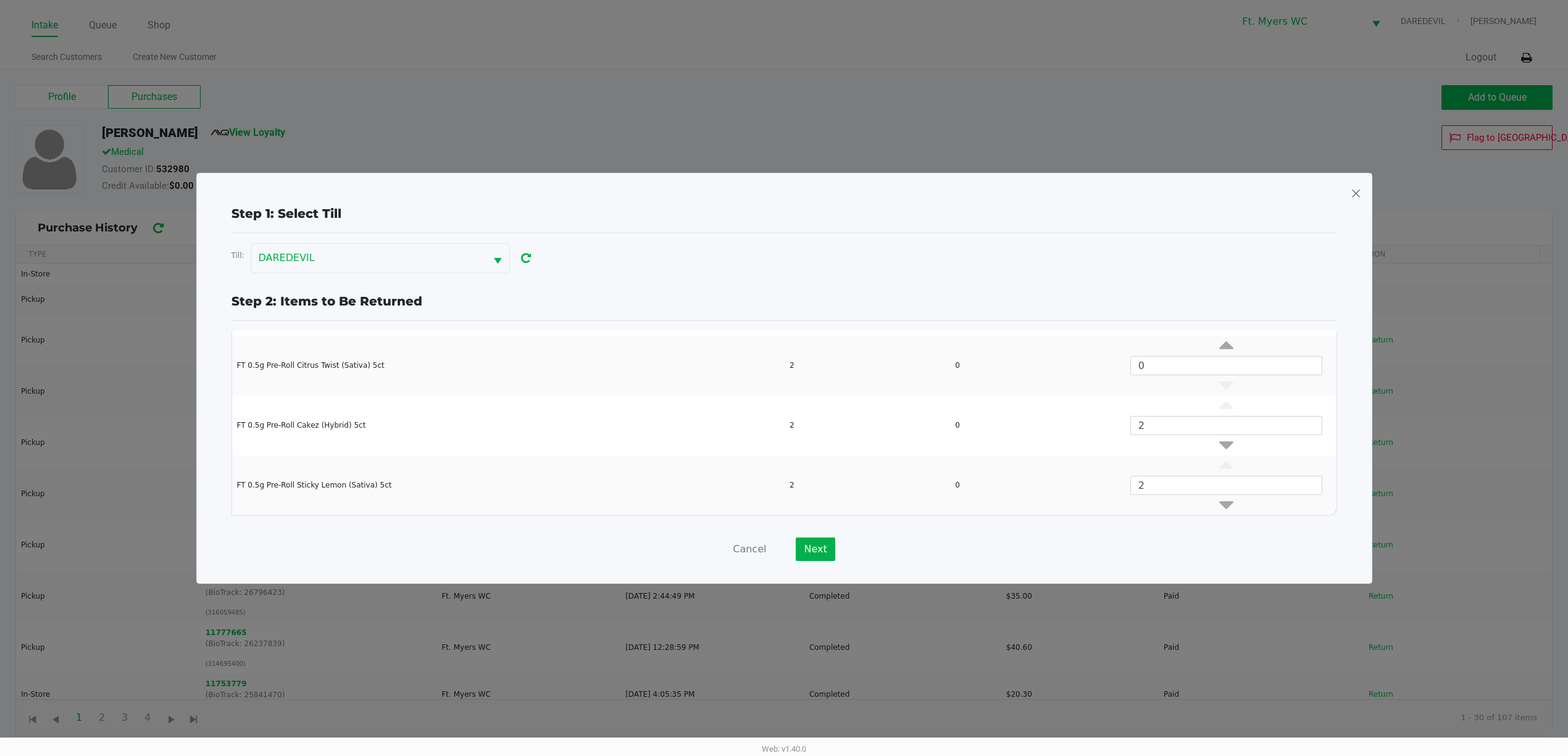
click at [740, 563] on div "Step 1: Select Till Till: DAREDEVIL Step 2: Items to Be Returned Purchase ID: 1…" at bounding box center [784, 378] width 1174 height 410
click at [741, 555] on button "Cancel" at bounding box center [749, 549] width 34 height 24
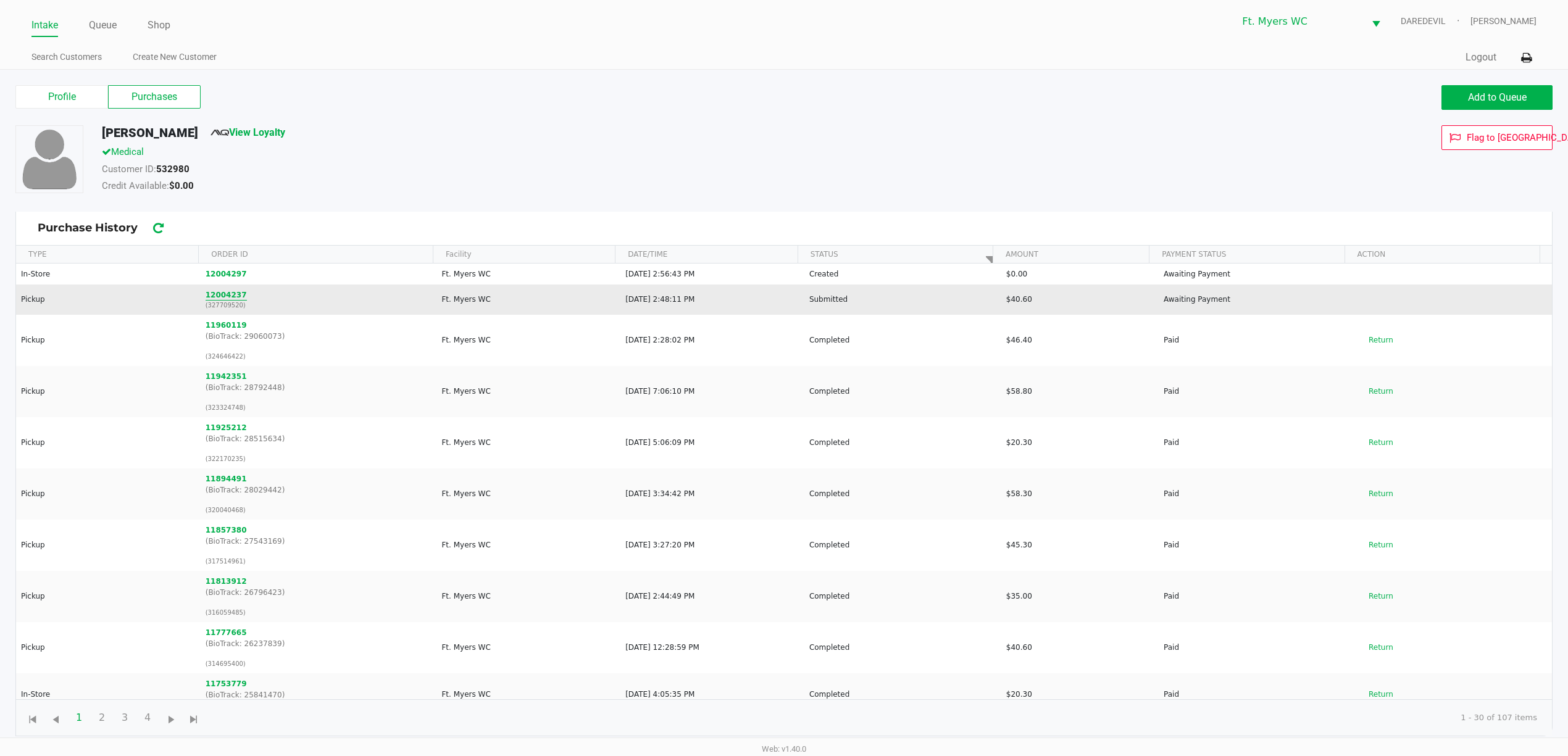
click at [212, 298] on button "12004237" at bounding box center [227, 295] width 42 height 11
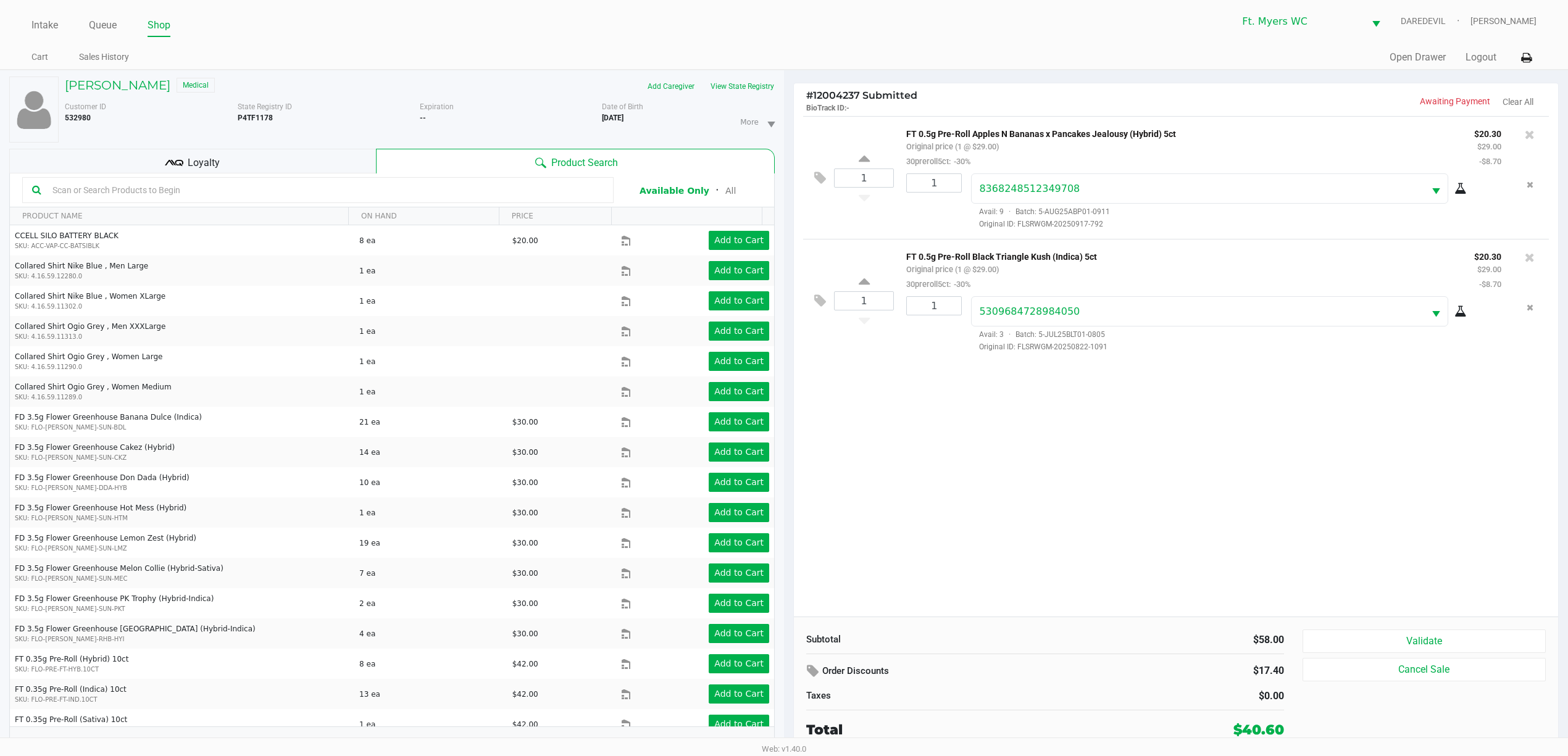
click at [1003, 408] on div "1 FT 0.5g Pre-Roll Apples N Bananas x Pancakes Jealousy (Hybrid) 5ct Original p…" at bounding box center [1176, 367] width 764 height 501
click at [301, 154] on div "Loyalty" at bounding box center [192, 161] width 367 height 25
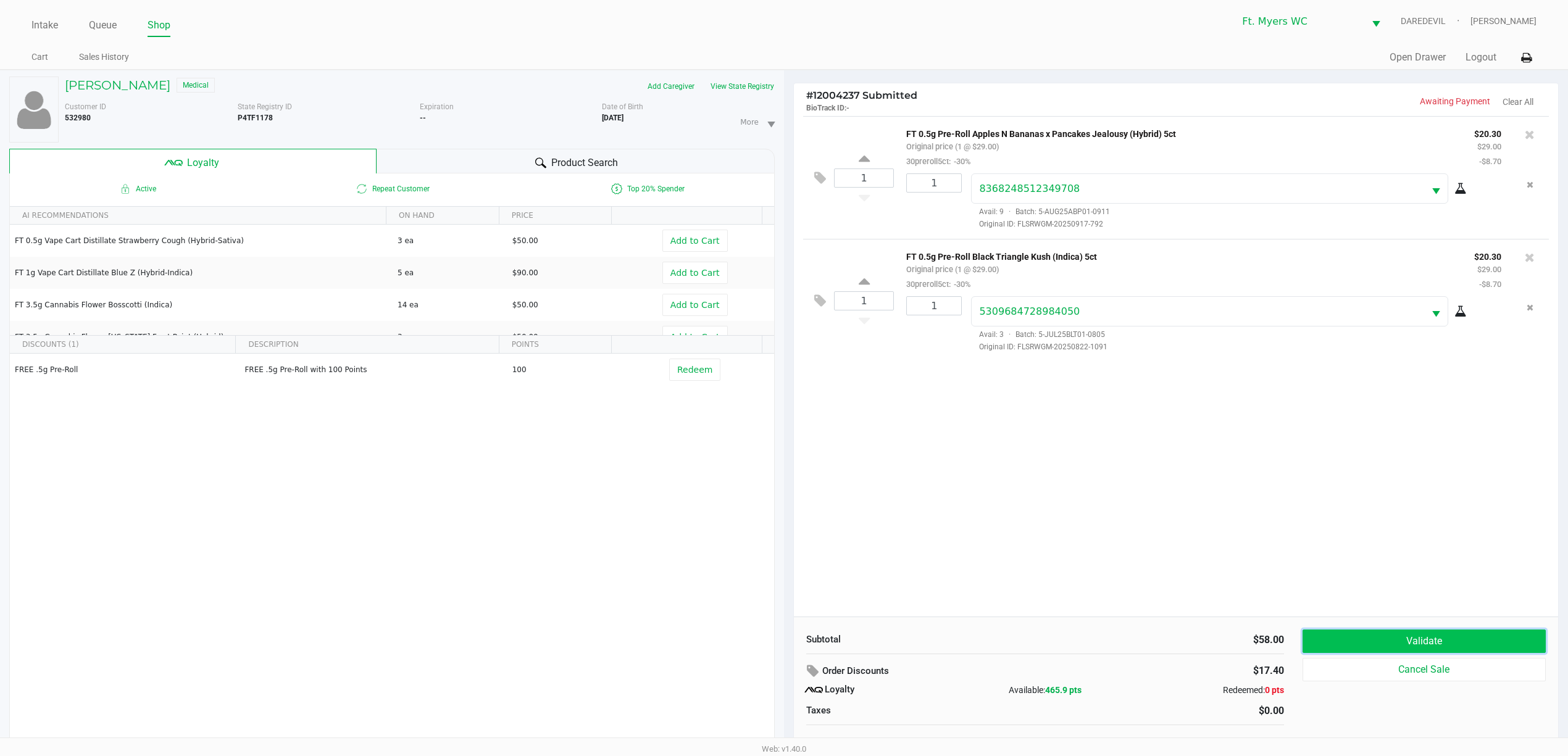
click at [1415, 631] on button "Validate" at bounding box center [1424, 642] width 243 height 24
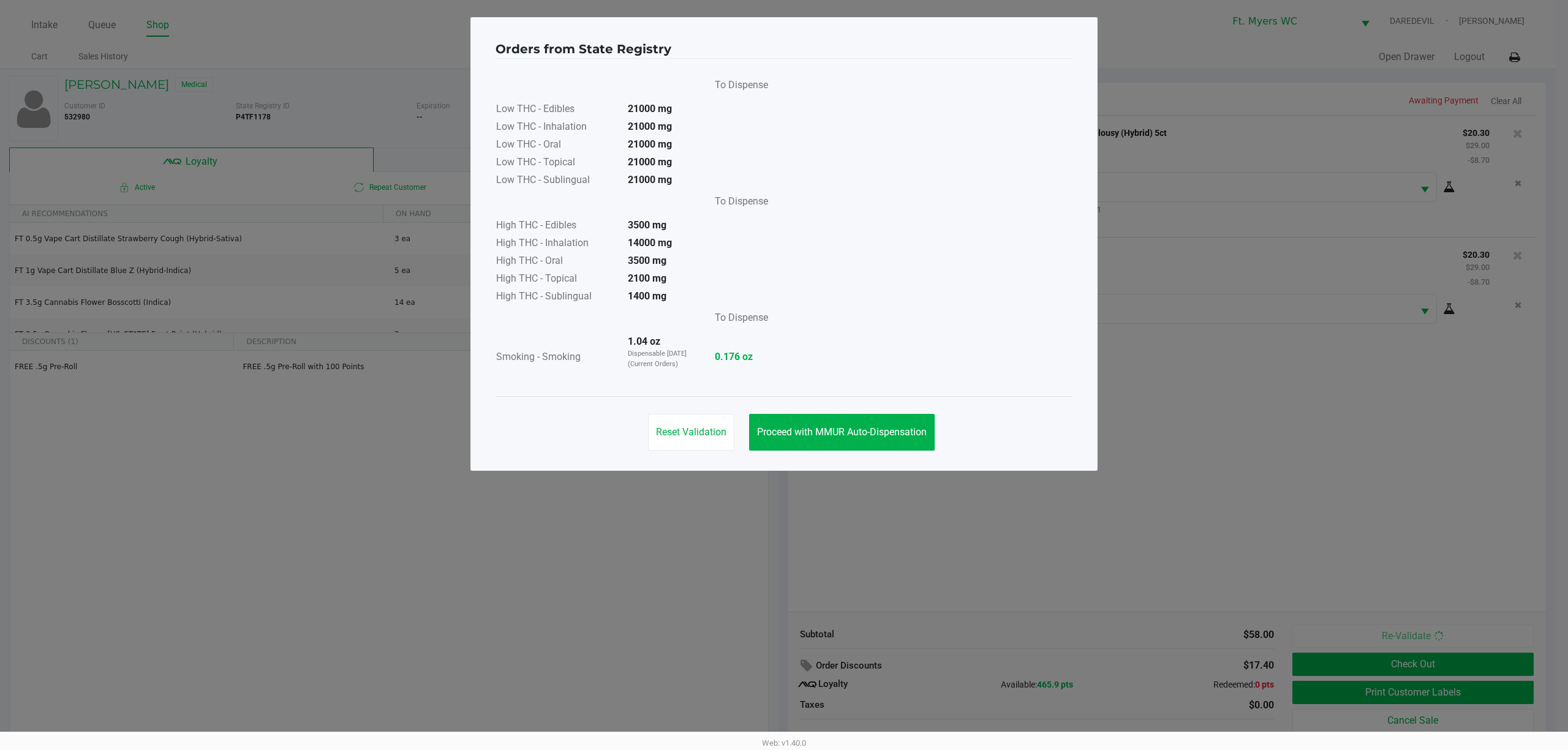
click at [861, 381] on div "To Dispense Low THC - Edibles 21000 mg Low THC - Inhalation 21000 mg Low THC - …" at bounding box center [784, 228] width 577 height 308
click at [884, 439] on button "Proceed with MMUR Auto-Dispensation" at bounding box center [842, 432] width 186 height 37
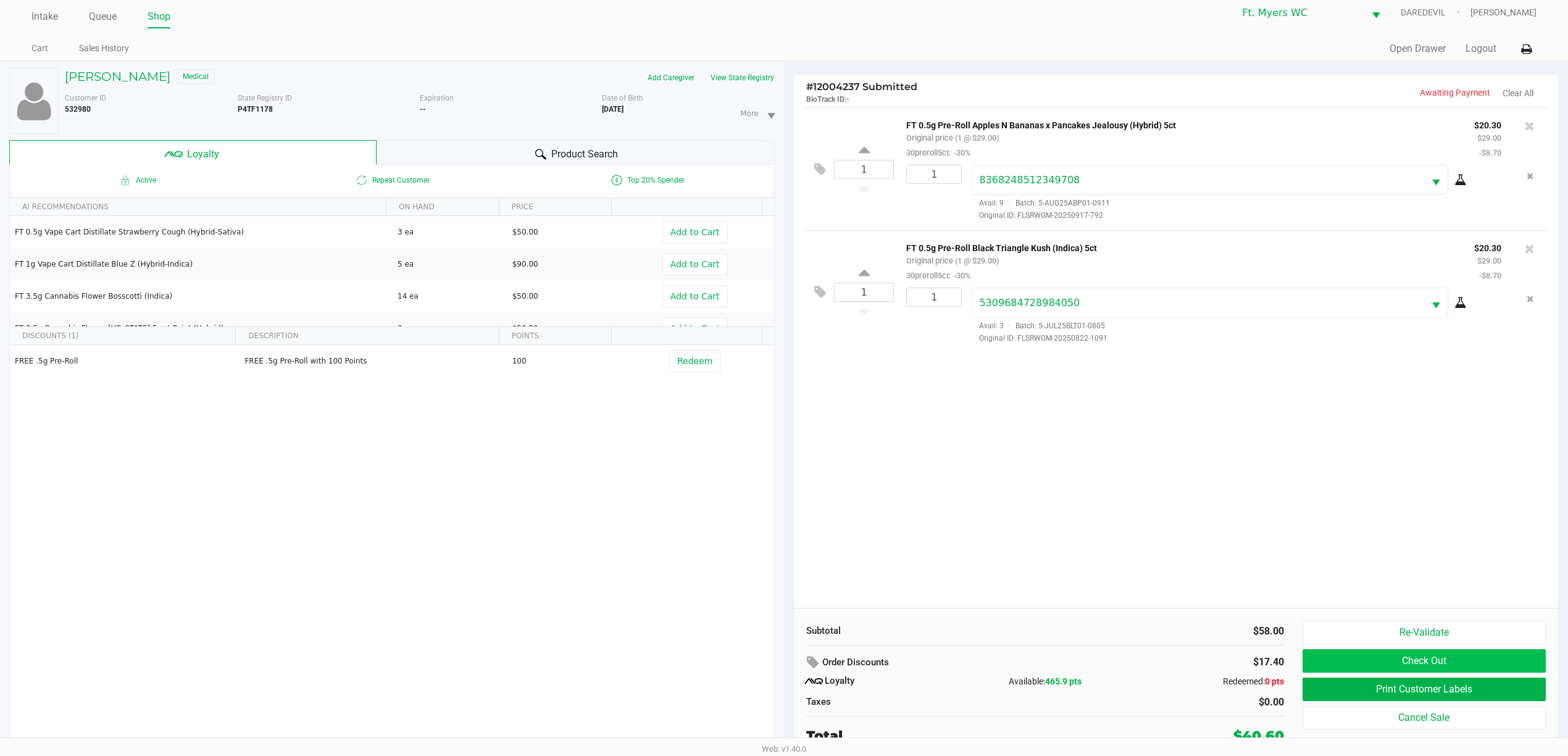
scroll to position [14, 0]
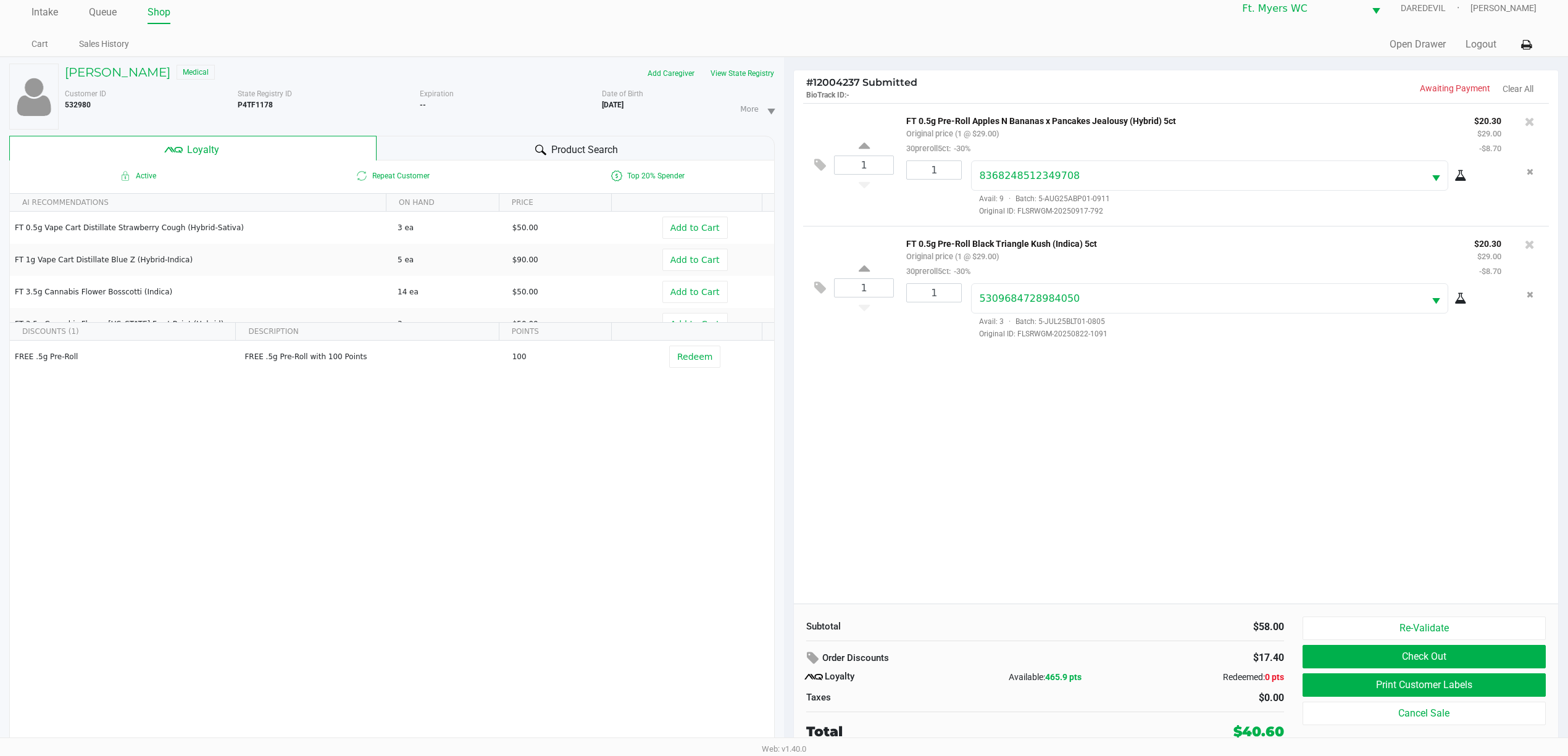
click at [1381, 673] on div "Re-Validate Check Out Print Customer Labels Cancel Sale" at bounding box center [1428, 680] width 252 height 125
click at [1388, 682] on button "Print Customer Labels" at bounding box center [1424, 685] width 243 height 24
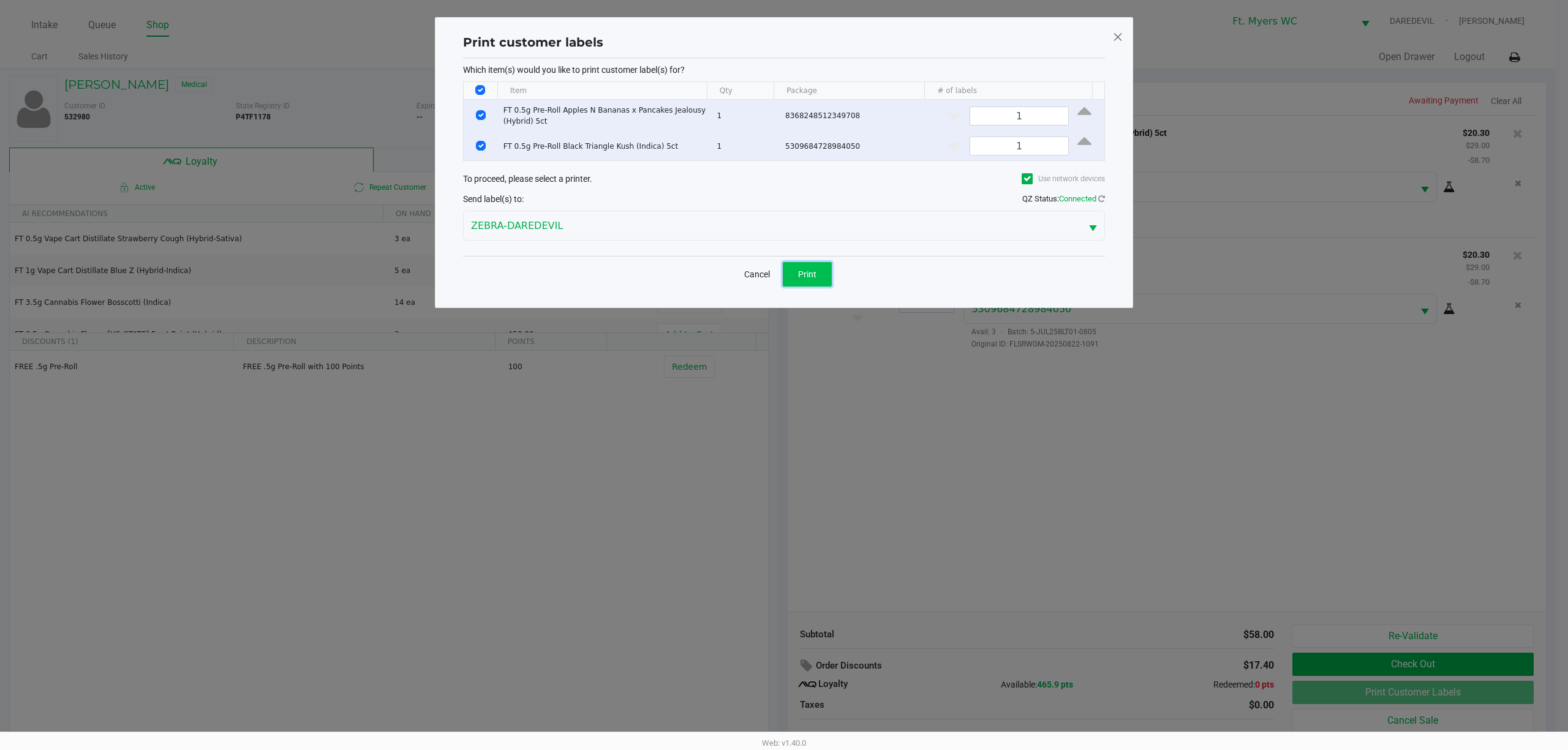
click at [800, 285] on button "Print" at bounding box center [807, 274] width 49 height 24
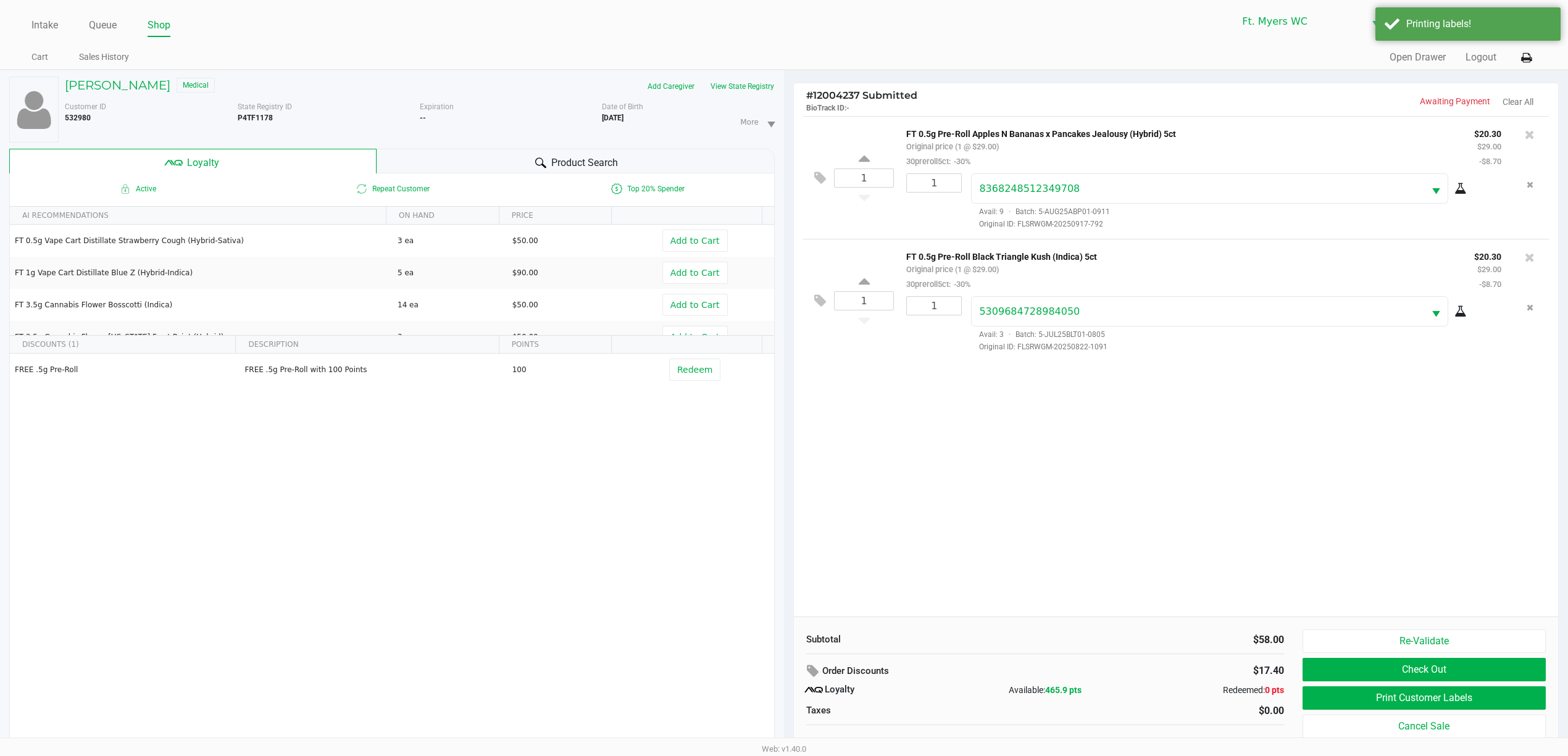
click at [1009, 506] on ngb-modal-window "Print customer labels Which item(s) would you like to print customer label(s) f…" at bounding box center [784, 378] width 1568 height 756
click at [958, 486] on div "1 FT 0.5g Pre-Roll Apples N Bananas x Pancakes Jealousy (Hybrid) 5ct Original p…" at bounding box center [1176, 367] width 764 height 501
click at [956, 486] on div "1 FT 0.5g Pre-Roll Apples N Bananas x Pancakes Jealousy (Hybrid) 5ct Original p…" at bounding box center [1176, 367] width 764 height 501
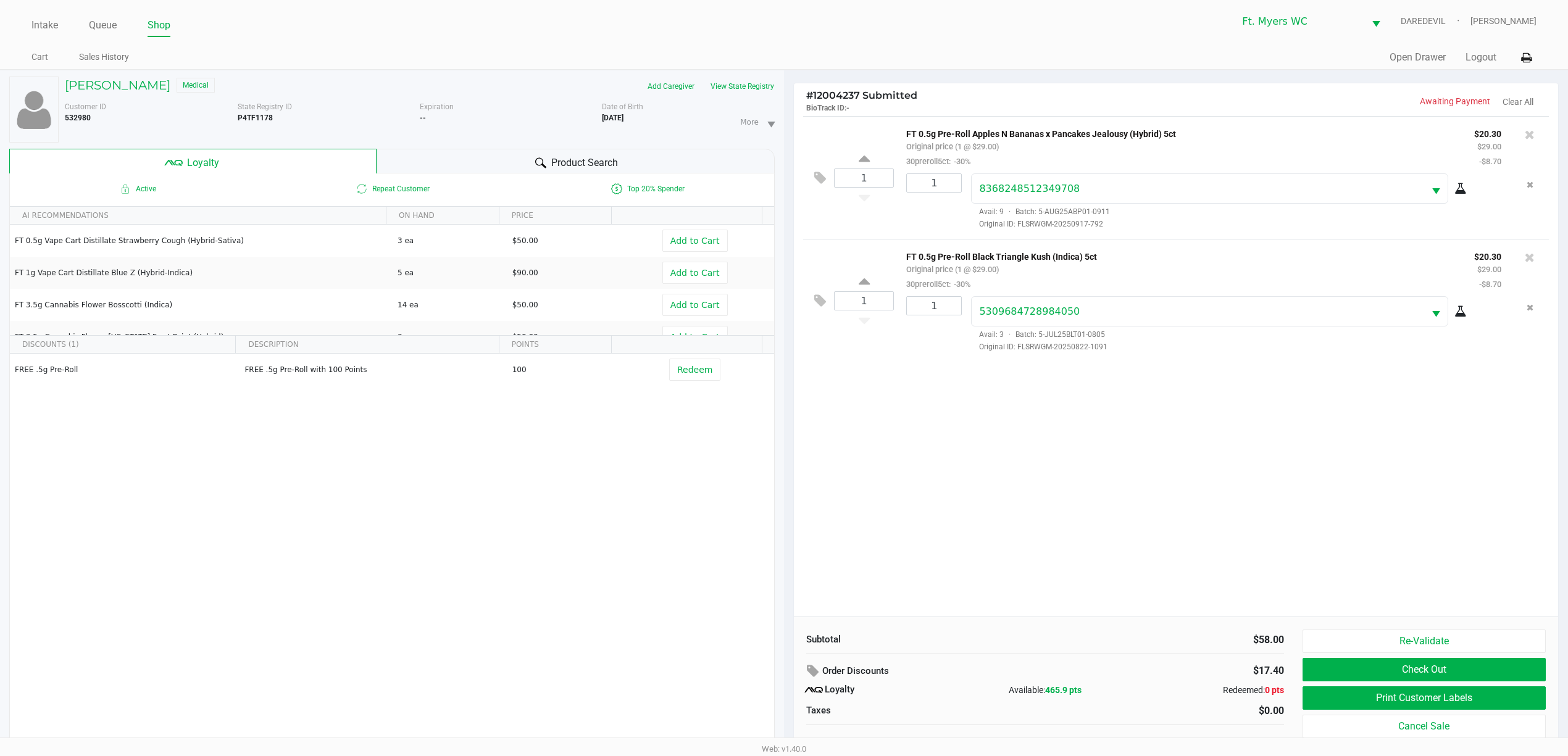
click at [138, 72] on div "Stacey Crews Medical Add Caregiver View State Registry Customer ID 532980 State…" at bounding box center [391, 420] width 765 height 699
click at [142, 86] on h5 "Stacey Crews" at bounding box center [117, 85] width 105 height 15
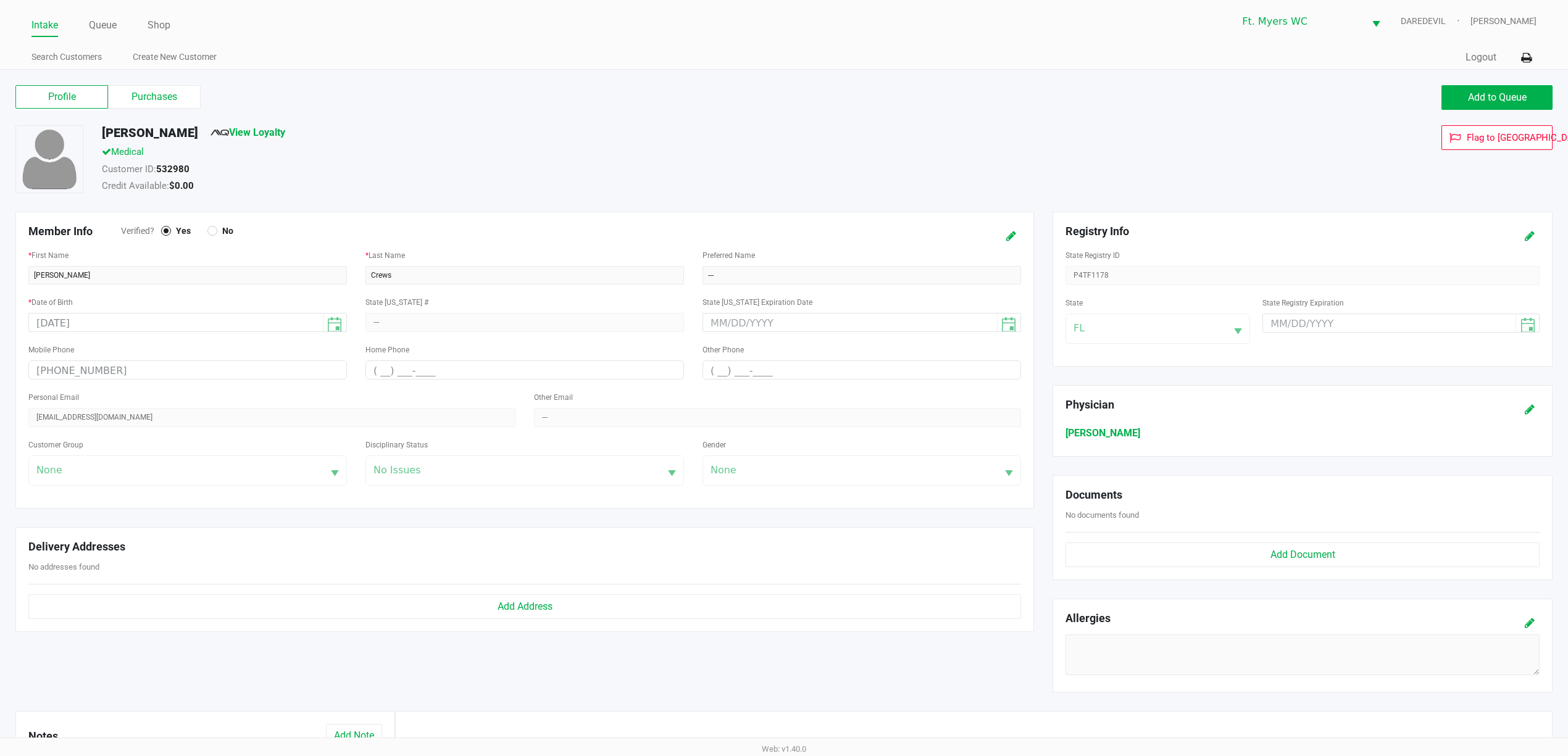
click at [172, 97] on label "Purchases" at bounding box center [154, 97] width 93 height 24
click at [0, 0] on 1 "Purchases" at bounding box center [0, 0] width 0 height 0
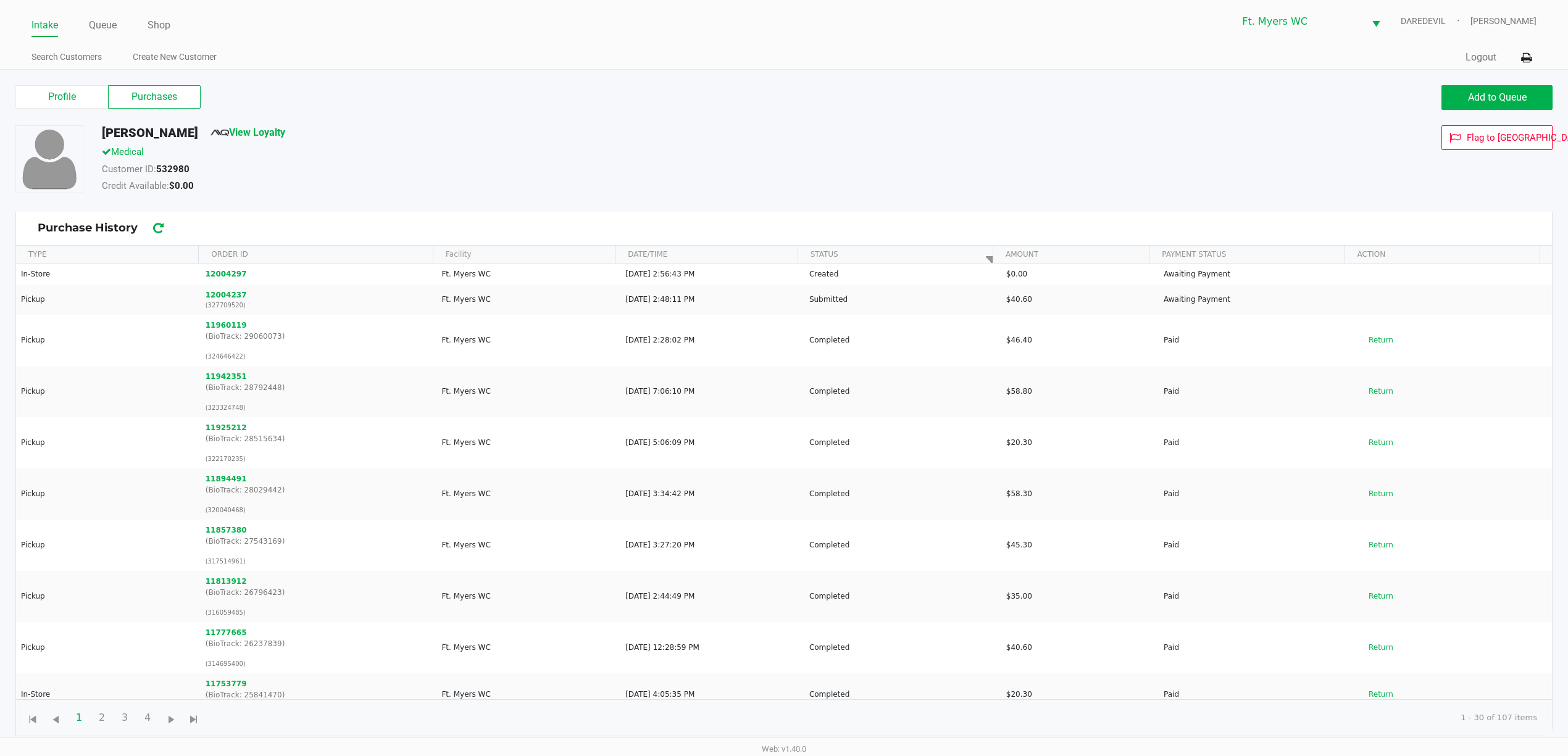
click at [172, 97] on label "Purchases" at bounding box center [154, 97] width 93 height 24
click at [0, 0] on 1 "Purchases" at bounding box center [0, 0] width 0 height 0
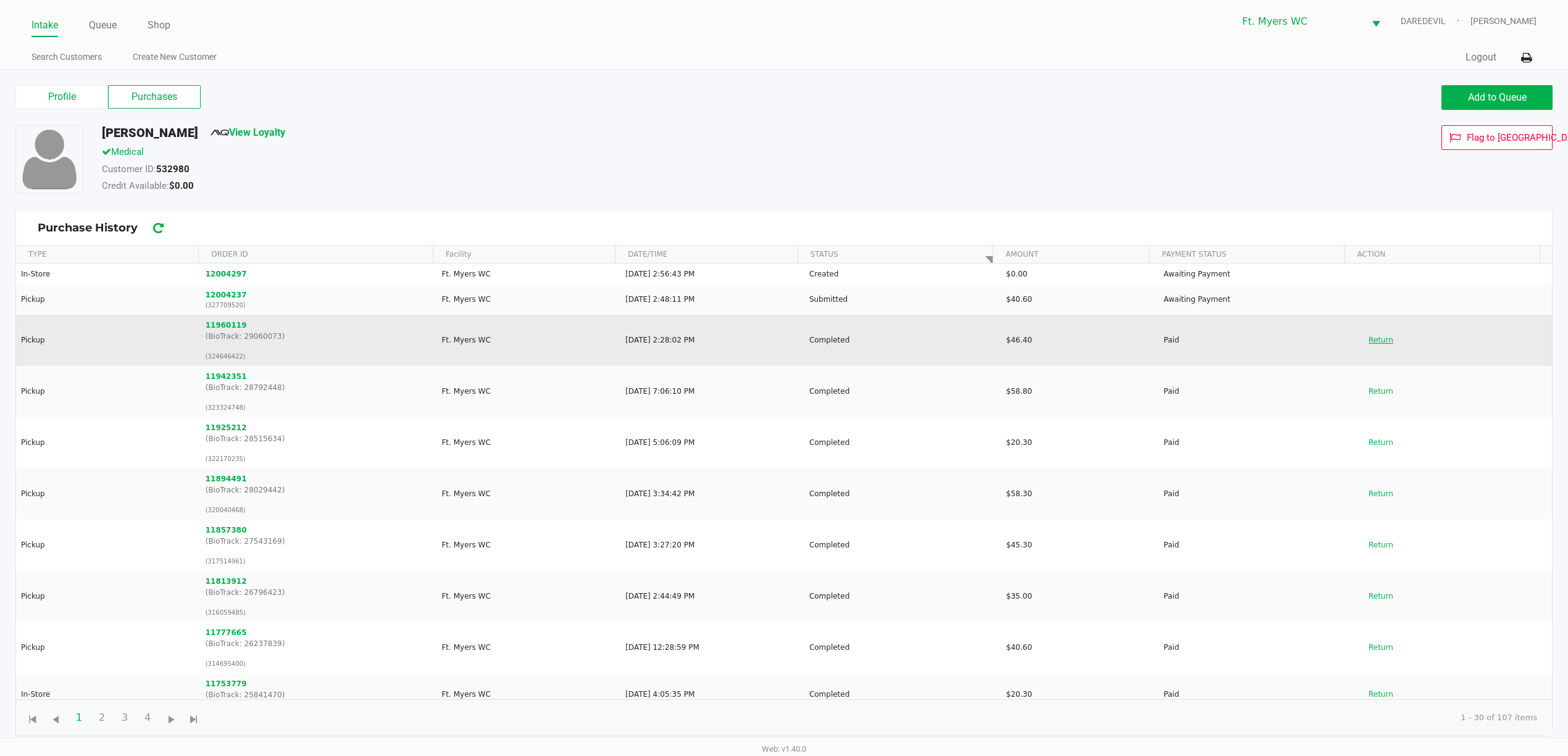
click at [1374, 339] on button "Return" at bounding box center [1380, 340] width 41 height 20
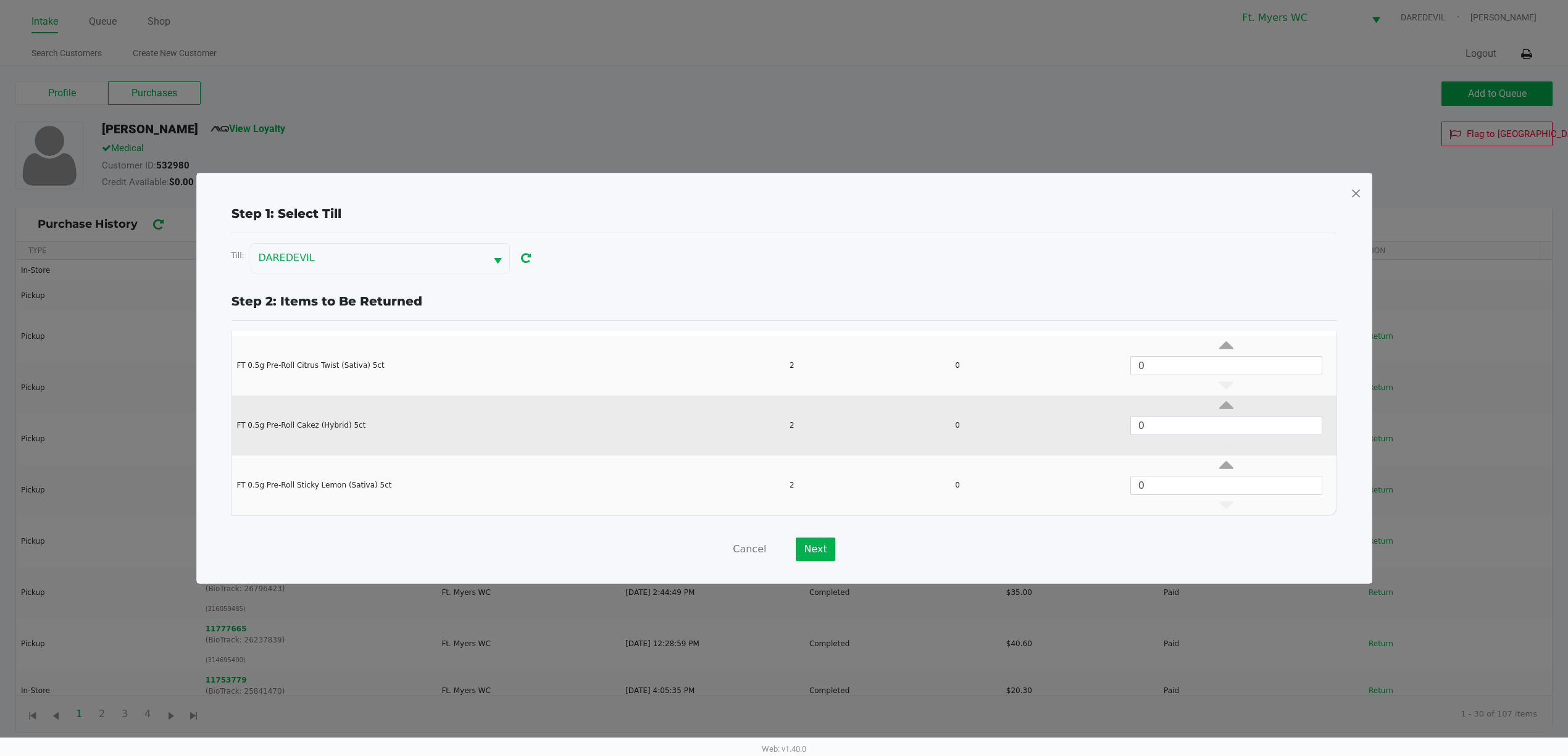
scroll to position [5, 0]
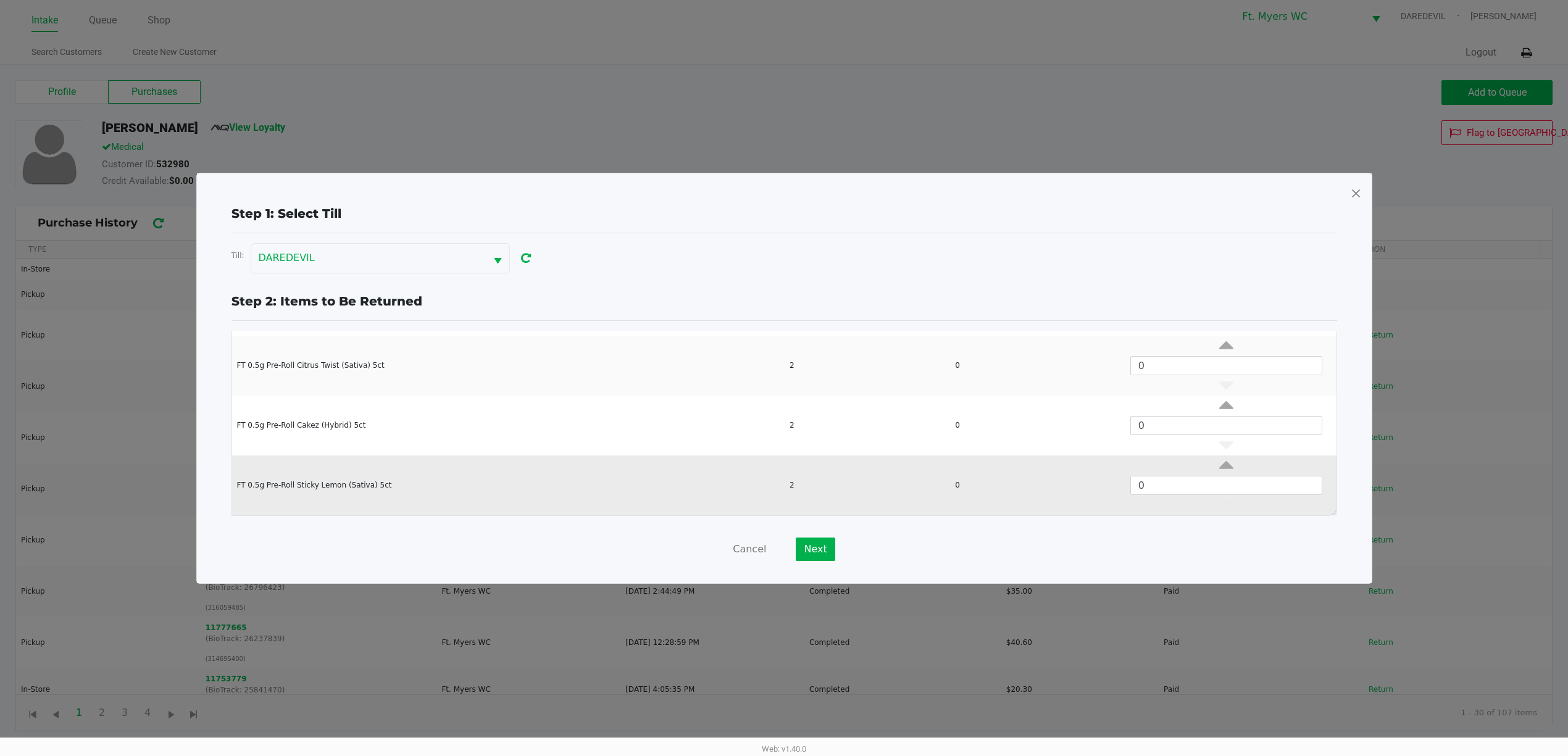
click at [1194, 470] on div "Data table" at bounding box center [1226, 467] width 211 height 15
click at [1219, 470] on icon "Data table" at bounding box center [1226, 467] width 15 height 15
type input "2"
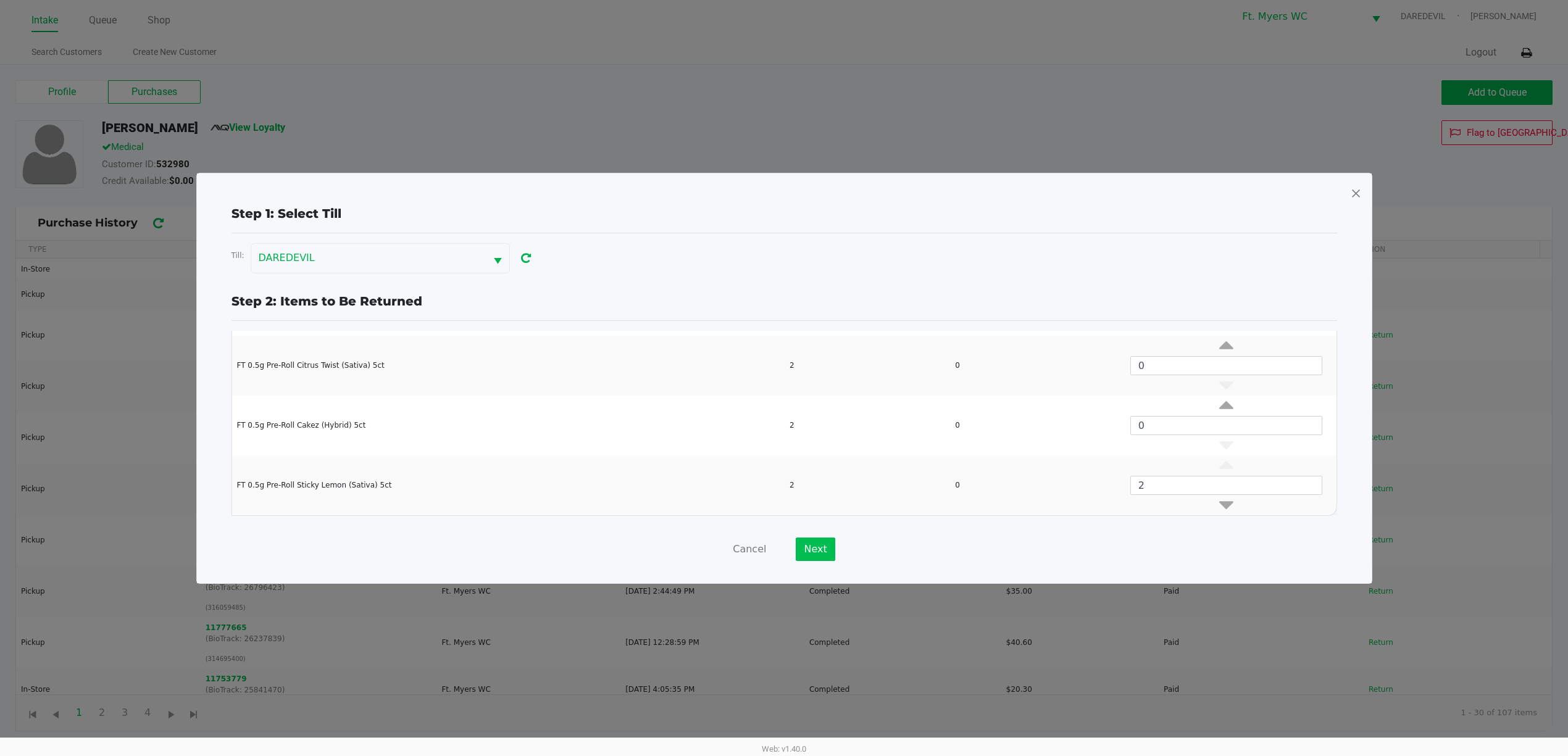
click at [831, 542] on div "Cancel Next" at bounding box center [784, 549] width 1105 height 24
click at [818, 540] on button "Next" at bounding box center [815, 549] width 39 height 24
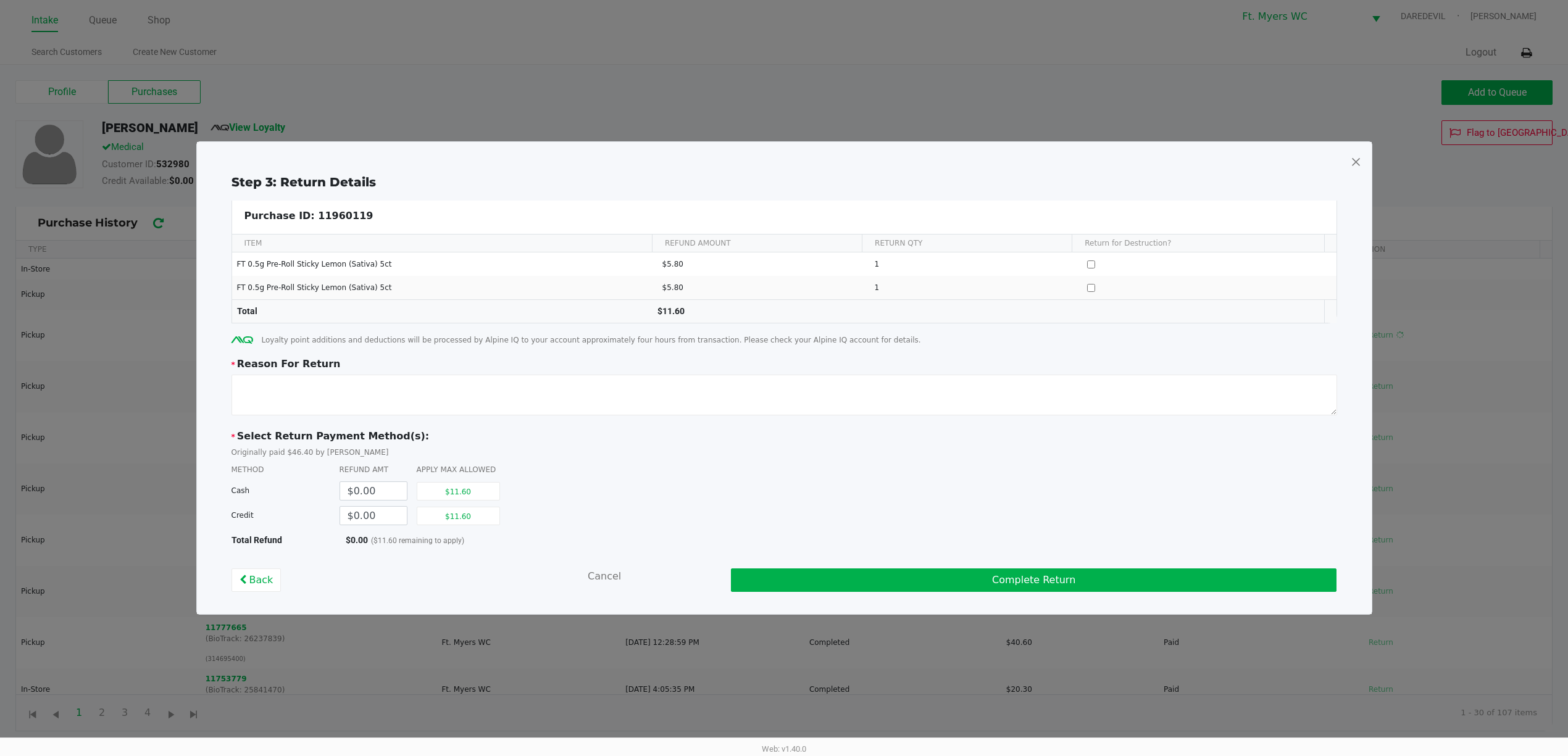
click at [476, 503] on div "$11.60" at bounding box center [463, 490] width 93 height 25
click at [482, 521] on button "$11.60" at bounding box center [458, 515] width 83 height 18
type input "$11.60"
click at [514, 412] on textarea at bounding box center [784, 395] width 1105 height 41
click at [539, 383] on textarea at bounding box center [784, 395] width 1105 height 41
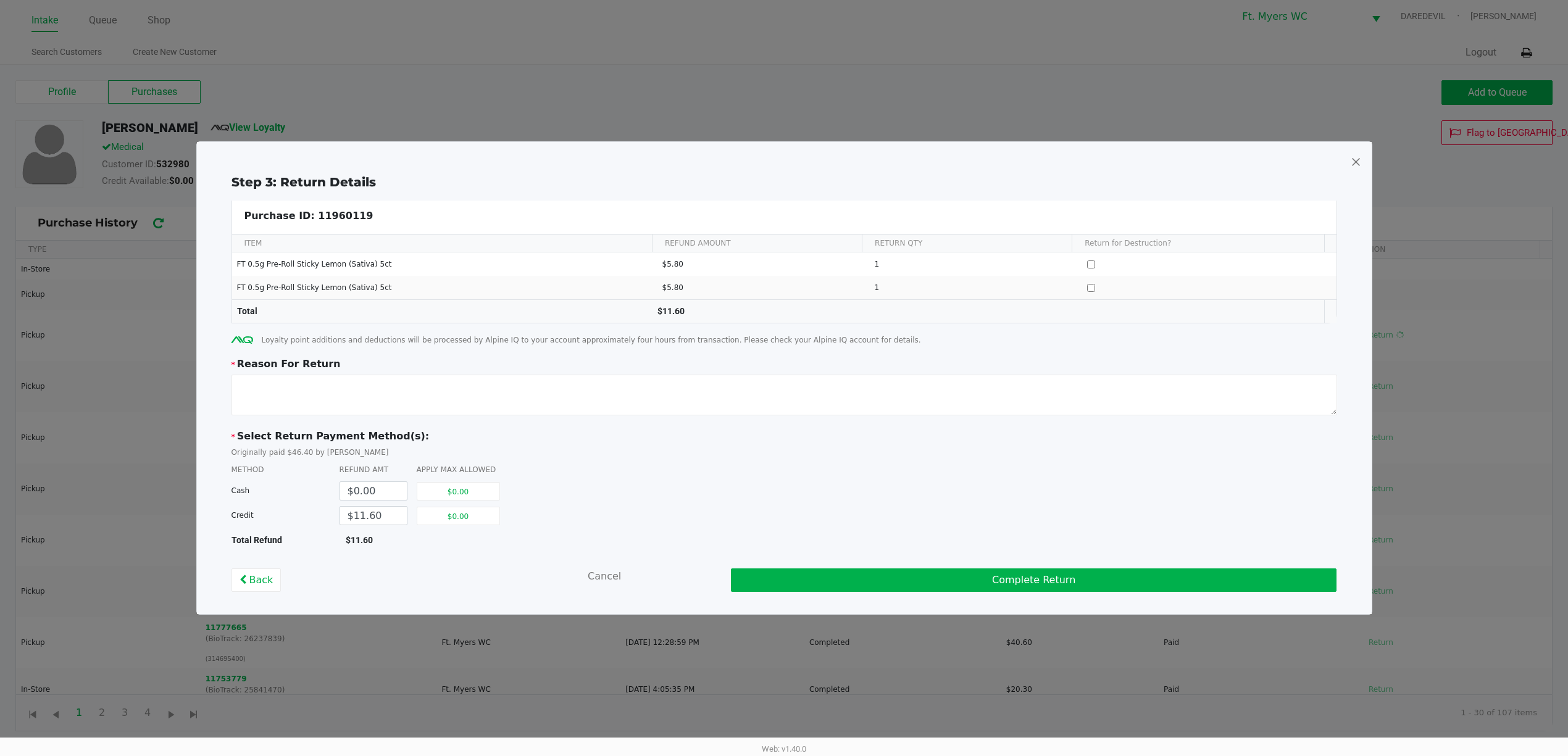
drag, startPoint x: 670, startPoint y: 349, endPoint x: 607, endPoint y: 333, distance: 65.0
click at [607, 333] on div "Step 3: Return Details Purchase ID: 11960119 ITEM REFUND AMOUNT RETURN QTY Retu…" at bounding box center [784, 382] width 1155 height 419
click at [607, 333] on div "Loyalty point additions and deductions will be processed by Alpine IQ to your a…" at bounding box center [784, 340] width 1105 height 15
drag, startPoint x: 660, startPoint y: 346, endPoint x: 677, endPoint y: 340, distance: 18.0
click at [677, 340] on div "Step 3: Return Details Purchase ID: 11960119 ITEM REFUND AMOUNT RETURN QTY Retu…" at bounding box center [784, 382] width 1155 height 419
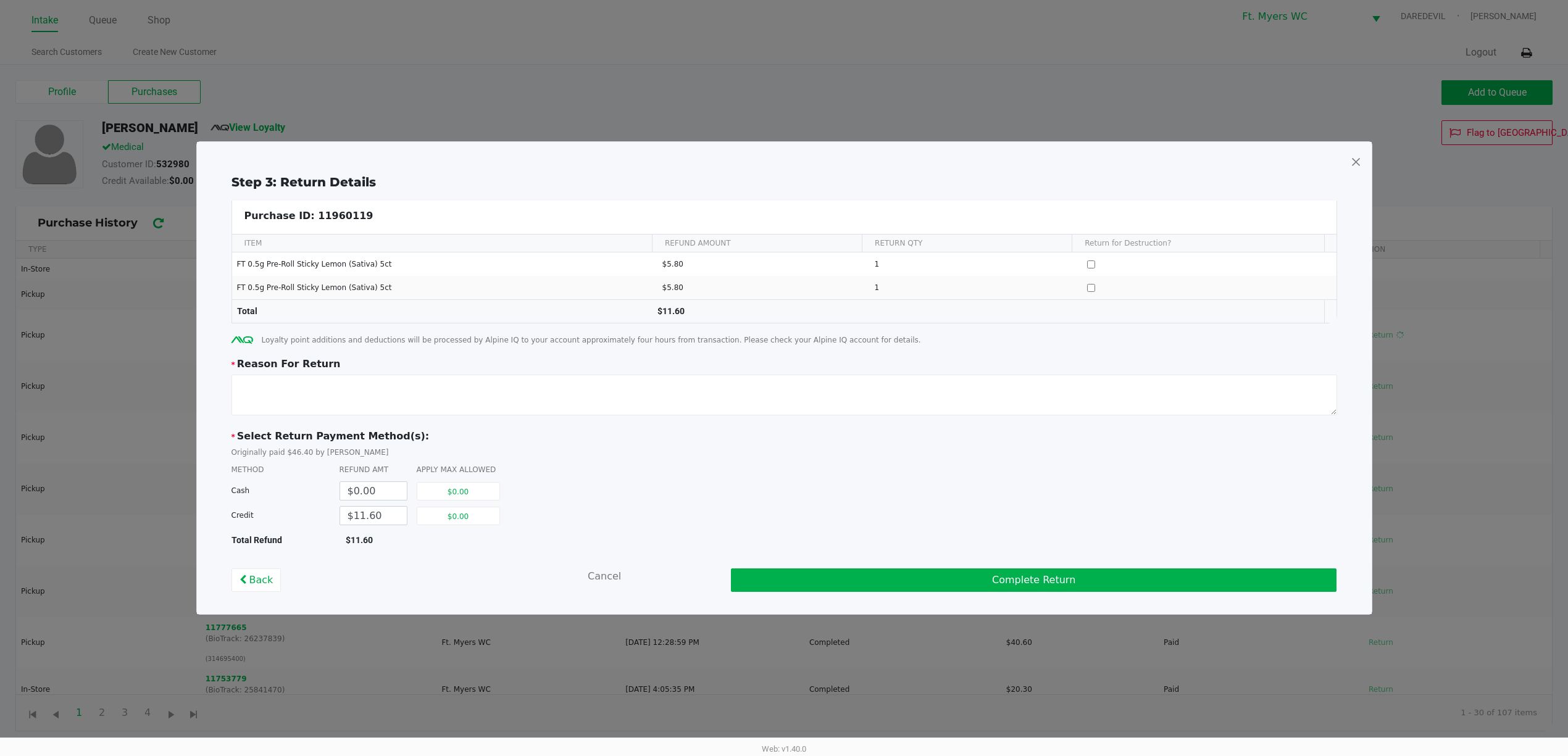
click at [677, 340] on span "Loyalty point additions and deductions will be processed by Alpine IQ to your a…" at bounding box center [591, 340] width 659 height 11
click at [687, 372] on div "* Reason For Return" at bounding box center [784, 388] width 1105 height 63
click at [697, 395] on textarea at bounding box center [784, 395] width 1105 height 41
click at [727, 368] on div "* Reason For Return" at bounding box center [784, 364] width 1105 height 15
drag, startPoint x: 730, startPoint y: 362, endPoint x: 273, endPoint y: 332, distance: 458.0
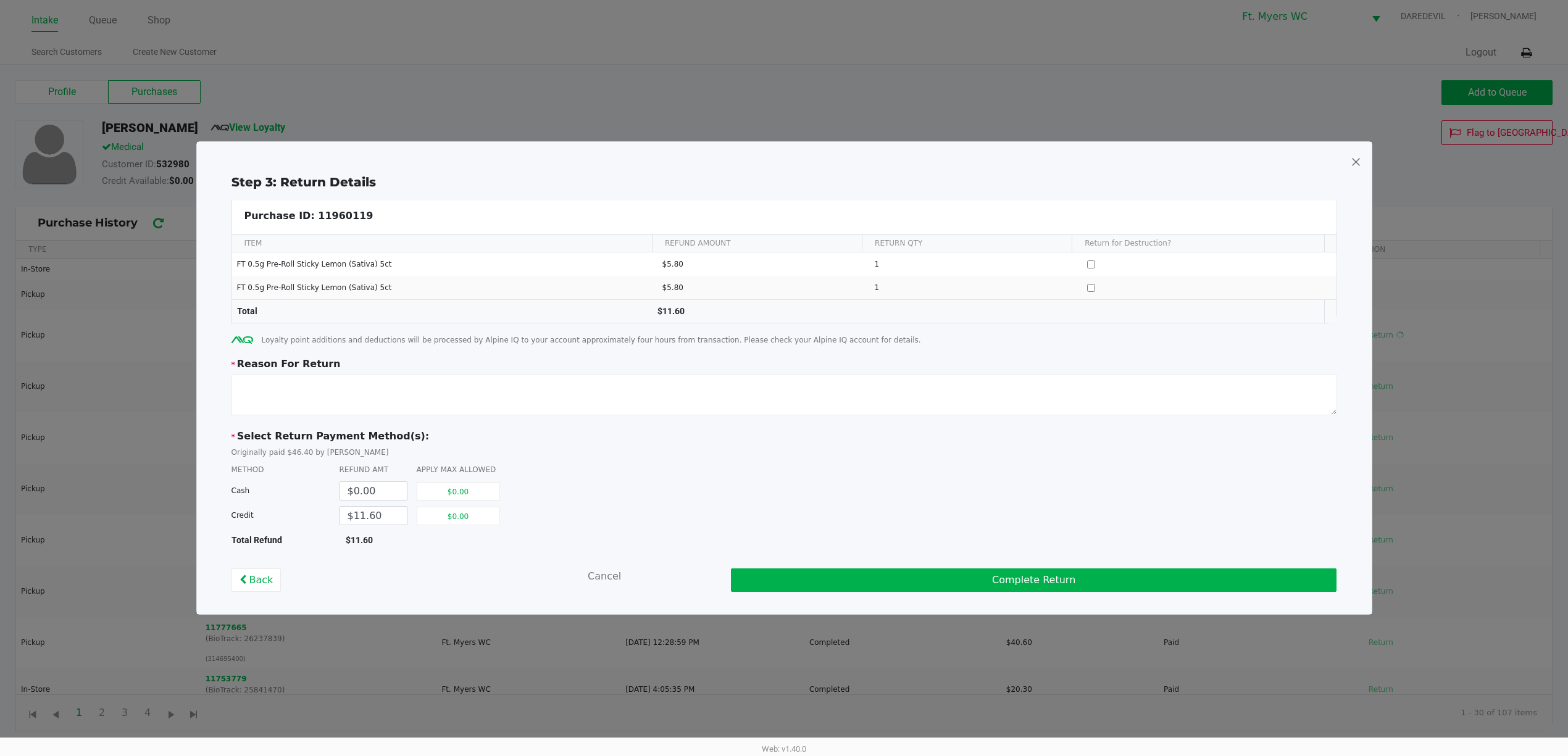
click at [273, 332] on div "Step 3: Return Details Purchase ID: 11960119 ITEM REFUND AMOUNT RETURN QTY Retu…" at bounding box center [784, 382] width 1155 height 419
click at [304, 339] on span "Loyalty point additions and deductions will be processed by Alpine IQ to your a…" at bounding box center [591, 340] width 659 height 11
click at [349, 404] on textarea at bounding box center [784, 395] width 1105 height 41
click at [398, 397] on textarea at bounding box center [784, 395] width 1105 height 41
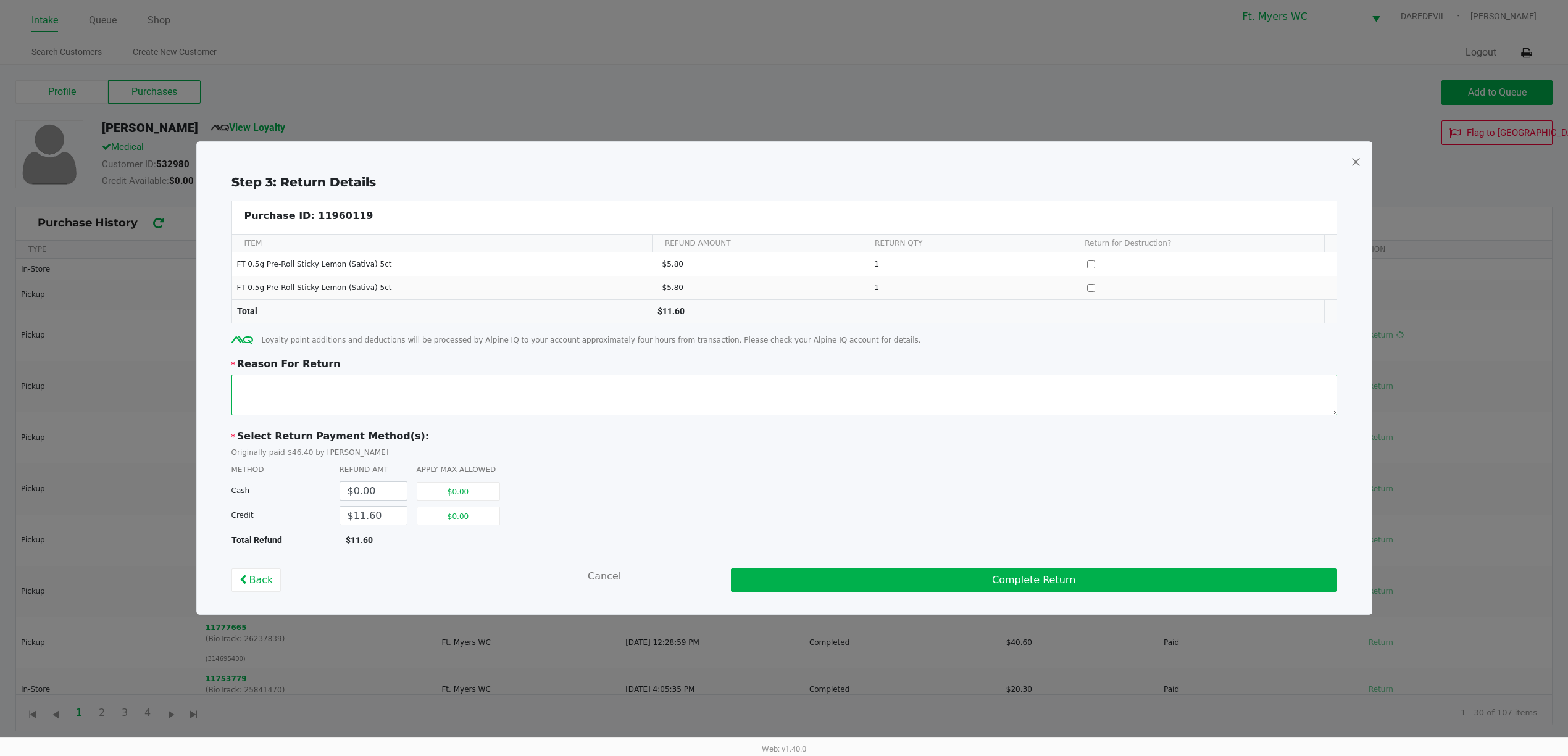
click at [421, 390] on textarea at bounding box center [784, 395] width 1105 height 41
click at [524, 384] on textarea at bounding box center [784, 395] width 1105 height 41
click at [553, 352] on div "Step 3: Return Details Purchase ID: 11960119 ITEM REFUND AMOUNT RETURN QTY Retu…" at bounding box center [784, 382] width 1155 height 419
drag, startPoint x: 559, startPoint y: 345, endPoint x: 529, endPoint y: 334, distance: 32.0
click at [529, 334] on div "Loyalty point additions and deductions will be processed by Alpine IQ to your a…" at bounding box center [784, 340] width 1105 height 15
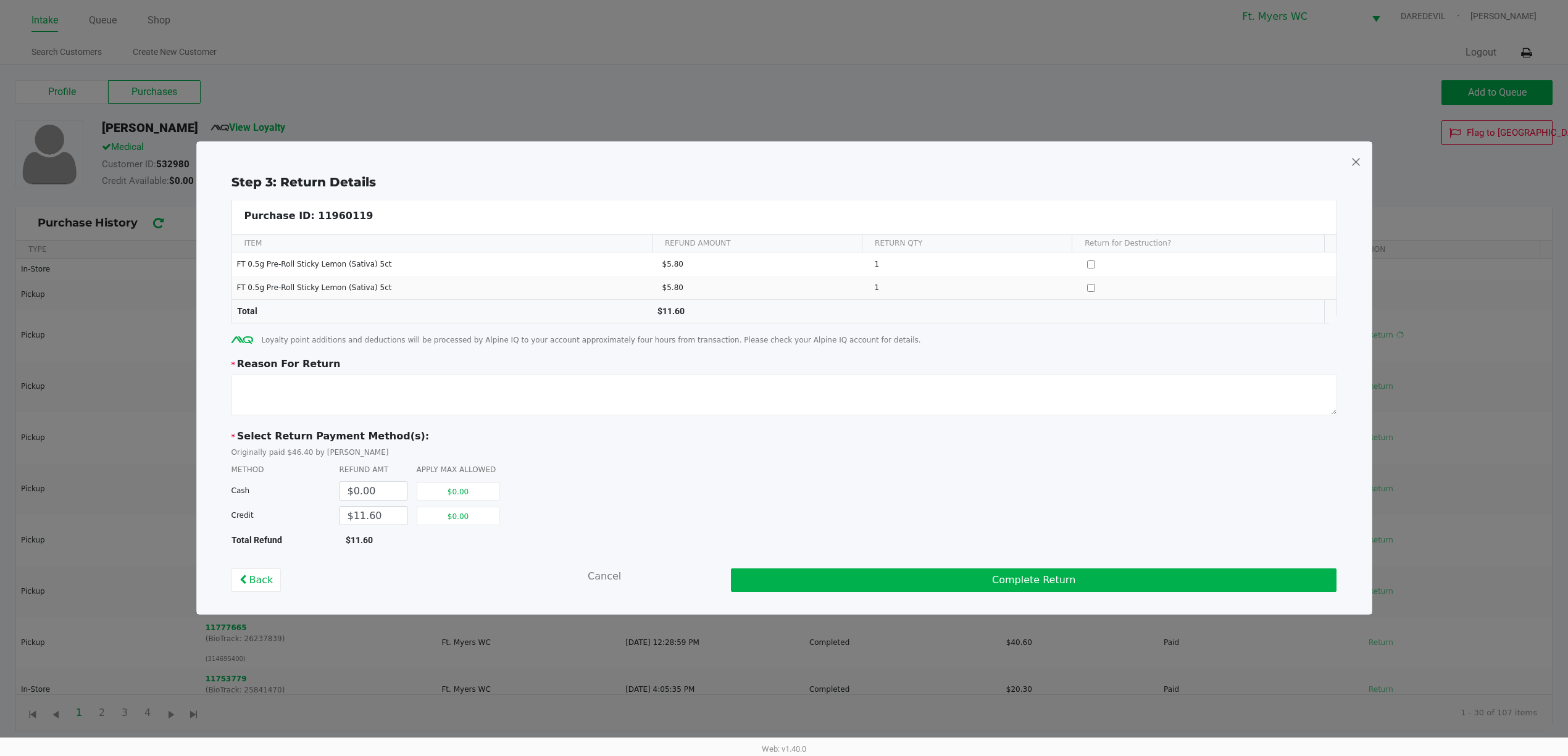
click at [528, 354] on div "Step 3: Return Details Purchase ID: 11960119 ITEM REFUND AMOUNT RETURN QTY Retu…" at bounding box center [784, 382] width 1155 height 419
click at [410, 417] on div "* Reason For Return" at bounding box center [784, 388] width 1105 height 63
click at [612, 583] on button "Cancel" at bounding box center [604, 576] width 34 height 15
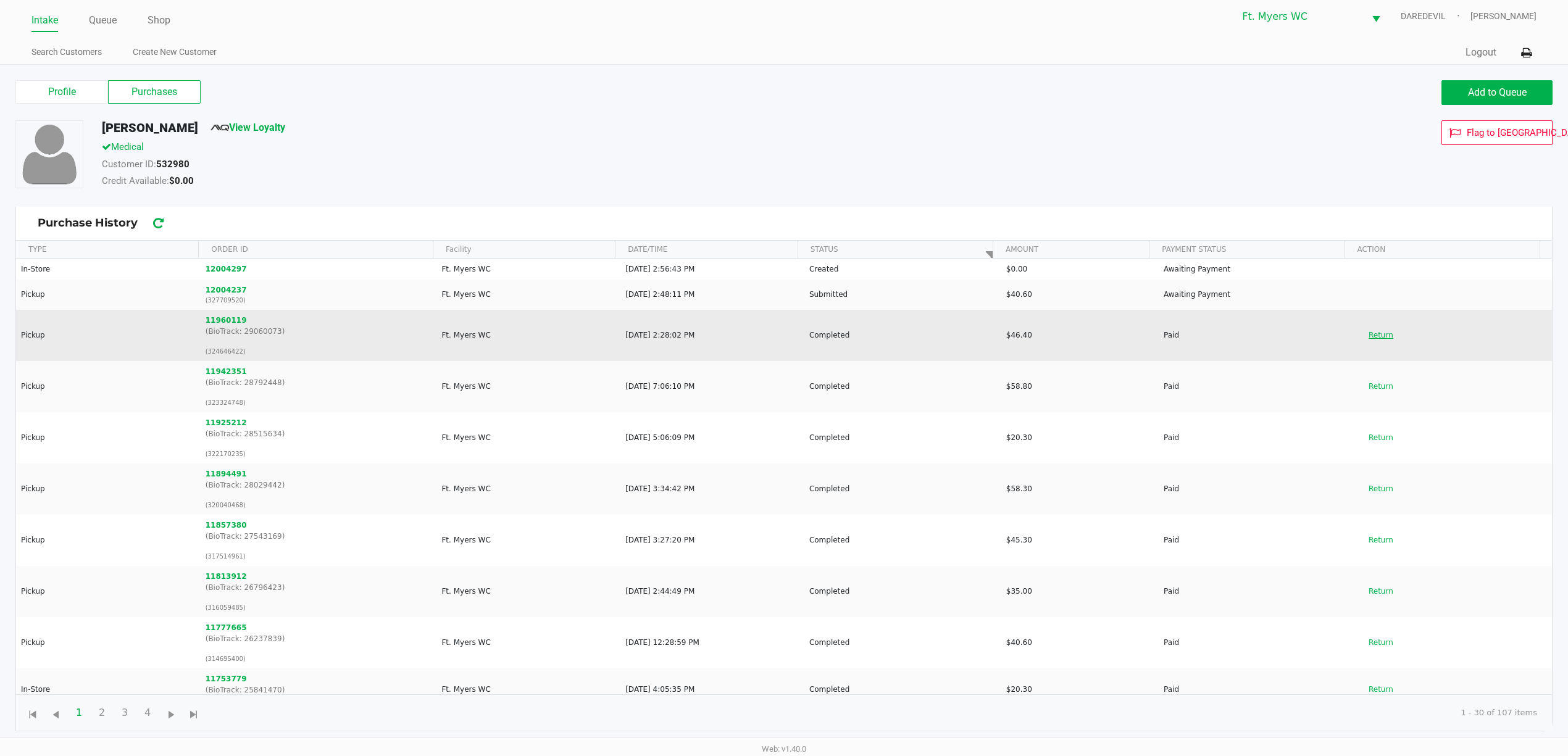
click at [1381, 340] on button "Return" at bounding box center [1380, 335] width 41 height 20
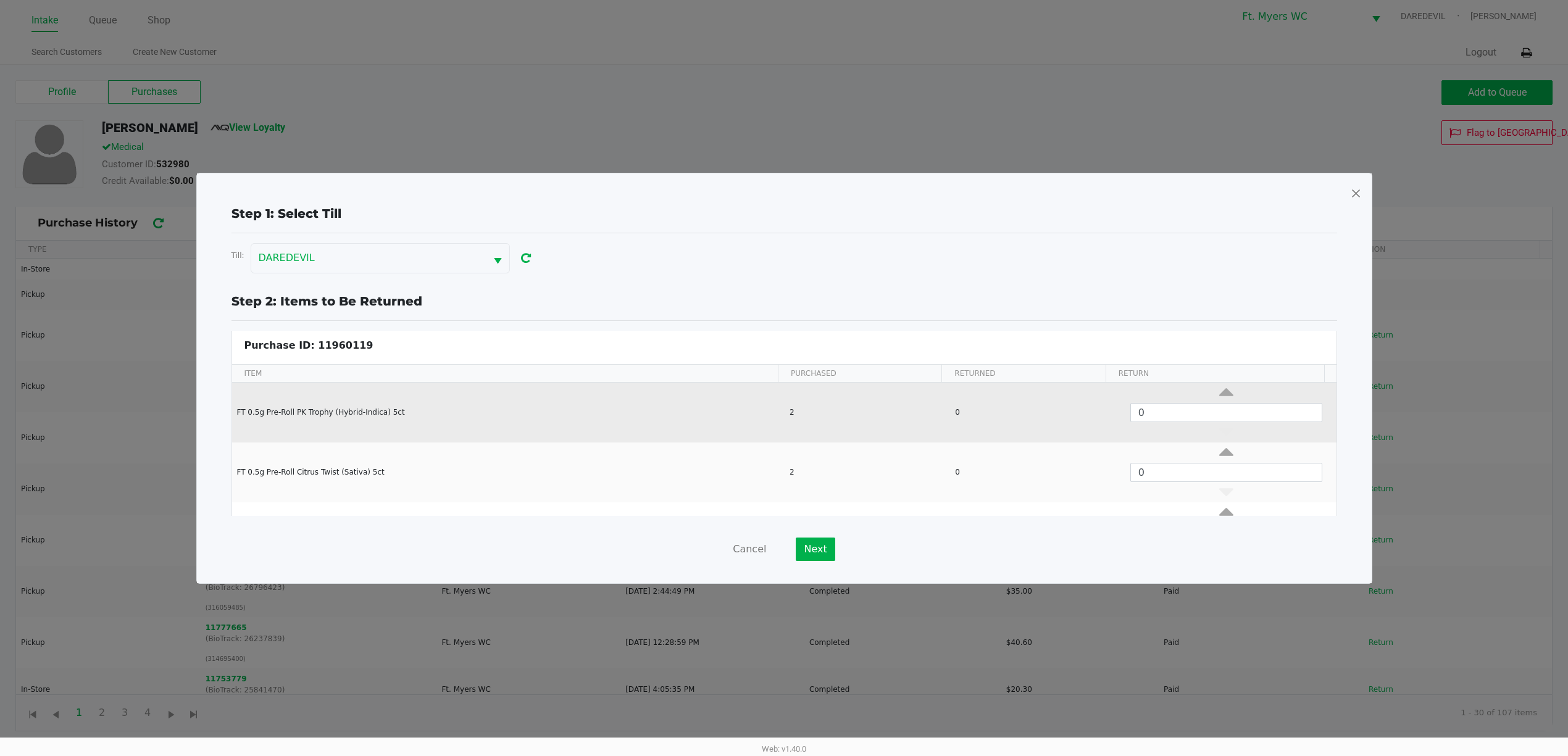
scroll to position [107, 0]
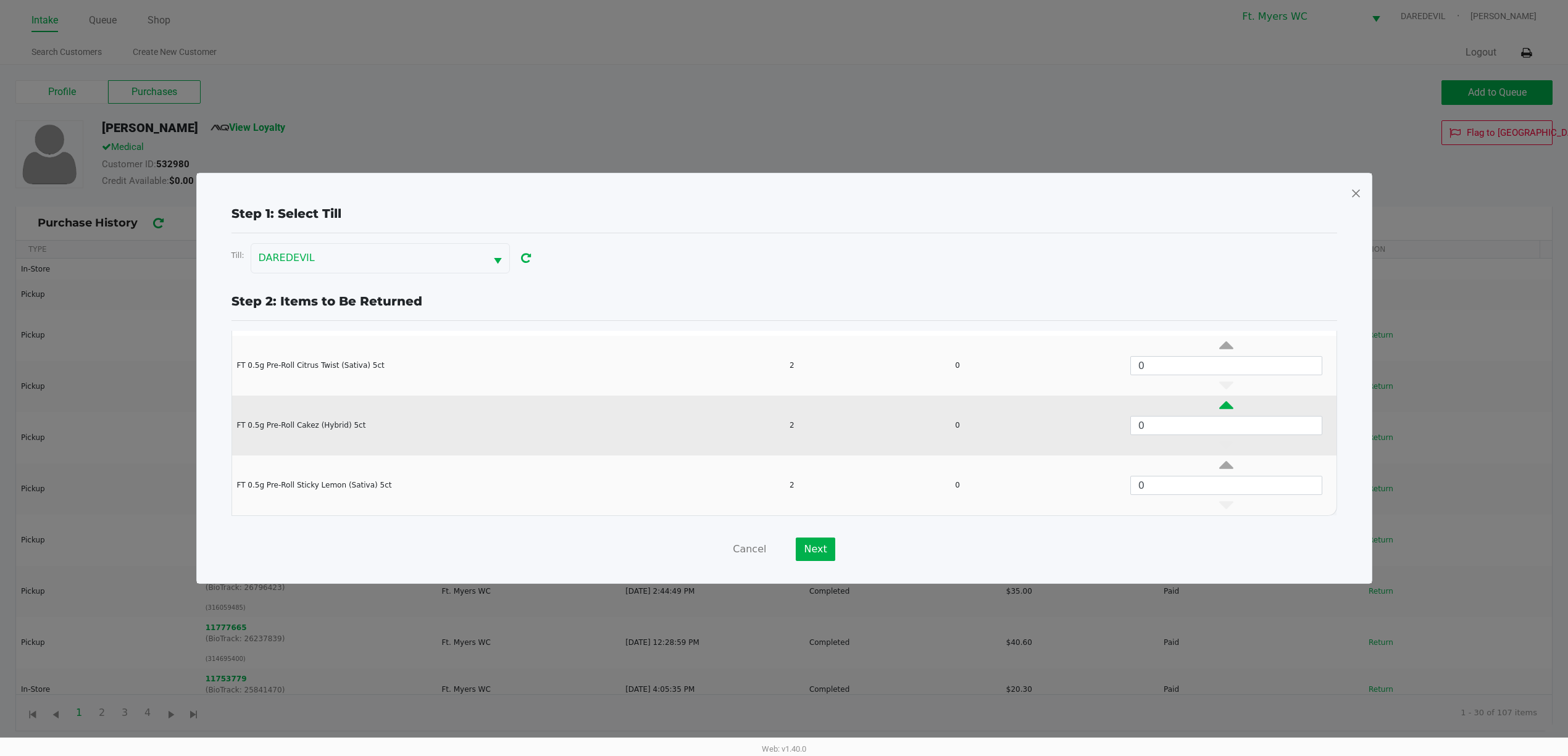
click at [1219, 408] on icon "Data table" at bounding box center [1226, 407] width 15 height 15
type input "2"
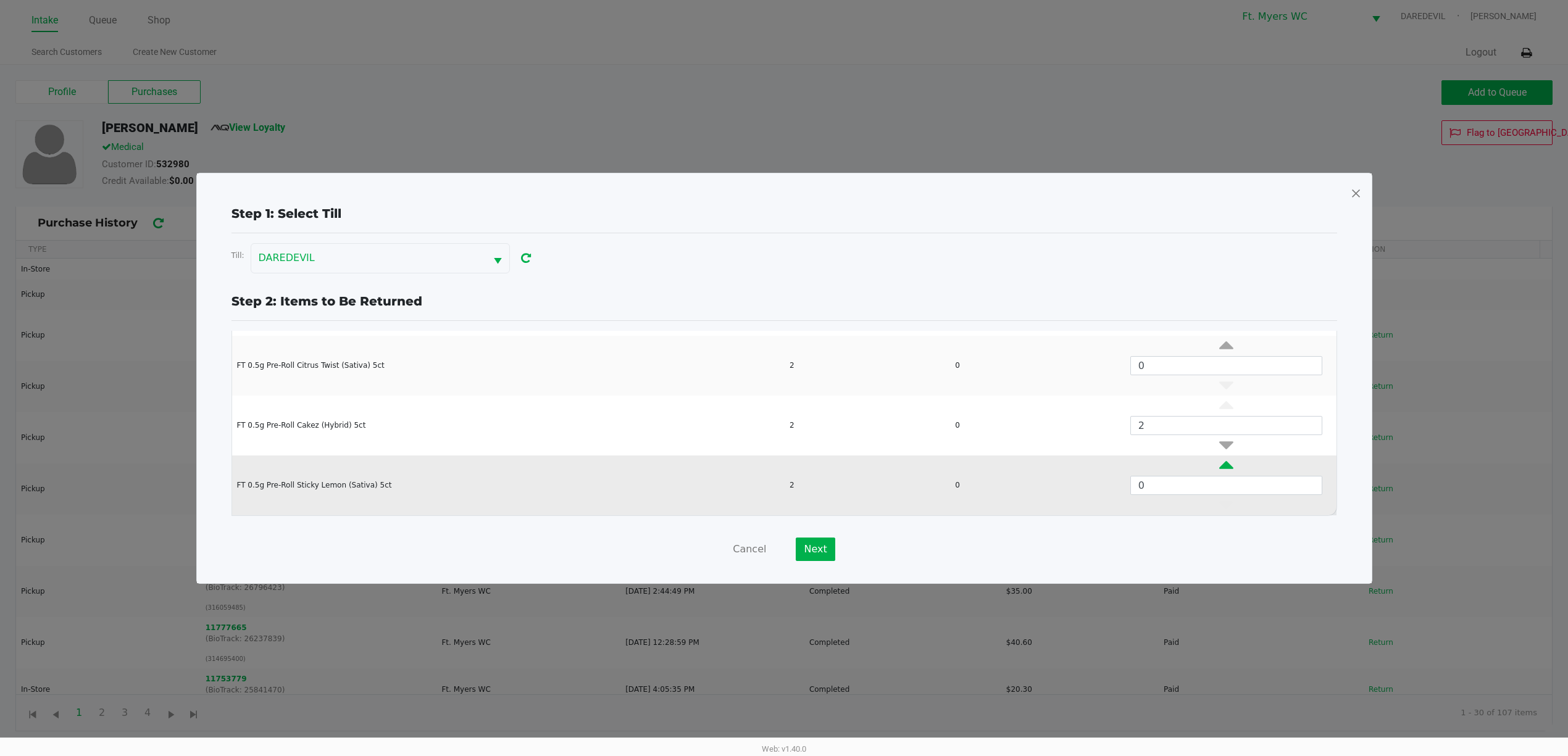
click at [1219, 468] on icon "Data table" at bounding box center [1226, 467] width 15 height 15
type input "2"
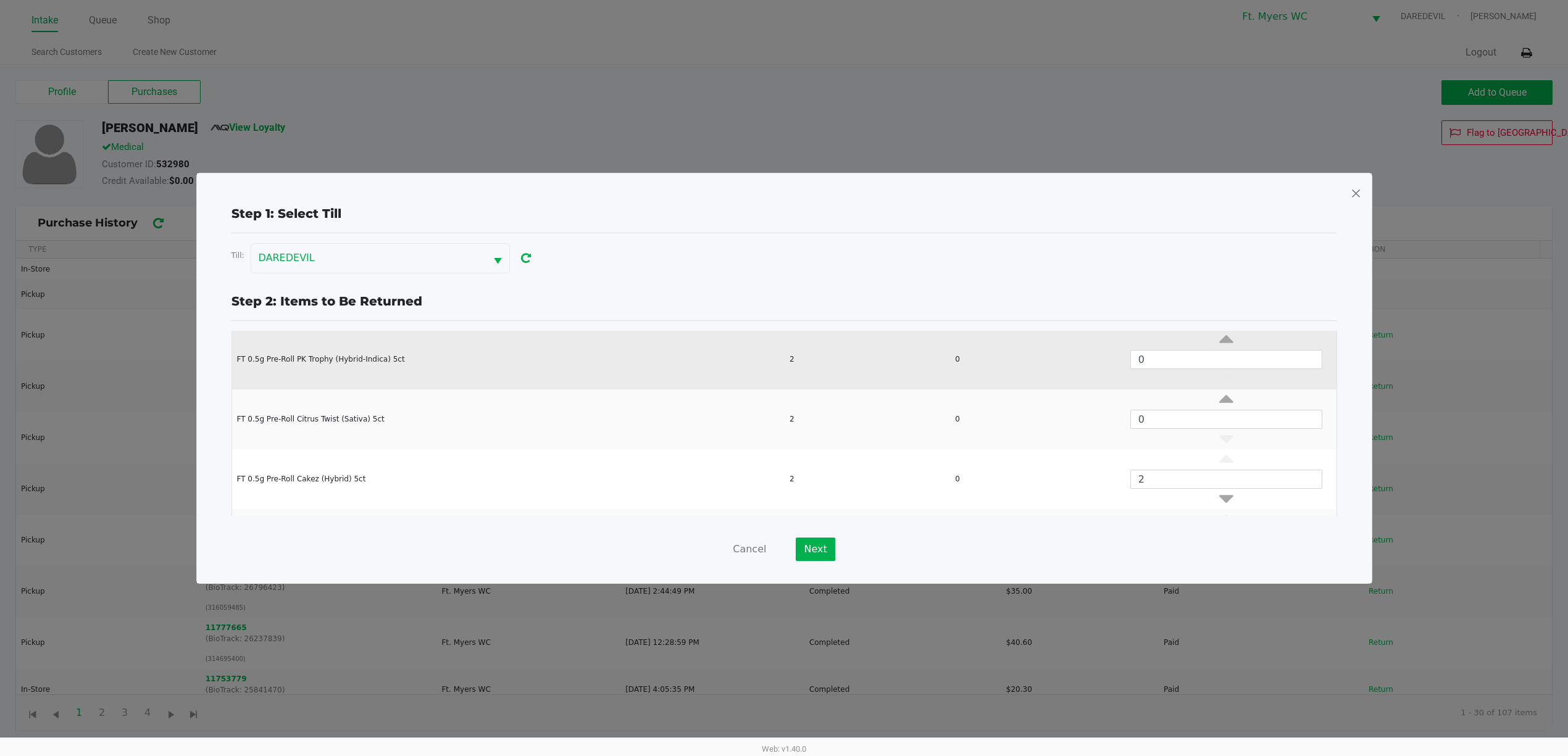
scroll to position [25, 0]
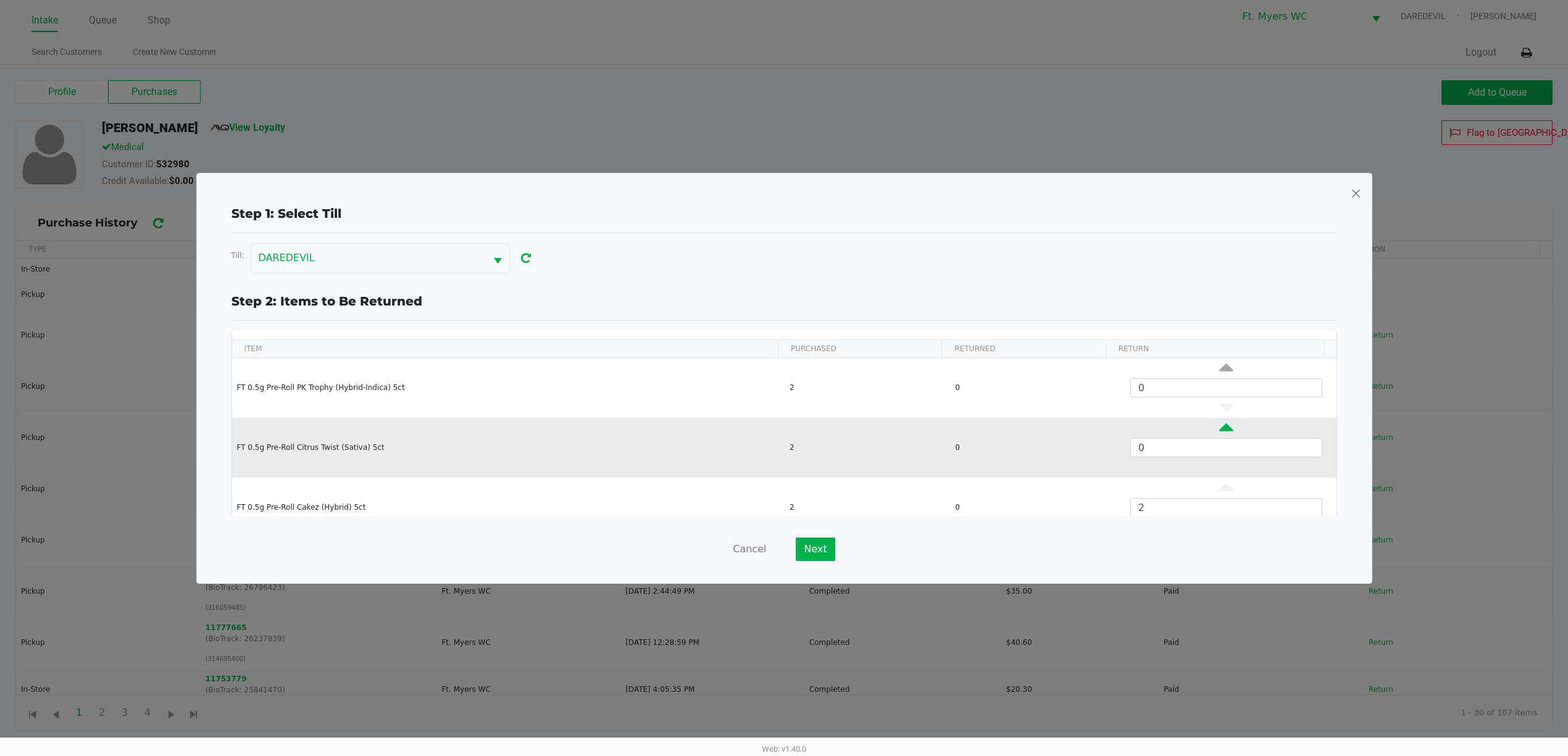
click at [1219, 425] on icon "Data table" at bounding box center [1226, 430] width 15 height 15
type input "2"
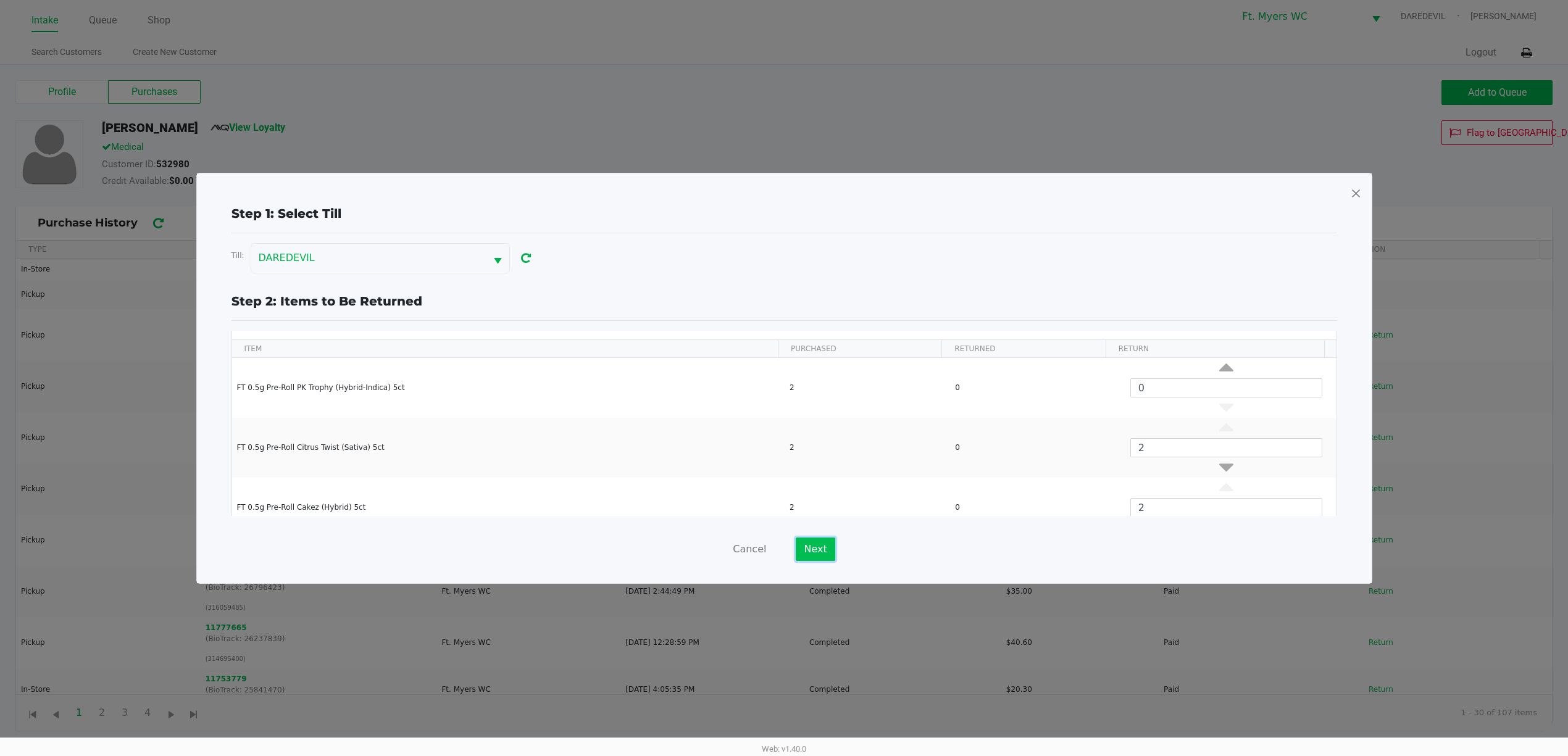
click at [828, 537] on button "Next" at bounding box center [815, 549] width 39 height 24
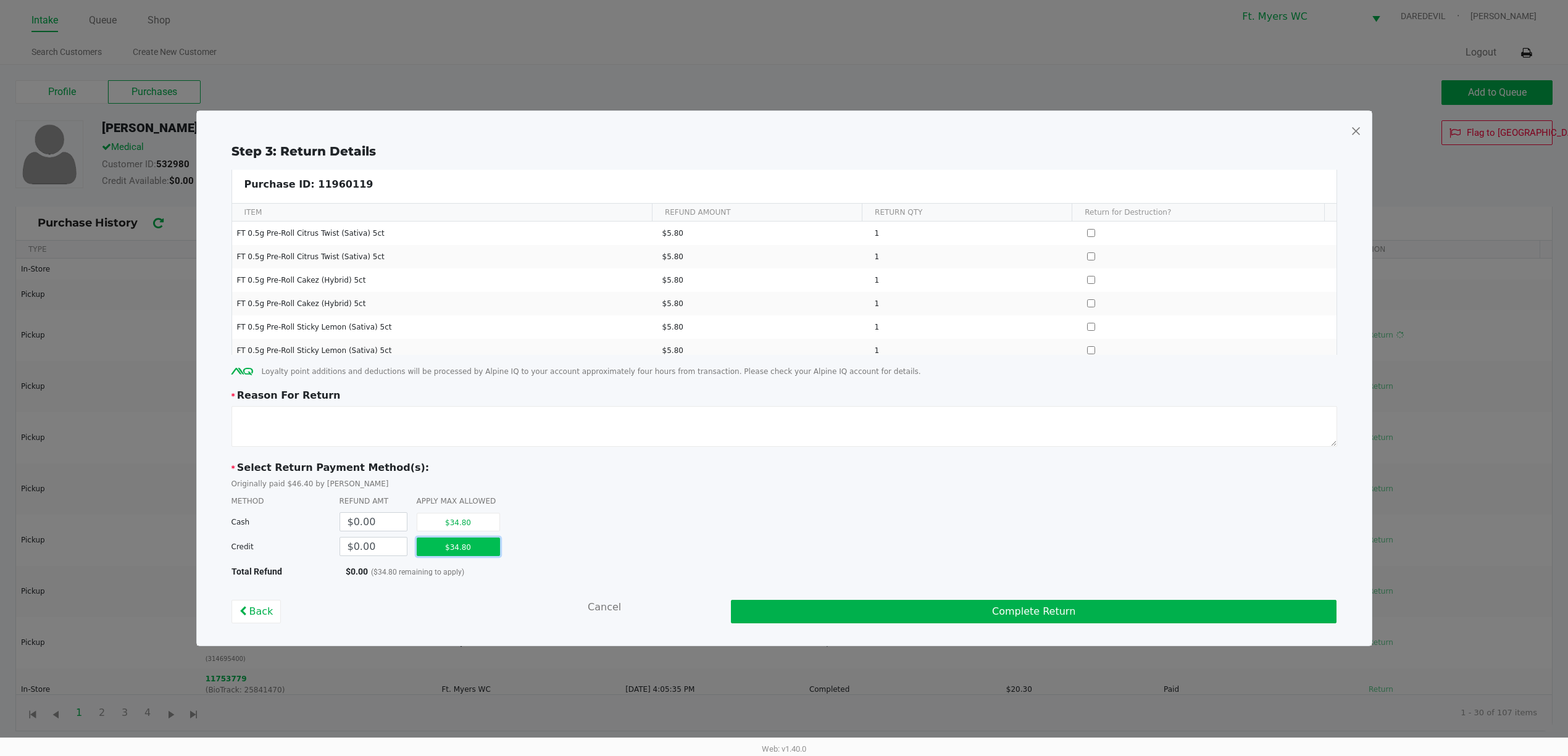
click at [470, 546] on button "$34.80" at bounding box center [458, 546] width 83 height 18
type input "$34.80"
click at [510, 446] on textarea at bounding box center [784, 427] width 1105 height 41
paste textarea "ntly"
click at [386, 411] on textarea at bounding box center [784, 427] width 1105 height 41
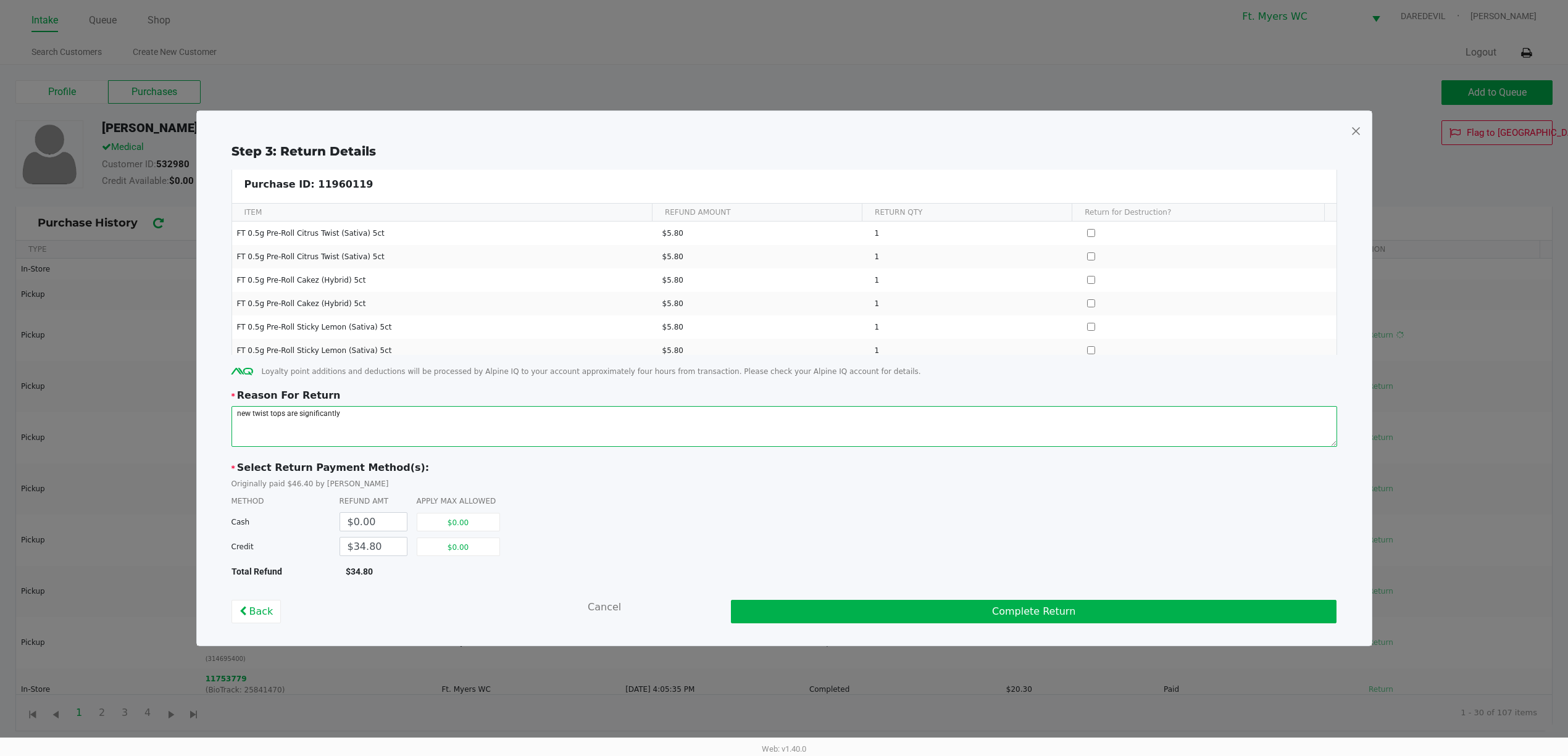
click at [397, 411] on textarea at bounding box center [784, 427] width 1105 height 41
type textarea "new twist tops are significantly shorter than the 5ct pkt"
drag, startPoint x: 894, startPoint y: 586, endPoint x: 905, endPoint y: 597, distance: 15.6
click at [897, 586] on div "Step 3: Return Details Purchase ID: 11960119 ITEM REFUND AMOUNT RETURN QTY Retu…" at bounding box center [784, 382] width 1155 height 482
click at [905, 597] on div "Step 3: Return Details Purchase ID: 11960119 ITEM REFUND AMOUNT RETURN QTY Retu…" at bounding box center [784, 382] width 1155 height 482
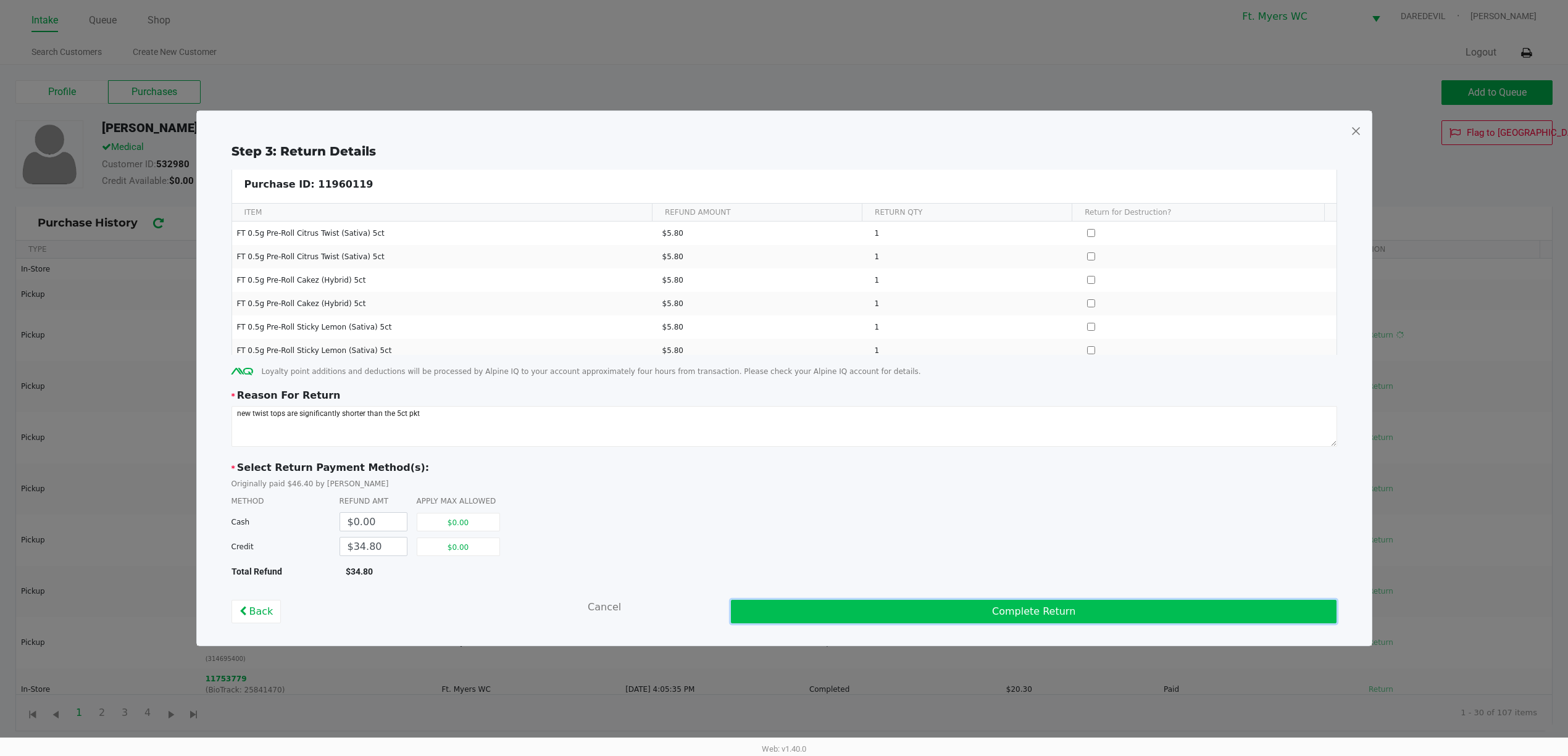
click at [924, 613] on button "Complete Return" at bounding box center [1034, 612] width 606 height 24
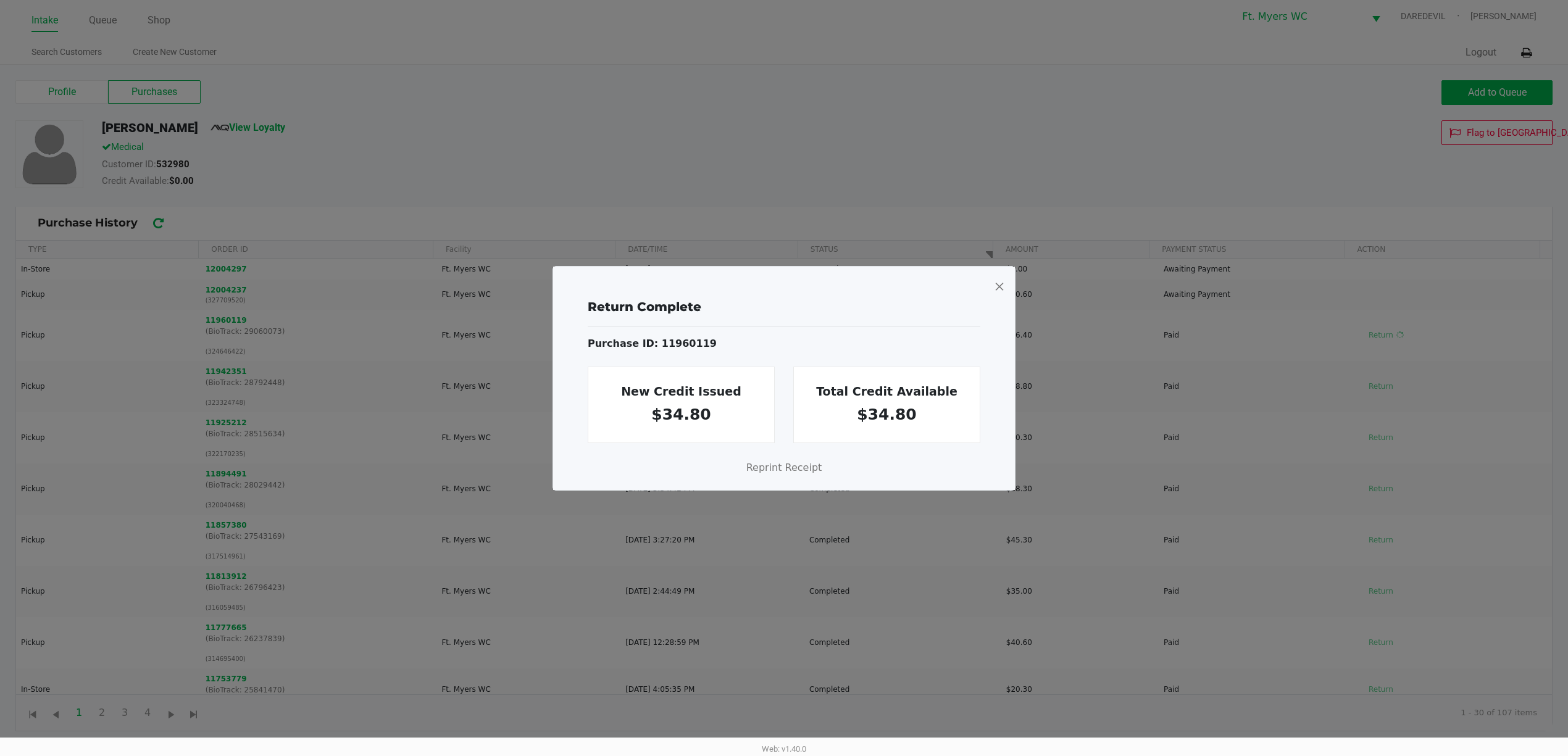
click at [994, 277] on span at bounding box center [999, 287] width 11 height 20
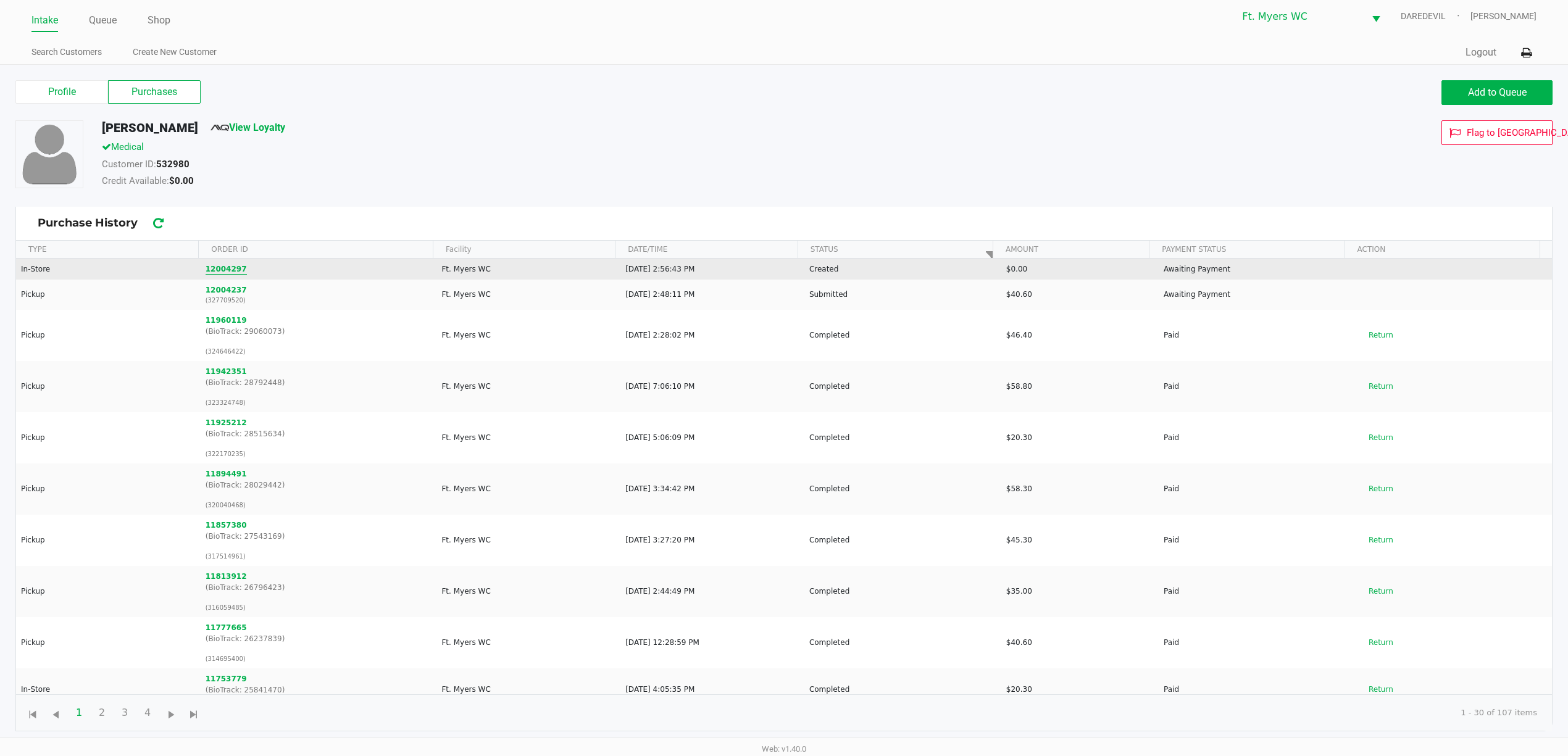
click at [213, 270] on button "12004297" at bounding box center [227, 269] width 42 height 11
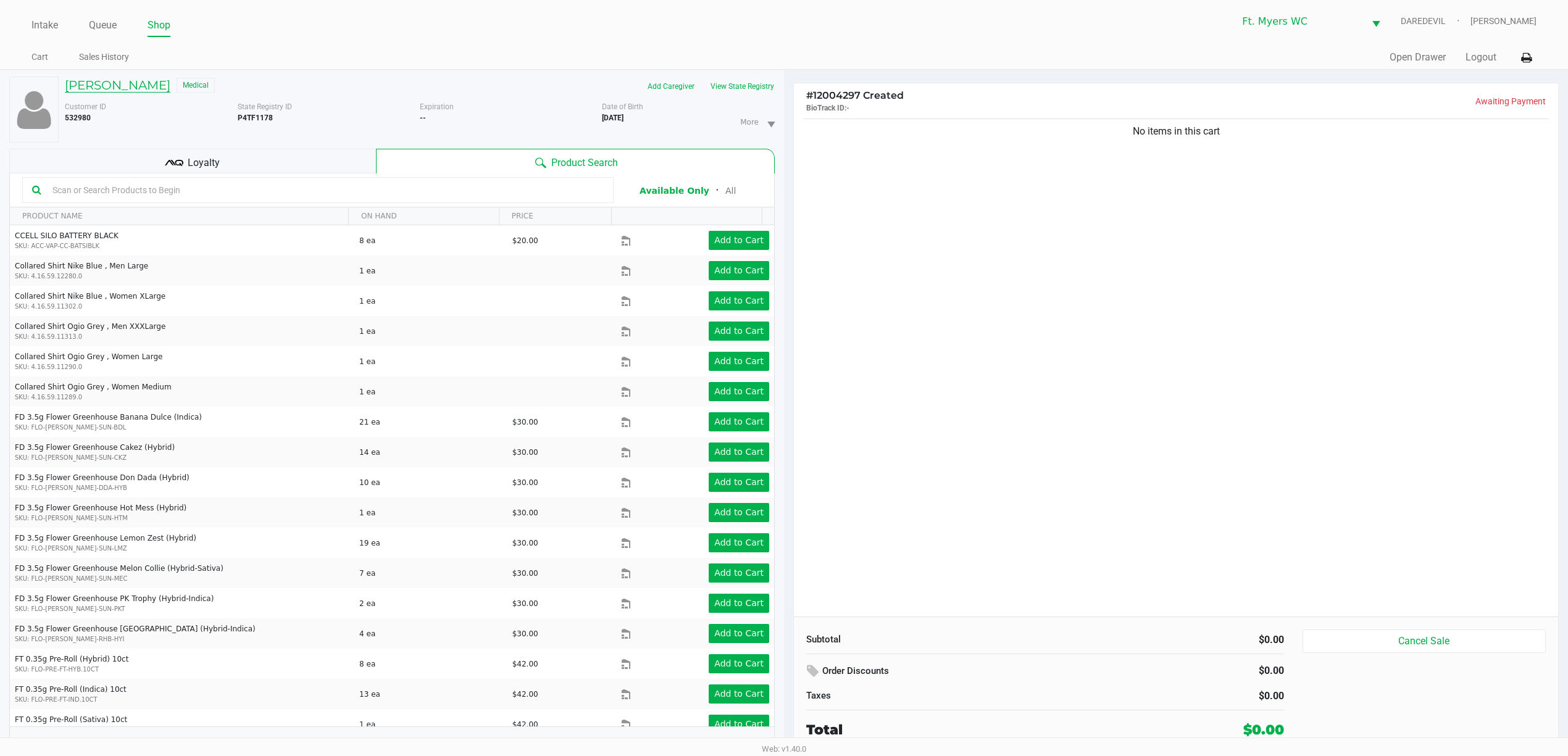
click at [136, 84] on h5 "Stacey Crews" at bounding box center [117, 85] width 105 height 15
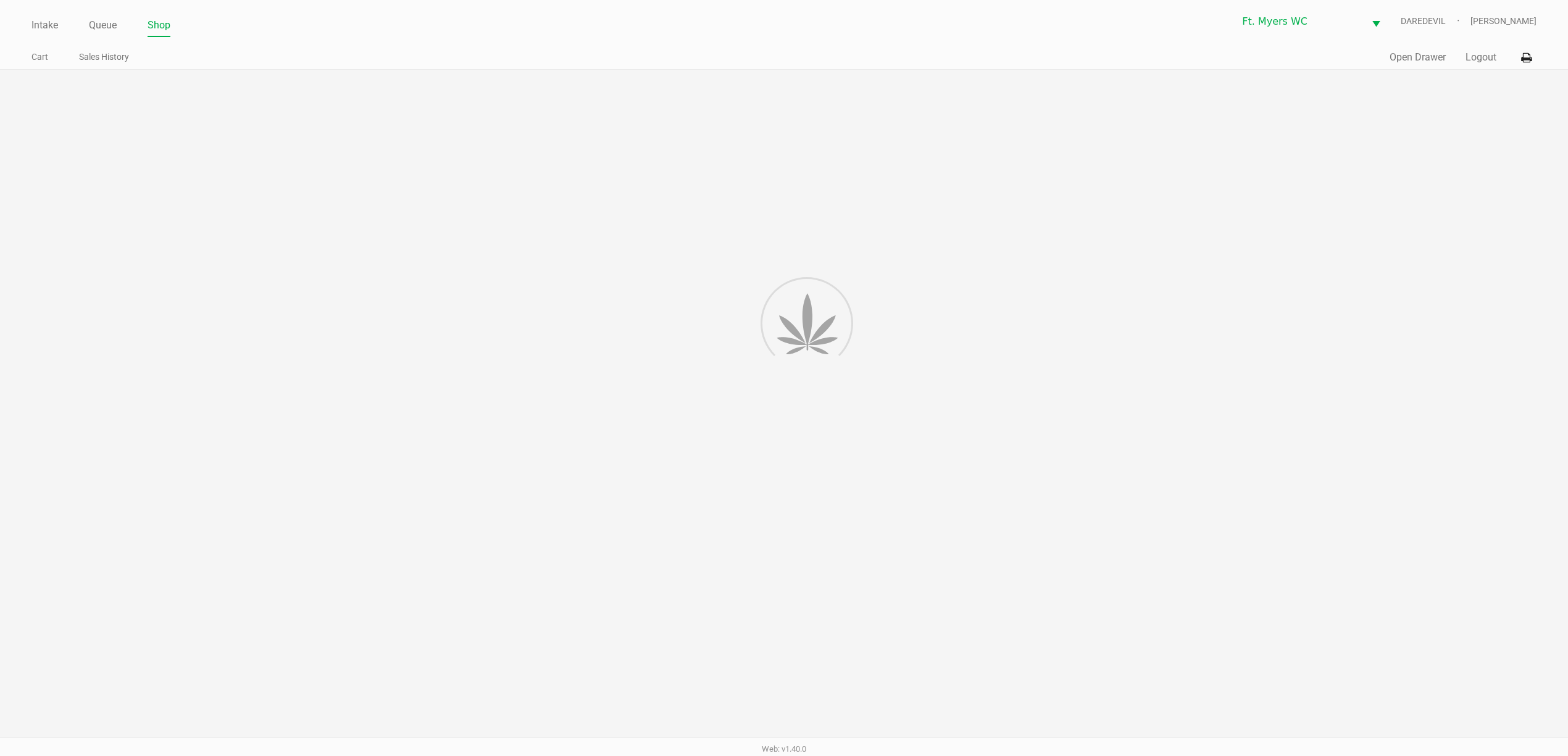
click at [148, 87] on div at bounding box center [784, 419] width 1568 height 700
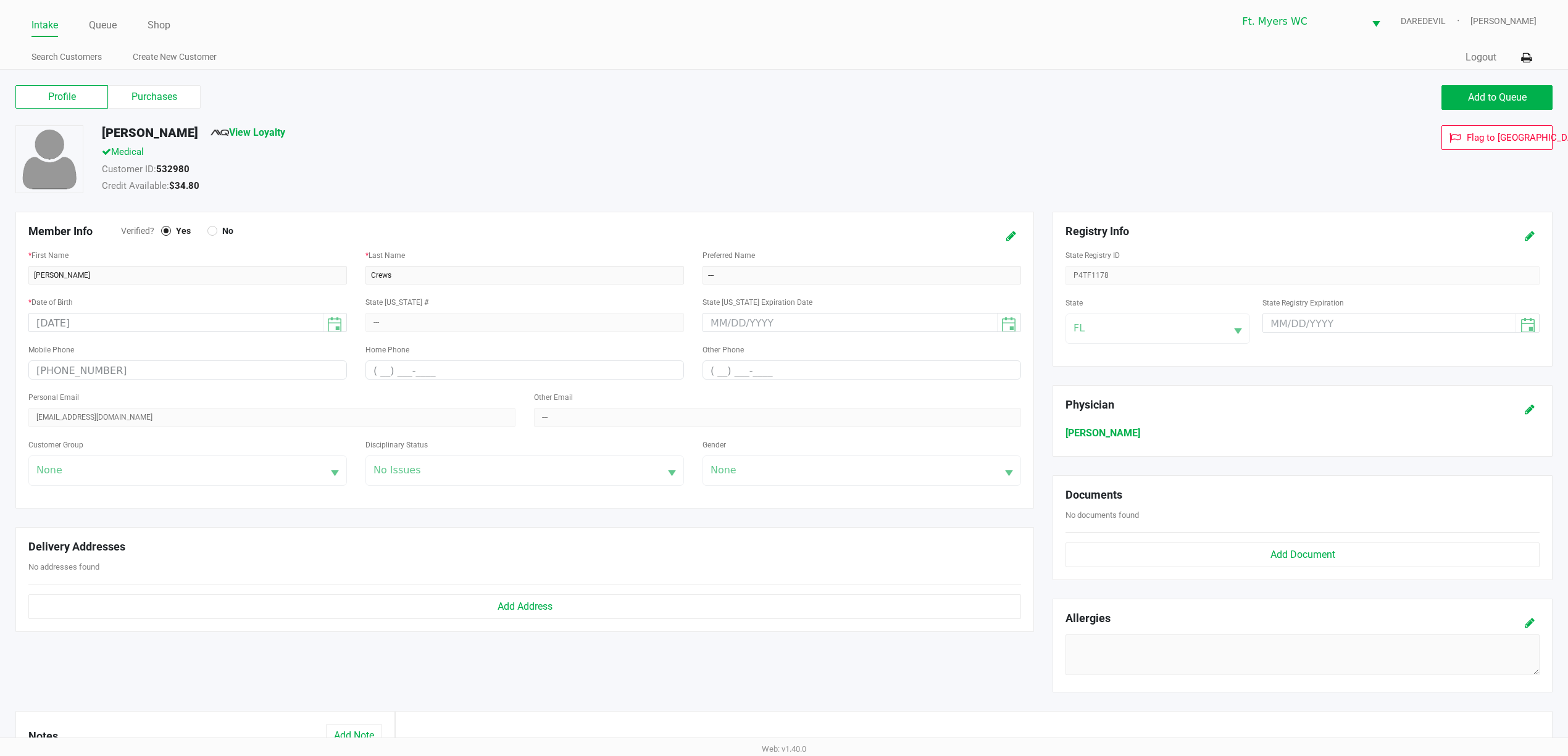
click at [161, 93] on label "Purchases" at bounding box center [154, 97] width 93 height 24
click at [0, 0] on 1 "Purchases" at bounding box center [0, 0] width 0 height 0
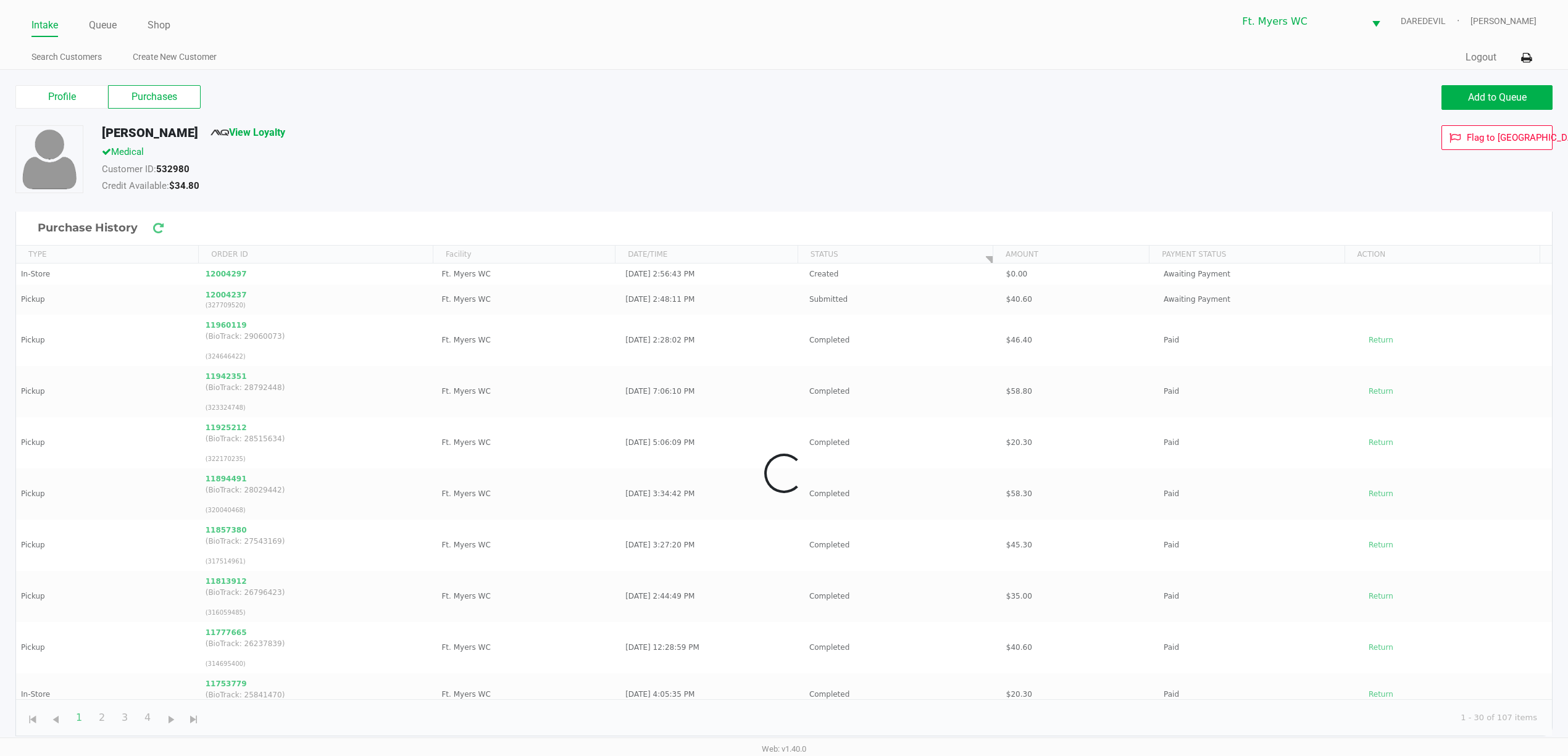
click at [161, 93] on label "Purchases" at bounding box center [154, 97] width 93 height 24
click at [0, 0] on 1 "Purchases" at bounding box center [0, 0] width 0 height 0
click at [164, 95] on label "Purchases" at bounding box center [154, 97] width 93 height 24
click at [0, 0] on 1 "Purchases" at bounding box center [0, 0] width 0 height 0
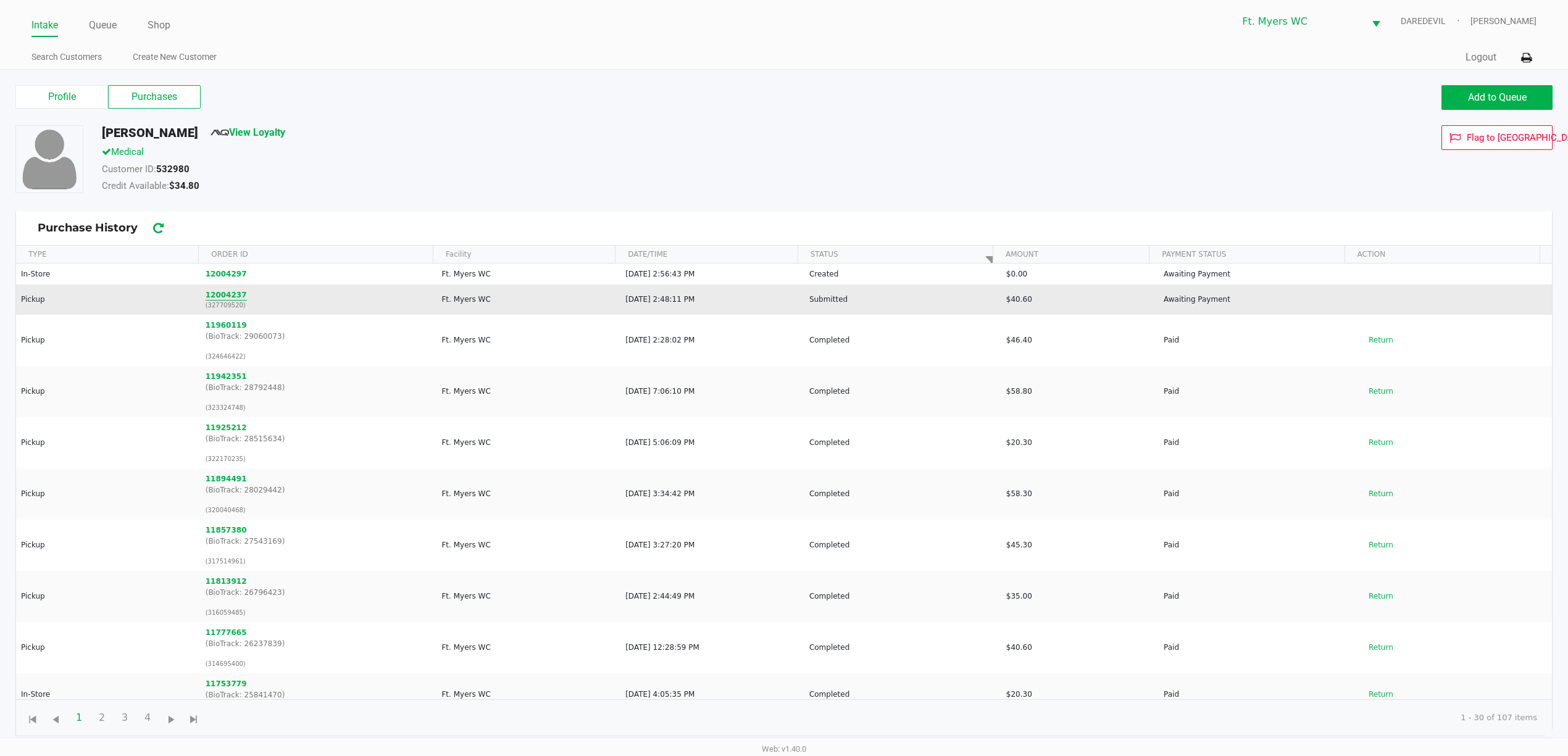
click at [230, 298] on button "12004237" at bounding box center [227, 295] width 42 height 11
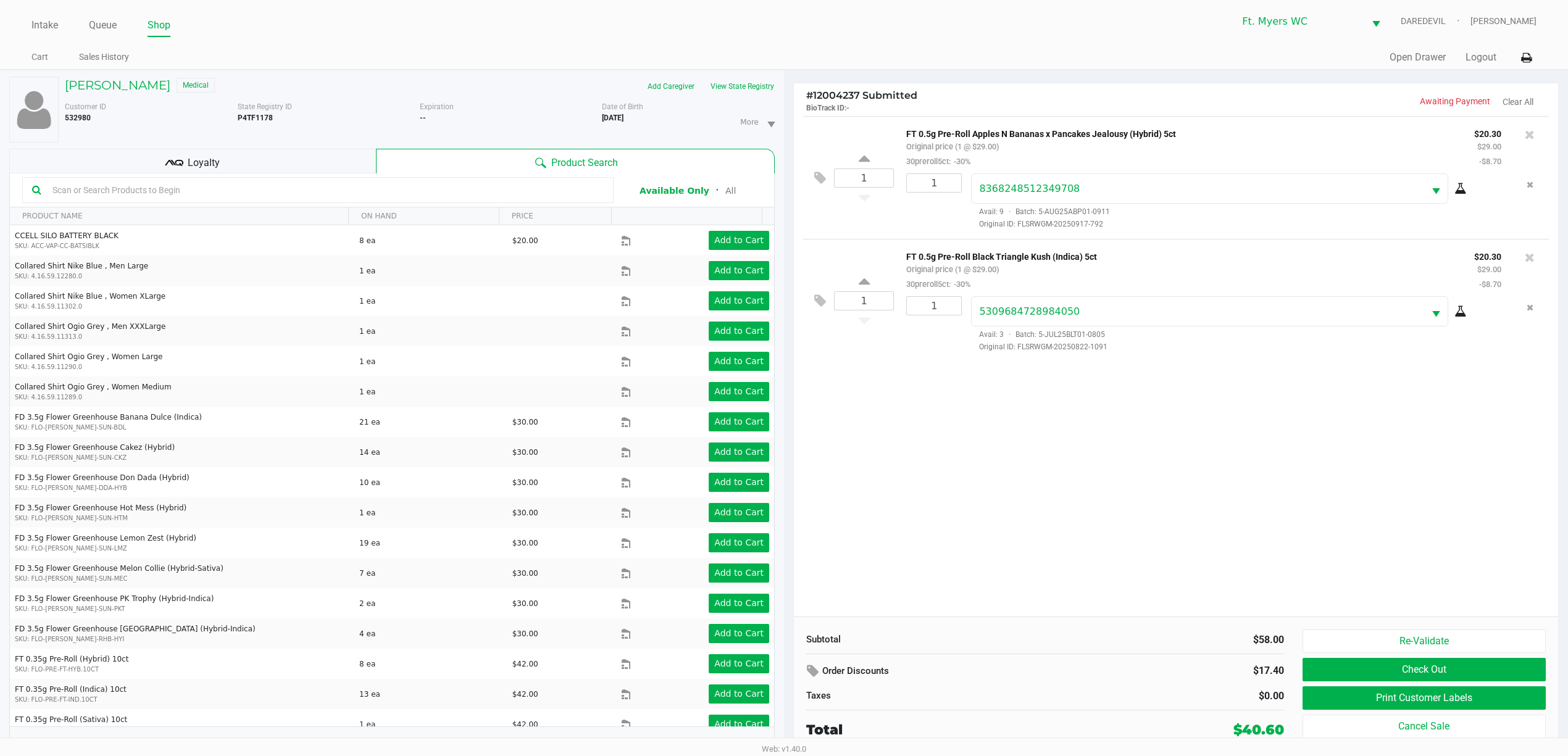
click at [220, 158] on div "Loyalty" at bounding box center [192, 161] width 367 height 25
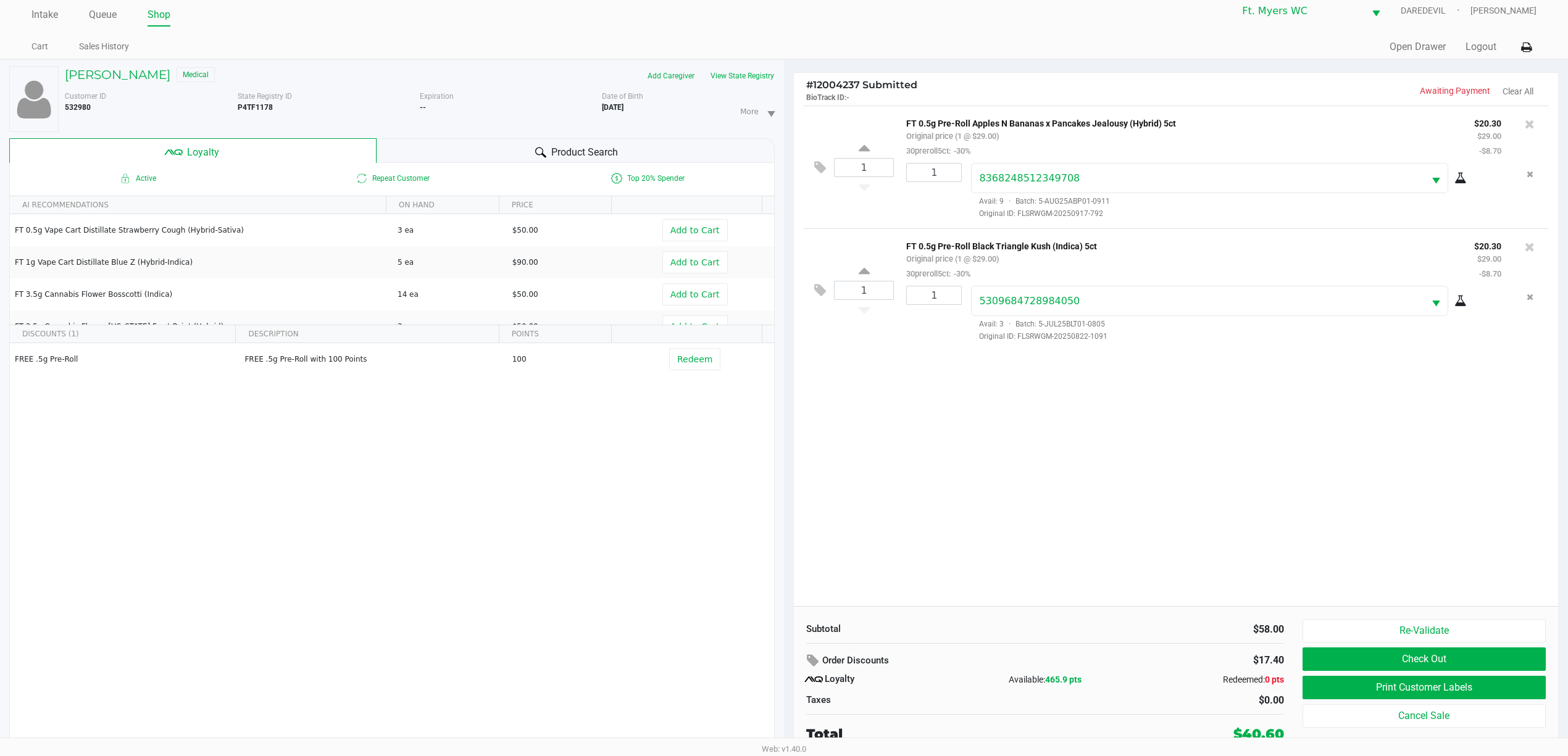
scroll to position [14, 0]
click at [1328, 585] on div "1 FT 0.5g Pre-Roll Apples N Bananas x Pancakes Jealousy (Hybrid) 5ct Original p…" at bounding box center [1176, 354] width 764 height 501
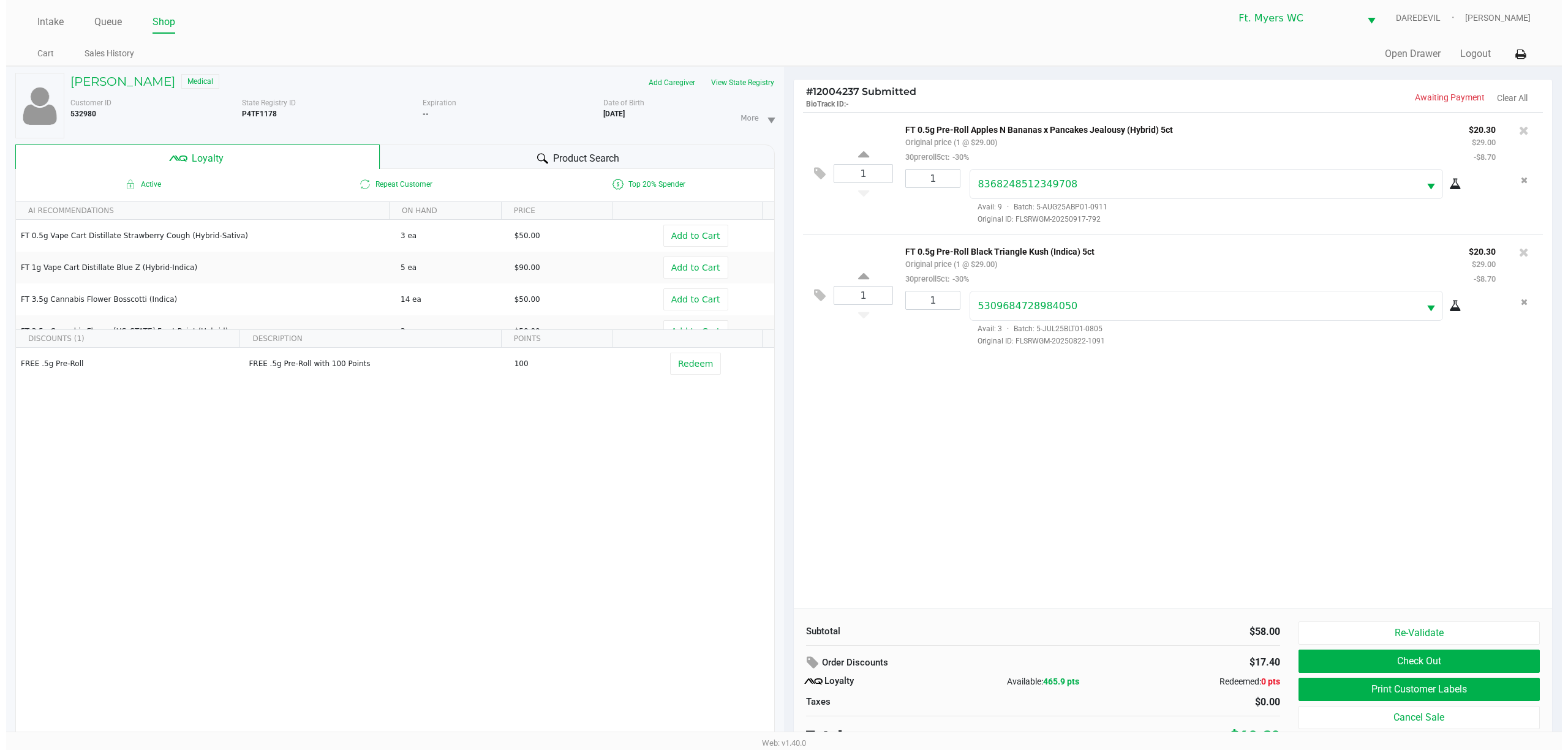
scroll to position [0, 0]
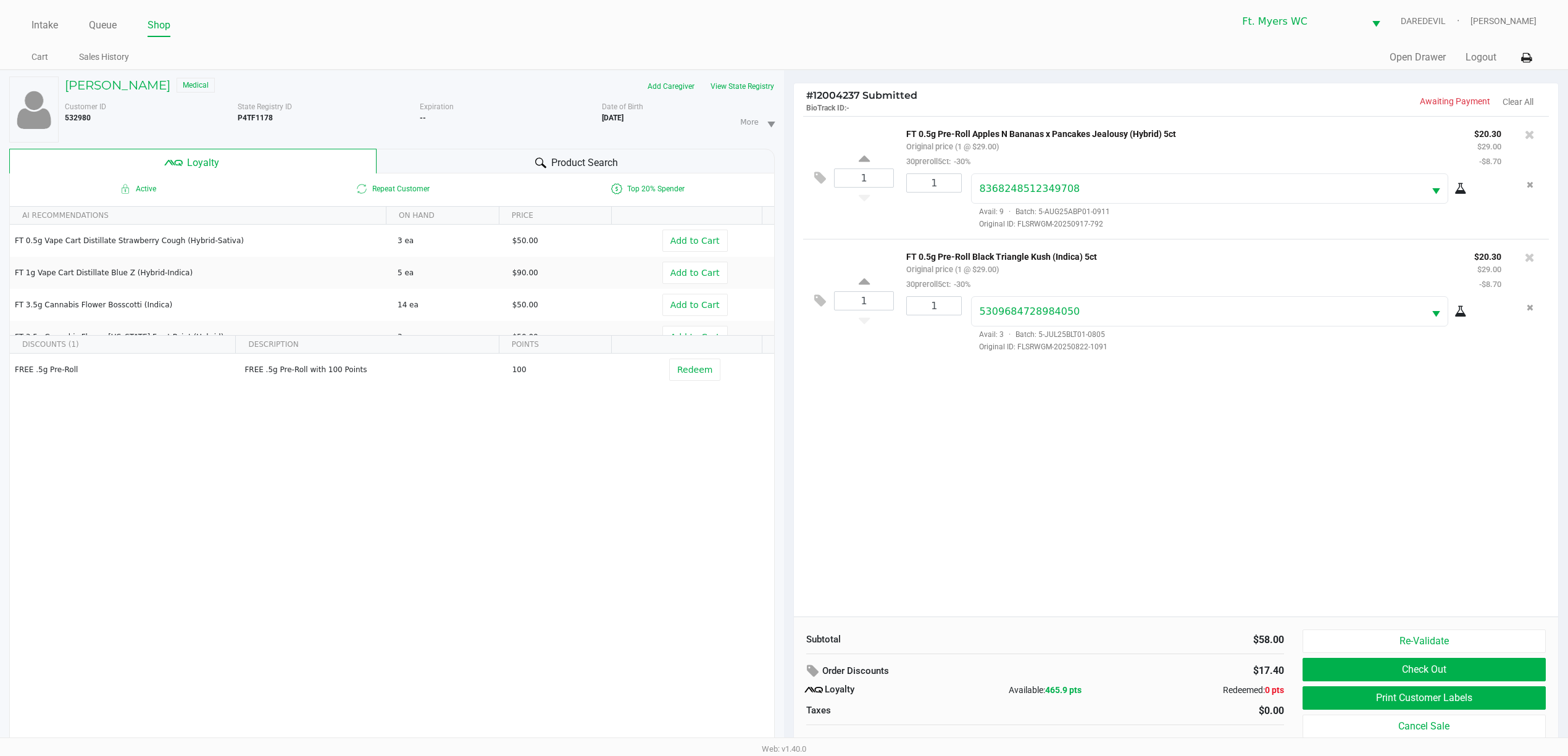
click at [150, 86] on div "Stacey Crews Medical" at bounding box center [237, 86] width 364 height 20
click at [107, 89] on h5 "Stacey Crews" at bounding box center [117, 85] width 105 height 15
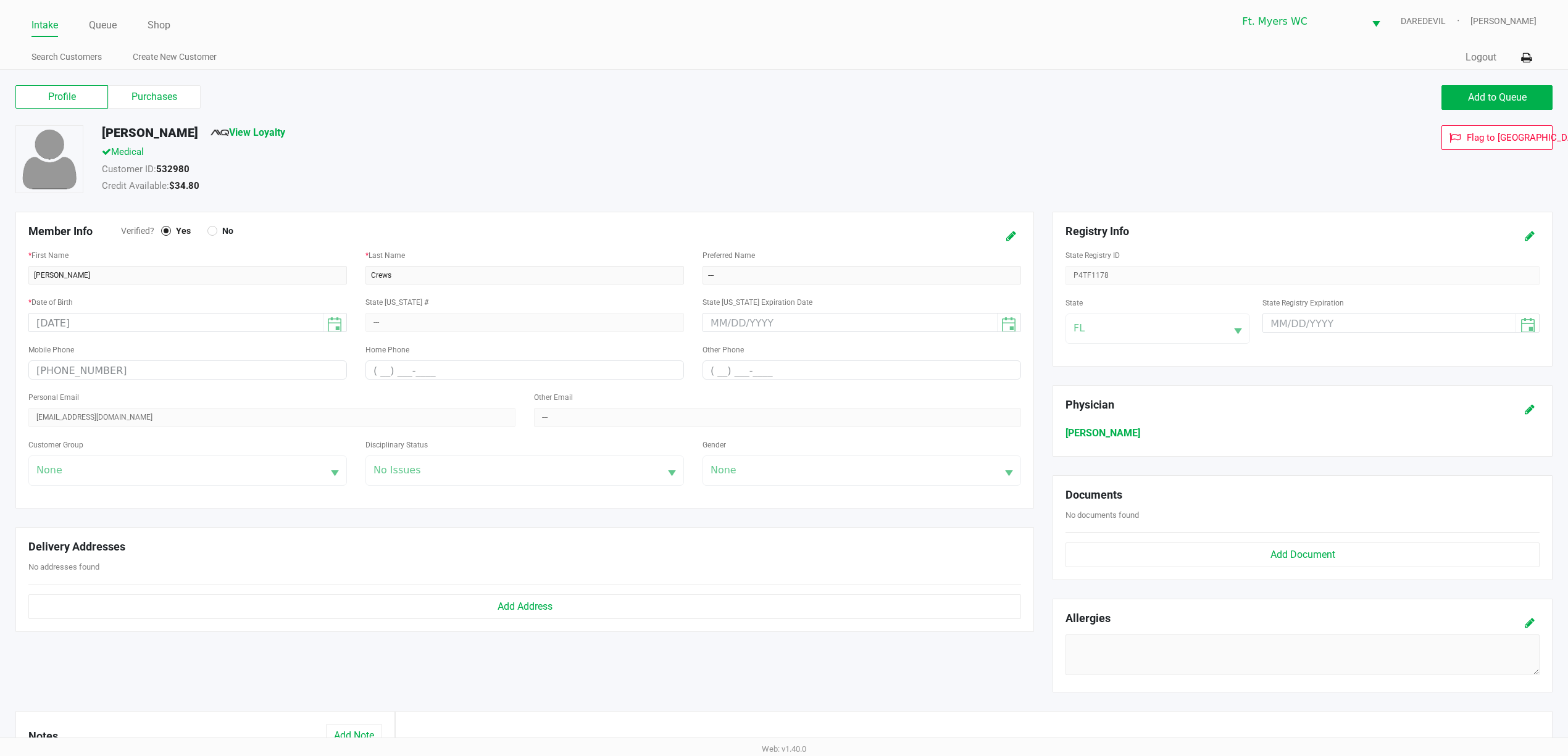
click at [160, 85] on label "Purchases" at bounding box center [154, 97] width 93 height 24
click at [0, 0] on 1 "Purchases" at bounding box center [0, 0] width 0 height 0
click at [161, 85] on label "Purchases" at bounding box center [154, 97] width 93 height 24
click at [0, 0] on 1 "Purchases" at bounding box center [0, 0] width 0 height 0
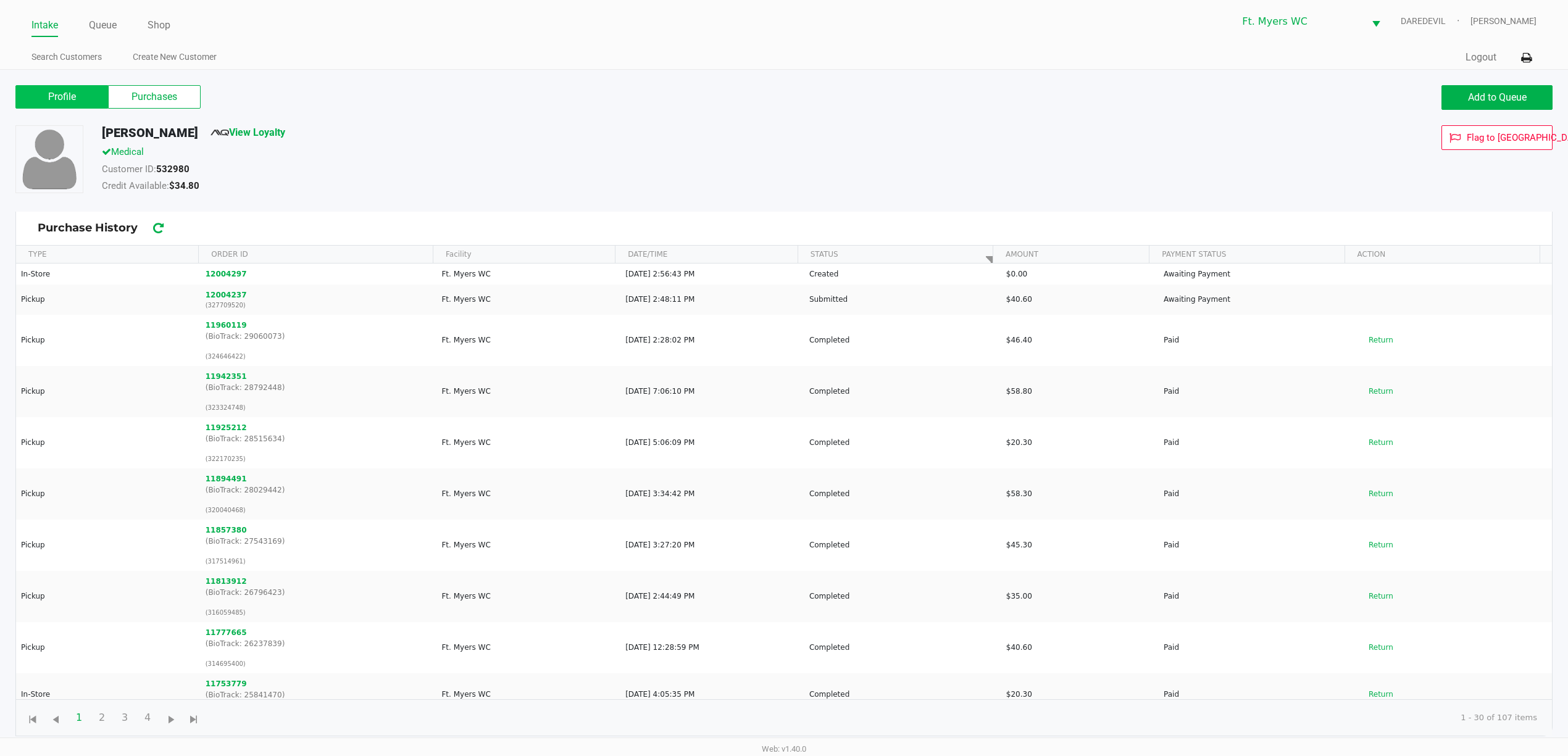
click at [79, 87] on label "Profile" at bounding box center [62, 97] width 93 height 24
click at [0, 0] on 0 "Profile" at bounding box center [0, 0] width 0 height 0
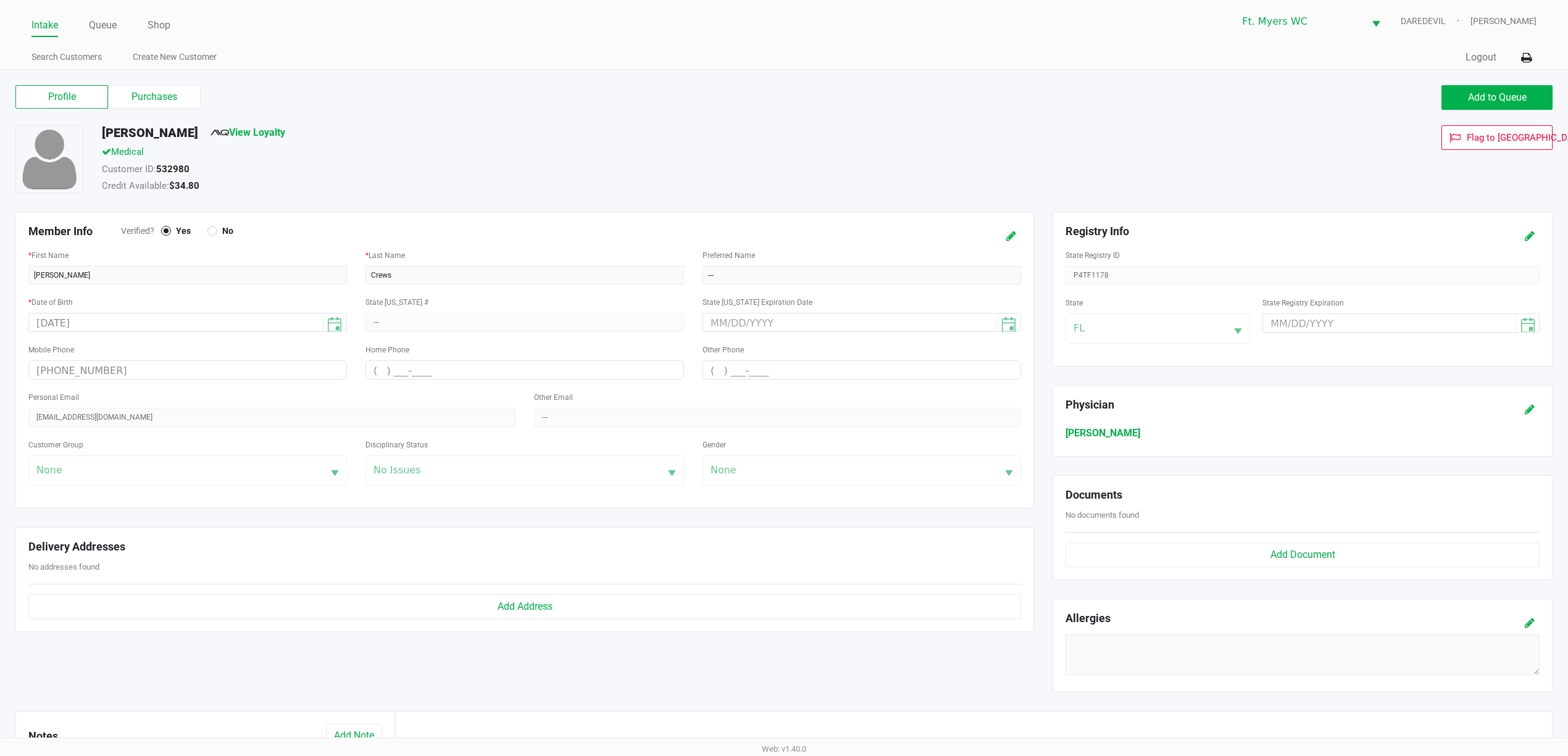
click at [201, 84] on div "Profile Purchases Add to Queue" at bounding box center [784, 103] width 1555 height 44
click at [194, 96] on label "Purchases" at bounding box center [154, 97] width 93 height 24
click at [0, 0] on 1 "Purchases" at bounding box center [0, 0] width 0 height 0
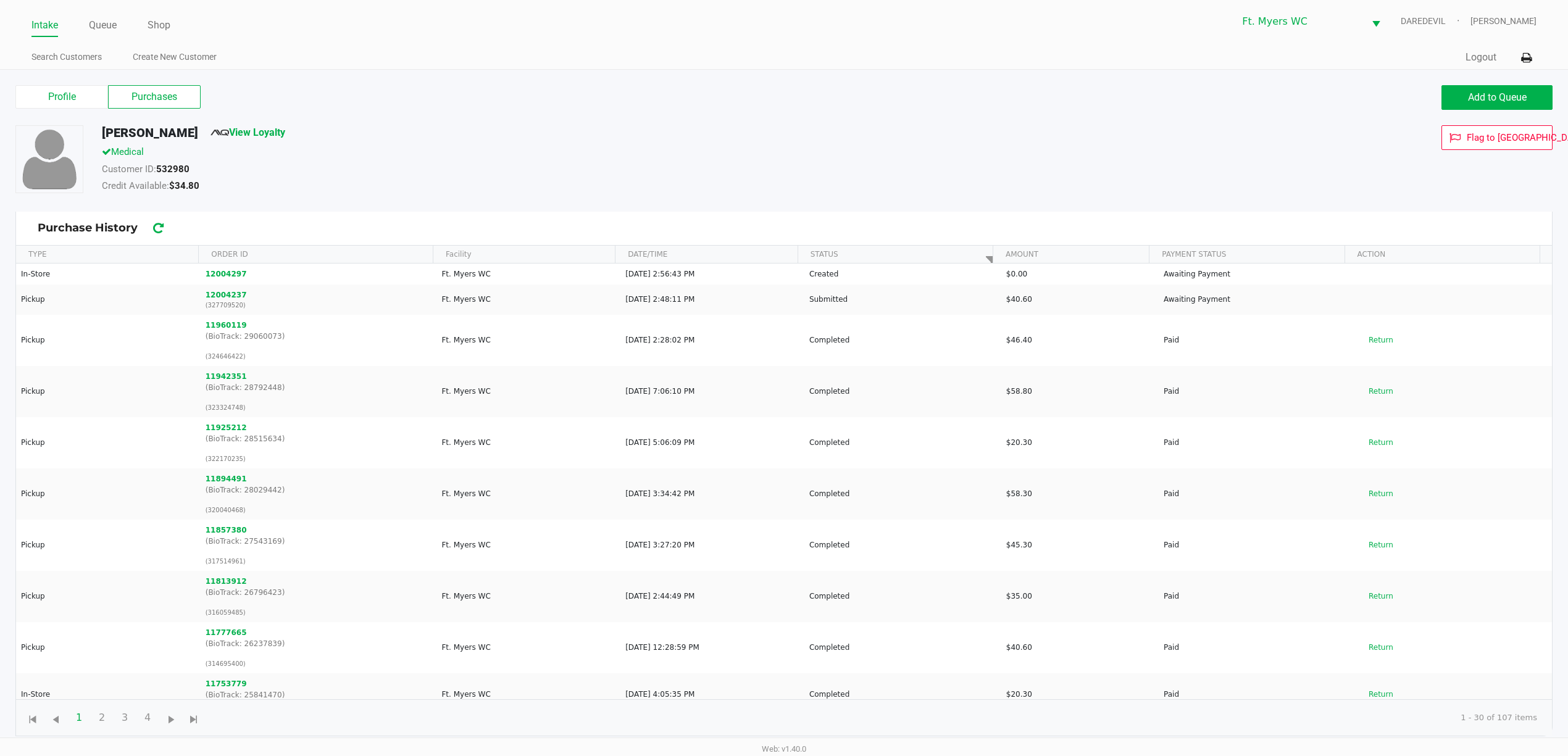
click at [509, 182] on div "Credit Available: $34.80" at bounding box center [583, 187] width 980 height 17
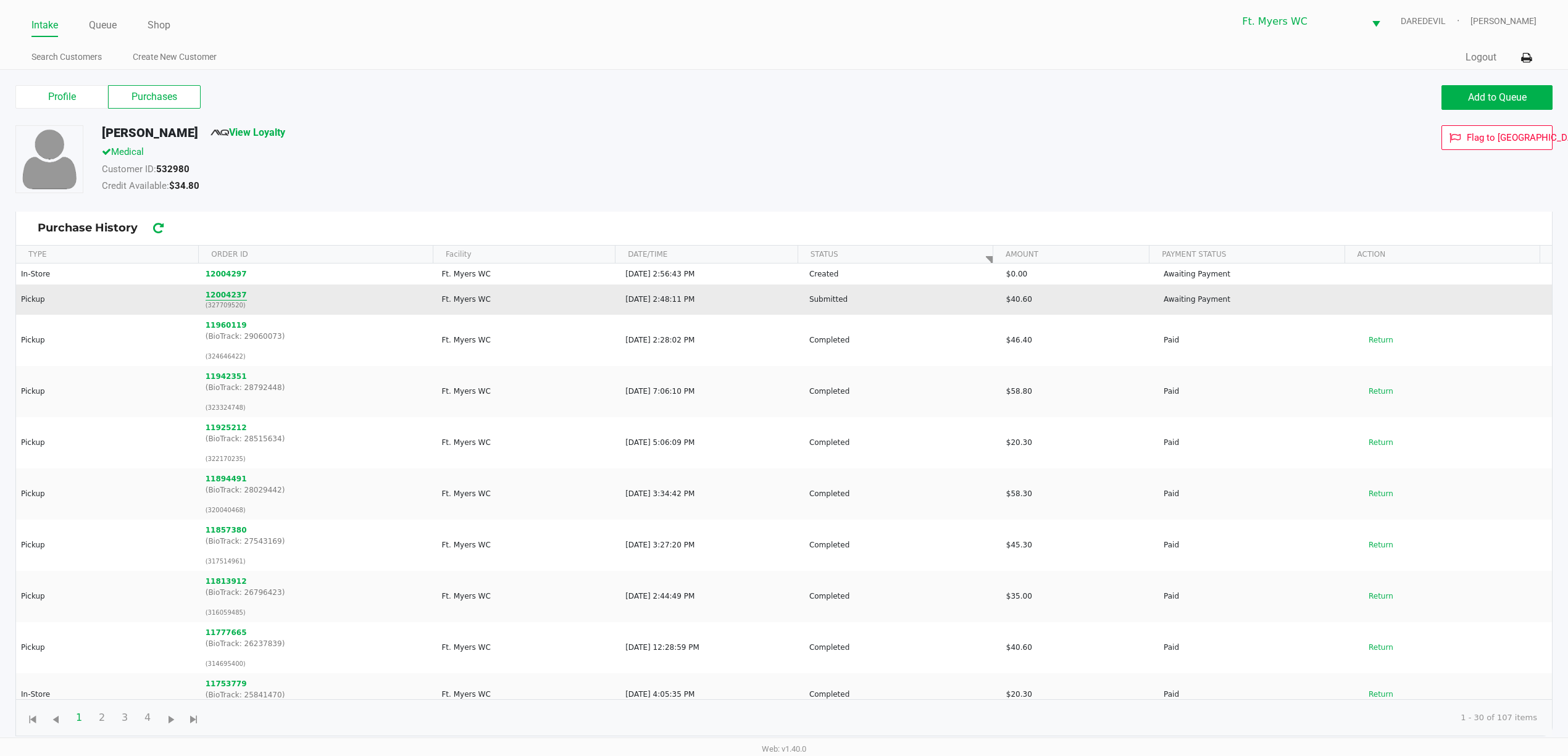
click at [219, 299] on button "12004237" at bounding box center [227, 295] width 42 height 11
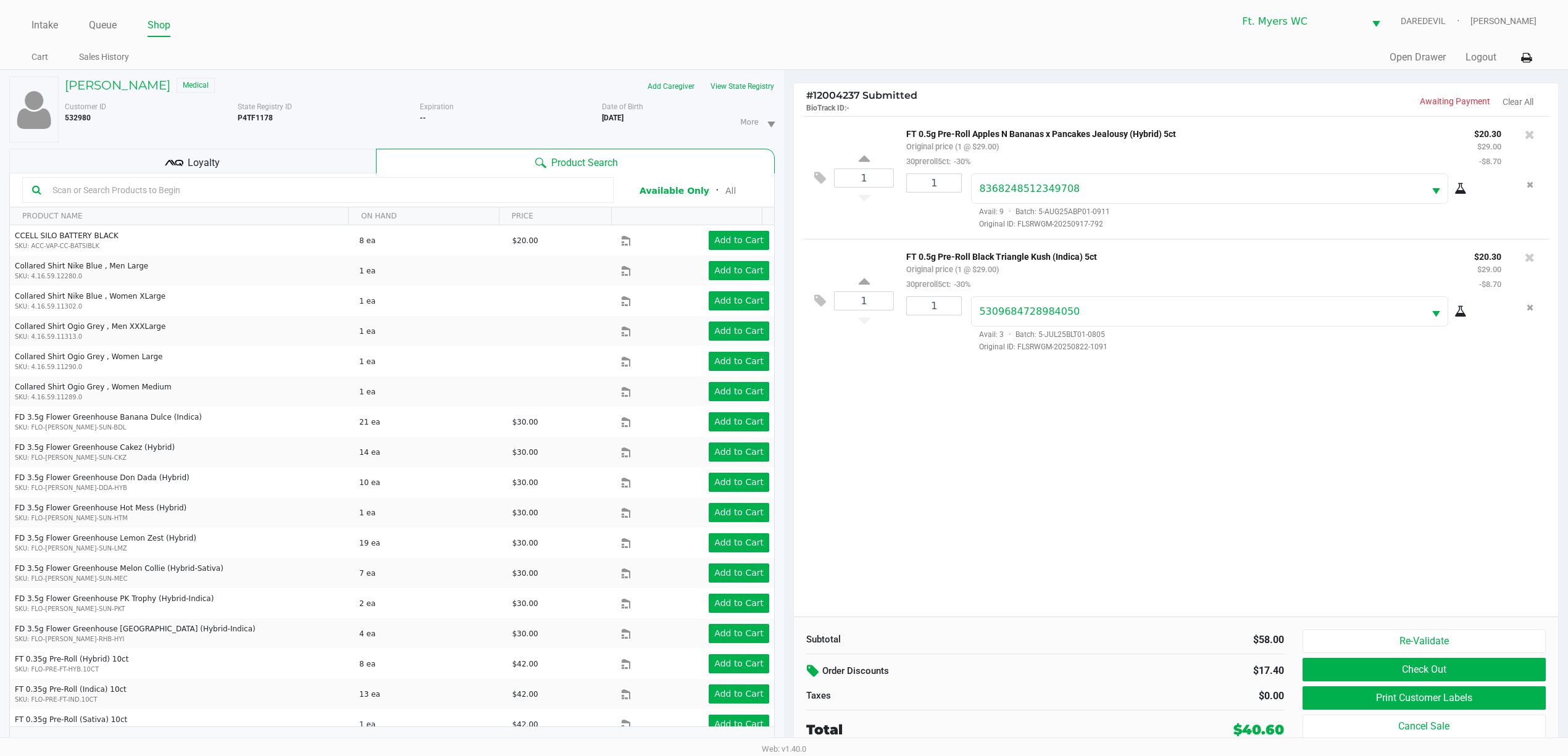
click at [808, 675] on icon at bounding box center [814, 672] width 15 height 15
click at [801, 675] on div "Order Discounts" at bounding box center [962, 672] width 331 height 22
click at [811, 671] on icon at bounding box center [814, 672] width 15 height 15
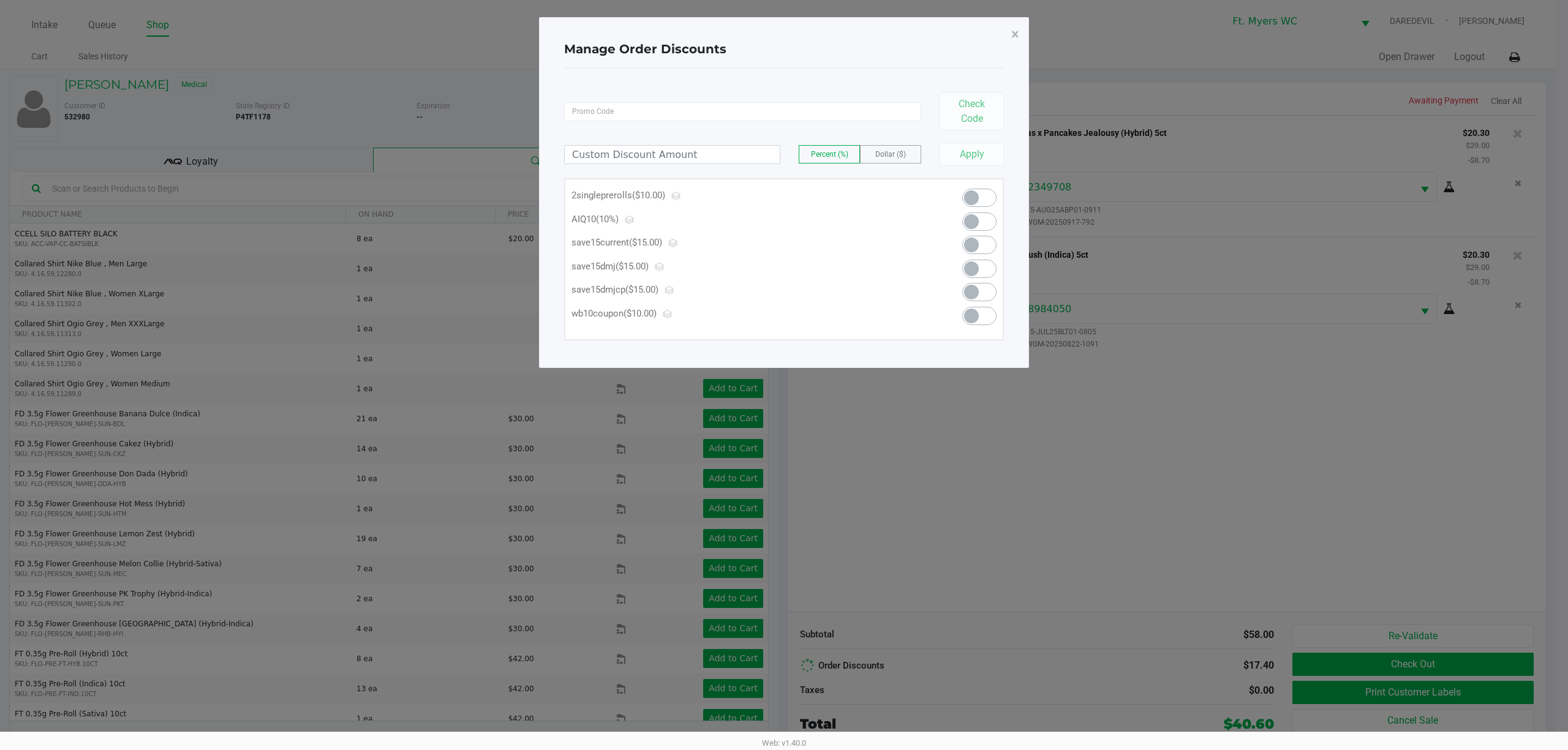
click at [888, 150] on span "Dollar ($)" at bounding box center [891, 155] width 31 height 9
click at [767, 150] on input at bounding box center [672, 155] width 215 height 18
type input "5.80"
click at [1009, 158] on div "Manage Order Discounts × Check Code 5.80 Percent (%) Dollar ($) Apply 2singlepr…" at bounding box center [784, 193] width 490 height 351
click at [983, 150] on button "Apply" at bounding box center [971, 154] width 64 height 23
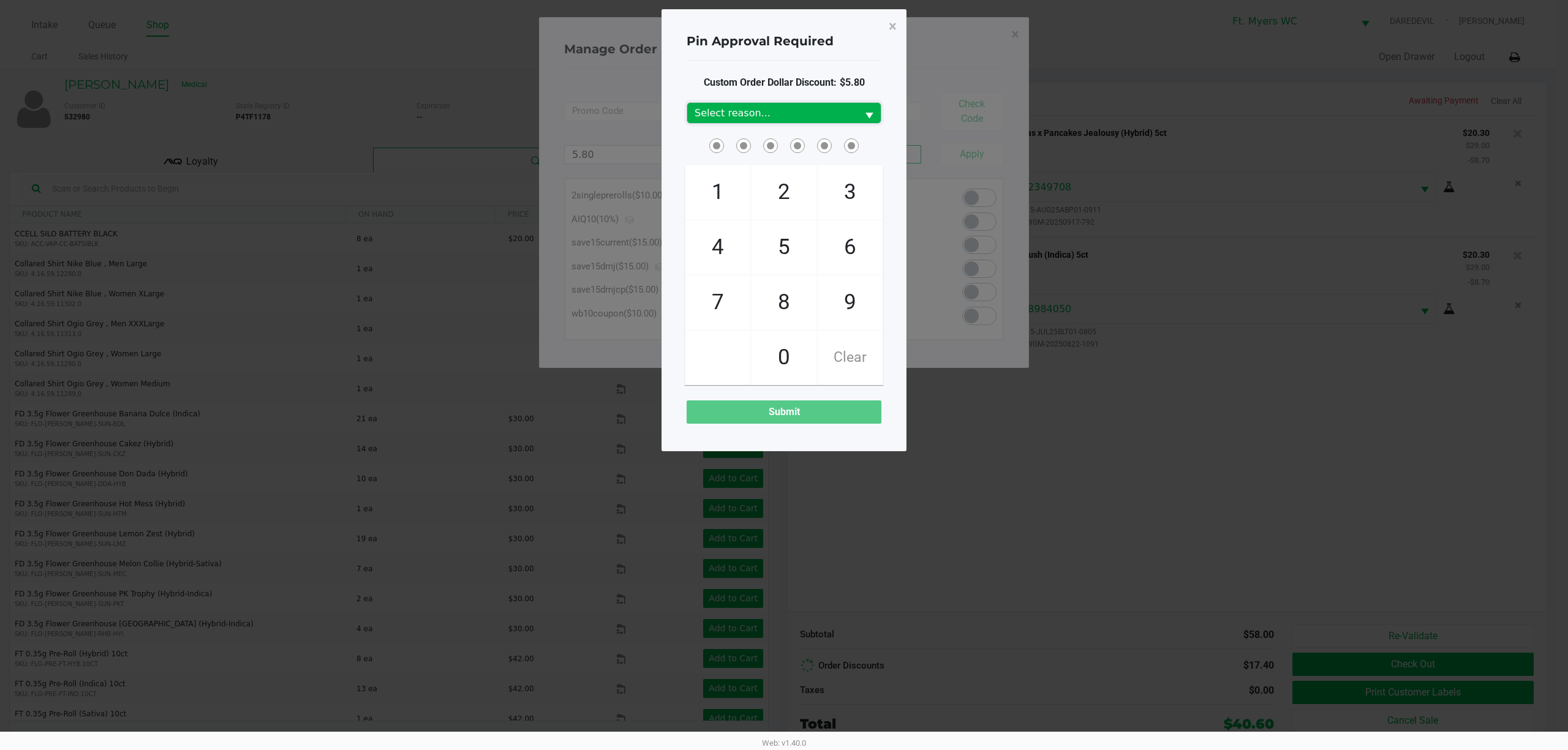
click at [746, 114] on span "Select reason..." at bounding box center [772, 113] width 156 height 14
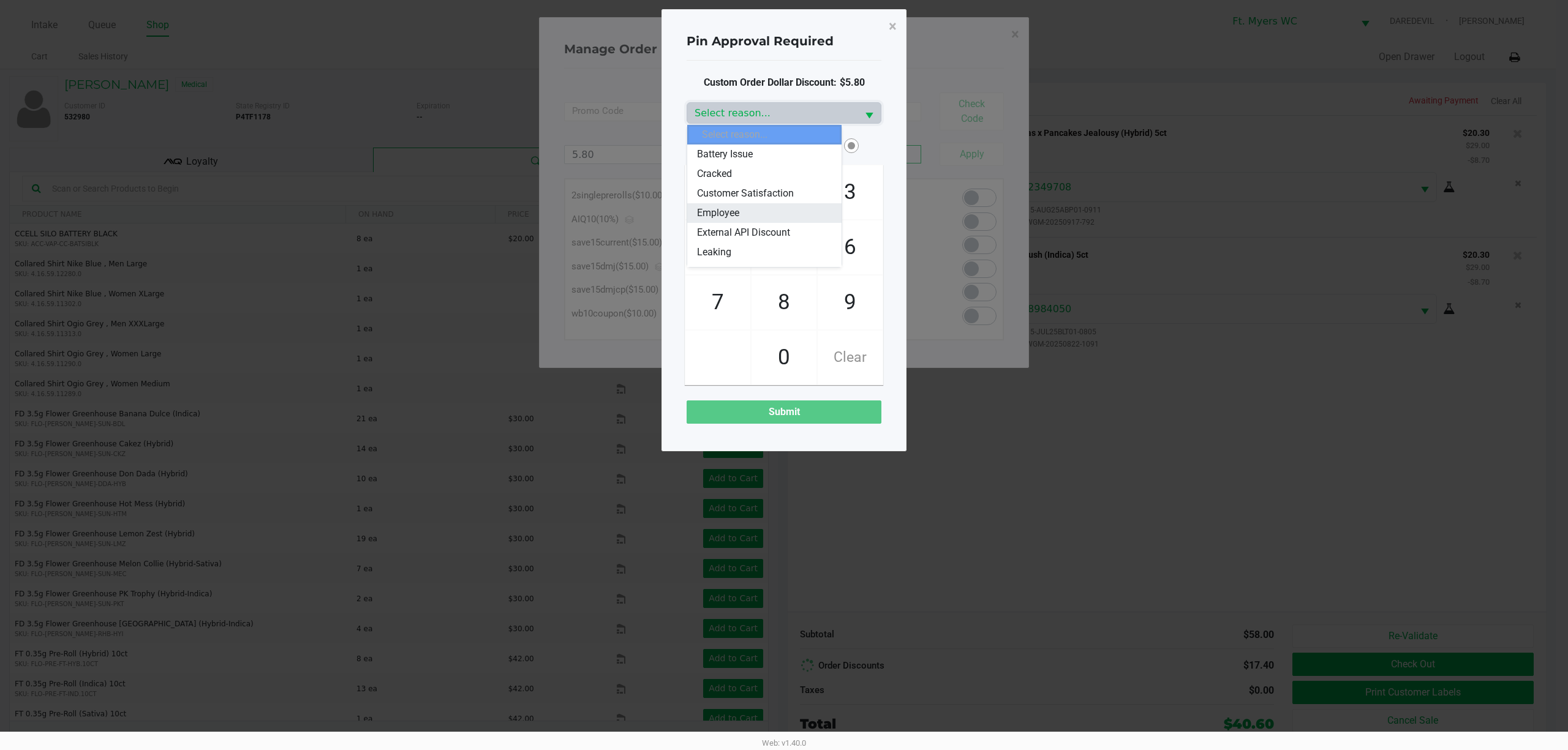
scroll to position [81, 0]
click at [750, 212] on span "Marketing-Promo" at bounding box center [734, 210] width 75 height 14
click at [778, 136] on span at bounding box center [778, 136] width 0 height 0
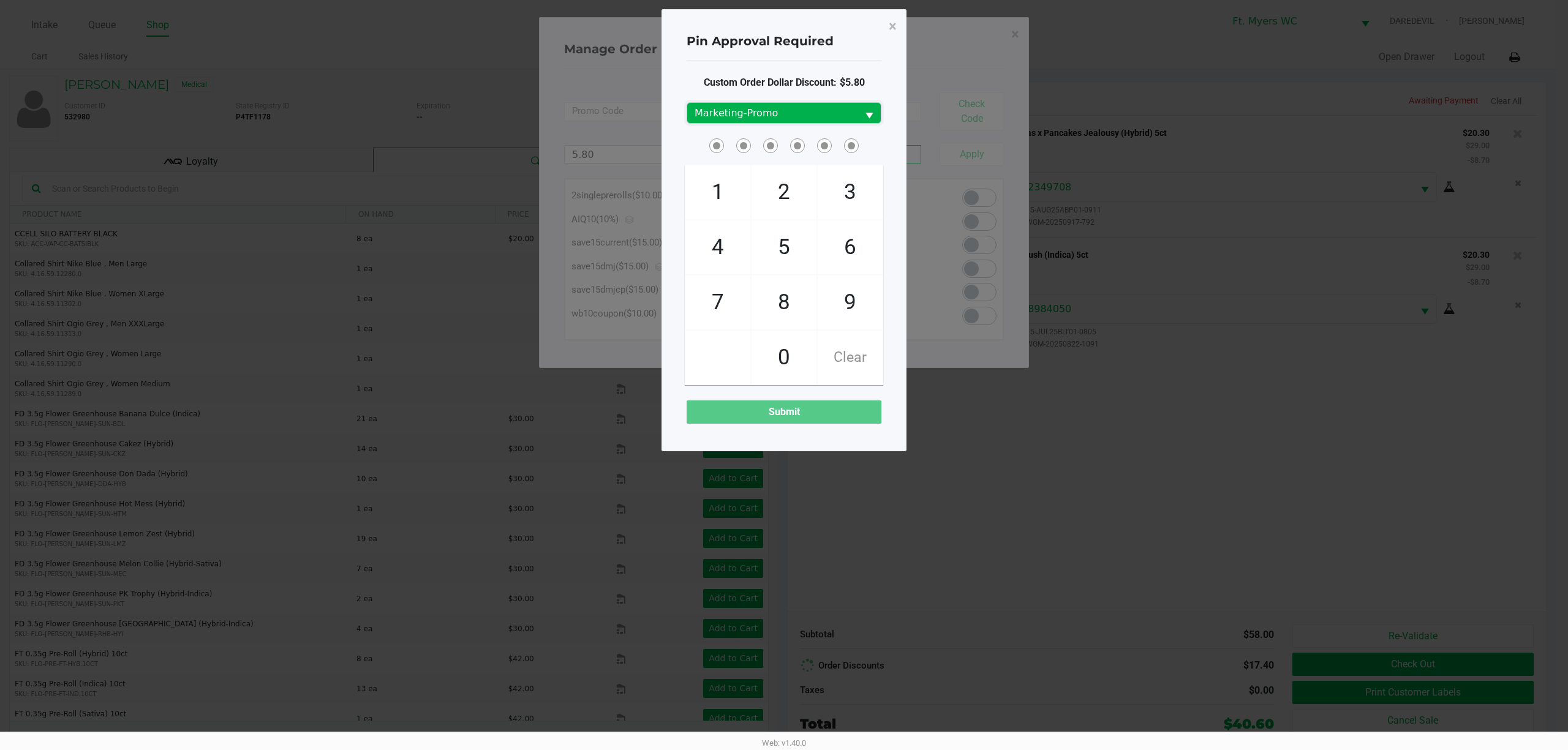
click at [775, 108] on span "Marketing-Promo" at bounding box center [772, 113] width 156 height 14
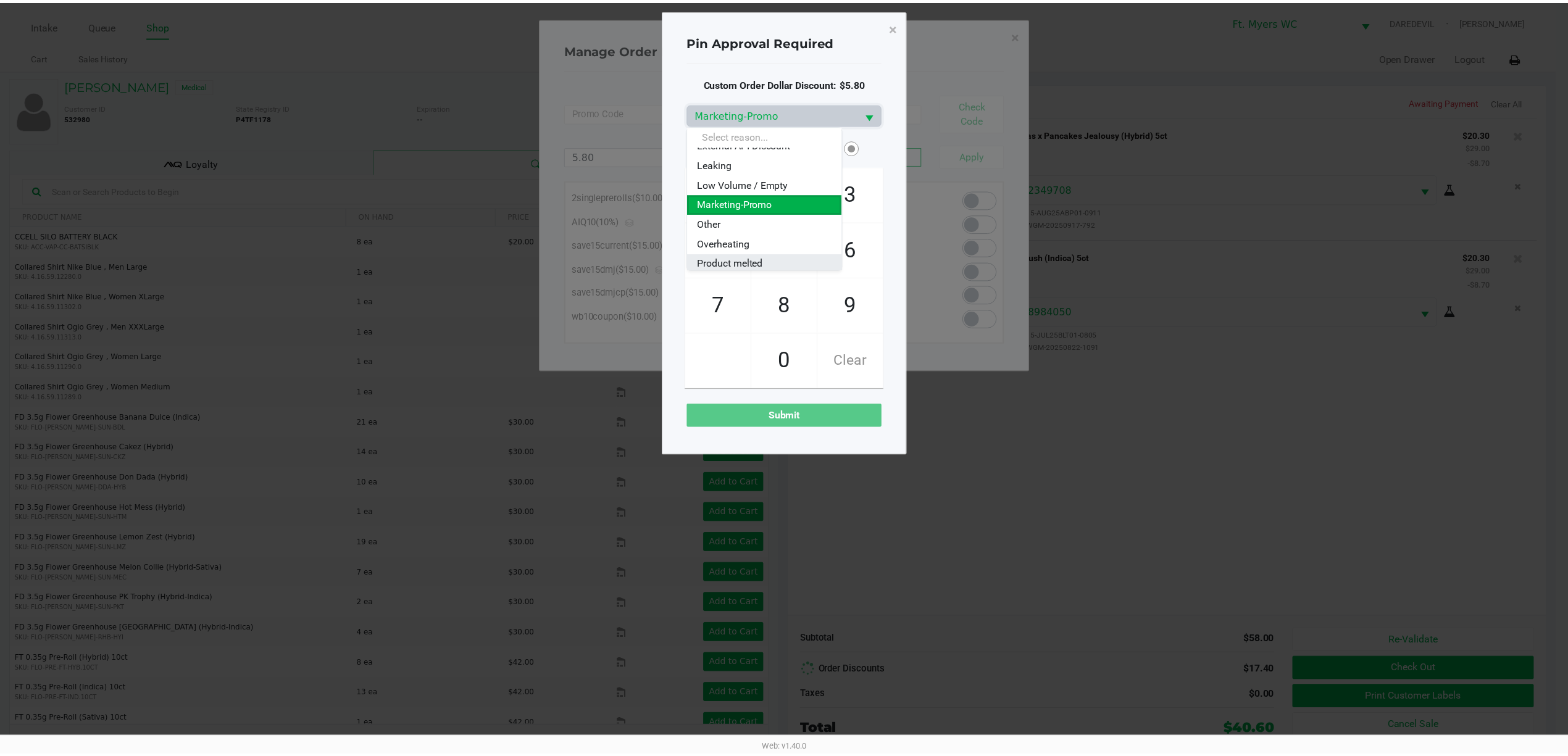
scroll to position [148, 0]
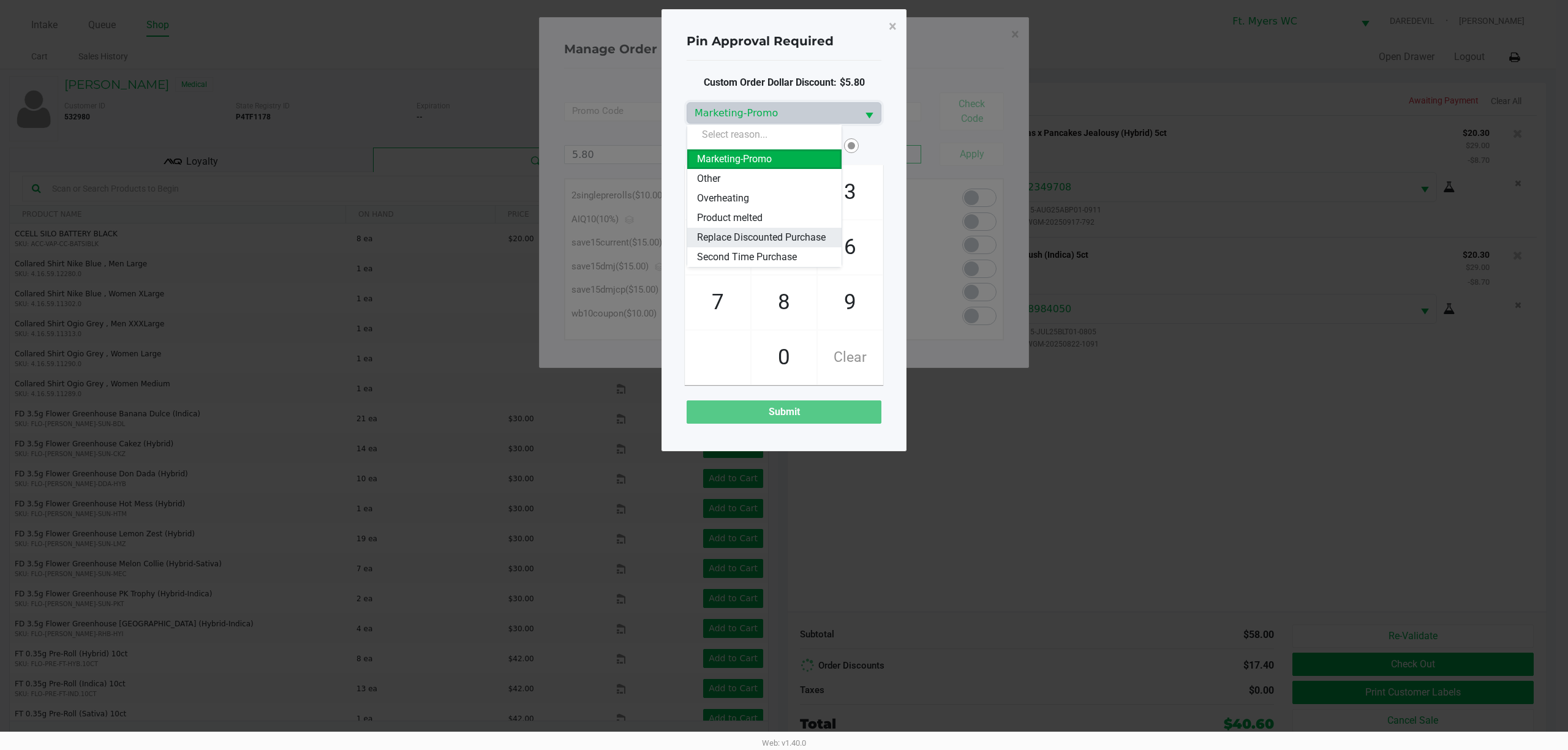
click at [739, 230] on span "Replace Discounted Purchase" at bounding box center [761, 238] width 129 height 14
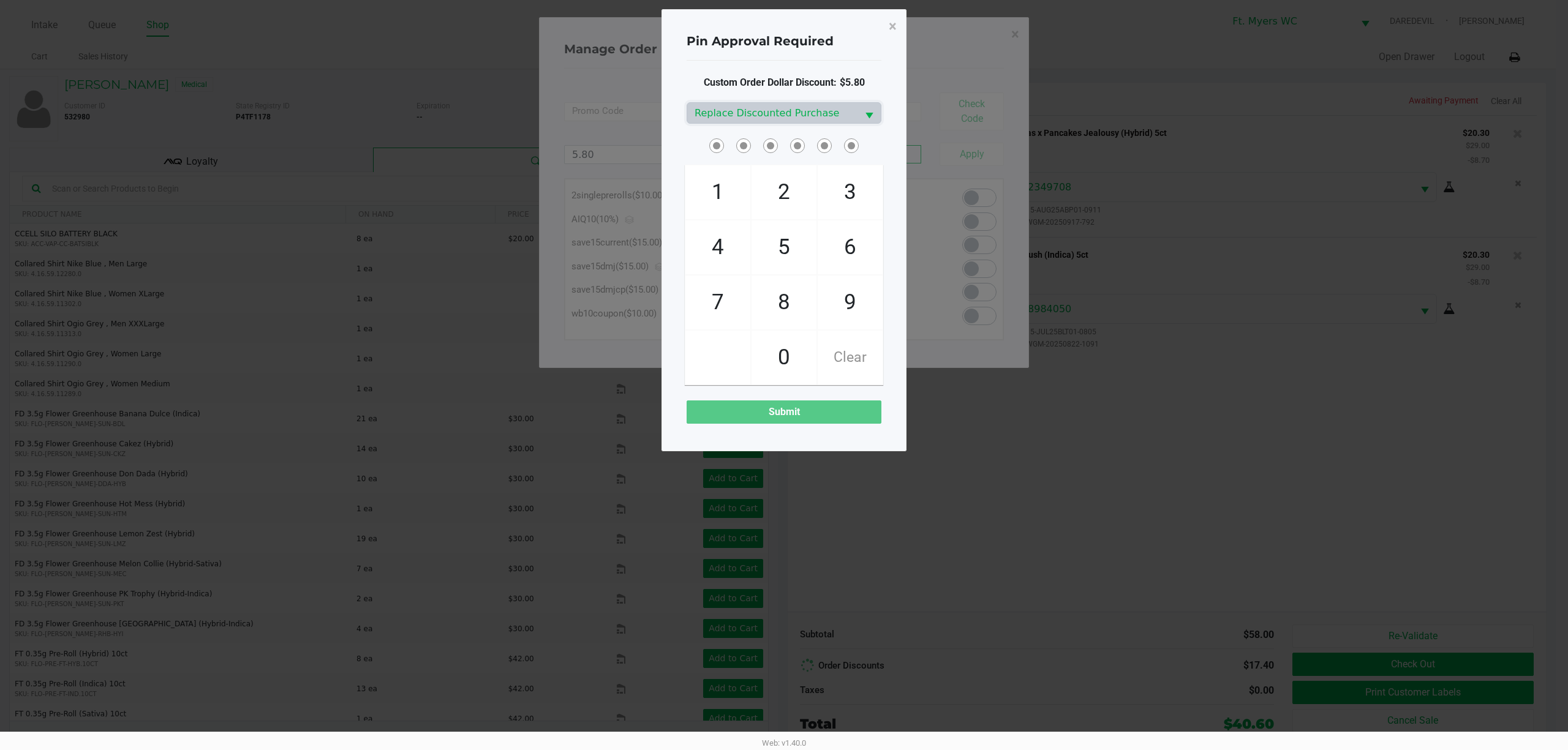
click at [778, 136] on span at bounding box center [778, 136] width 0 height 0
checkbox input "true"
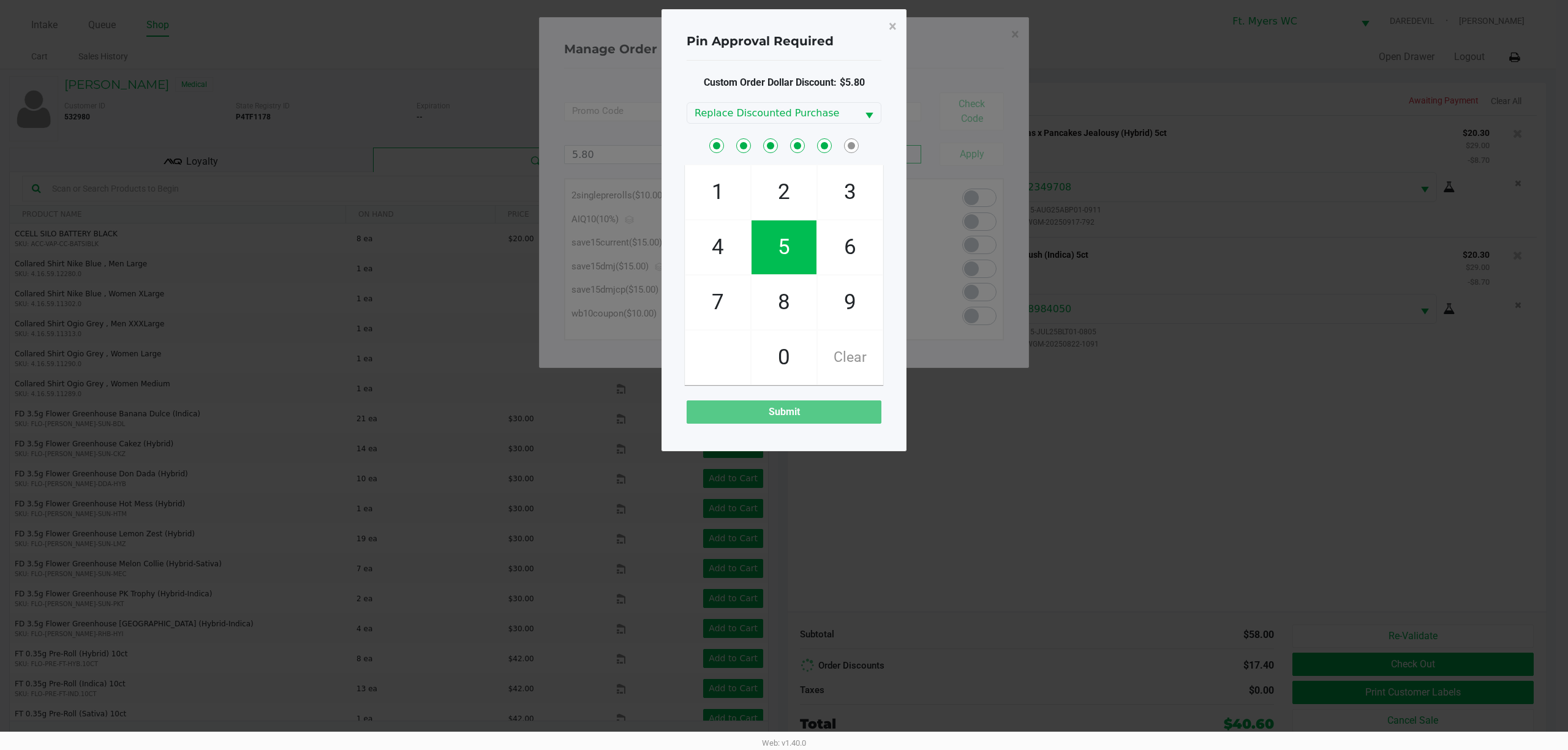
checkbox input "true"
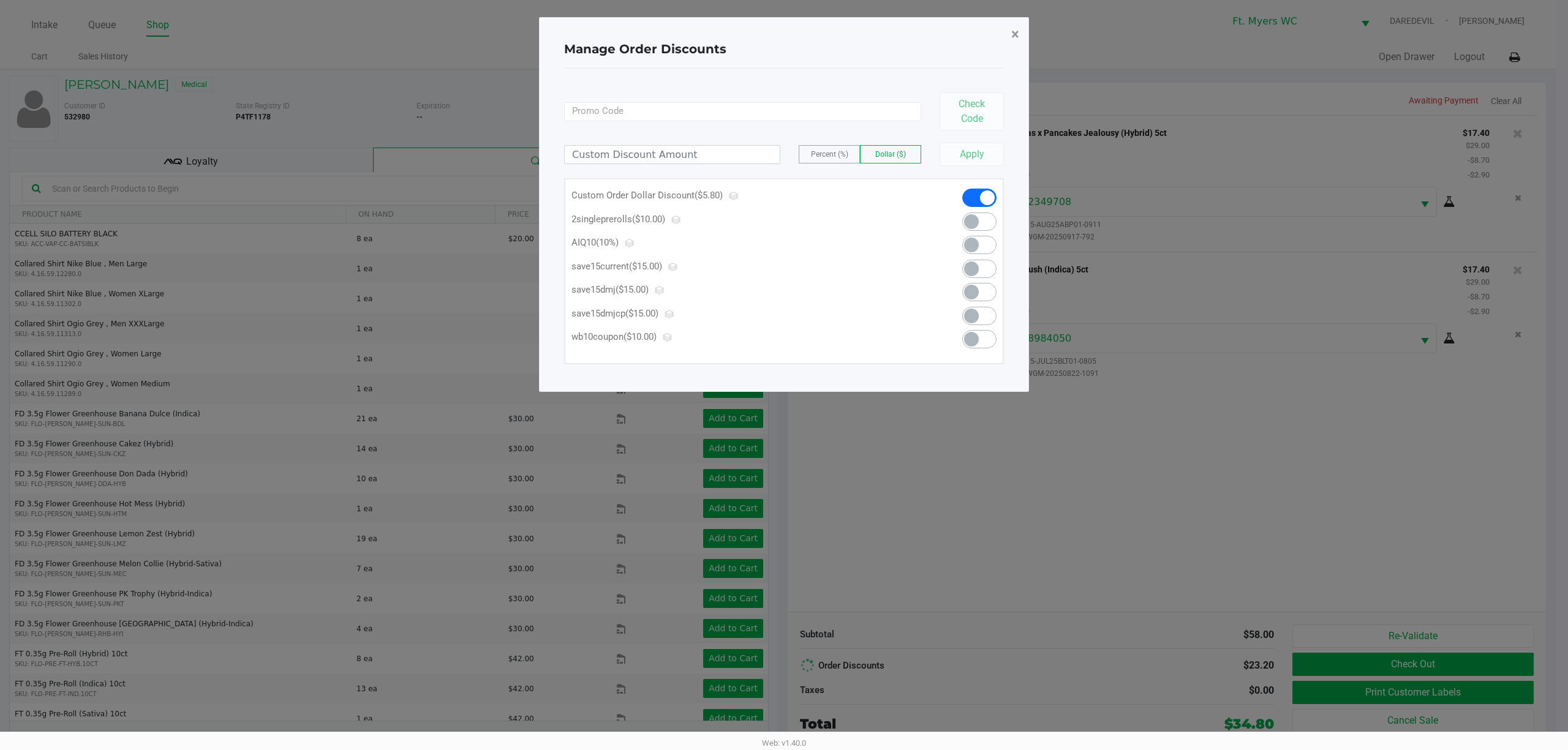
click at [1024, 33] on button "×" at bounding box center [1015, 34] width 28 height 34
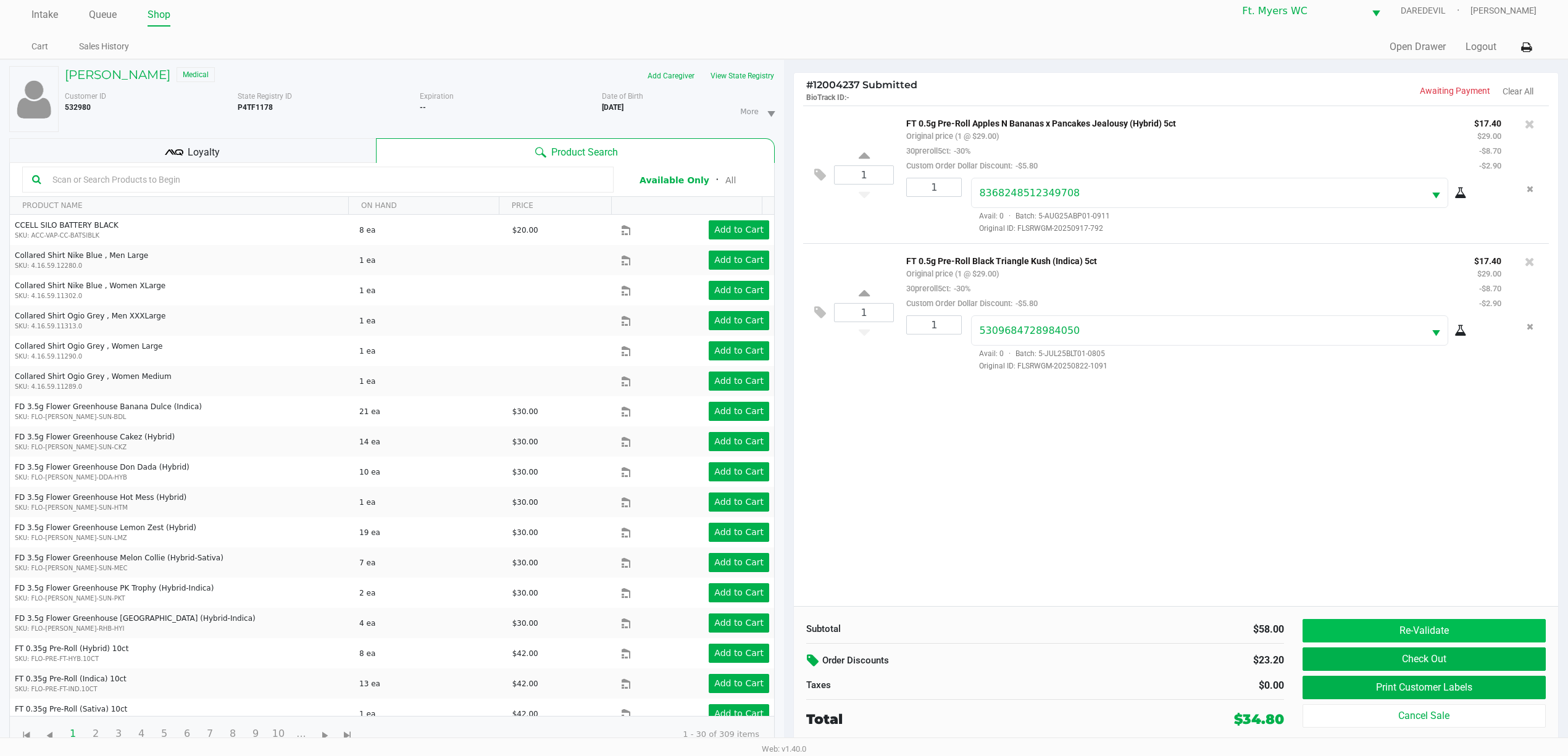
scroll to position [14, 0]
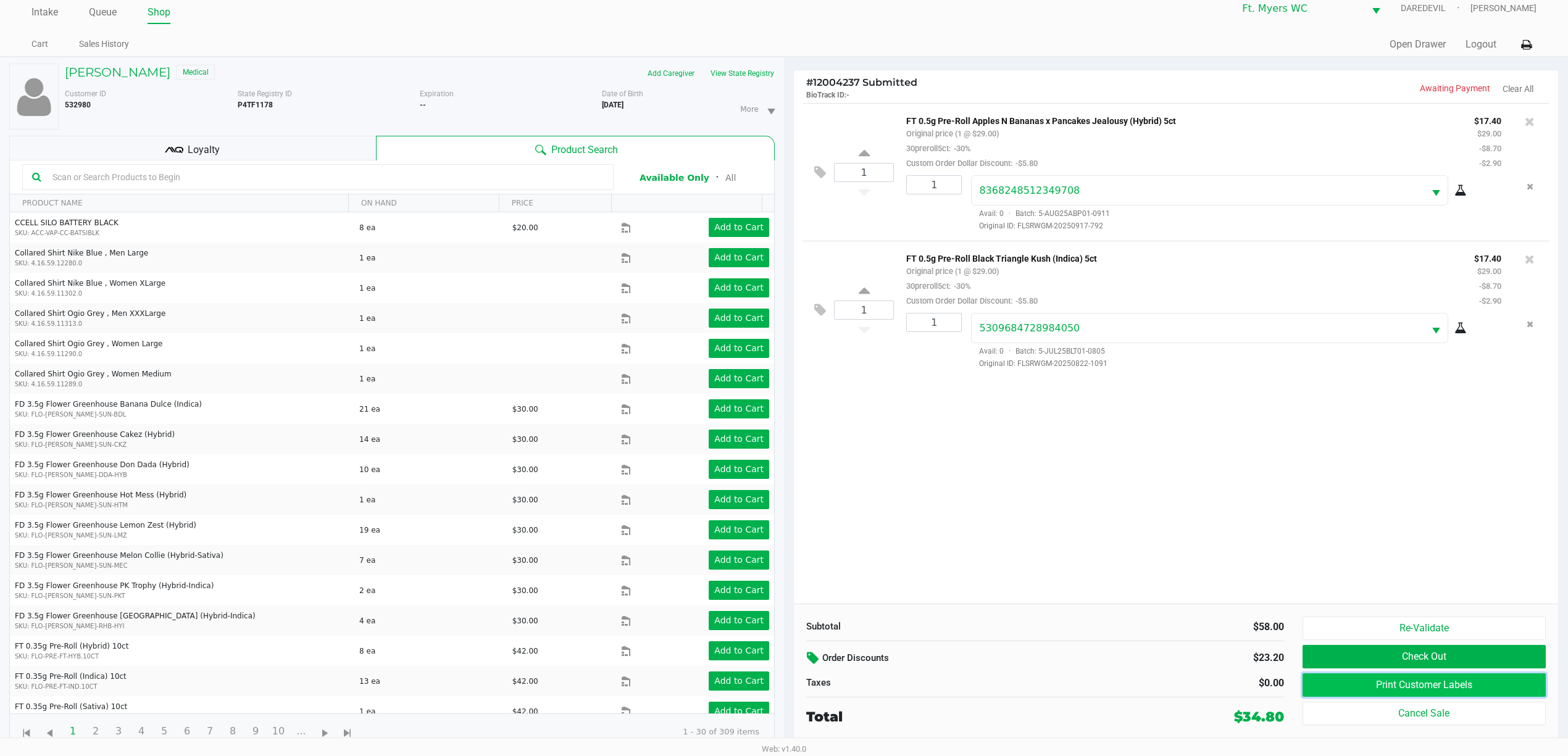
click at [1384, 684] on button "Print Customer Labels" at bounding box center [1424, 685] width 243 height 24
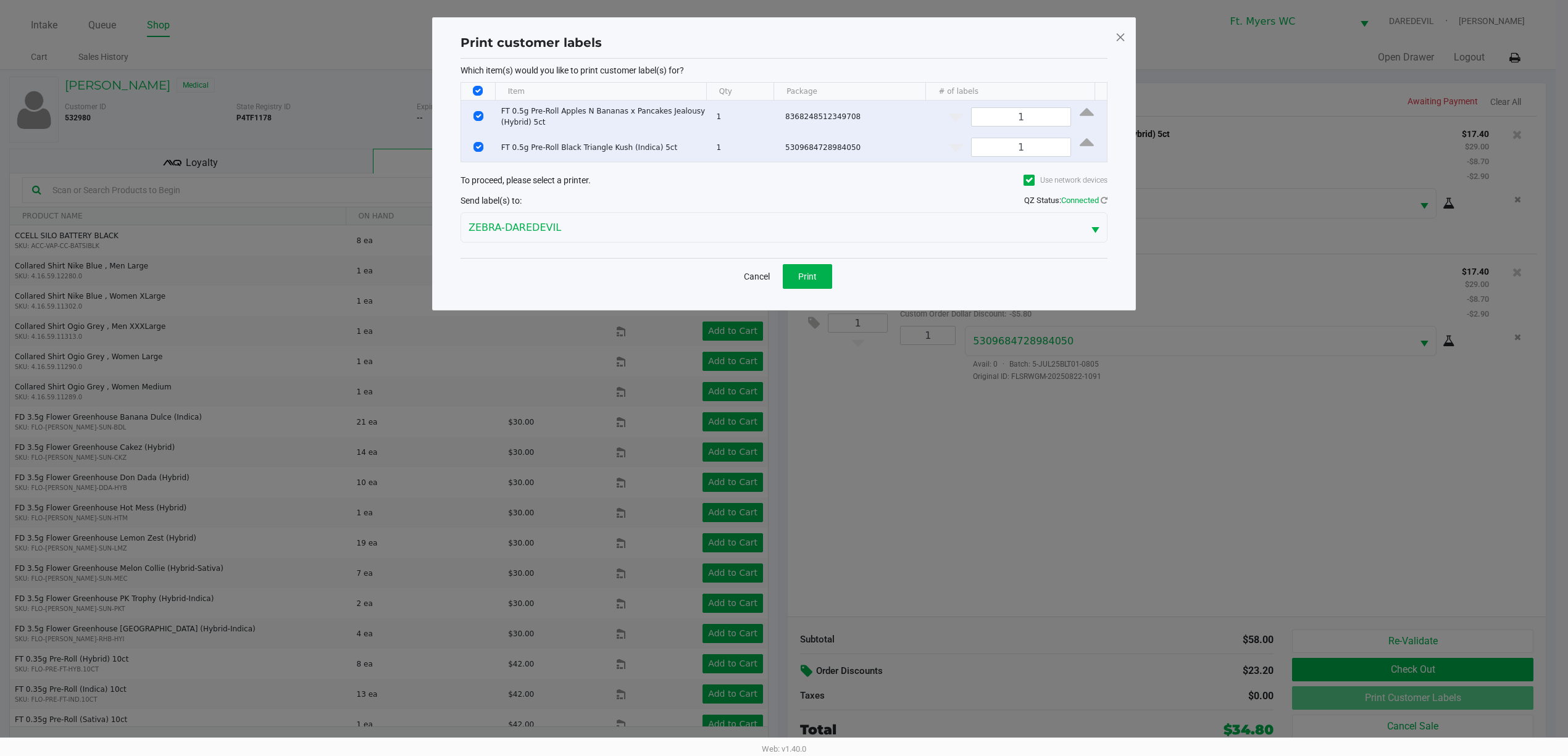
scroll to position [0, 0]
click at [804, 278] on span "Print" at bounding box center [813, 276] width 18 height 10
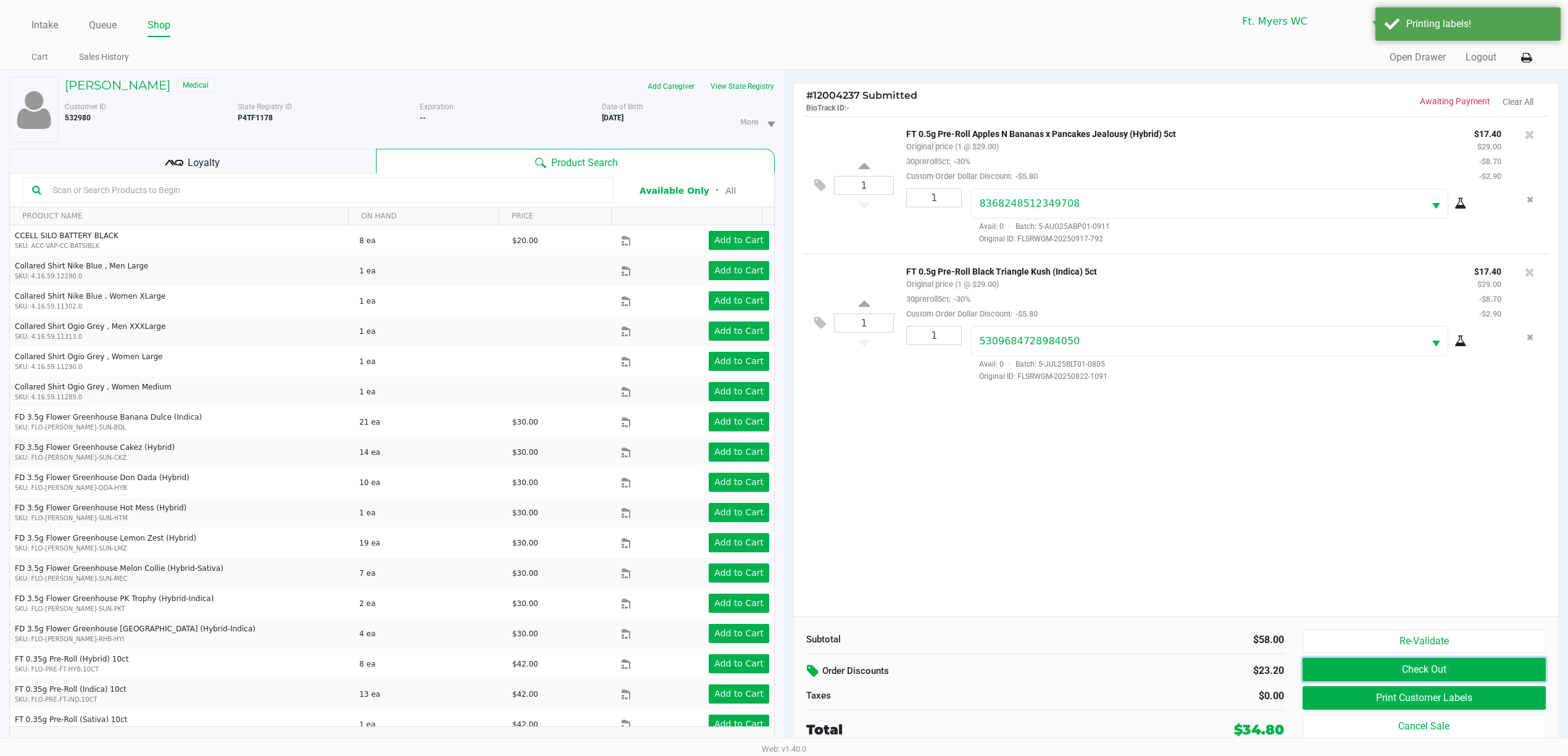
click at [1393, 672] on button "Check Out" at bounding box center [1424, 670] width 243 height 24
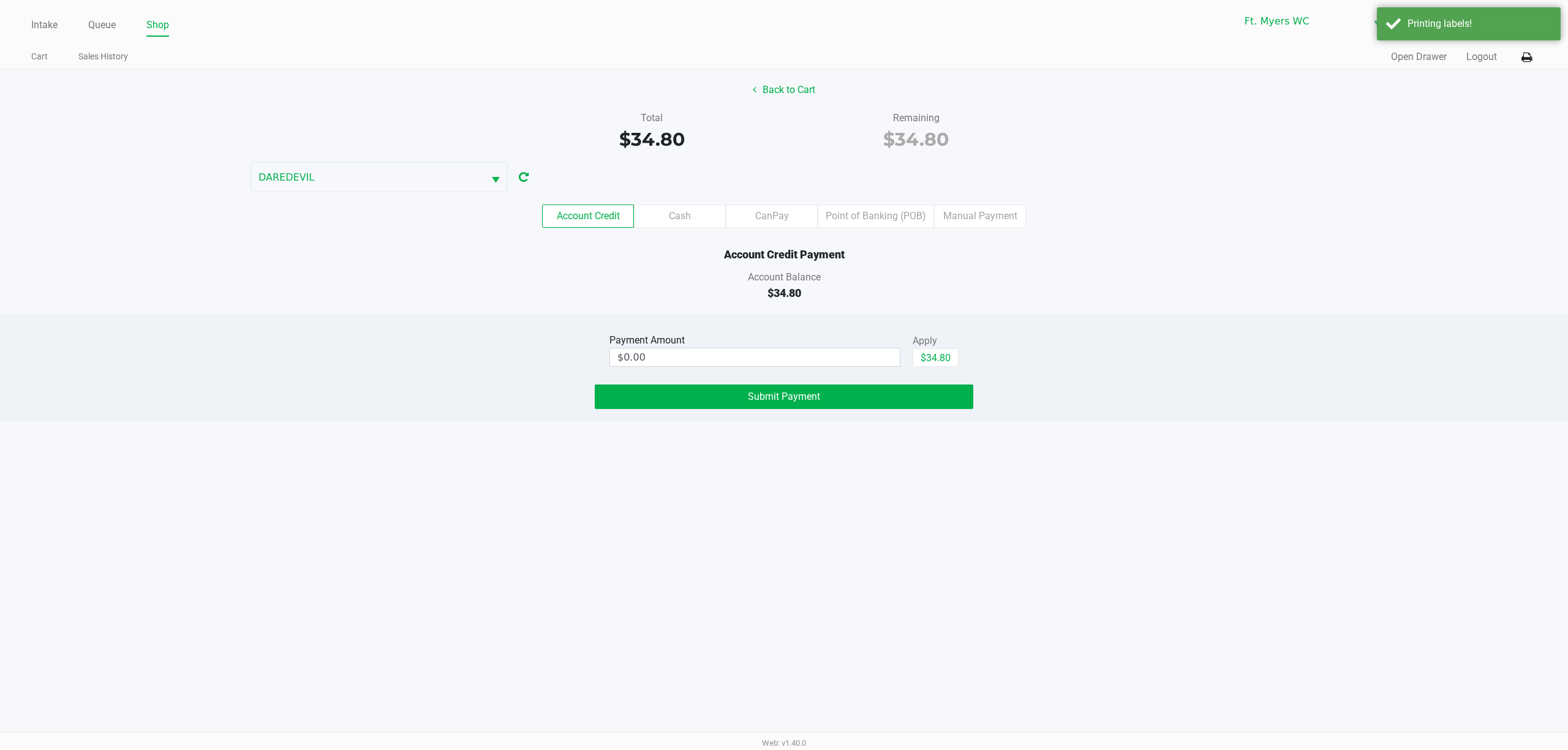
click at [930, 378] on div "Payment Amount $0.00 Apply $34.80 Submit Payment" at bounding box center [784, 368] width 1568 height 106
click at [931, 373] on div "$34.80" at bounding box center [936, 362] width 46 height 28
click at [931, 358] on button "$34.80" at bounding box center [936, 357] width 46 height 18
type input "$34.80"
click at [918, 400] on button "Submit Payment" at bounding box center [784, 396] width 378 height 24
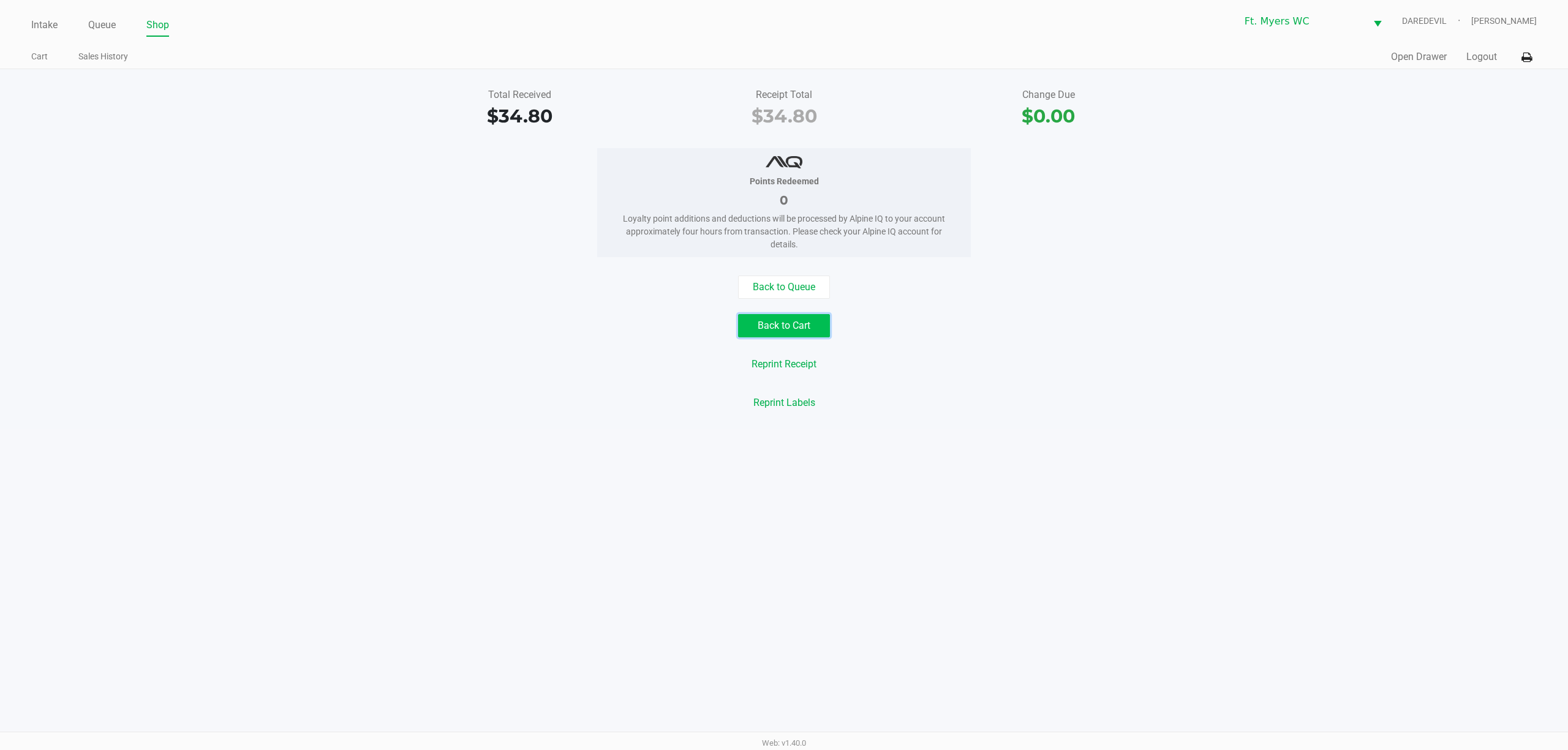
click at [802, 334] on button "Back to Cart" at bounding box center [784, 326] width 92 height 23
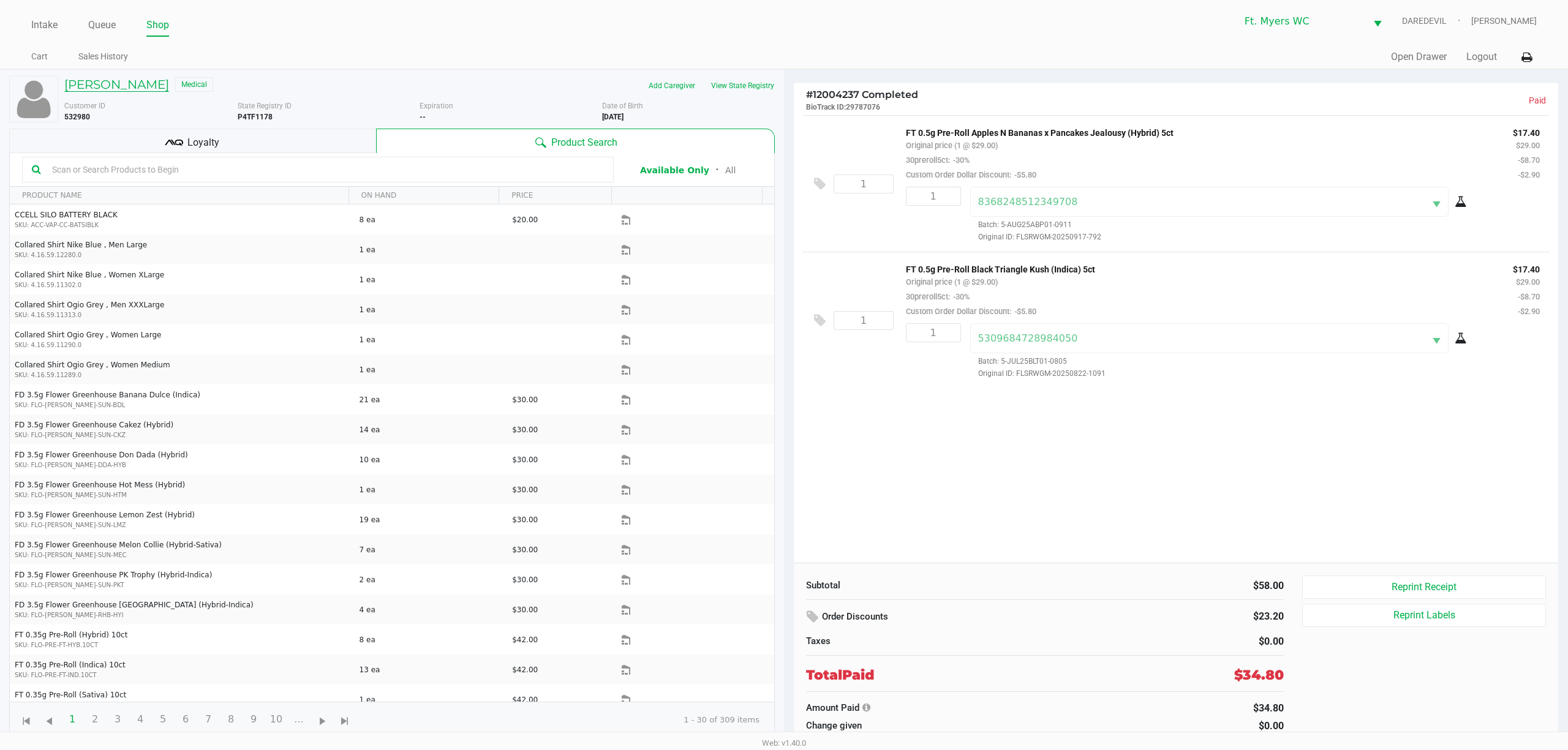
click at [118, 79] on h5 "Stacey Crews" at bounding box center [116, 85] width 104 height 14
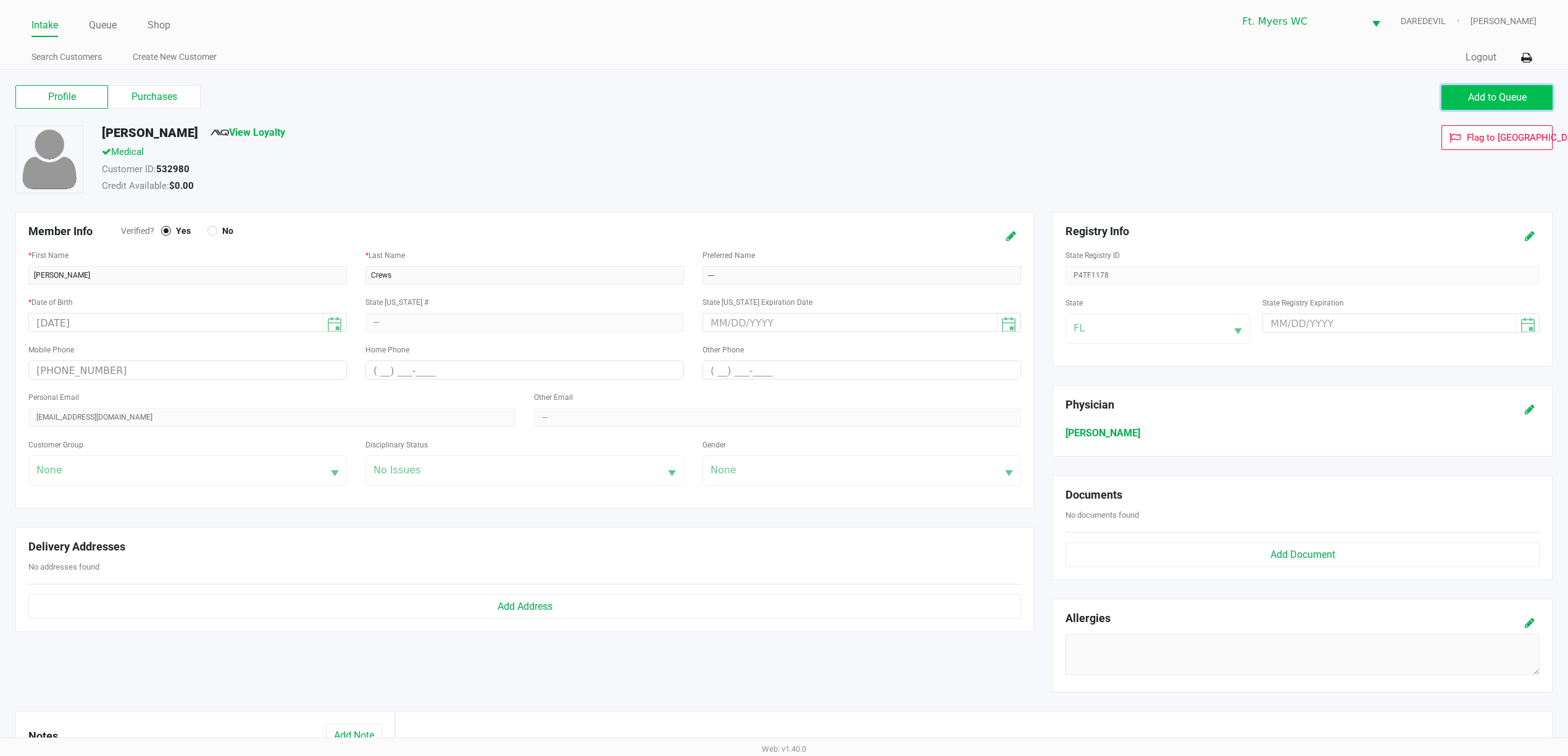
click at [1459, 93] on button "Add to Queue" at bounding box center [1496, 97] width 111 height 25
click at [115, 20] on link "Queue" at bounding box center [103, 25] width 28 height 17
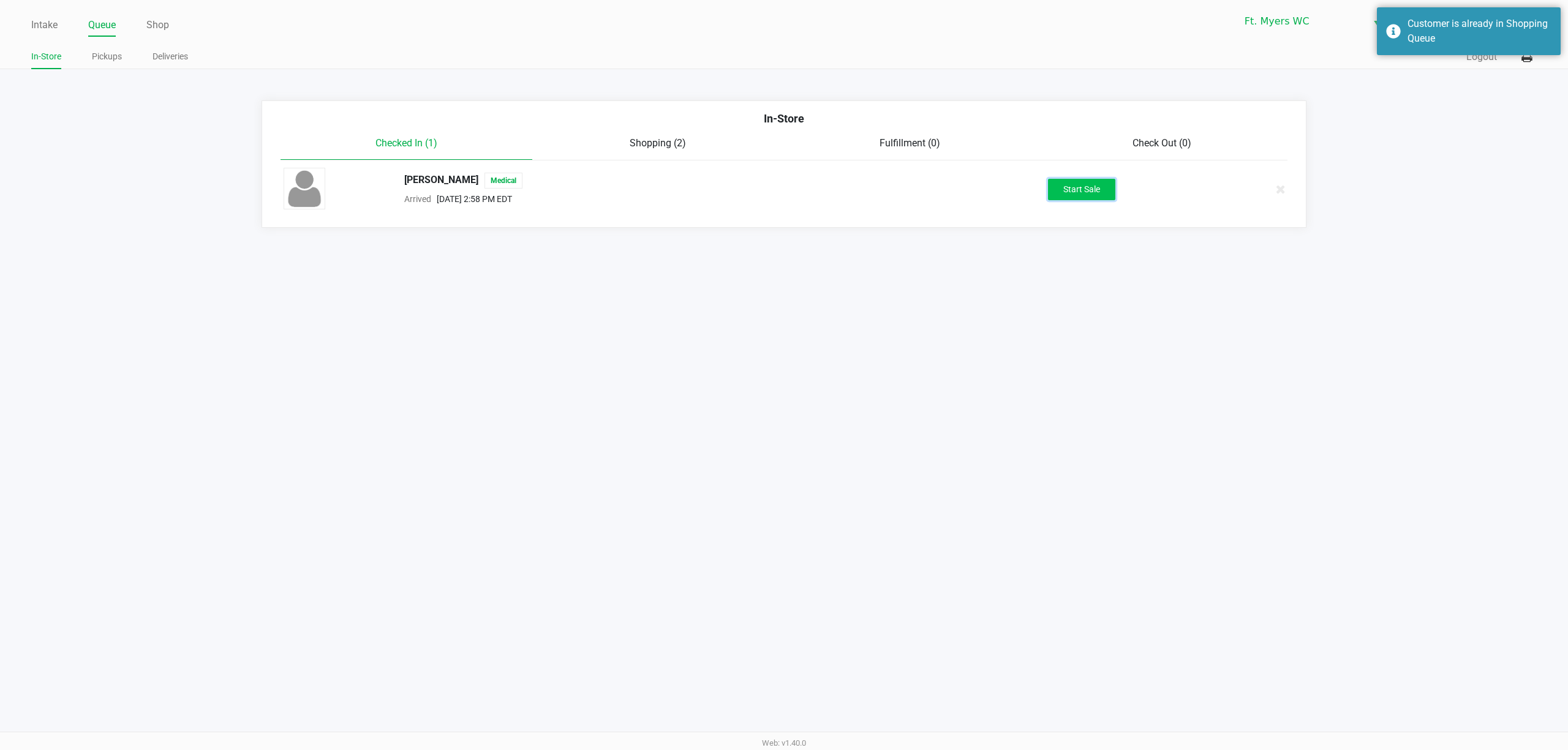
click at [1089, 199] on button "Start Sale" at bounding box center [1082, 190] width 68 height 22
click at [1076, 250] on div "Intake Queue Shop Ft. Myers WC DAREDEVIL Richard Andrews In-Store Pickups Deliv…" at bounding box center [784, 375] width 1568 height 750
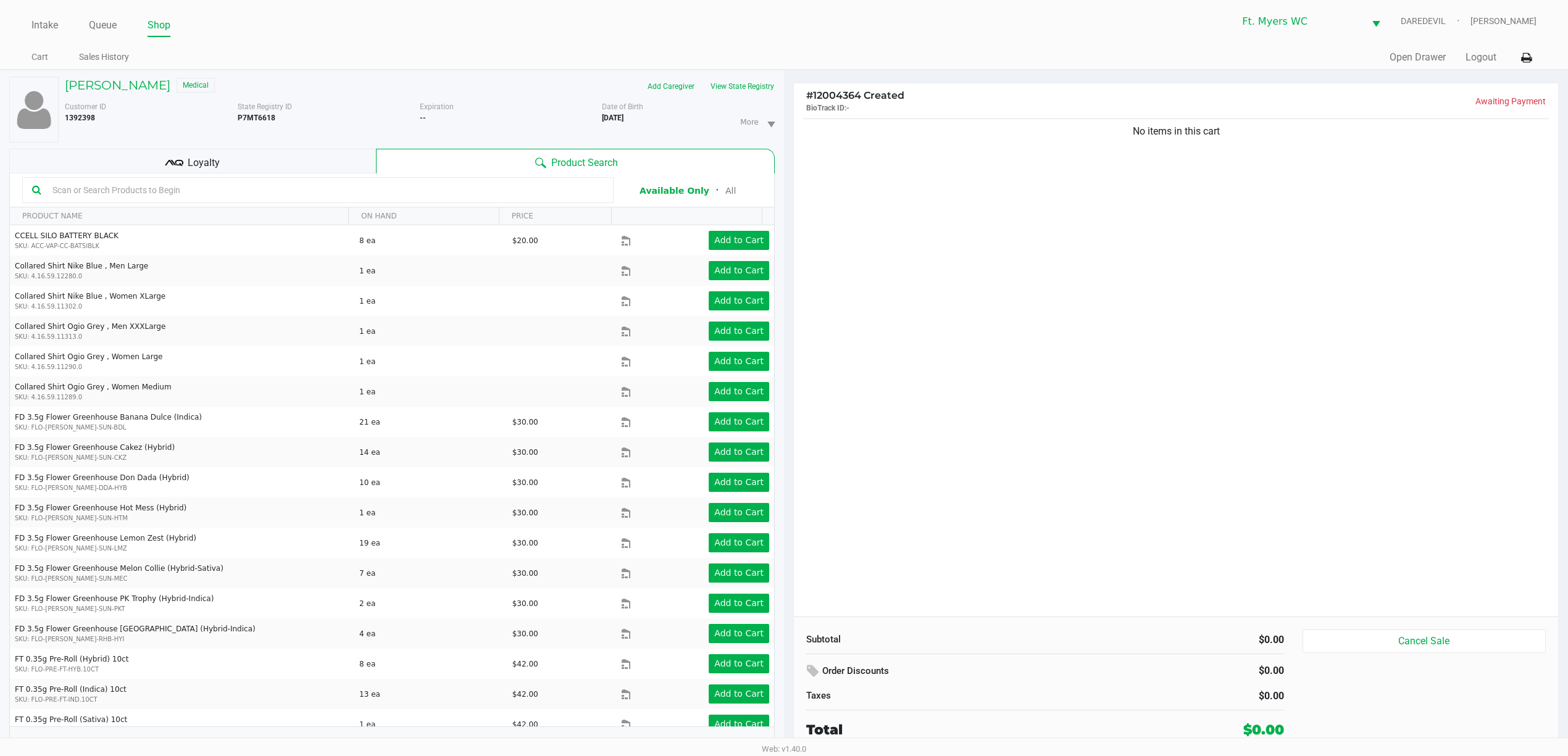
click at [1084, 252] on div "No items in this cart" at bounding box center [1176, 367] width 764 height 501
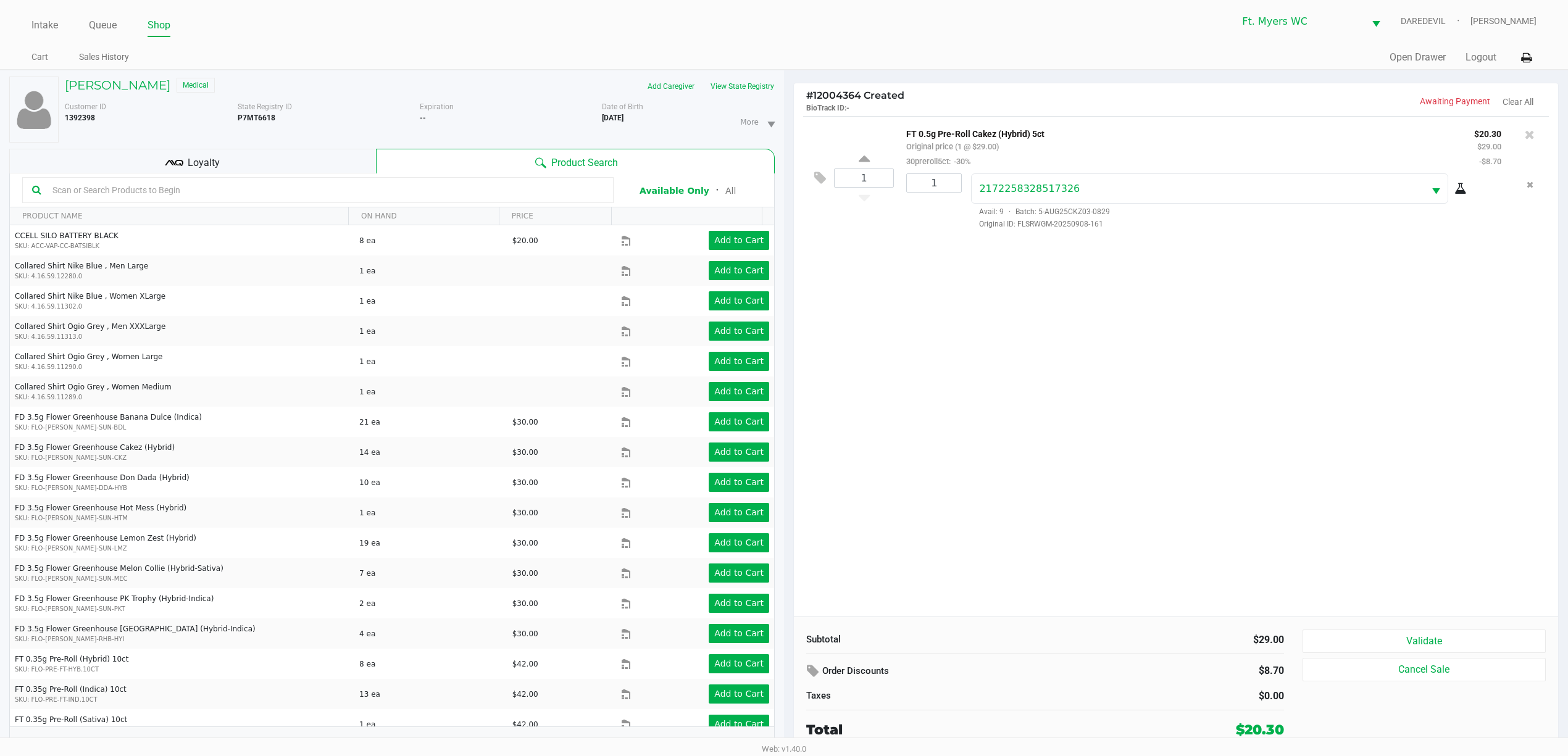
click at [281, 164] on div "Loyalty" at bounding box center [192, 161] width 367 height 25
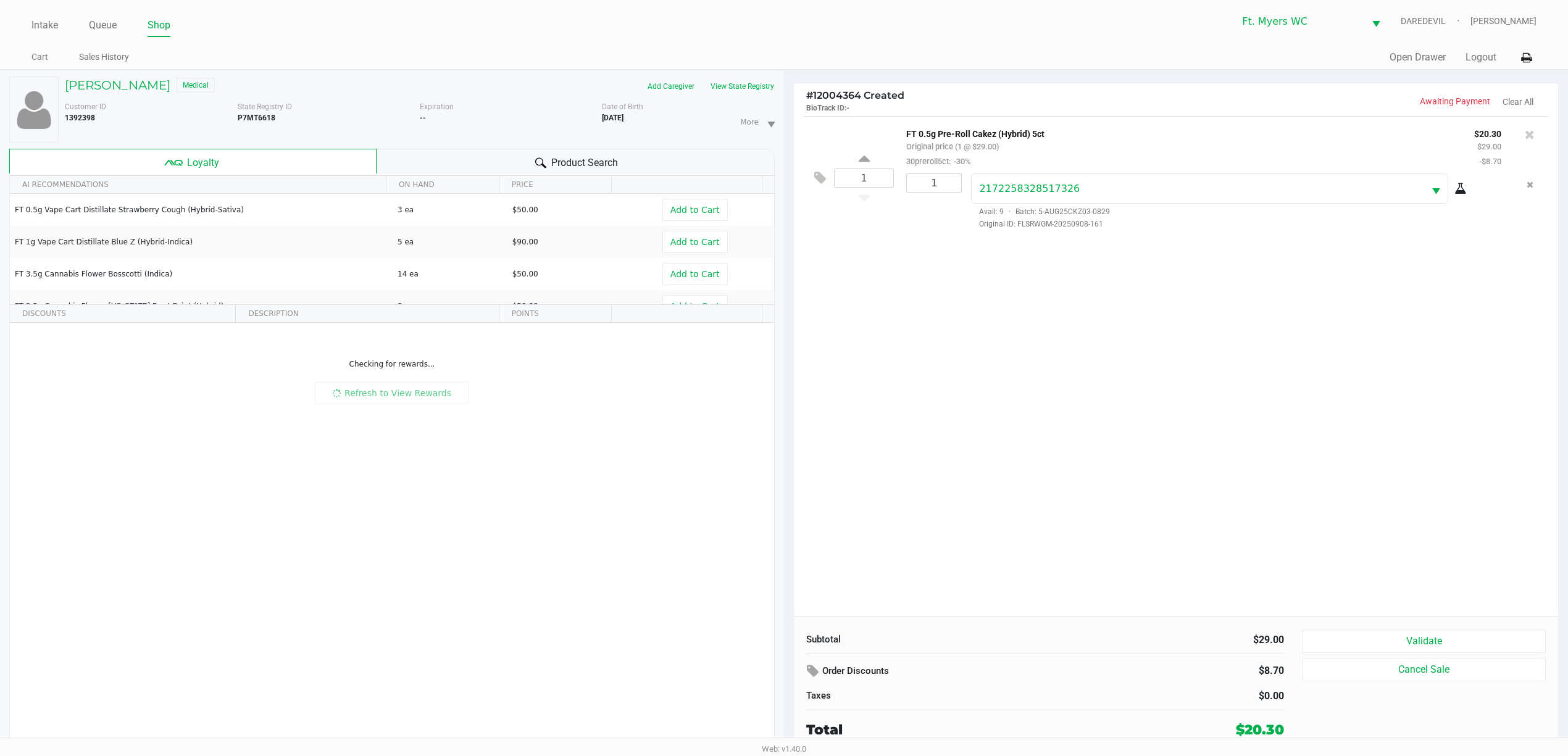
click at [476, 183] on div "AI RECOMMENDATIONS ON HAND PRICE FT 0.5g Vape Cart Distillate Strawberry Cough …" at bounding box center [391, 468] width 765 height 590
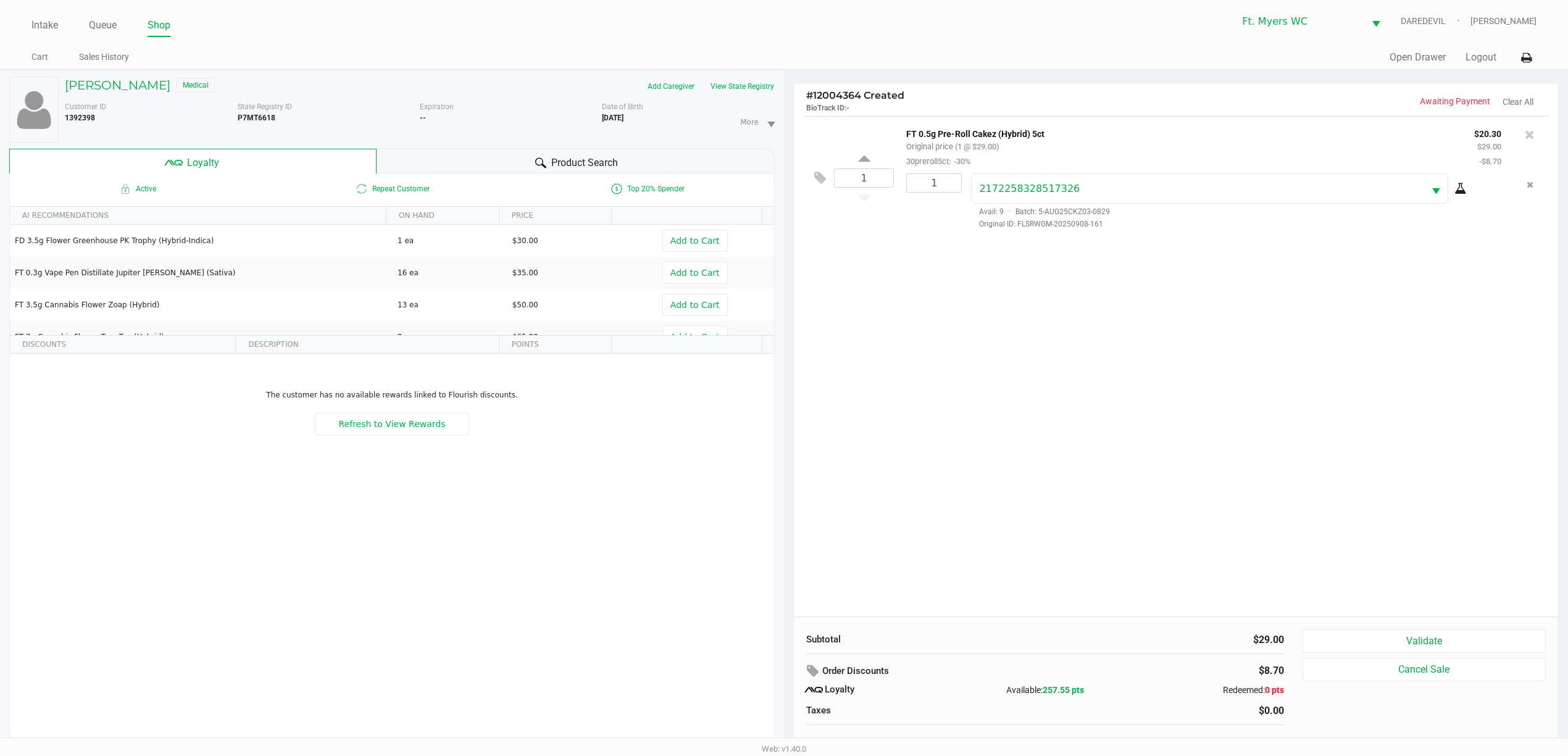
click at [480, 173] on div "Product Search" at bounding box center [575, 161] width 398 height 25
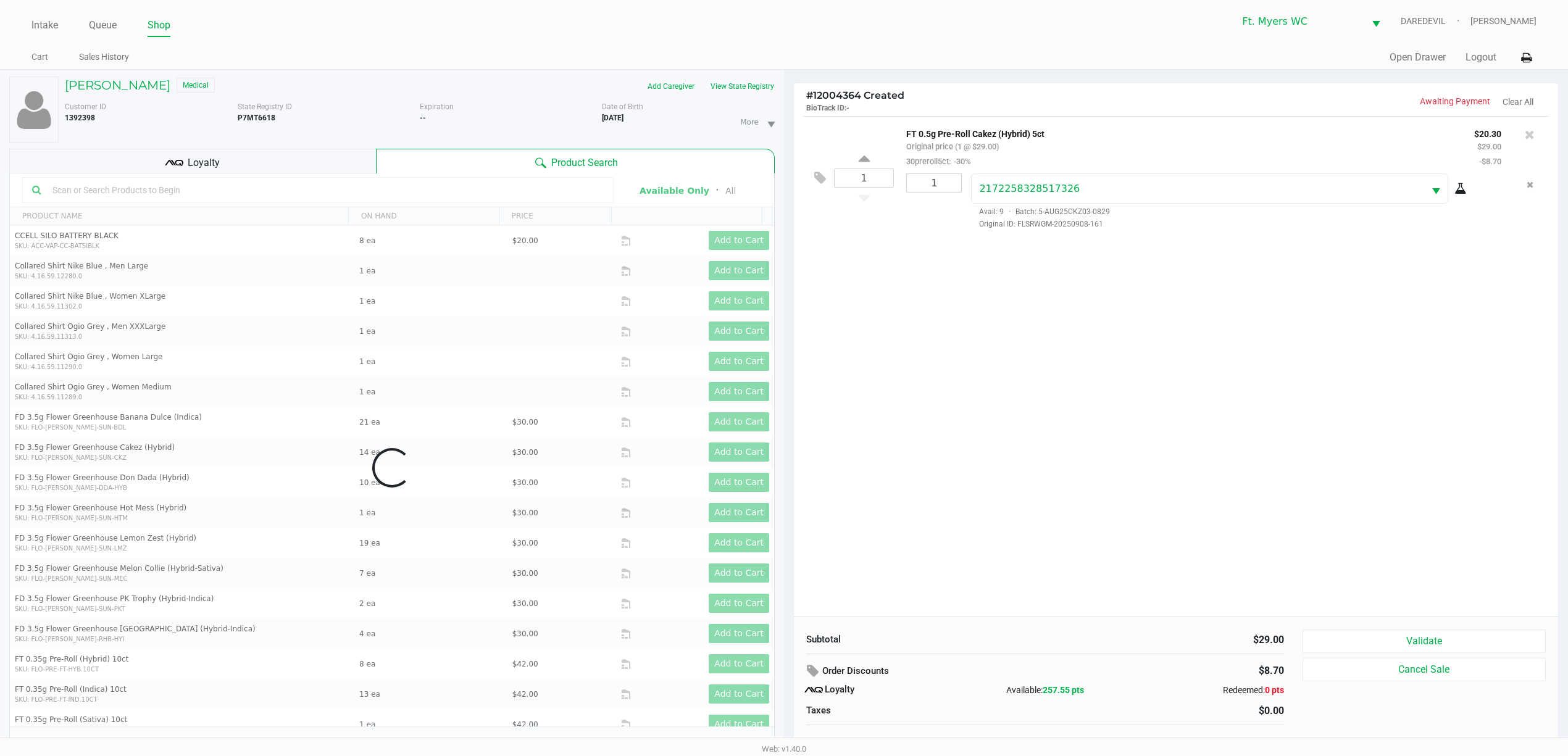
click at [1072, 413] on div "1 FT 0.5g Pre-Roll Cakez (Hybrid) 5ct Original price (1 @ $29.00) 30preroll5ct:…" at bounding box center [1176, 367] width 764 height 501
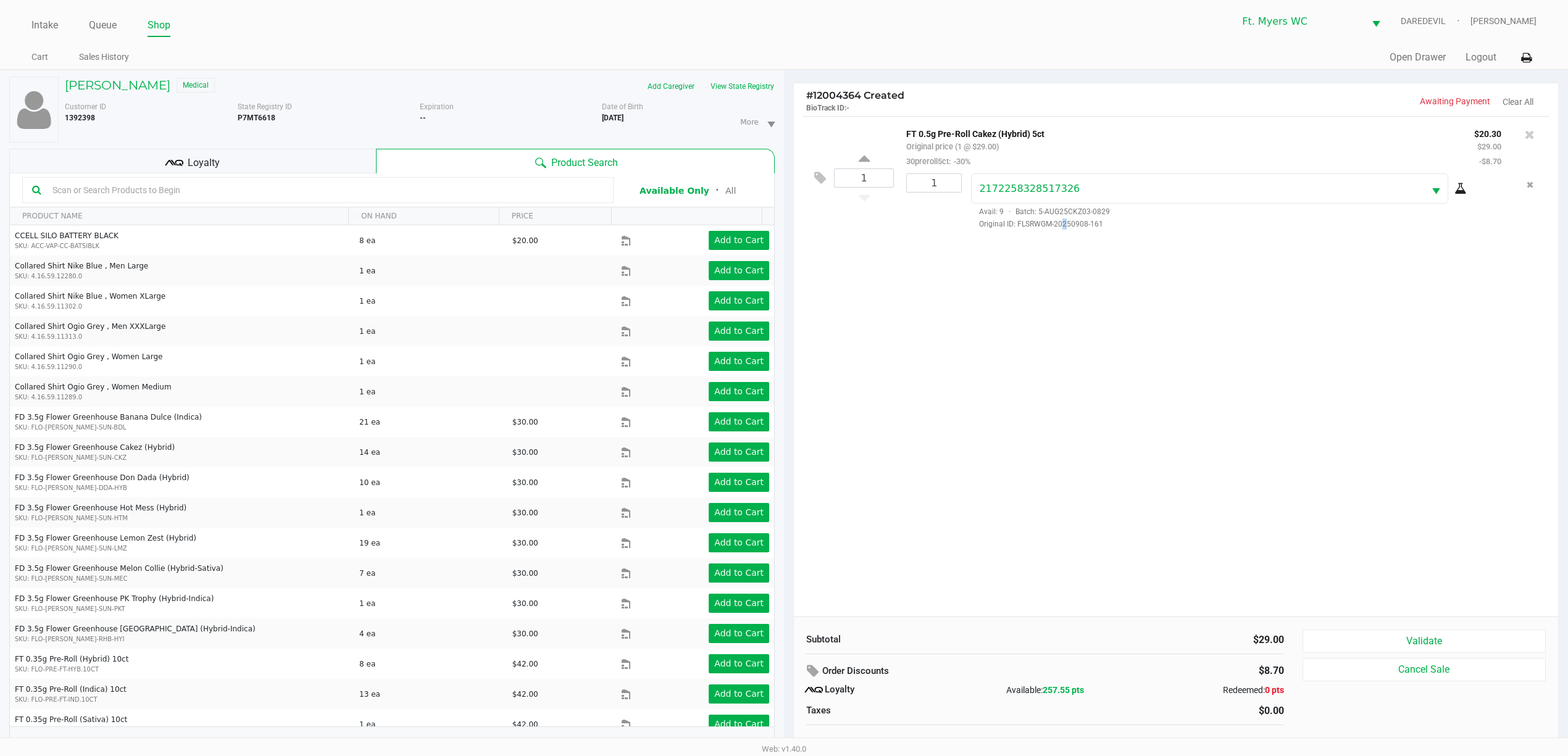
click at [1061, 408] on div "1 FT 0.5g Pre-Roll Cakez (Hybrid) 5ct Original price (1 @ $29.00) 30preroll5ct:…" at bounding box center [1176, 367] width 764 height 501
click at [1073, 381] on div "1 FT 0.5g Pre-Roll Cakez (Hybrid) 5ct Original price (1 @ $29.00) 30preroll5ct:…" at bounding box center [1176, 367] width 764 height 501
click at [951, 349] on div "1 FT 0.5g Pre-Roll Cakez (Hybrid) 5ct Original price (1 @ $29.00) 30preroll5ct:…" at bounding box center [1176, 367] width 764 height 501
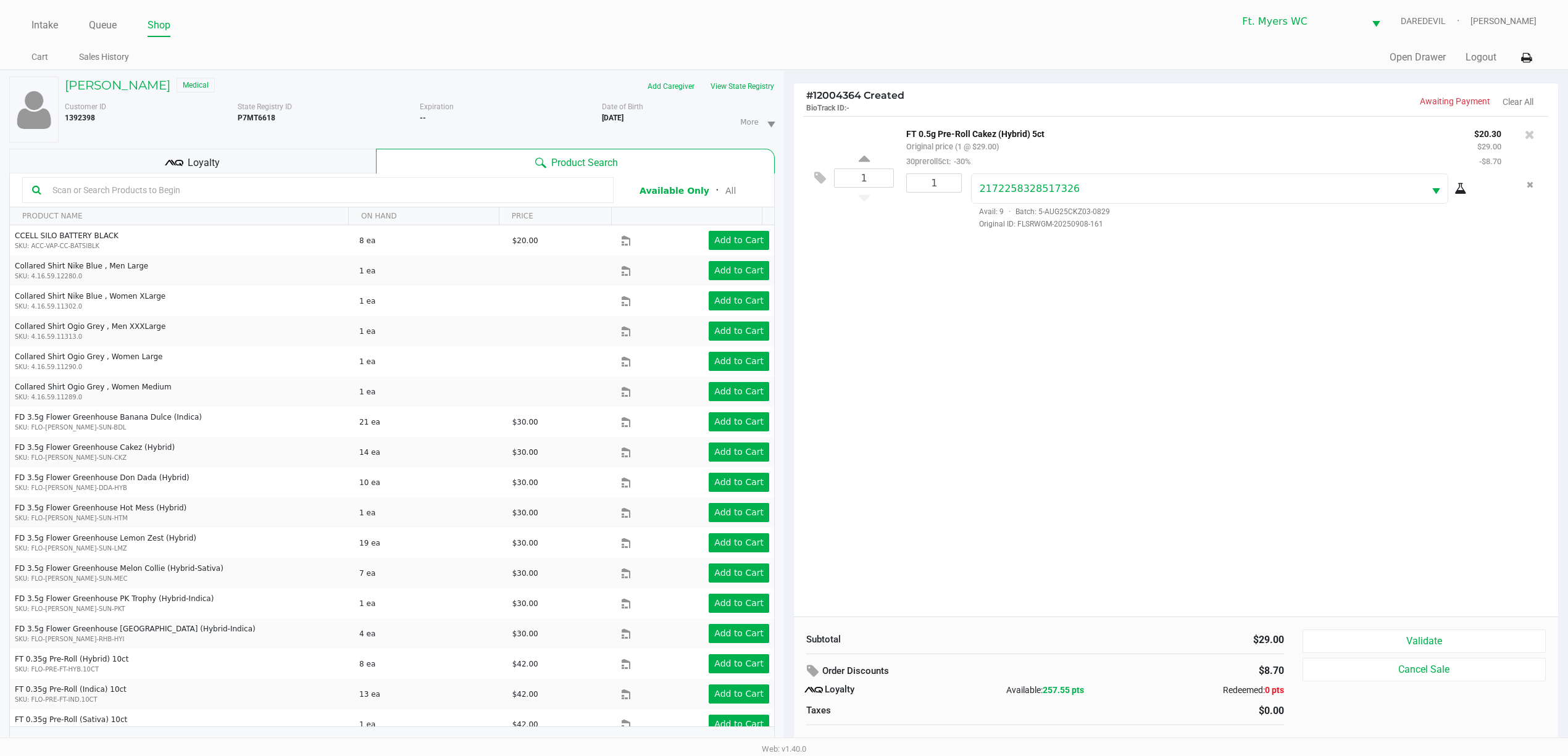
click at [264, 158] on div "Loyalty" at bounding box center [192, 161] width 367 height 25
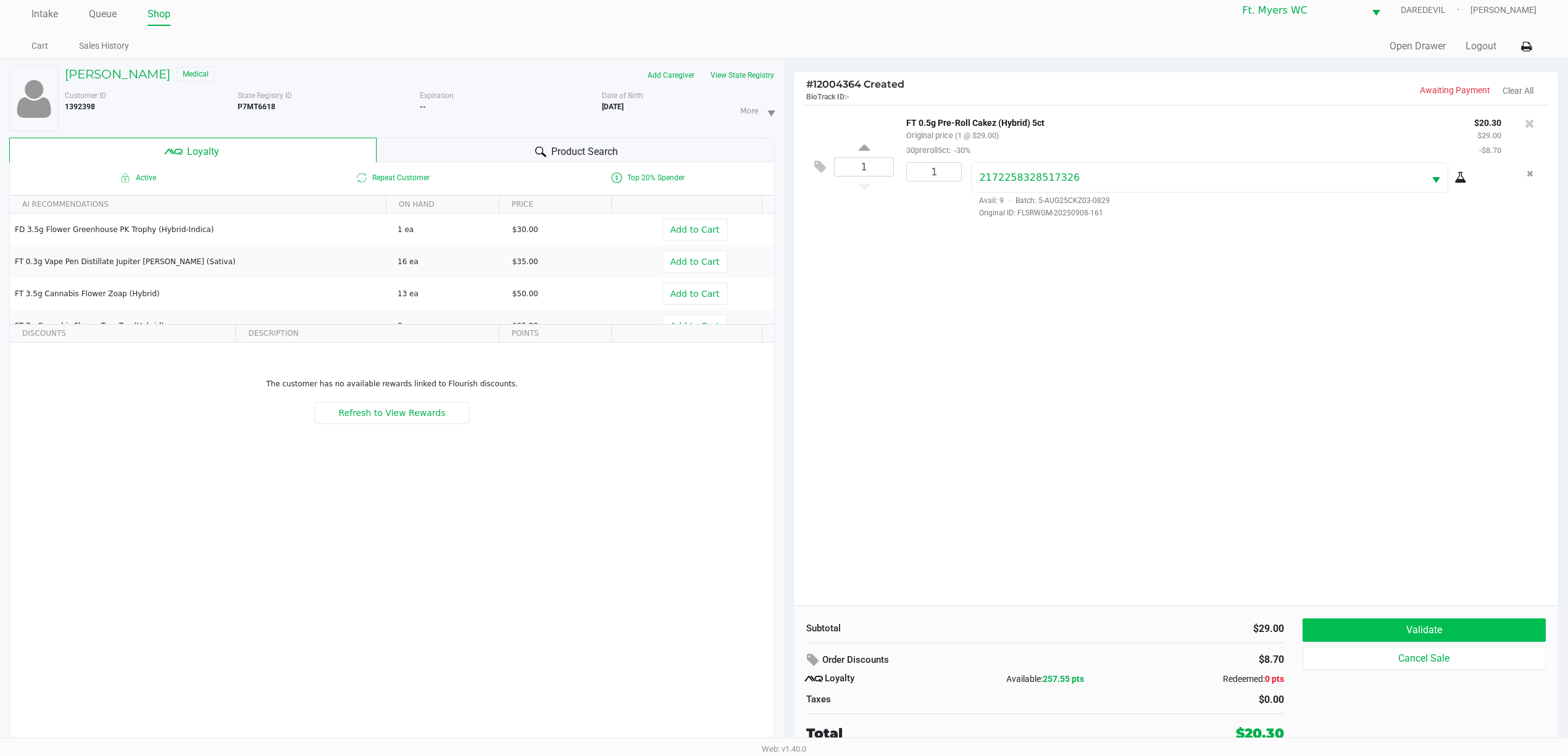
scroll to position [14, 0]
click at [1396, 630] on button "Validate" at bounding box center [1424, 629] width 243 height 24
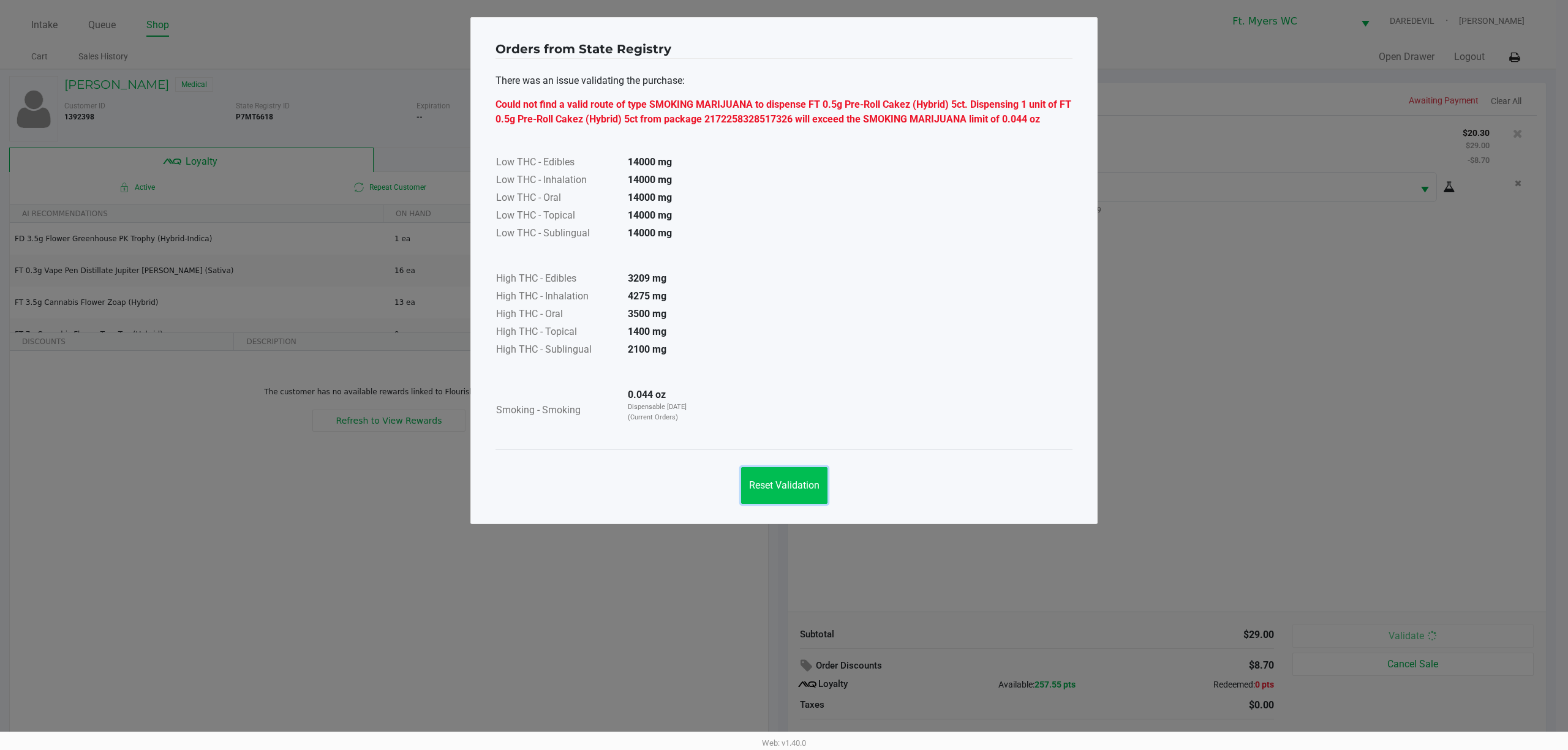
click at [784, 473] on button "Reset Validation" at bounding box center [784, 485] width 86 height 37
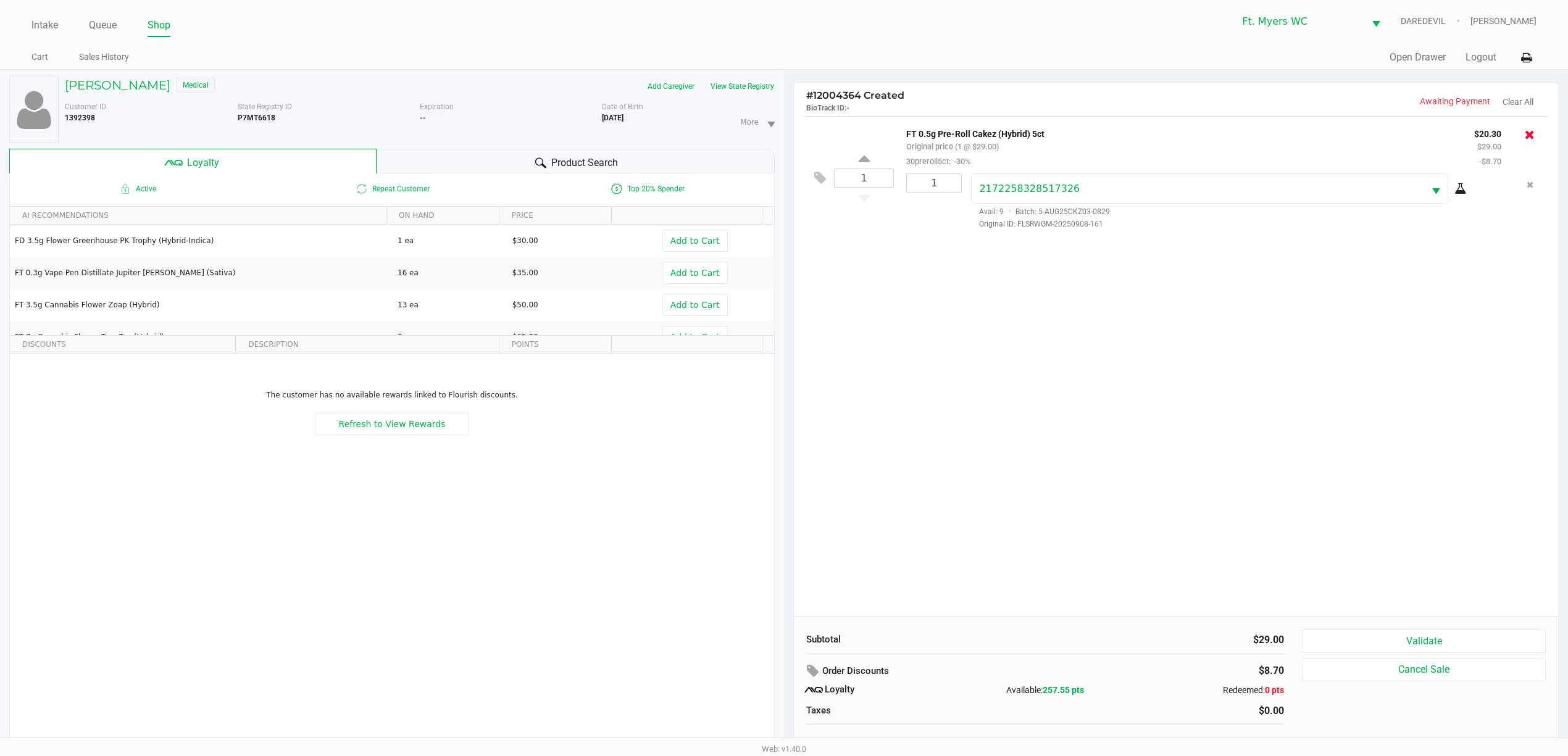
click at [1532, 133] on icon at bounding box center [1529, 134] width 10 height 13
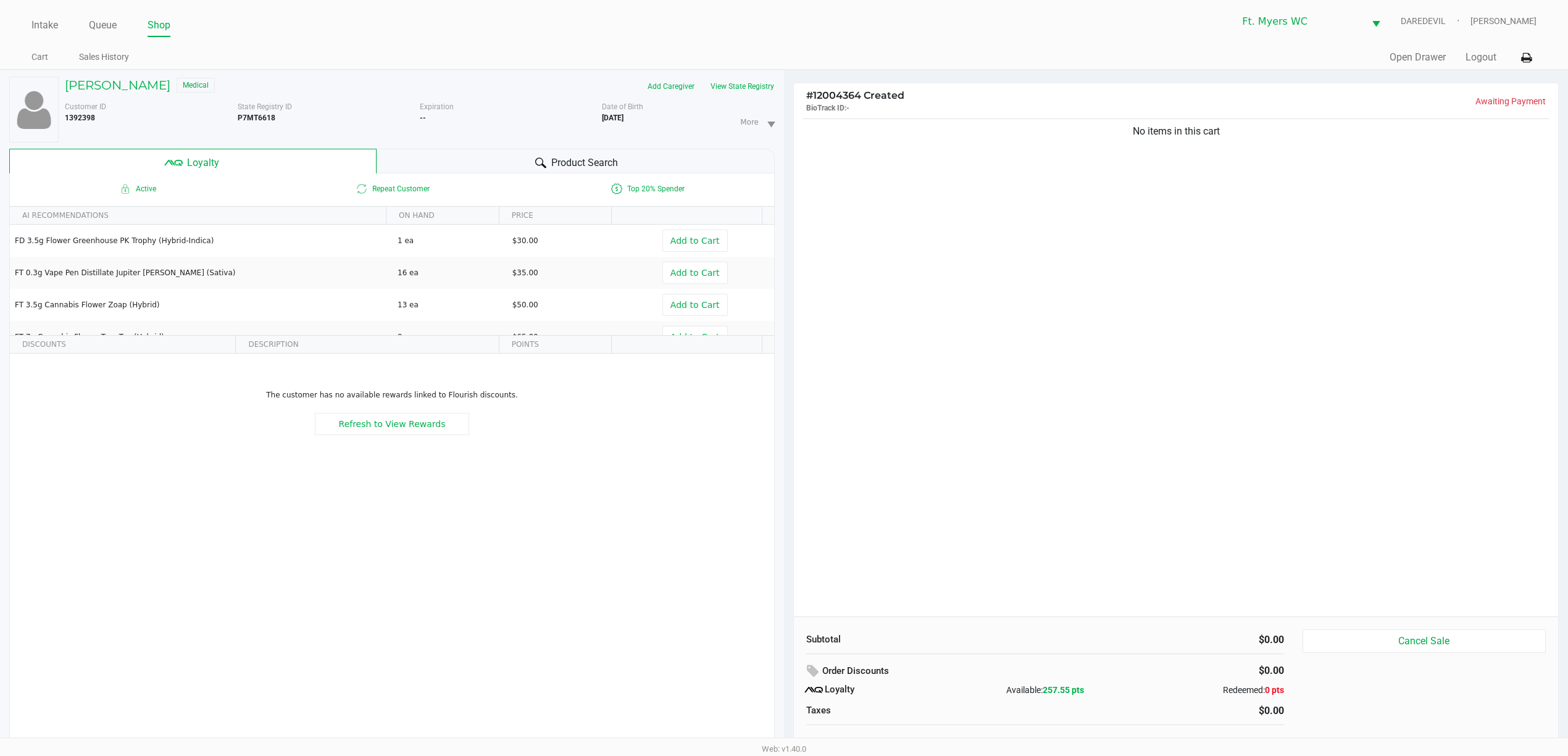
click at [1003, 304] on div "No items in this cart" at bounding box center [1176, 367] width 764 height 501
click at [986, 193] on div "No items in this cart" at bounding box center [1176, 367] width 764 height 501
drag, startPoint x: 178, startPoint y: 83, endPoint x: 895, endPoint y: 150, distance: 720.1
click at [895, 150] on div "ALISSA SHUPPERD Medical Add Caregiver View State Registry Customer ID 1392398 S…" at bounding box center [784, 419] width 1568 height 700
click at [953, 221] on div "No items in this cart" at bounding box center [1176, 367] width 764 height 501
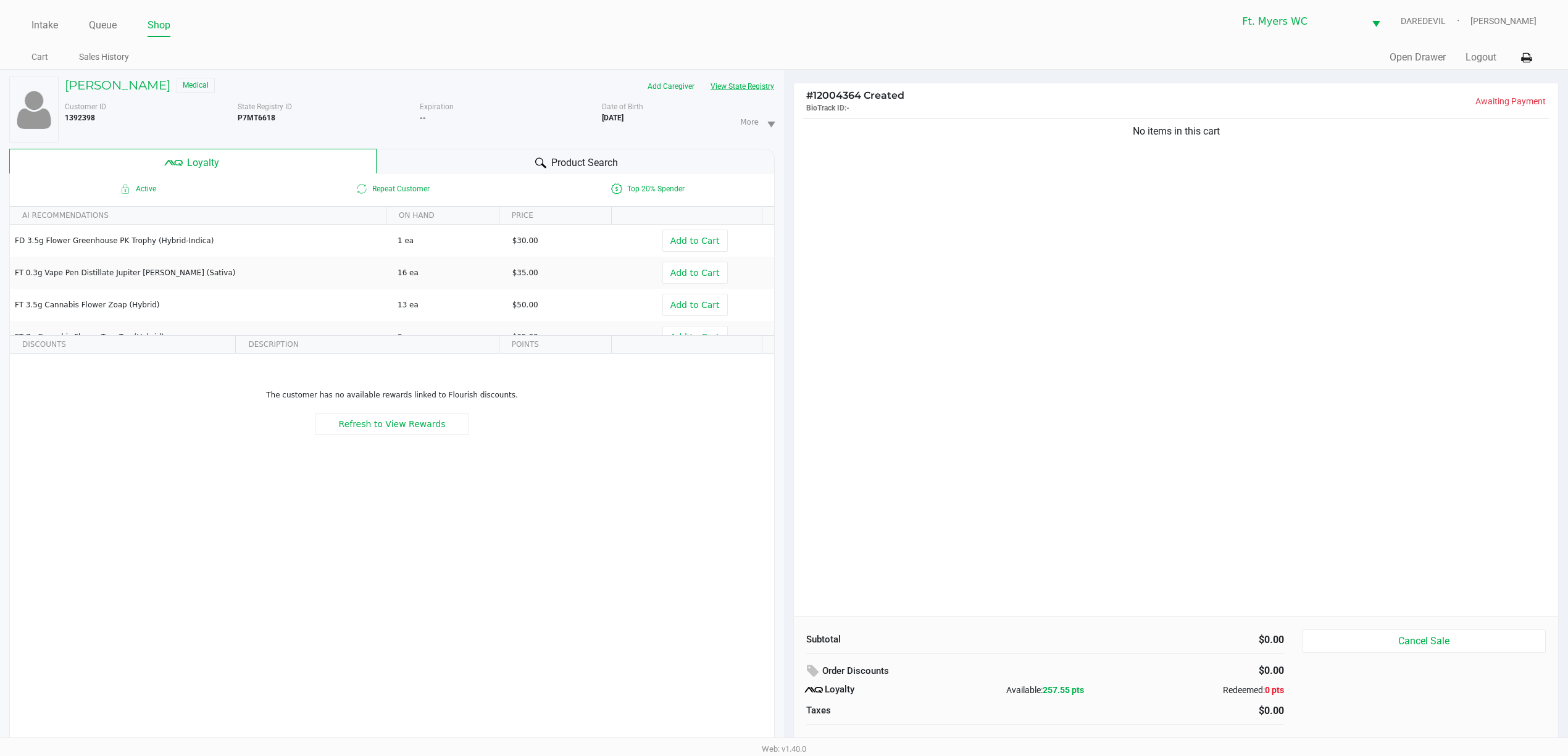
click at [741, 90] on button "View State Registry" at bounding box center [739, 86] width 73 height 20
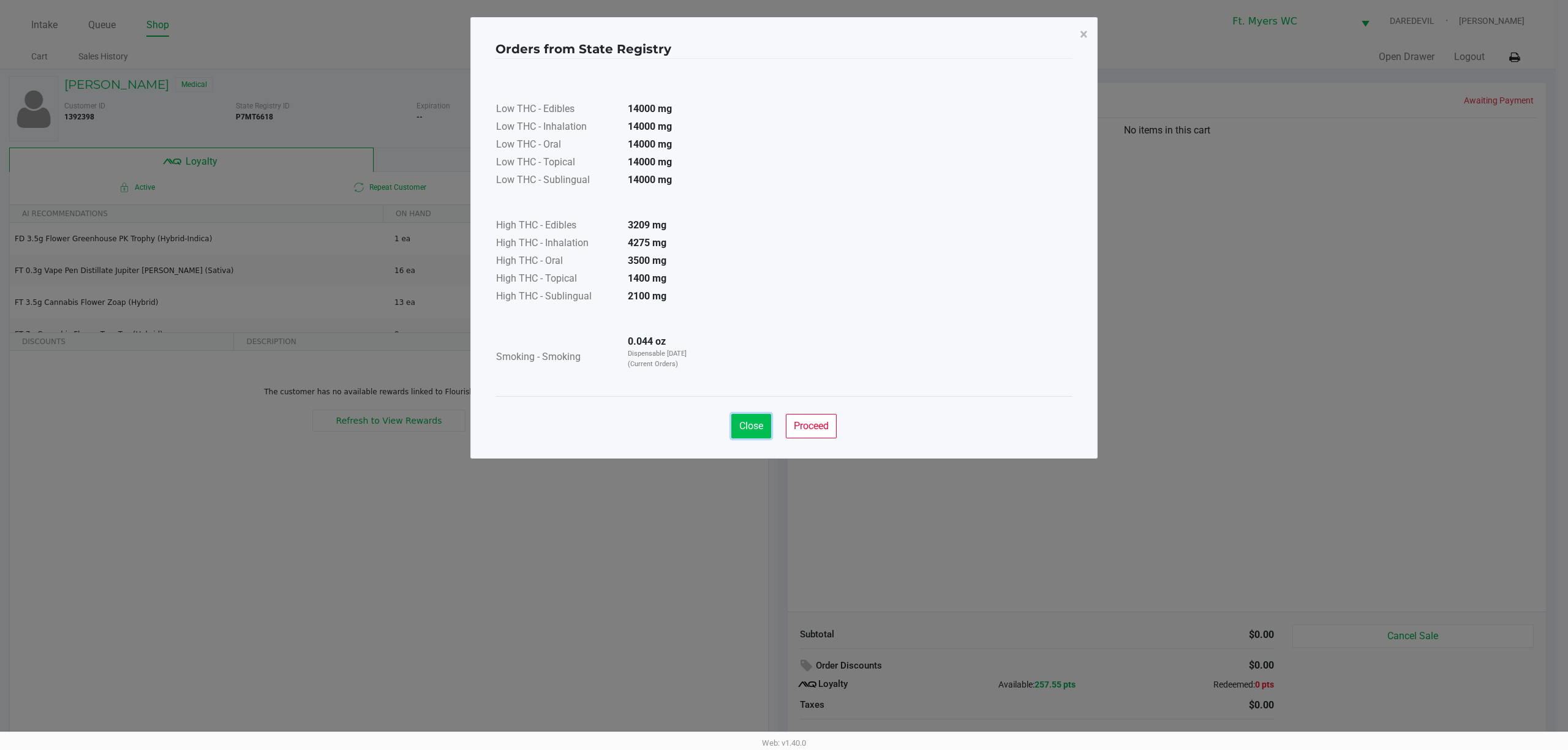
click at [733, 424] on button "Close" at bounding box center [751, 426] width 40 height 24
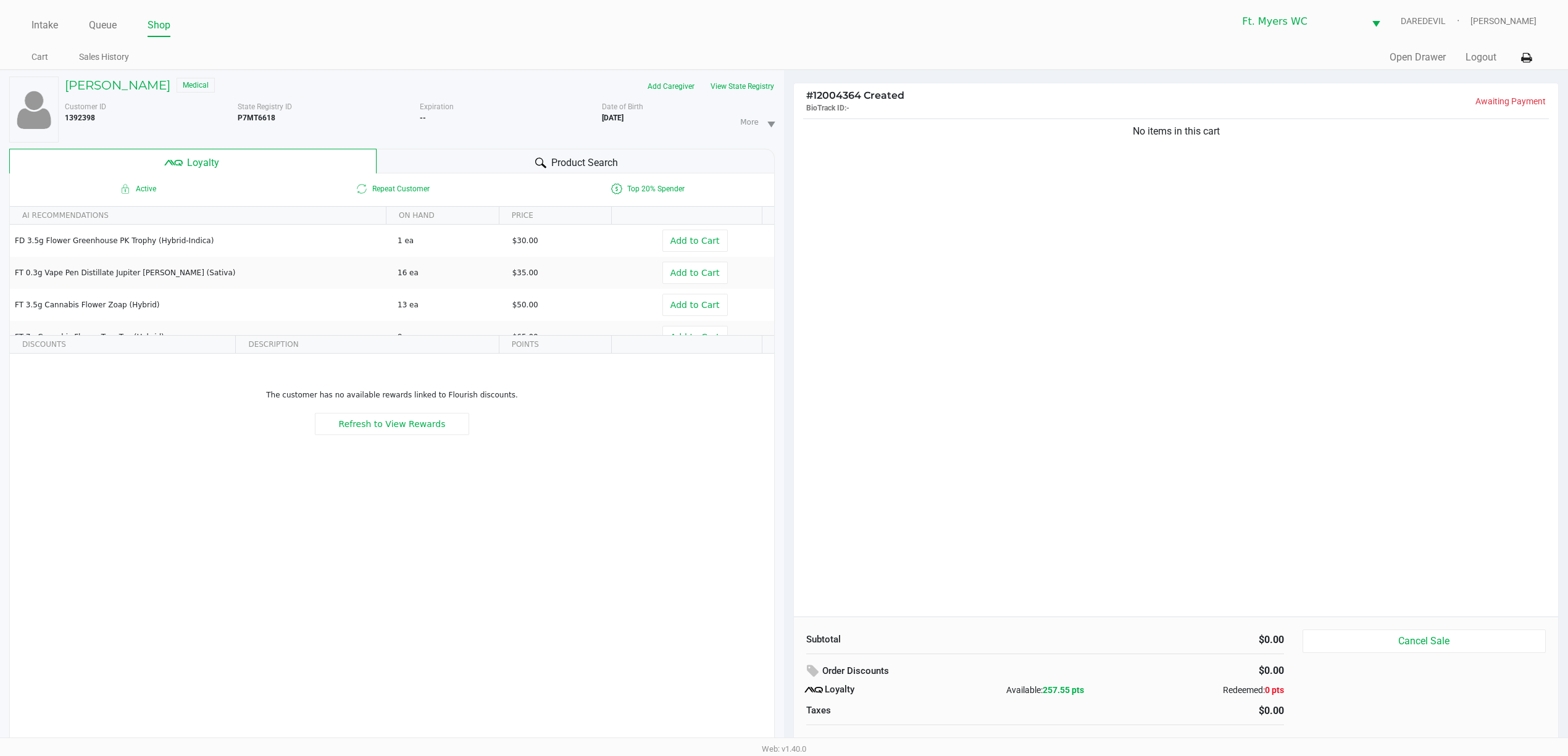
drag, startPoint x: 988, startPoint y: 182, endPoint x: 1248, endPoint y: 116, distance: 268.2
drag, startPoint x: 1248, startPoint y: 116, endPoint x: 944, endPoint y: 72, distance: 307.2
click at [944, 72] on div "# 12004364 Created BioTrack ID: - Awaiting Payment No items in this cart Subtot…" at bounding box center [1176, 420] width 784 height 699
drag, startPoint x: 887, startPoint y: 92, endPoint x: 1269, endPoint y: 114, distance: 382.6
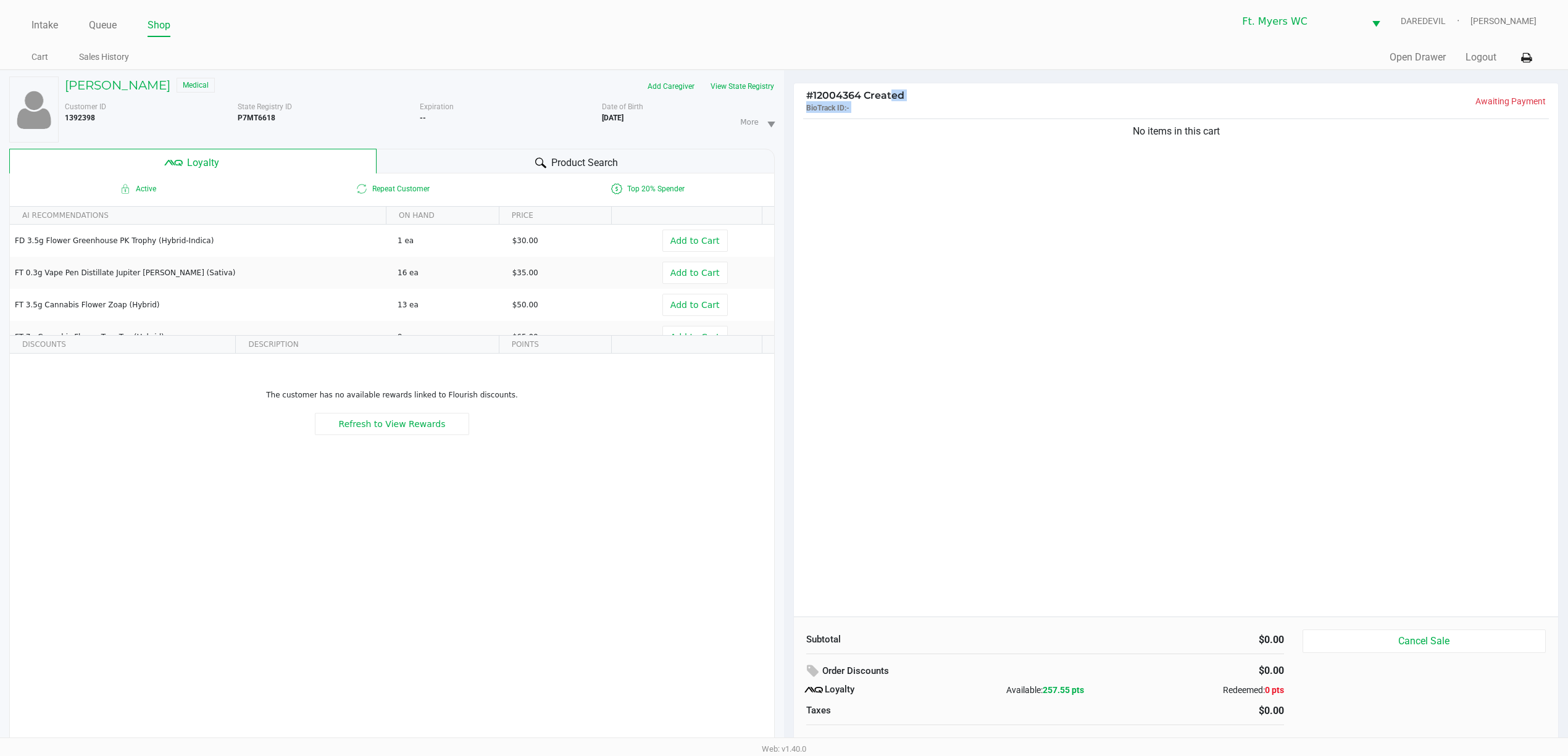
click at [1269, 114] on div "# 12004364 Created BioTrack ID: - Awaiting Payment" at bounding box center [1176, 100] width 764 height 33
click at [526, 133] on div "Expiration --" at bounding box center [511, 123] width 182 height 42
click at [536, 152] on div "Product Search" at bounding box center [575, 161] width 398 height 25
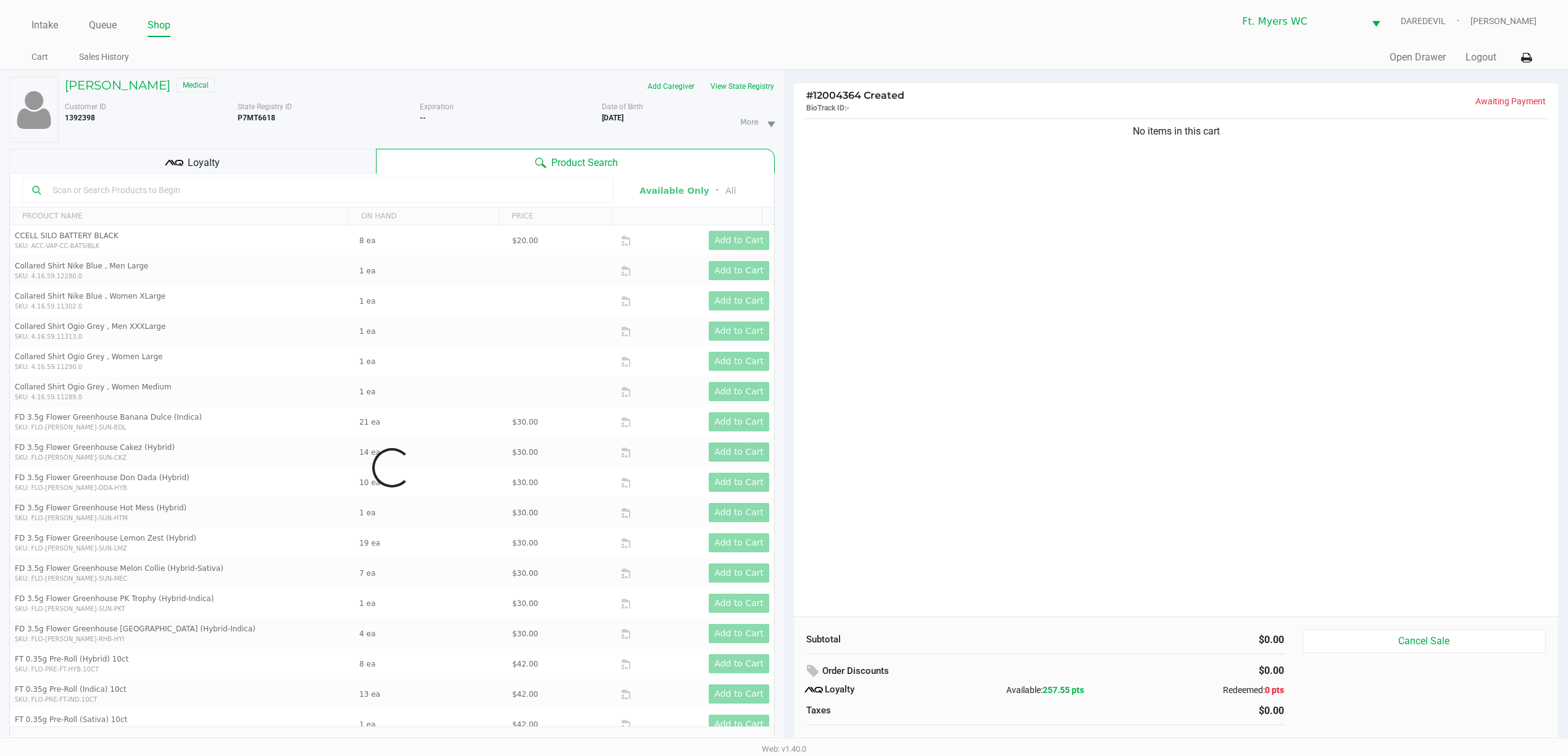
click at [302, 169] on div "Loyalty" at bounding box center [192, 161] width 367 height 25
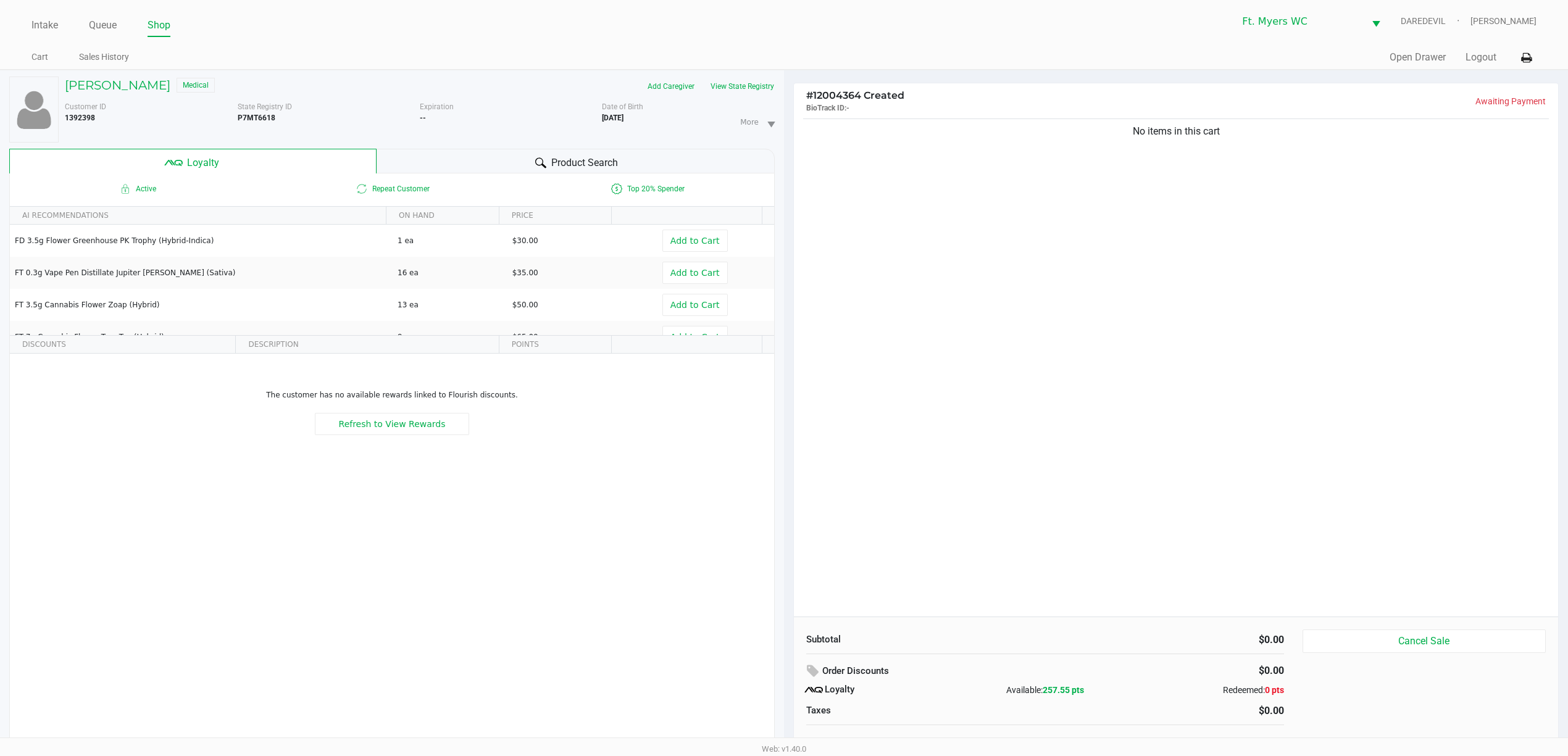
click at [1181, 254] on div "No items in this cart" at bounding box center [1176, 367] width 764 height 501
click at [732, 69] on ul "Cart Sales History" at bounding box center [407, 58] width 752 height 21
click at [739, 102] on div "Customer ID 1392398 State Registry ID P7MT6618 Expiration -- More Date of Birth…" at bounding box center [419, 119] width 729 height 46
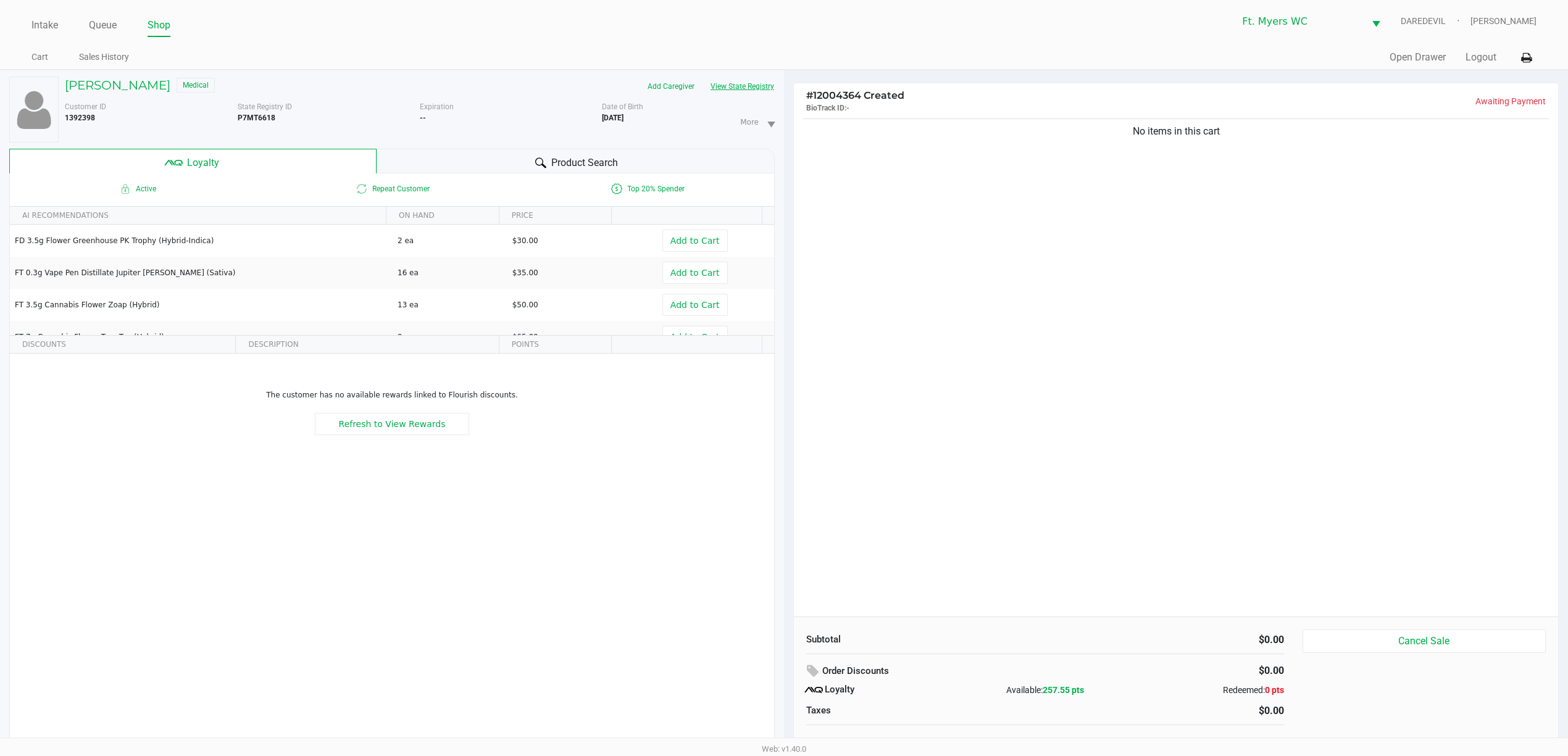
click at [740, 94] on button "View State Registry" at bounding box center [739, 86] width 73 height 20
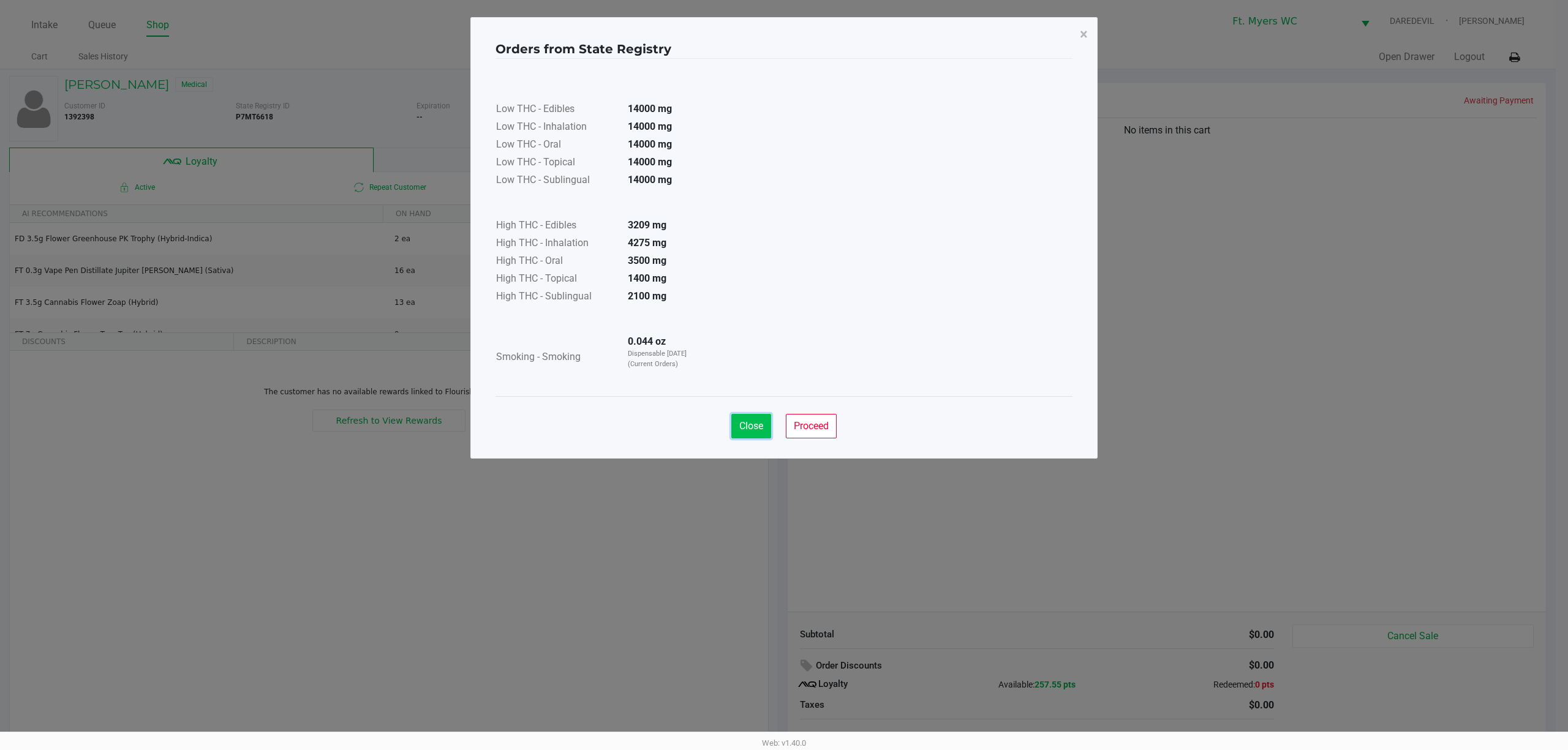
click at [733, 419] on button "Close" at bounding box center [751, 426] width 40 height 24
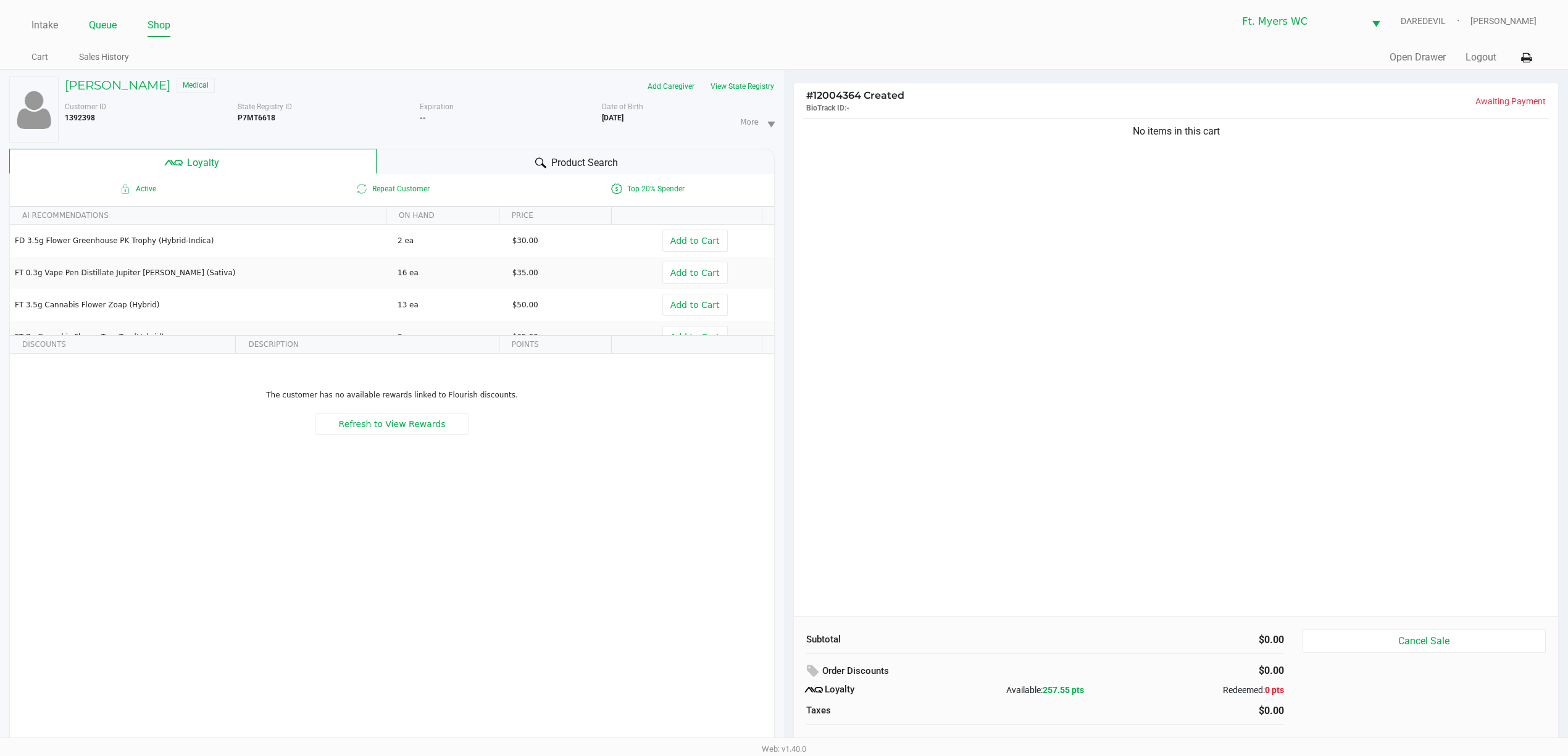
click at [105, 28] on link "Queue" at bounding box center [103, 25] width 28 height 17
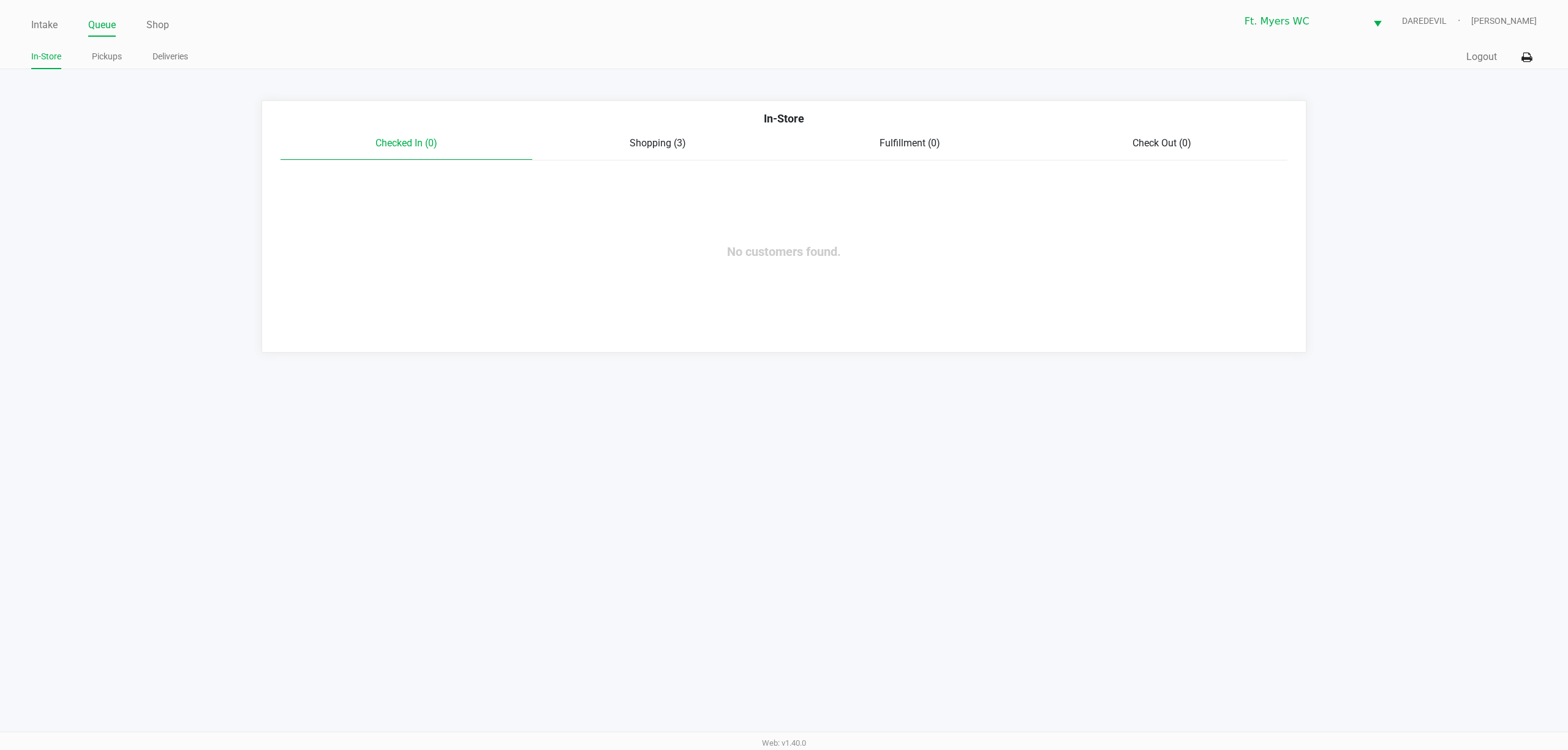
click at [643, 145] on span "Shopping (3)" at bounding box center [657, 142] width 57 height 12
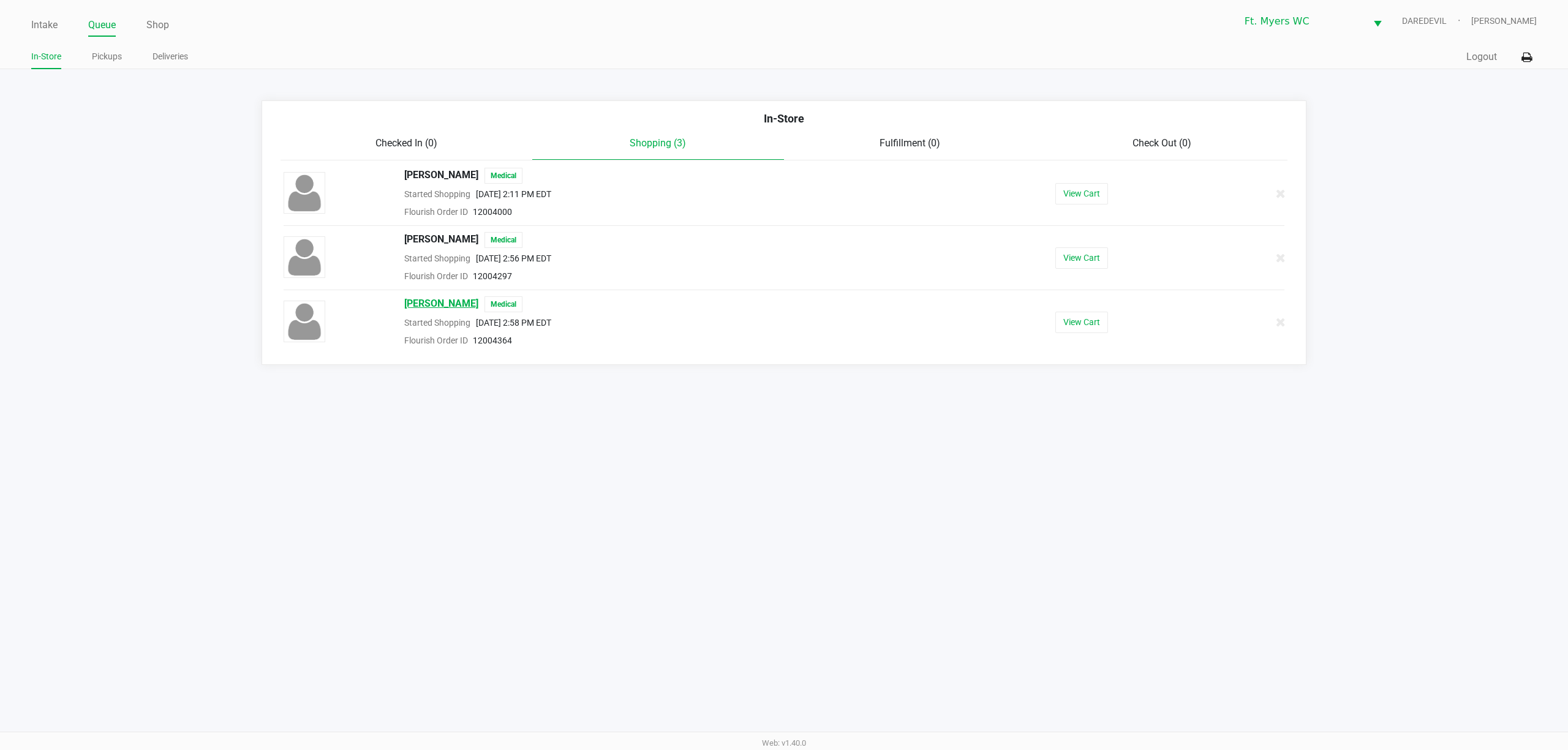
click at [436, 302] on span "ALISSA SHUPPERD" at bounding box center [441, 304] width 74 height 16
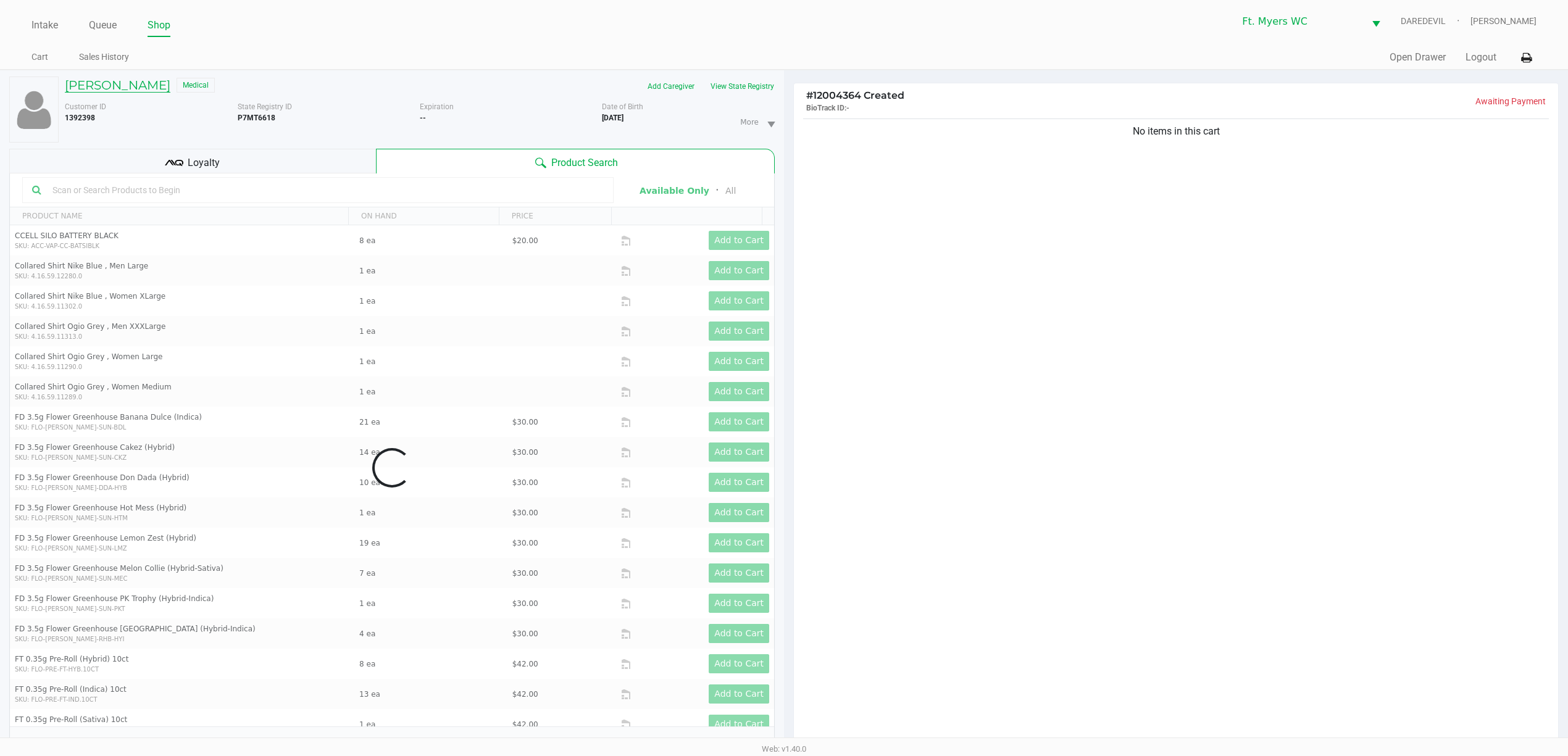
click at [151, 90] on h5 "ALISSA SHUPPERD" at bounding box center [117, 85] width 105 height 15
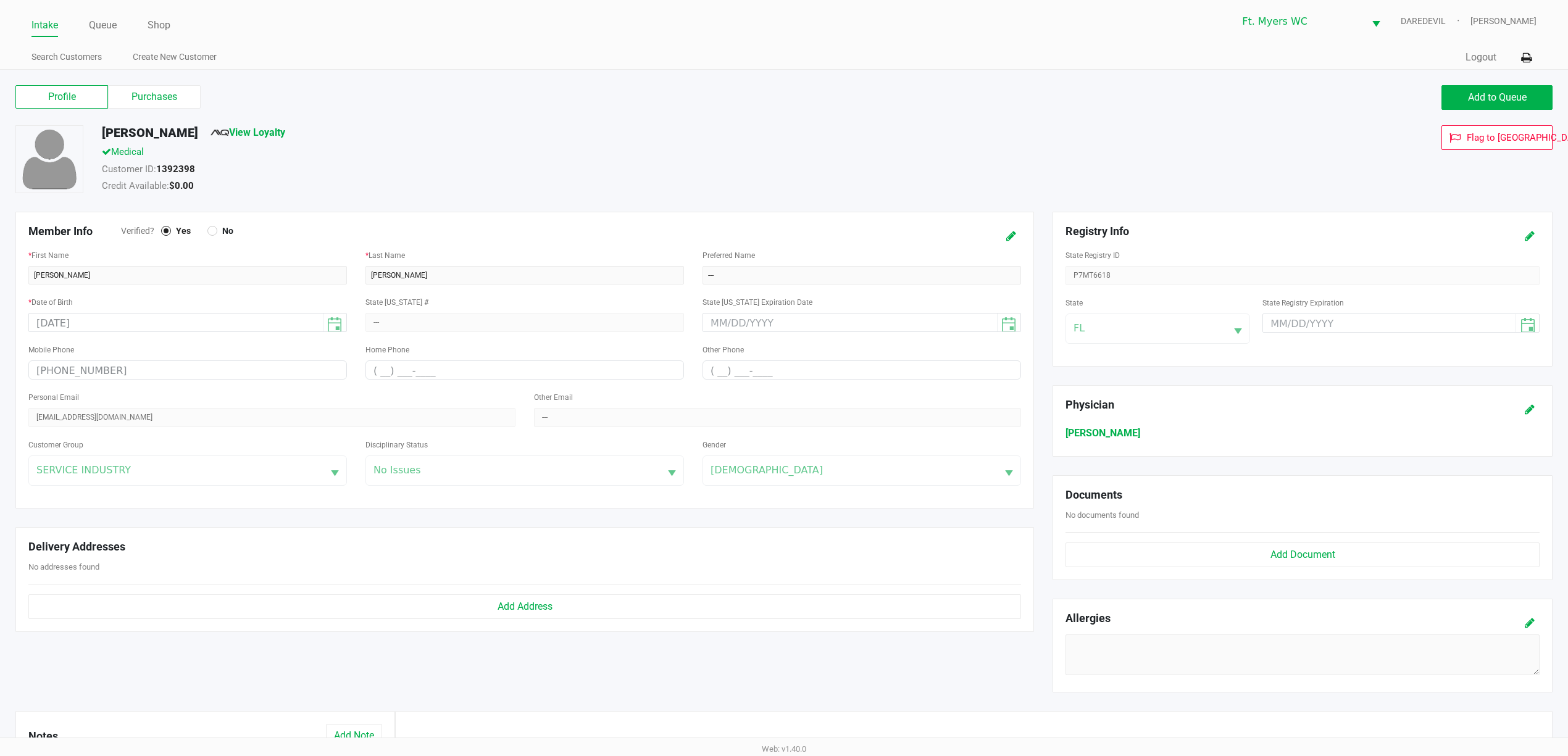
click at [171, 93] on label "Purchases" at bounding box center [154, 97] width 93 height 24
click at [0, 0] on 1 "Purchases" at bounding box center [0, 0] width 0 height 0
click at [171, 93] on label "Purchases" at bounding box center [154, 97] width 93 height 24
click at [0, 0] on 1 "Purchases" at bounding box center [0, 0] width 0 height 0
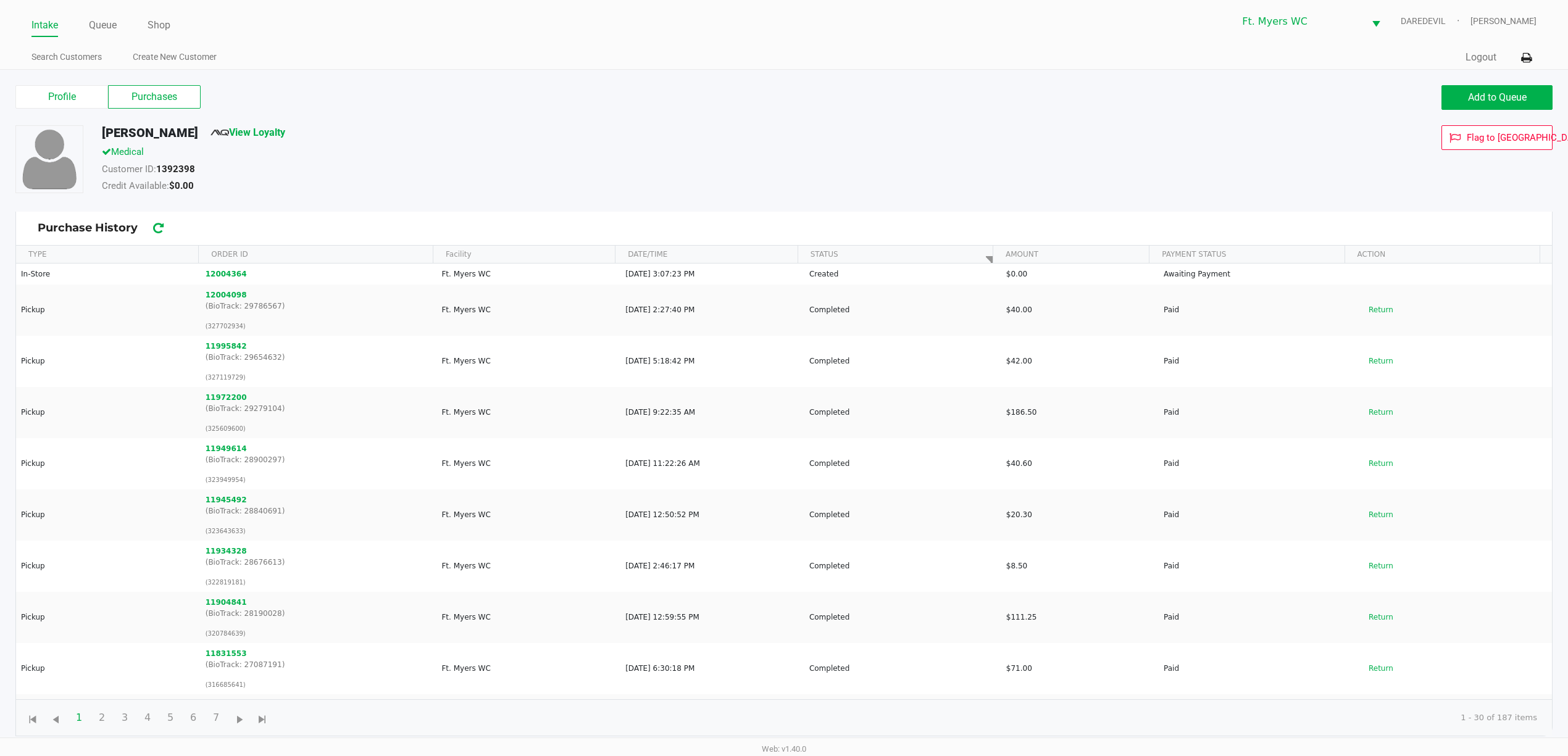
click at [633, 184] on div "Credit Available: $0.00" at bounding box center [583, 187] width 980 height 17
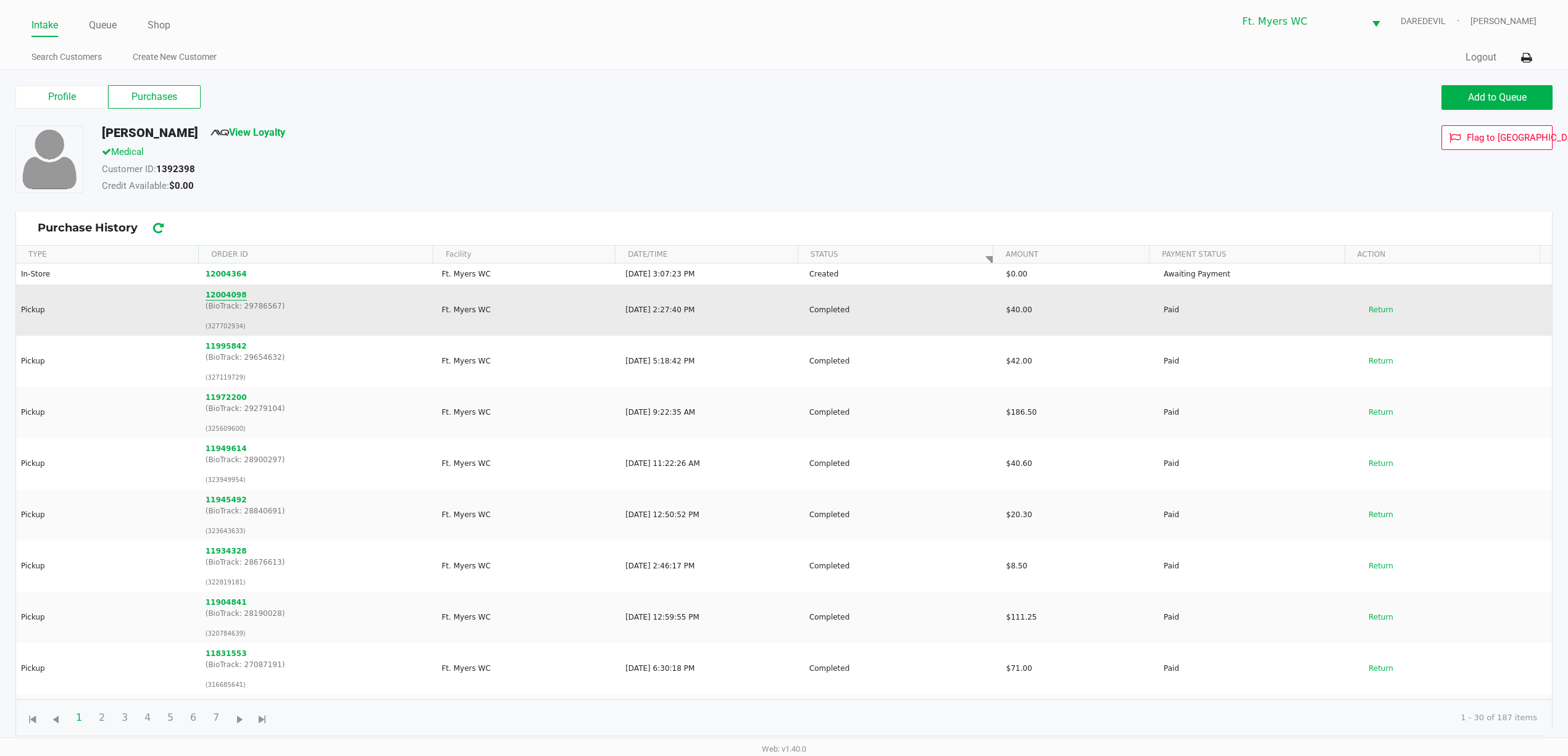
click at [218, 299] on button "12004098" at bounding box center [227, 295] width 42 height 11
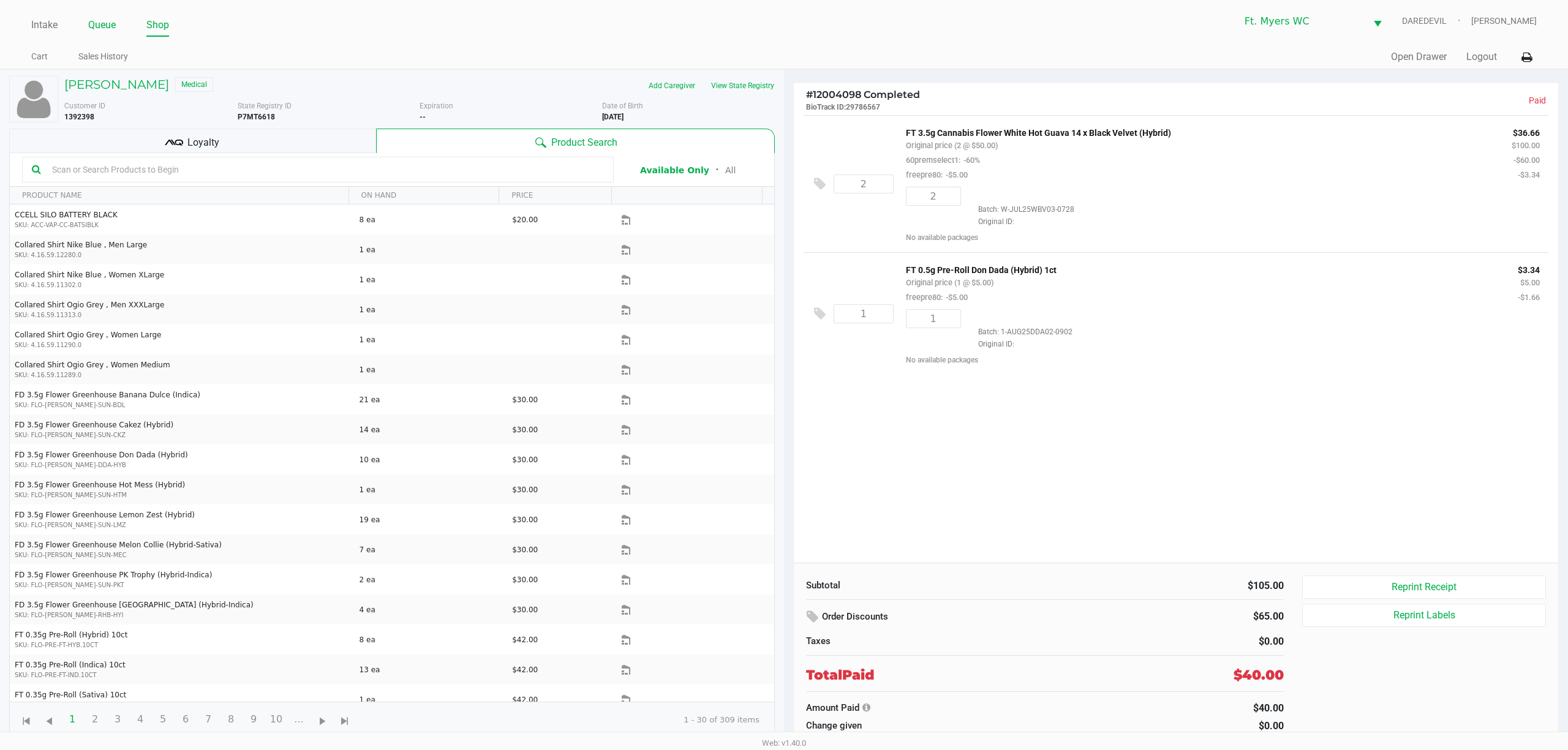
click at [116, 20] on link "Queue" at bounding box center [102, 24] width 28 height 17
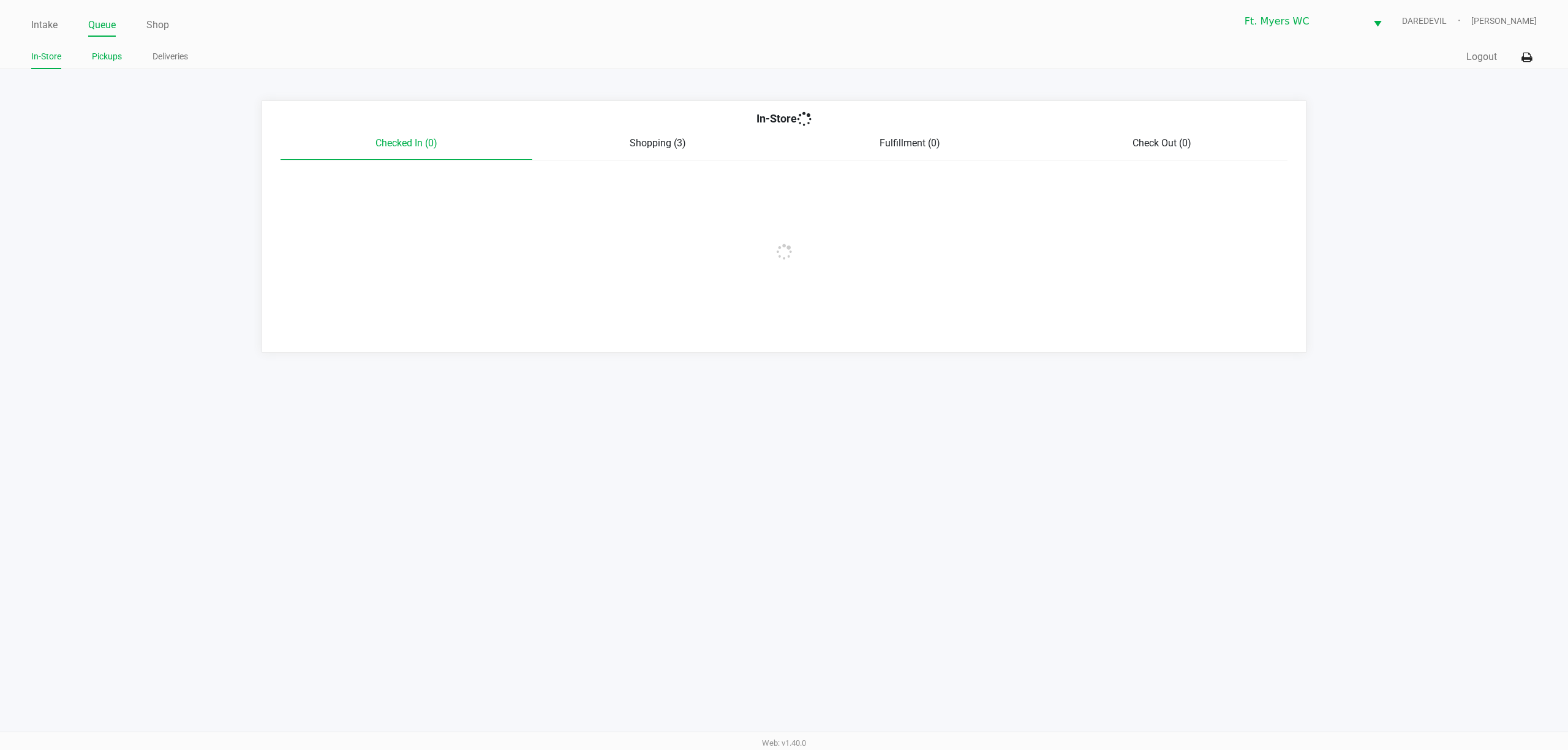
click at [121, 64] on link "Pickups" at bounding box center [106, 56] width 30 height 15
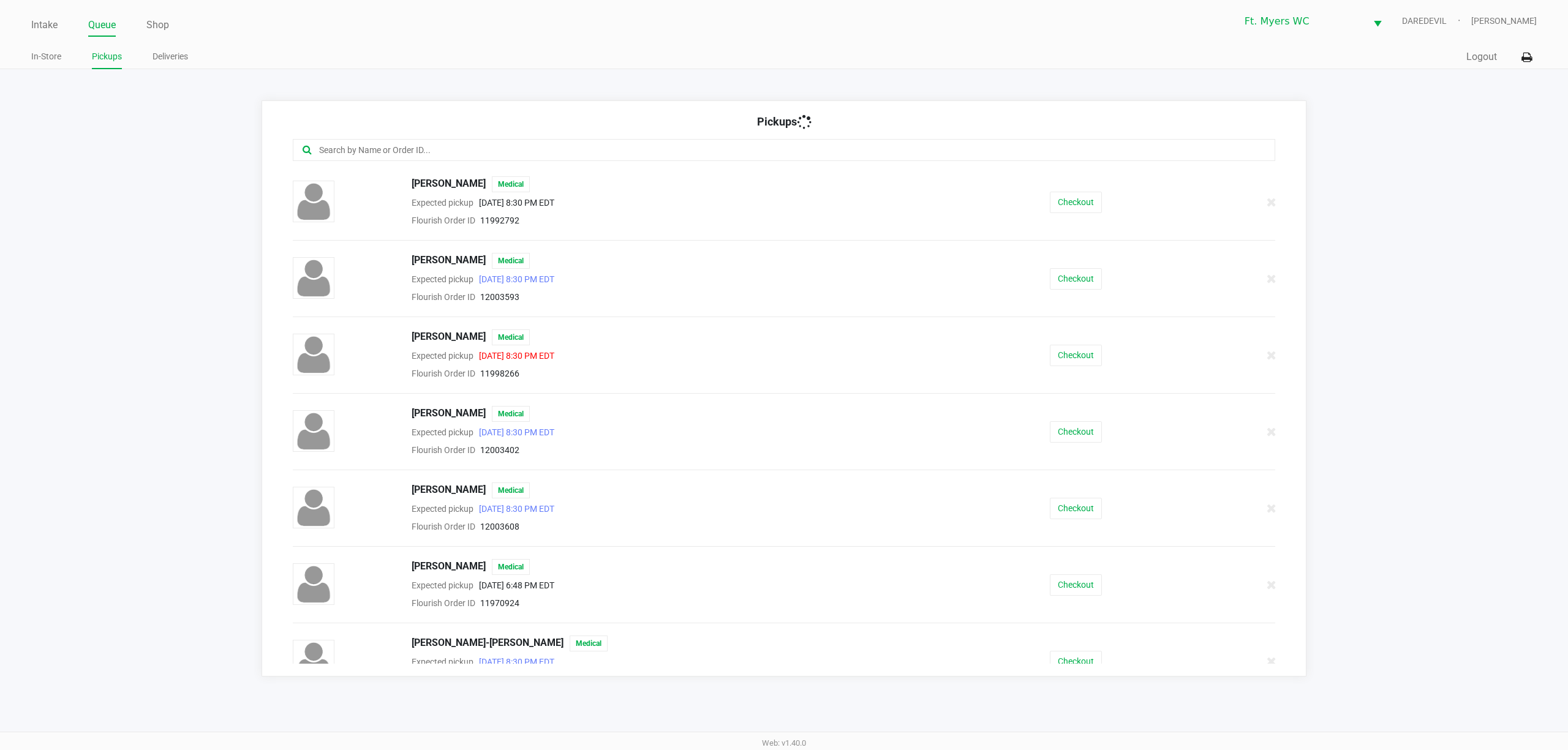
click at [121, 31] on ul "Intake Queue Shop" at bounding box center [408, 25] width 753 height 21
click at [113, 28] on link "Queue" at bounding box center [102, 24] width 28 height 17
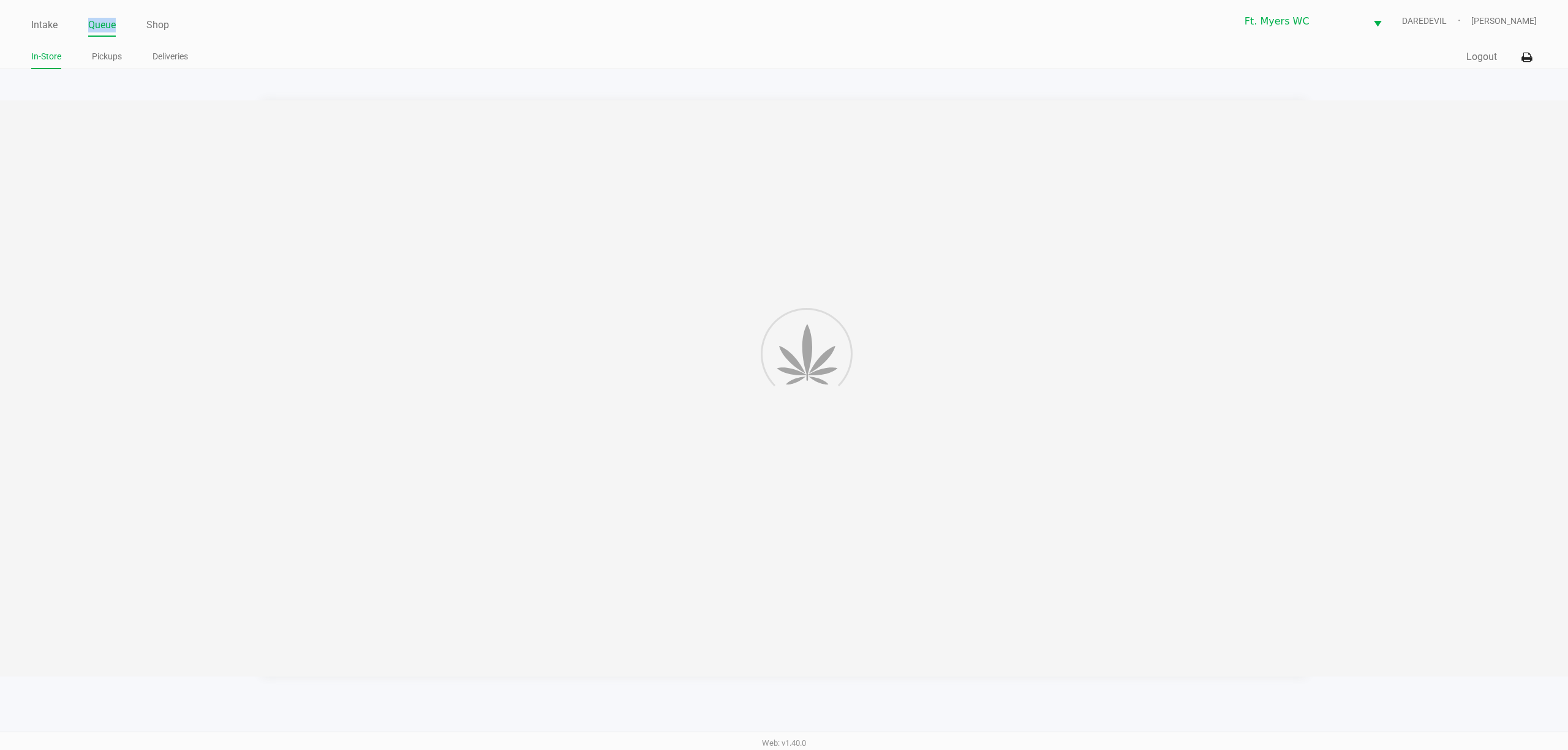
click at [113, 28] on link "Queue" at bounding box center [102, 24] width 28 height 17
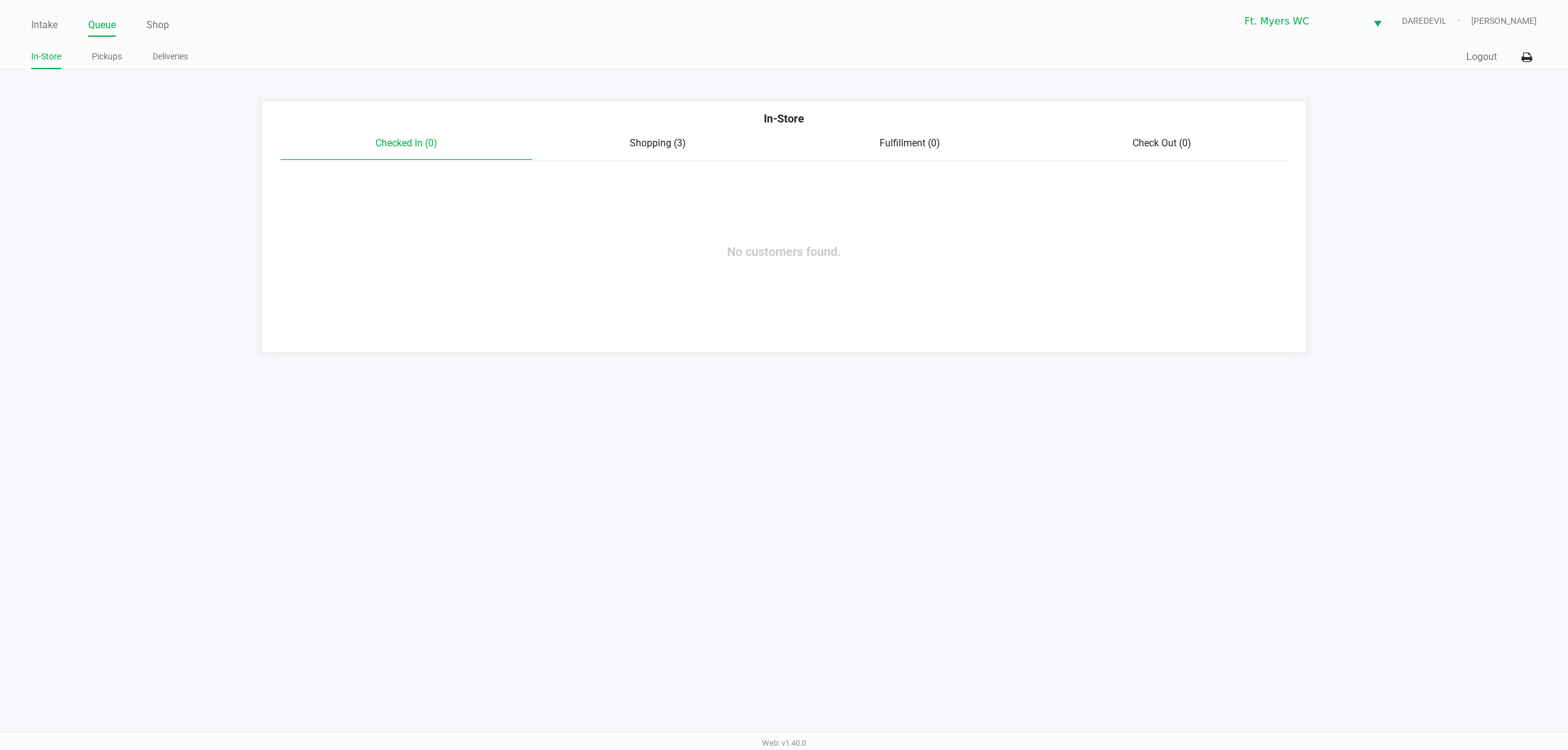
click at [626, 140] on div "Shopping (3)" at bounding box center [658, 143] width 252 height 14
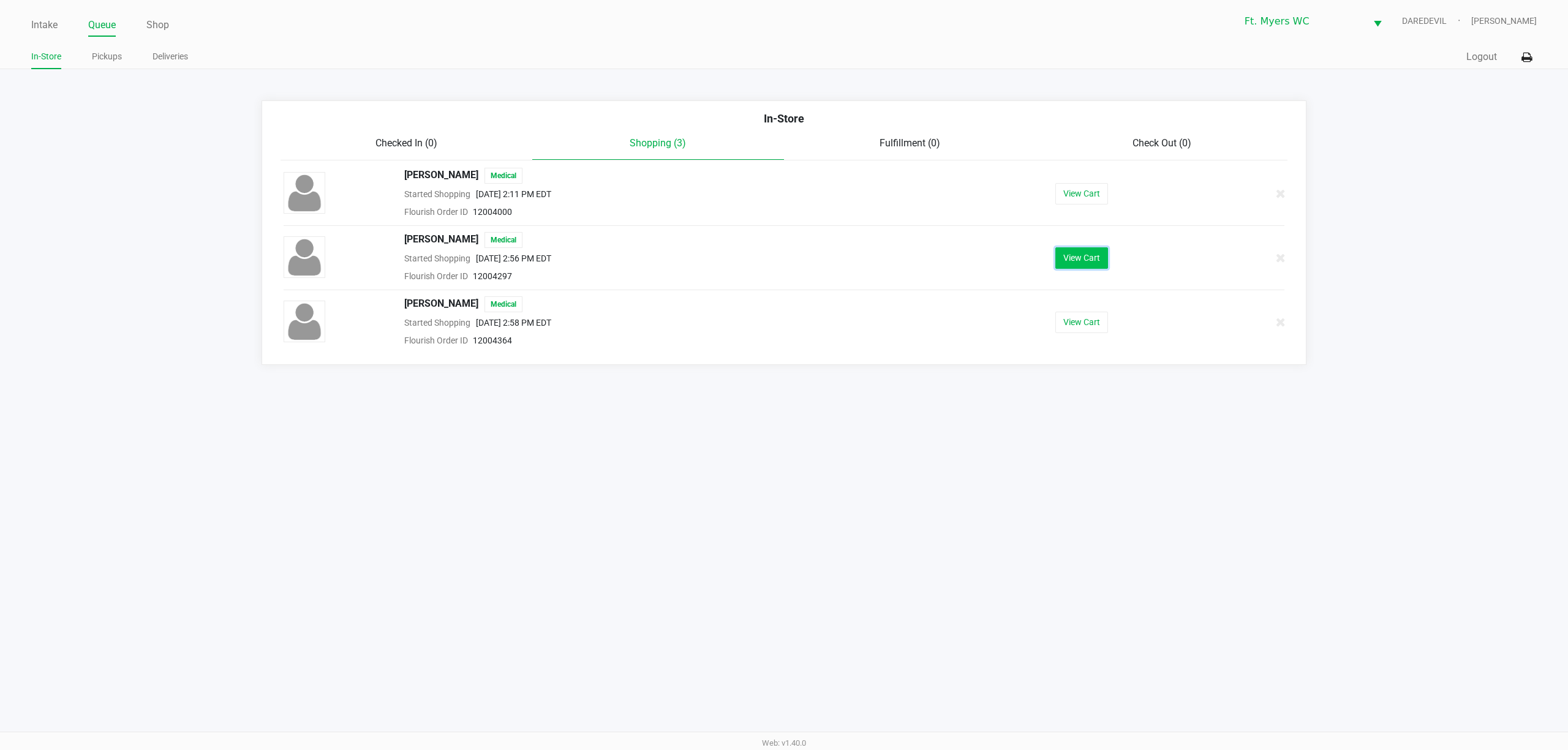
click at [1072, 268] on button "View Cart" at bounding box center [1082, 258] width 53 height 22
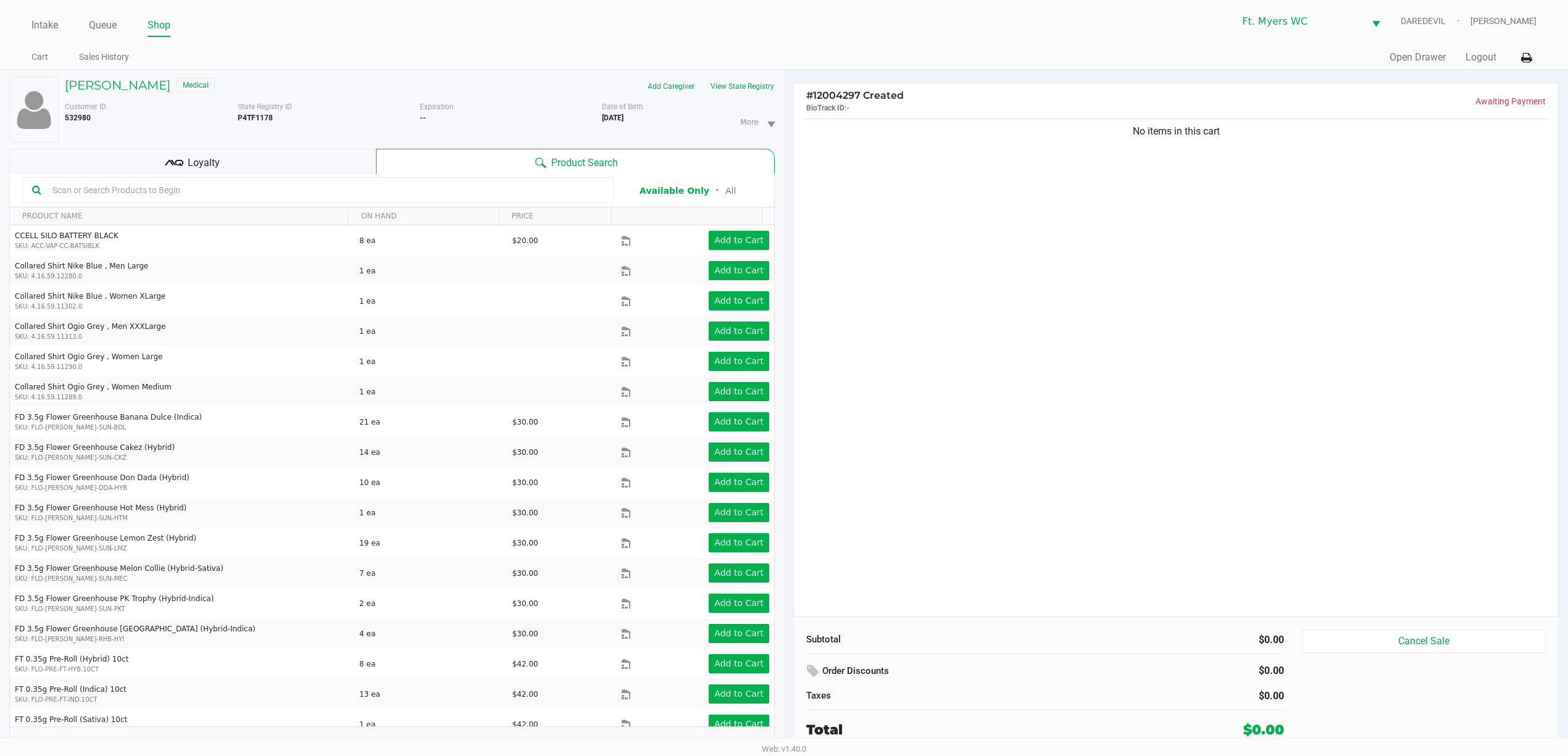
click at [944, 339] on div "No items in this cart" at bounding box center [1176, 367] width 764 height 501
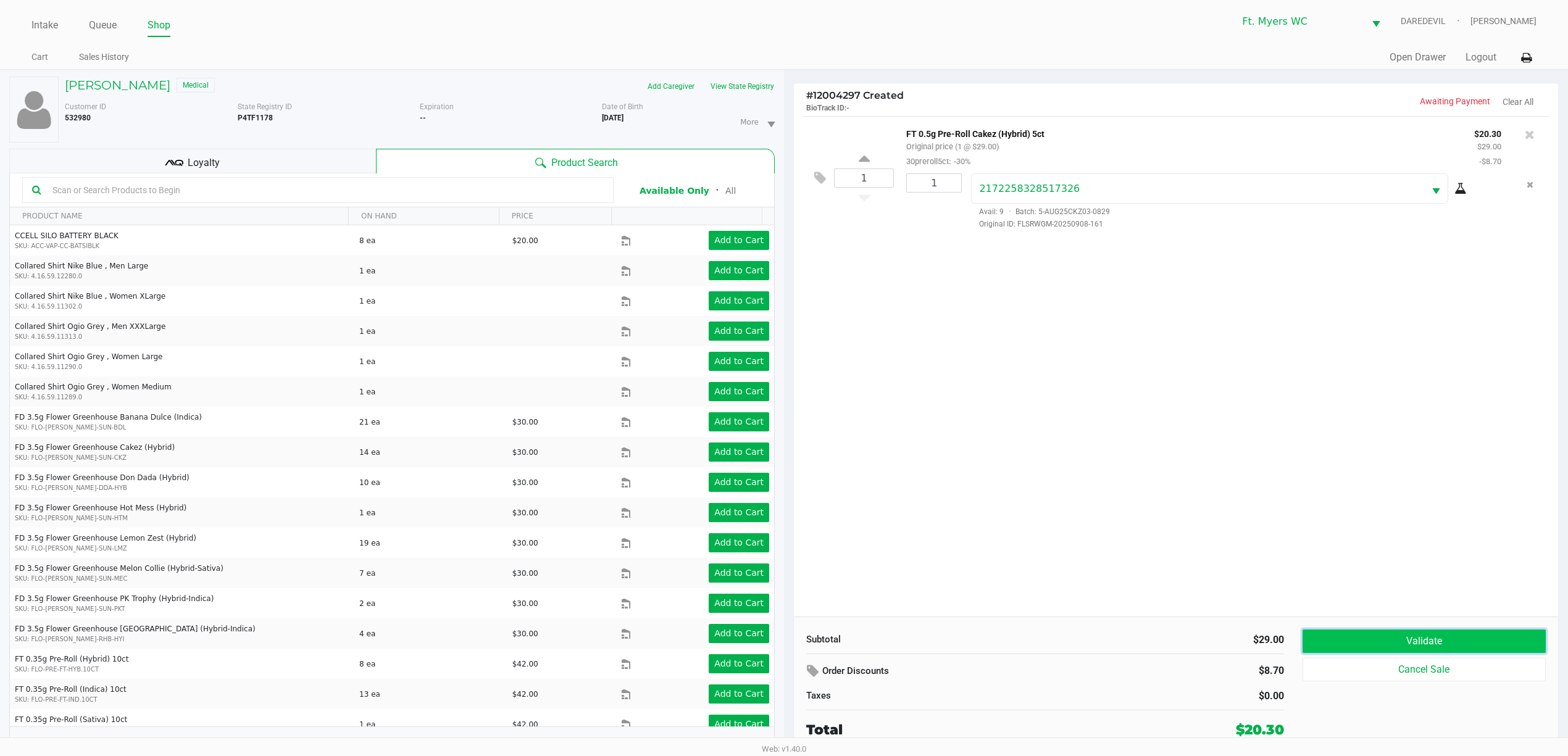
click at [1348, 648] on button "Validate" at bounding box center [1424, 642] width 243 height 24
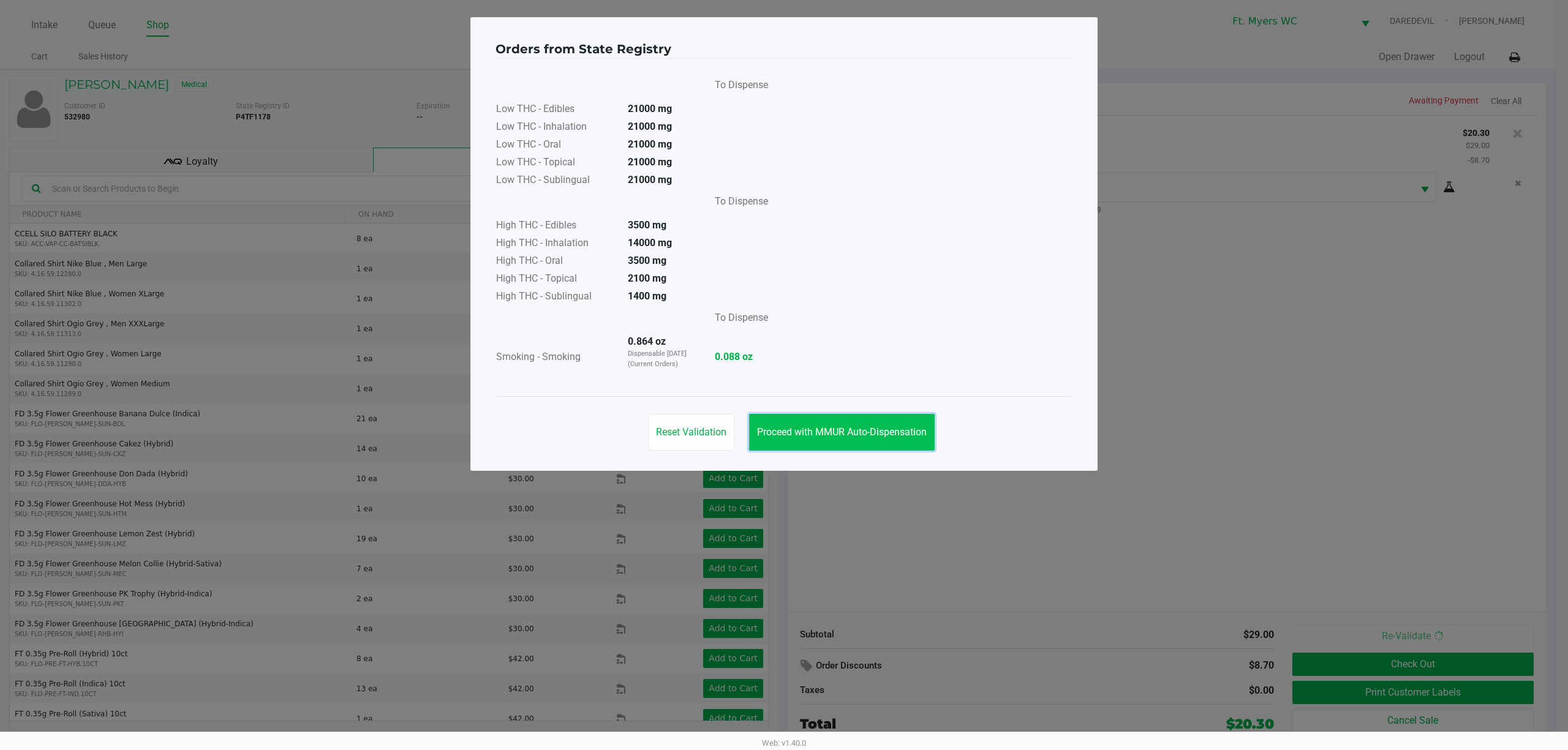
click at [869, 426] on button "Proceed with MMUR Auto-Dispensation" at bounding box center [842, 432] width 186 height 37
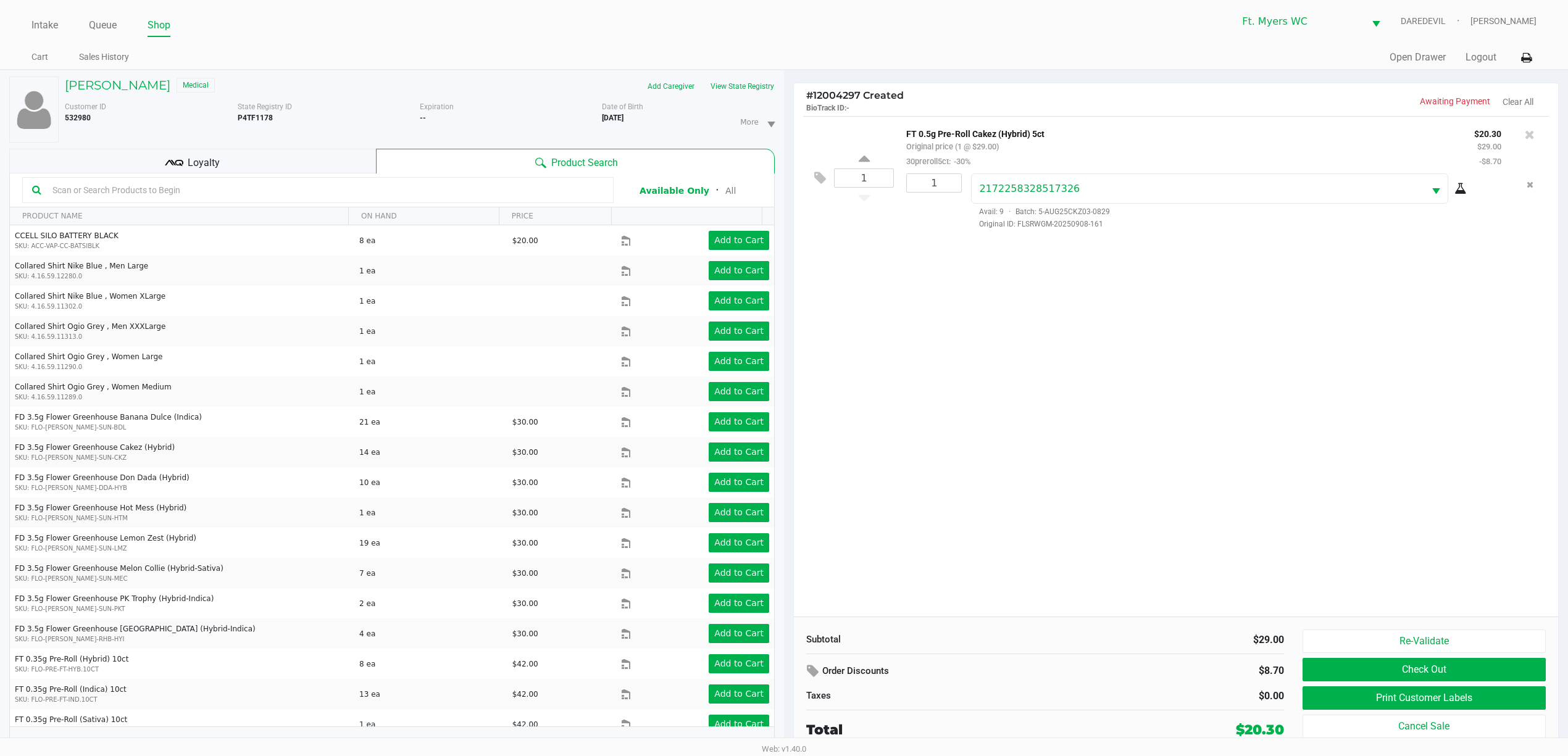
click at [1112, 398] on div "1 FT 0.5g Pre-Roll Cakez (Hybrid) 5ct Original price (1 @ $29.00) 30preroll5ct:…" at bounding box center [1176, 367] width 764 height 501
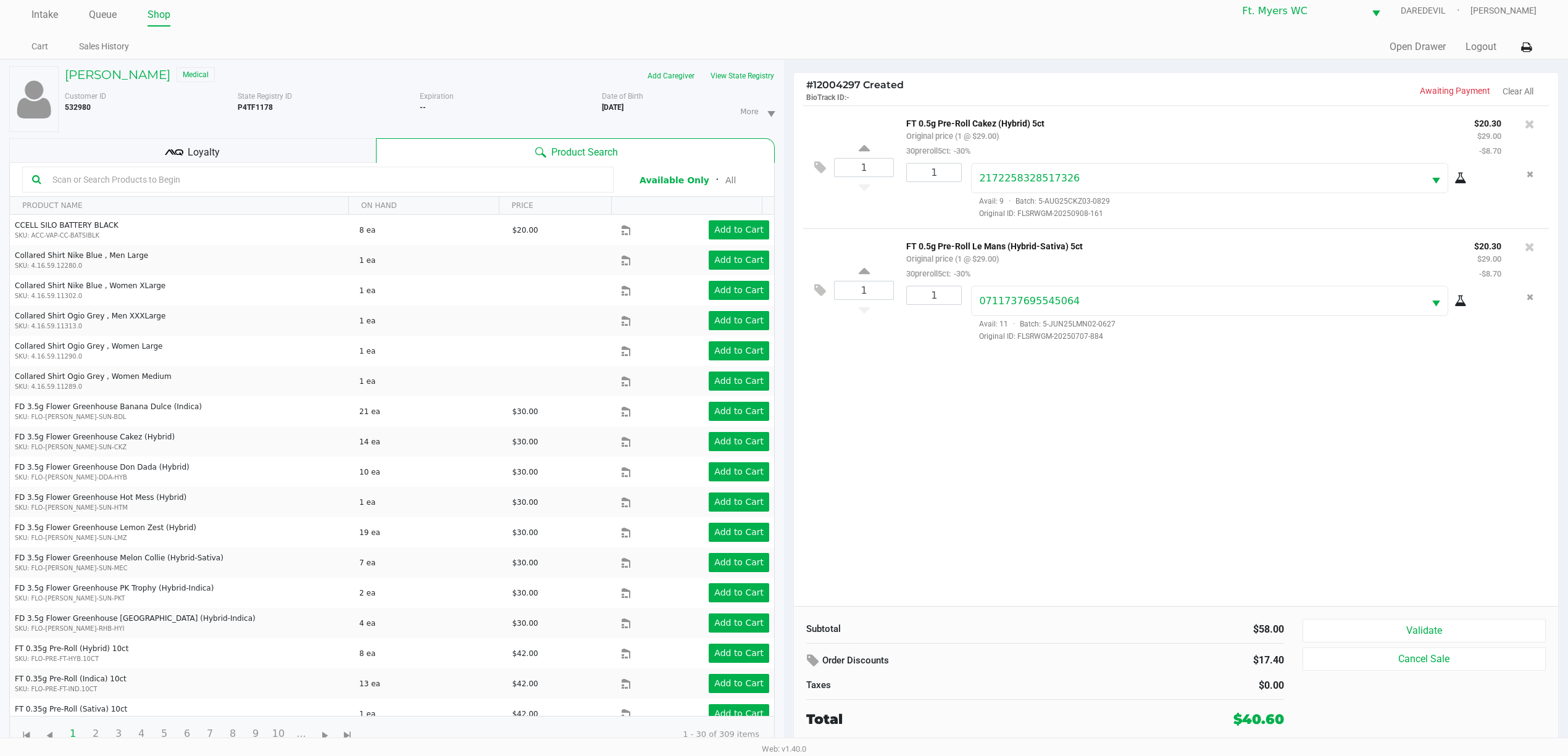
scroll to position [14, 0]
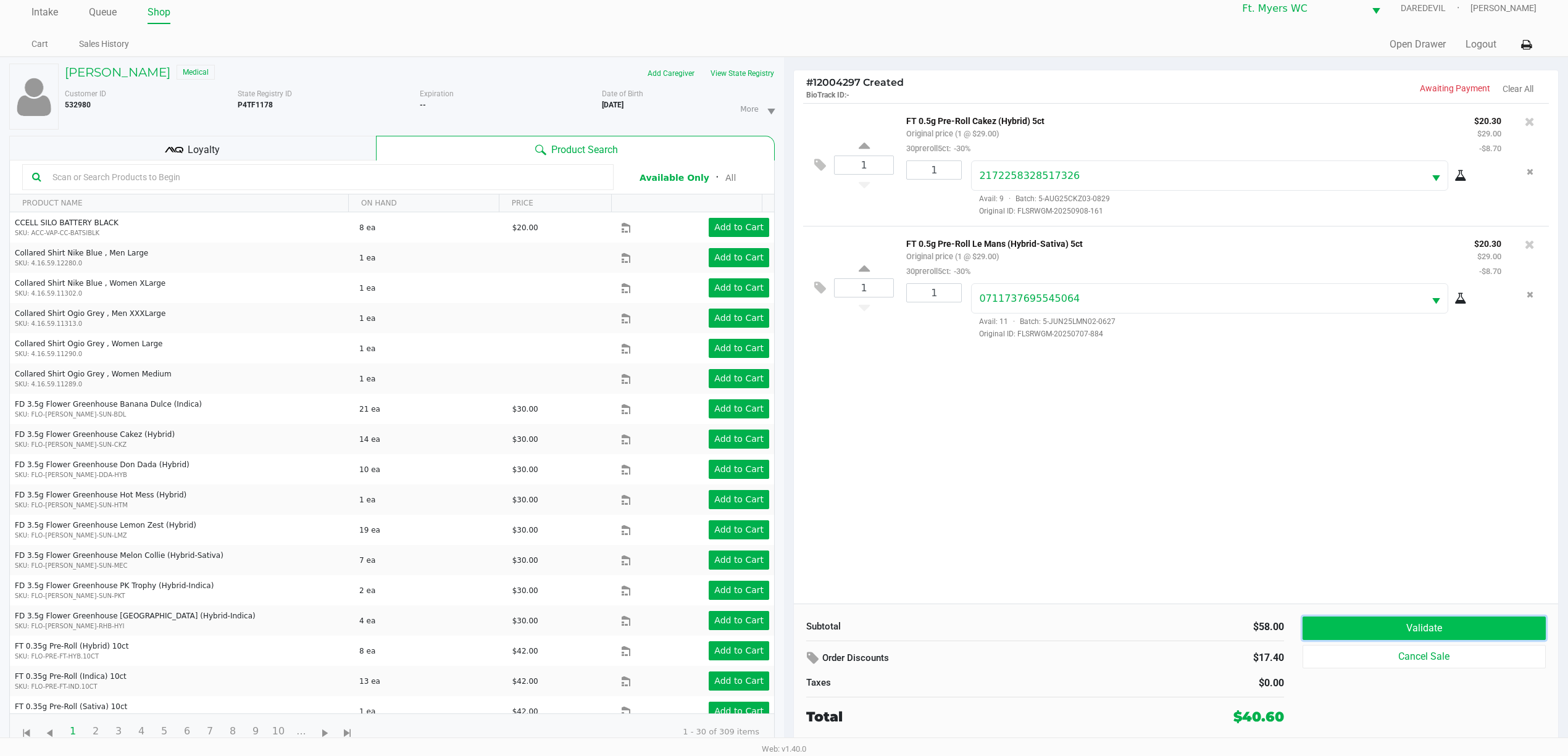
click at [1354, 621] on button "Validate" at bounding box center [1424, 629] width 243 height 24
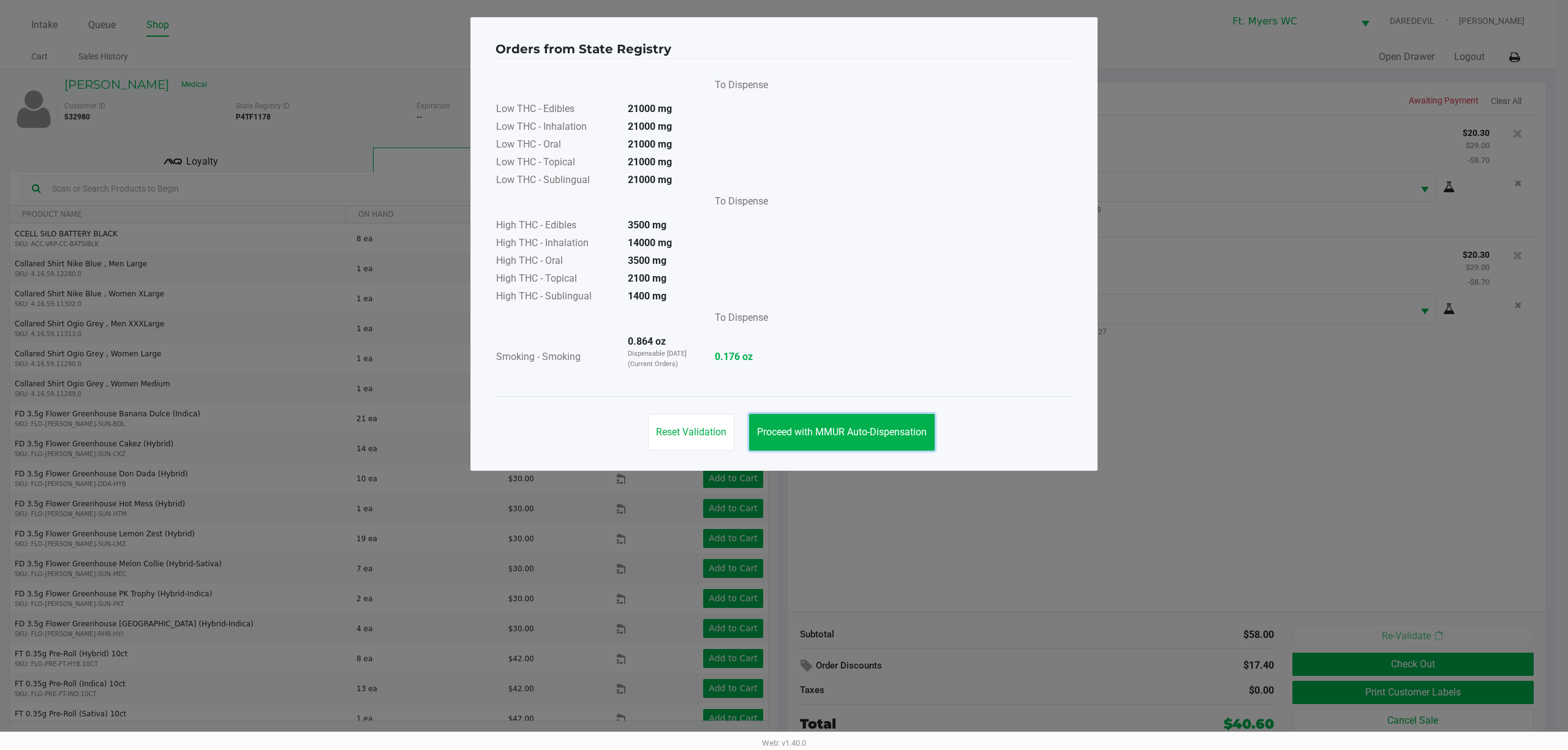
drag, startPoint x: 894, startPoint y: 436, endPoint x: 400, endPoint y: 303, distance: 511.6
click at [893, 435] on span "Proceed with MMUR Auto-Dispensation" at bounding box center [842, 431] width 169 height 12
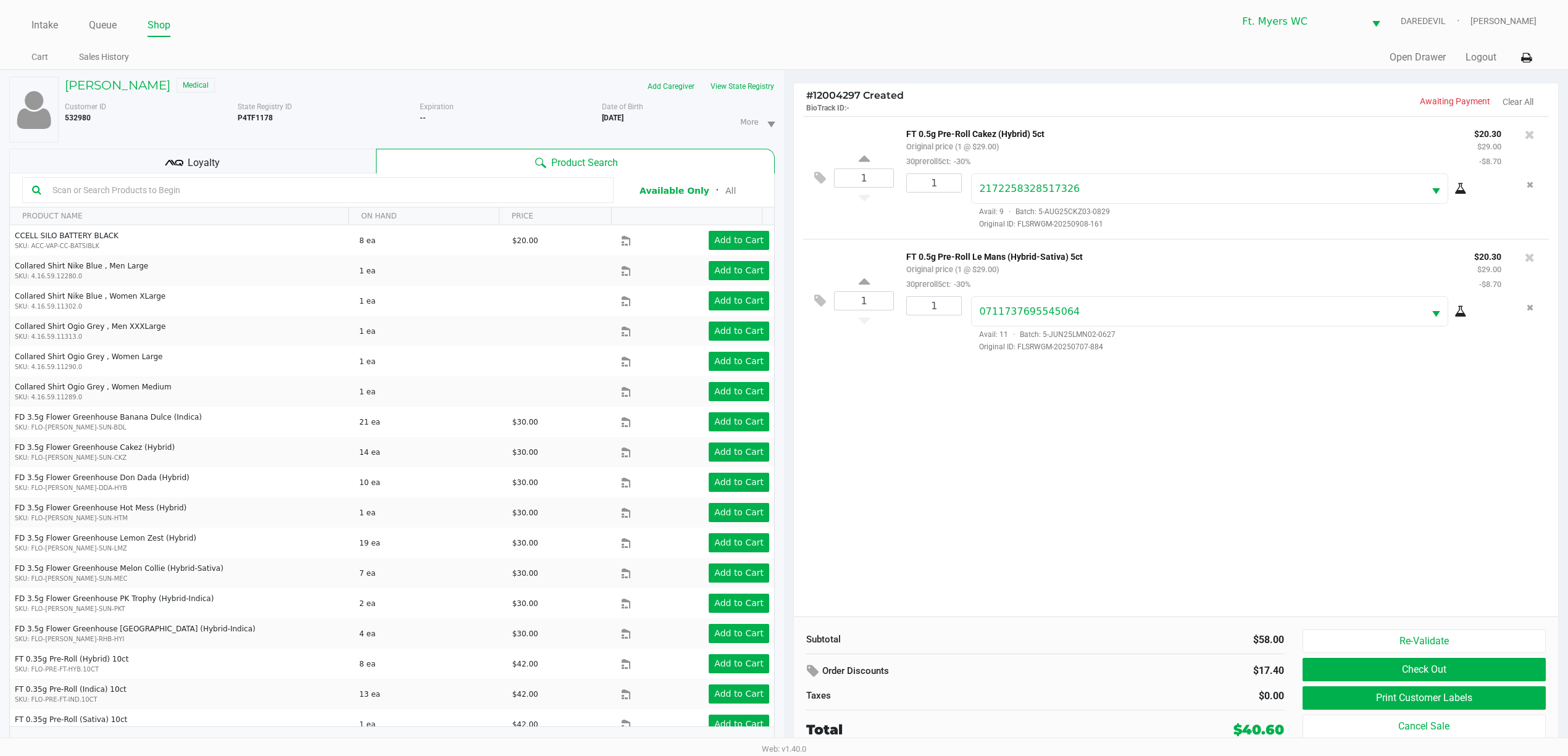
click at [229, 162] on div "Loyalty" at bounding box center [192, 161] width 367 height 25
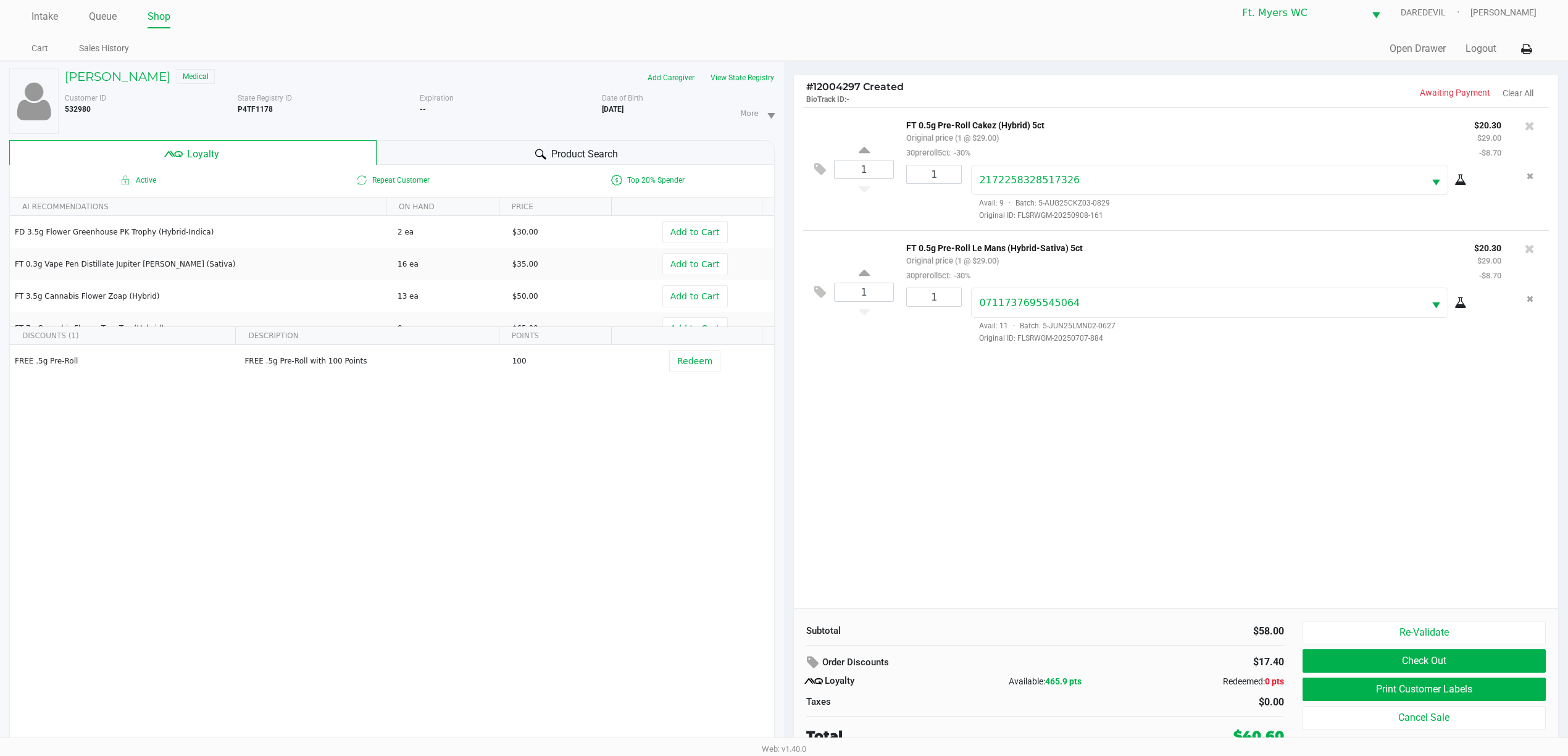
scroll to position [14, 0]
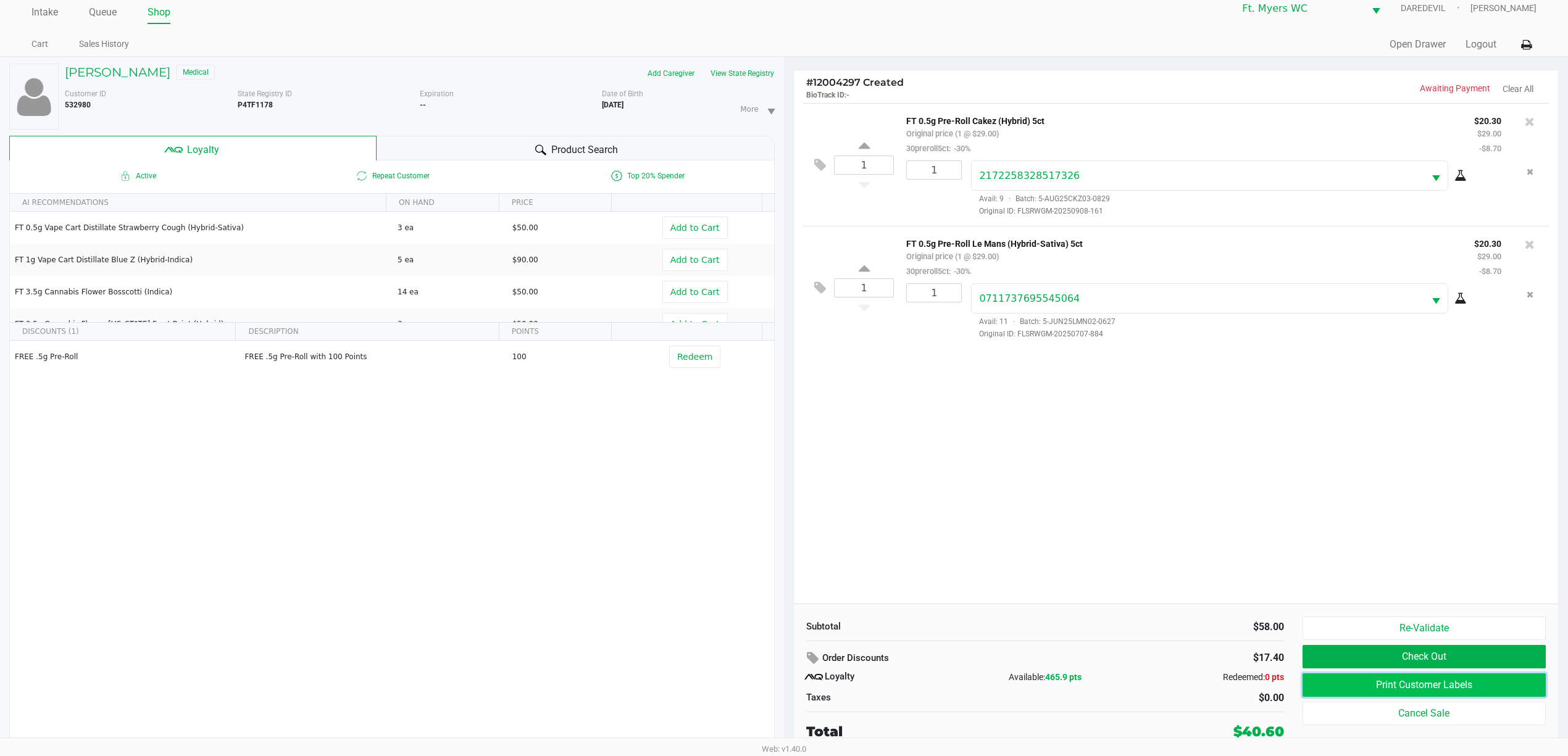
click at [1423, 688] on button "Print Customer Labels" at bounding box center [1424, 685] width 243 height 24
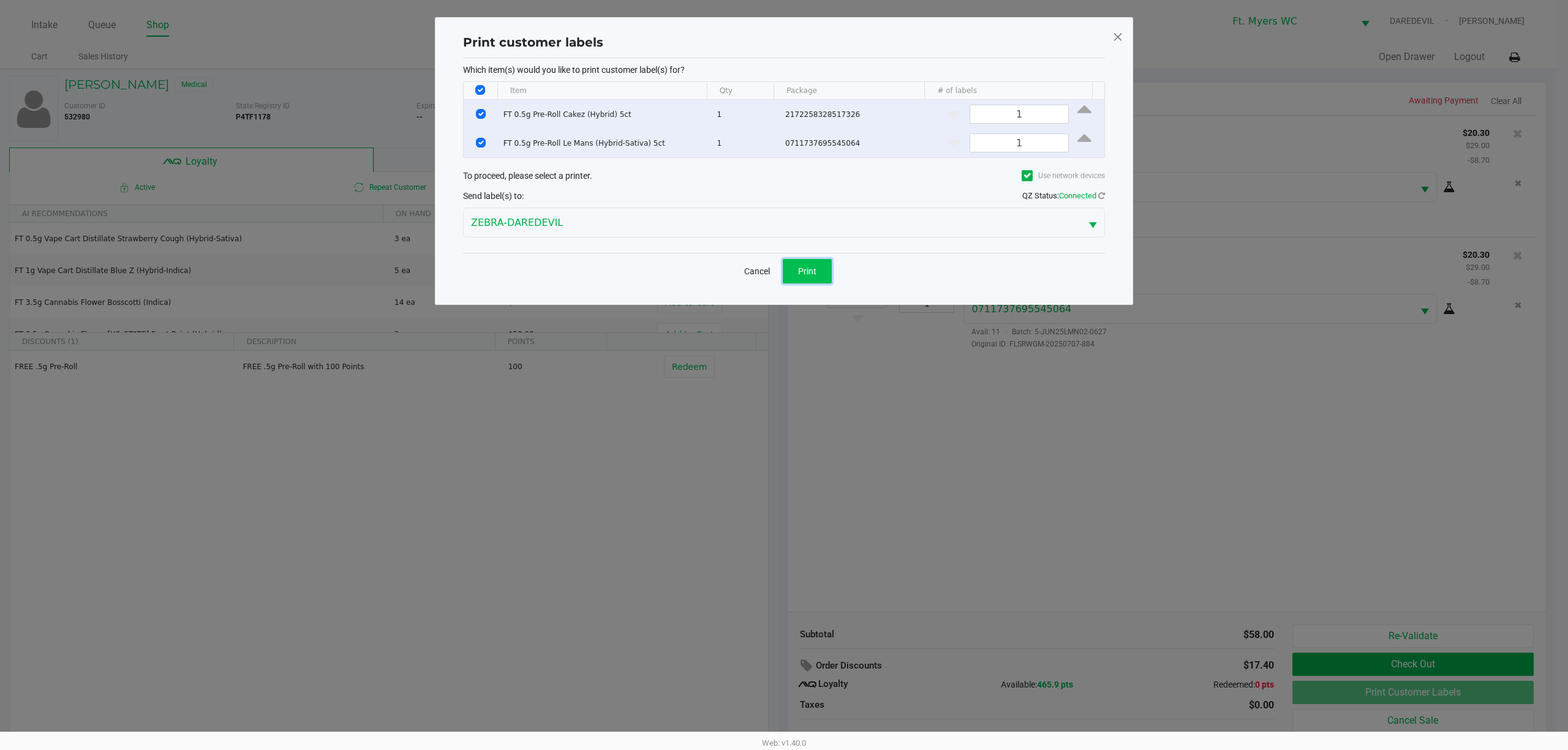
click at [810, 267] on span "Print" at bounding box center [807, 271] width 18 height 10
click at [993, 499] on ngb-modal-window "Print customer labels Which item(s) would you like to print customer label(s) f…" at bounding box center [784, 375] width 1568 height 750
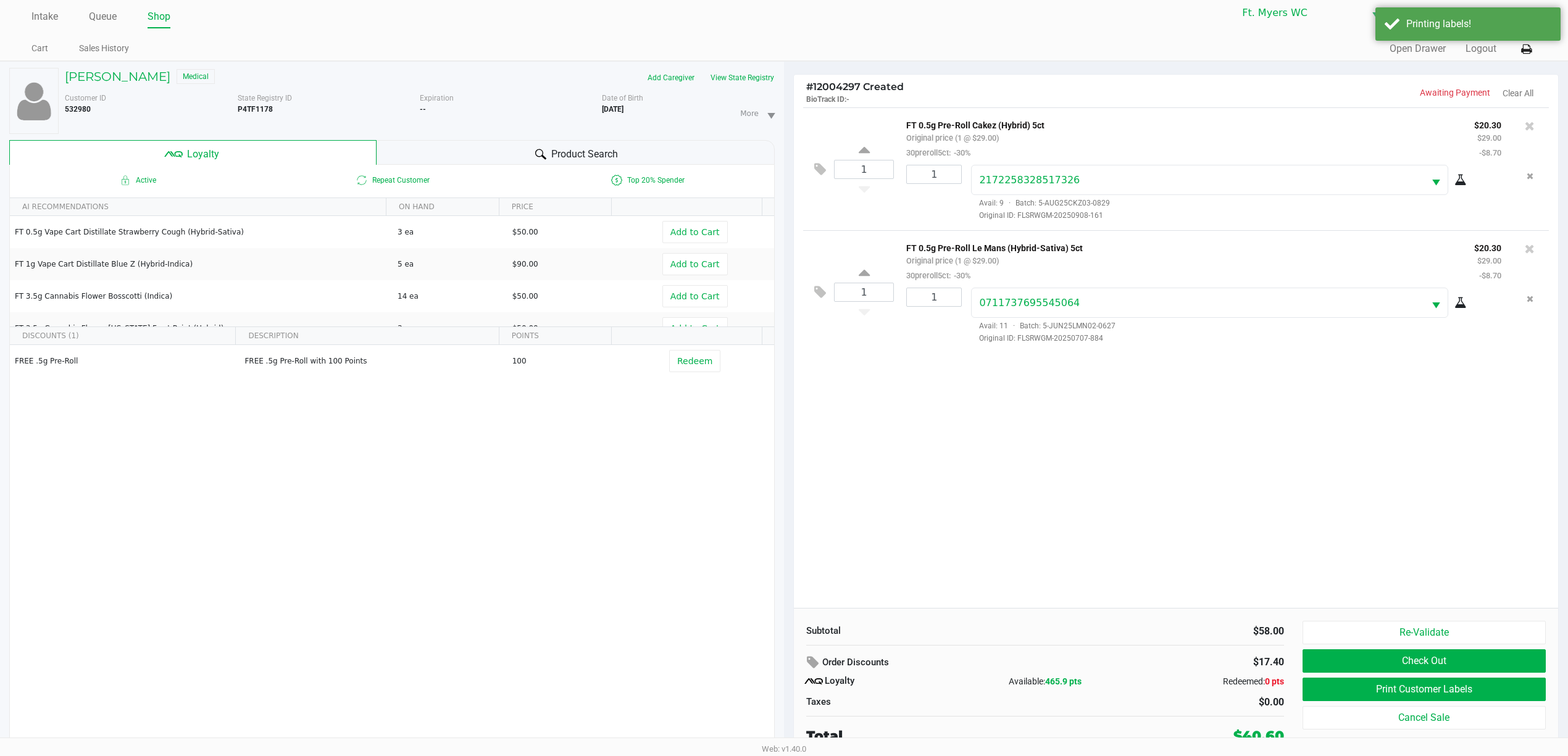
scroll to position [14, 0]
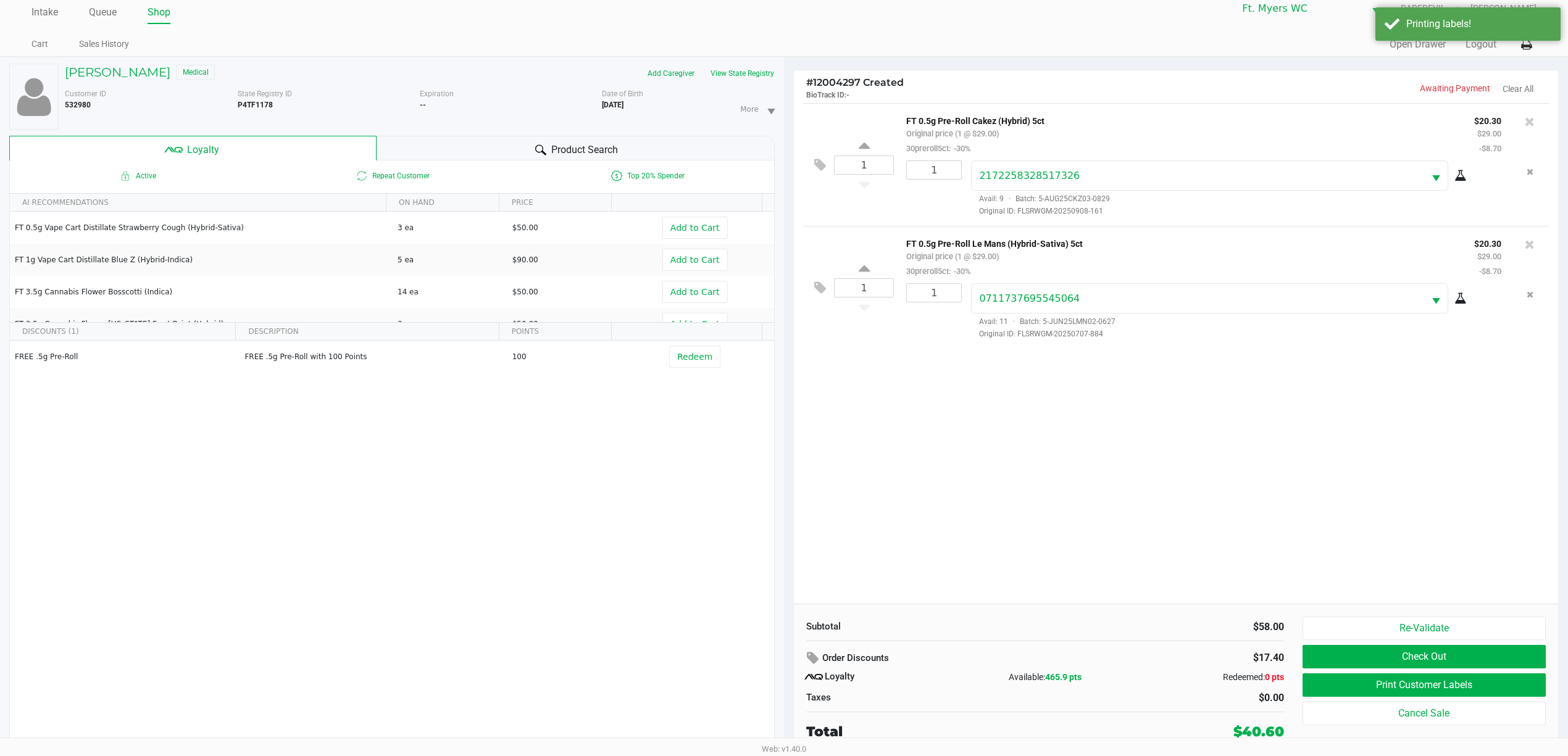
click at [1076, 519] on div "1 FT 0.5g Pre-Roll Cakez (Hybrid) 5ct Original price (1 @ $29.00) 30preroll5ct:…" at bounding box center [1176, 354] width 764 height 501
click at [1391, 655] on button "Check Out" at bounding box center [1424, 657] width 243 height 24
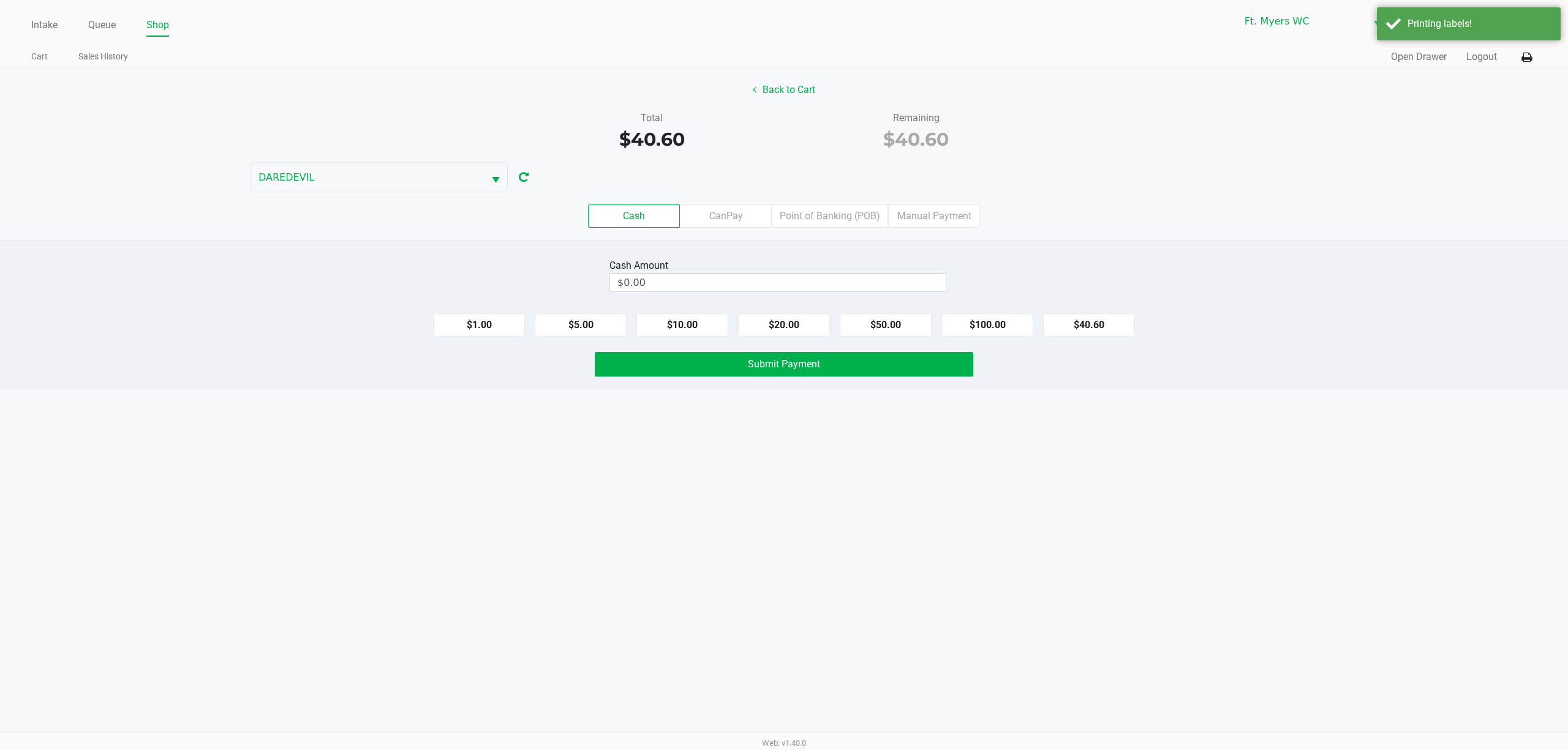
click at [810, 251] on div "Cash Amount $0.00 $1.00 $5.00 $10.00 $20.00 $50.00 $100.00 $40.60 Submit Payment" at bounding box center [784, 314] width 1568 height 149
drag, startPoint x: 1080, startPoint y: 313, endPoint x: 1083, endPoint y: 321, distance: 8.5
click at [1082, 317] on div "$1.00 $5.00 $10.00 $20.00 $50.00 $100.00 $40.60" at bounding box center [784, 320] width 1568 height 33
click at [1084, 323] on button "$40.60" at bounding box center [1089, 325] width 92 height 23
type input "$40.60"
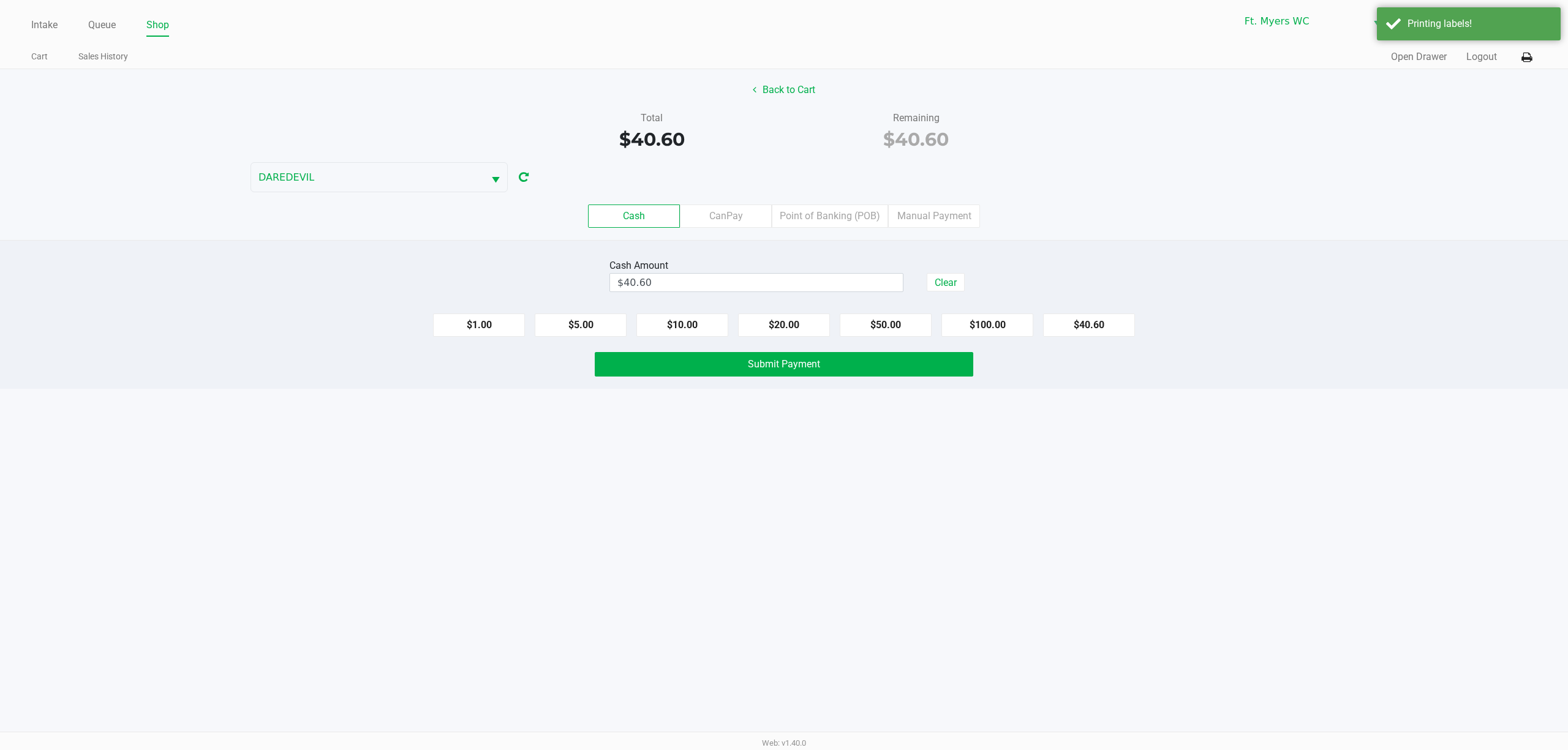
click at [1083, 268] on div "Cash Amount $40.60 Clear" at bounding box center [784, 275] width 1587 height 39
click at [942, 361] on button "Submit Payment" at bounding box center [784, 364] width 378 height 24
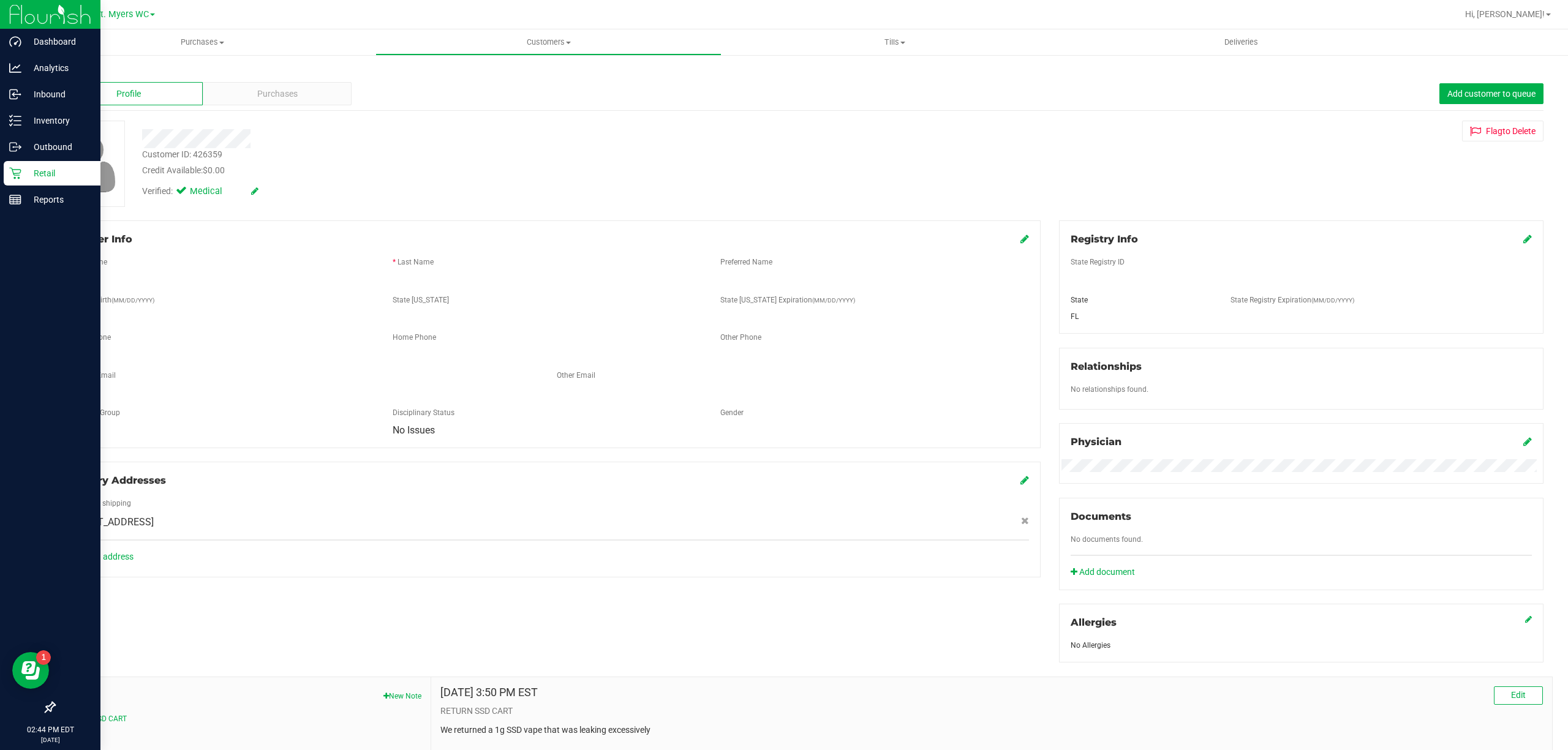
click at [37, 167] on p "Retail" at bounding box center [59, 173] width 74 height 14
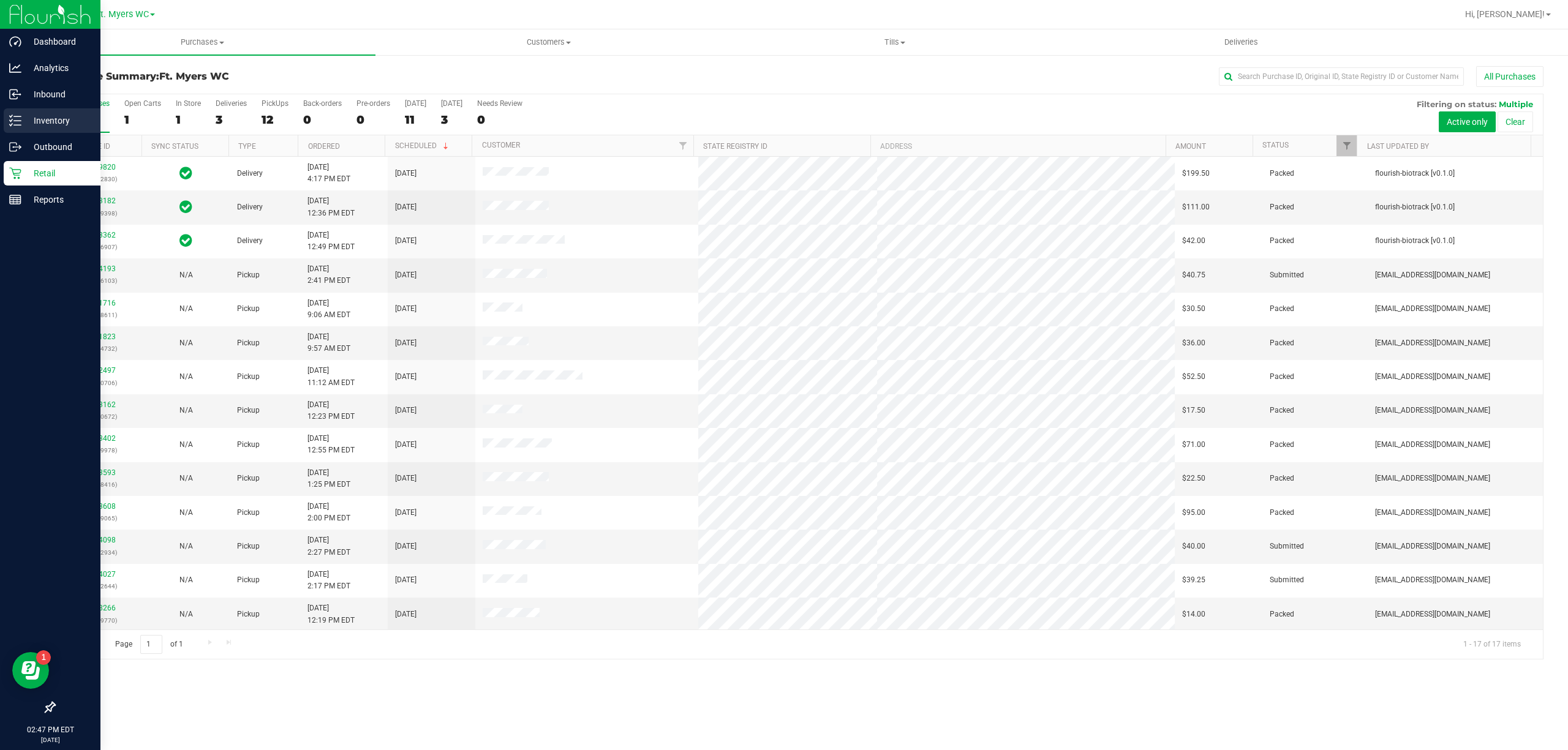
click at [49, 128] on div "Inventory" at bounding box center [51, 120] width 96 height 24
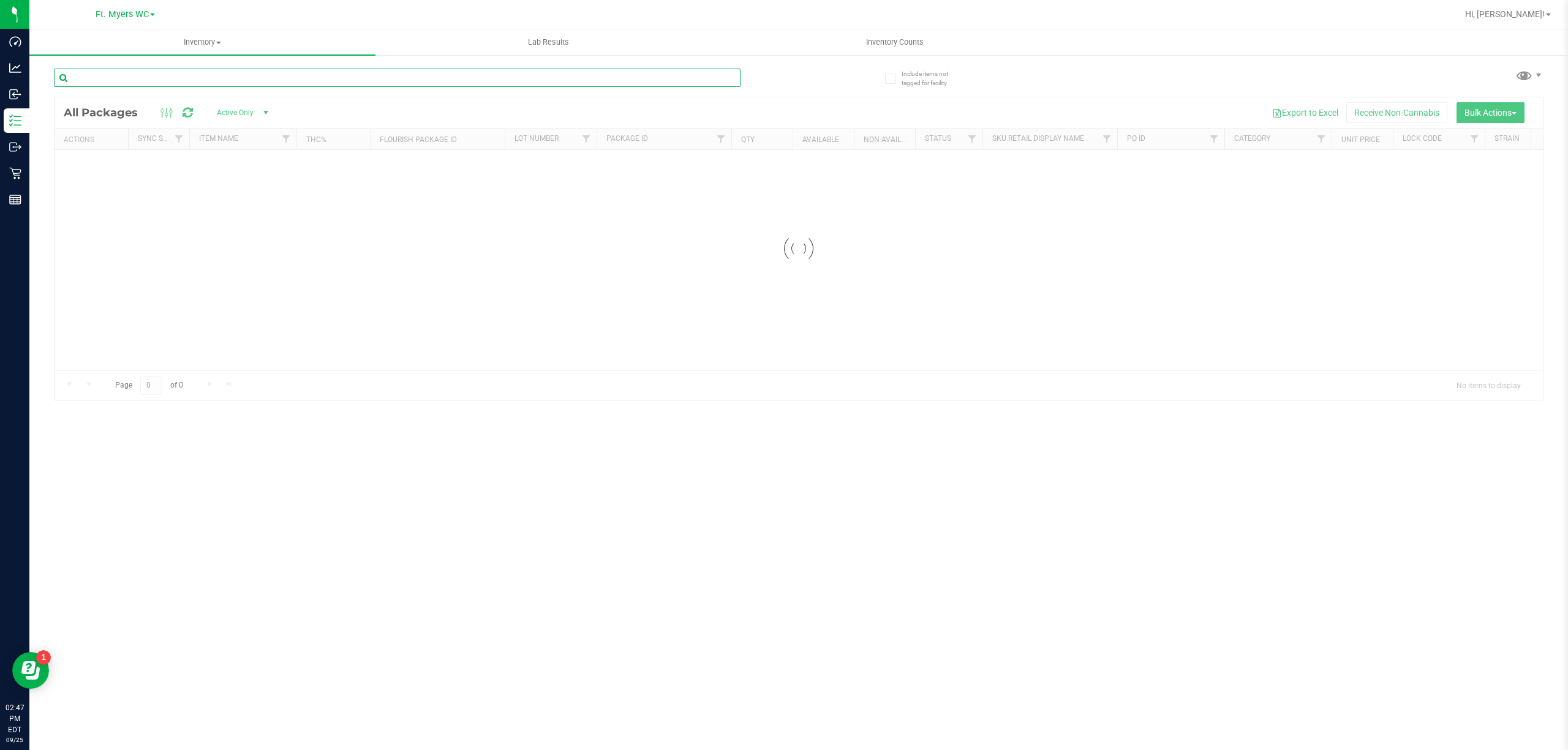
click at [353, 78] on input "text" at bounding box center [397, 77] width 687 height 18
type input "hemi"
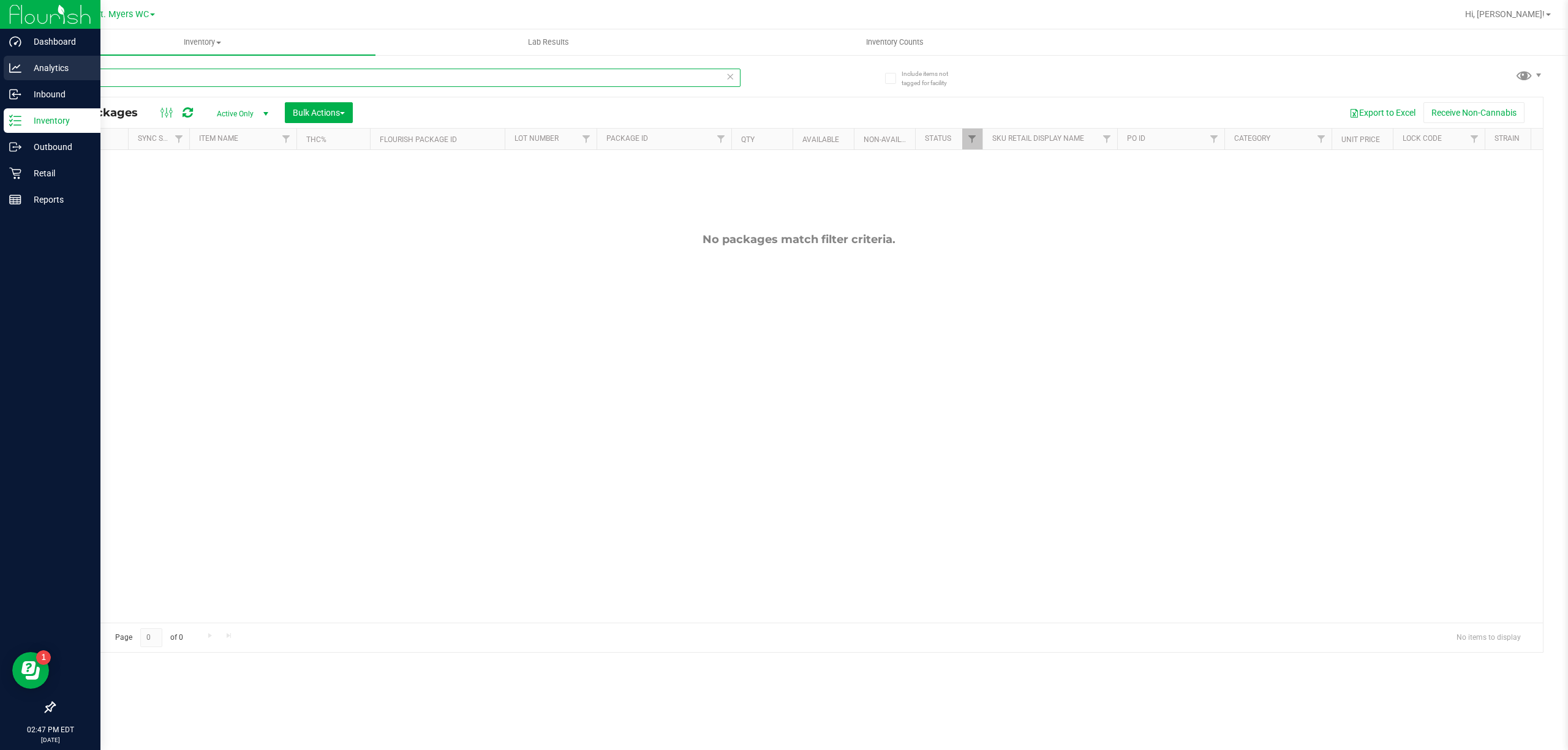
drag, startPoint x: 353, startPoint y: 78, endPoint x: 0, endPoint y: 62, distance: 353.4
click at [0, 62] on div "Dashboard Analytics Inbound Inventory Outbound Retail Reports 02:47 PM EDT [DAT…" at bounding box center [784, 375] width 1568 height 750
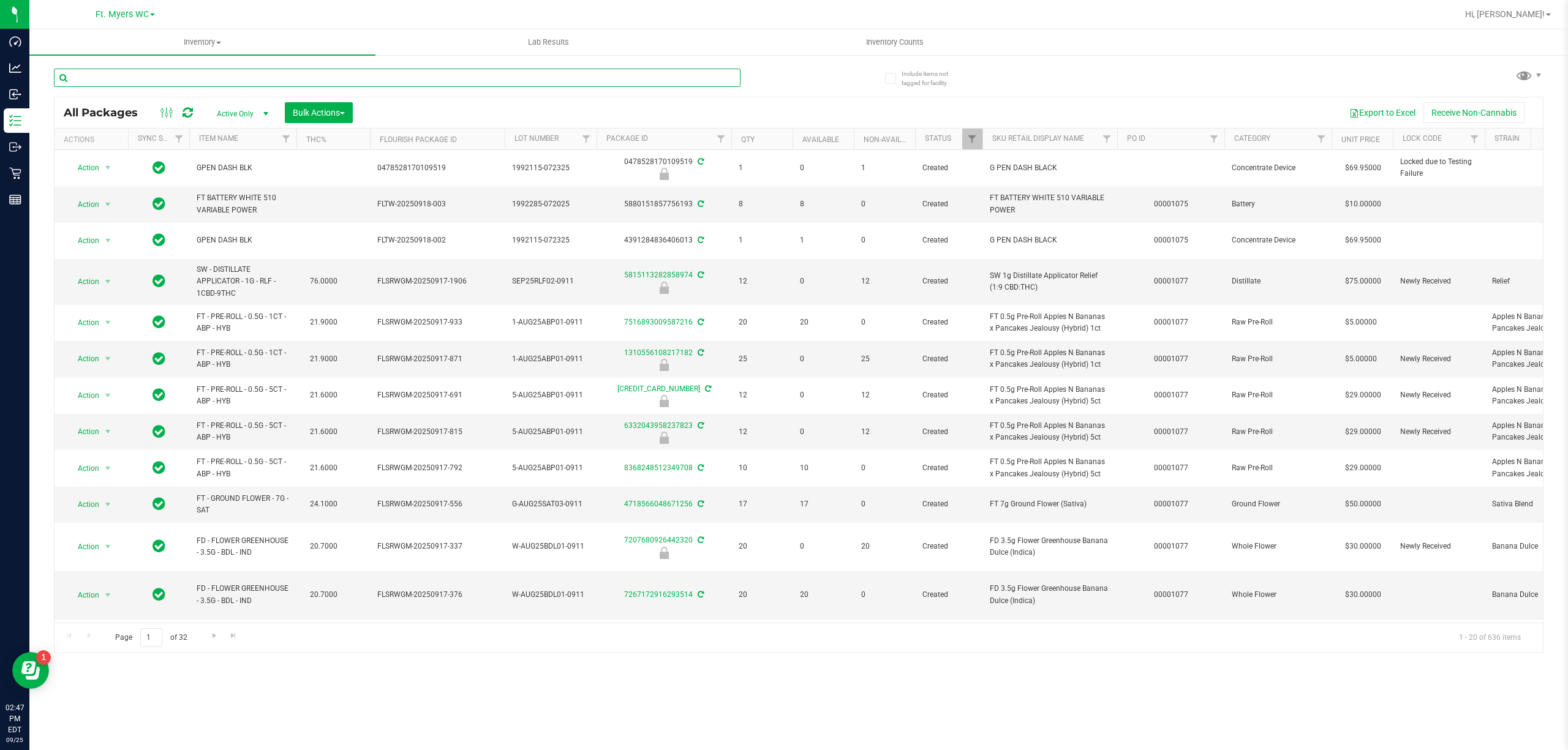
click at [221, 81] on input "text" at bounding box center [397, 77] width 687 height 18
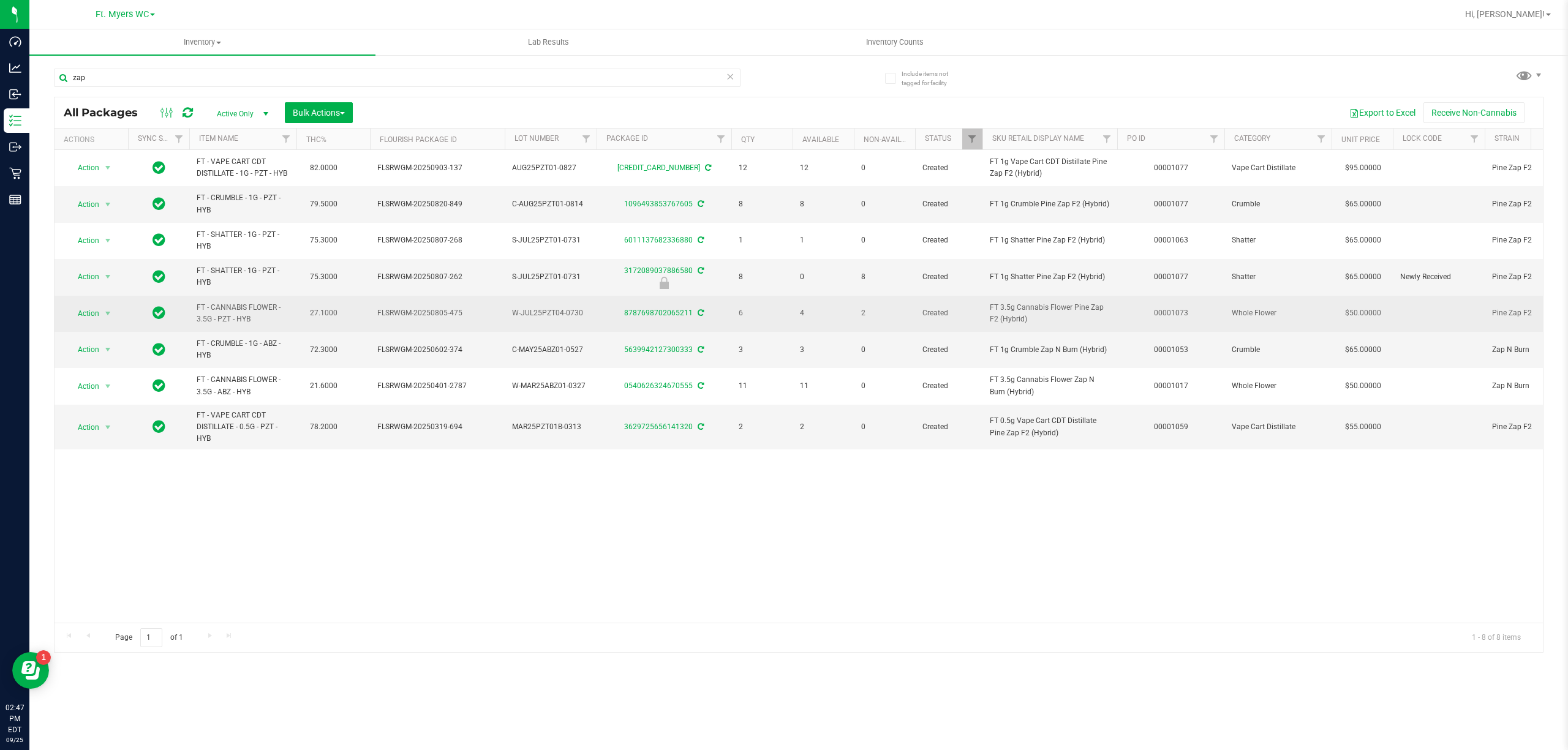
drag, startPoint x: 1047, startPoint y: 319, endPoint x: 376, endPoint y: 302, distance: 671.2
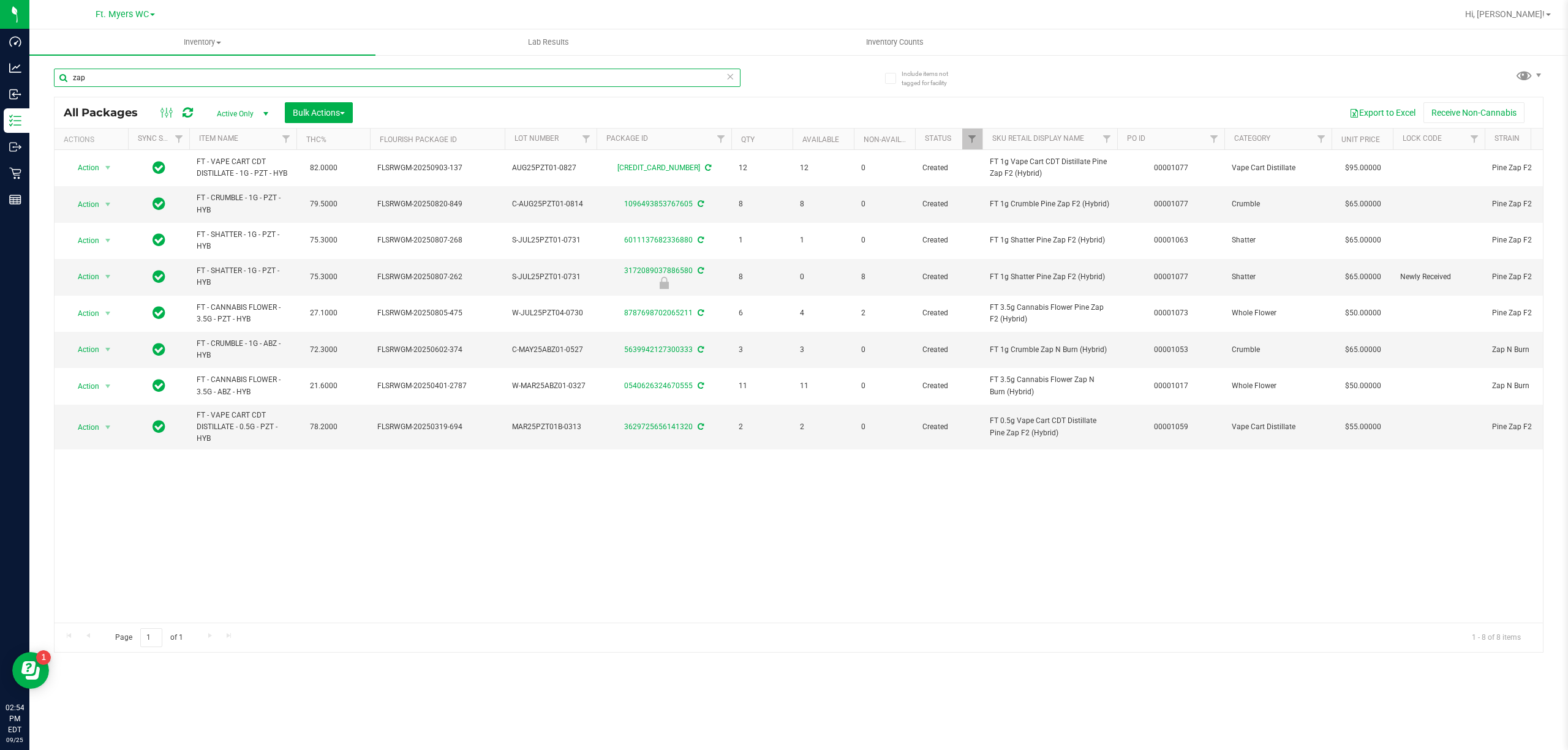
click at [159, 81] on input "zap" at bounding box center [397, 77] width 687 height 18
paste input "HT 5mg Grape Chews (Indica) 20ct"
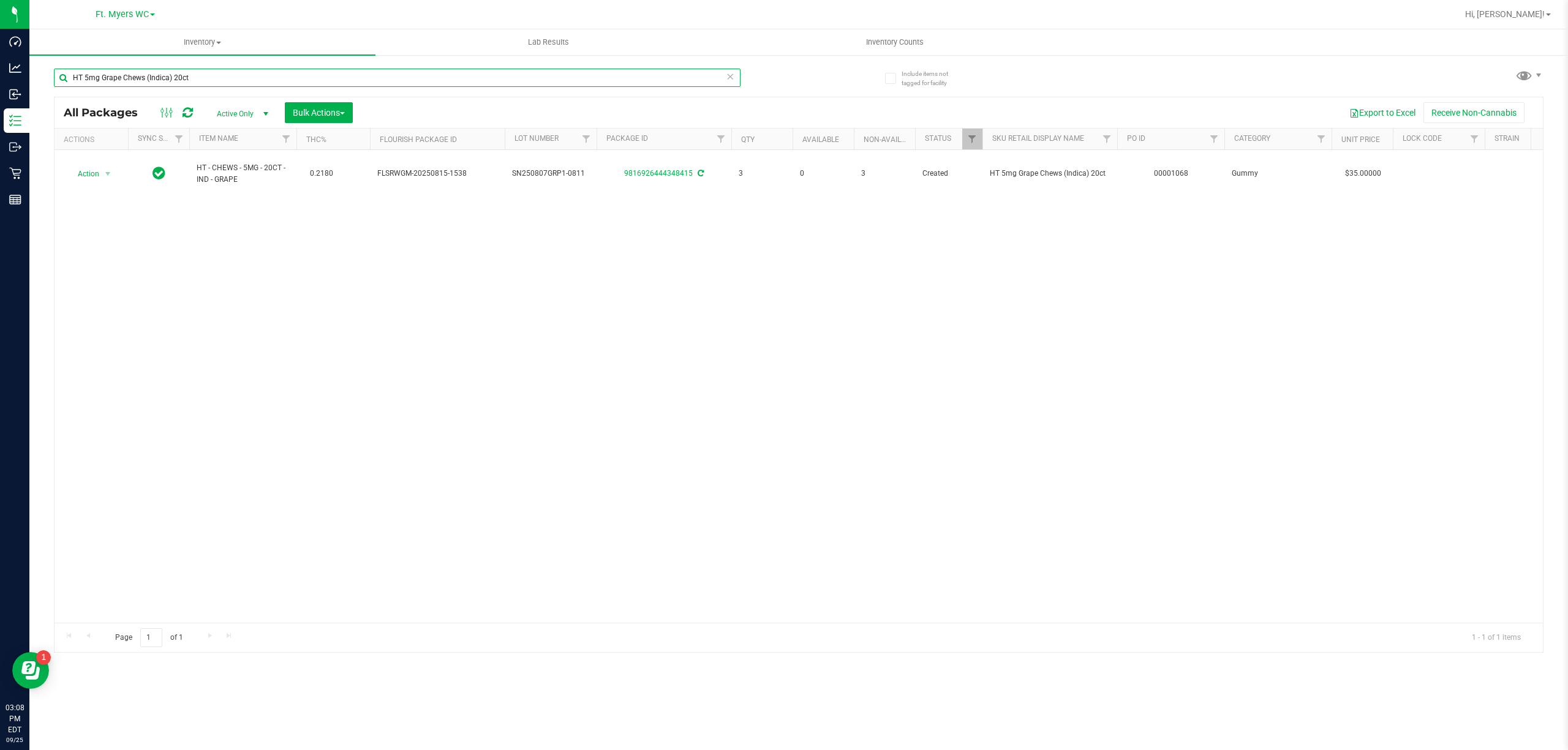
click at [204, 78] on input "HT 5mg Grape Chews (Indica) 20ct" at bounding box center [397, 77] width 687 height 18
type input "space de"
